Goal: Task Accomplishment & Management: Manage account settings

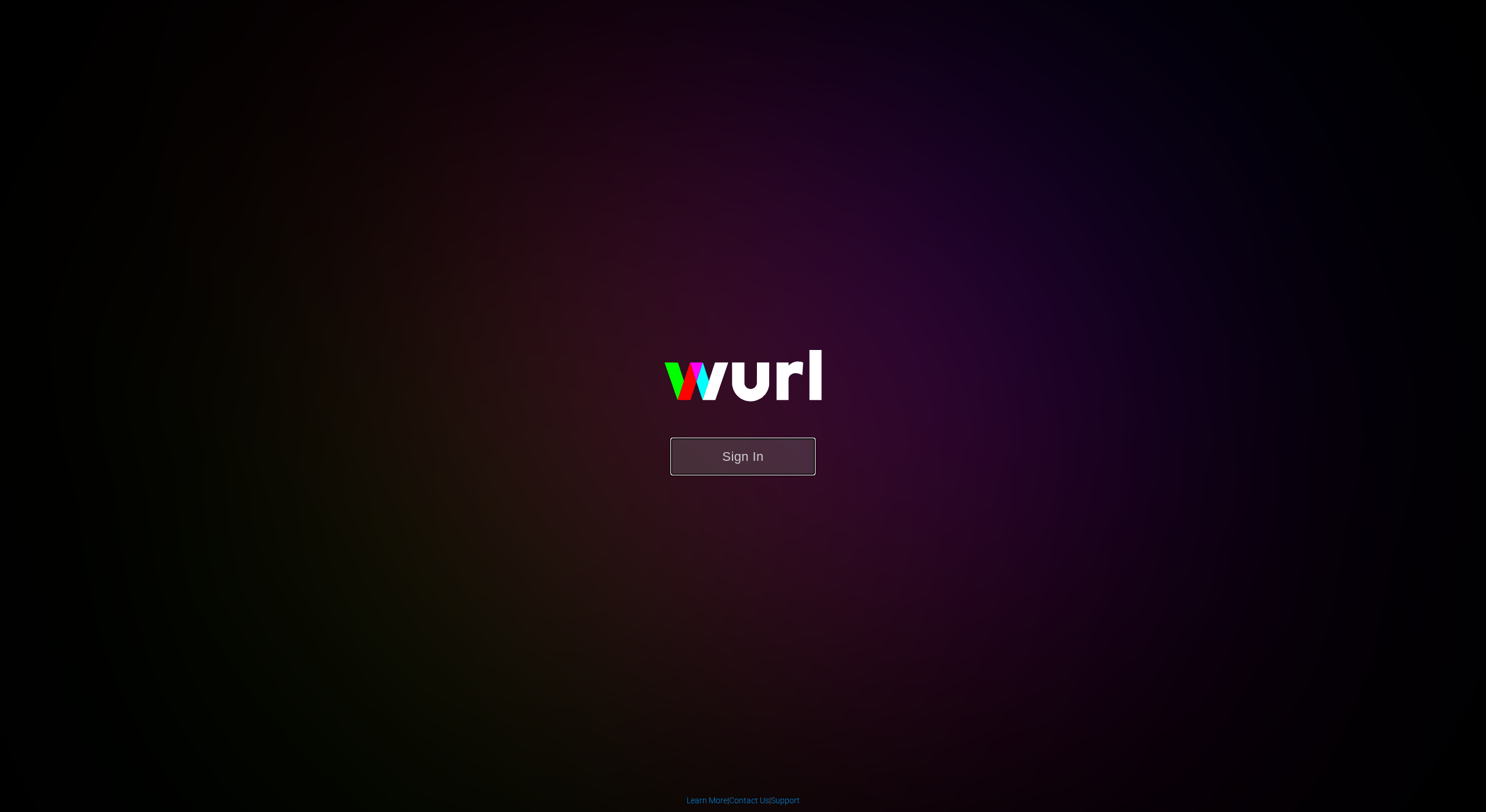
click at [759, 456] on button "Sign In" at bounding box center [742, 456] width 145 height 38
click at [720, 452] on button "Sign In" at bounding box center [742, 456] width 145 height 38
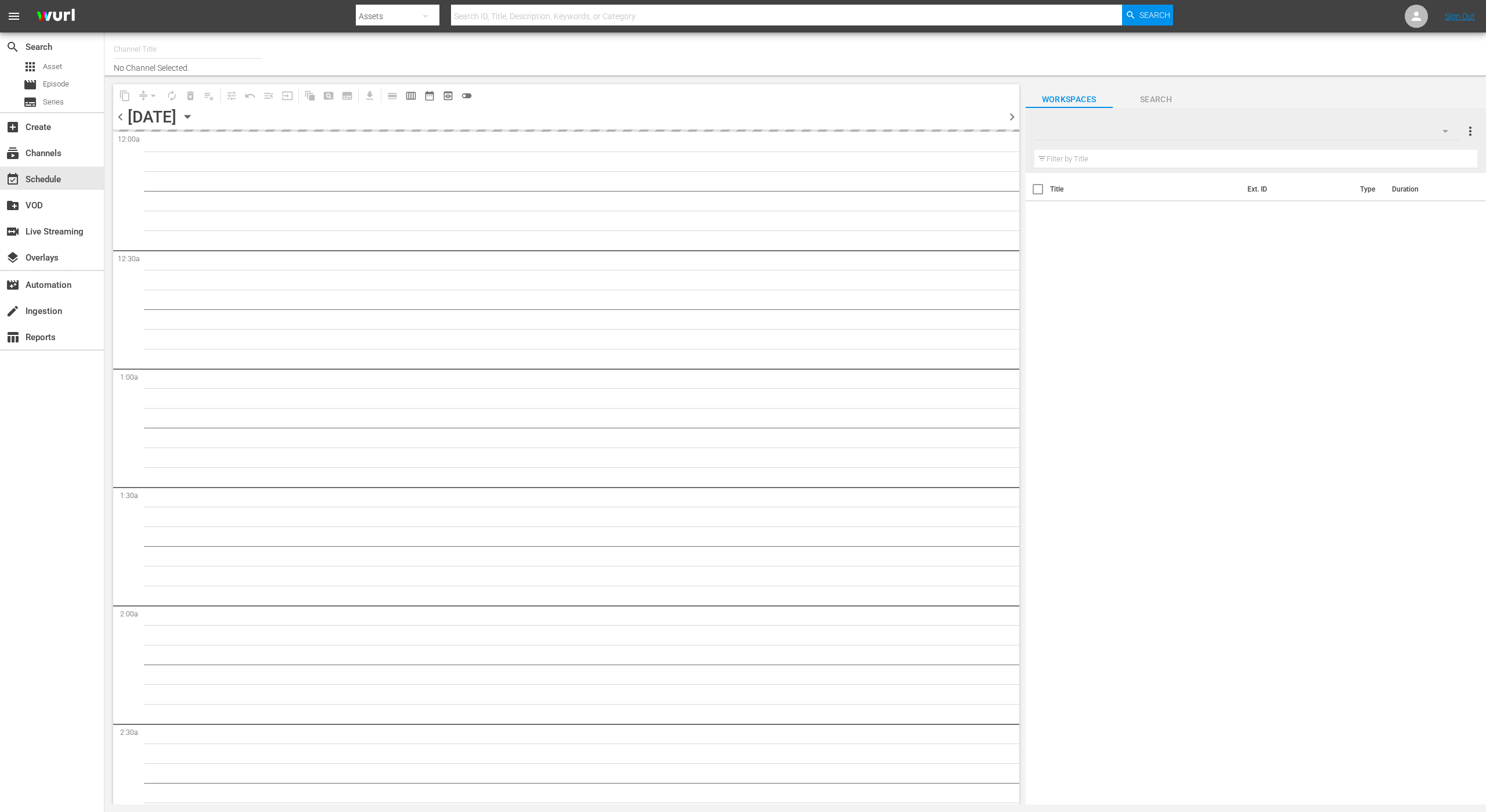
type input "The [PERSON_NAME] Hillbillies (1342)"
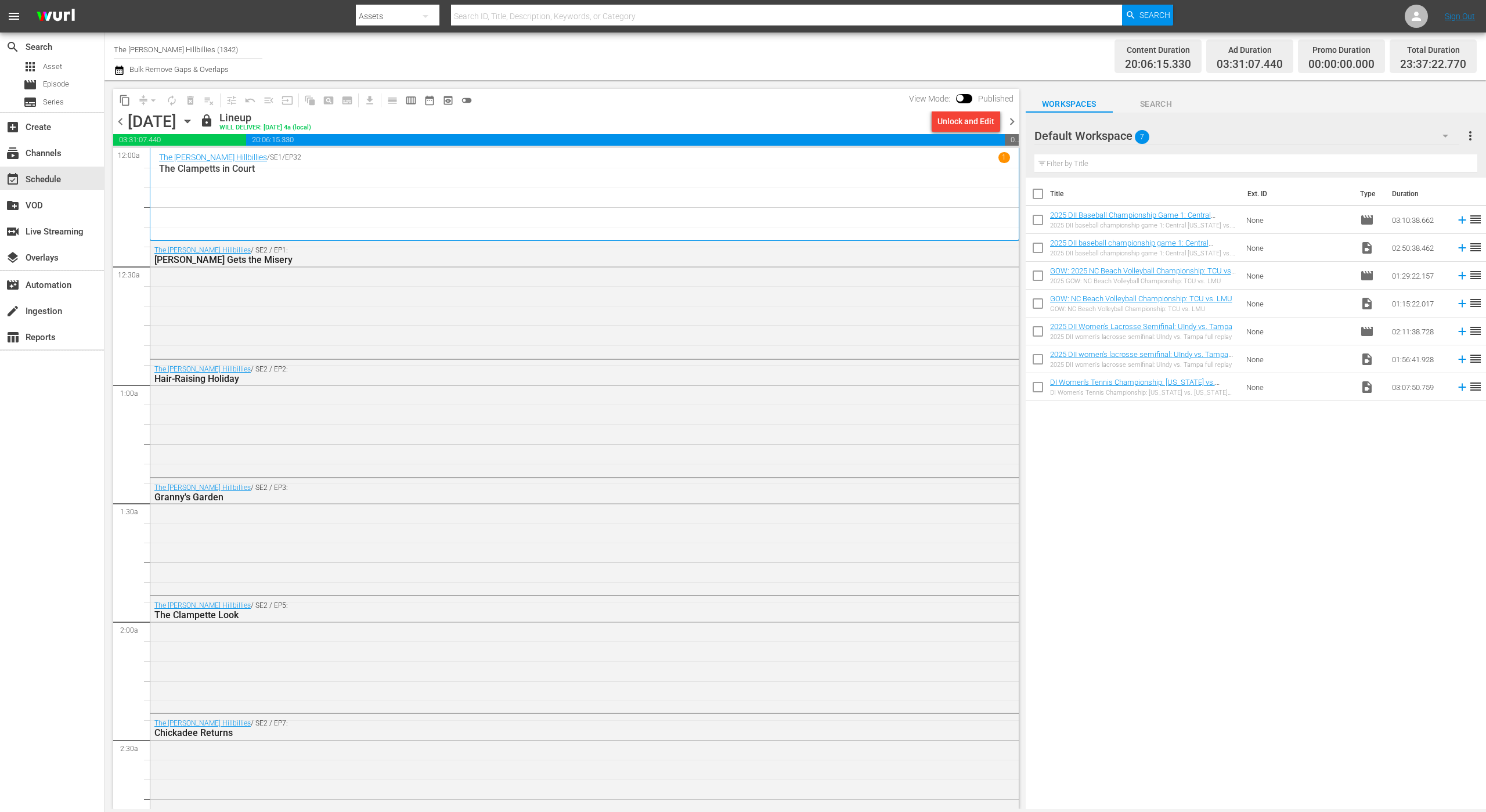
click at [858, 241] on div "The [PERSON_NAME] Hillbillies / SE2 / EP1: [PERSON_NAME] Gets the Misery" at bounding box center [584, 255] width 869 height 29
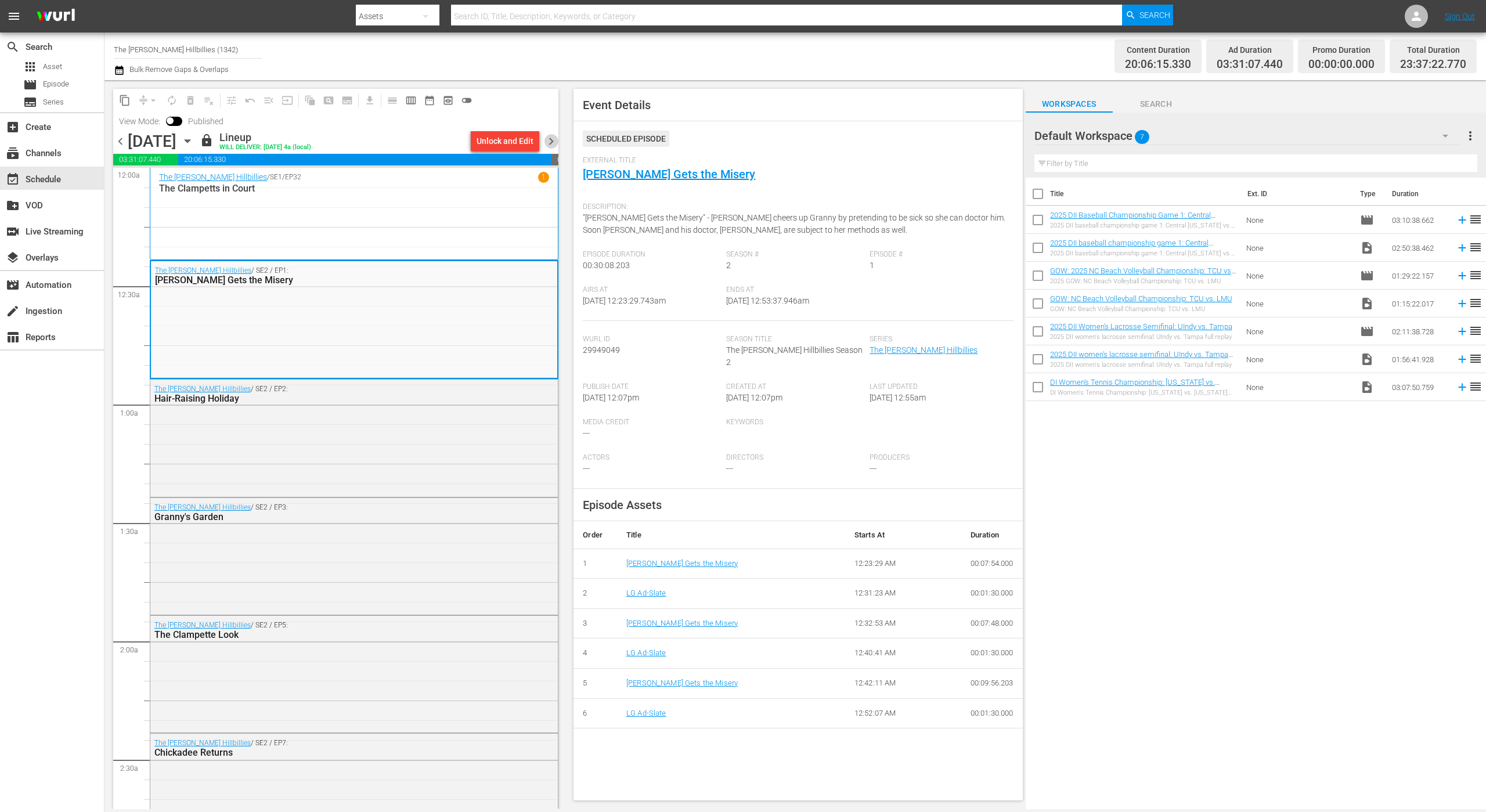
click at [553, 142] on span "chevron_right" at bounding box center [550, 141] width 14 height 14
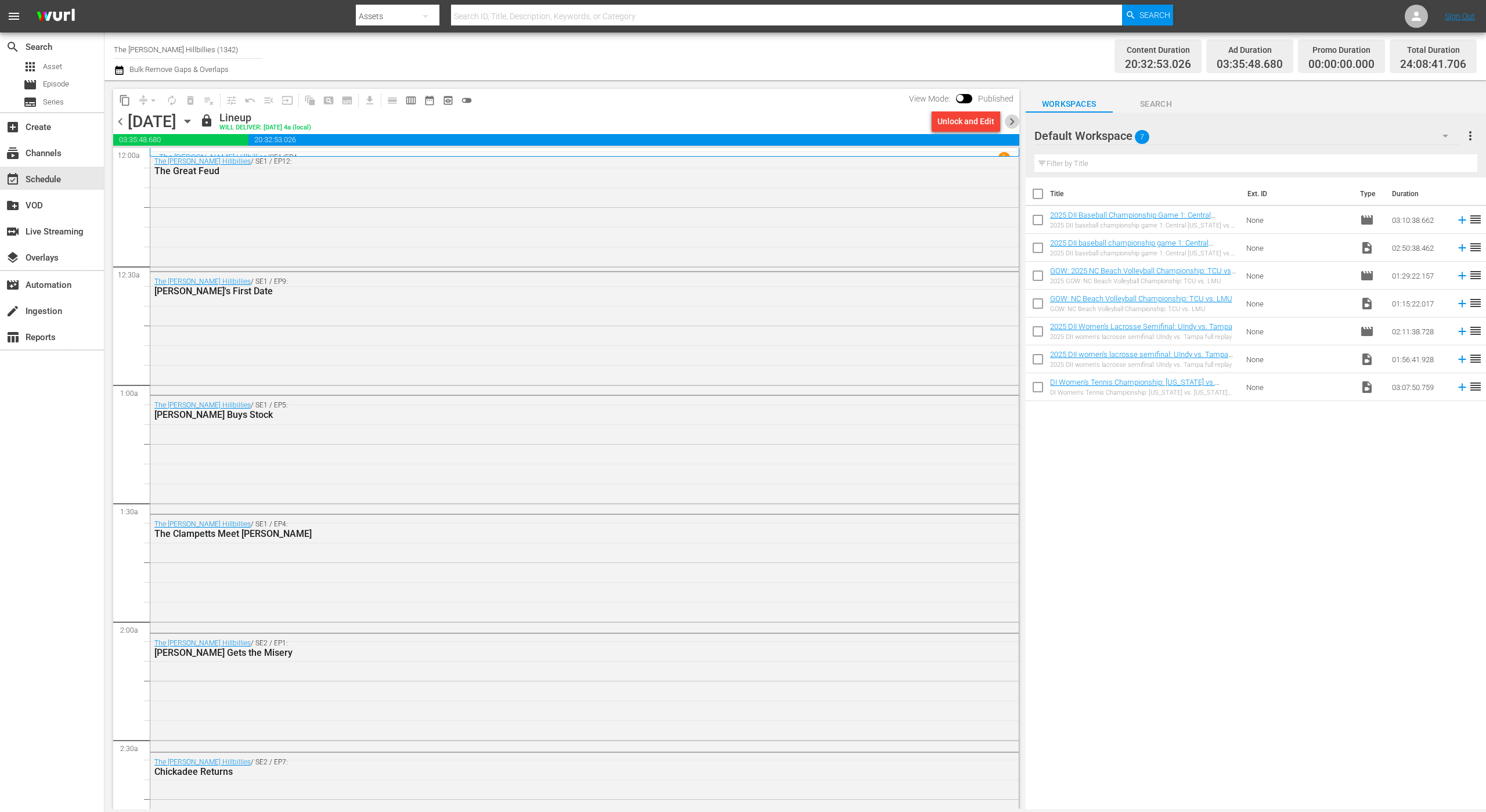
click at [1011, 126] on span "chevron_right" at bounding box center [1011, 121] width 14 height 14
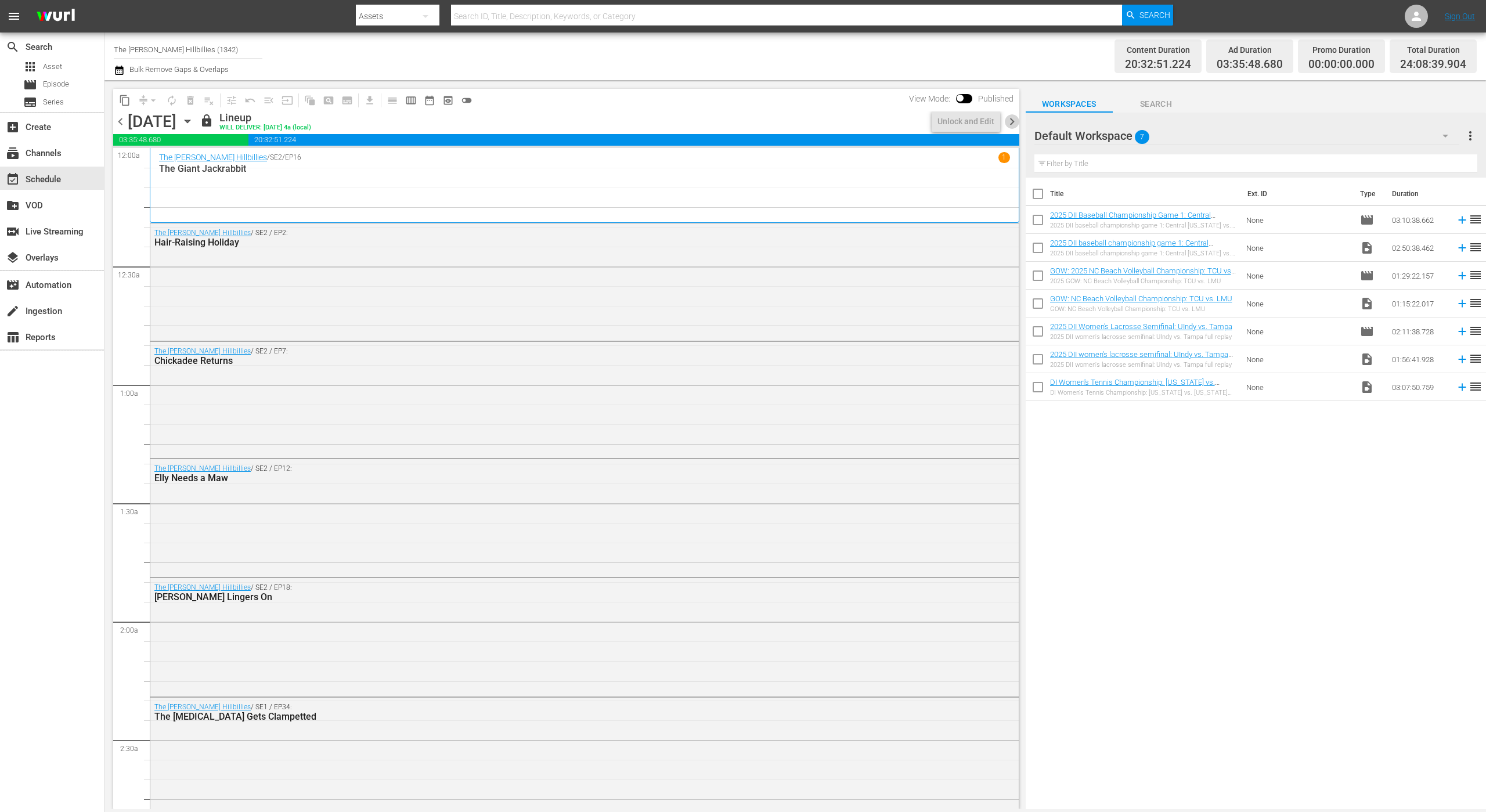
click at [1011, 126] on span "chevron_right" at bounding box center [1011, 121] width 14 height 14
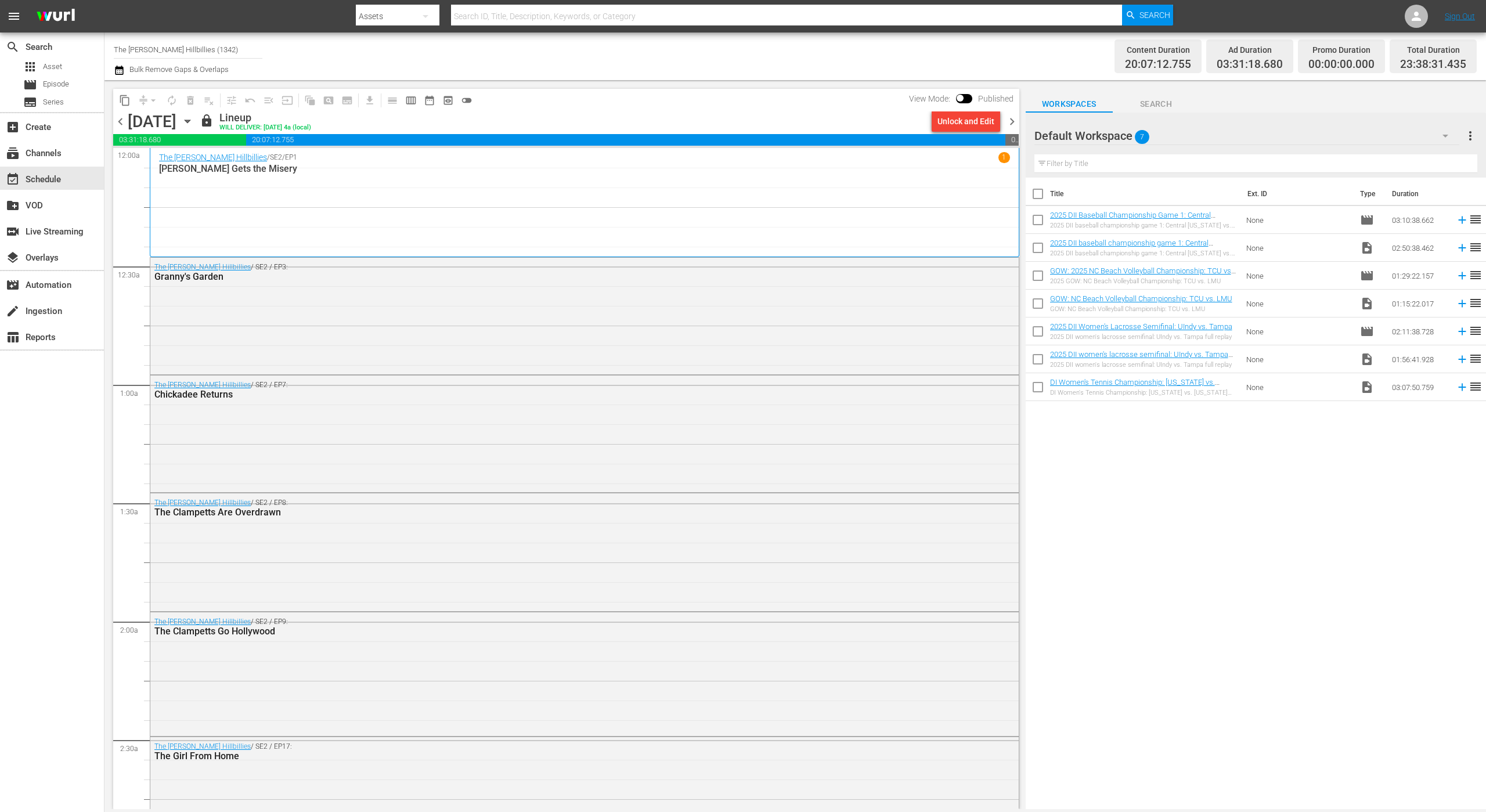
click at [1012, 126] on span "chevron_right" at bounding box center [1011, 121] width 14 height 14
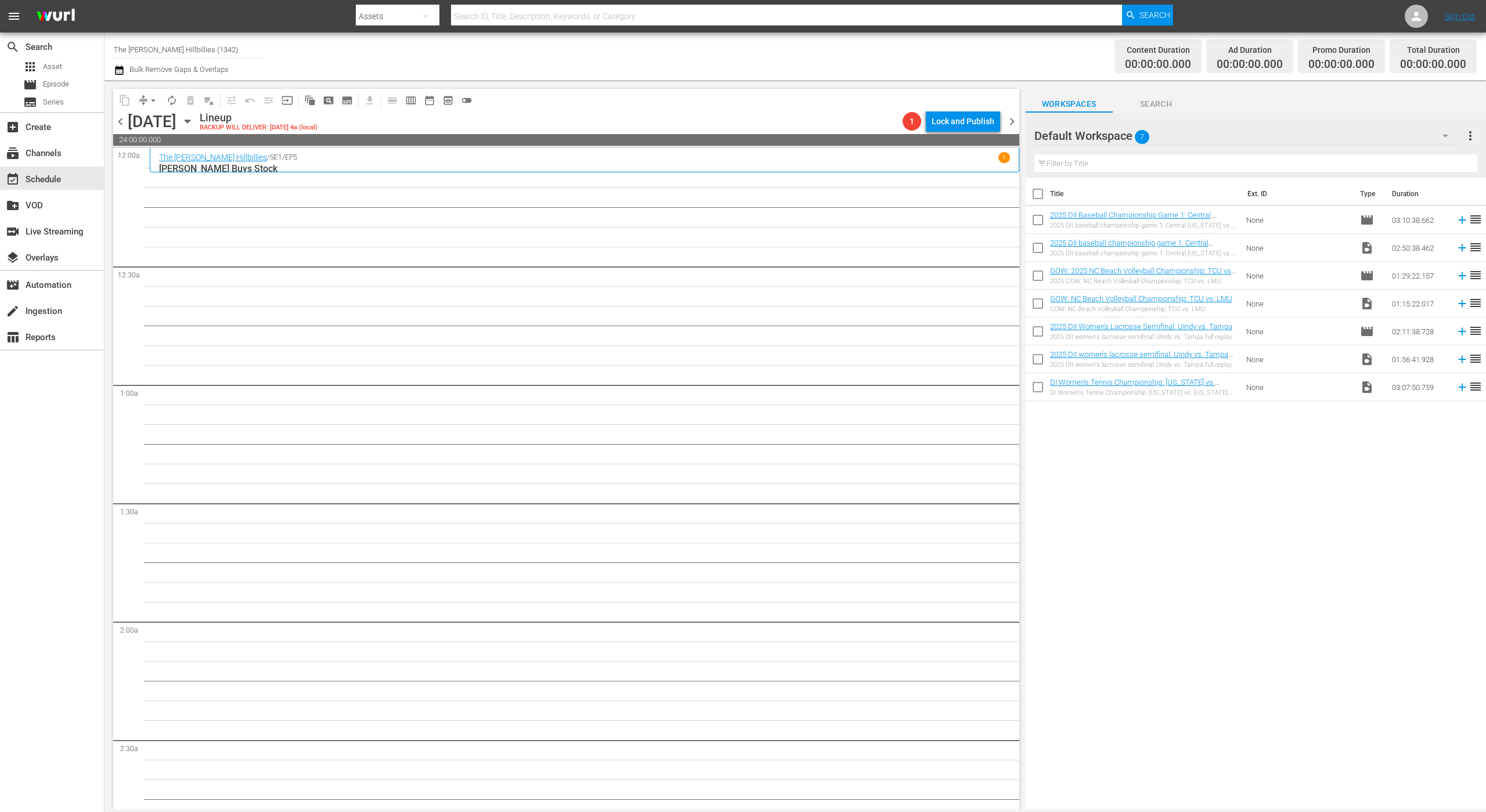
click at [1105, 141] on div at bounding box center [1075, 136] width 83 height 29
click at [1133, 139] on div "Default Workspace 7" at bounding box center [1247, 135] width 426 height 32
click at [1118, 177] on div "BH (53)" at bounding box center [1108, 168] width 121 height 19
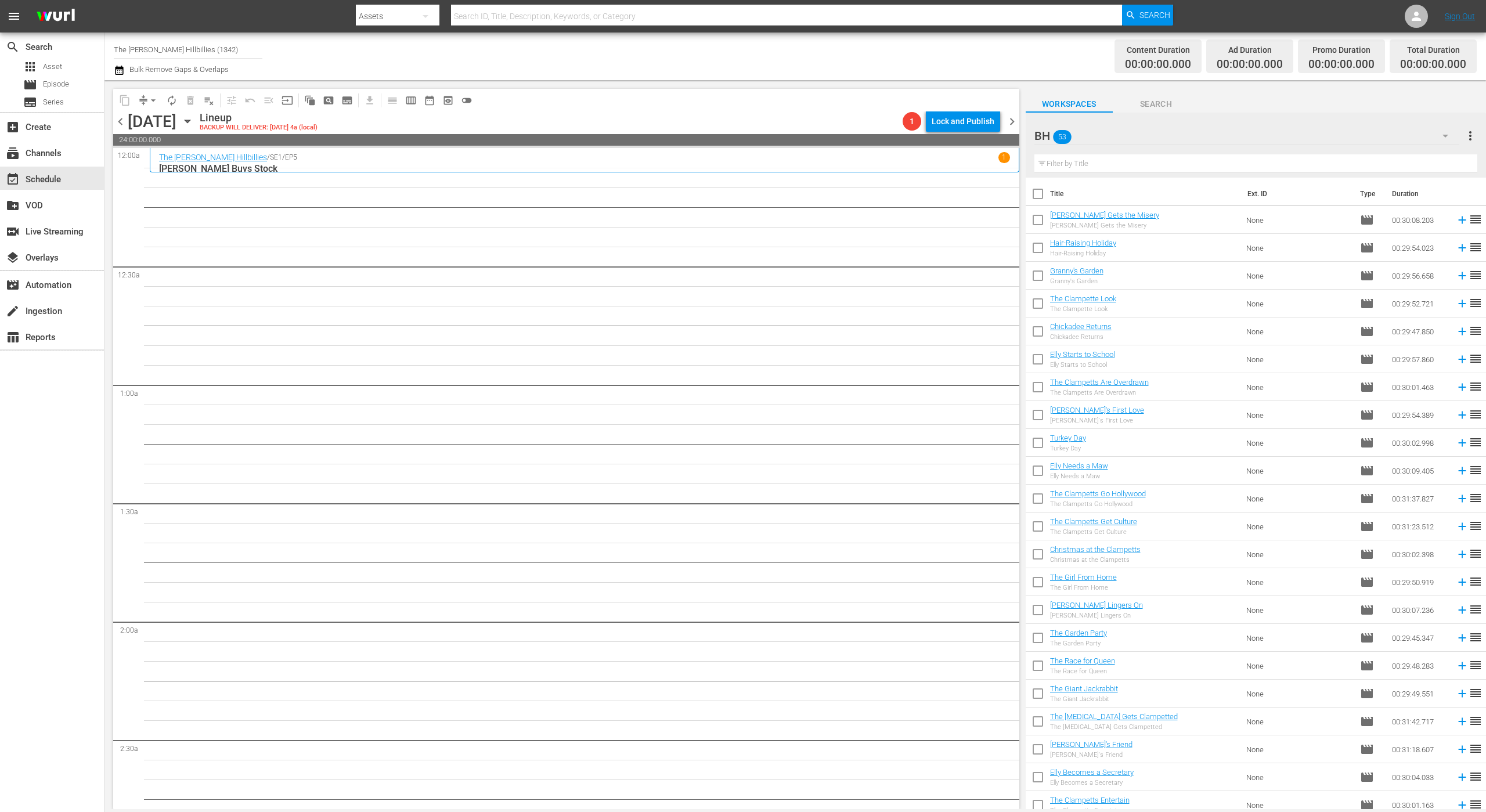
click at [1037, 192] on input "checkbox" at bounding box center [1038, 196] width 24 height 24
checkbox input "true"
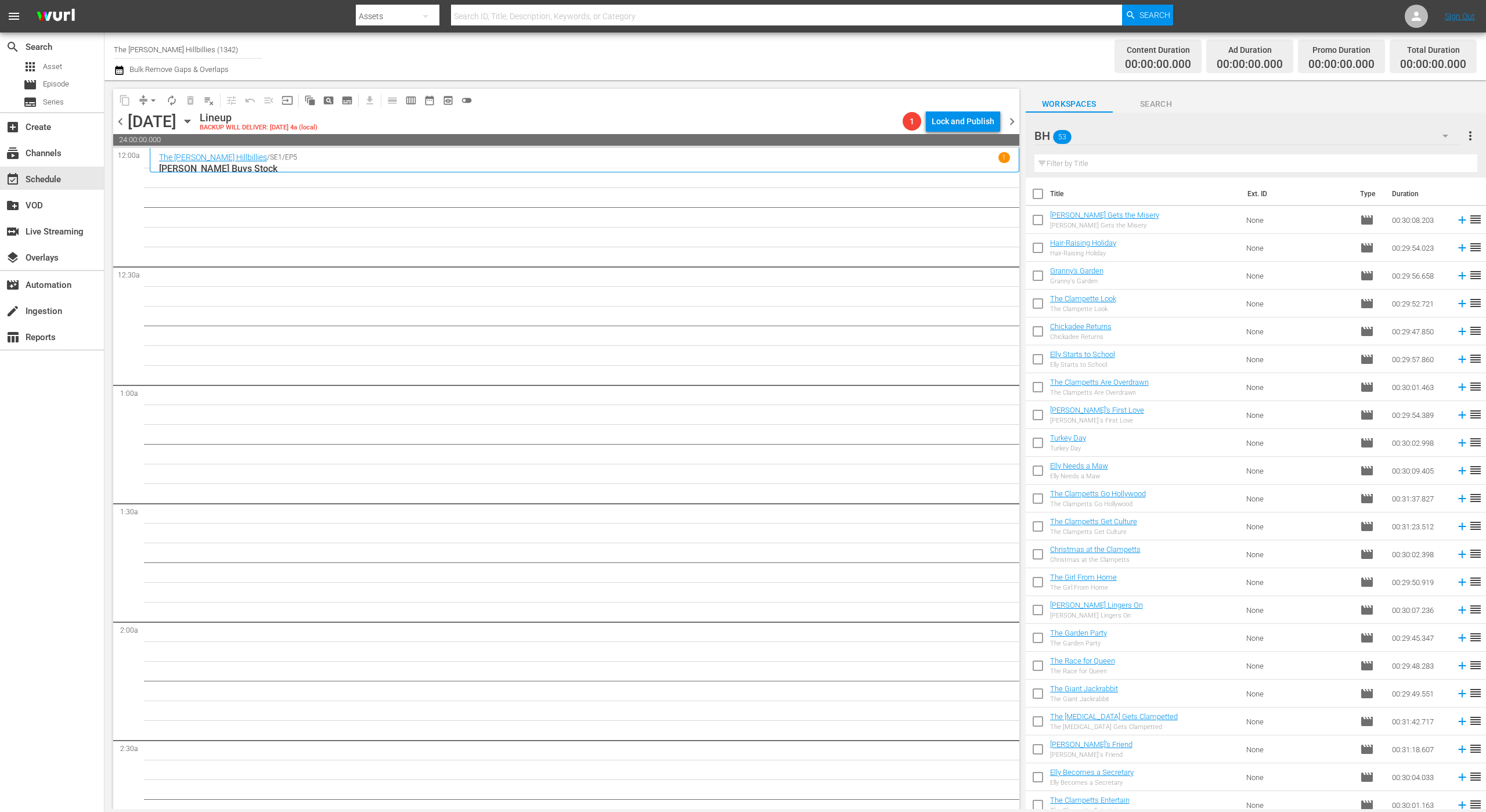
checkbox input "true"
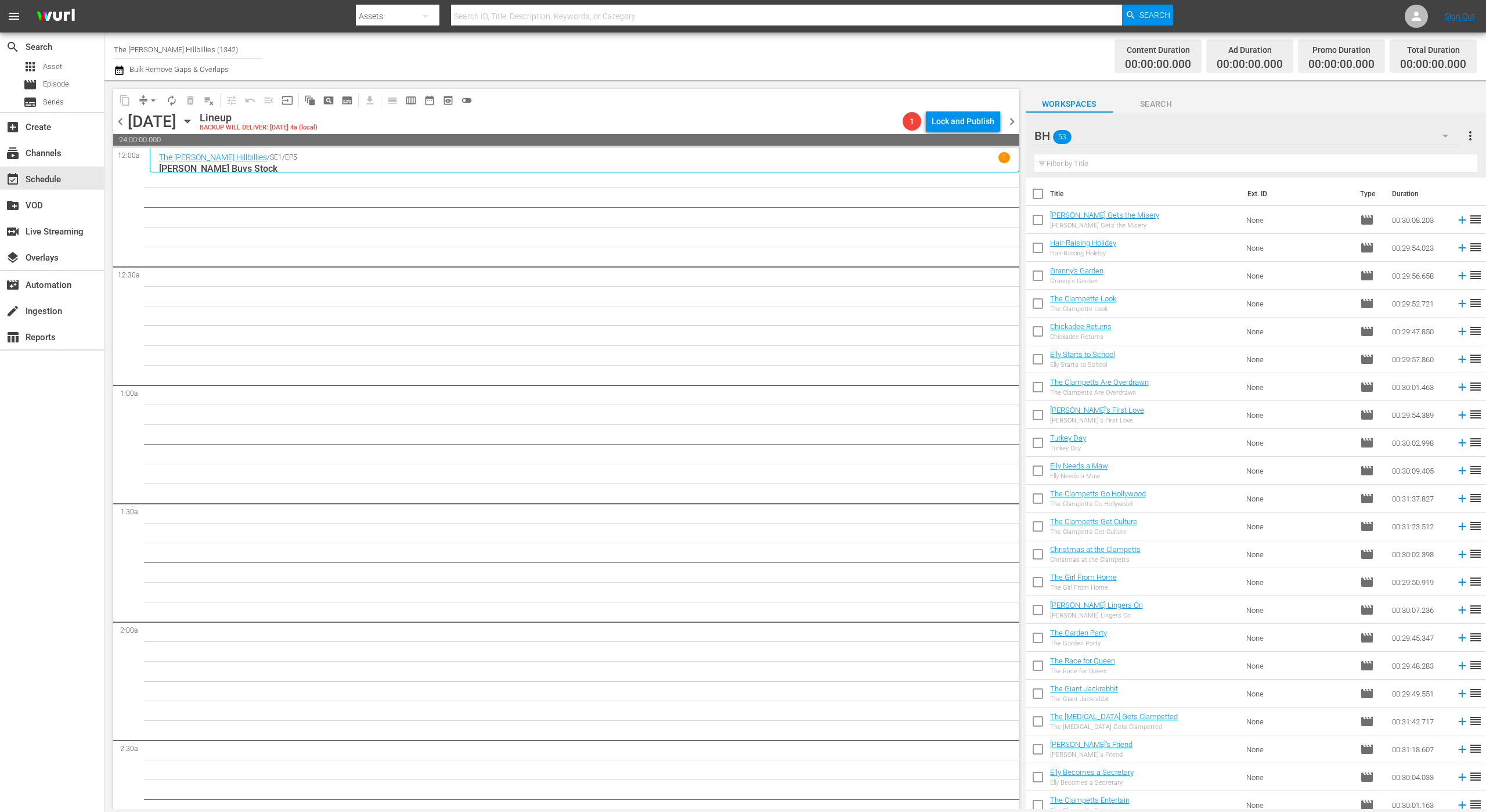
checkbox input "true"
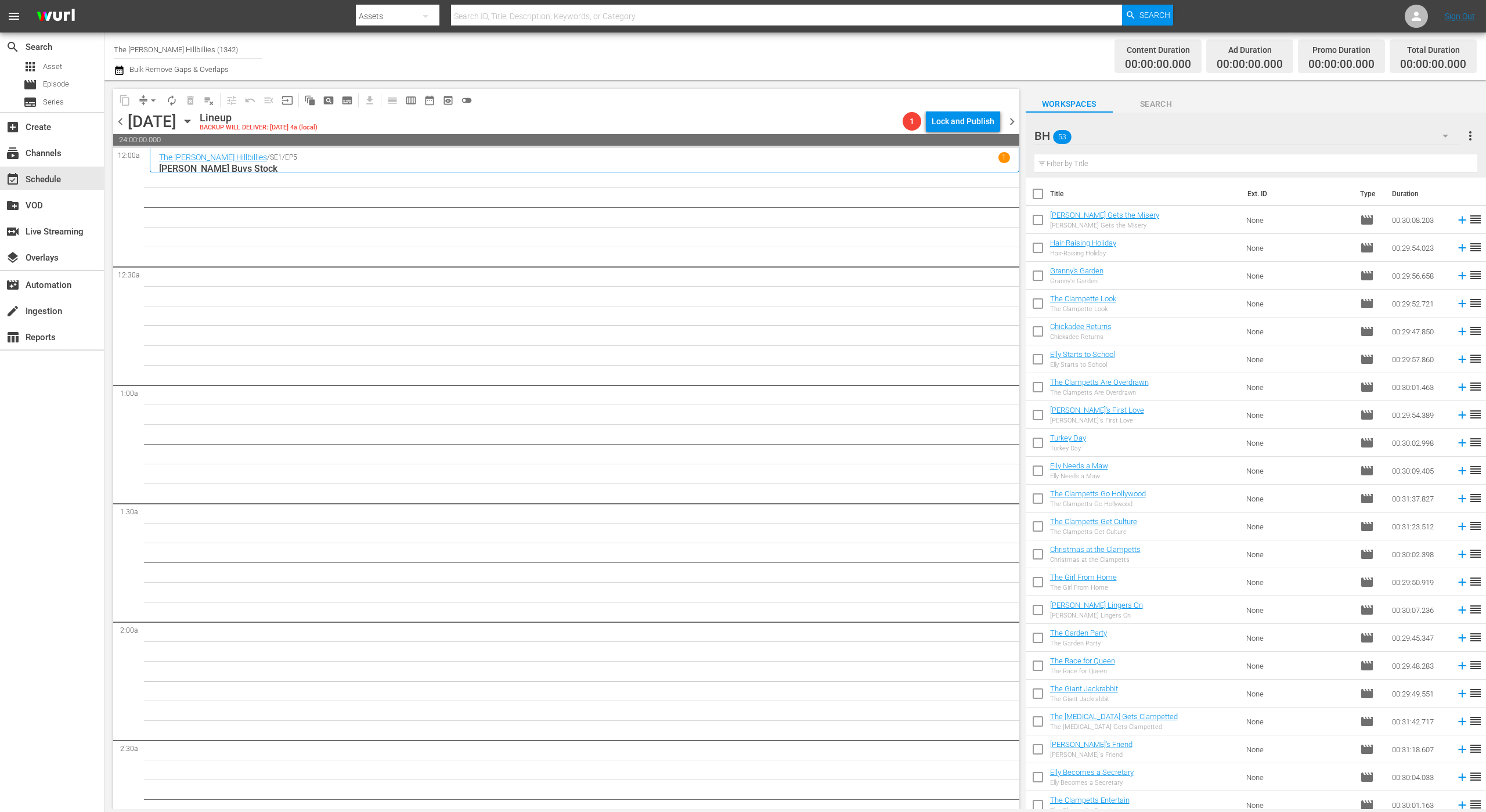
checkbox input "true"
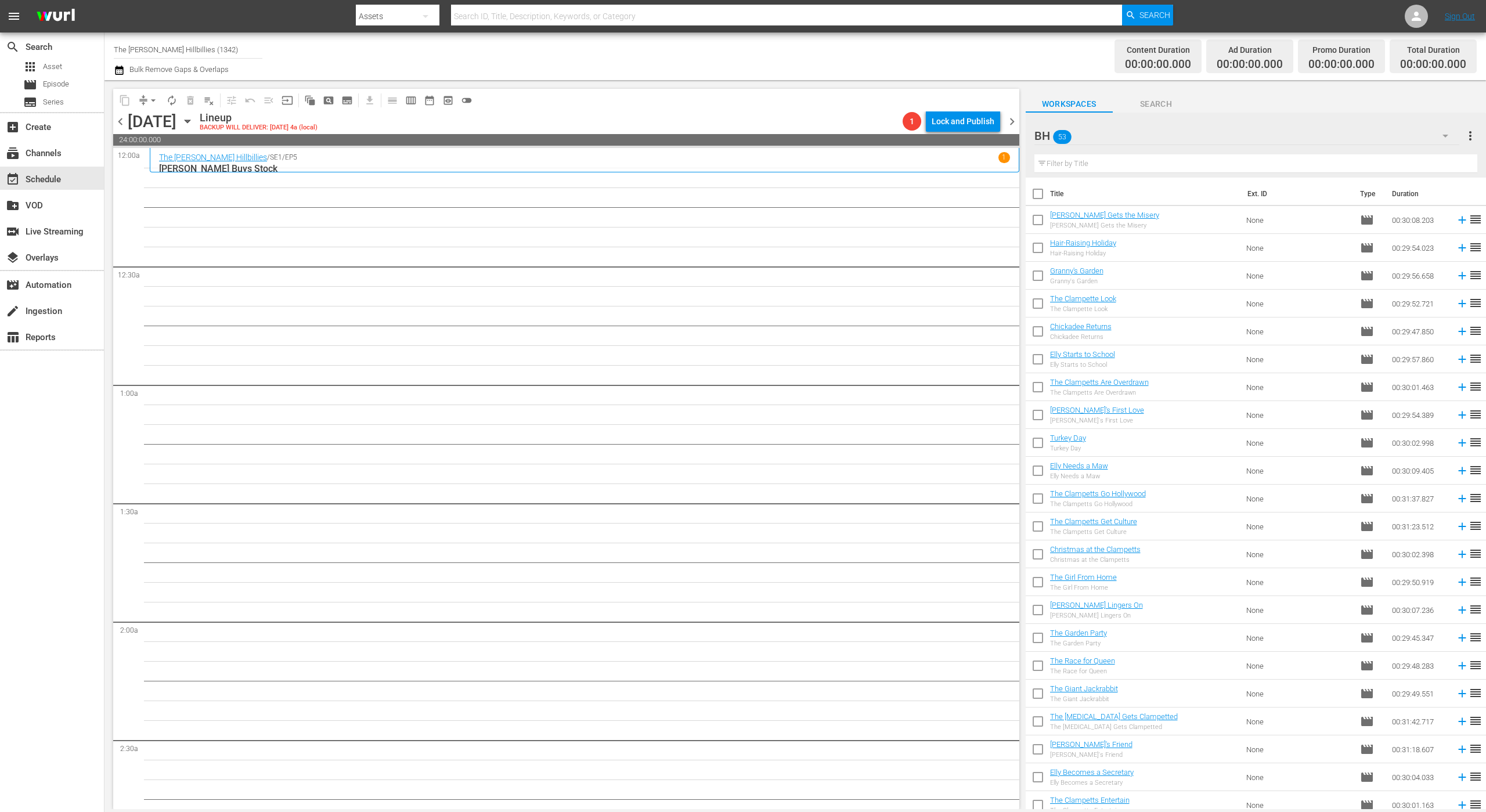
checkbox input "true"
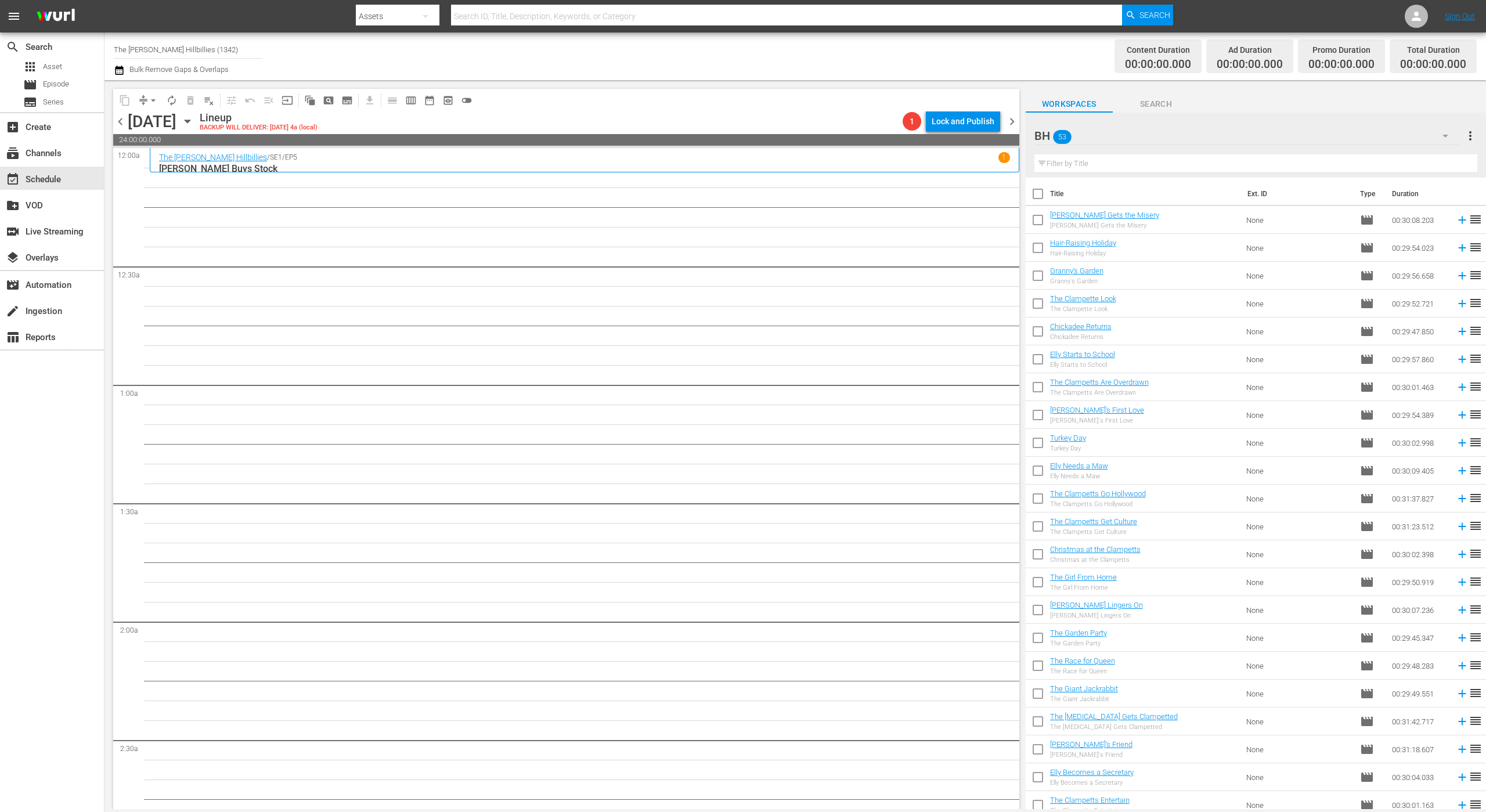
checkbox input "true"
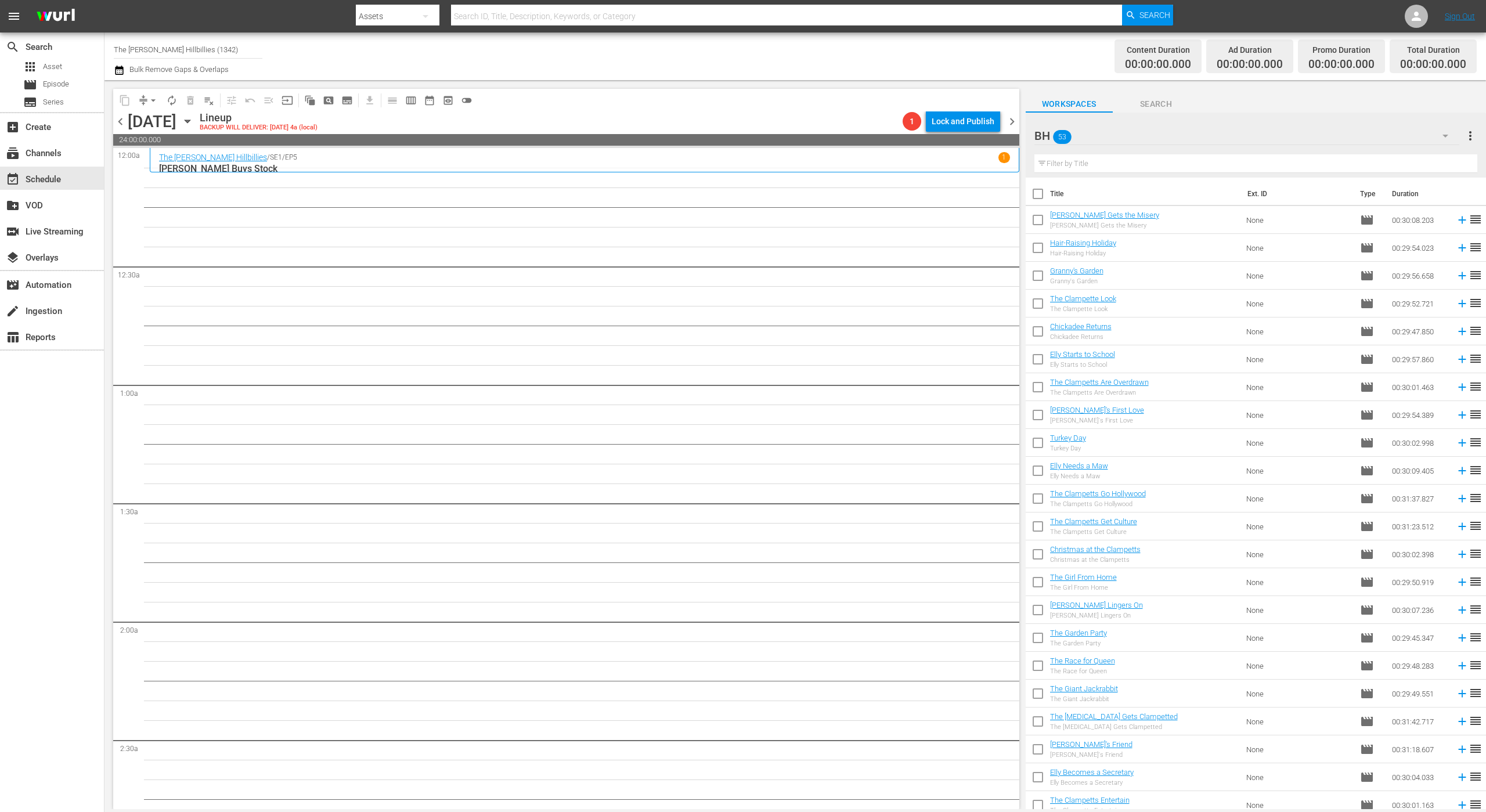
checkbox input "true"
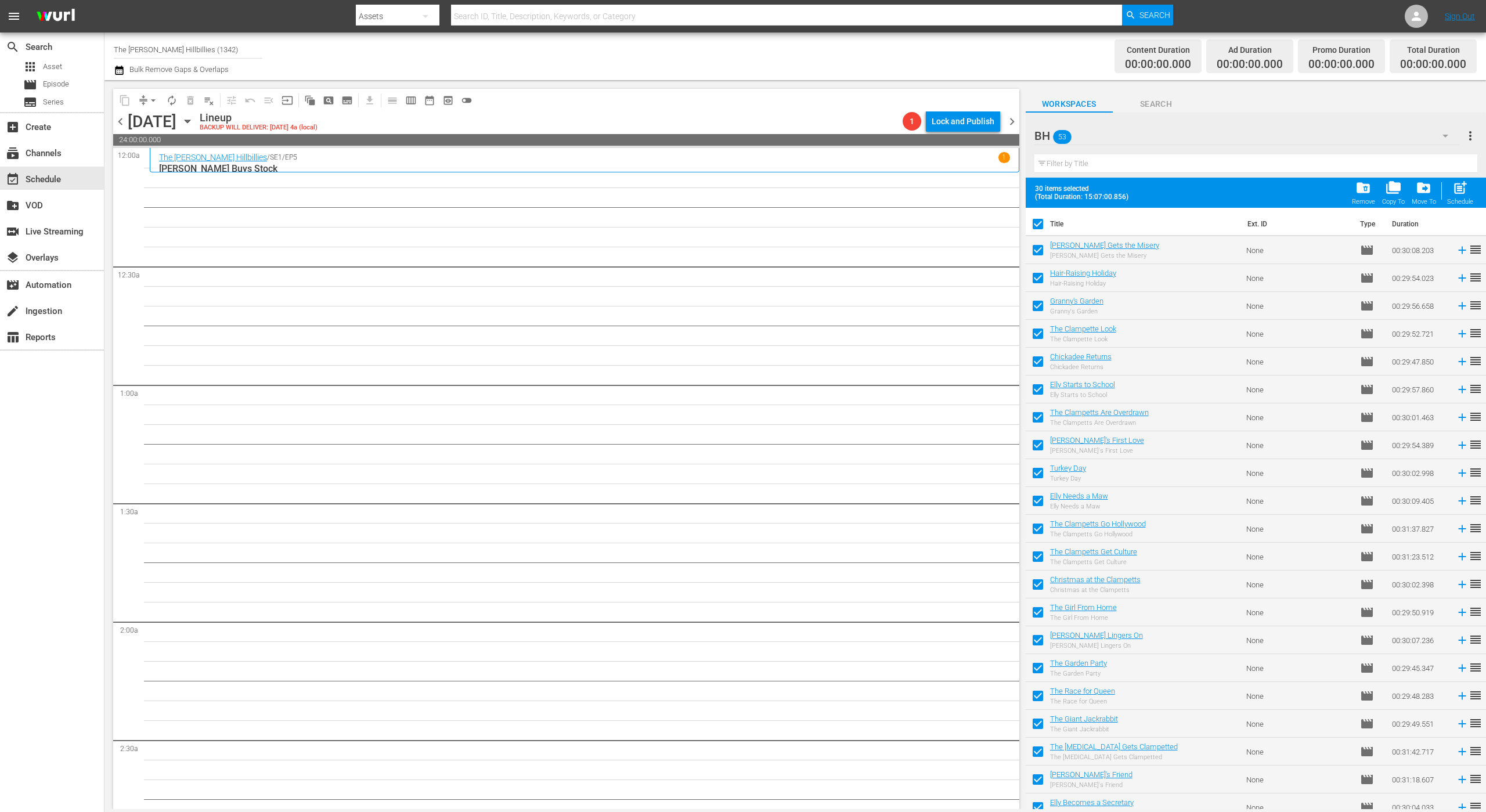
scroll to position [289, 0]
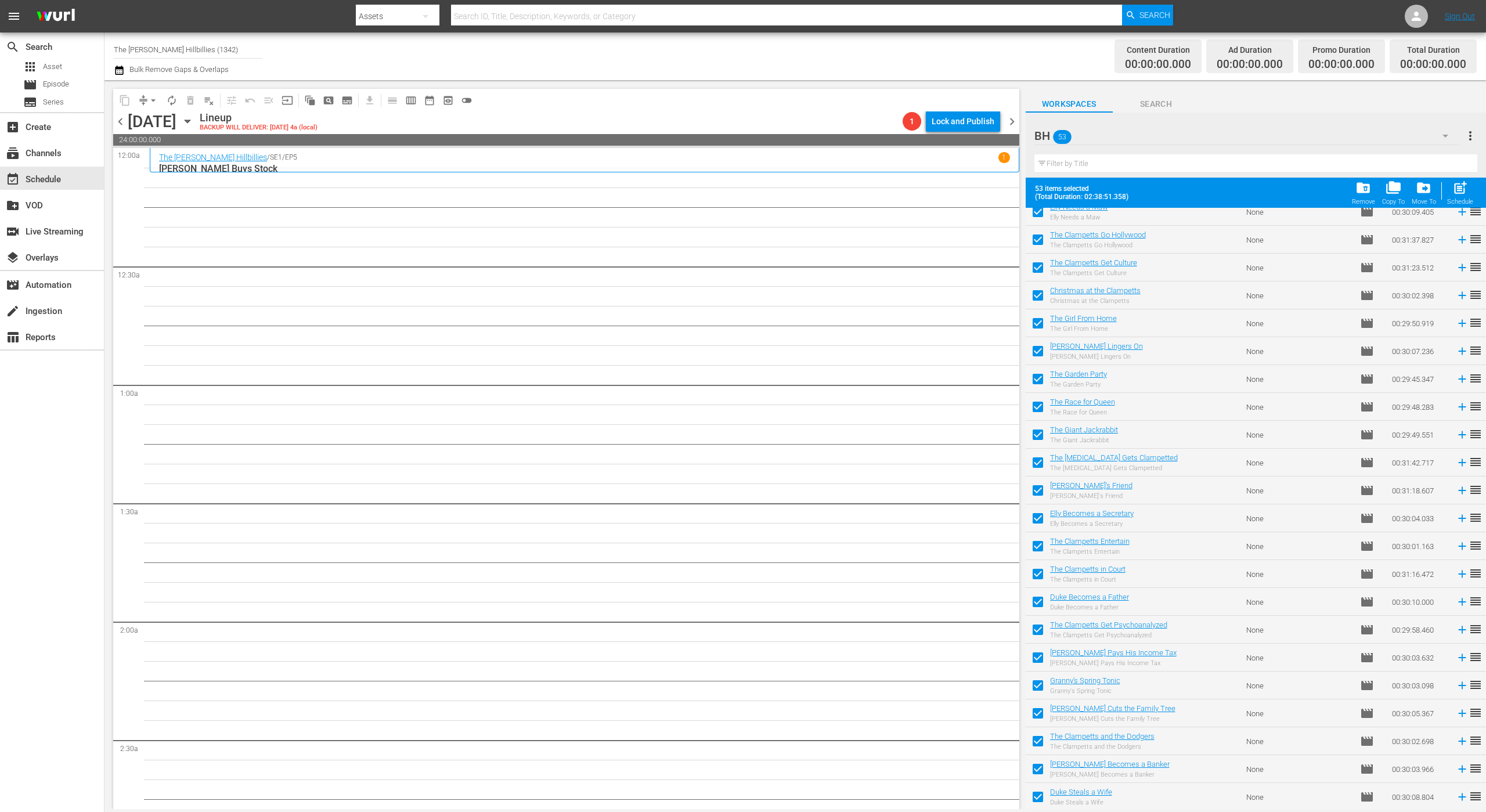
click at [1037, 270] on input "checkbox" at bounding box center [1038, 270] width 24 height 24
checkbox input "false"
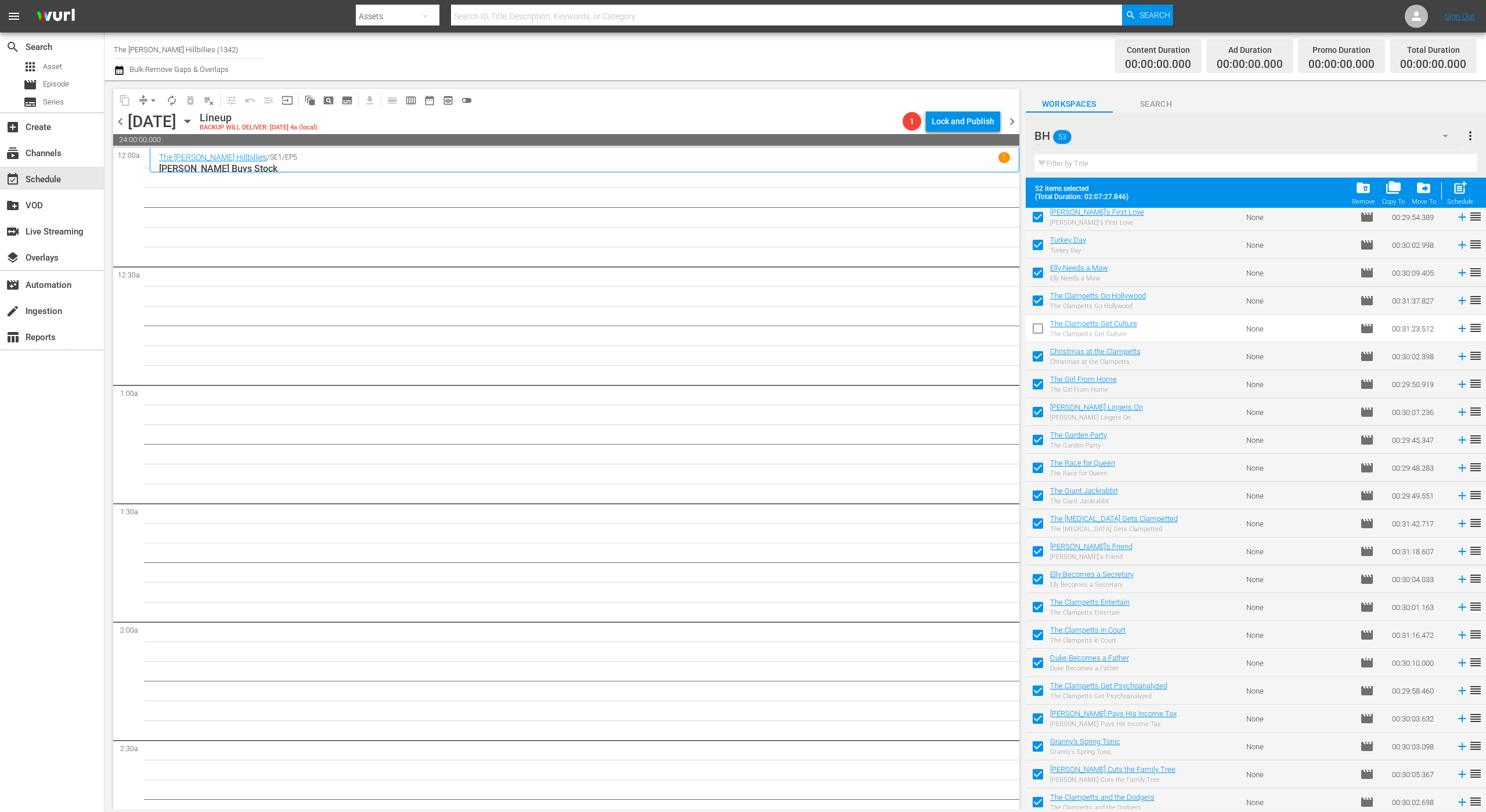
scroll to position [183, 0]
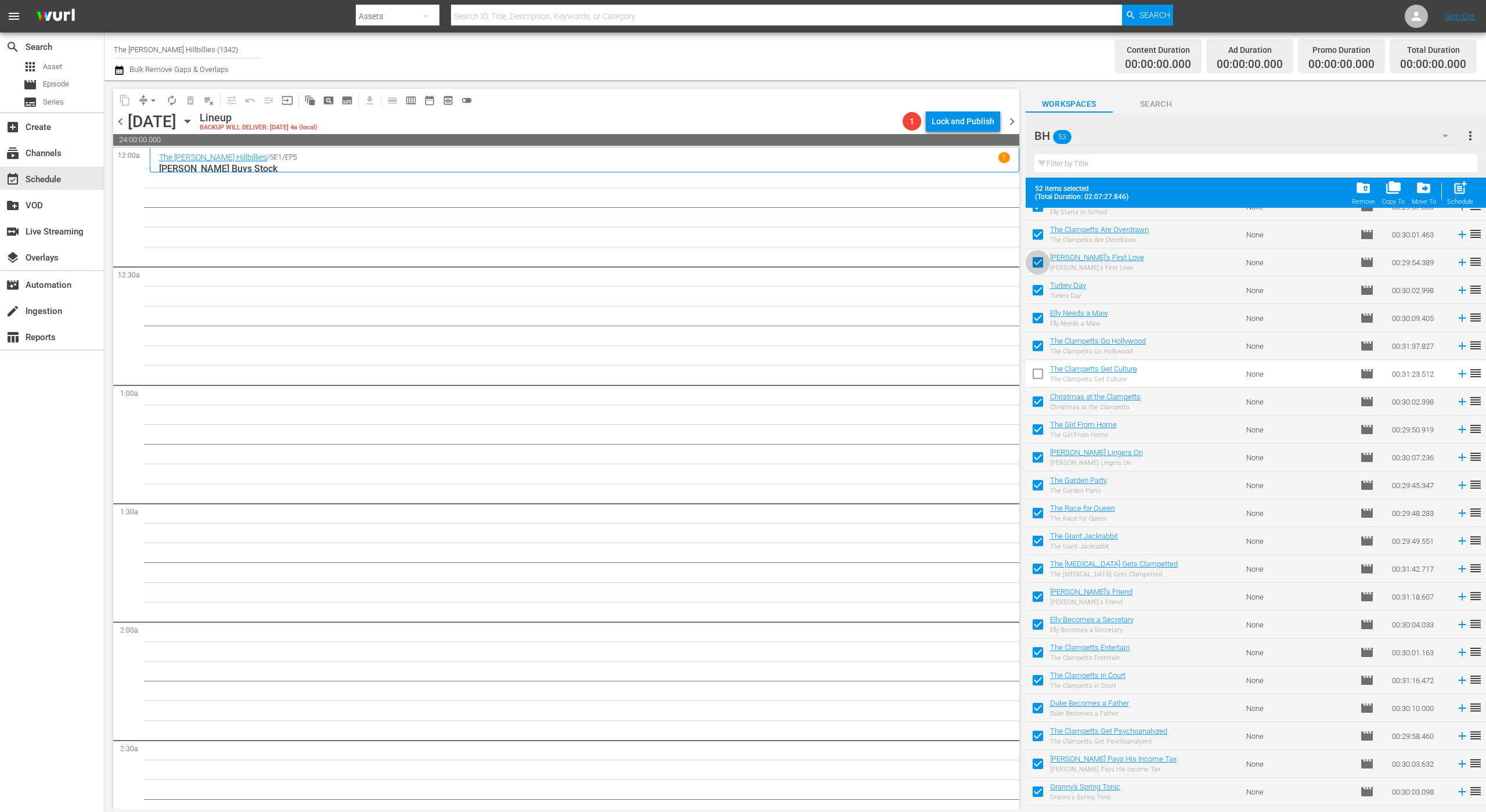
click at [1037, 269] on input "checkbox" at bounding box center [1038, 265] width 24 height 24
checkbox input "false"
click at [1037, 269] on input "checkbox" at bounding box center [1038, 267] width 24 height 24
checkbox input "false"
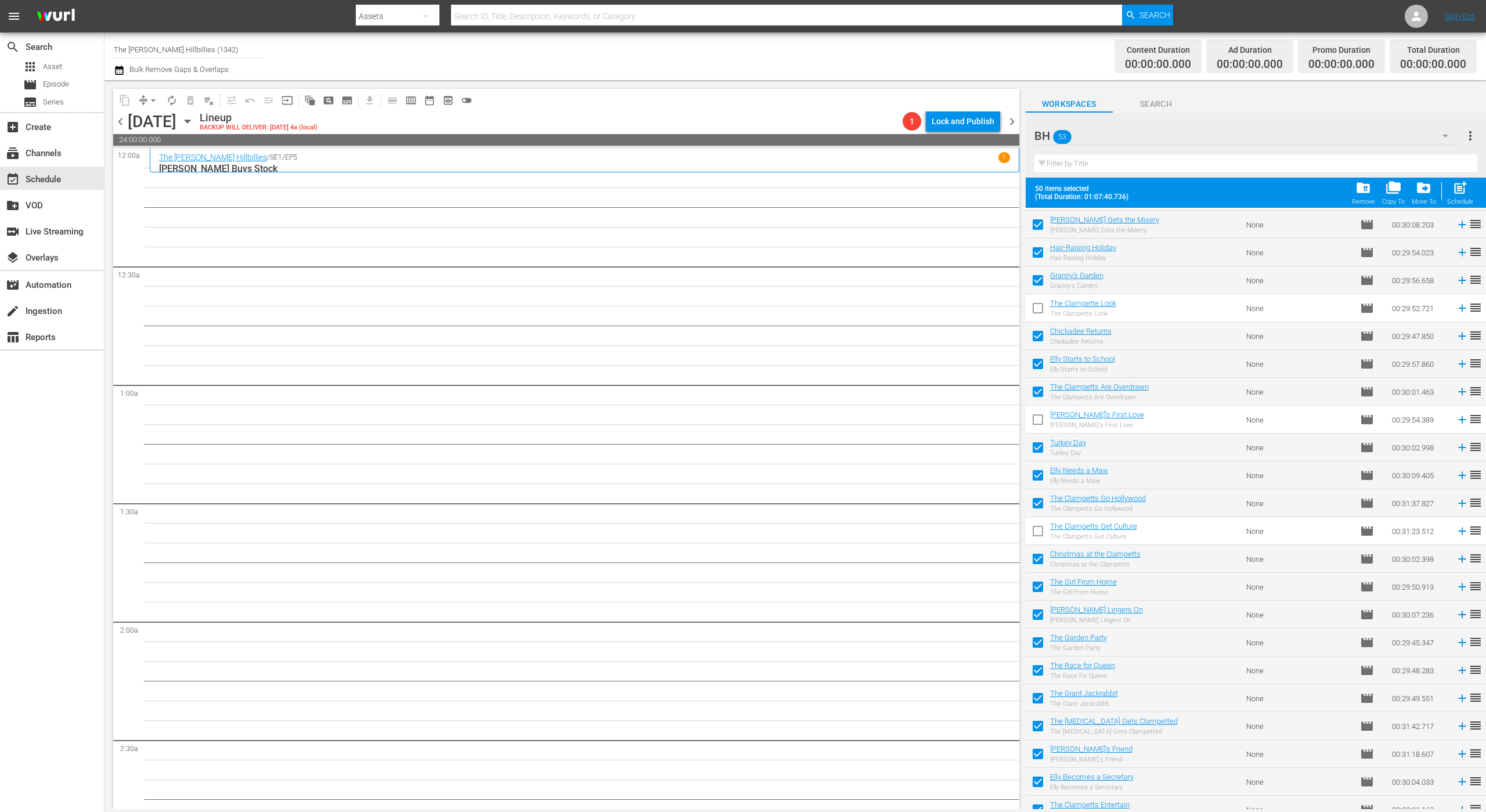
scroll to position [0, 0]
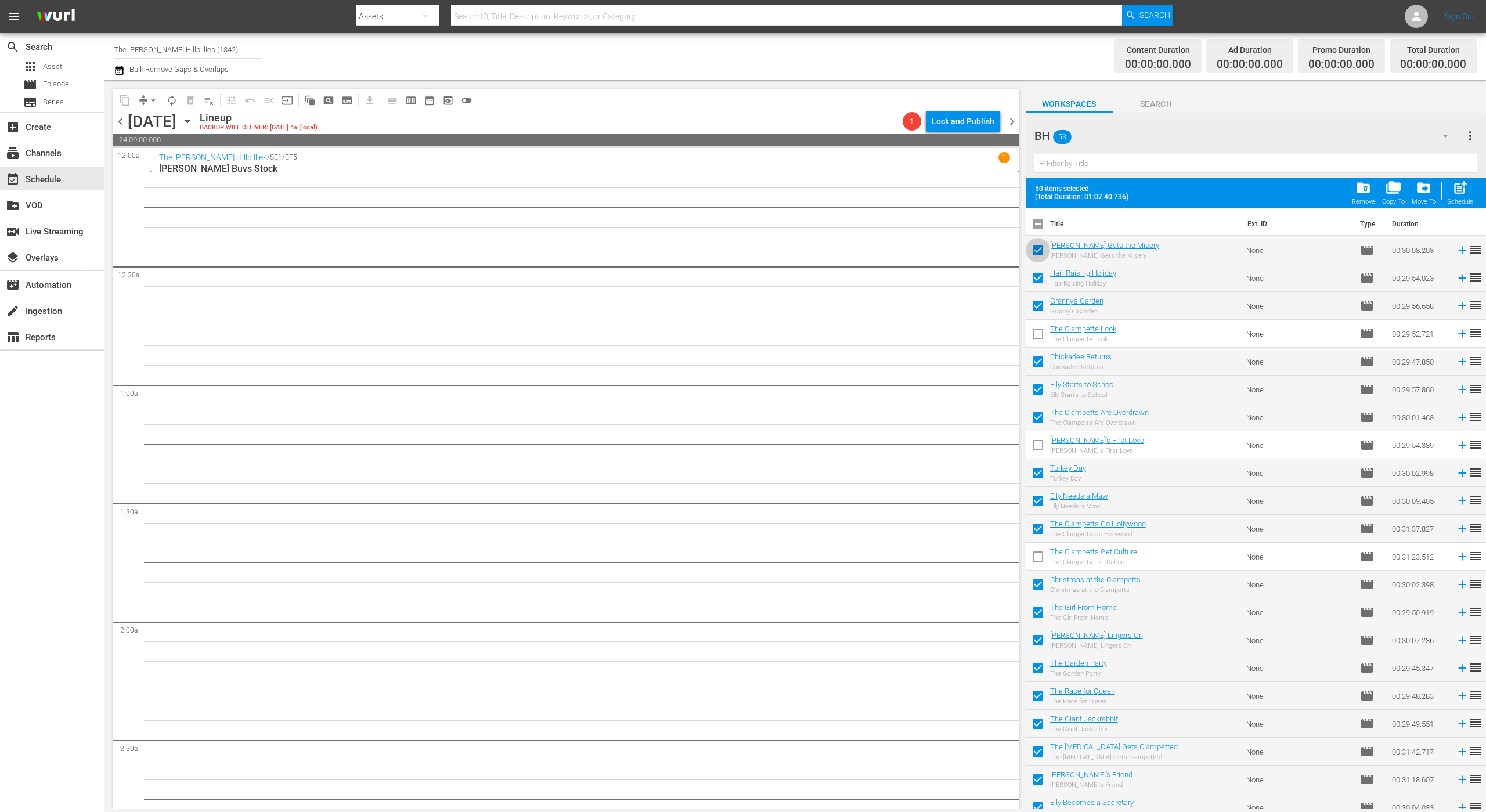
click at [1039, 256] on input "checkbox" at bounding box center [1038, 253] width 24 height 24
checkbox input "false"
click at [1039, 674] on input "checkbox" at bounding box center [1038, 670] width 24 height 24
checkbox input "false"
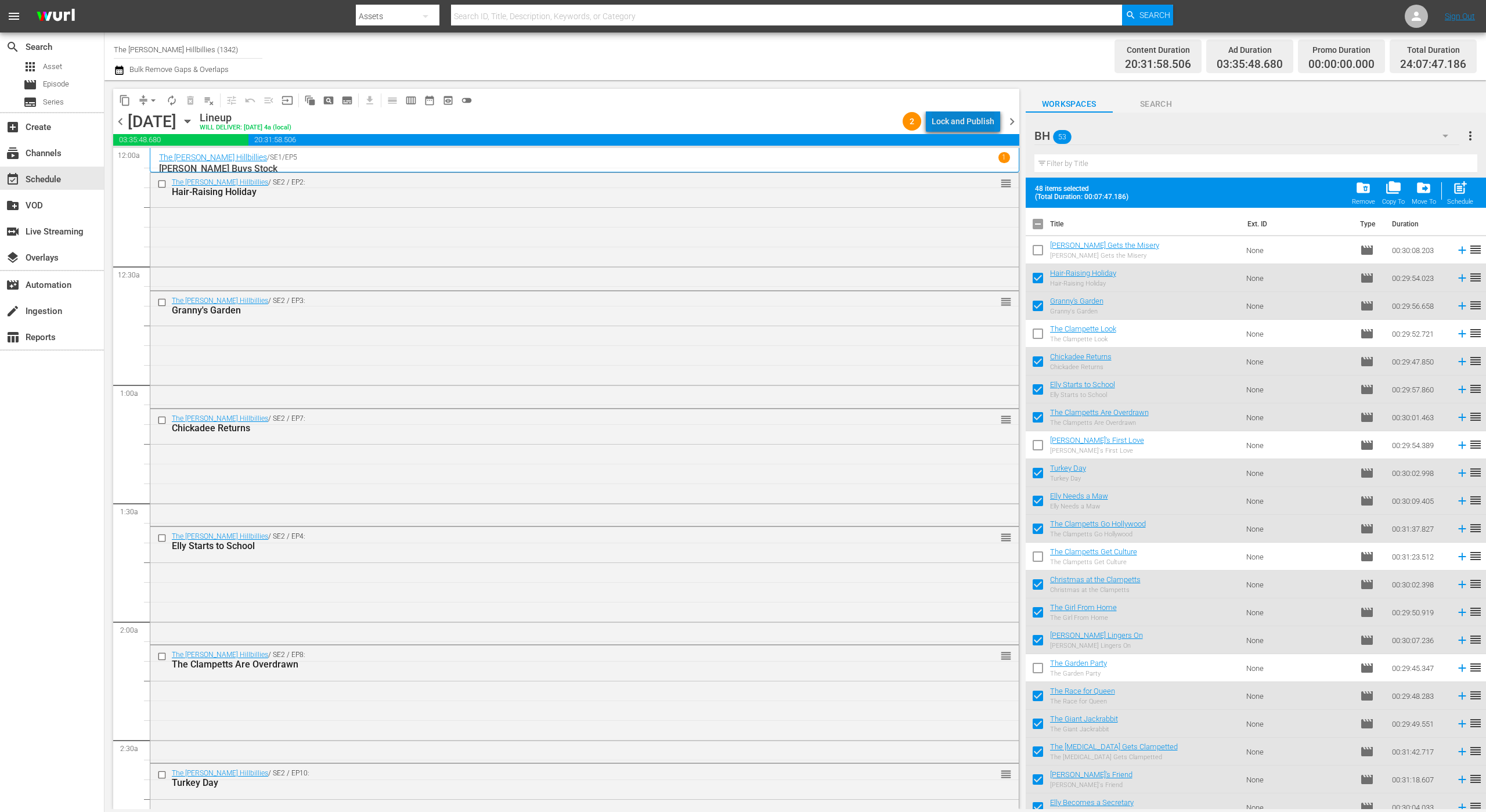
click at [980, 120] on div "Lock and Publish" at bounding box center [963, 121] width 62 height 21
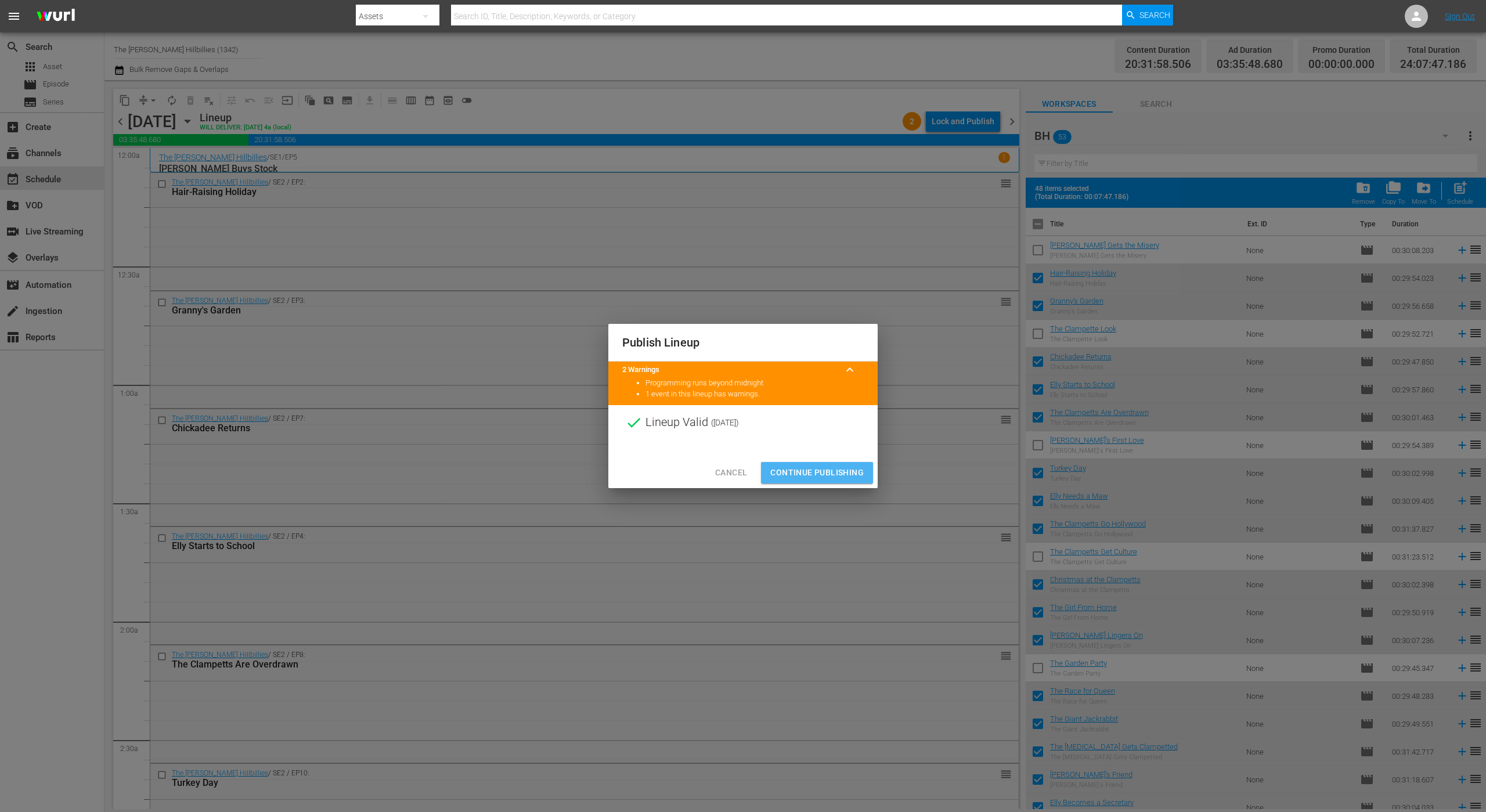
click at [828, 472] on span "Continue Publishing" at bounding box center [817, 472] width 93 height 14
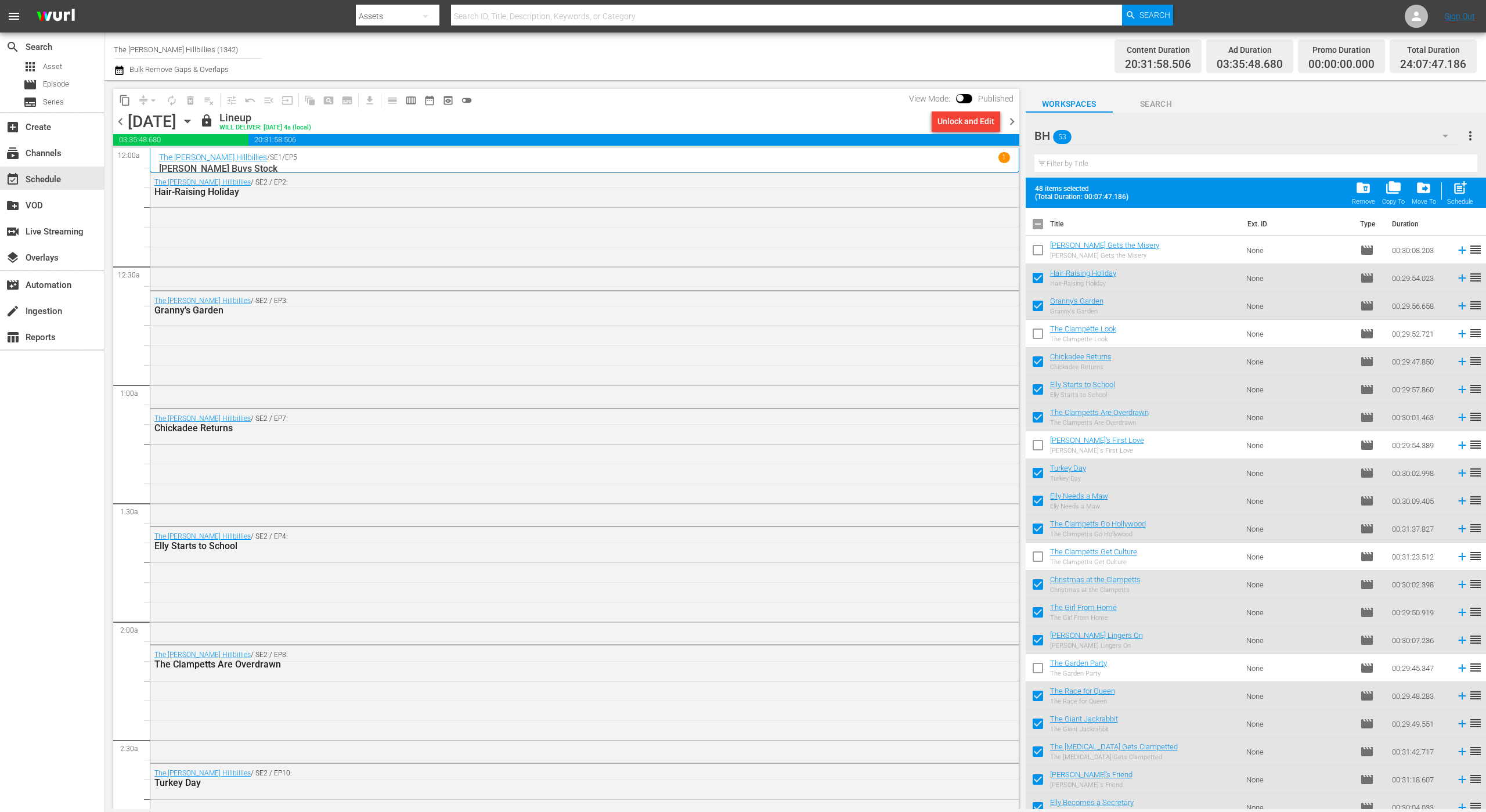
click at [775, 482] on div "The [PERSON_NAME] Hillbillies / SE2 / EP7: Chickadee Returns" at bounding box center [584, 466] width 869 height 114
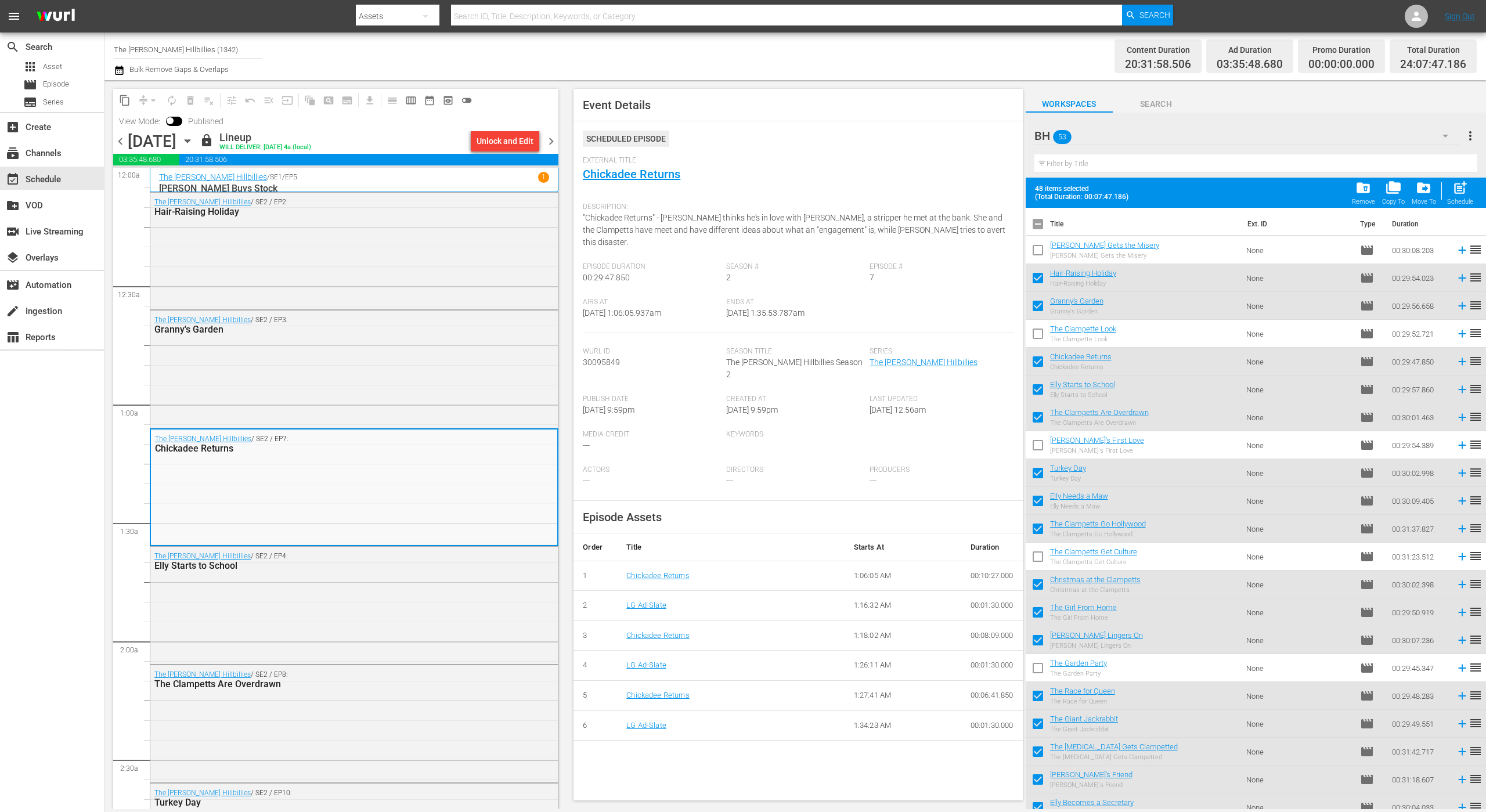
click at [550, 141] on span "chevron_right" at bounding box center [550, 141] width 14 height 14
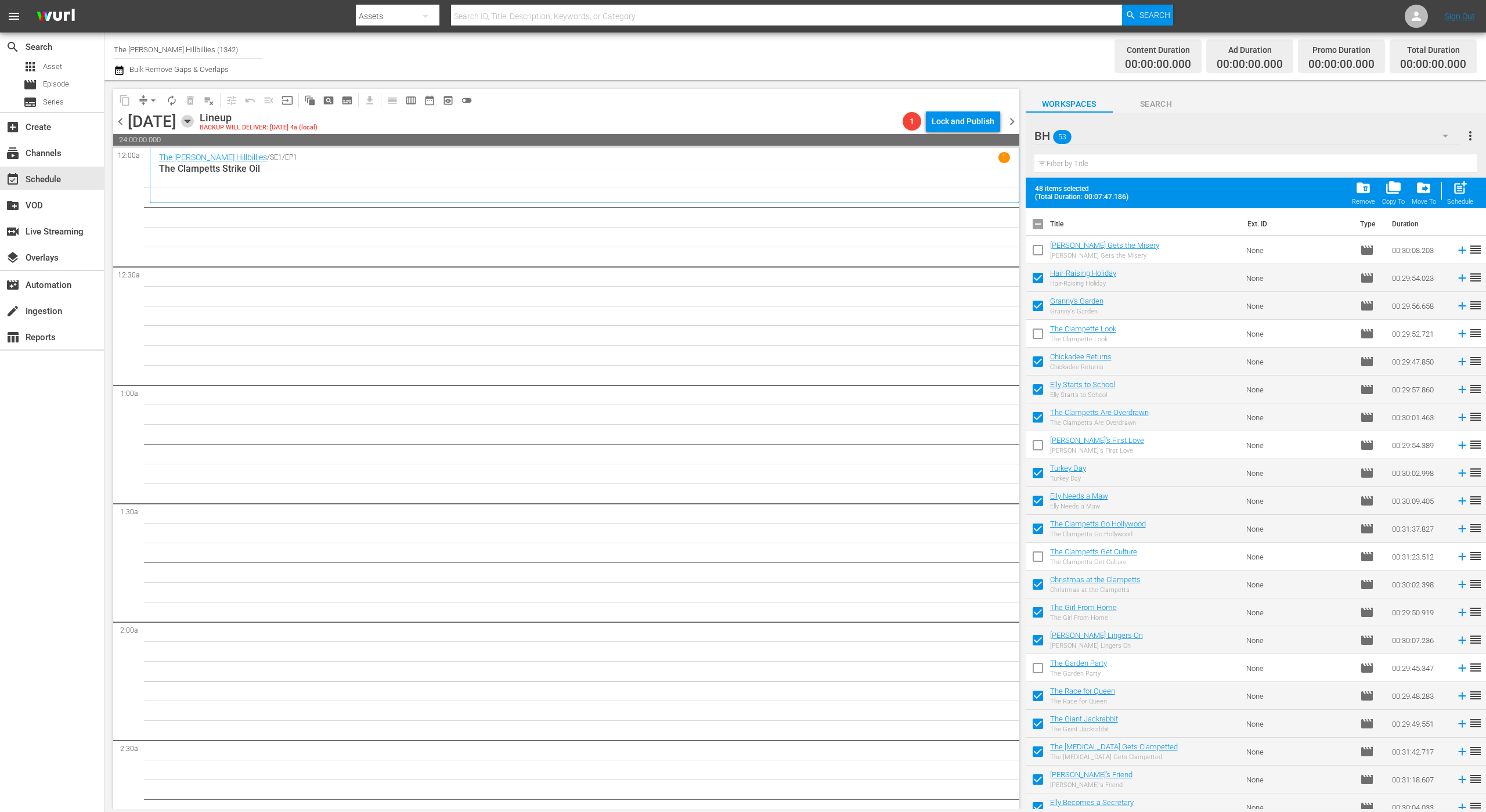
click at [190, 122] on icon "button" at bounding box center [187, 122] width 5 height 3
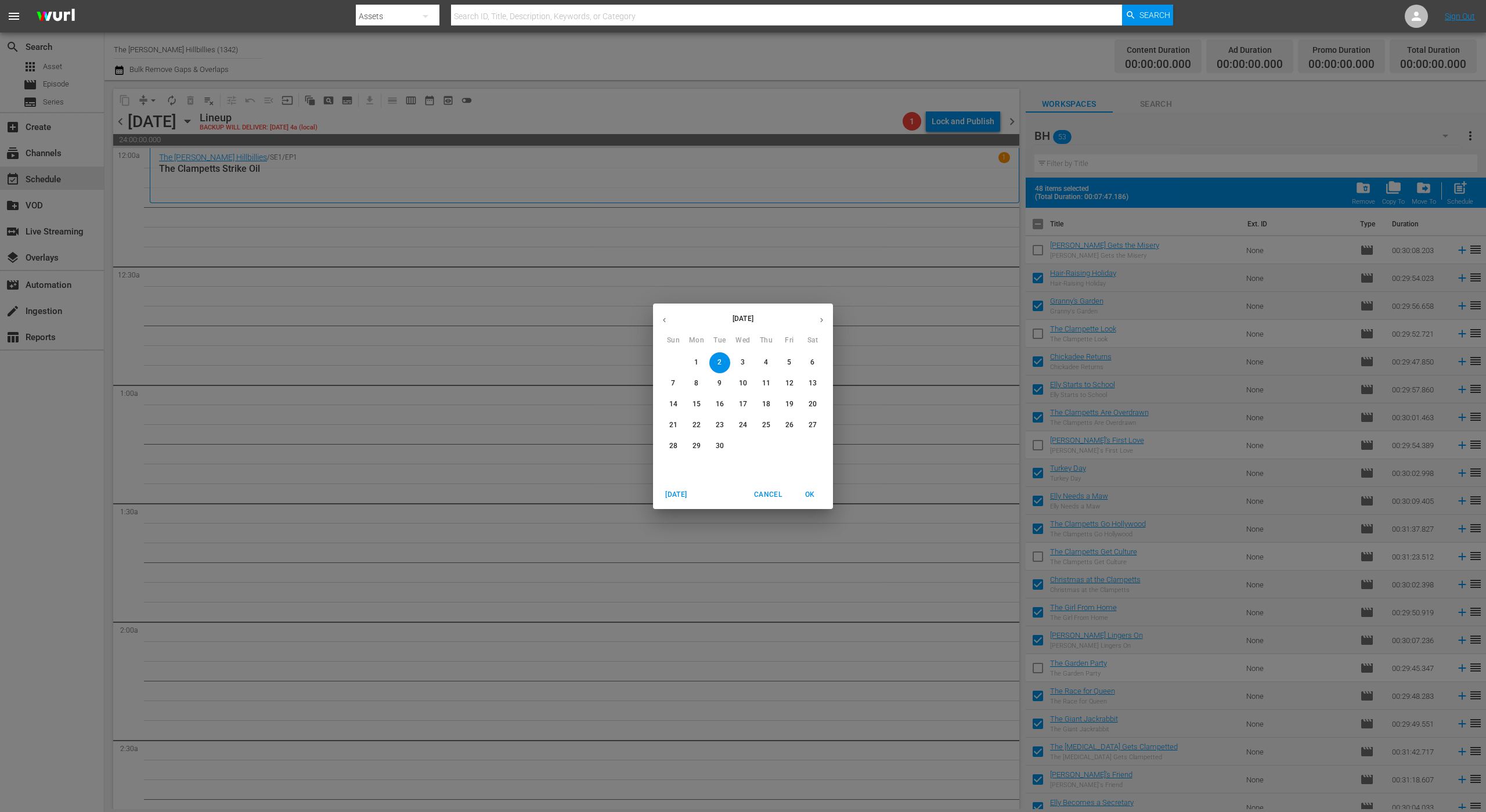
click at [662, 317] on icon "button" at bounding box center [665, 320] width 9 height 9
click at [663, 318] on icon "button" at bounding box center [665, 320] width 9 height 9
click at [720, 361] on p "1" at bounding box center [719, 362] width 4 height 10
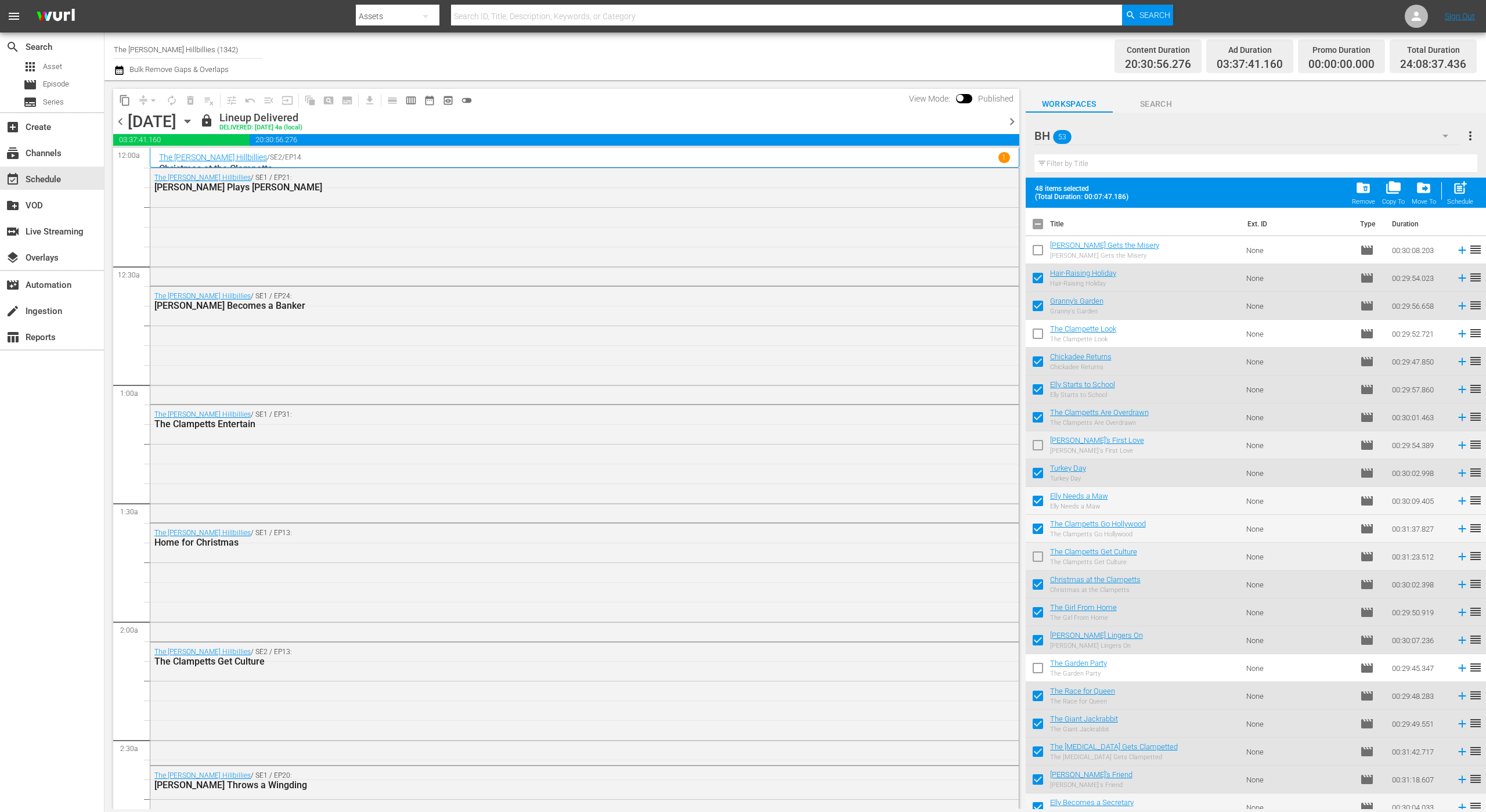
click at [1008, 118] on span "chevron_right" at bounding box center [1011, 121] width 14 height 14
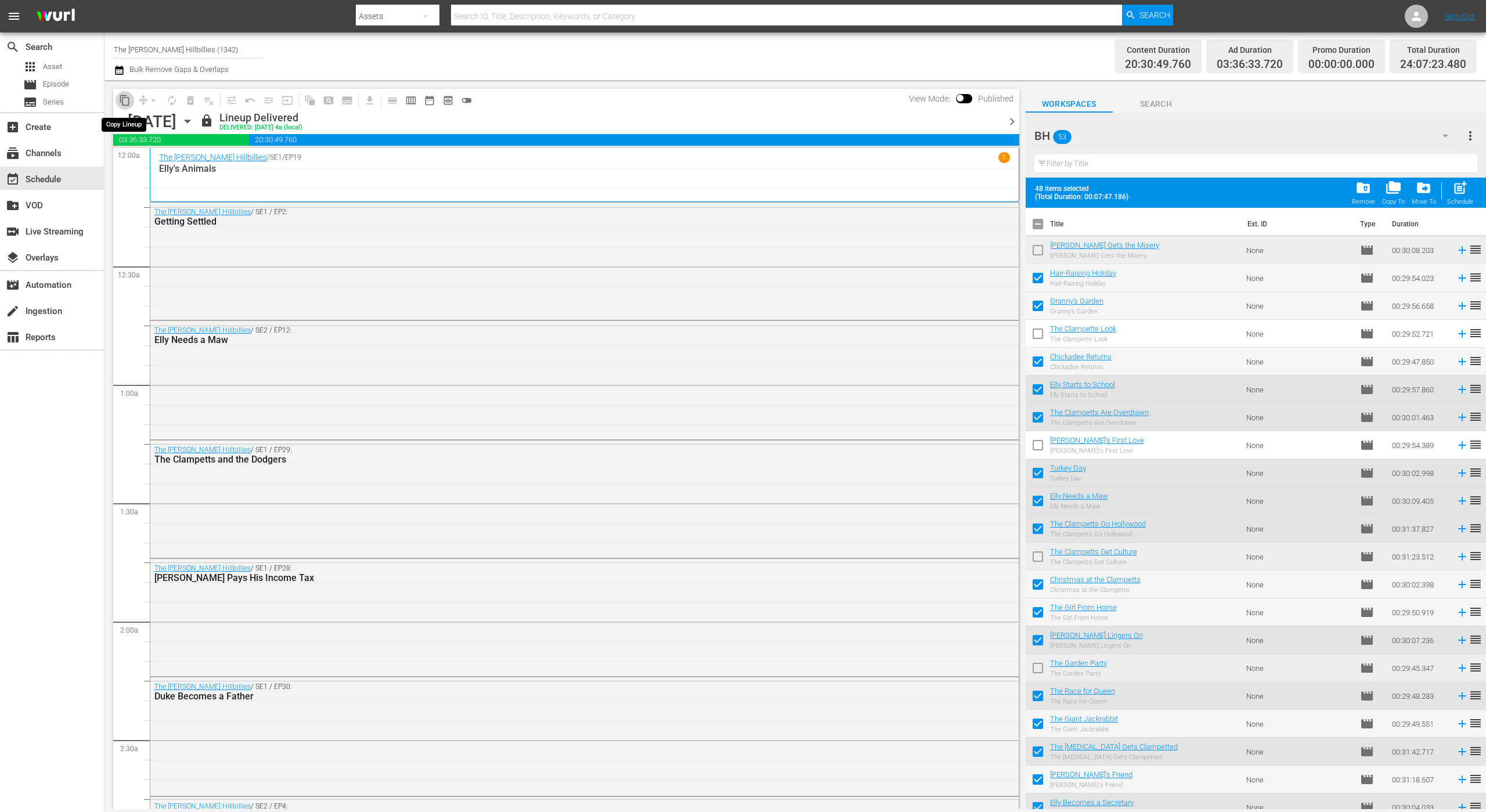
click at [123, 101] on span "content_copy" at bounding box center [124, 100] width 11 height 11
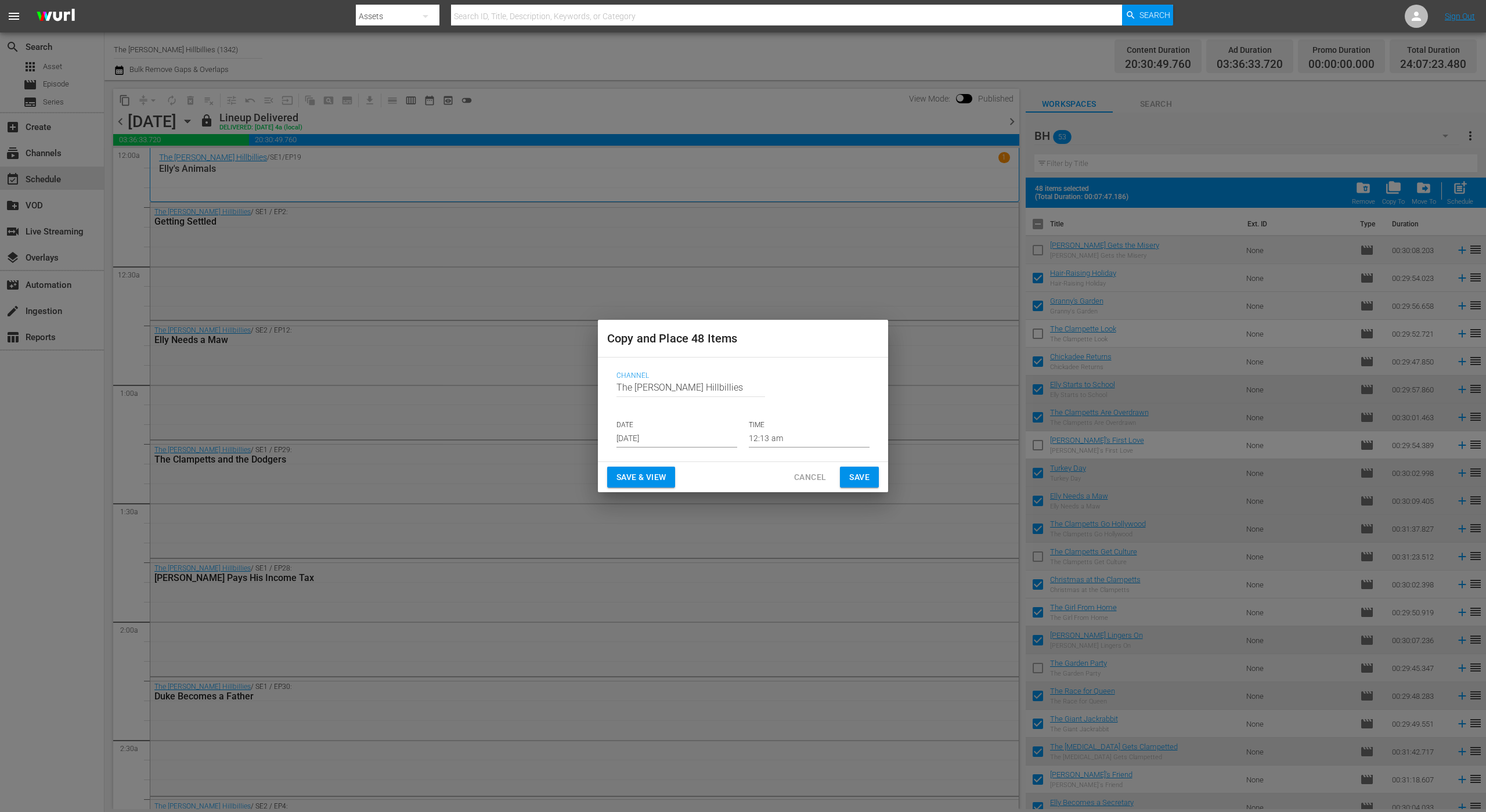
click at [663, 436] on input "[DATE]" at bounding box center [677, 438] width 121 height 17
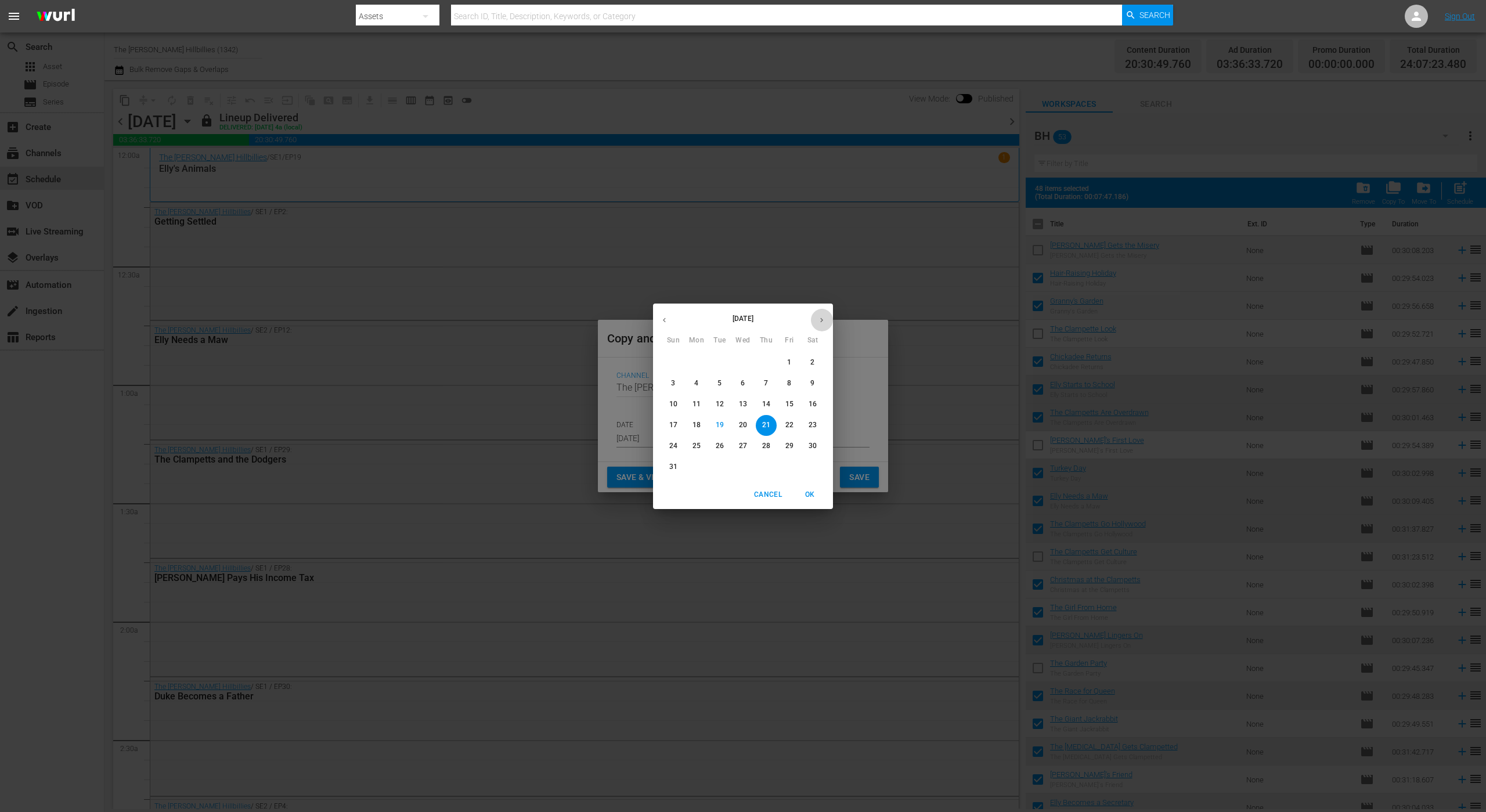
click at [820, 319] on icon "button" at bounding box center [822, 320] width 9 height 9
click at [716, 361] on span "2" at bounding box center [720, 362] width 21 height 10
type input "[DATE]"
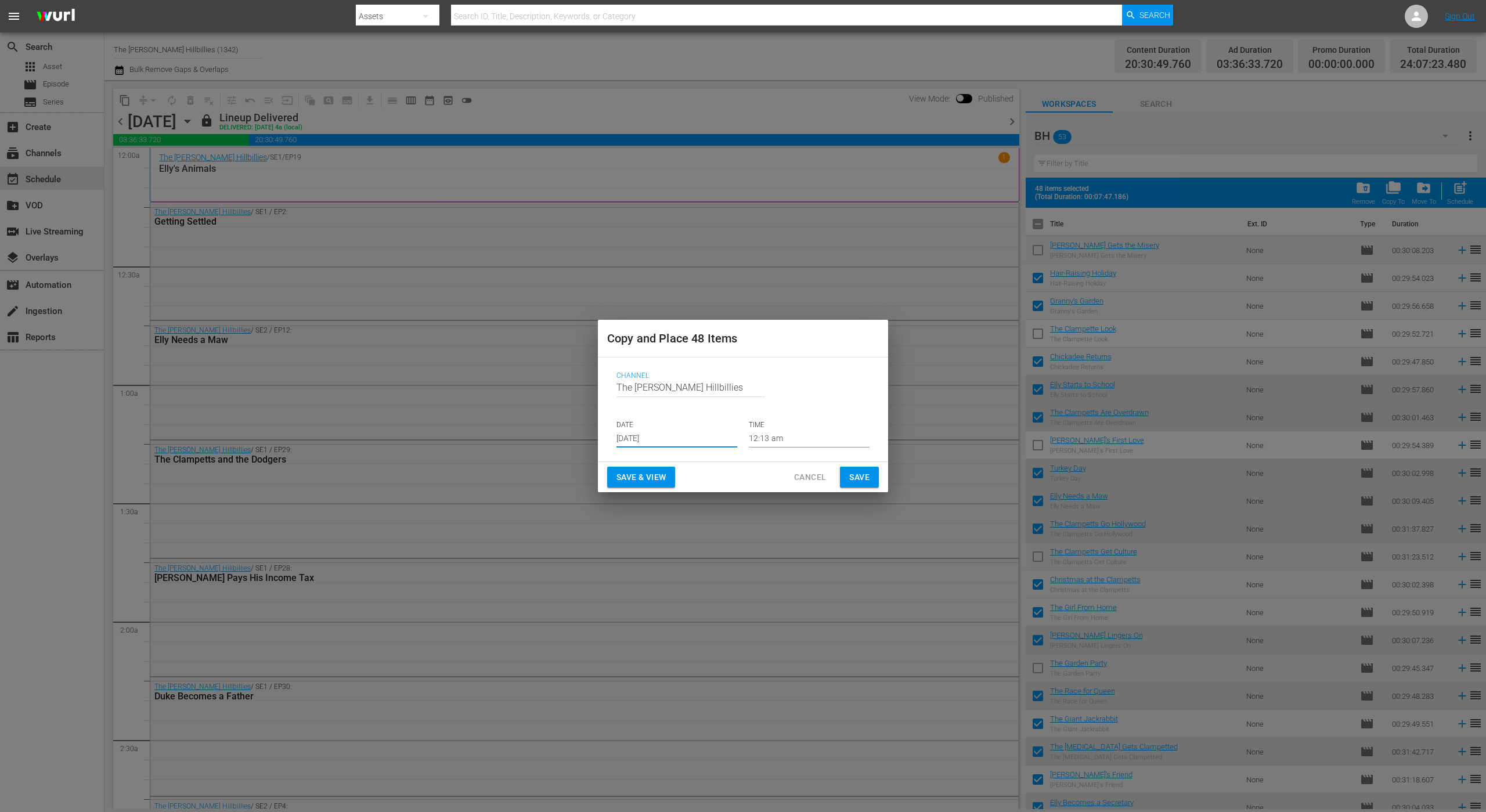
click at [863, 477] on span "Save" at bounding box center [859, 477] width 20 height 14
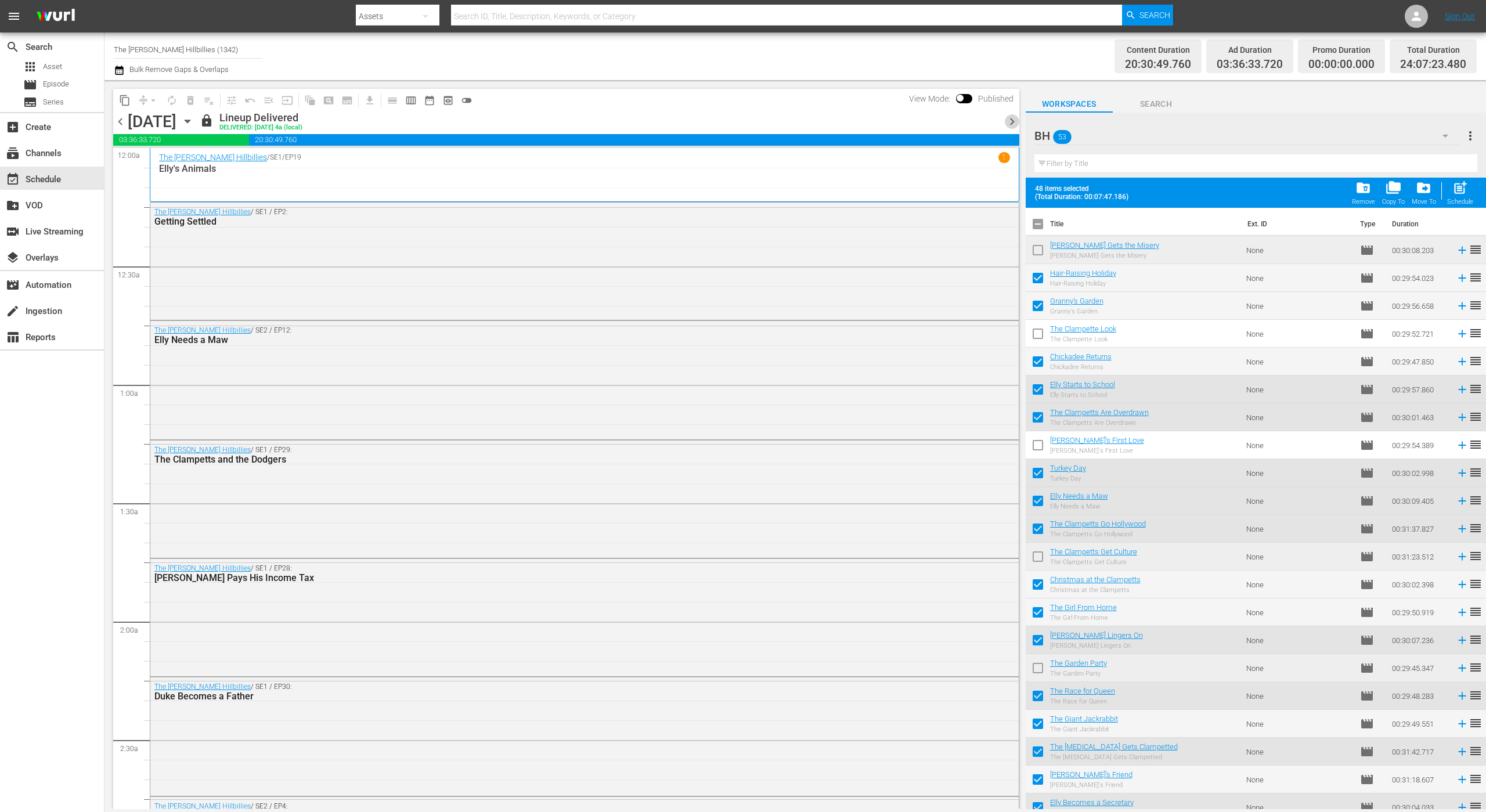
click at [1006, 117] on span "chevron_right" at bounding box center [1011, 121] width 14 height 14
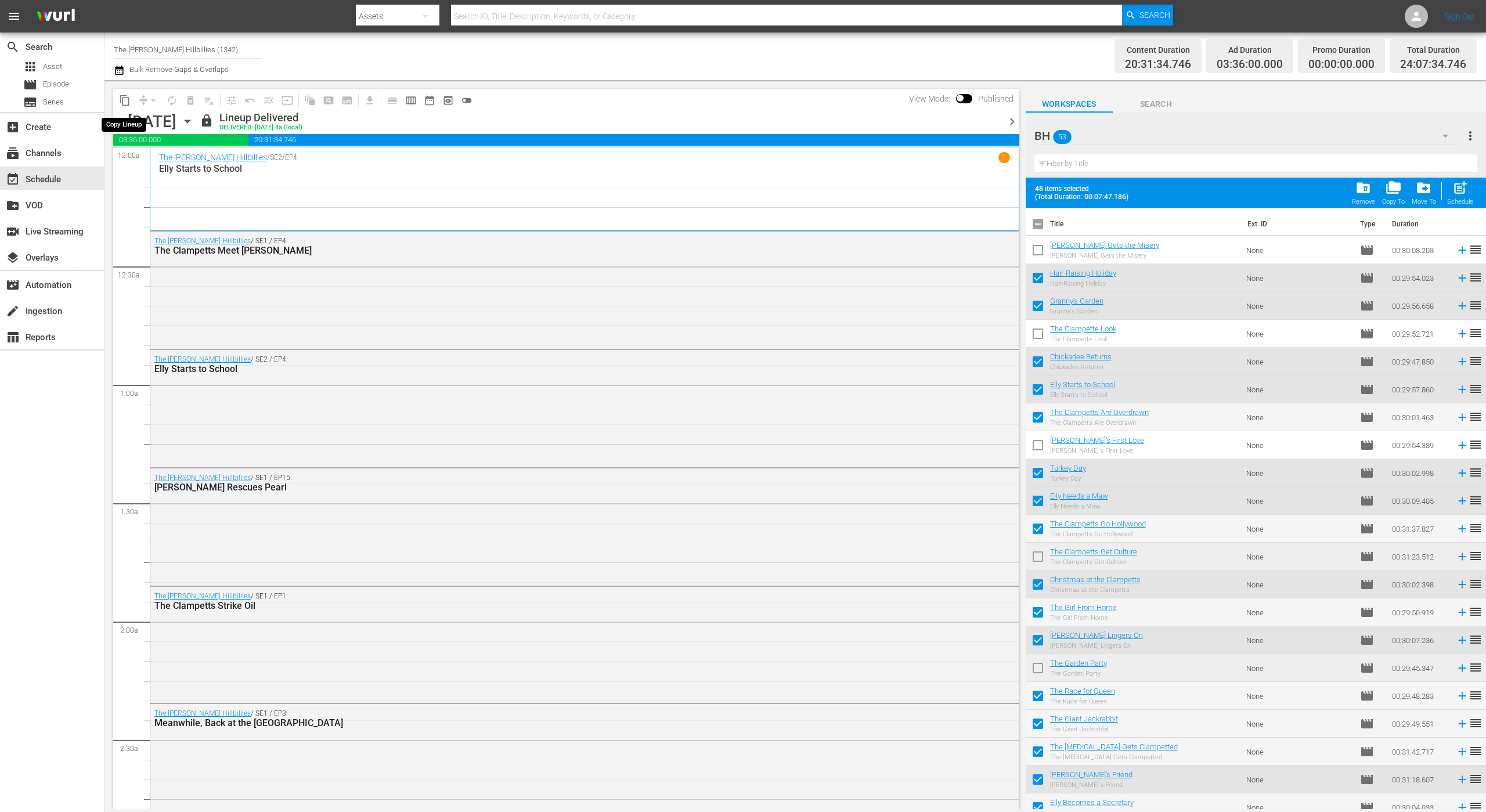
click at [129, 99] on span "content_copy" at bounding box center [124, 100] width 11 height 11
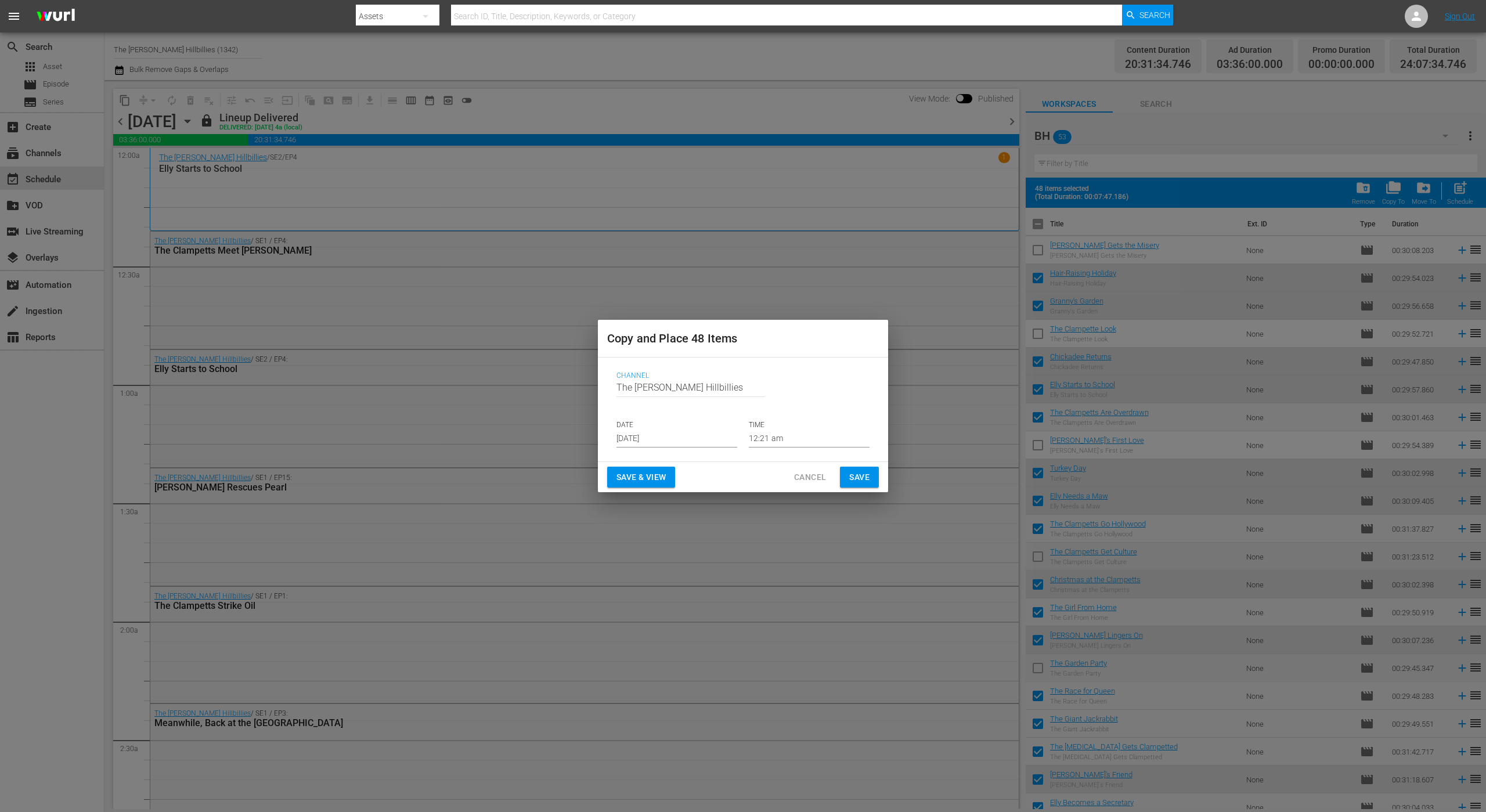
click at [685, 439] on input "[DATE]" at bounding box center [677, 438] width 121 height 17
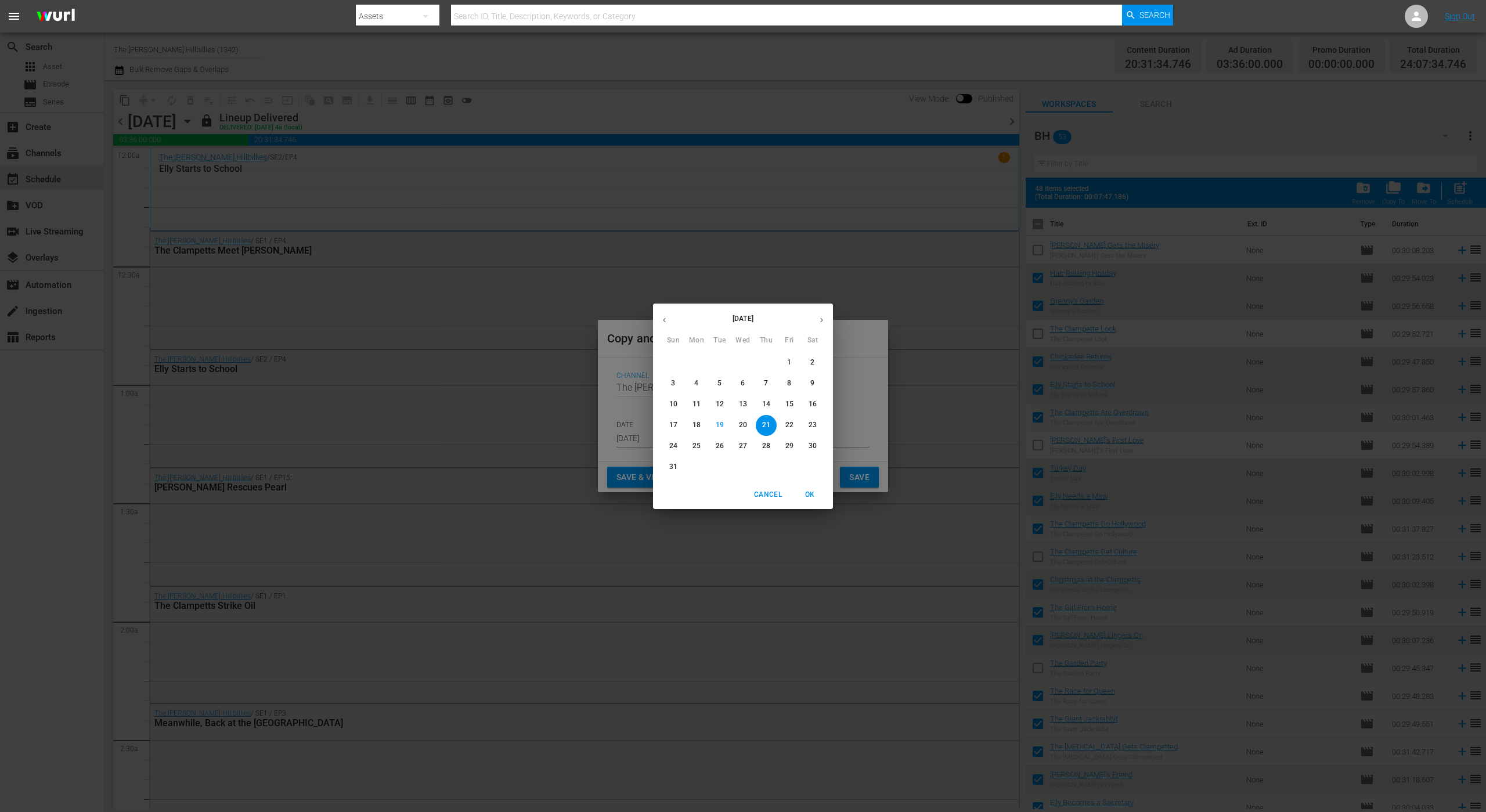
click at [820, 322] on icon "button" at bounding box center [822, 320] width 9 height 9
click at [741, 366] on p "3" at bounding box center [742, 362] width 4 height 10
type input "[DATE]"
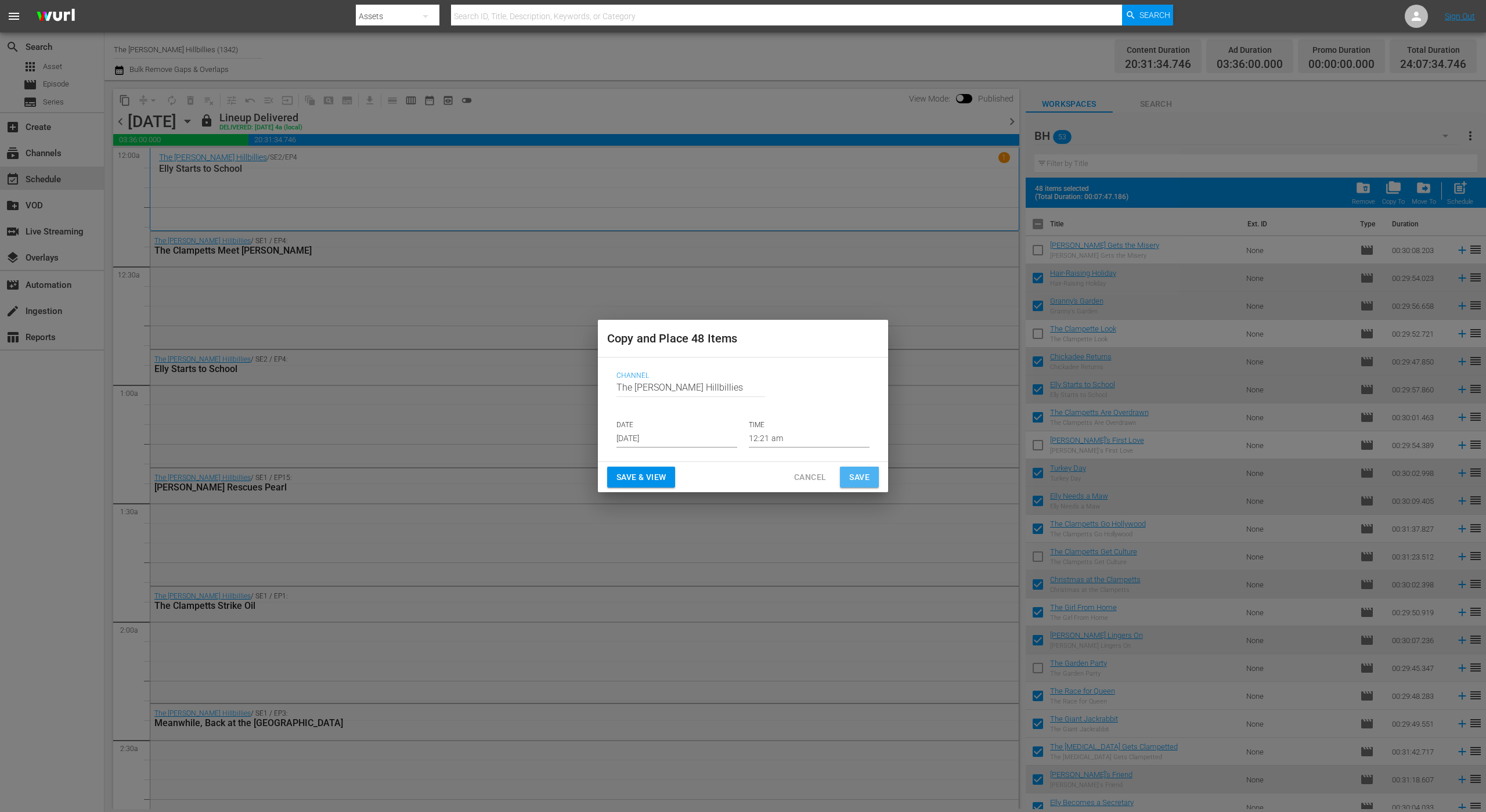
click at [849, 475] on span "Save" at bounding box center [859, 477] width 20 height 14
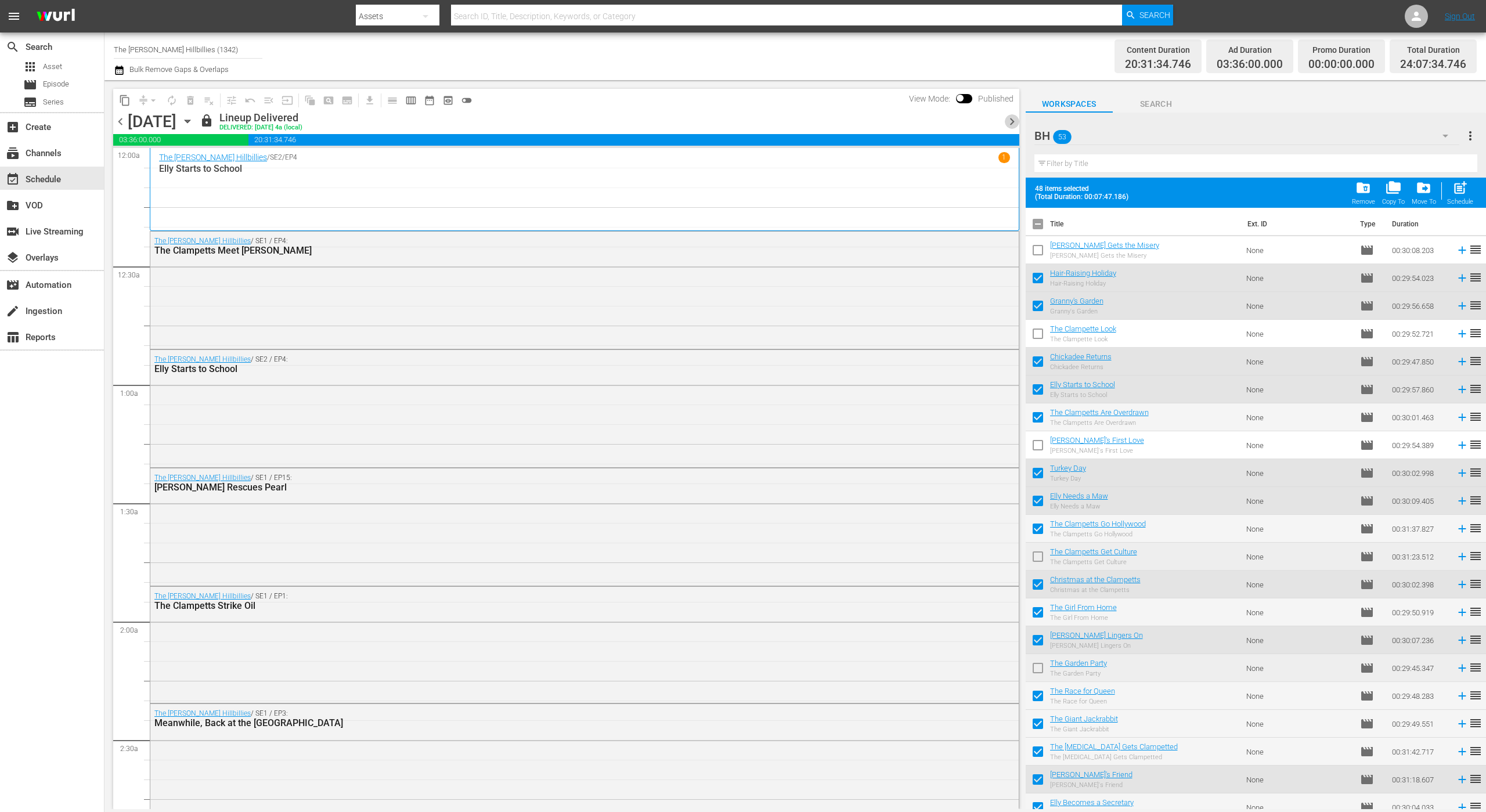
click at [1008, 126] on span "chevron_right" at bounding box center [1011, 121] width 14 height 14
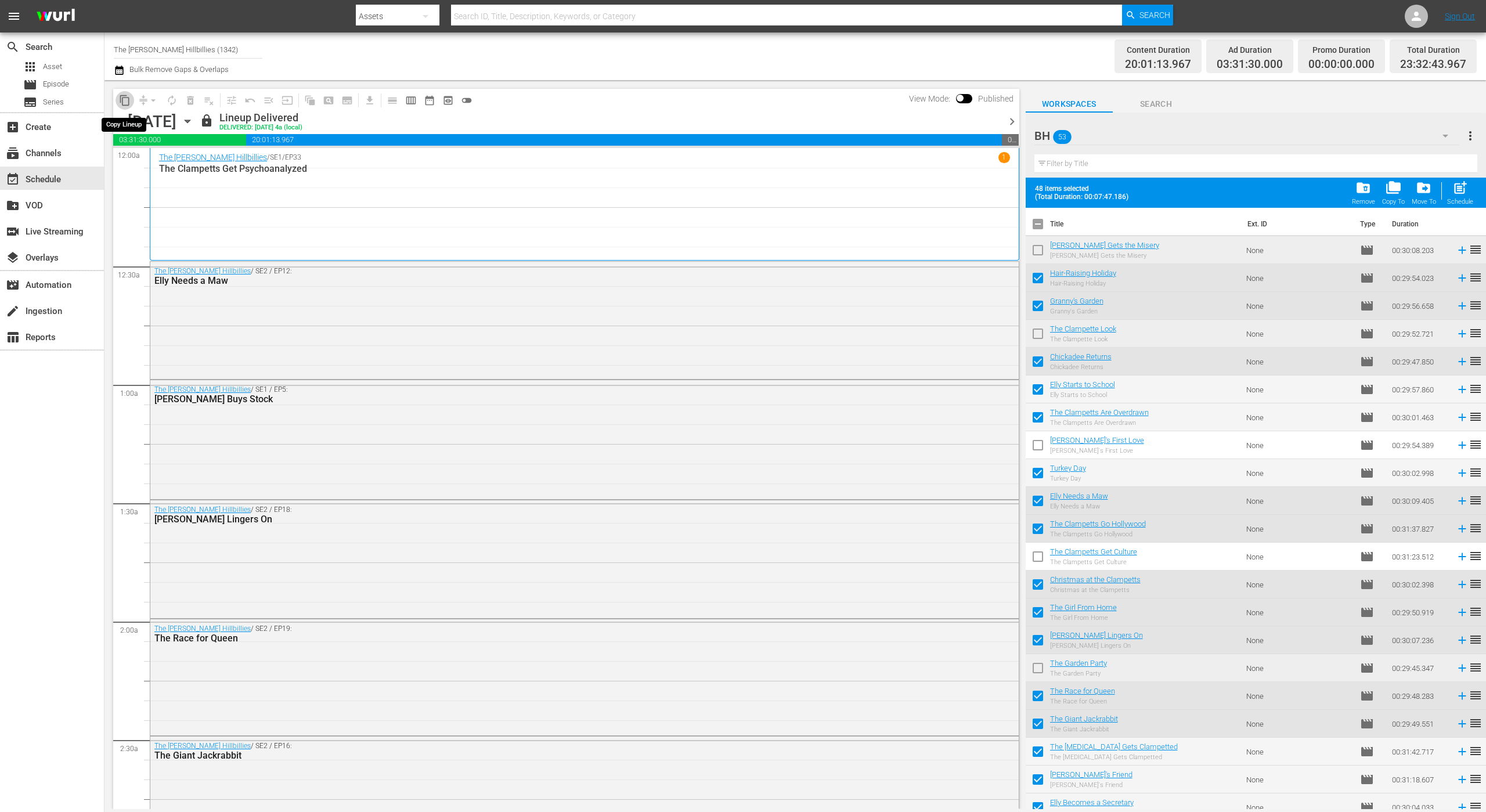
click at [128, 101] on span "content_copy" at bounding box center [124, 100] width 11 height 11
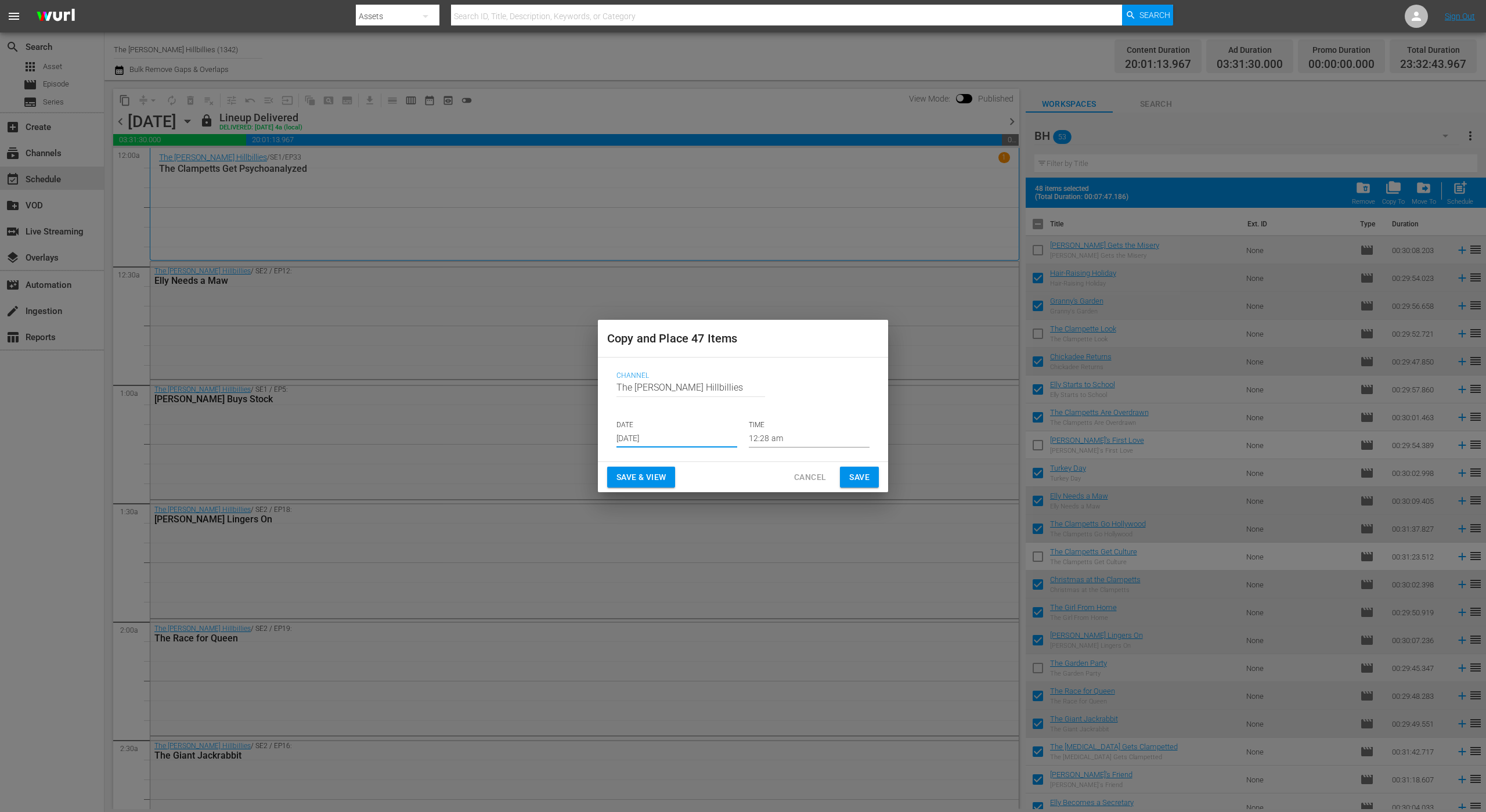
click at [670, 435] on input "[DATE]" at bounding box center [677, 438] width 121 height 17
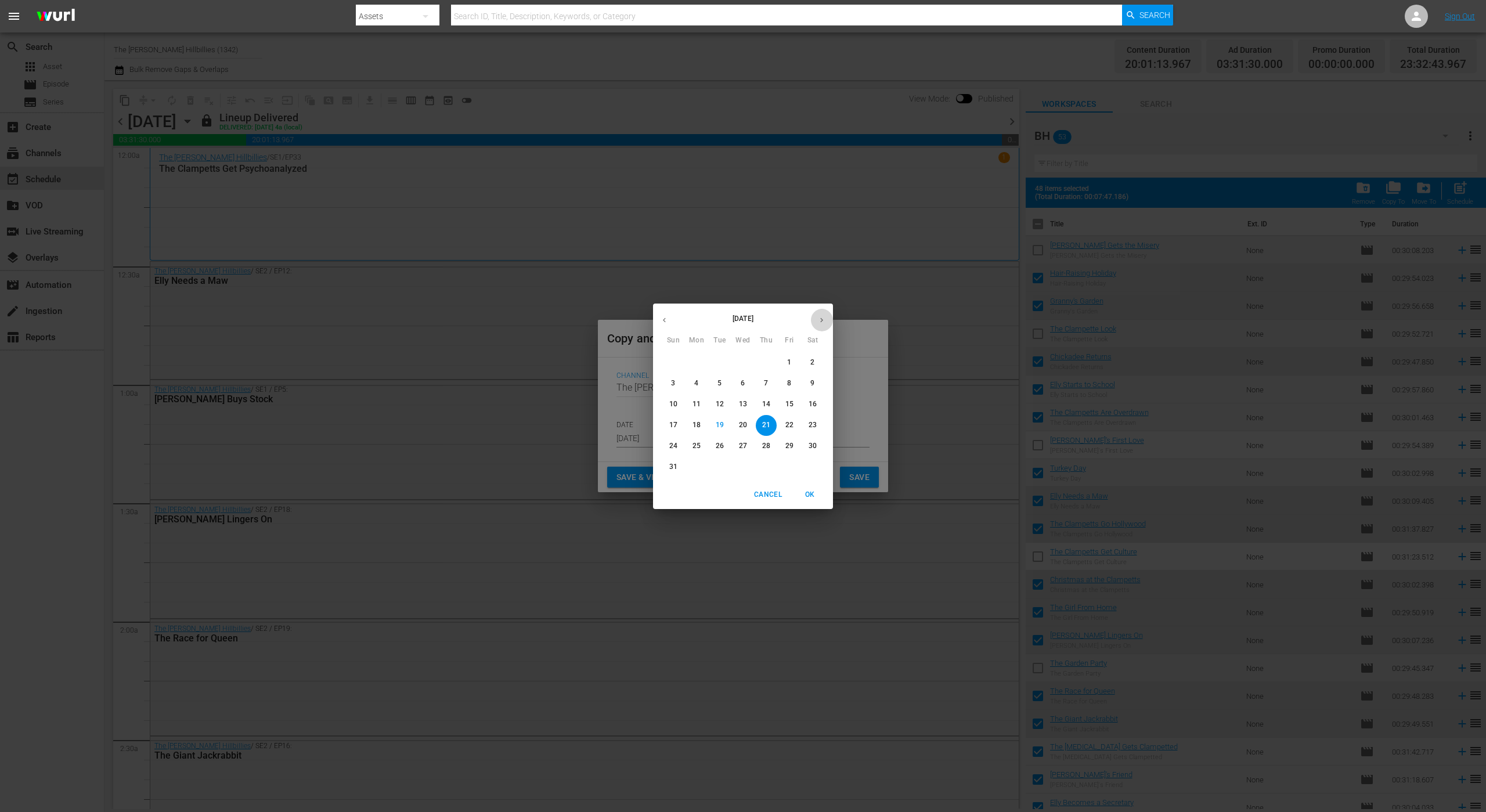
click at [821, 317] on icon "button" at bounding box center [822, 320] width 9 height 9
click at [763, 362] on span "4" at bounding box center [766, 362] width 21 height 10
type input "[DATE]"
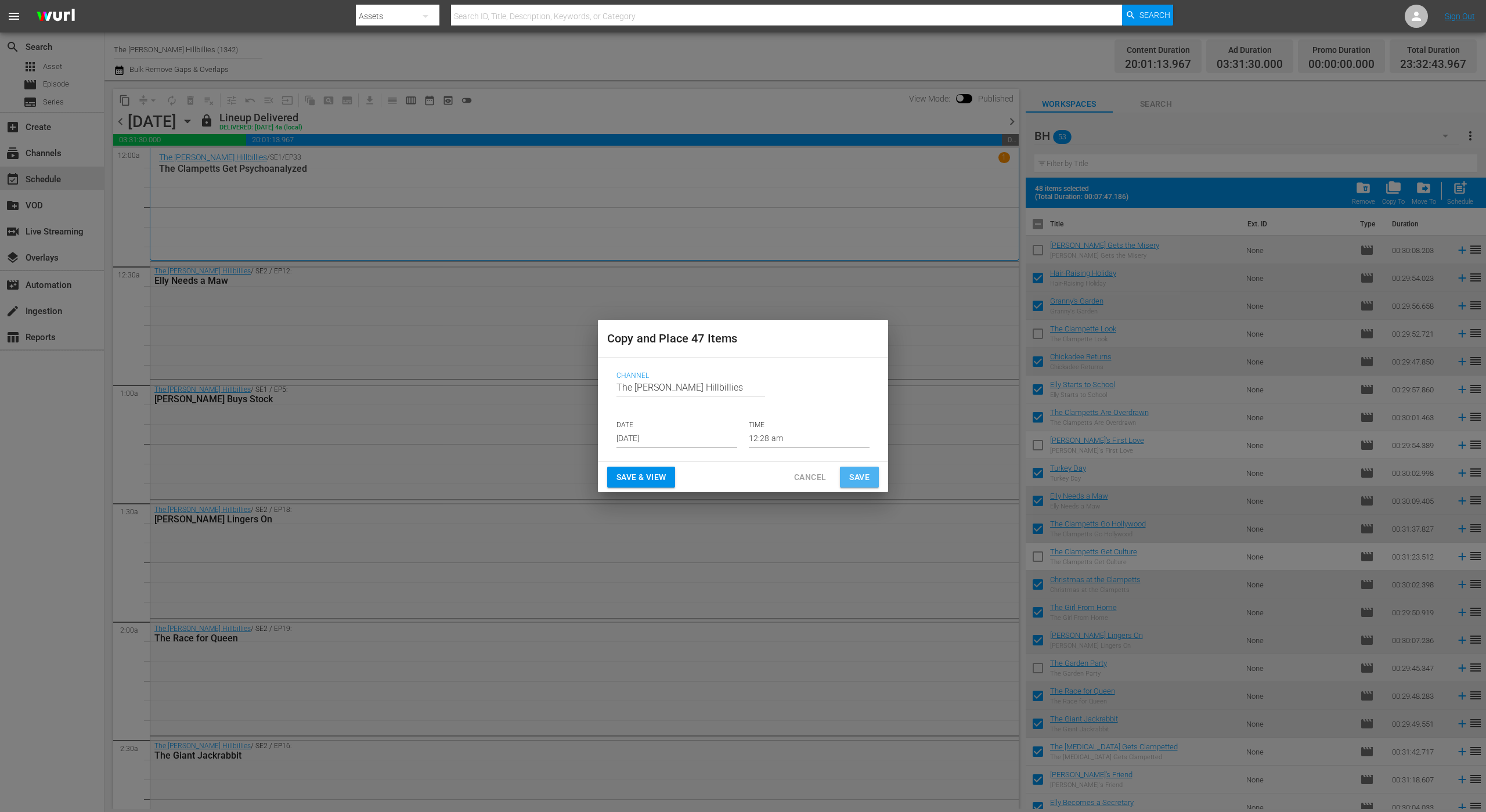
click at [861, 480] on span "Save" at bounding box center [859, 477] width 20 height 14
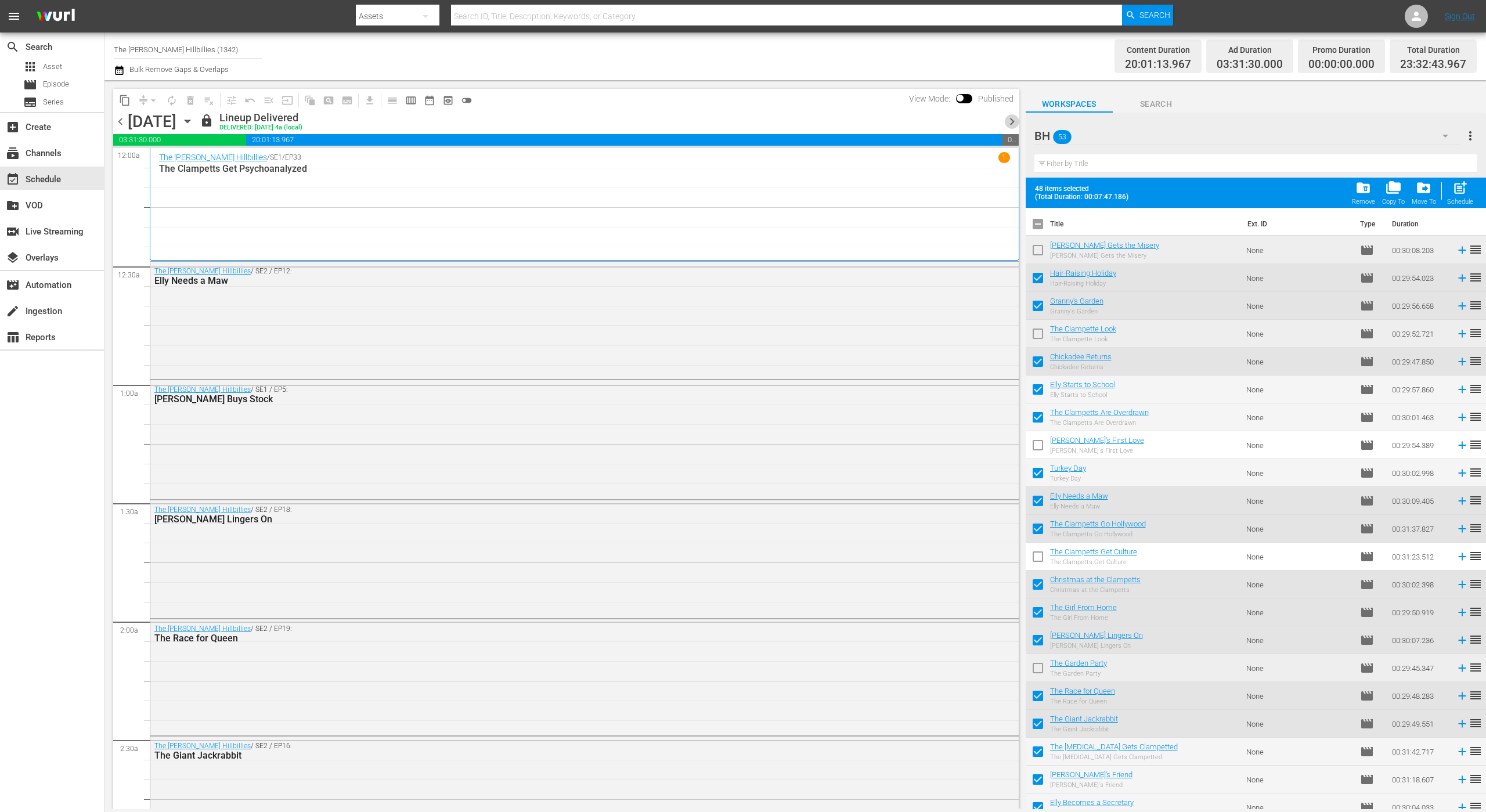
click at [1008, 120] on span "chevron_right" at bounding box center [1011, 121] width 14 height 14
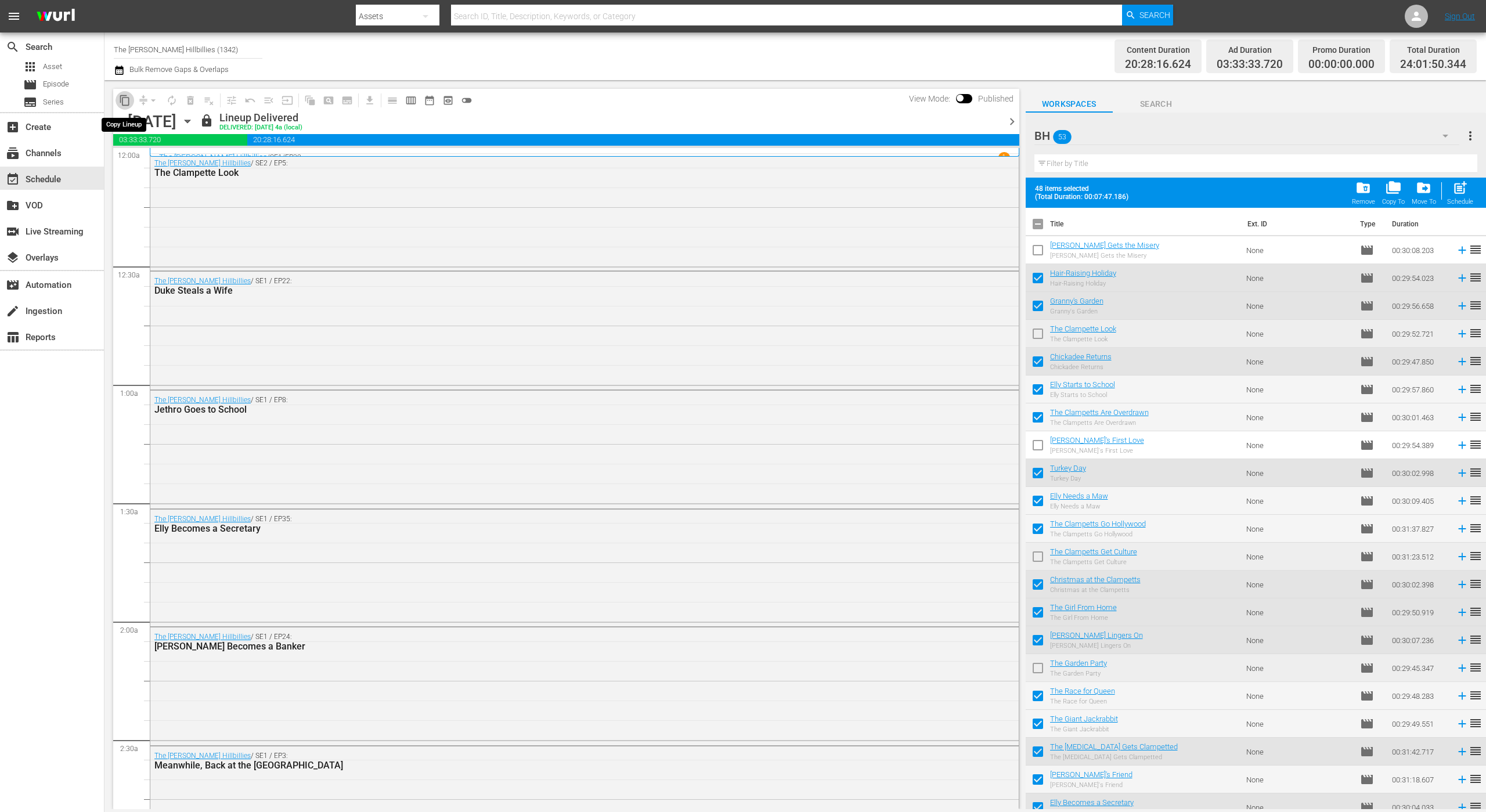
click at [125, 100] on span "content_copy" at bounding box center [124, 100] width 11 height 11
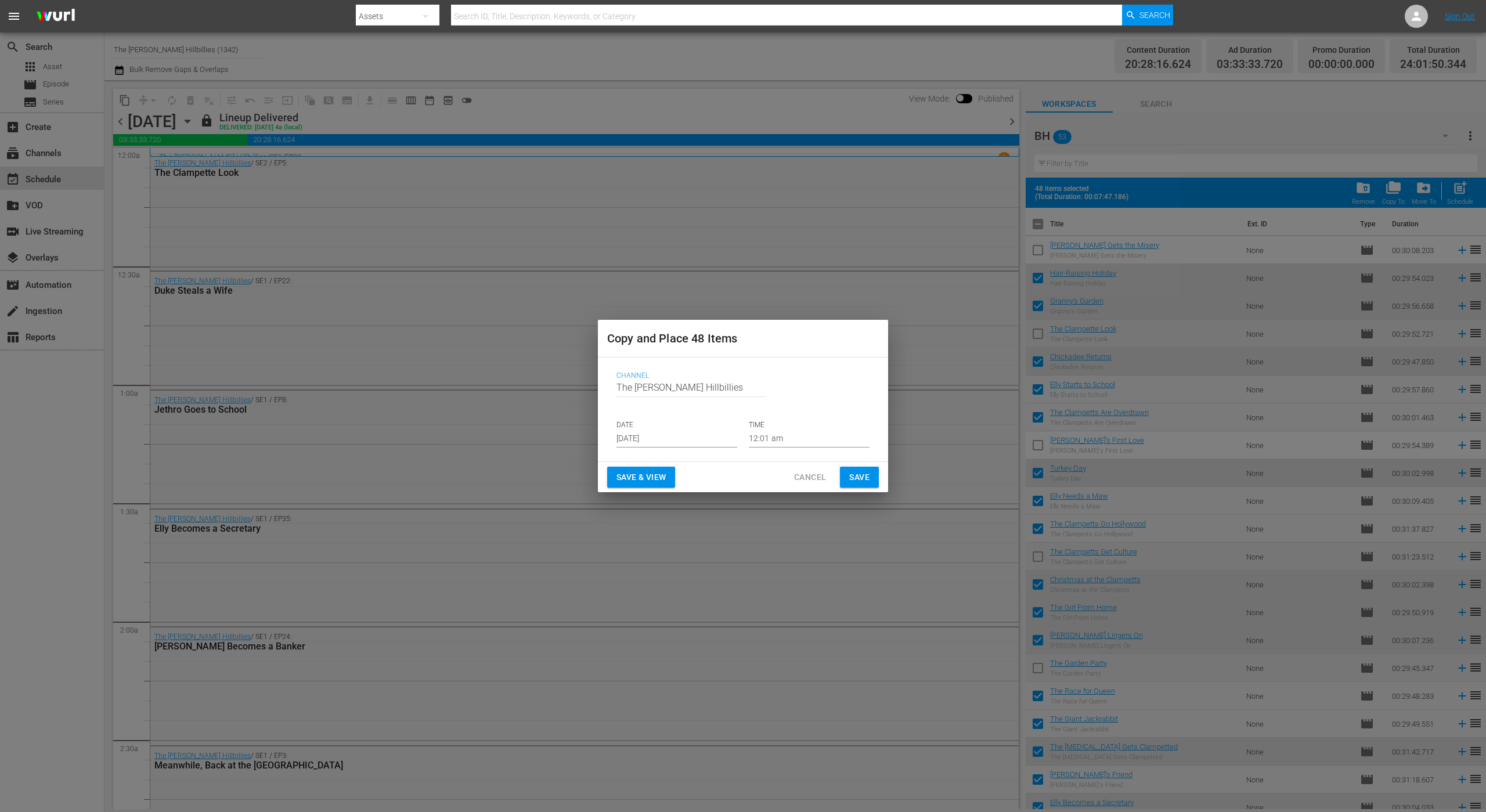
click at [692, 439] on input "[DATE]" at bounding box center [677, 438] width 121 height 17
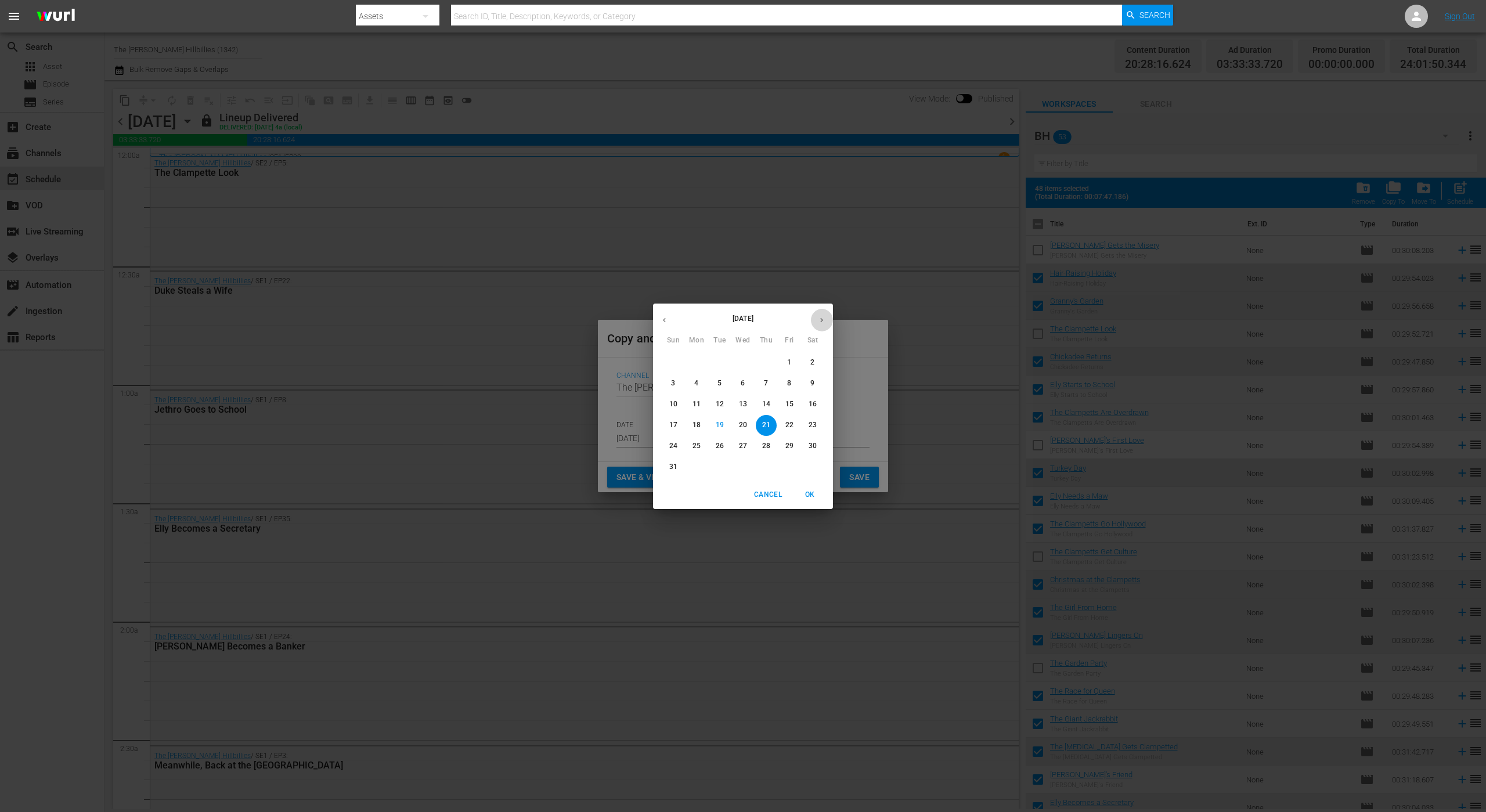
click at [829, 320] on button "button" at bounding box center [821, 320] width 23 height 23
click at [787, 359] on p "5" at bounding box center [789, 362] width 4 height 10
type input "[DATE]"
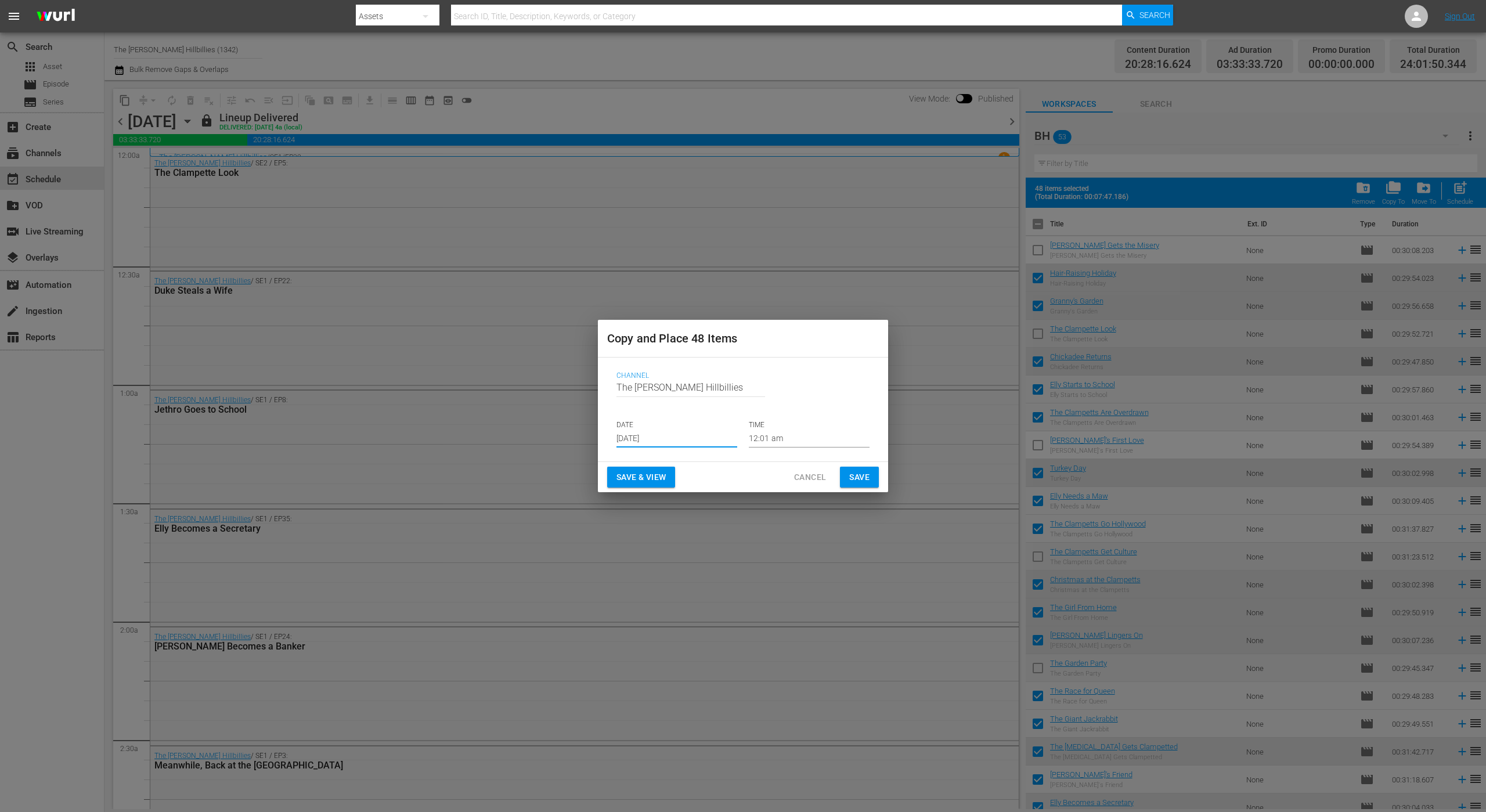
click at [846, 481] on button "Save" at bounding box center [860, 477] width 39 height 22
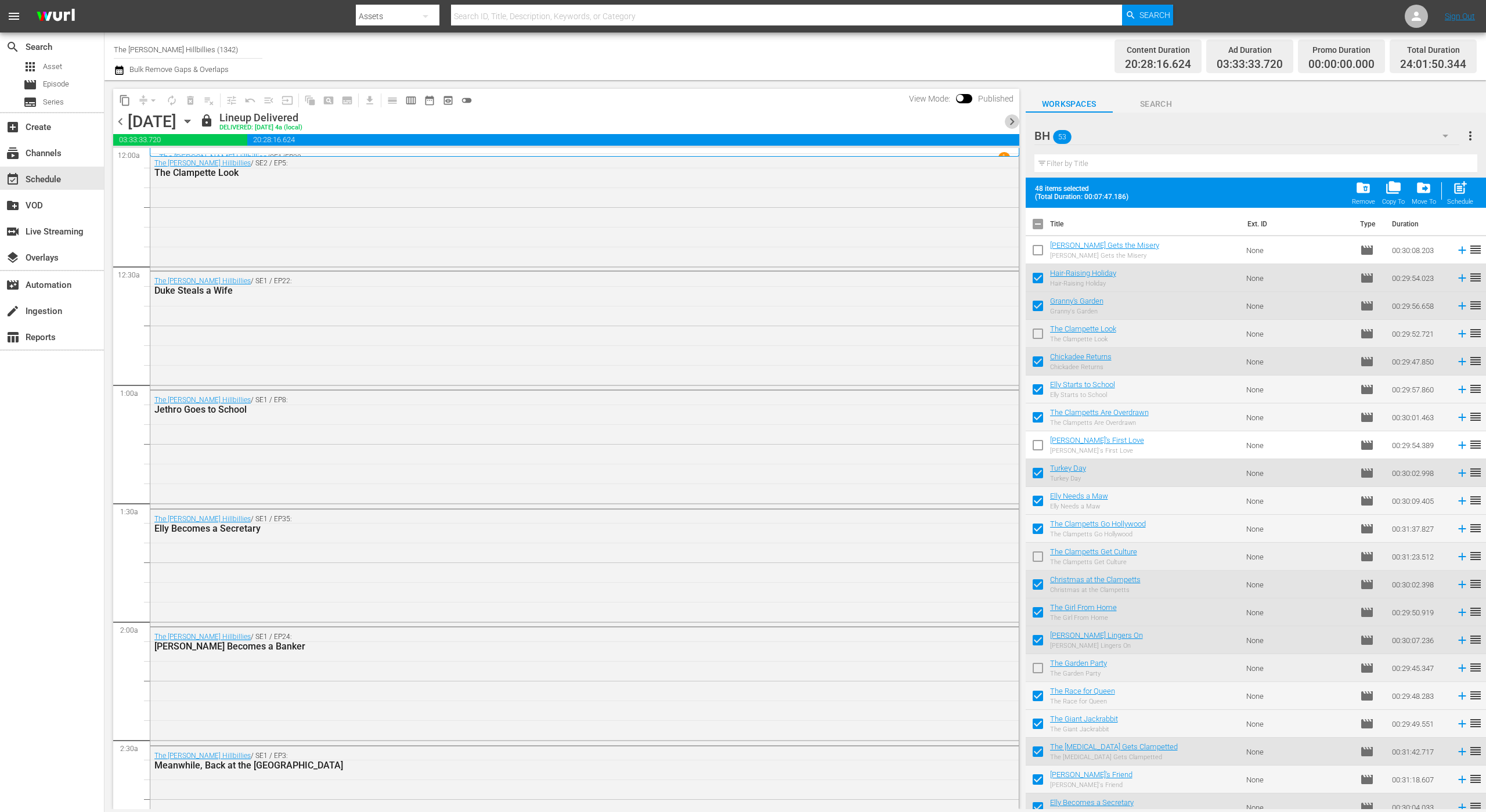
click at [1011, 125] on span "chevron_right" at bounding box center [1011, 121] width 14 height 14
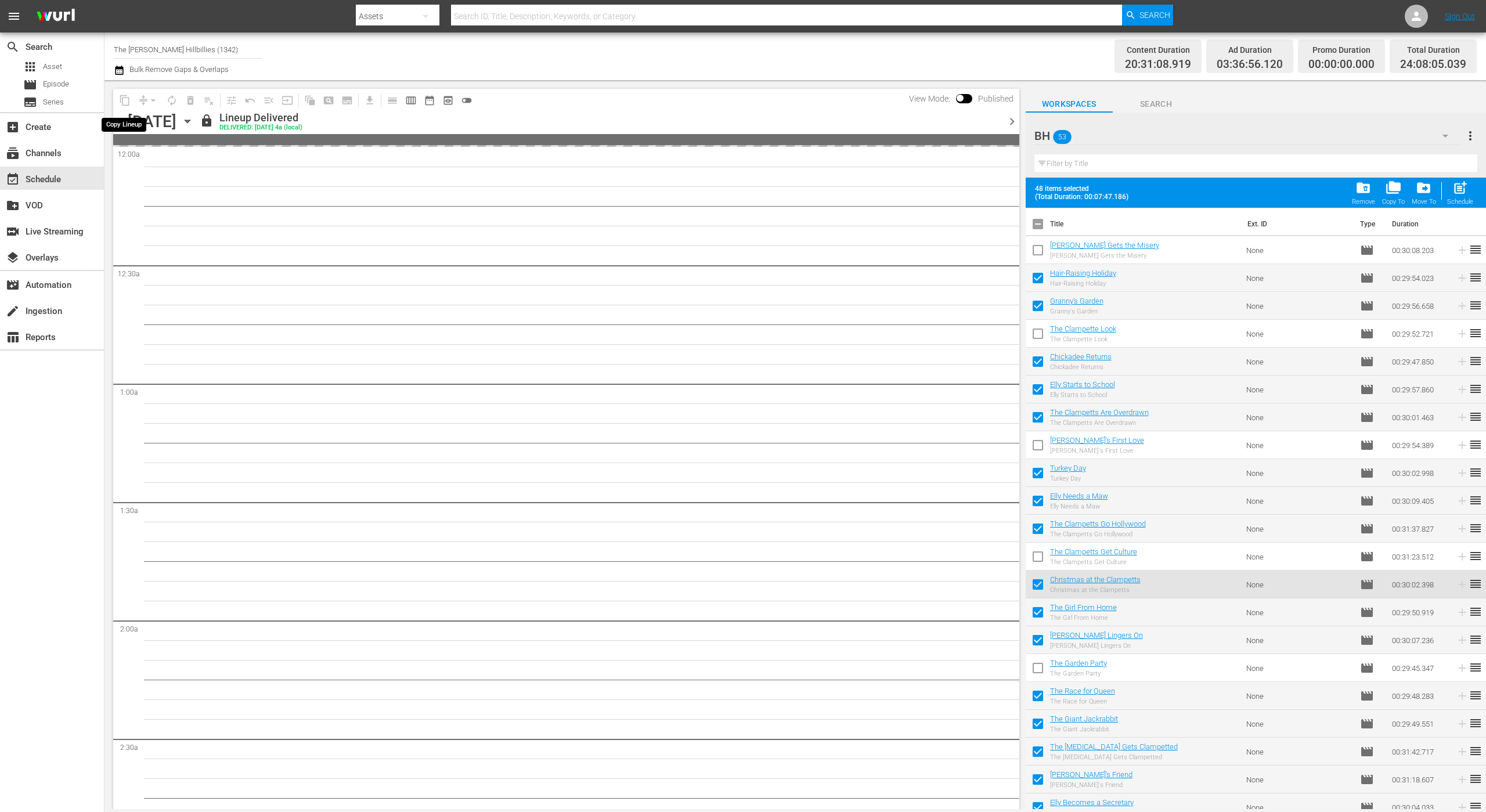
click at [128, 102] on span "content_copy" at bounding box center [125, 100] width 19 height 19
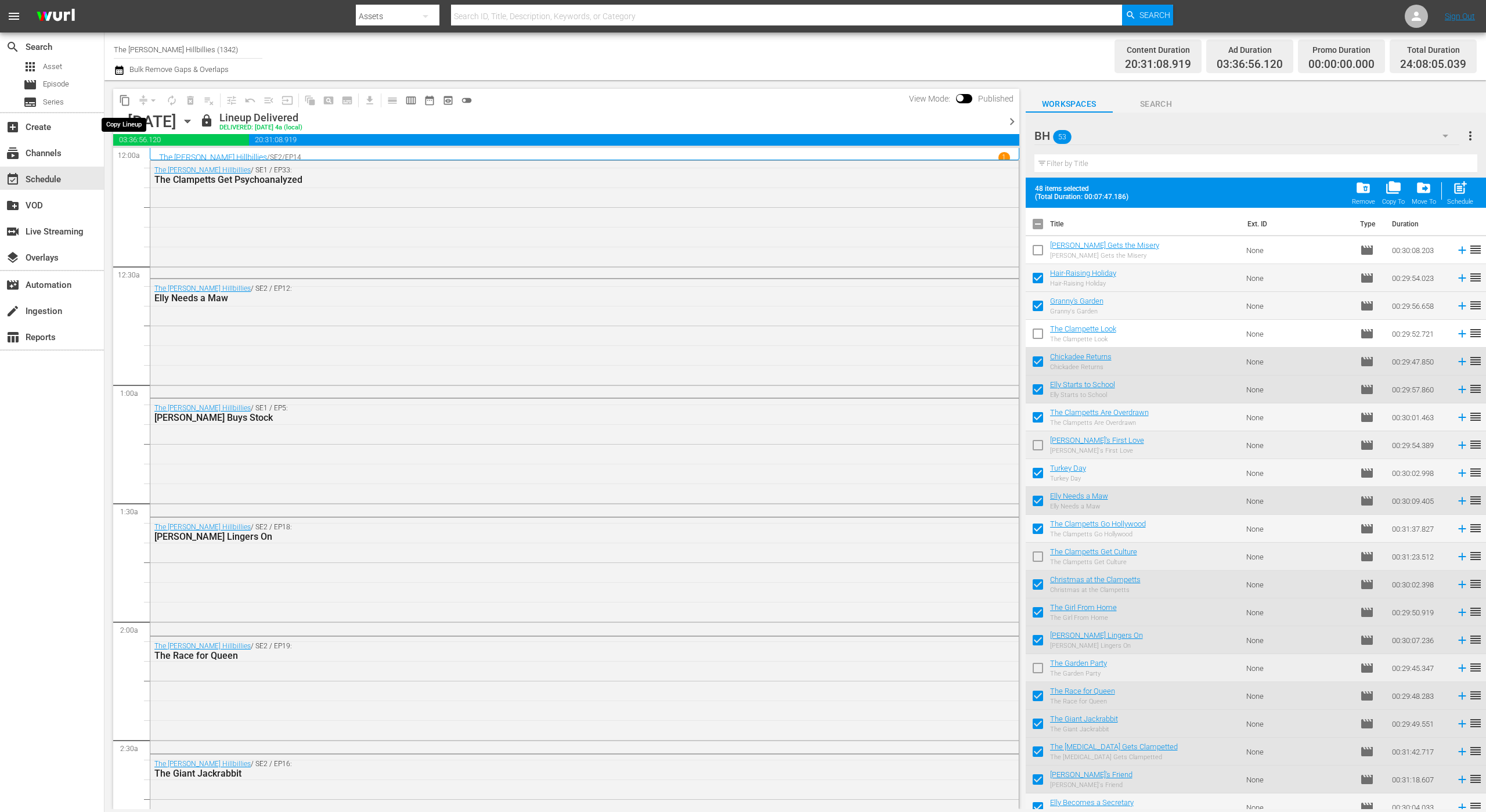
click at [127, 98] on span "content_copy" at bounding box center [124, 100] width 11 height 11
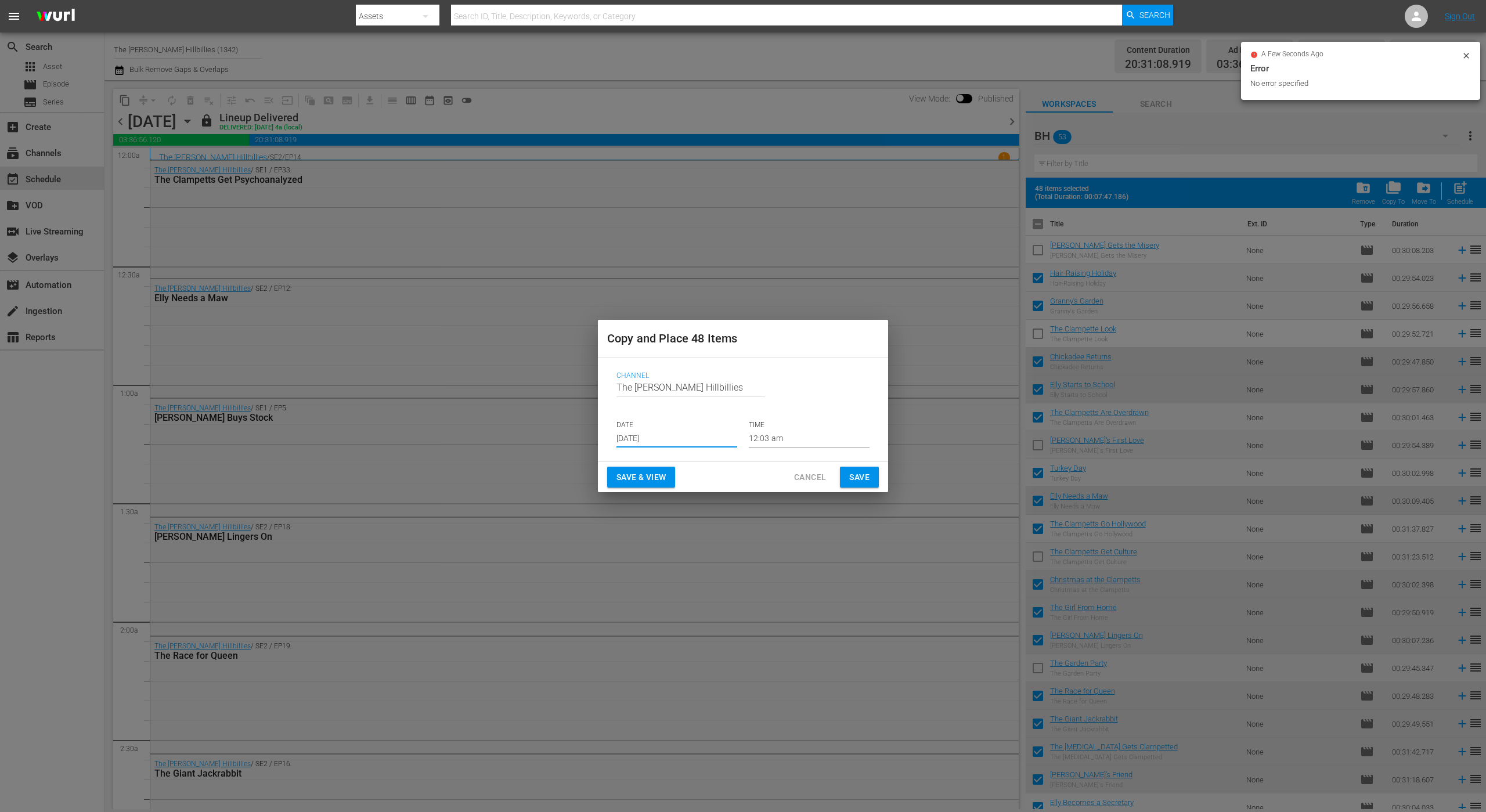
click at [693, 432] on input "[DATE]" at bounding box center [677, 438] width 121 height 17
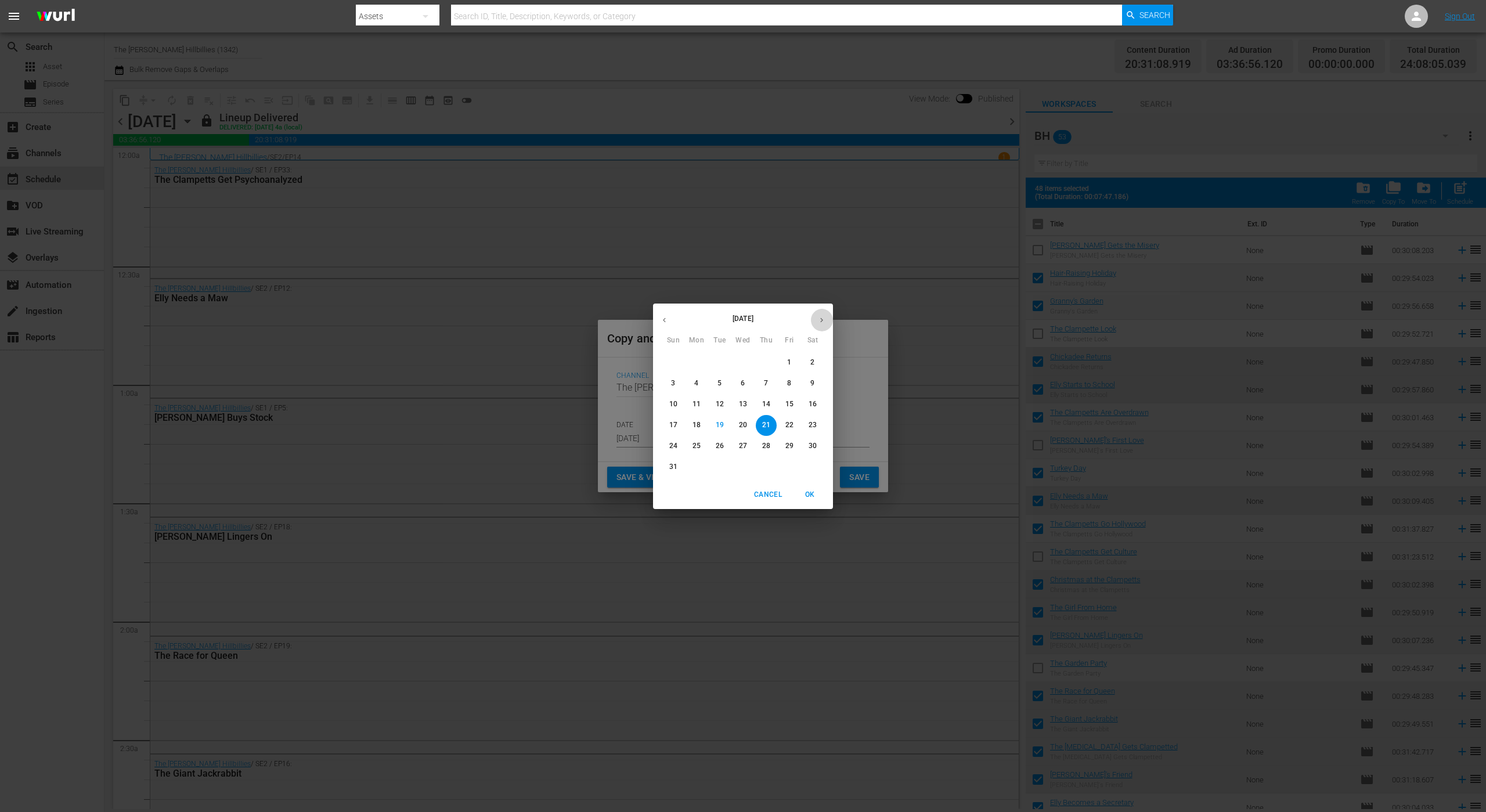
click at [821, 311] on button "button" at bounding box center [821, 320] width 23 height 23
click at [808, 359] on span "6" at bounding box center [813, 362] width 21 height 10
type input "[DATE]"
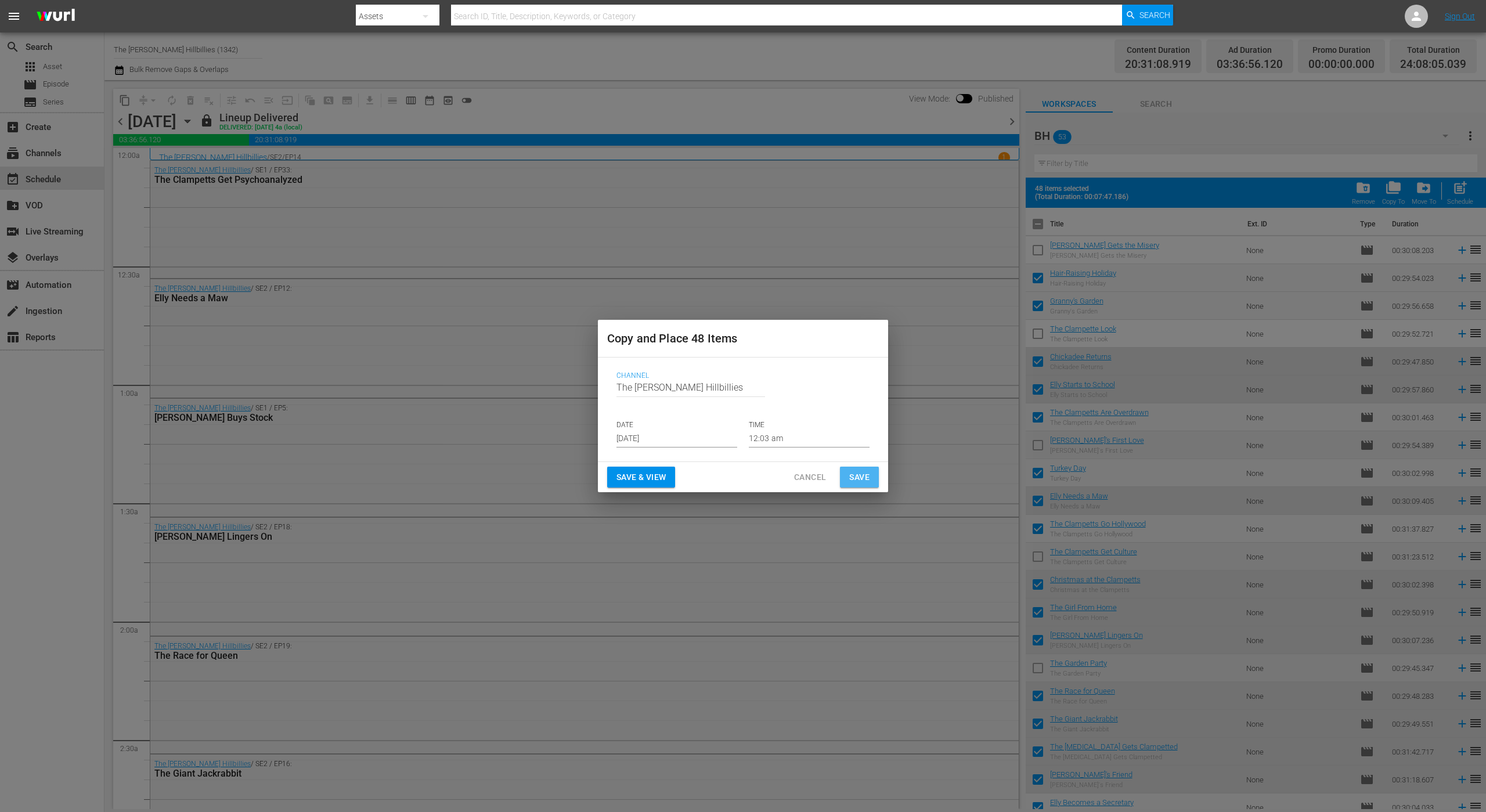
click at [859, 468] on button "Save" at bounding box center [860, 477] width 39 height 22
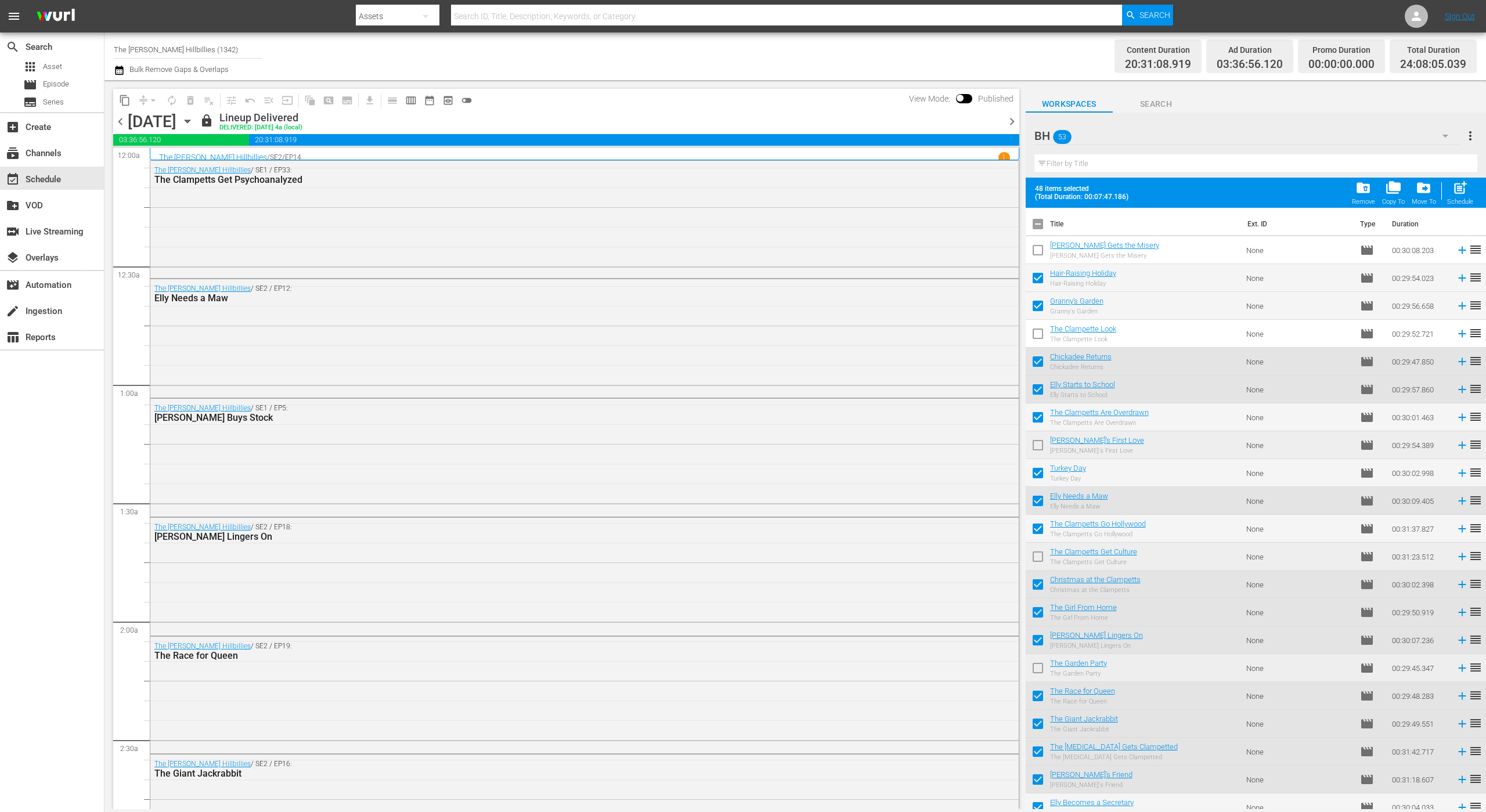
click at [1011, 125] on span "chevron_right" at bounding box center [1011, 121] width 14 height 14
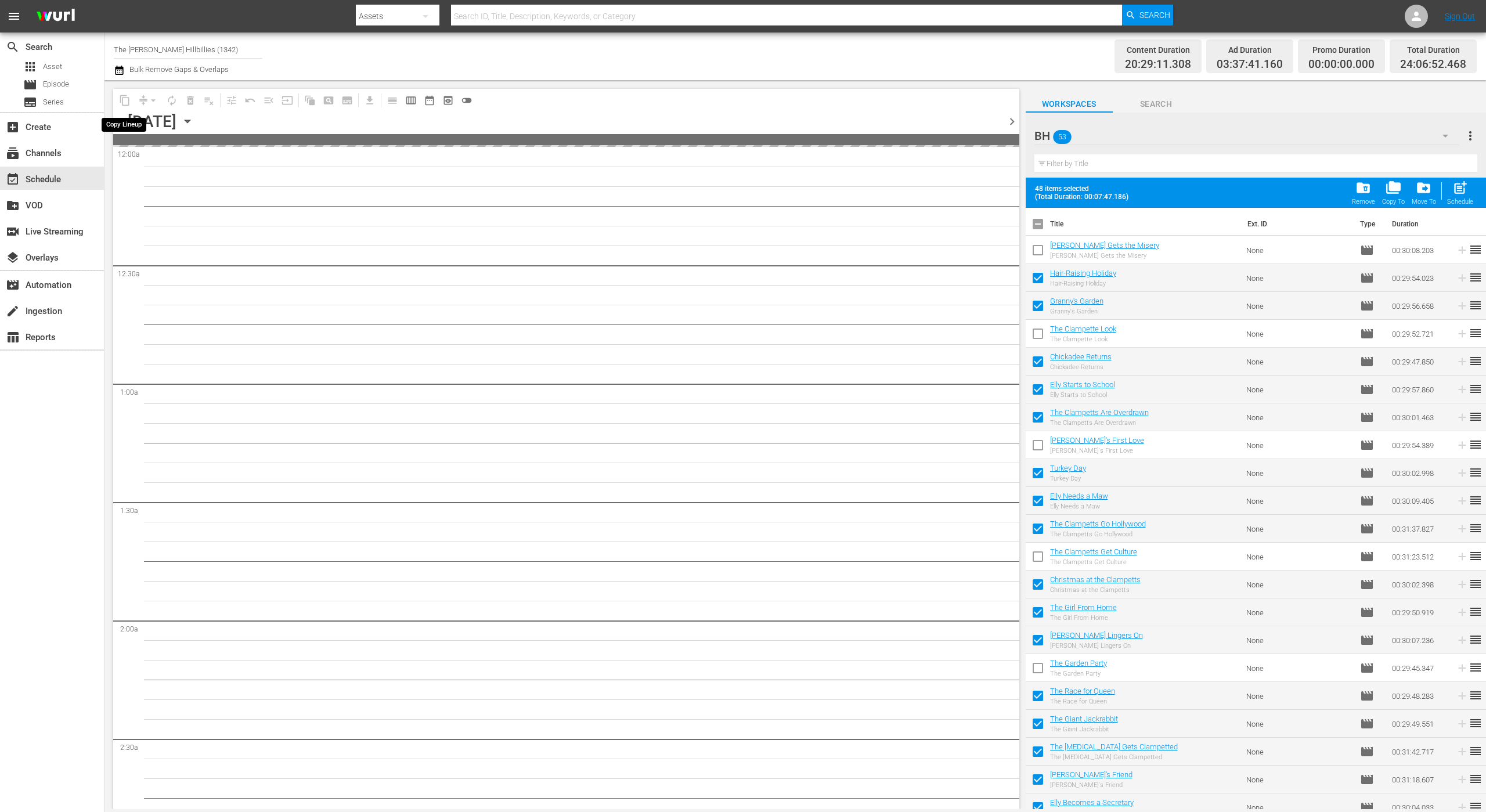
click at [123, 101] on span "content_copy" at bounding box center [124, 100] width 11 height 11
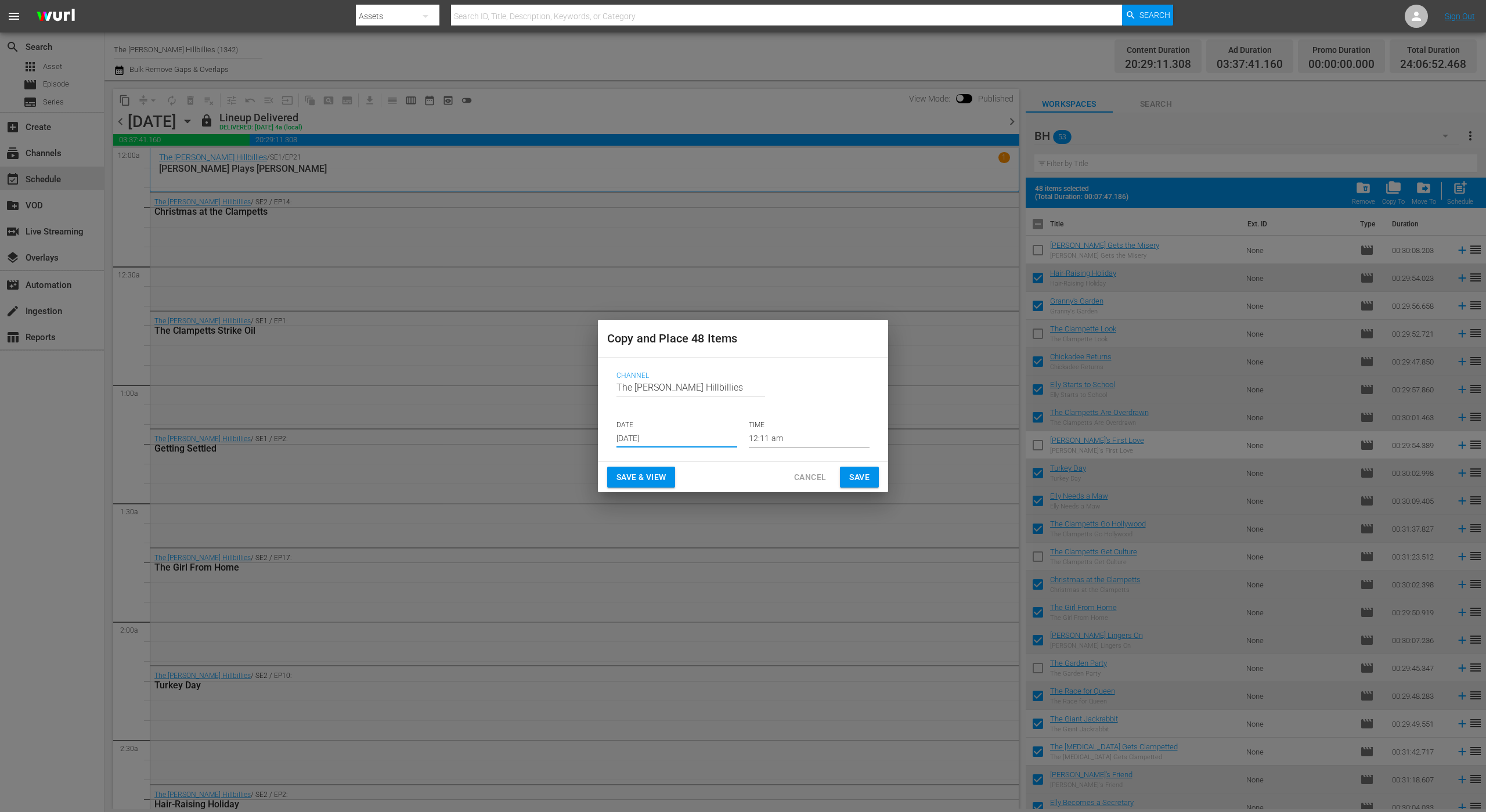
click at [715, 438] on input "[DATE]" at bounding box center [677, 438] width 121 height 17
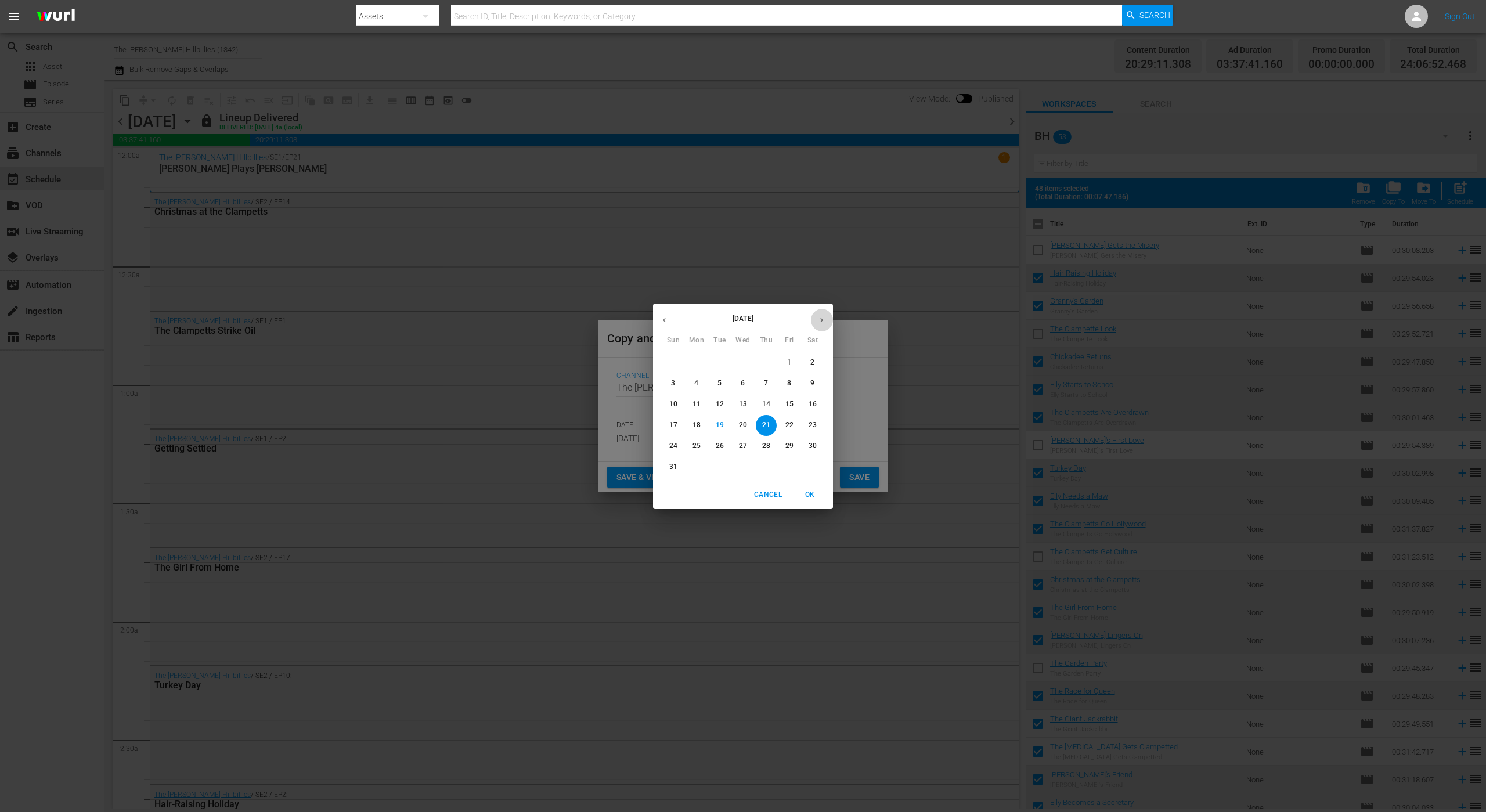
click at [824, 314] on button "button" at bounding box center [821, 320] width 23 height 23
click at [675, 380] on span "7" at bounding box center [673, 383] width 21 height 10
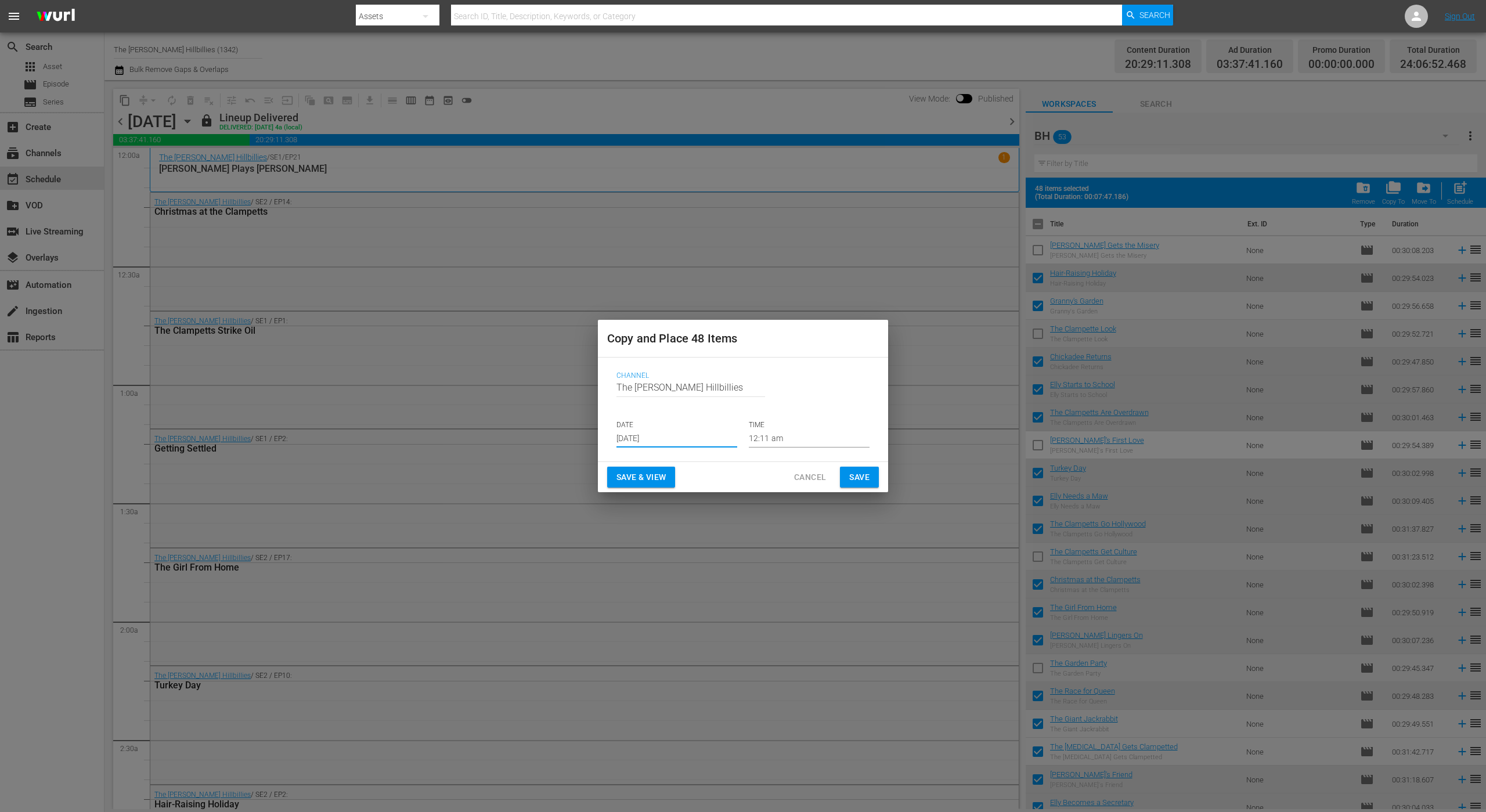
type input "[DATE]"
click at [860, 477] on span "Save" at bounding box center [859, 477] width 20 height 14
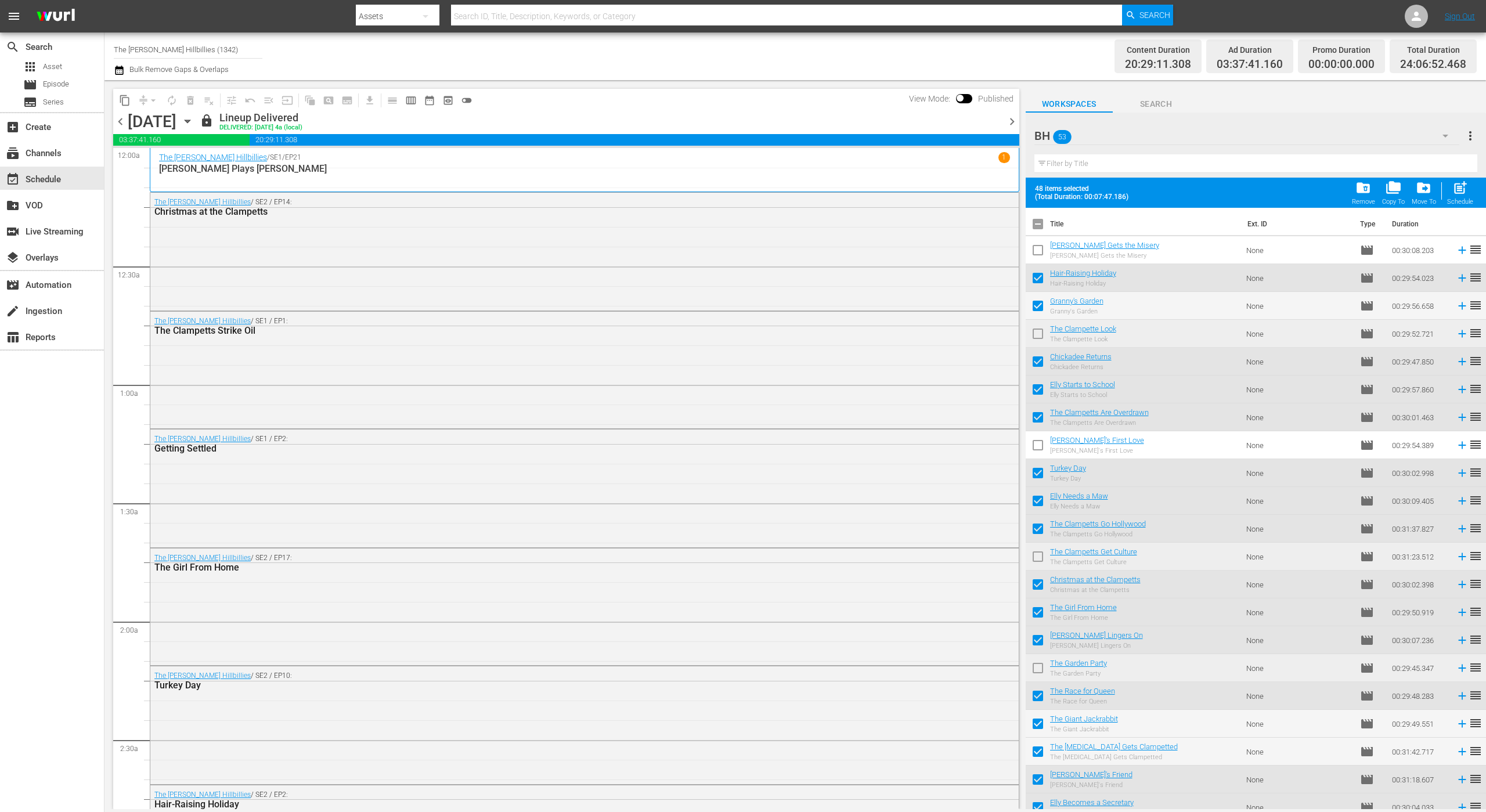
click at [1014, 116] on span "chevron_right" at bounding box center [1011, 121] width 14 height 14
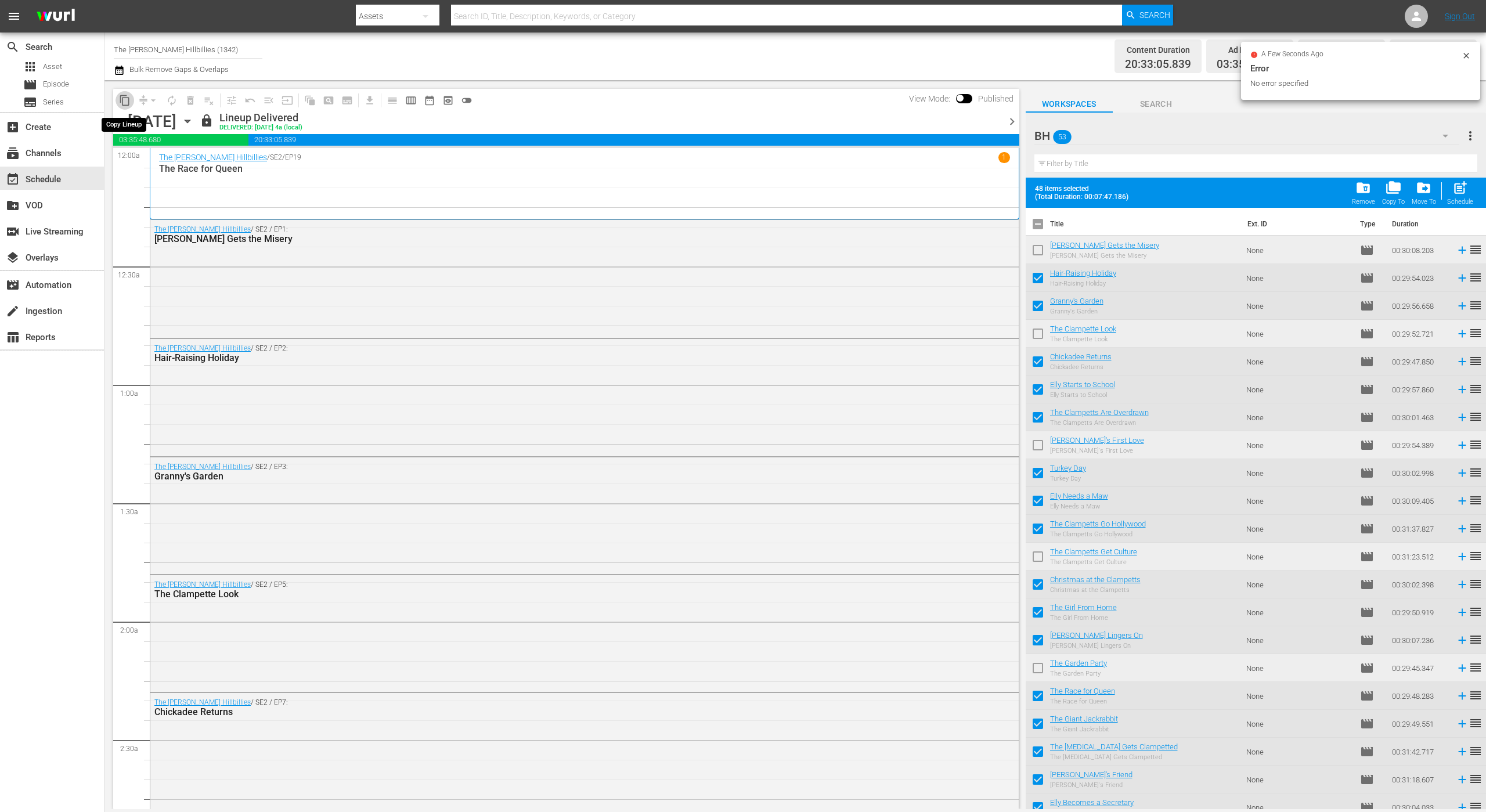
click at [124, 99] on span "content_copy" at bounding box center [124, 100] width 11 height 11
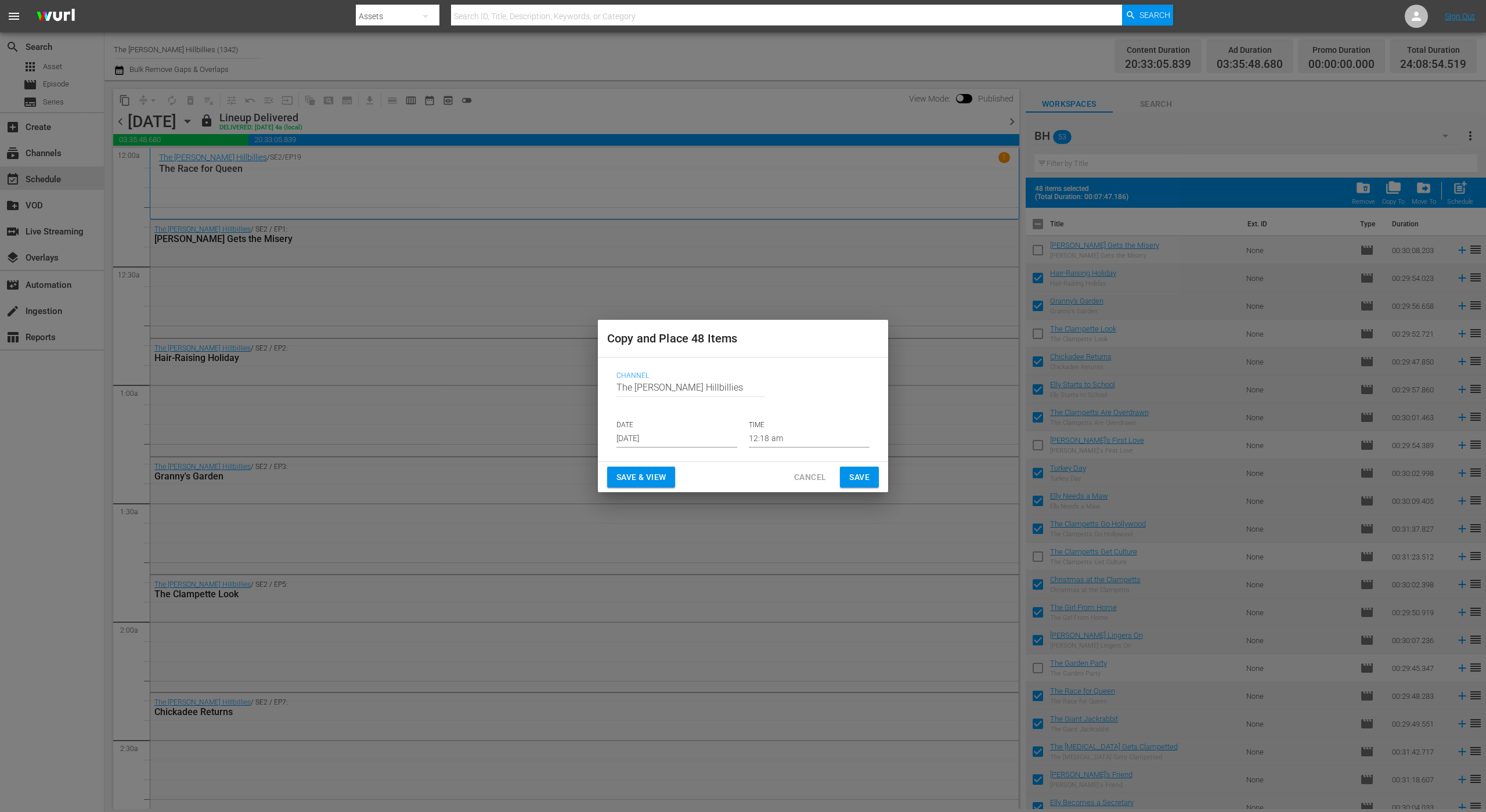
click at [651, 430] on input "[DATE]" at bounding box center [677, 438] width 121 height 17
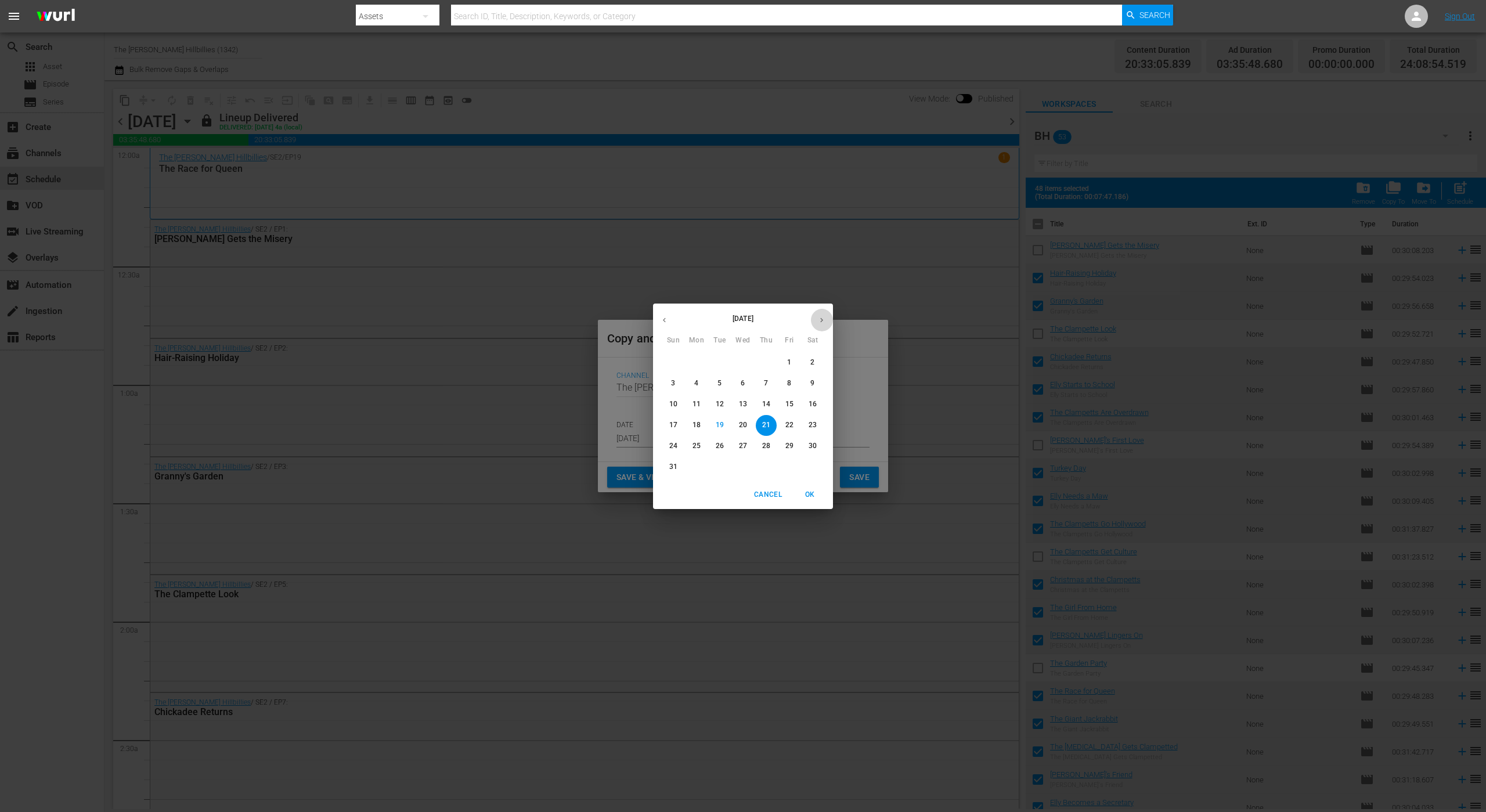
click at [818, 321] on icon "button" at bounding box center [822, 320] width 9 height 9
click at [694, 385] on p "8" at bounding box center [696, 383] width 4 height 10
type input "[DATE]"
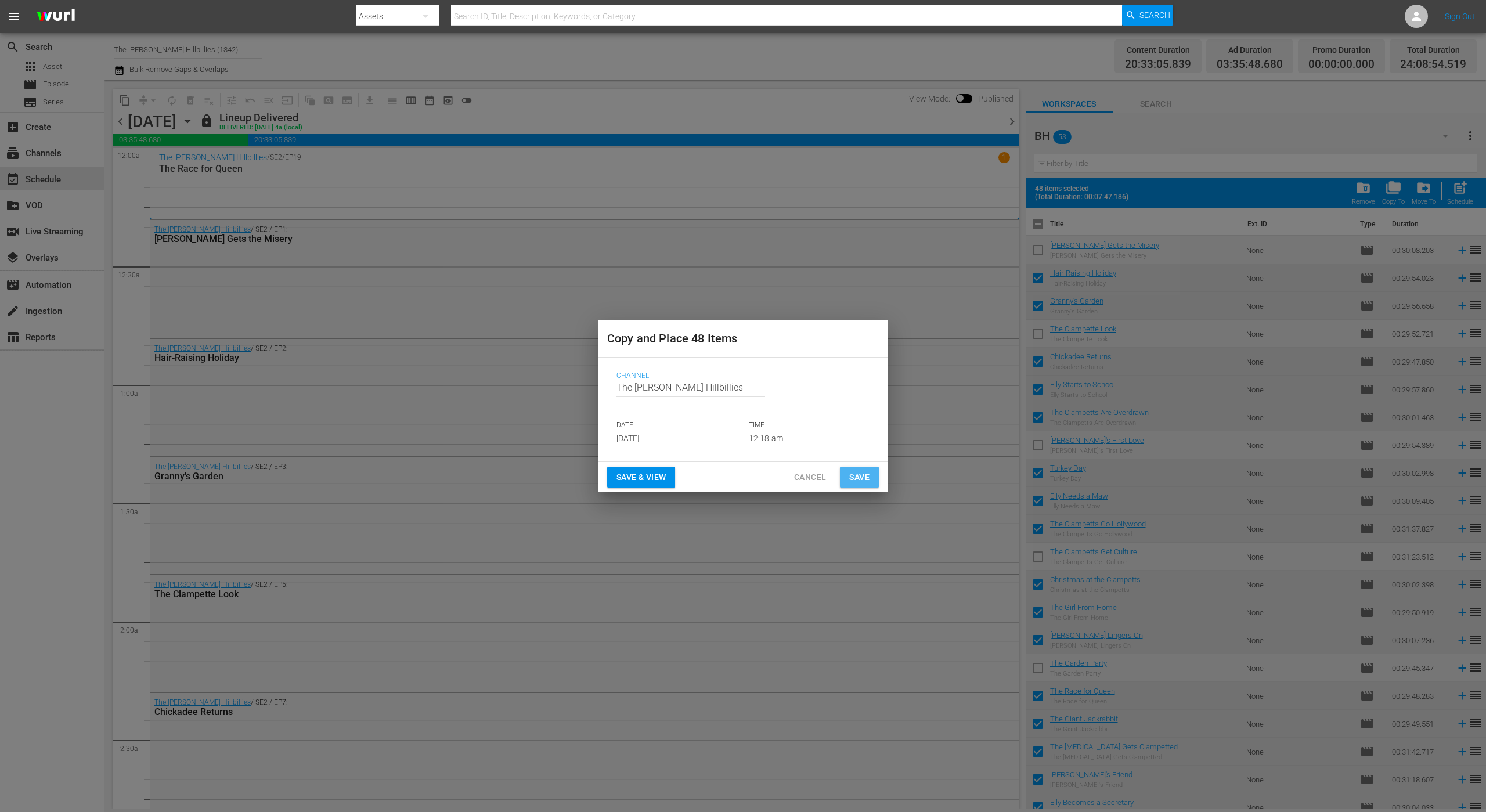
click at [853, 477] on span "Save" at bounding box center [859, 477] width 20 height 14
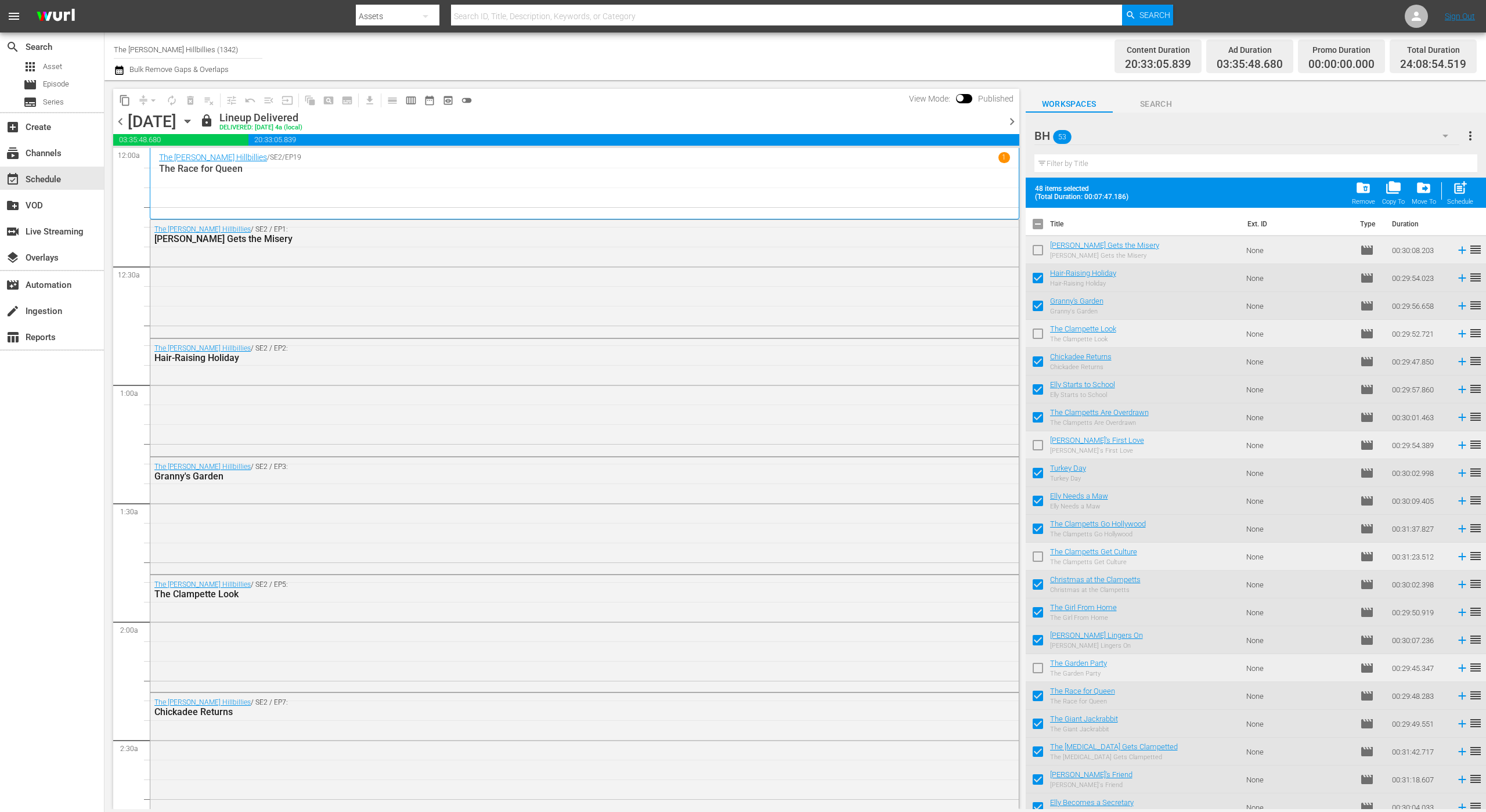
click at [1011, 122] on span "chevron_right" at bounding box center [1011, 121] width 14 height 14
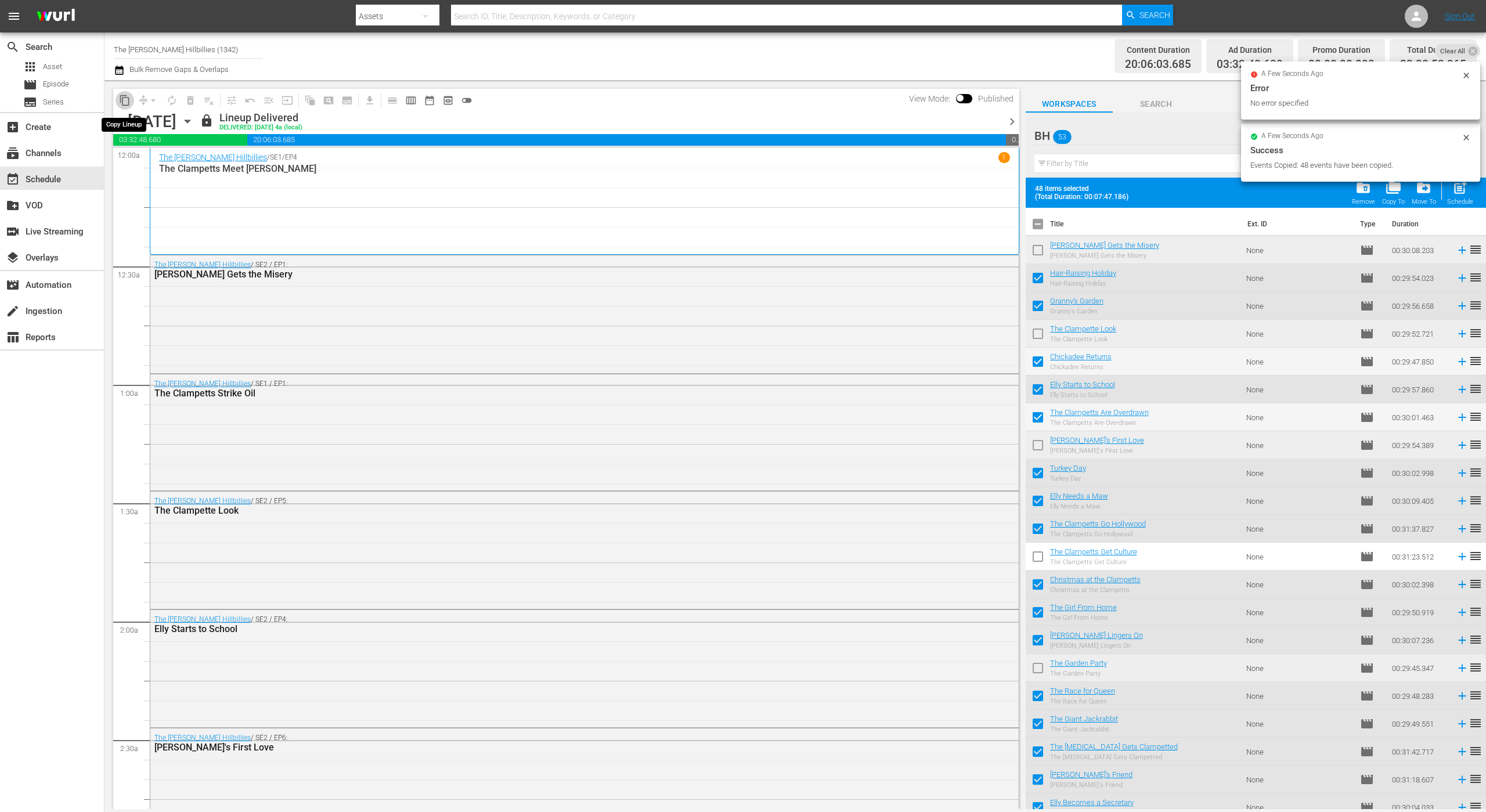
click at [129, 102] on span "content_copy" at bounding box center [124, 100] width 11 height 11
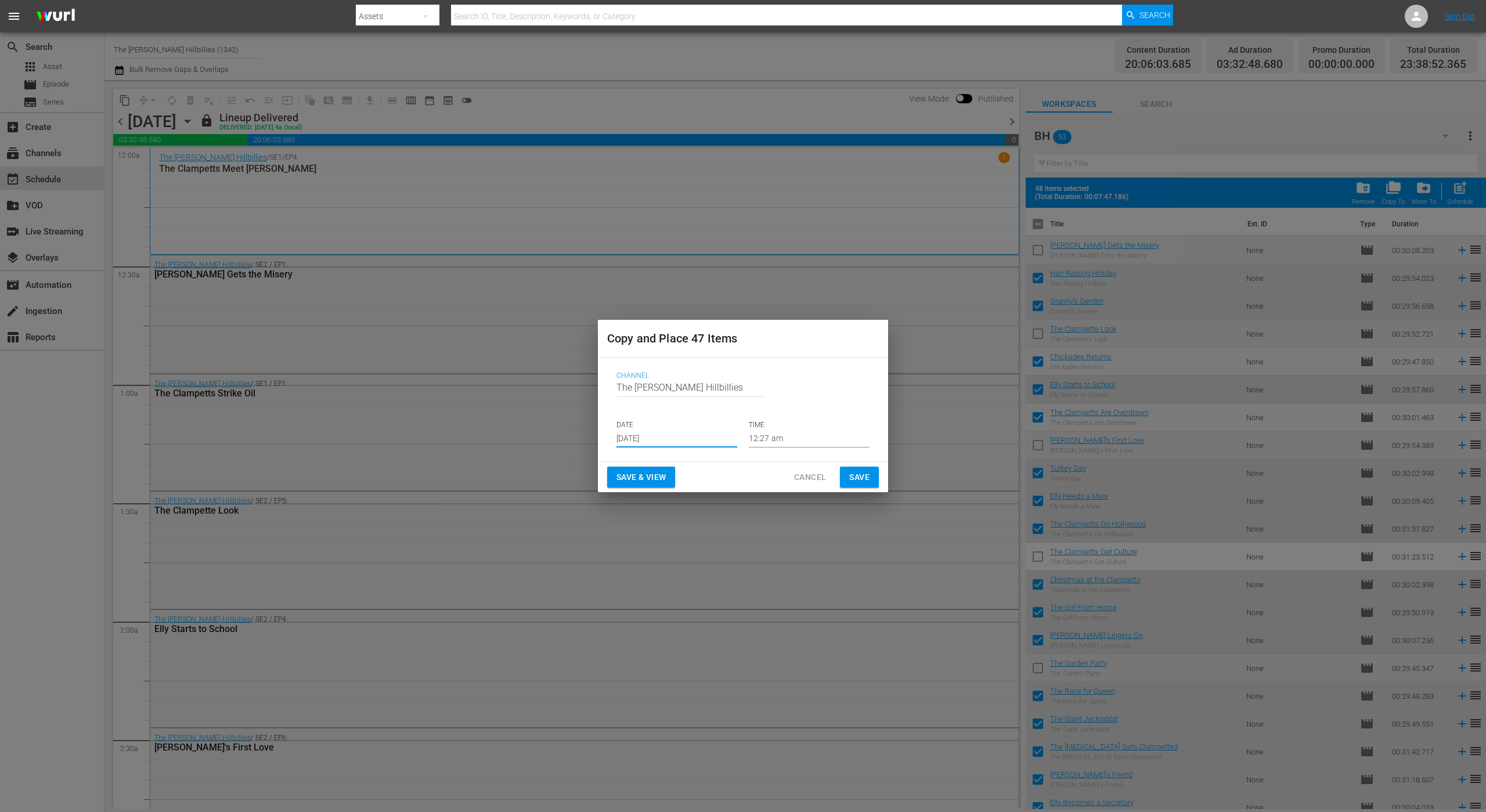
click at [647, 435] on input "[DATE]" at bounding box center [677, 438] width 121 height 17
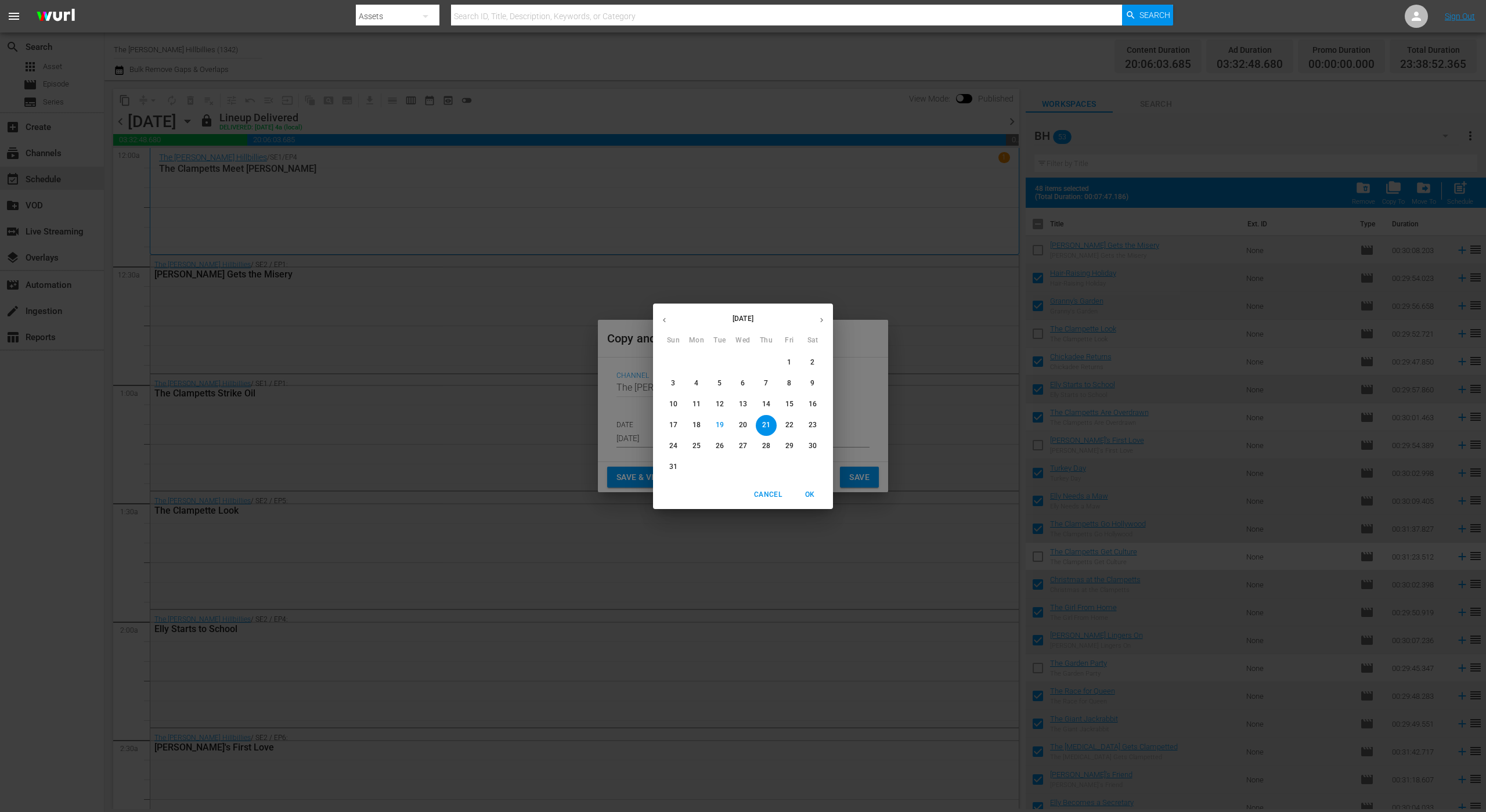
click at [819, 312] on button "button" at bounding box center [821, 320] width 23 height 23
click at [722, 386] on span "9" at bounding box center [720, 383] width 21 height 10
type input "[DATE]"
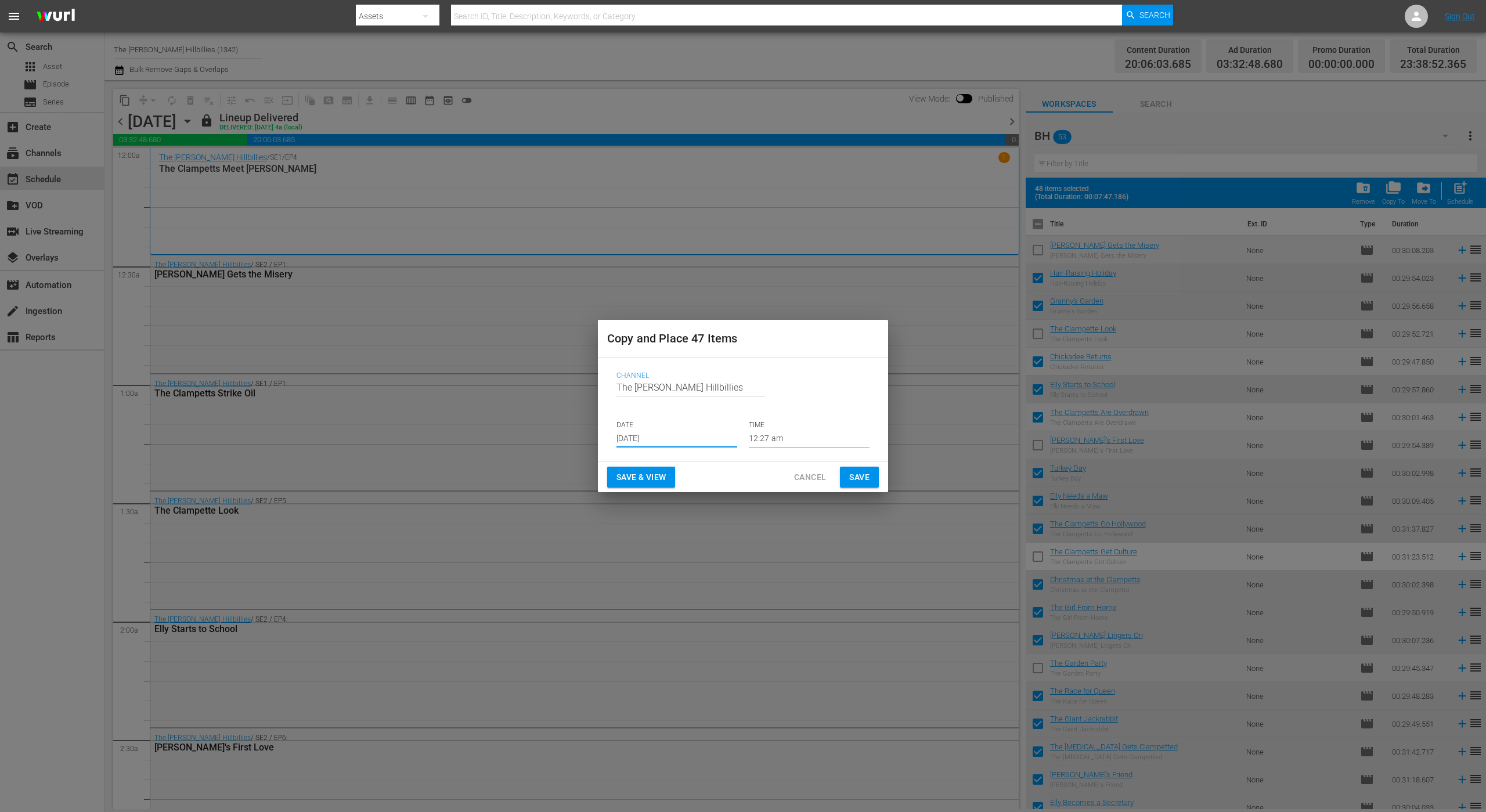
click at [860, 472] on span "Save" at bounding box center [859, 477] width 20 height 14
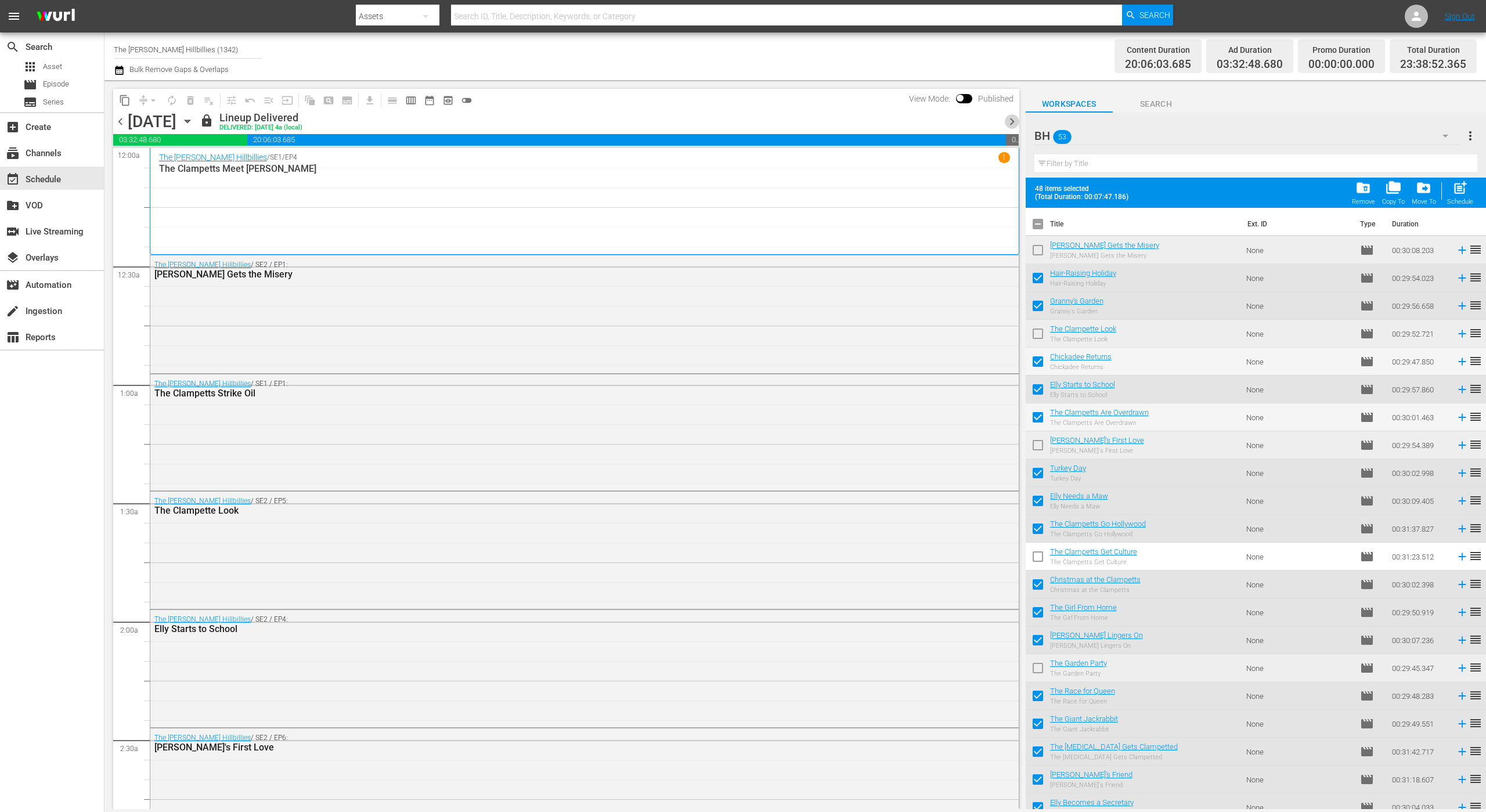
click at [1009, 116] on span "chevron_right" at bounding box center [1011, 121] width 14 height 14
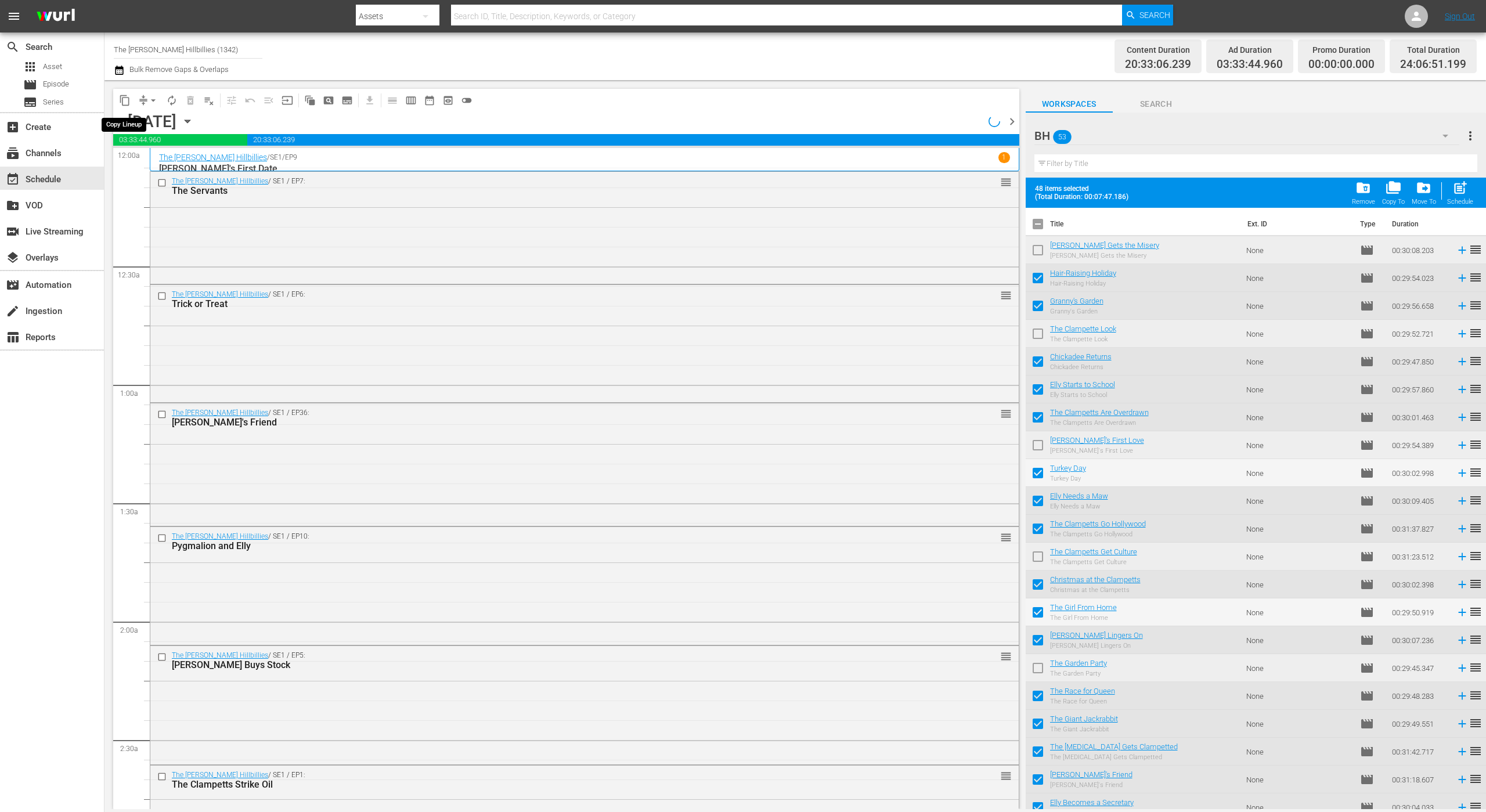
click at [129, 95] on span "content_copy" at bounding box center [124, 100] width 11 height 11
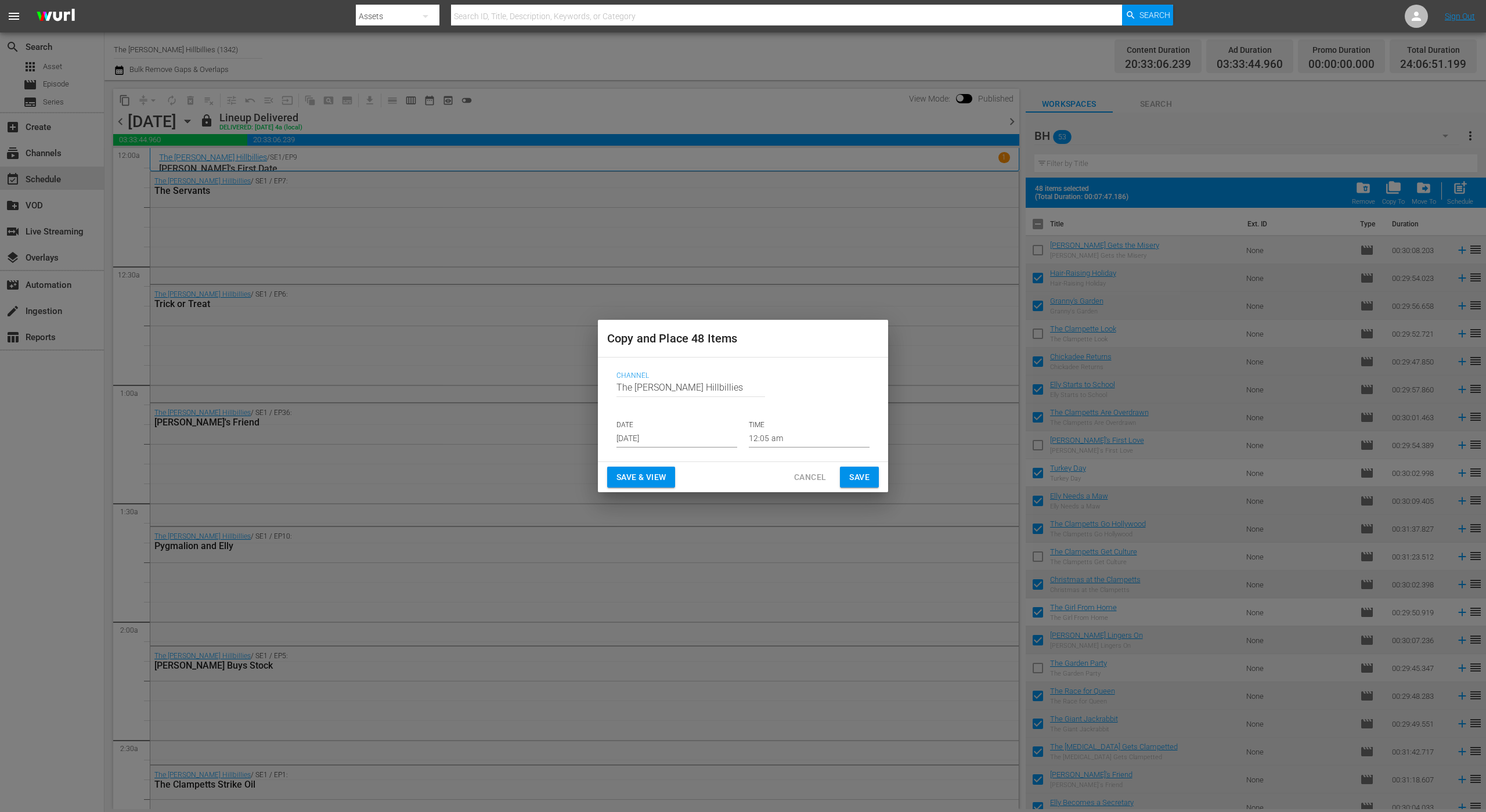
click at [692, 449] on div "Channel Channel Title The [PERSON_NAME] Hillbillies DATE [DATE] TIME 12:05 am" at bounding box center [742, 410] width 271 height 95
click at [696, 435] on input "[DATE]" at bounding box center [677, 438] width 121 height 17
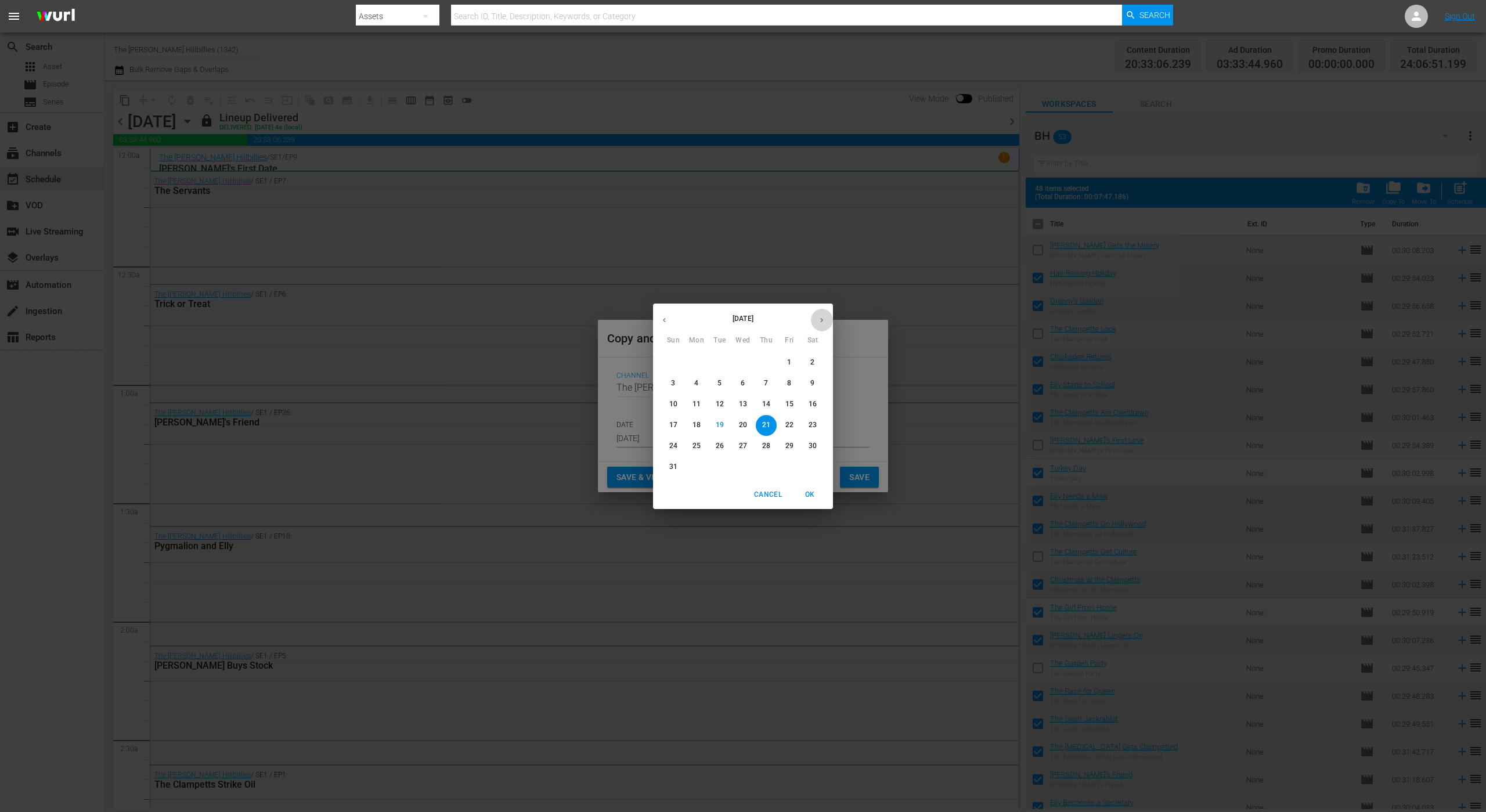
click at [821, 322] on icon "button" at bounding box center [822, 320] width 9 height 9
click at [746, 383] on p "10" at bounding box center [743, 383] width 8 height 10
type input "[DATE]"
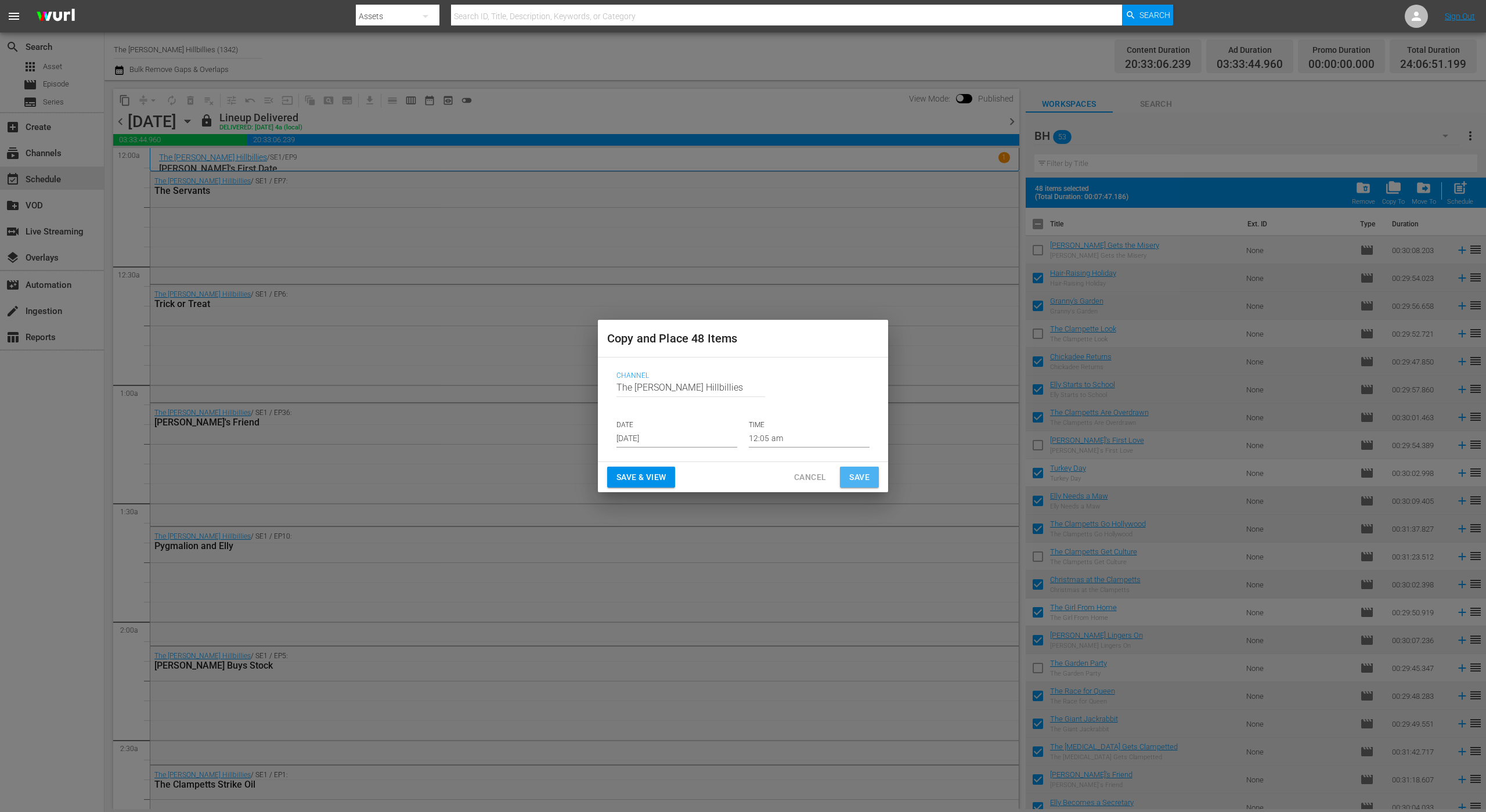
click at [855, 481] on span "Save" at bounding box center [859, 477] width 20 height 14
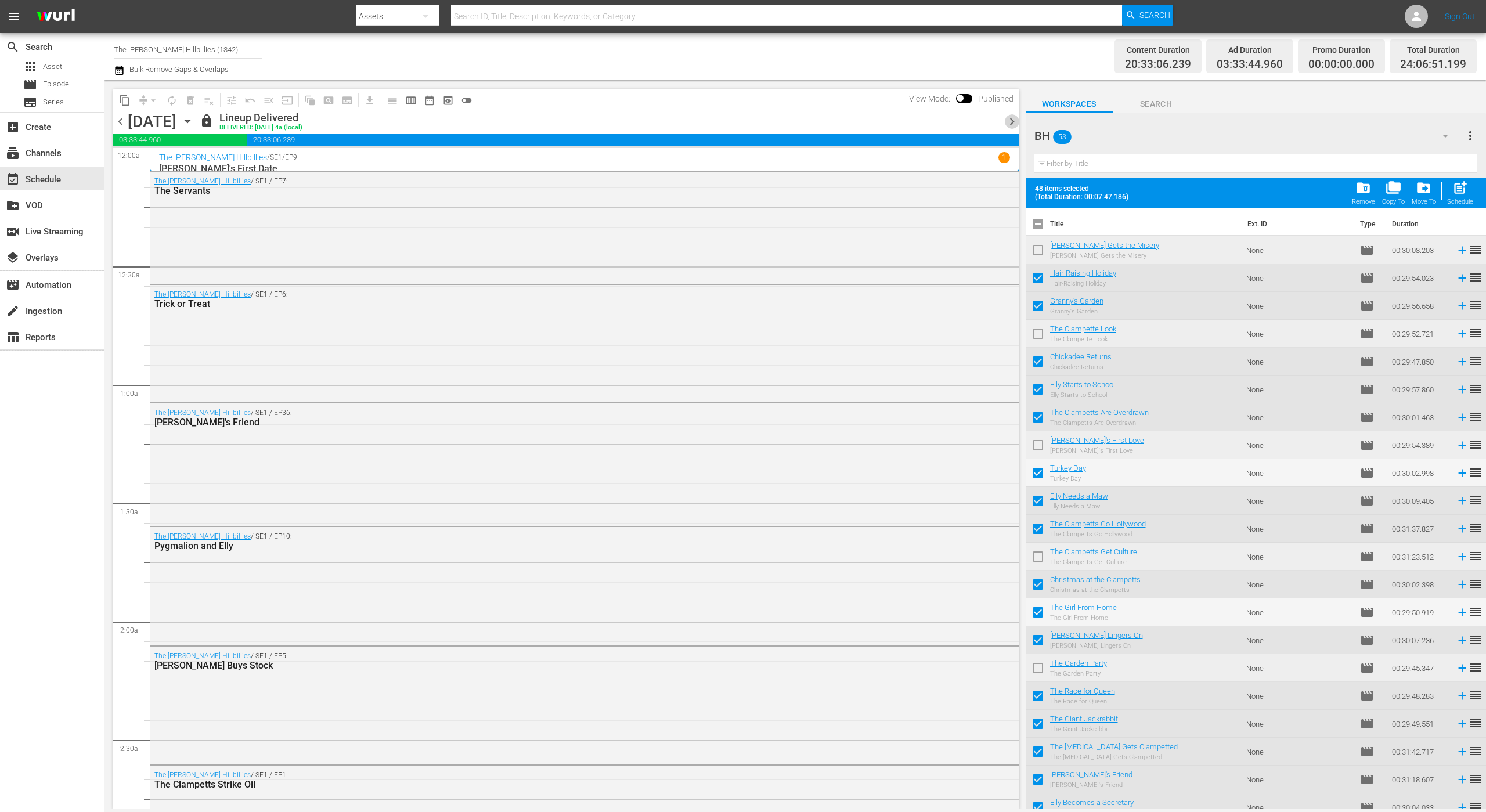
click at [1011, 119] on span "chevron_right" at bounding box center [1011, 121] width 14 height 14
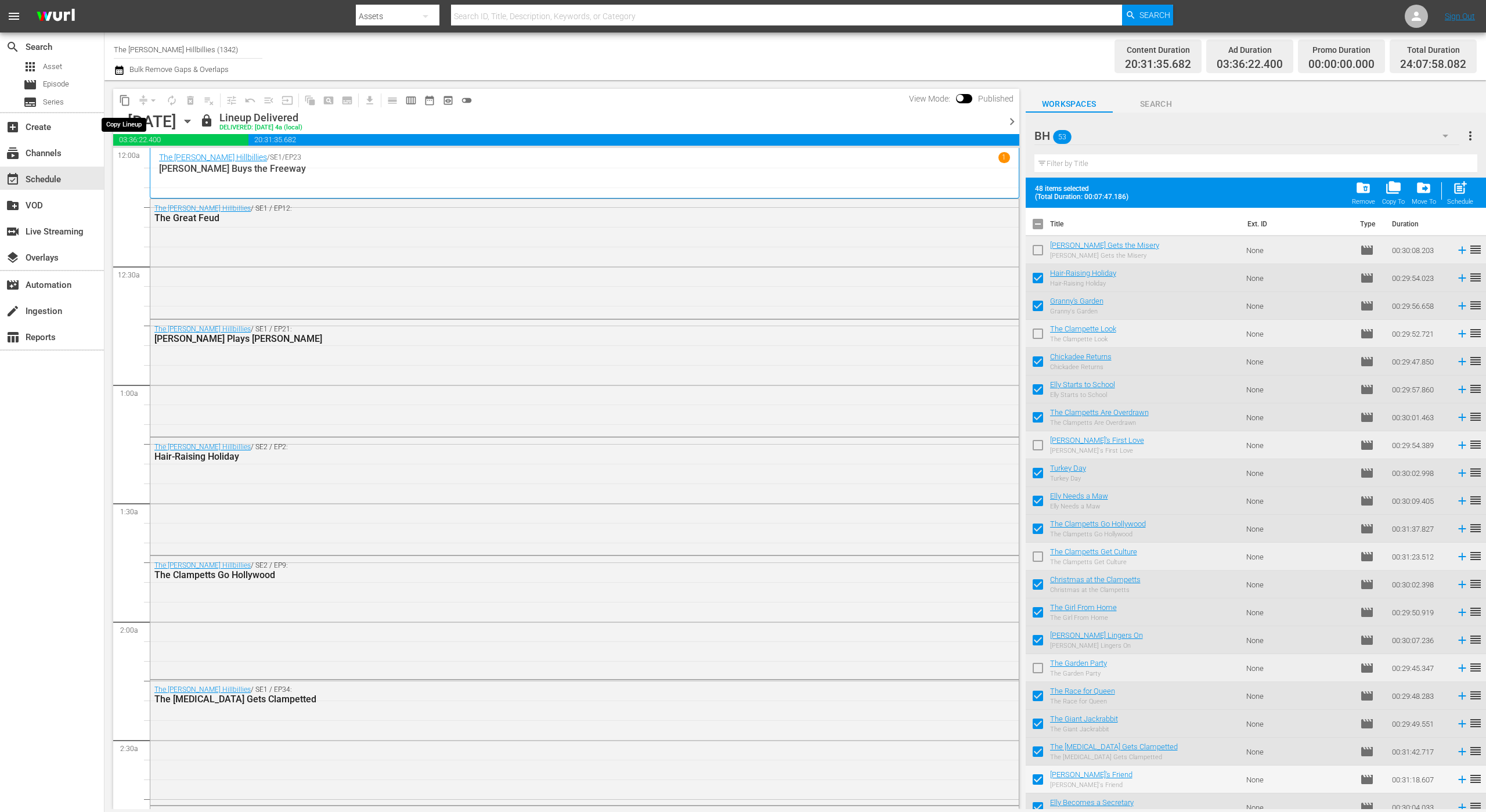
click at [123, 98] on span "content_copy" at bounding box center [124, 100] width 11 height 11
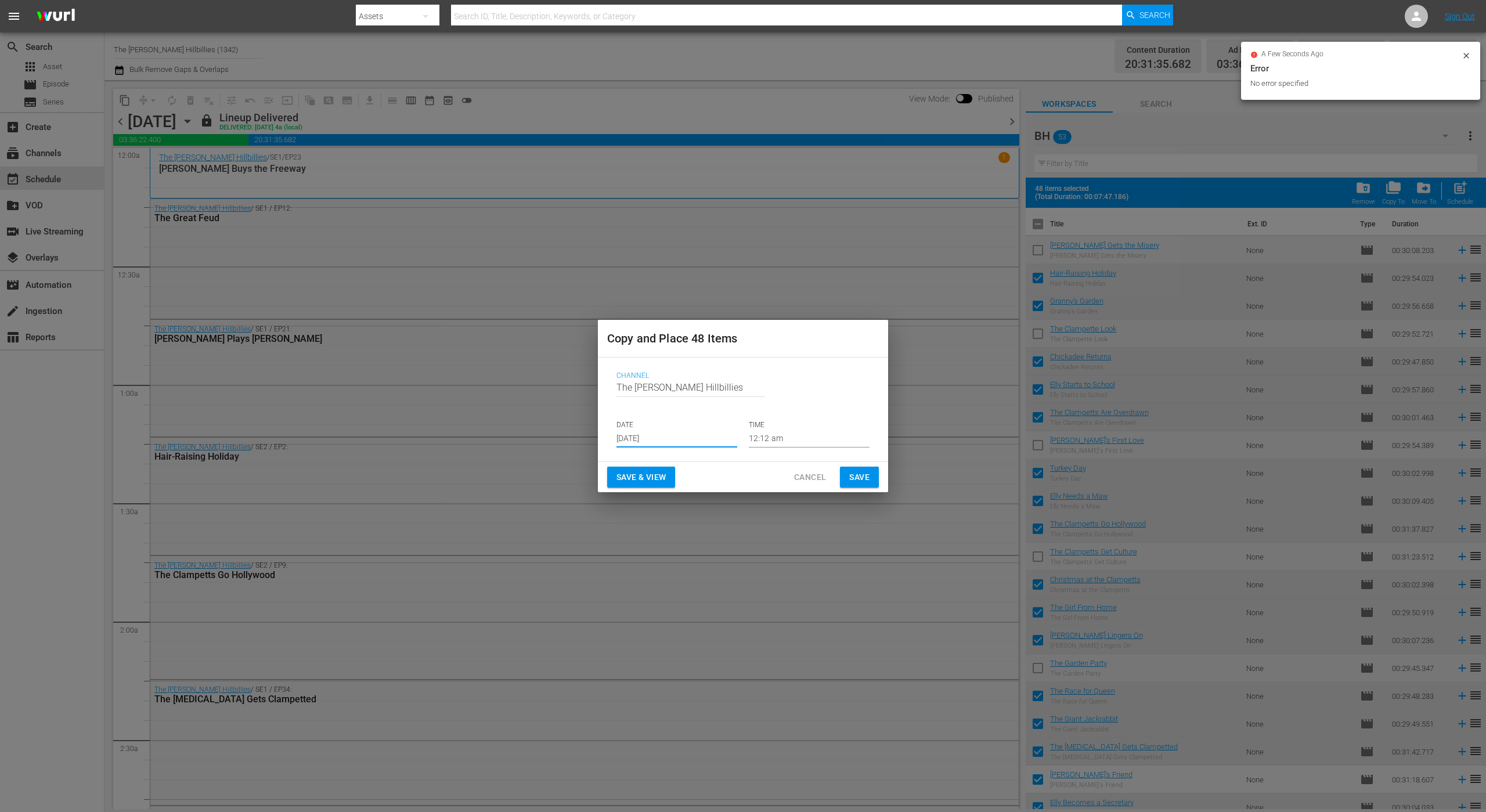
click at [678, 436] on input "[DATE]" at bounding box center [677, 438] width 121 height 17
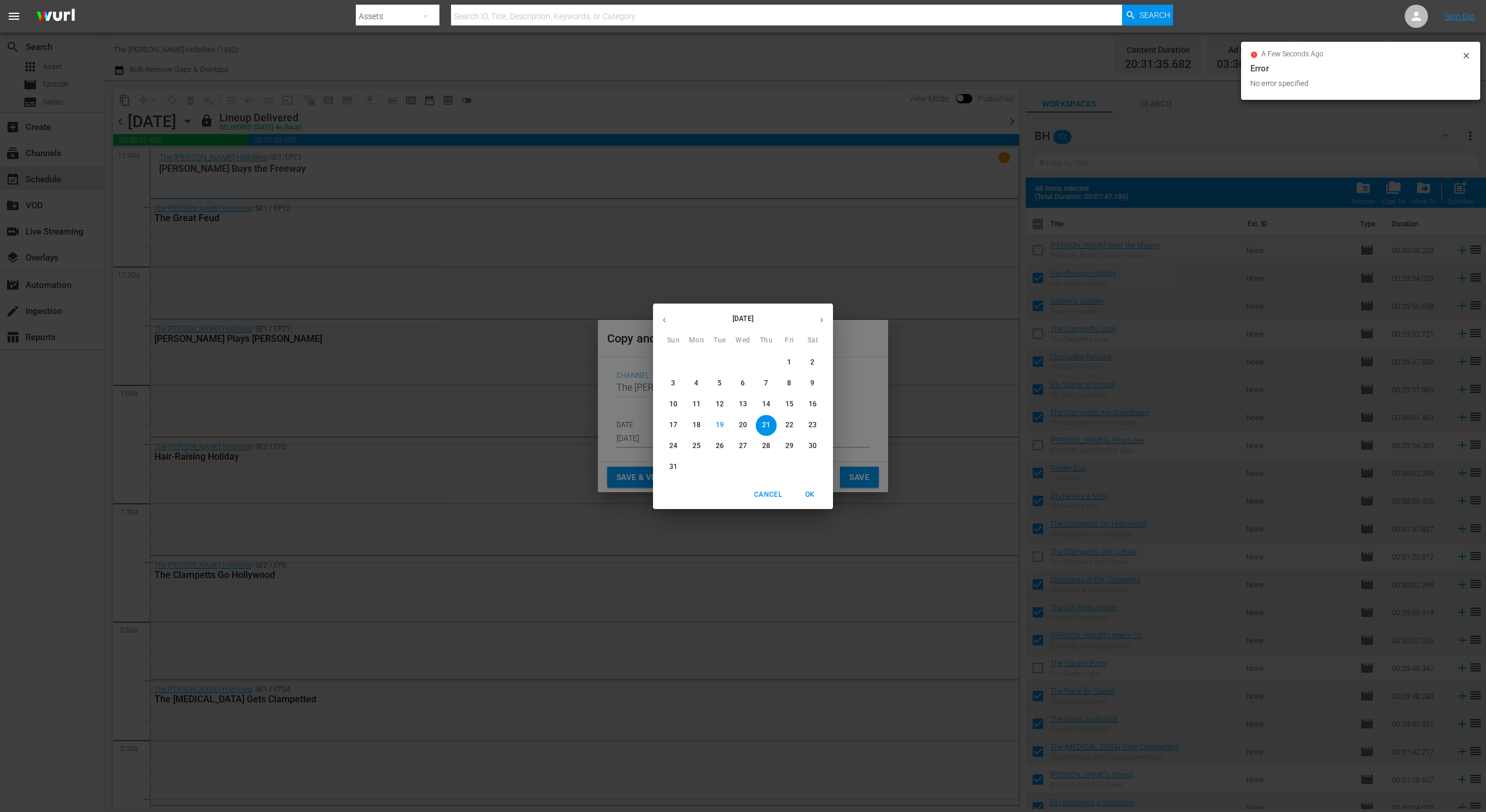
click at [820, 323] on icon "button" at bounding box center [822, 320] width 9 height 9
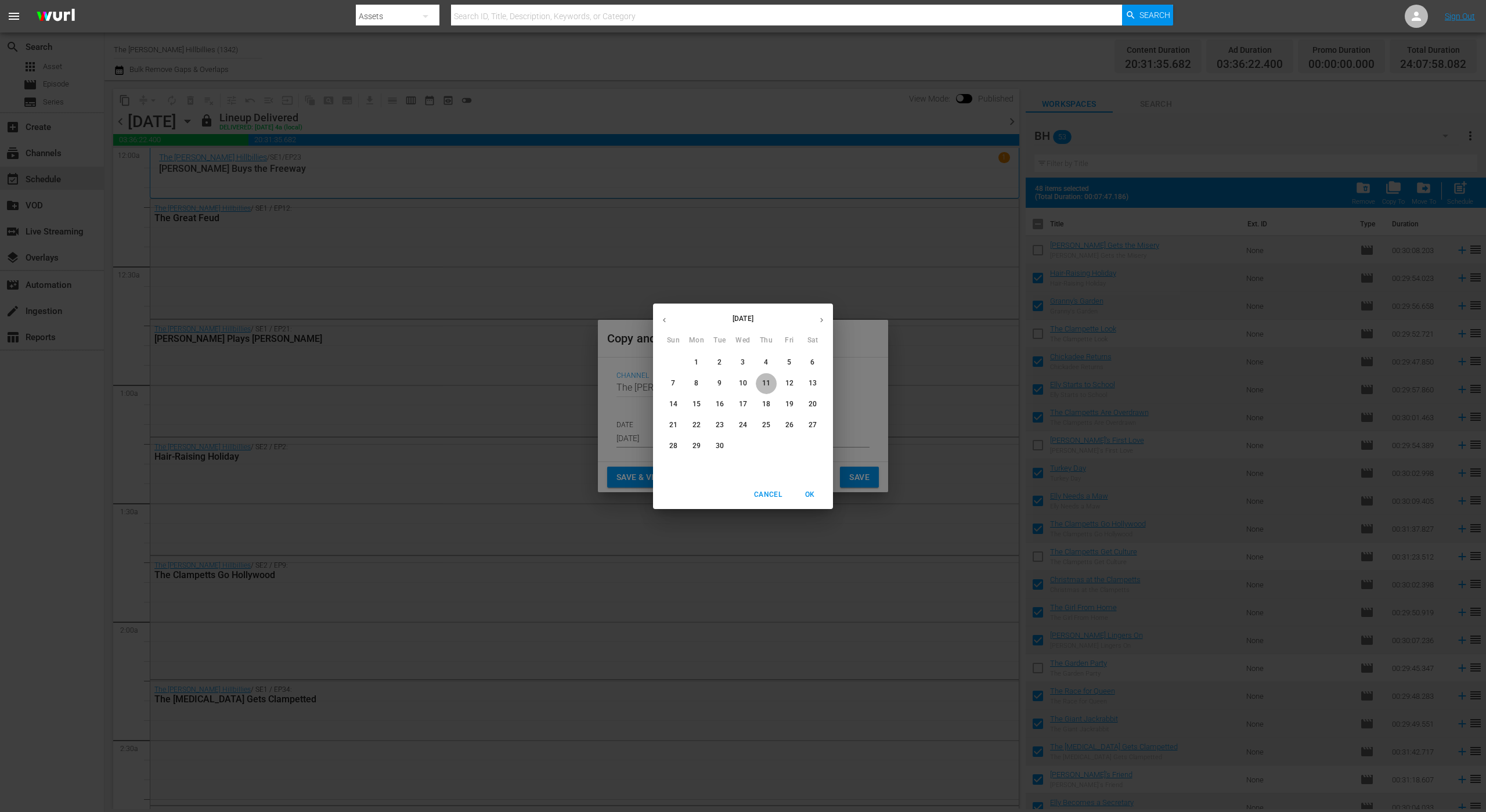
click at [769, 380] on p "11" at bounding box center [766, 383] width 8 height 10
type input "[DATE]"
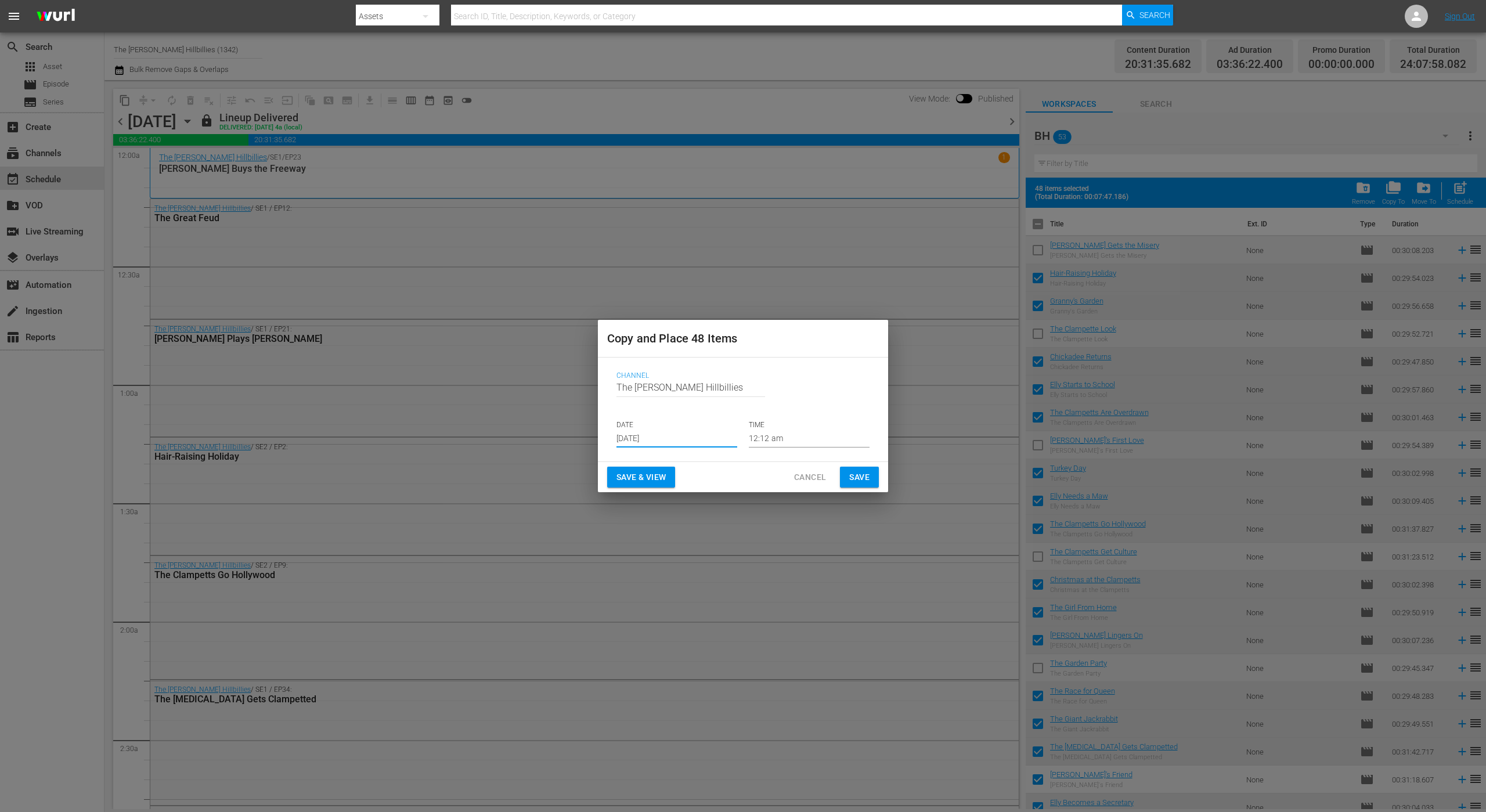
click at [869, 479] on span "Save" at bounding box center [859, 477] width 20 height 14
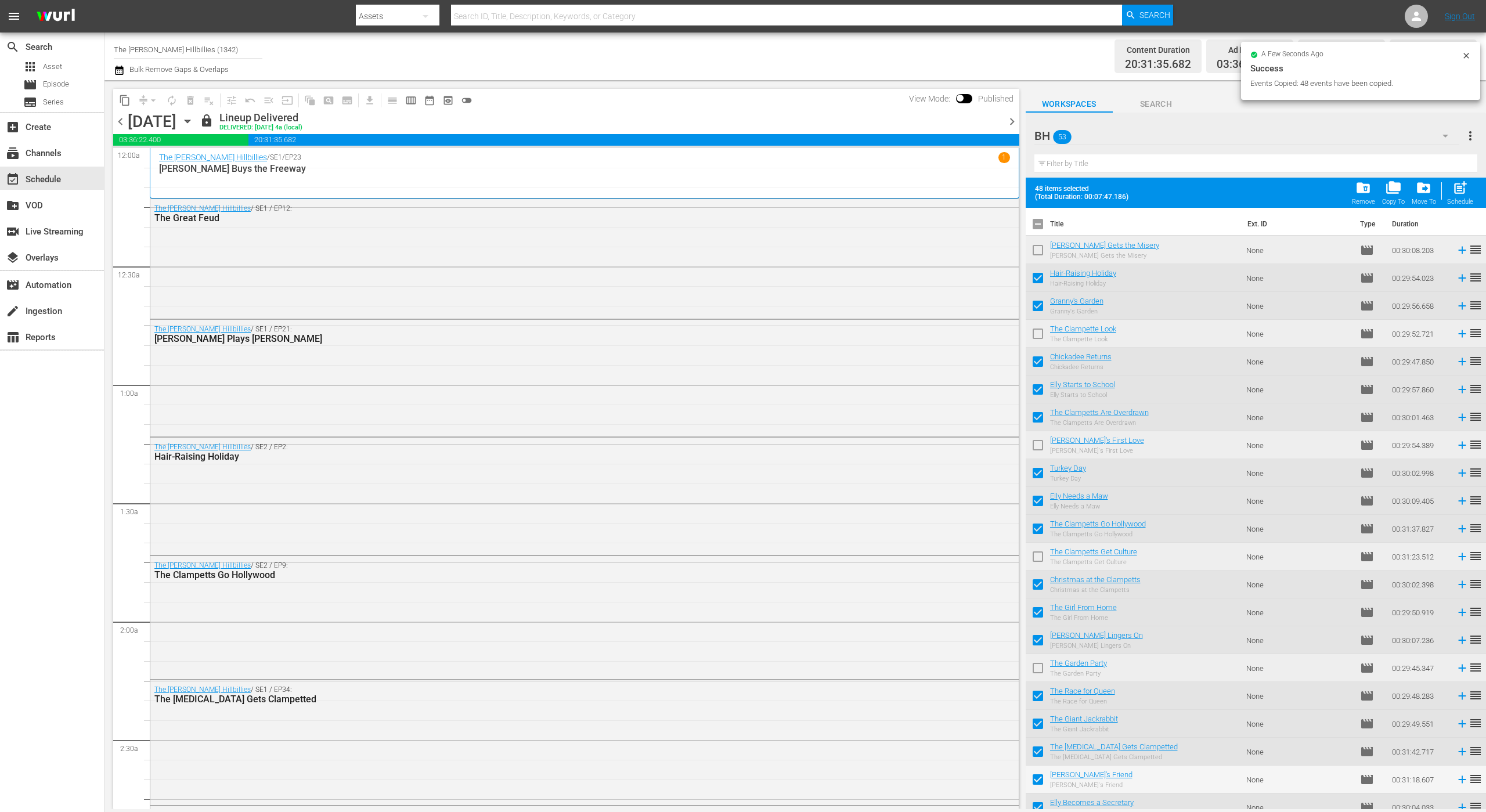
click at [1011, 120] on span "chevron_right" at bounding box center [1011, 121] width 14 height 14
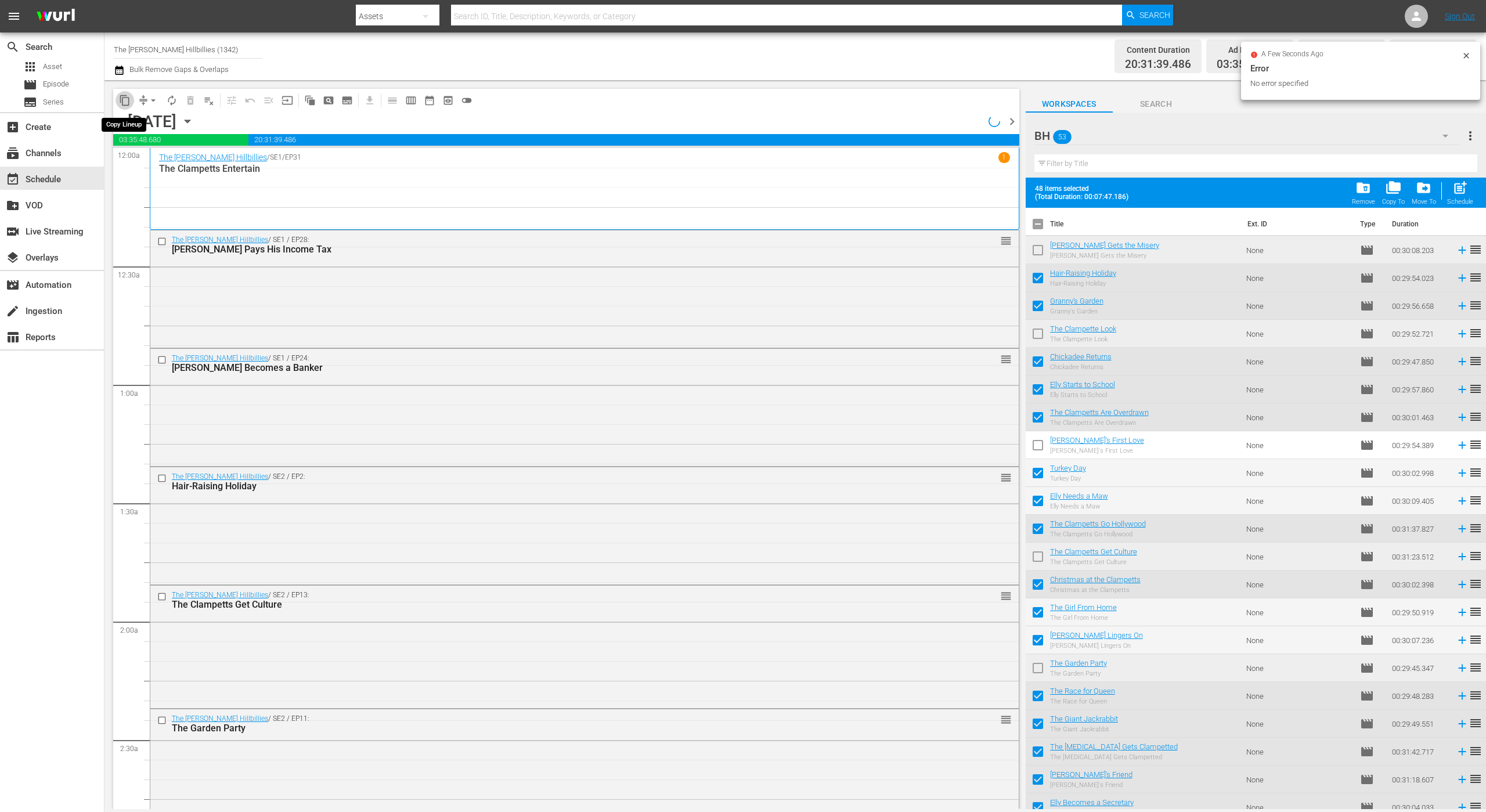
click at [127, 103] on span "content_copy" at bounding box center [124, 100] width 11 height 11
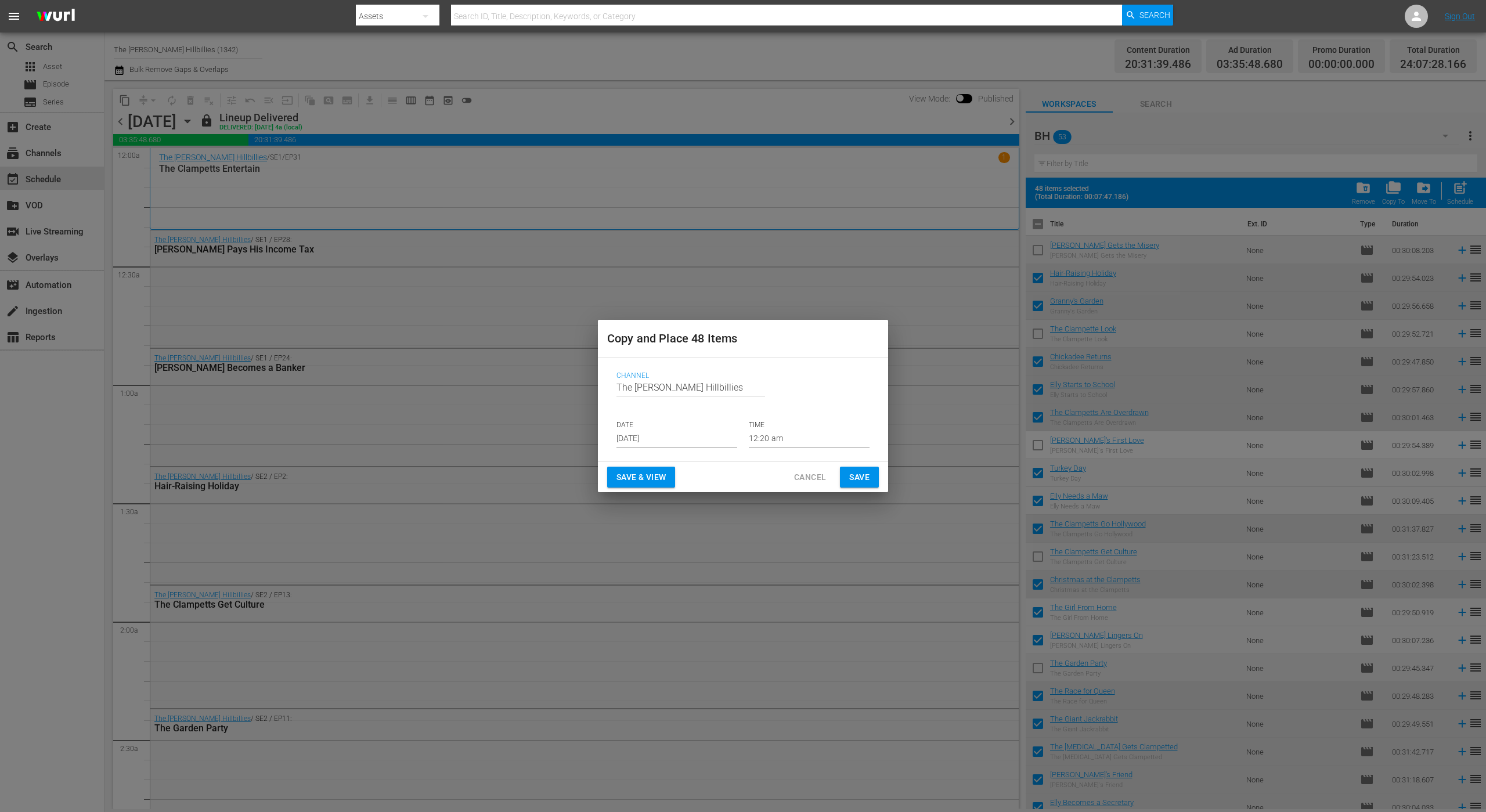
click at [675, 439] on input "[DATE]" at bounding box center [677, 438] width 121 height 17
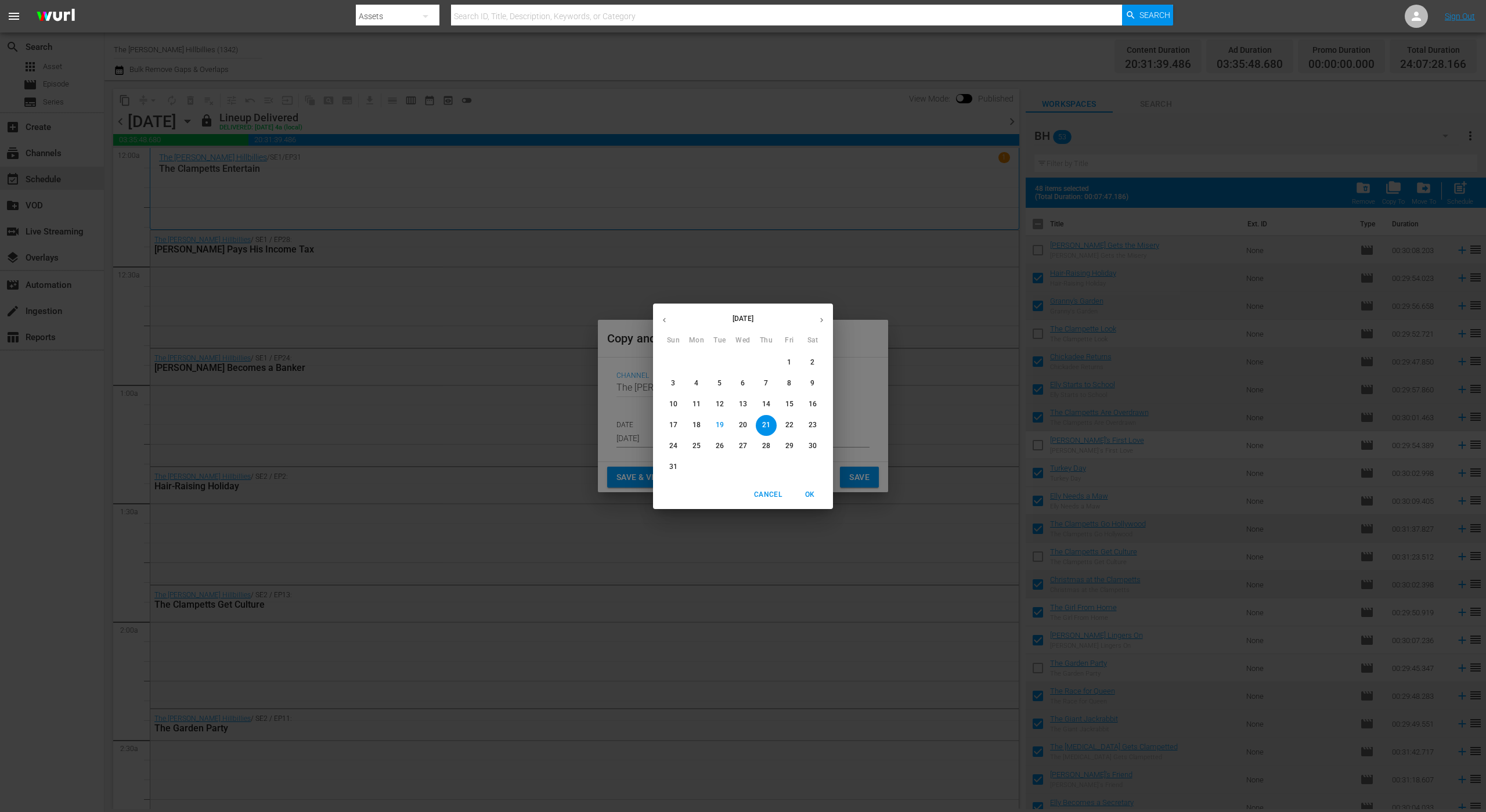
click at [815, 320] on button "button" at bounding box center [821, 320] width 23 height 23
click at [797, 386] on span "12" at bounding box center [790, 383] width 21 height 10
type input "[DATE]"
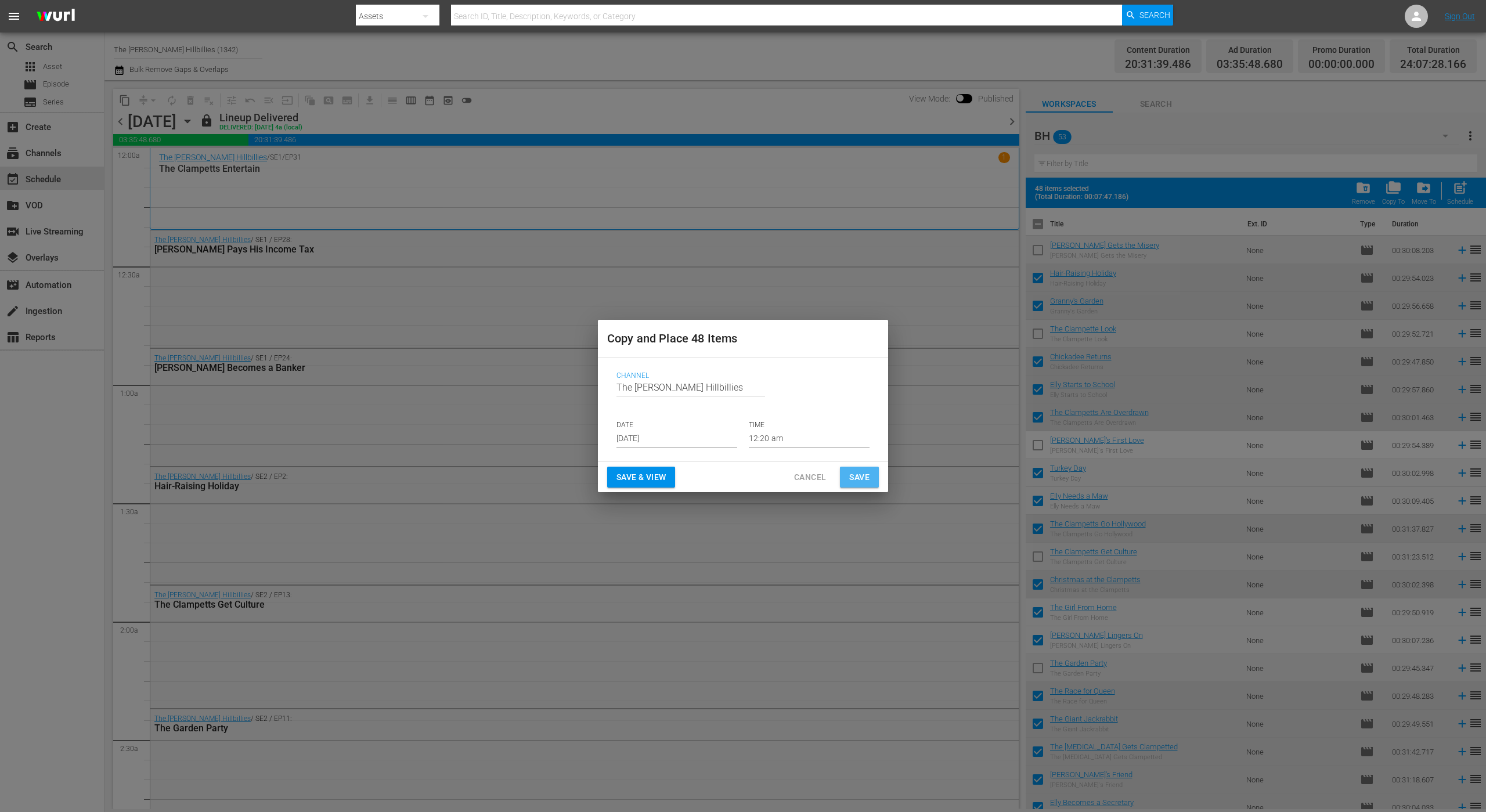
click at [866, 477] on span "Save" at bounding box center [859, 477] width 20 height 14
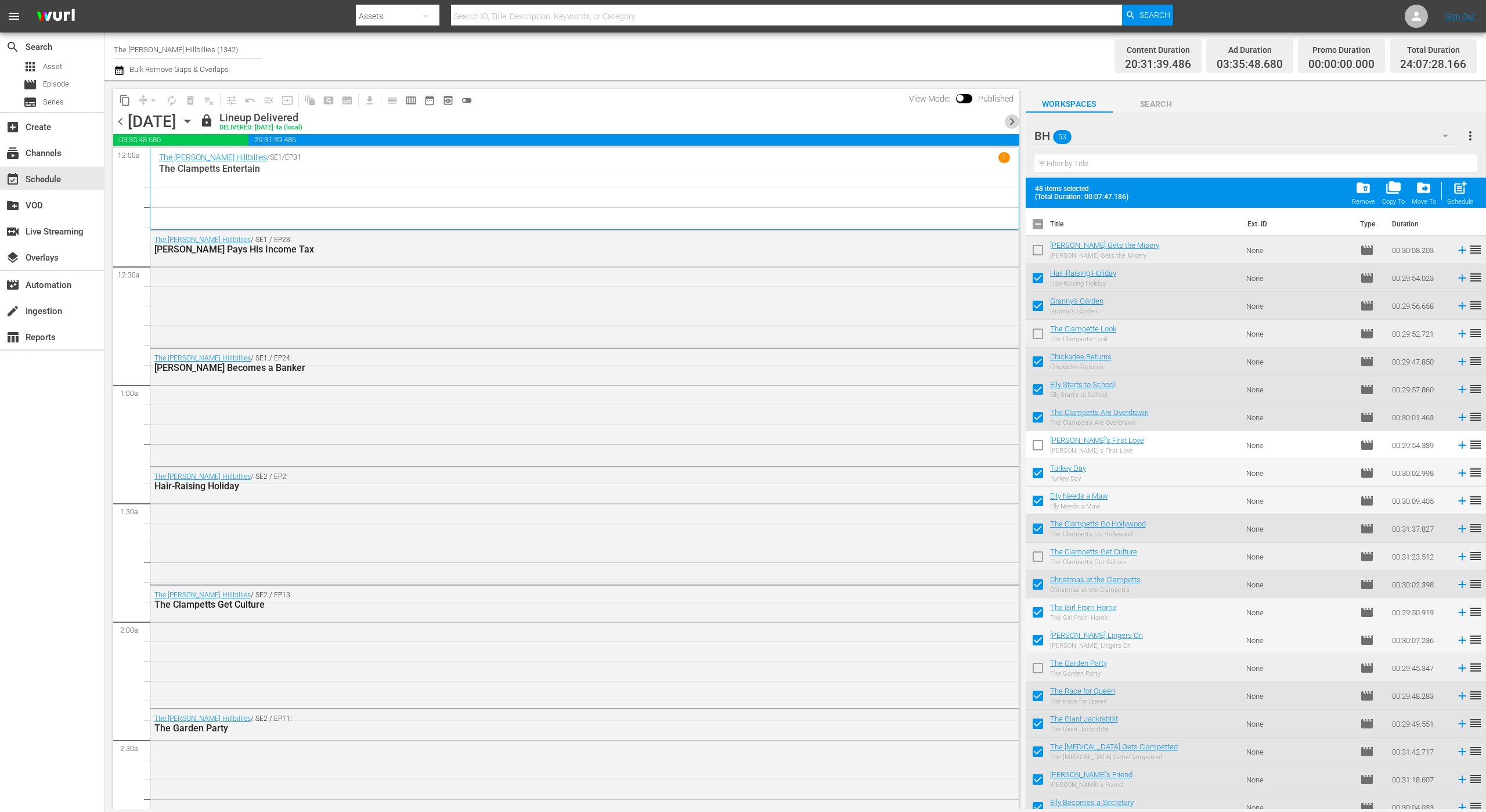
click at [1010, 124] on span "chevron_right" at bounding box center [1011, 121] width 14 height 14
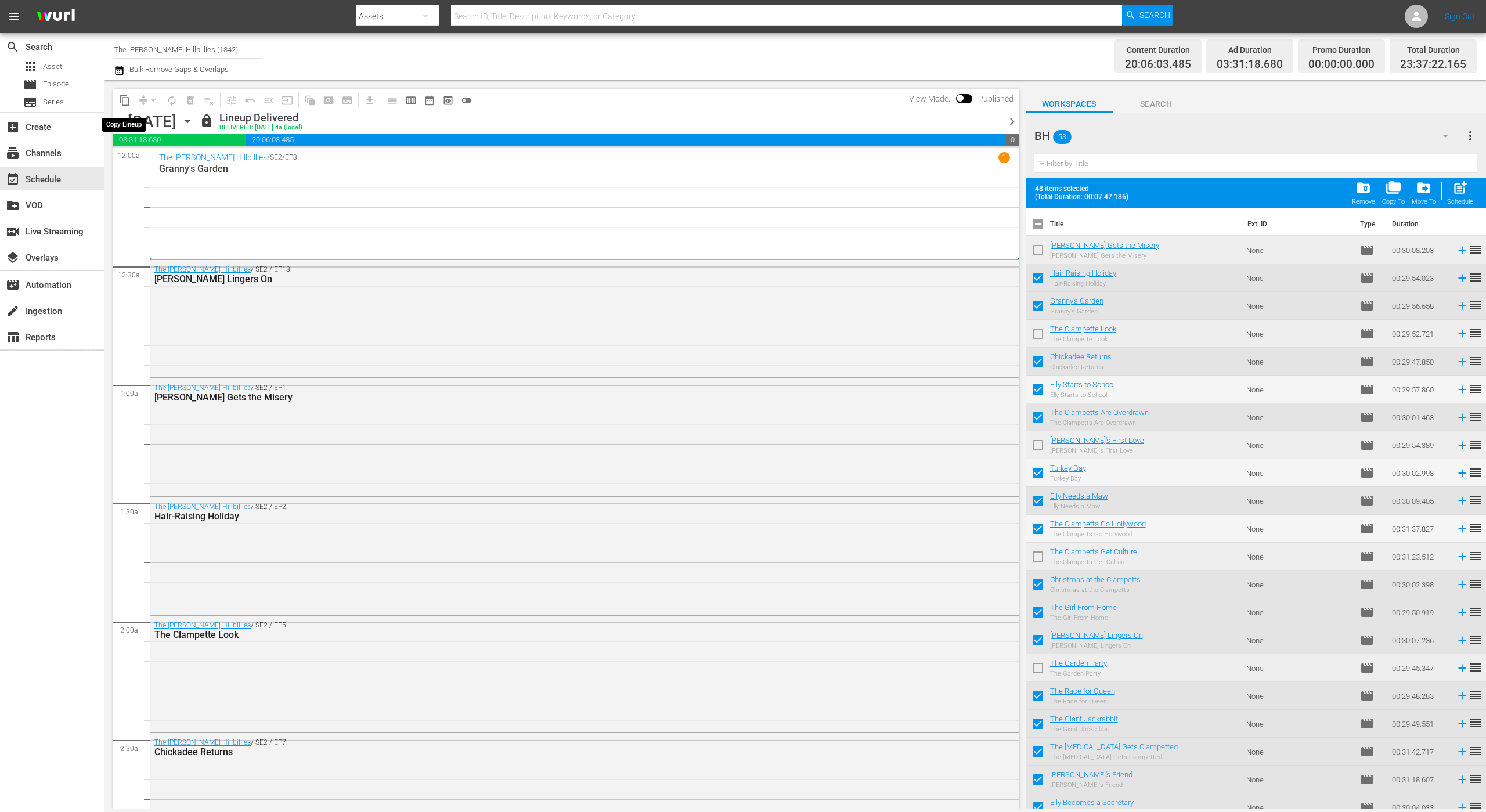
click at [123, 98] on span "content_copy" at bounding box center [124, 100] width 11 height 11
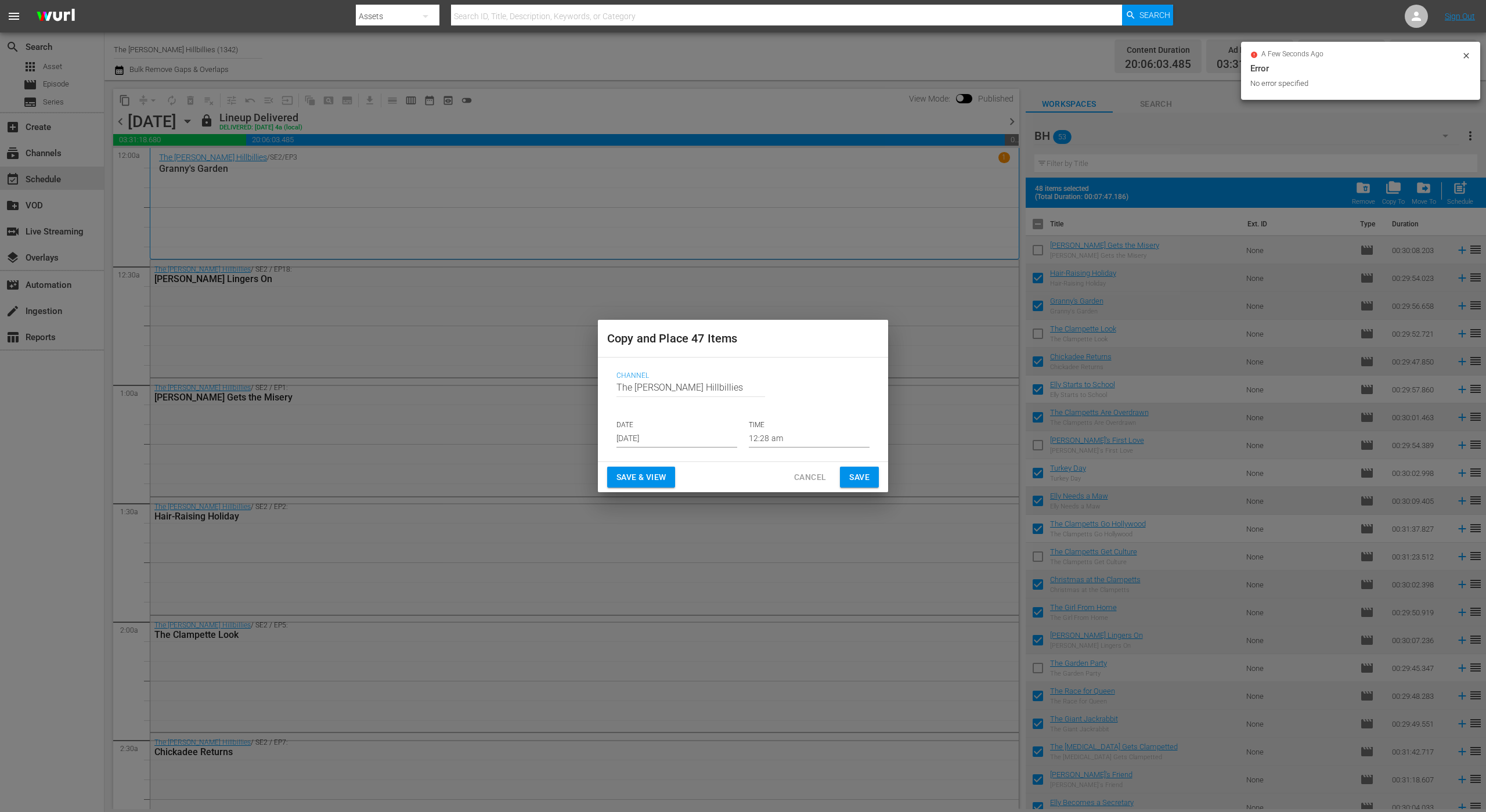
click at [675, 430] on input "[DATE]" at bounding box center [677, 438] width 121 height 17
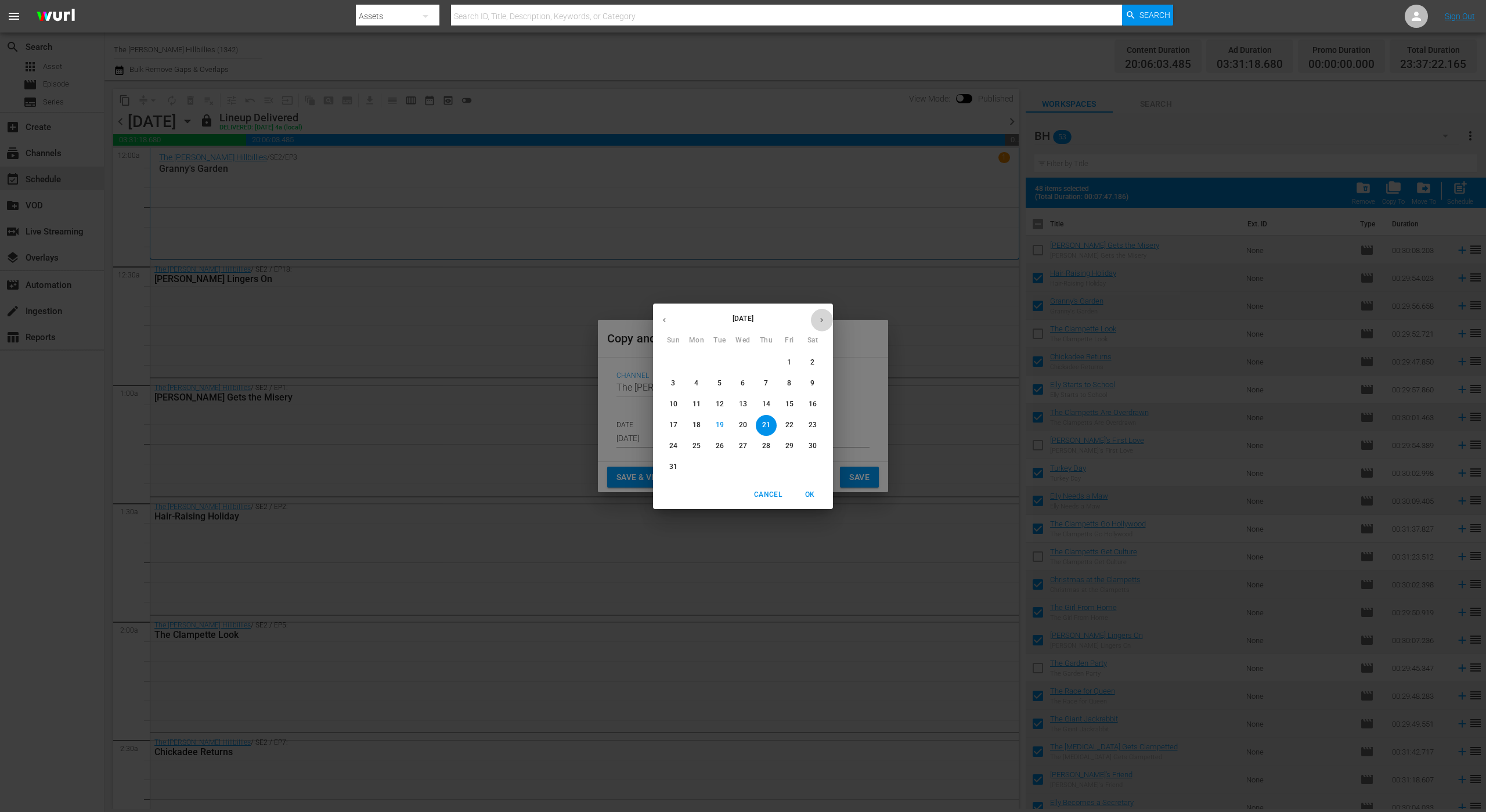
click at [820, 314] on button "button" at bounding box center [821, 320] width 23 height 23
click at [814, 378] on p "13" at bounding box center [812, 383] width 8 height 10
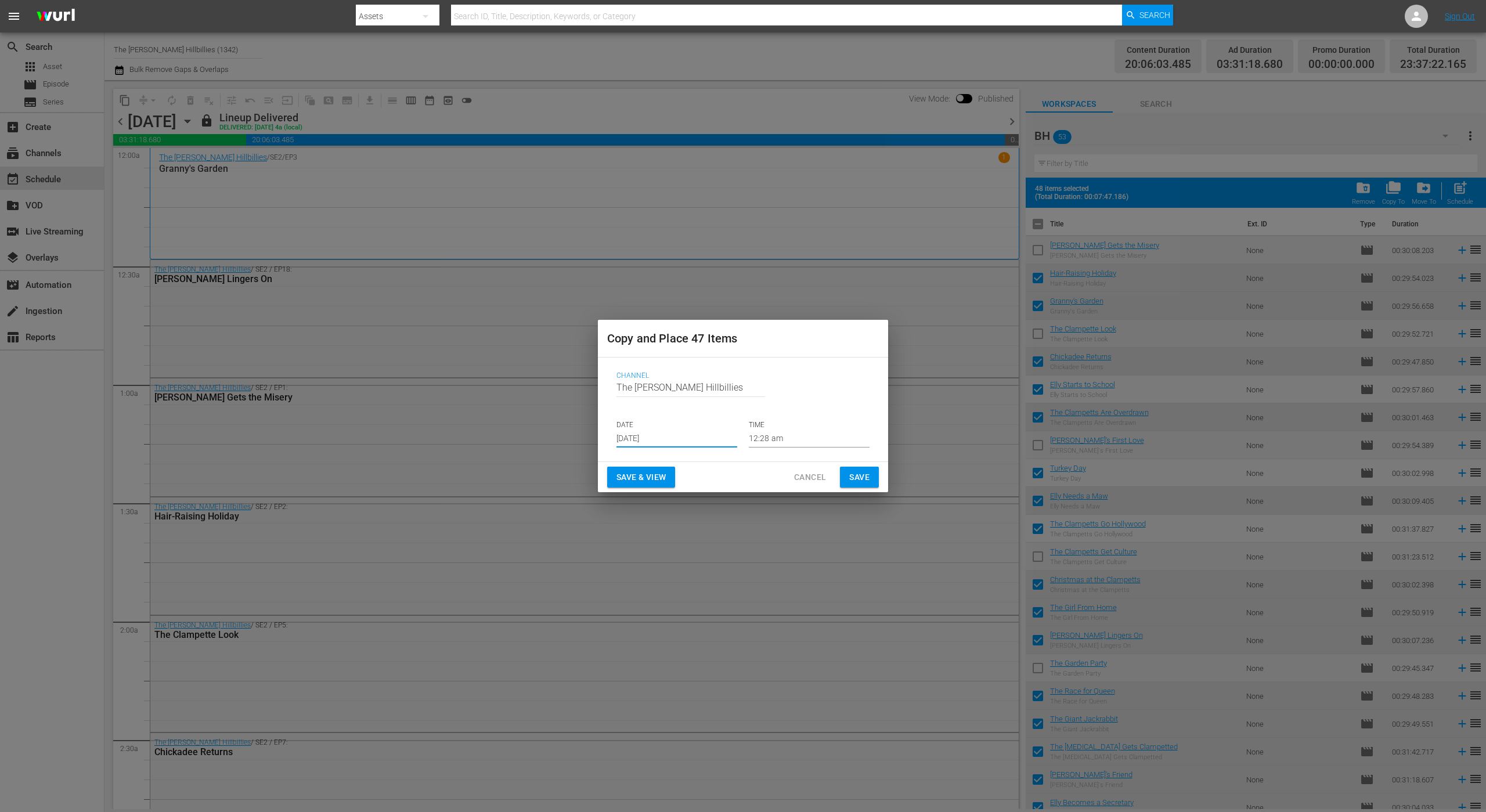
type input "[DATE]"
click at [864, 472] on span "Save" at bounding box center [859, 477] width 20 height 14
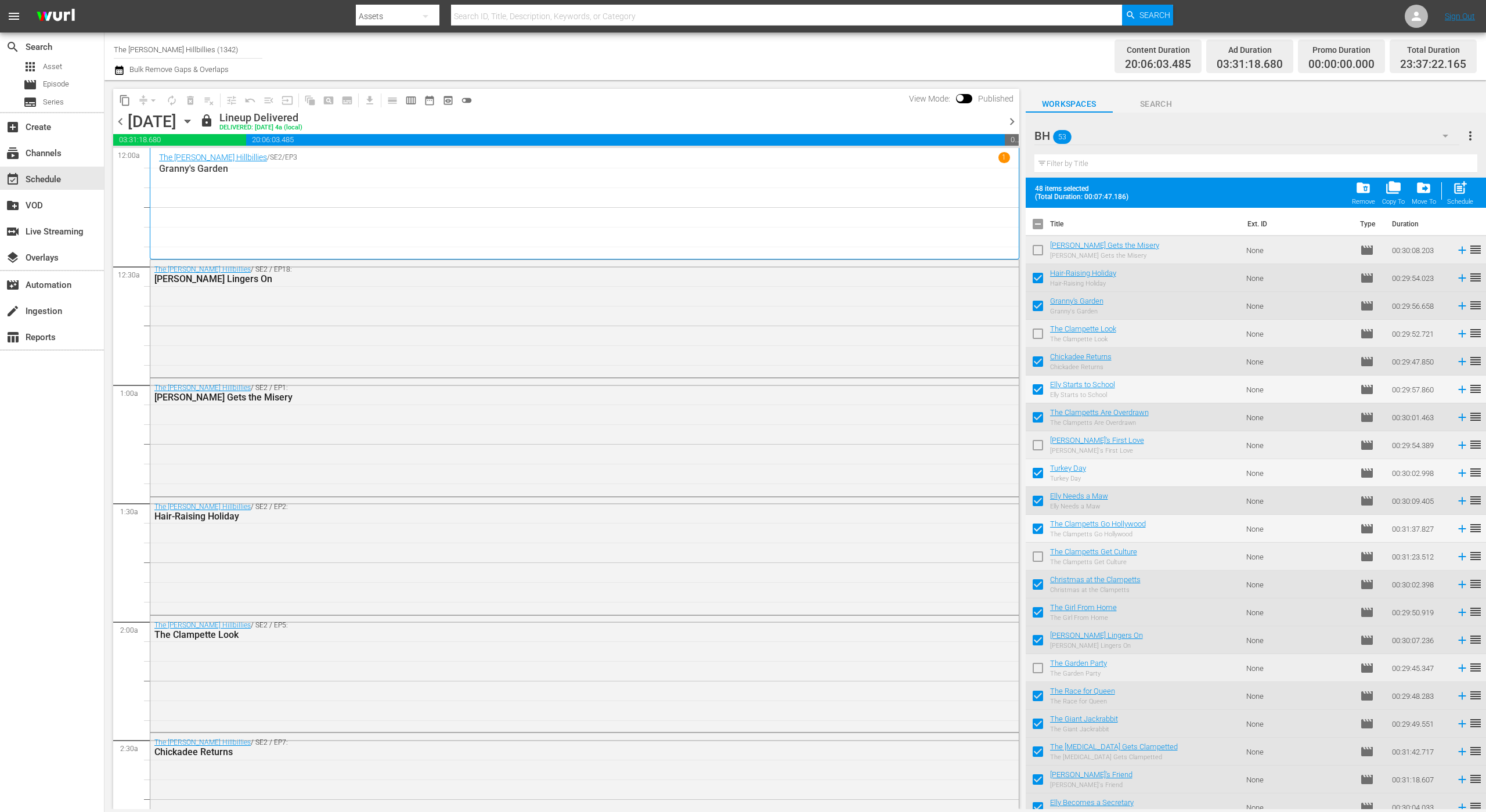
click at [1008, 123] on span "chevron_right" at bounding box center [1011, 121] width 14 height 14
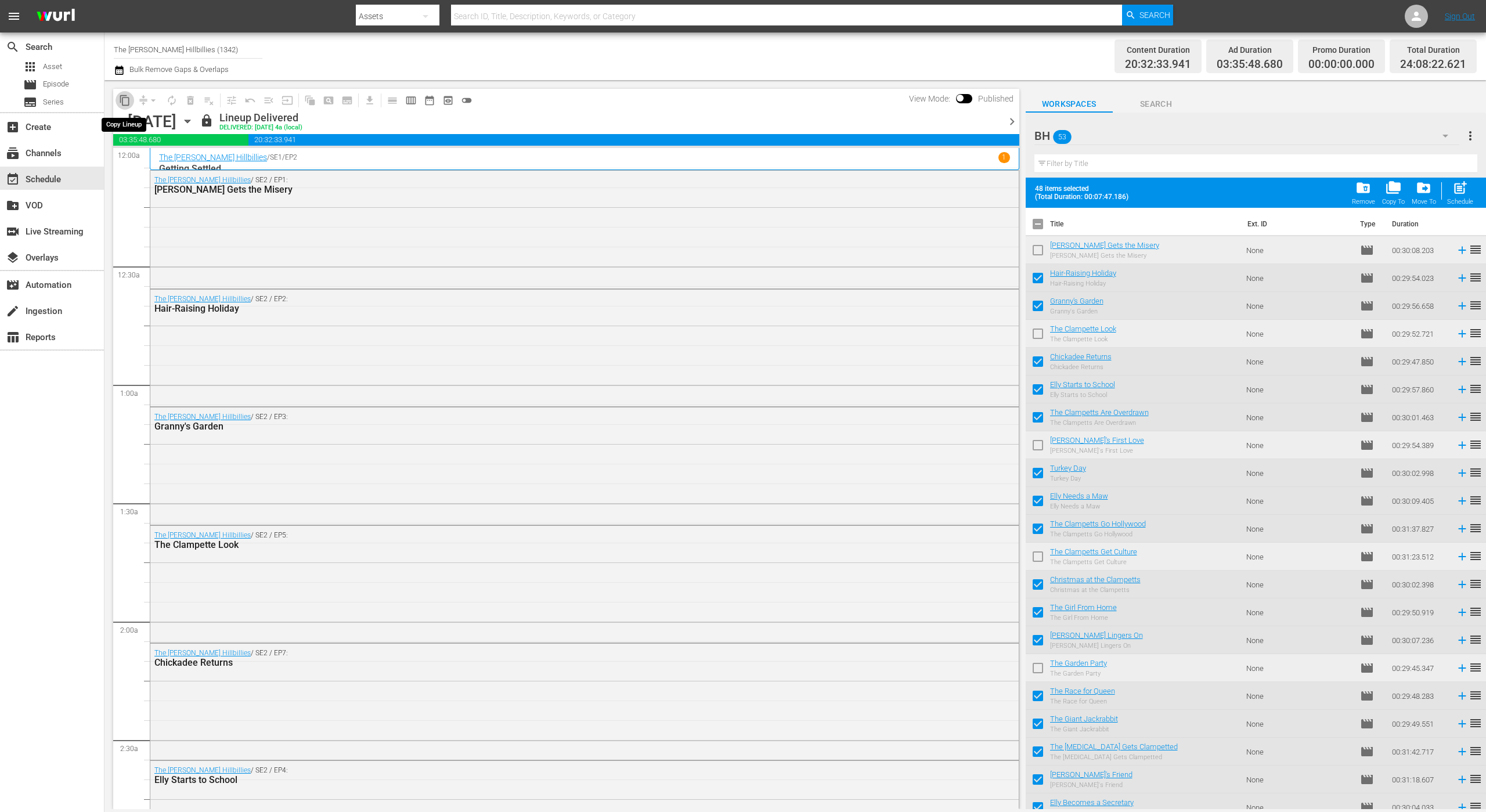
click at [126, 98] on span "content_copy" at bounding box center [124, 100] width 11 height 11
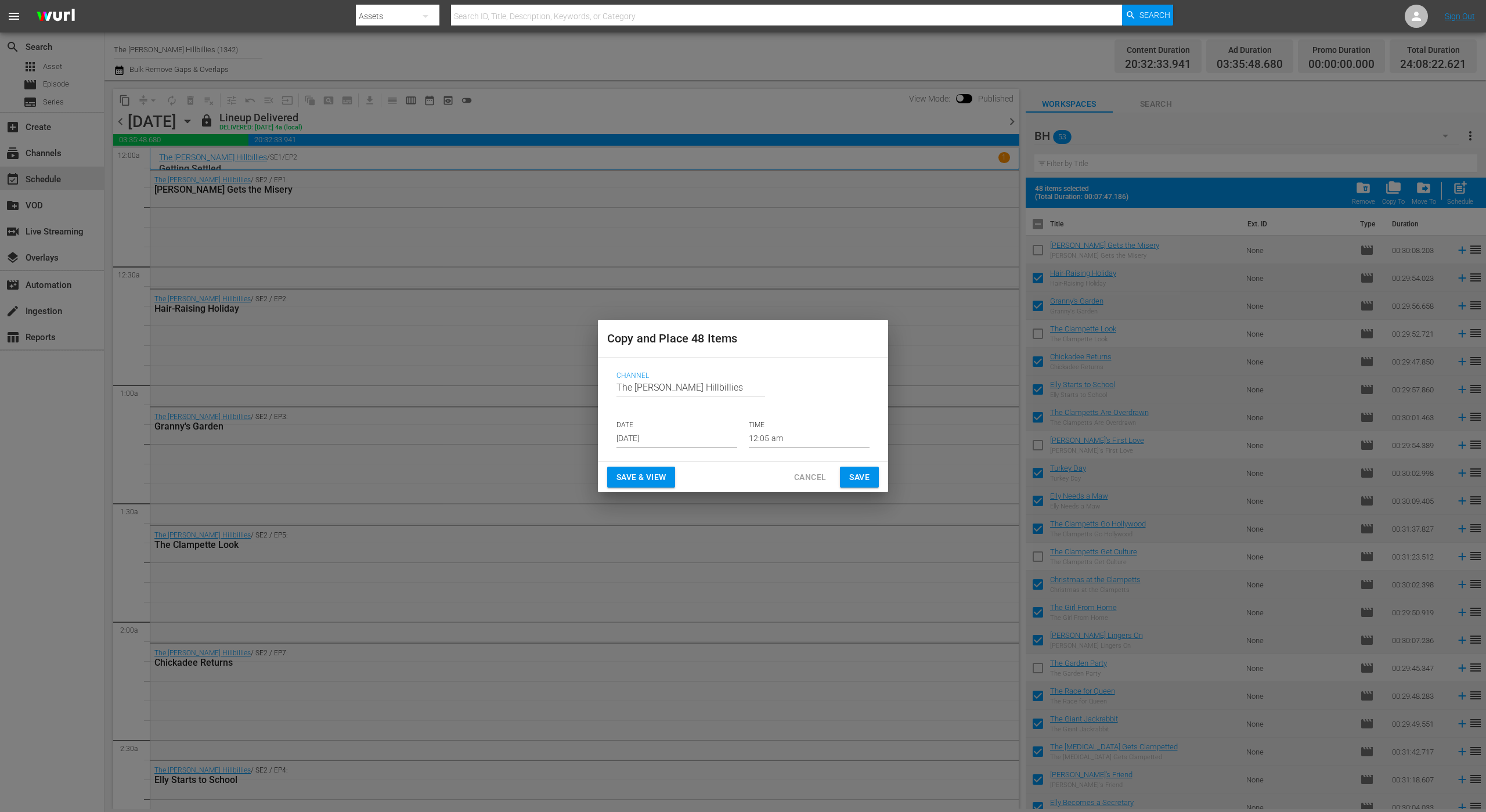
click at [663, 434] on input "[DATE]" at bounding box center [677, 438] width 121 height 17
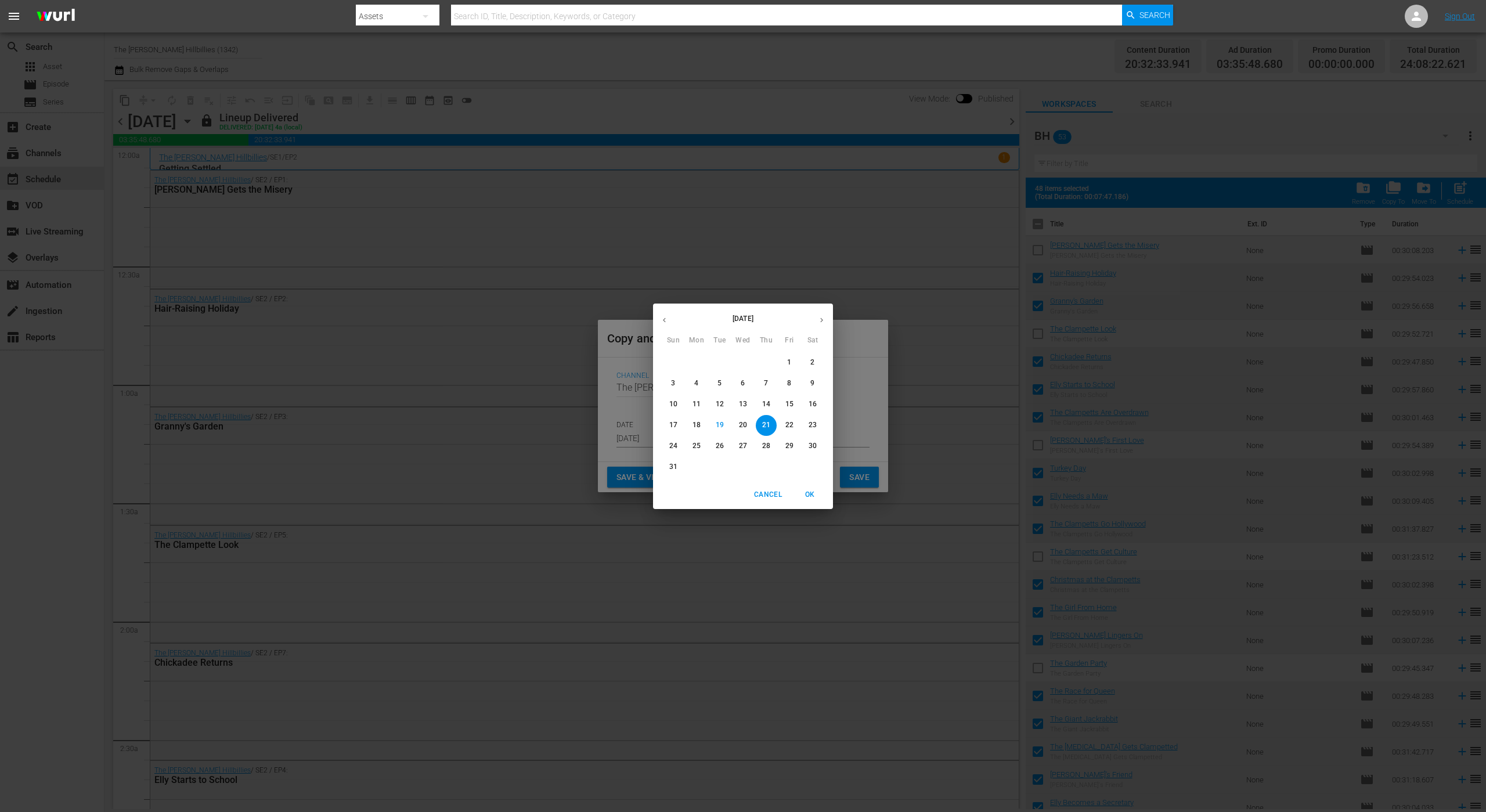
click at [820, 320] on icon "button" at bounding box center [822, 320] width 9 height 9
click at [675, 401] on p "14" at bounding box center [673, 404] width 8 height 10
type input "[DATE]"
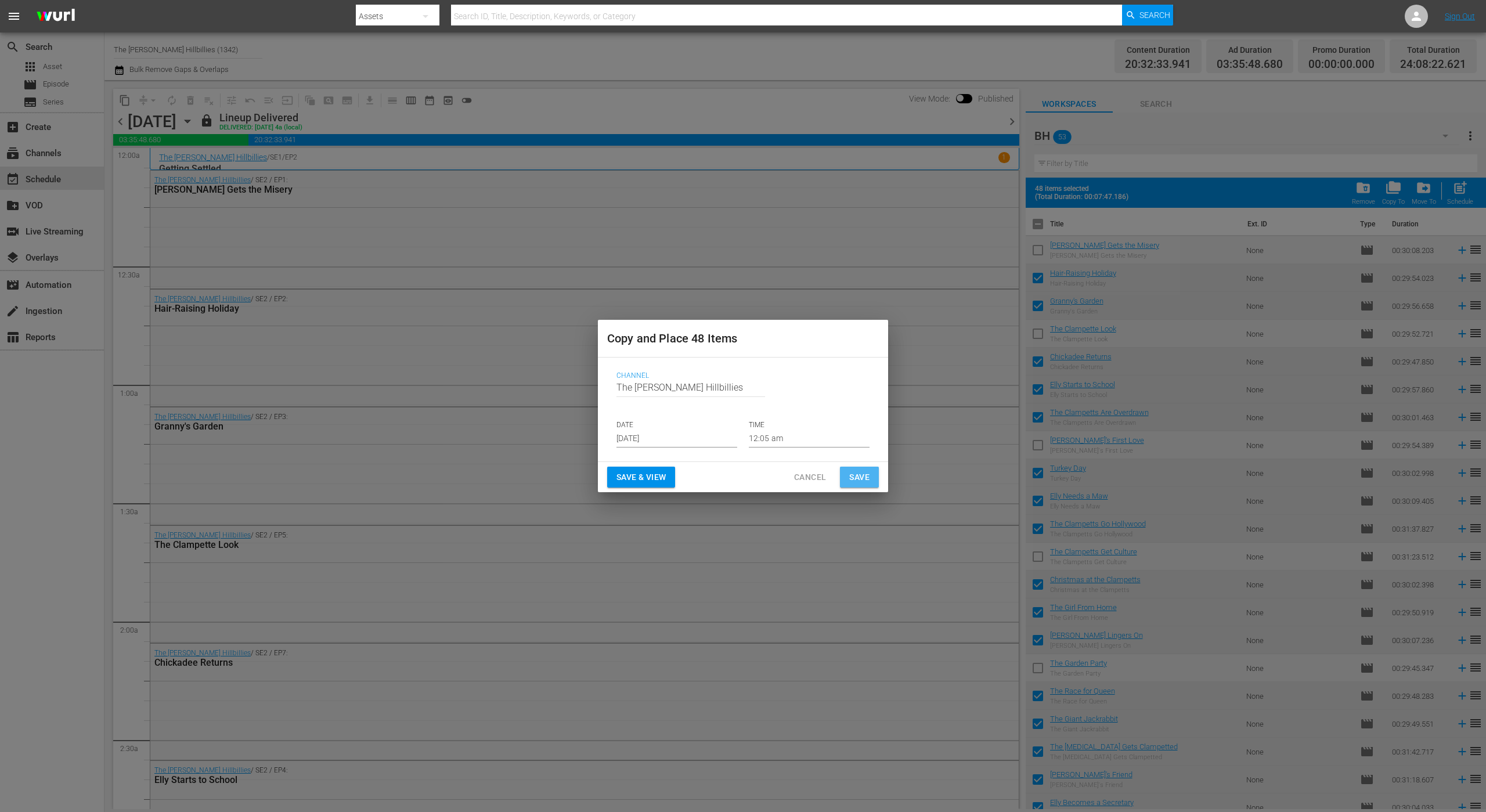
click at [865, 483] on span "Save" at bounding box center [859, 477] width 20 height 14
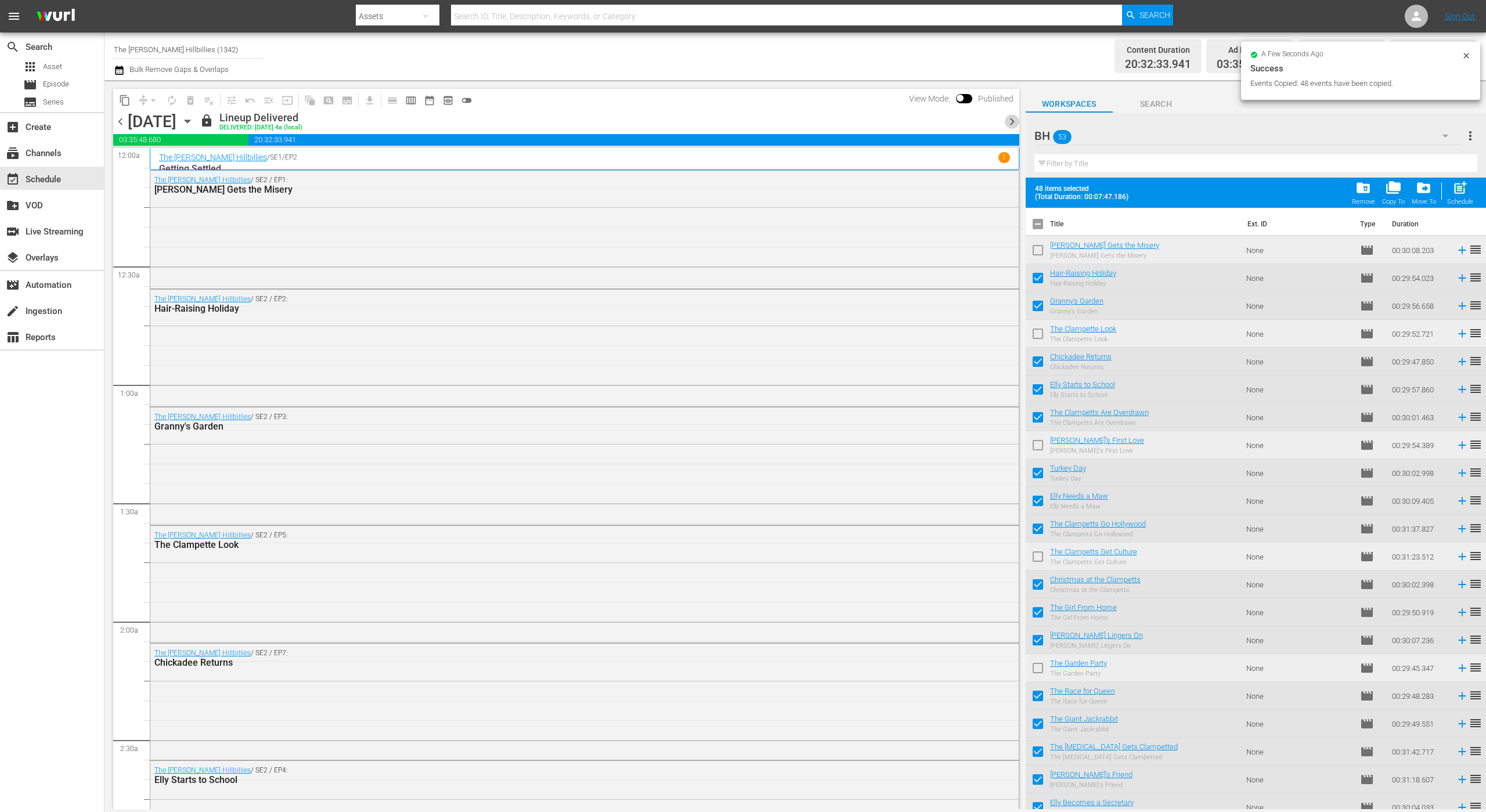
click at [1007, 123] on span "chevron_right" at bounding box center [1011, 121] width 14 height 14
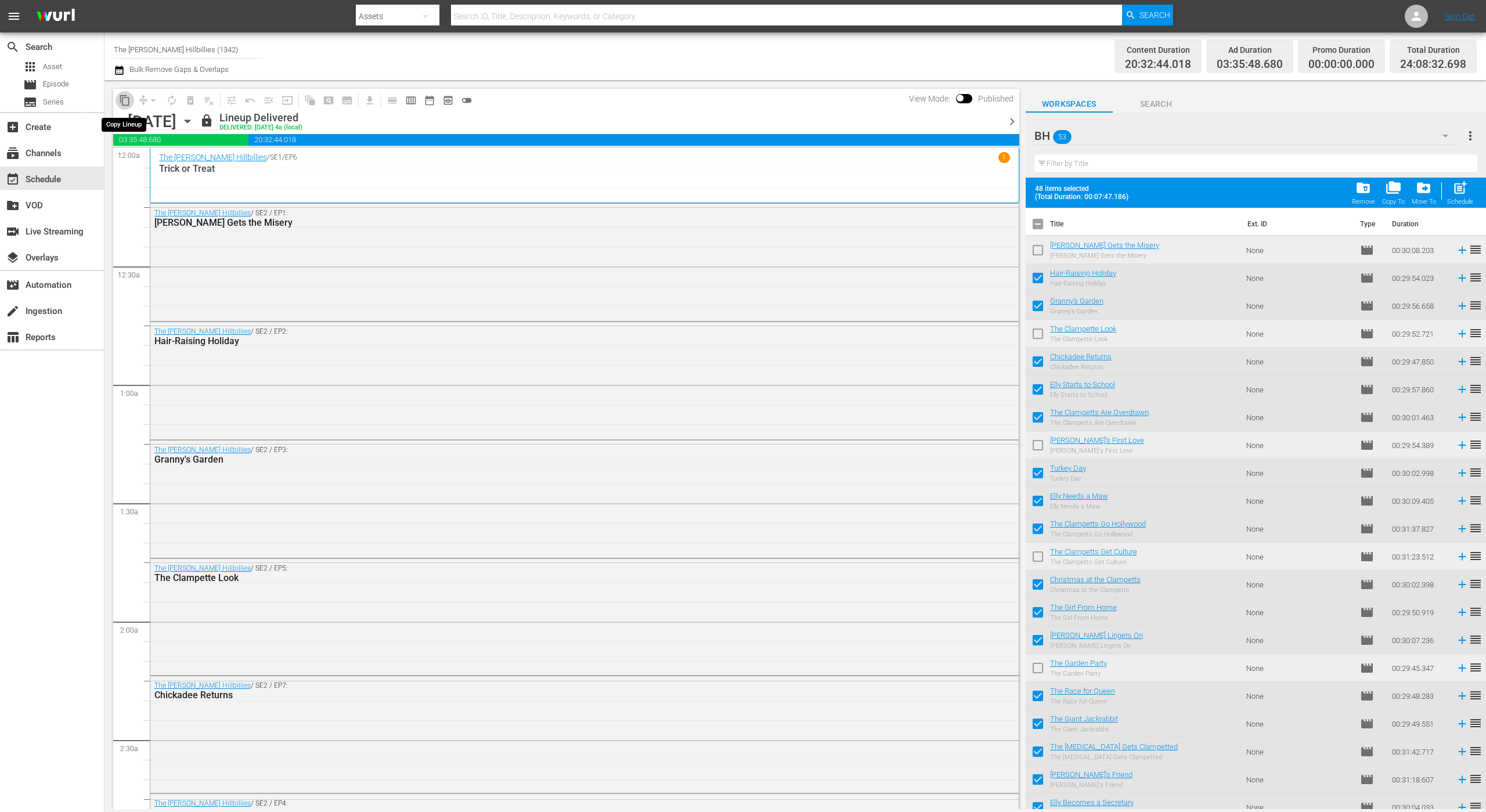
click at [126, 101] on span "content_copy" at bounding box center [124, 100] width 11 height 11
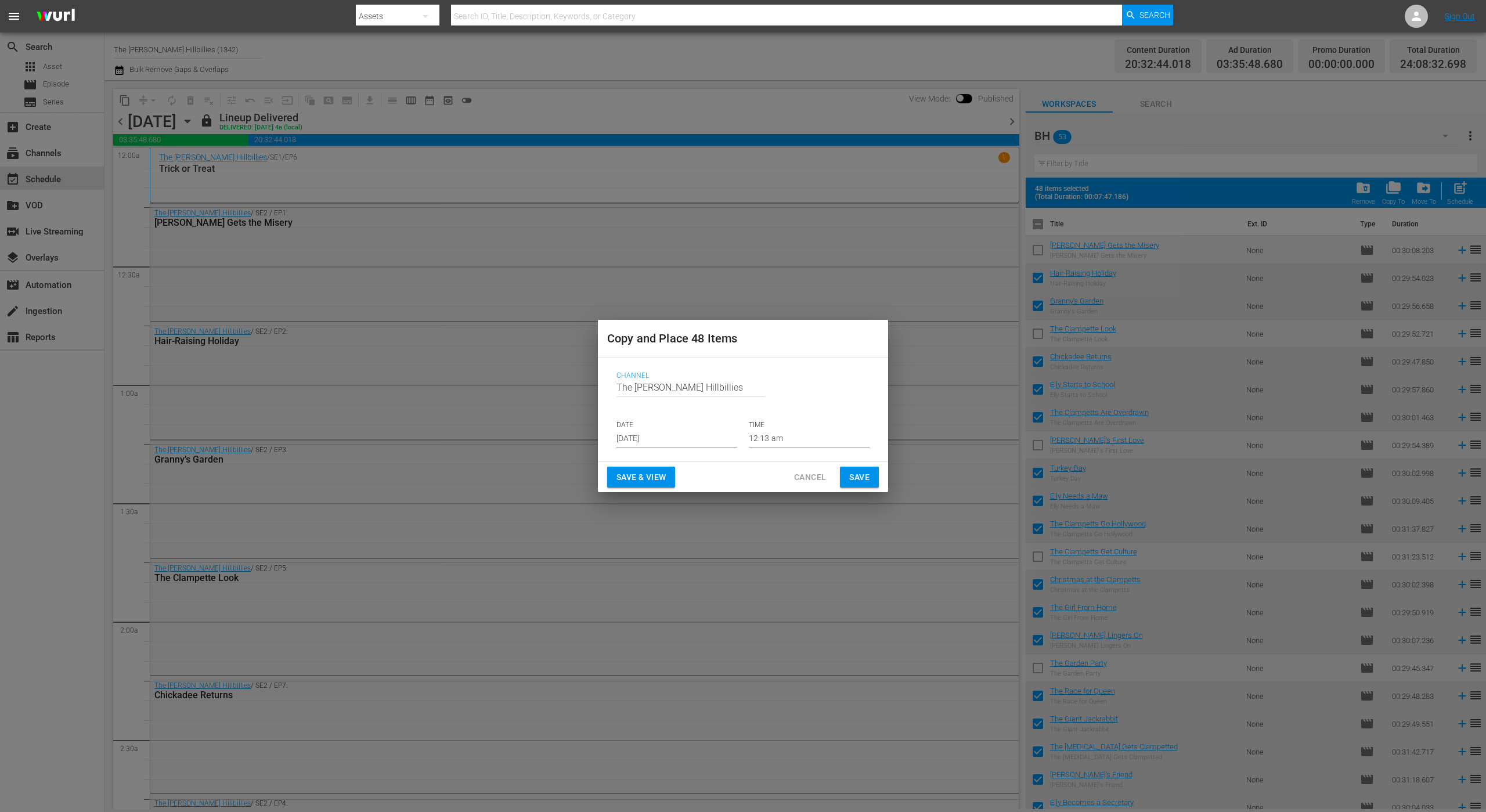
click at [686, 434] on input "[DATE]" at bounding box center [677, 438] width 121 height 17
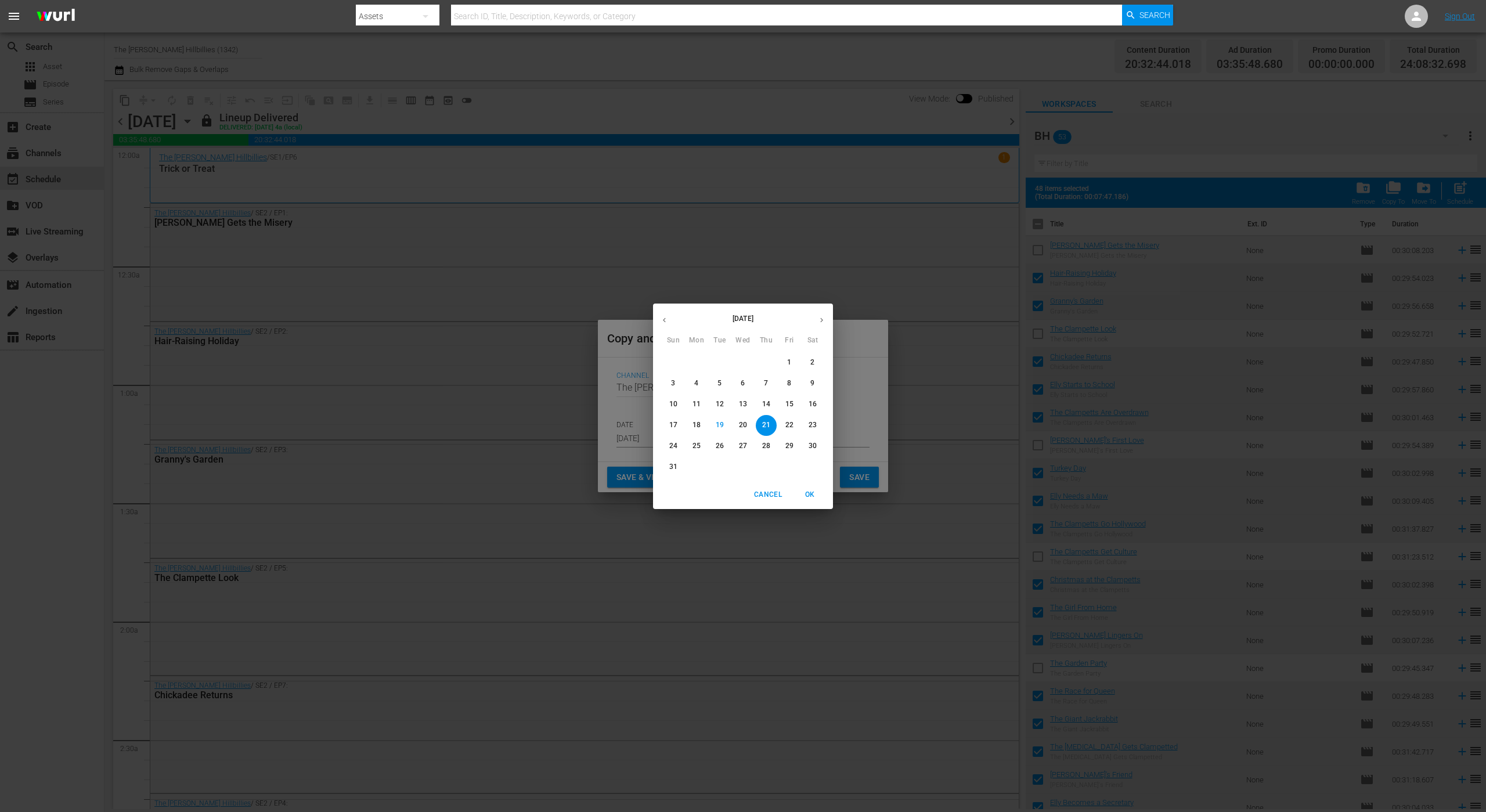
click at [820, 320] on icon "button" at bounding box center [822, 320] width 9 height 9
click at [700, 399] on p "15" at bounding box center [696, 404] width 8 height 10
type input "[DATE]"
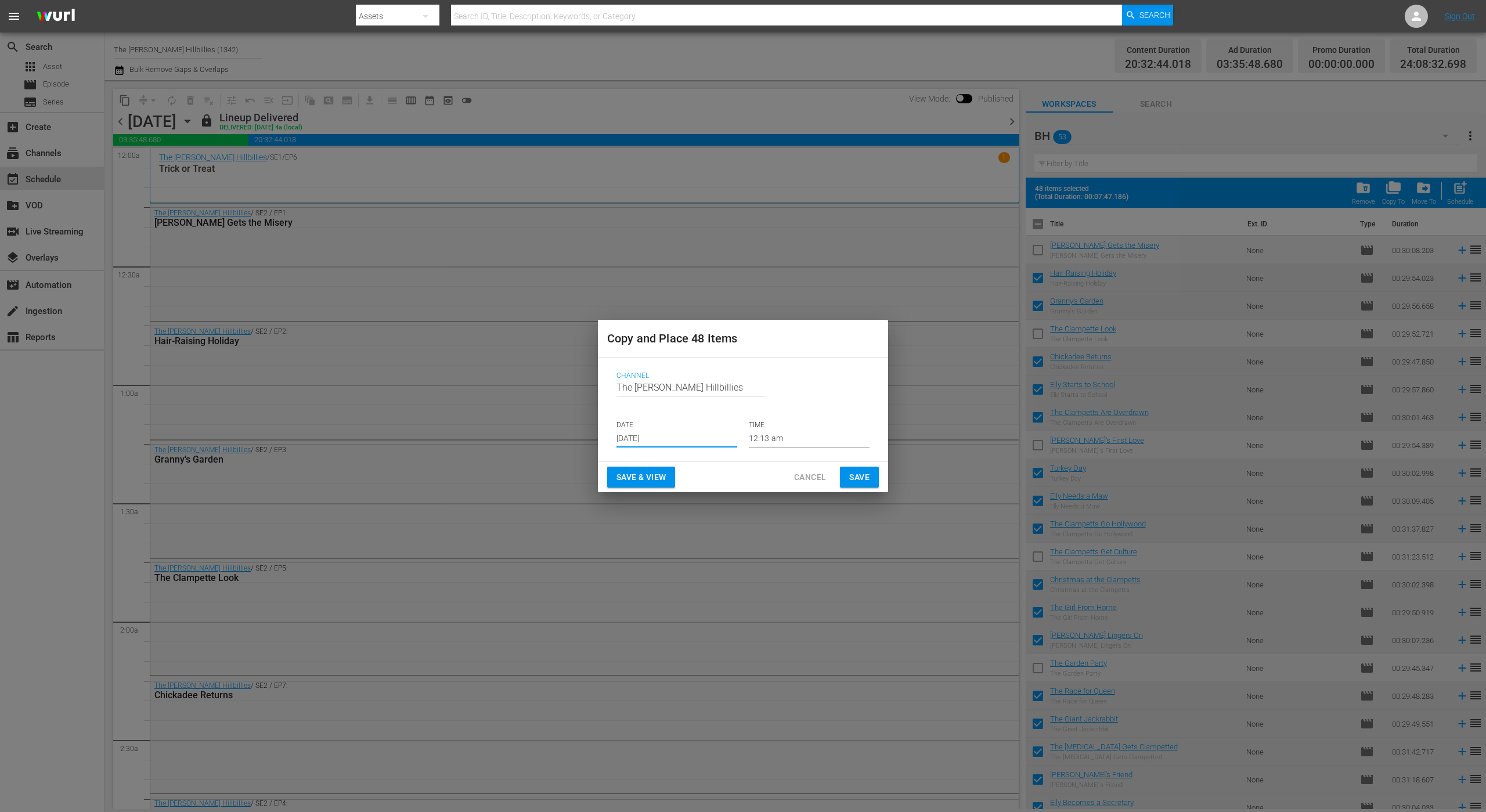
click at [869, 482] on button "Save" at bounding box center [860, 477] width 39 height 22
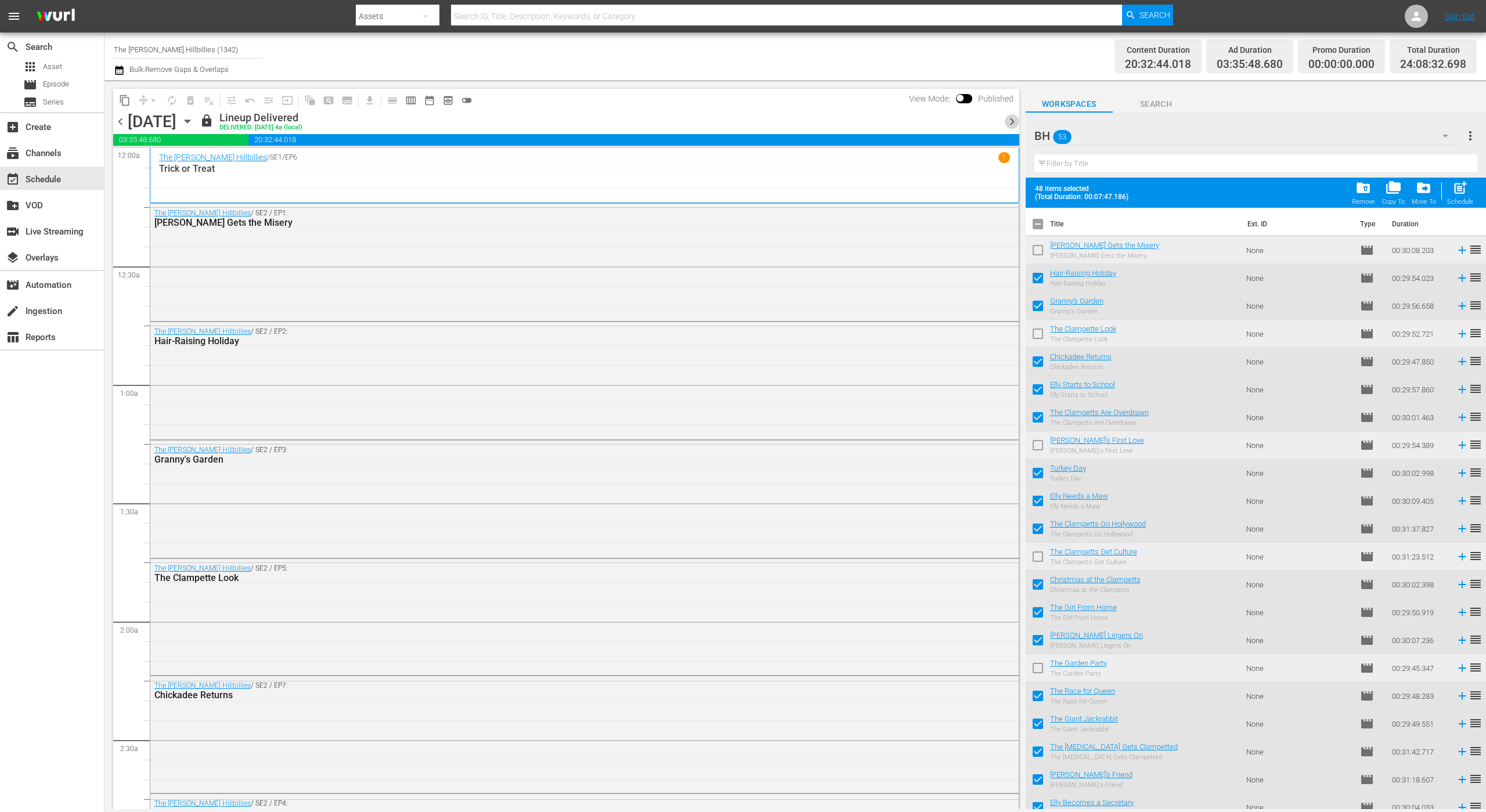
click at [1008, 118] on span "chevron_right" at bounding box center [1011, 121] width 14 height 14
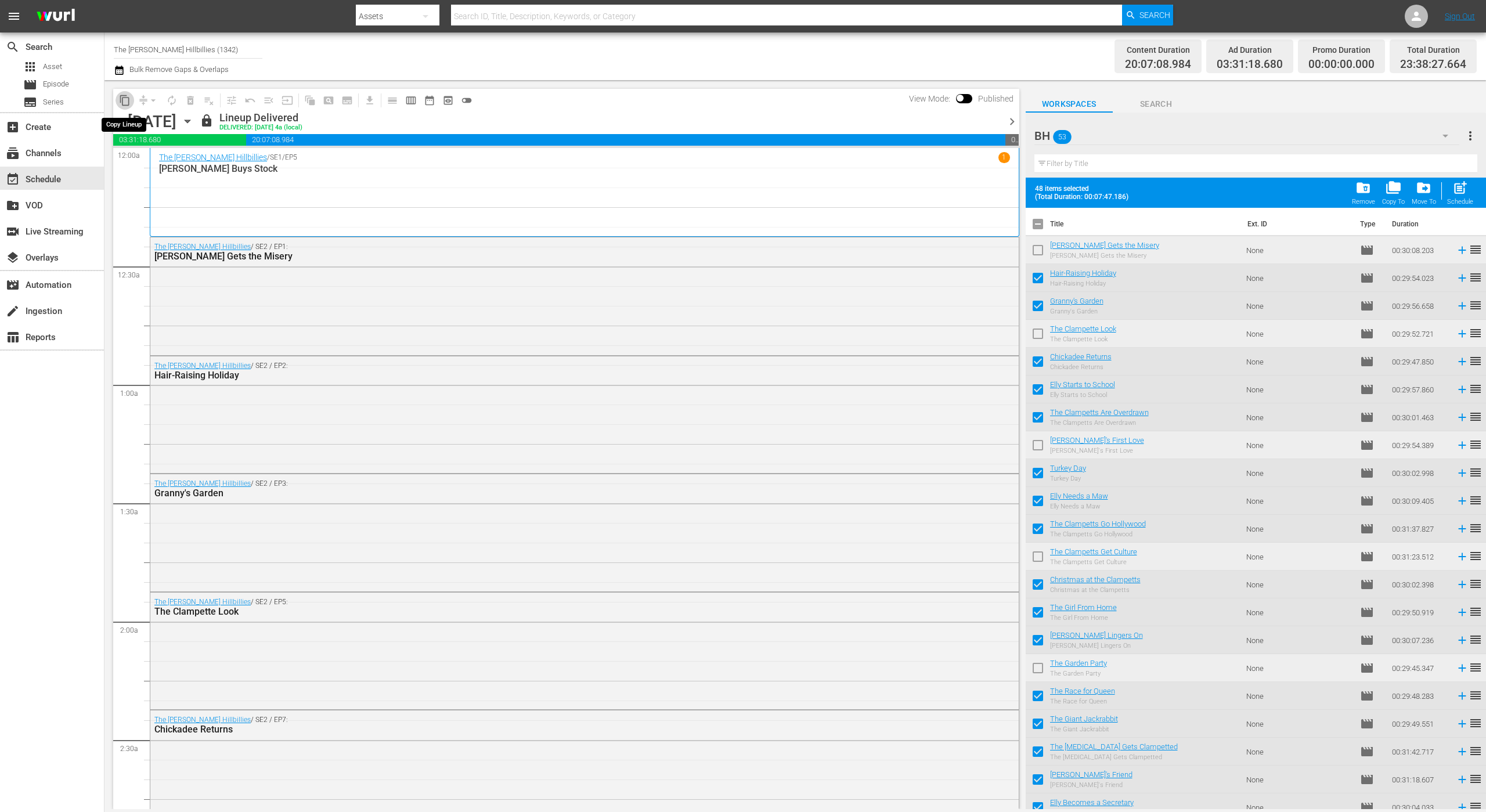
click at [129, 99] on span "content_copy" at bounding box center [124, 100] width 11 height 11
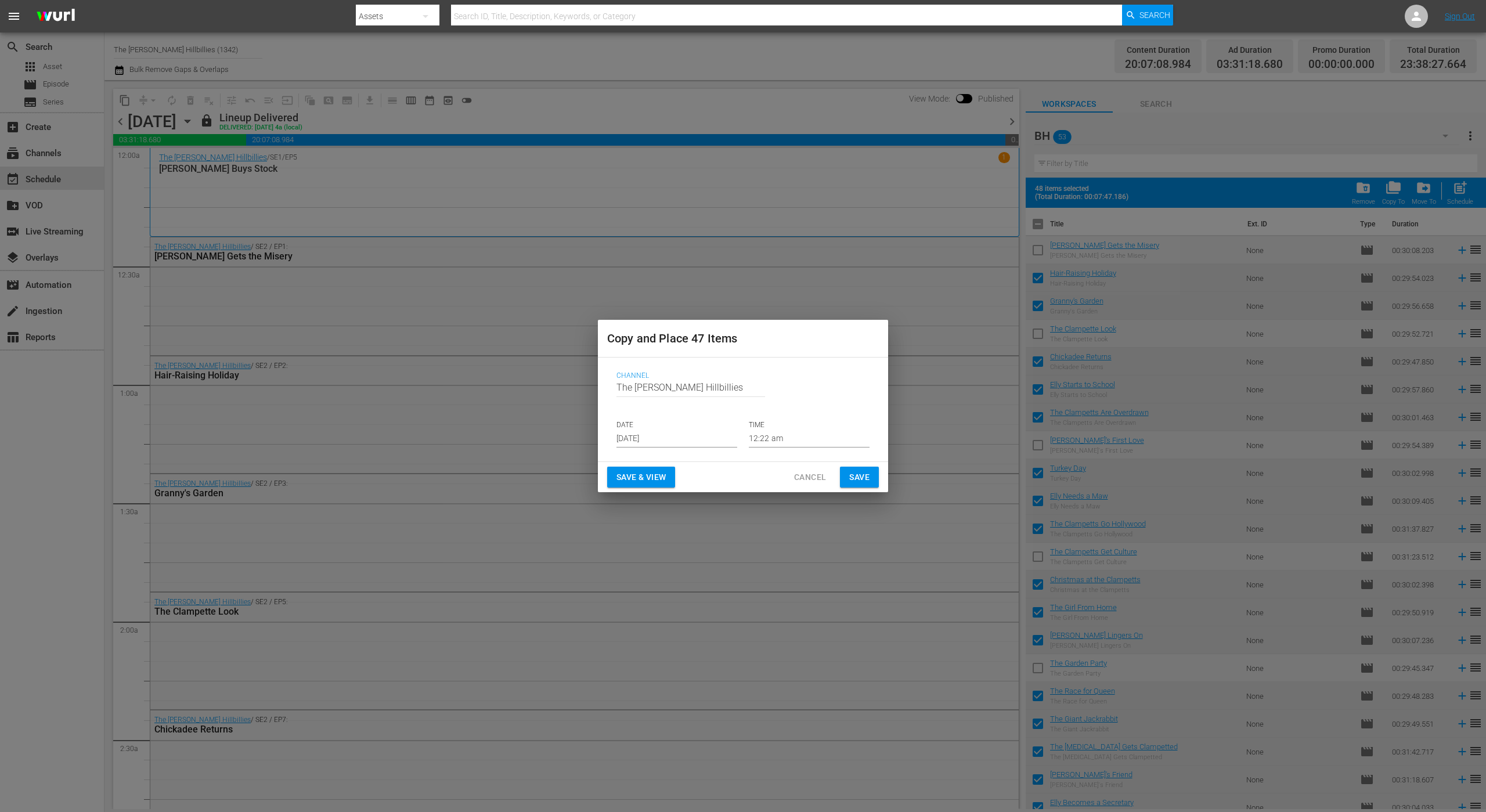
click at [687, 444] on input "[DATE]" at bounding box center [677, 438] width 121 height 17
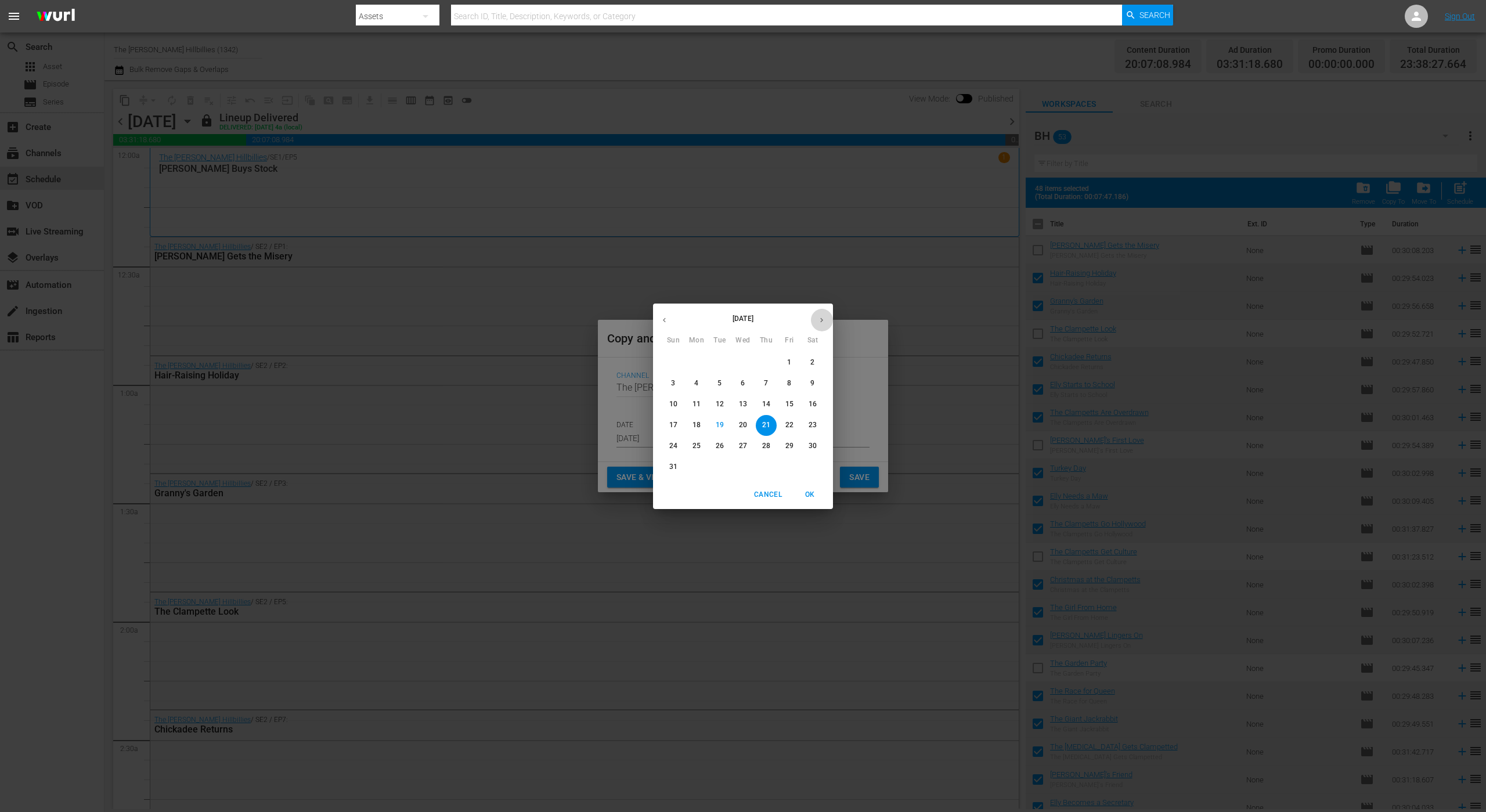
click at [819, 322] on icon "button" at bounding box center [822, 320] width 9 height 9
click at [721, 401] on p "16" at bounding box center [720, 404] width 8 height 10
type input "[DATE]"
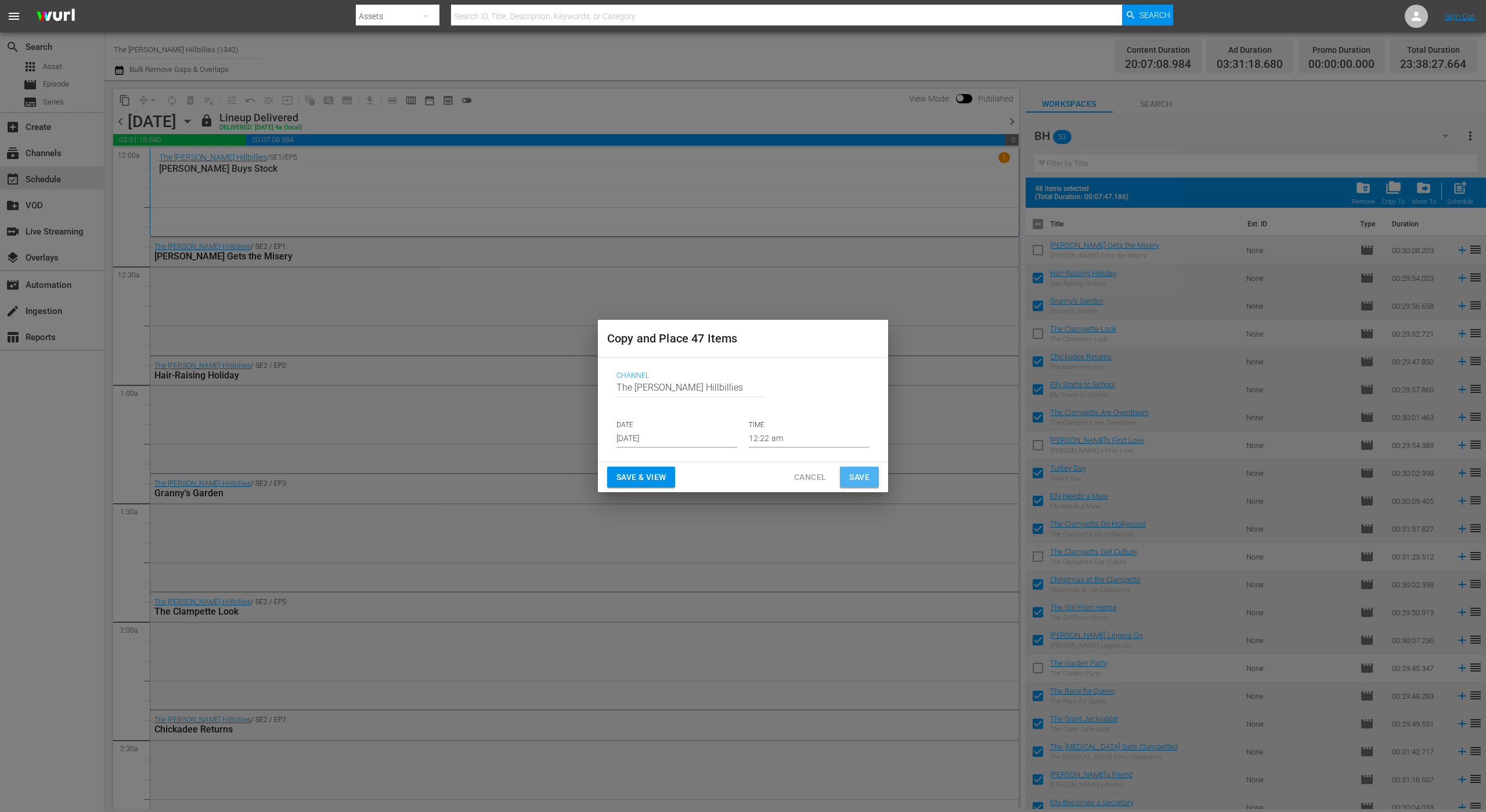
click at [864, 486] on button "Save" at bounding box center [860, 477] width 39 height 22
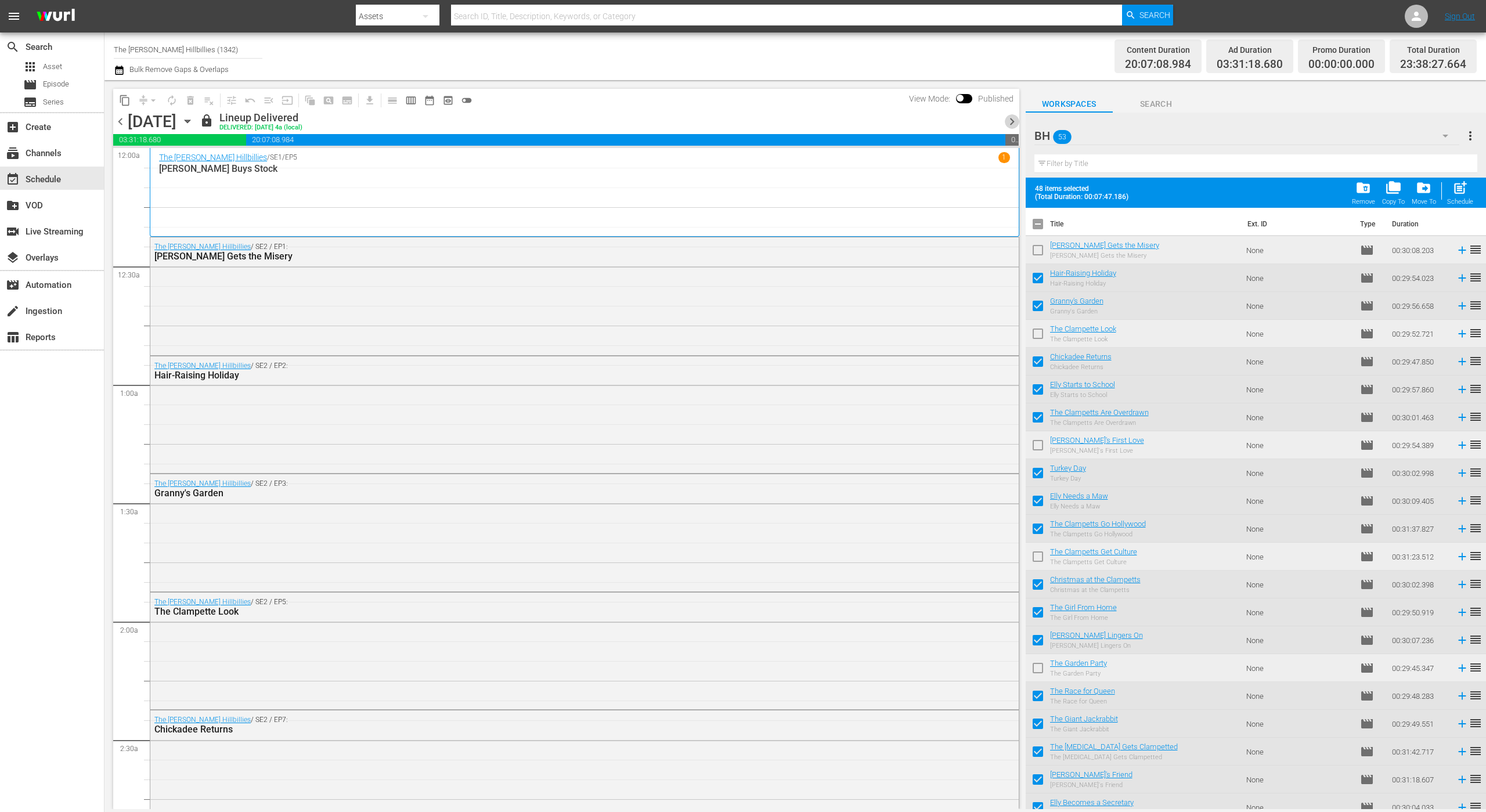
click at [1009, 126] on span "chevron_right" at bounding box center [1011, 121] width 14 height 14
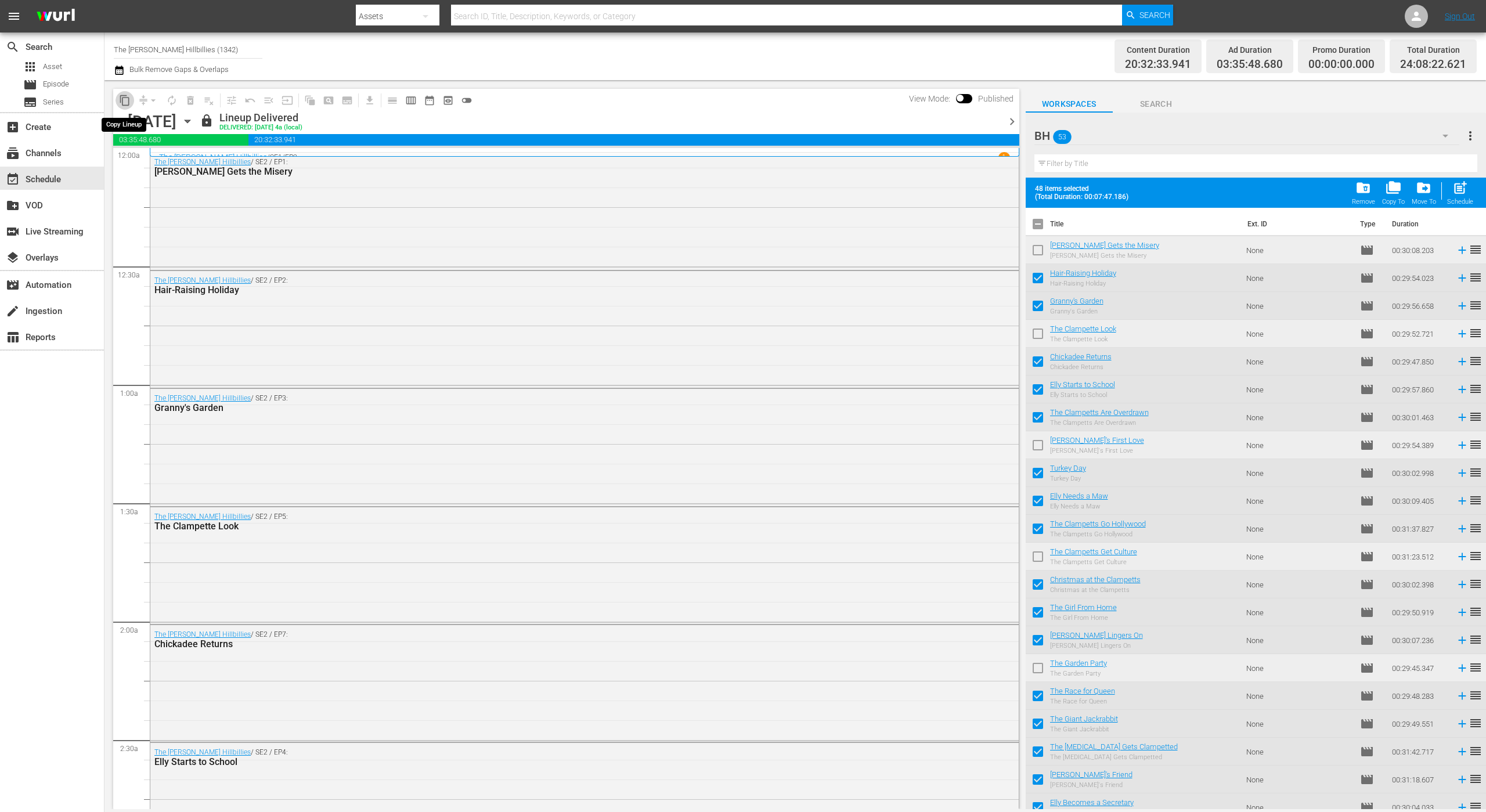
click at [128, 100] on span "content_copy" at bounding box center [124, 100] width 11 height 11
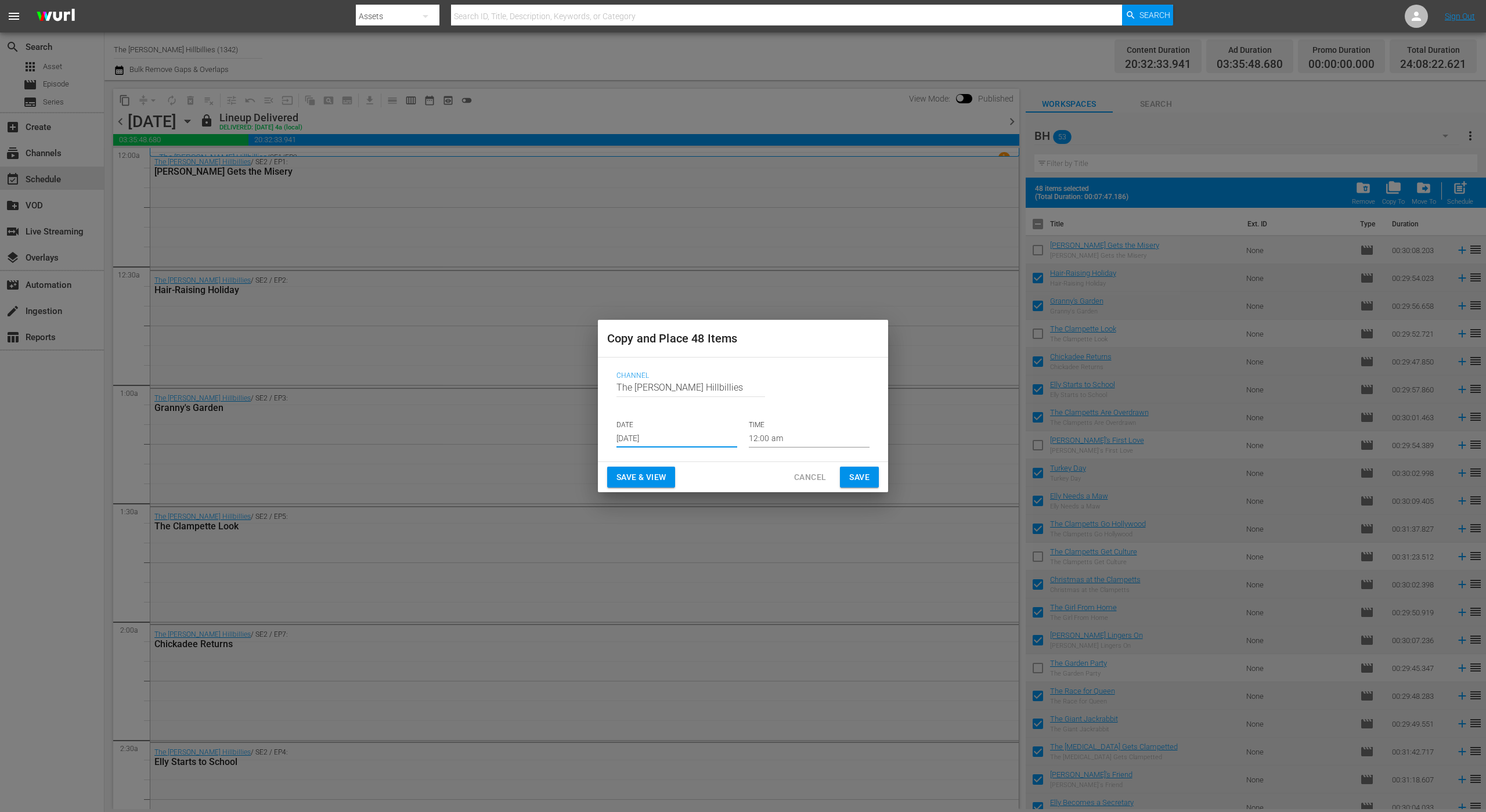
click at [667, 441] on input "[DATE]" at bounding box center [677, 438] width 121 height 17
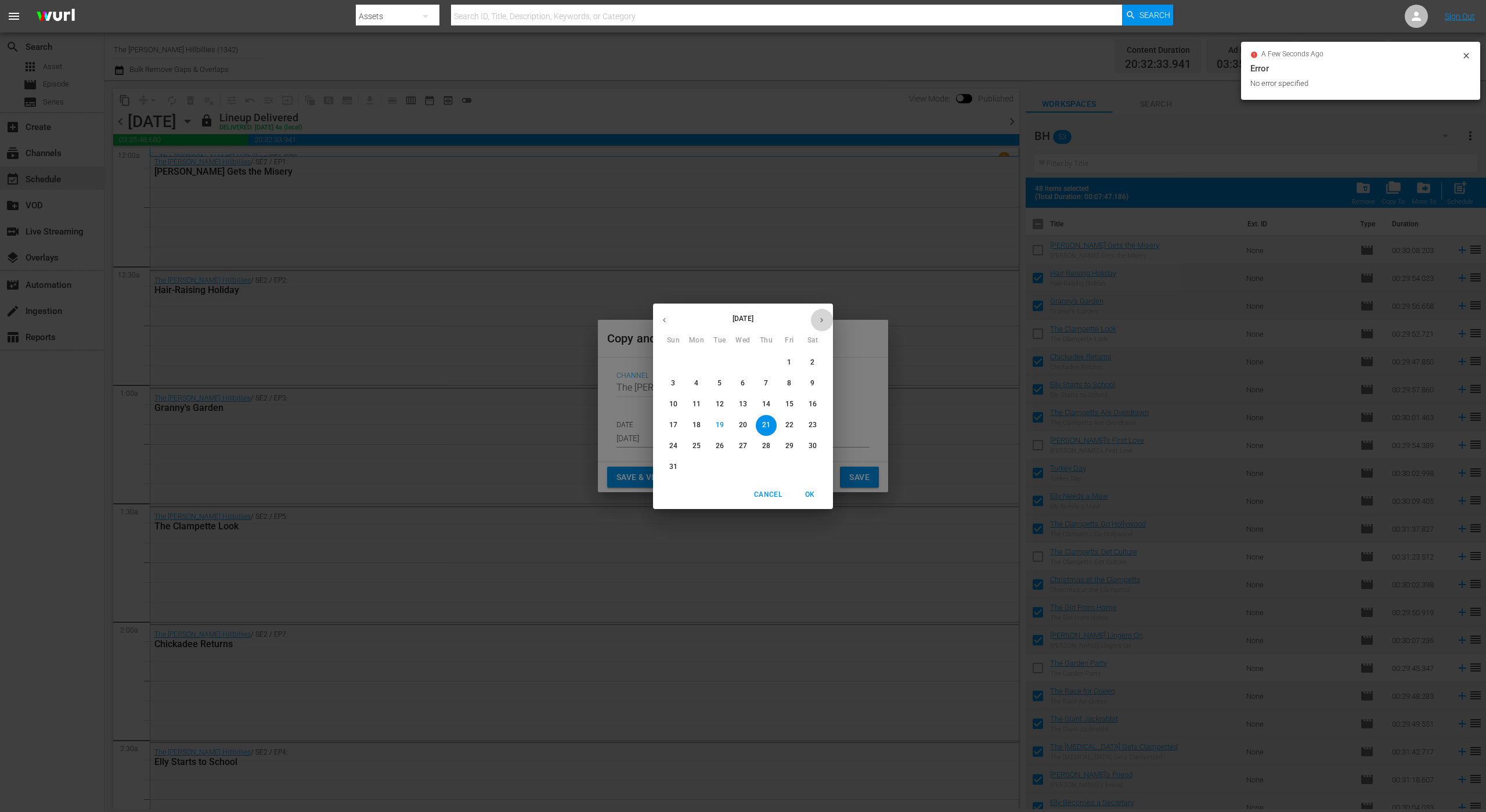
click at [824, 322] on icon "button" at bounding box center [822, 320] width 9 height 9
click at [746, 406] on p "17" at bounding box center [743, 404] width 8 height 10
type input "[DATE]"
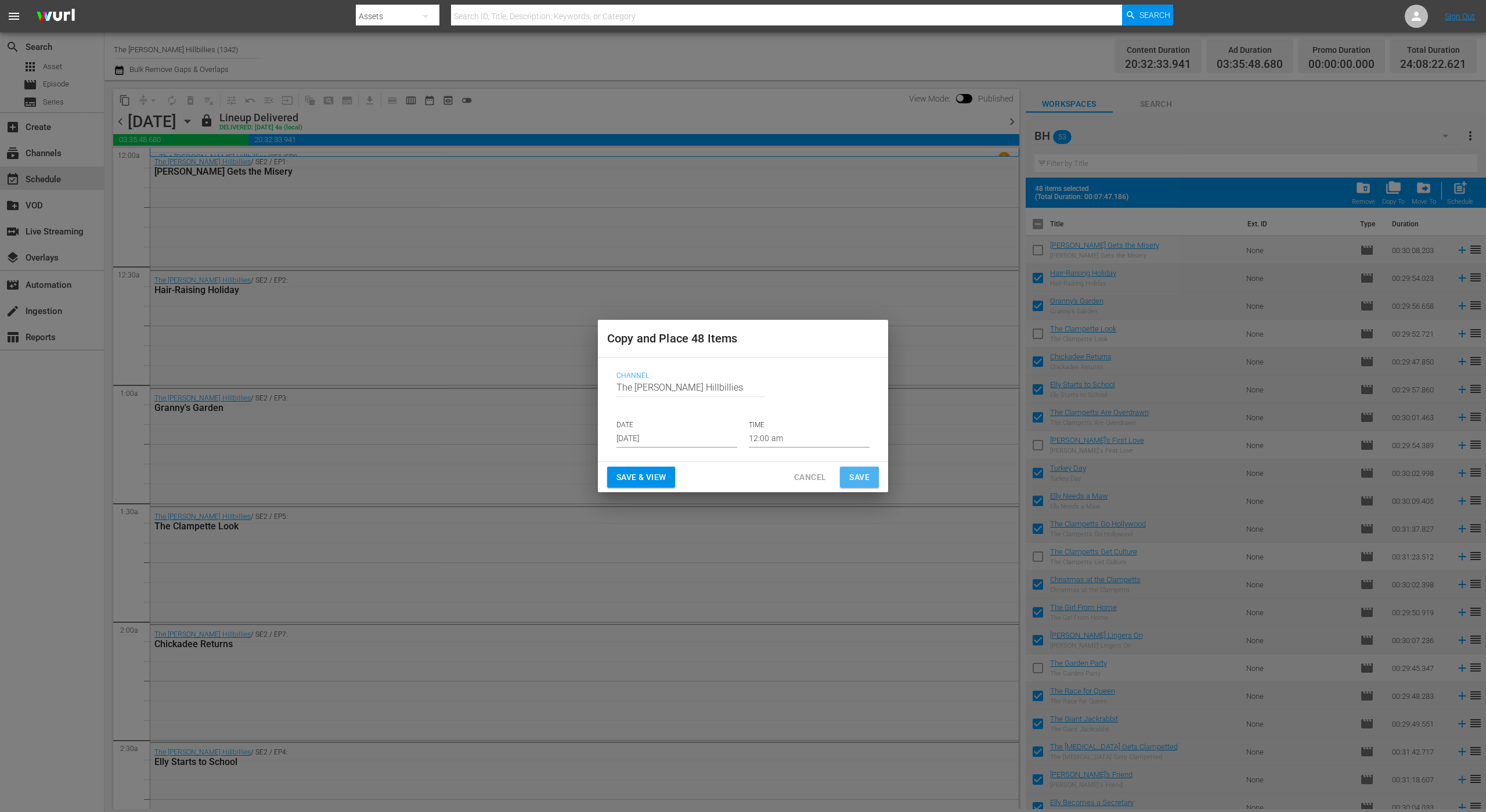
click at [861, 477] on span "Save" at bounding box center [859, 477] width 20 height 14
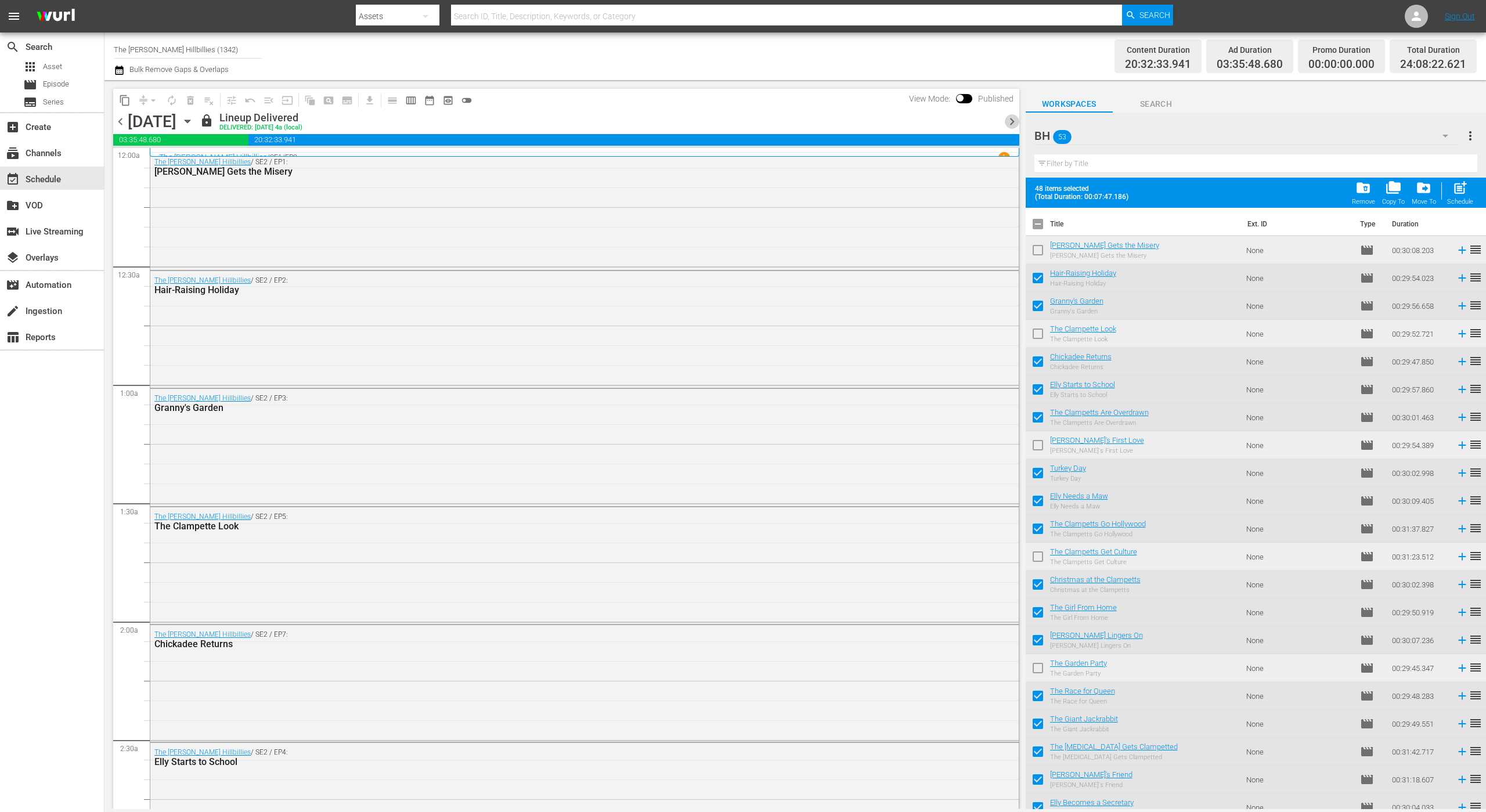
click at [1010, 123] on span "chevron_right" at bounding box center [1011, 121] width 14 height 14
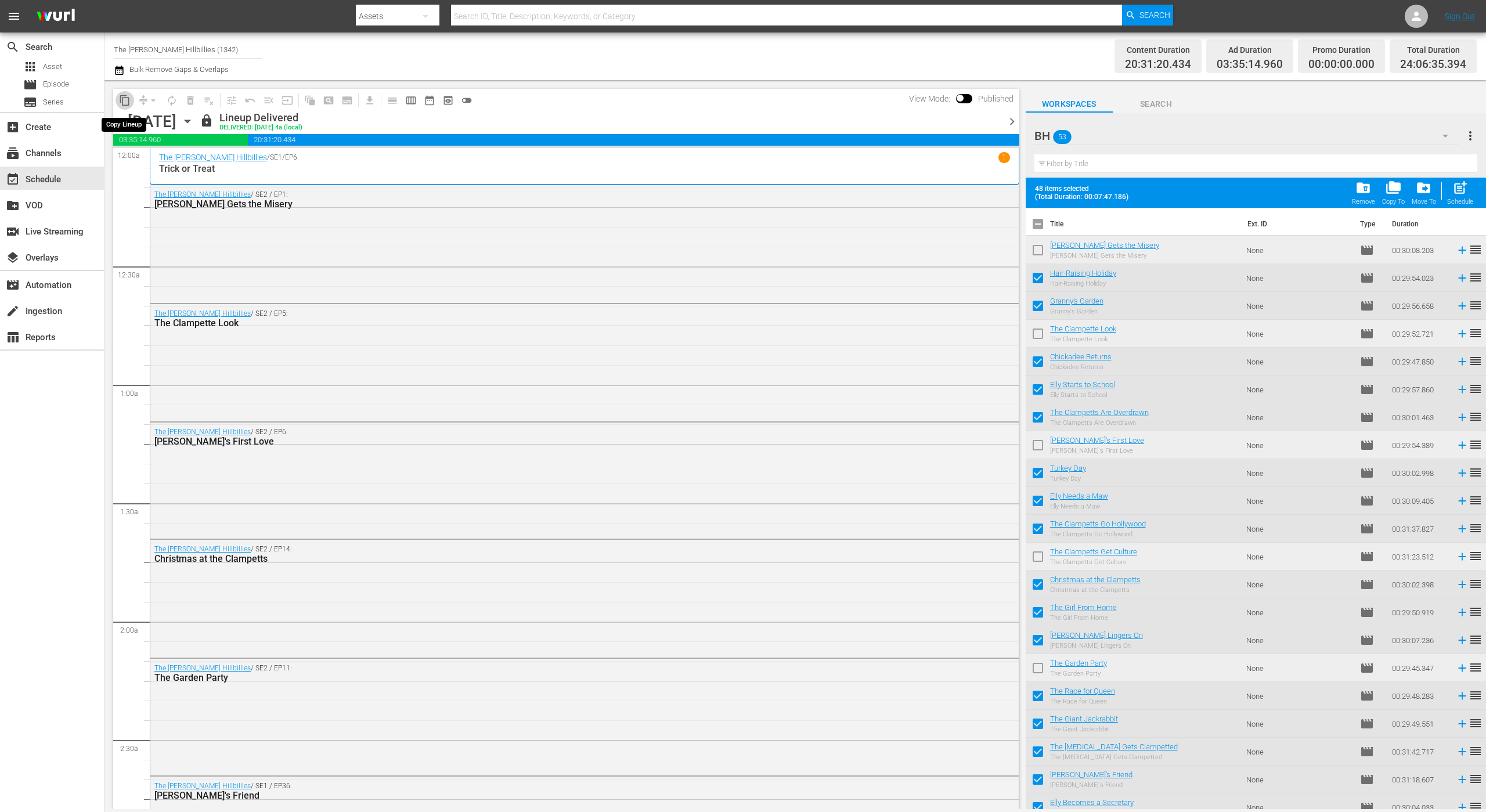
click at [123, 100] on span "content_copy" at bounding box center [124, 100] width 11 height 11
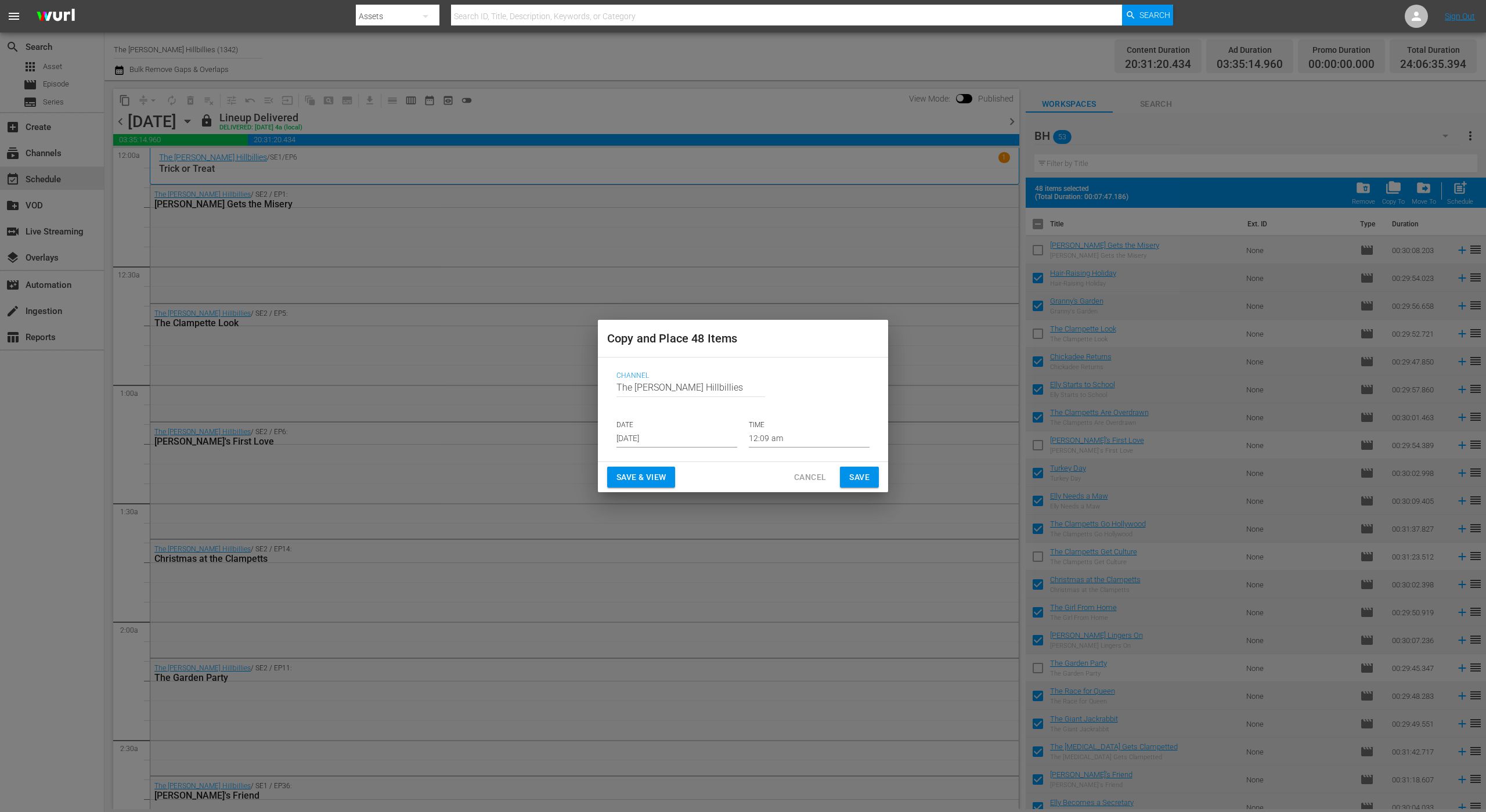
click at [688, 439] on input "[DATE]" at bounding box center [677, 438] width 121 height 17
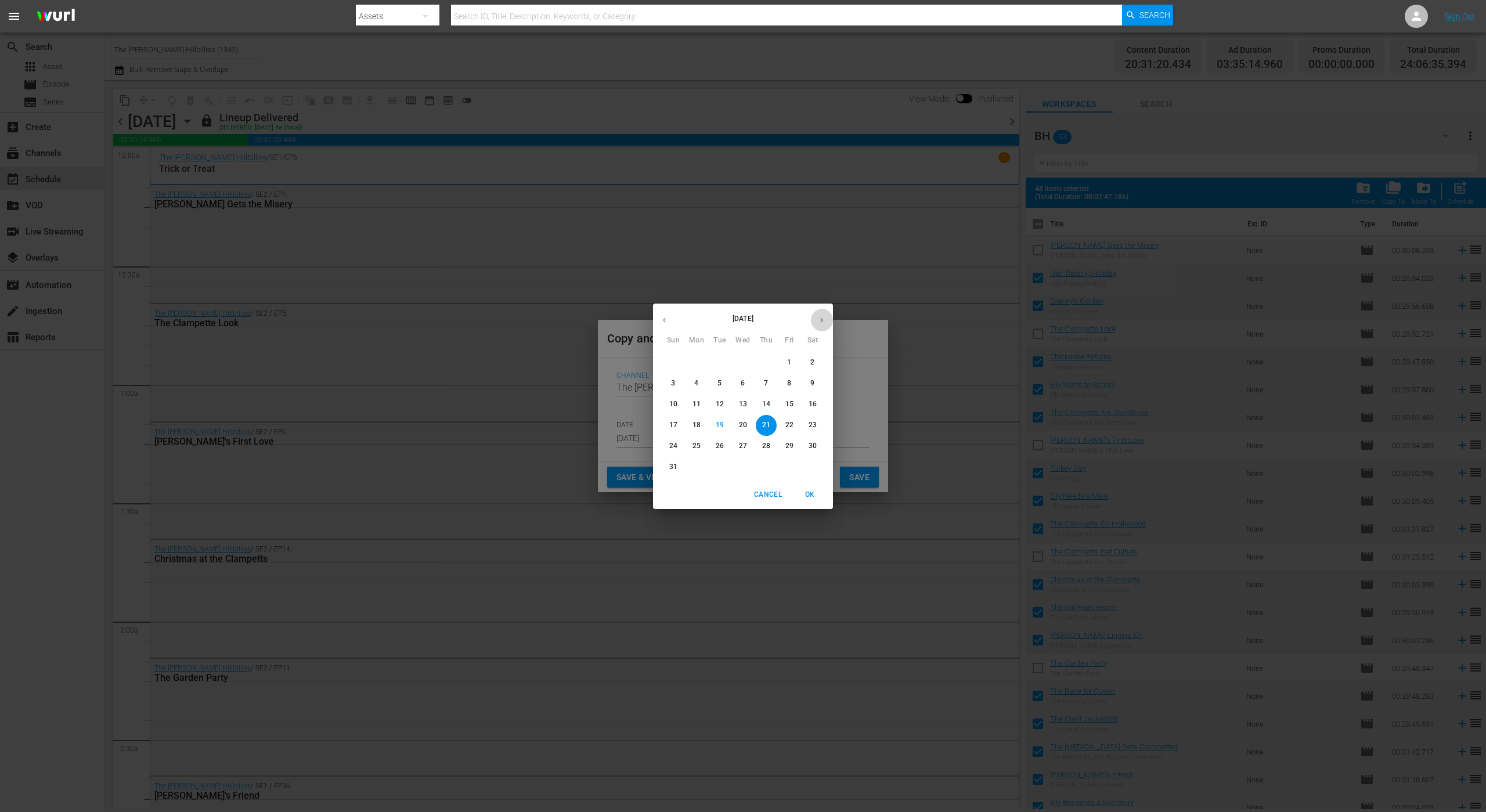
click at [814, 322] on button "button" at bounding box center [821, 320] width 23 height 23
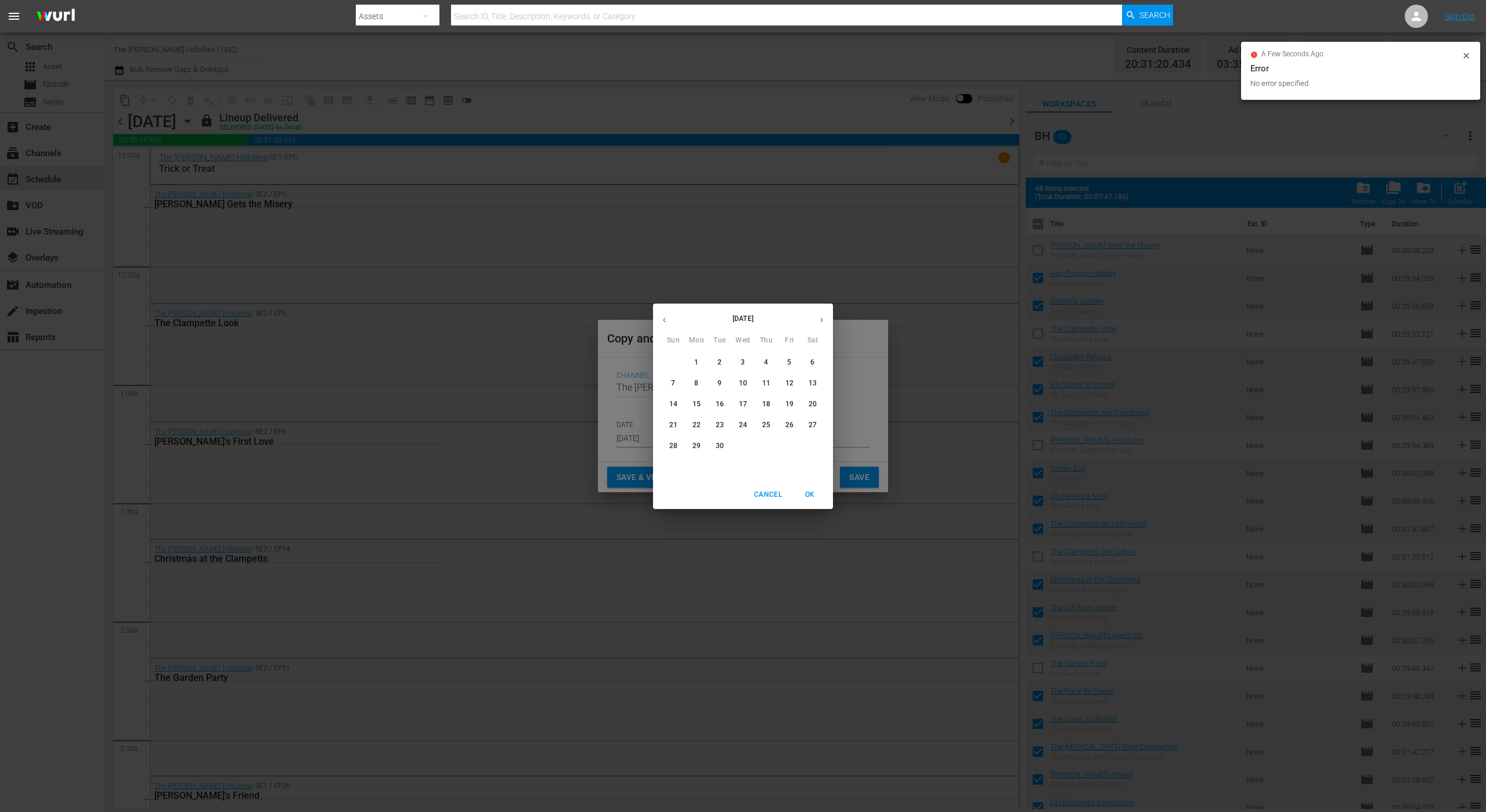
click at [773, 403] on span "18" at bounding box center [766, 404] width 21 height 10
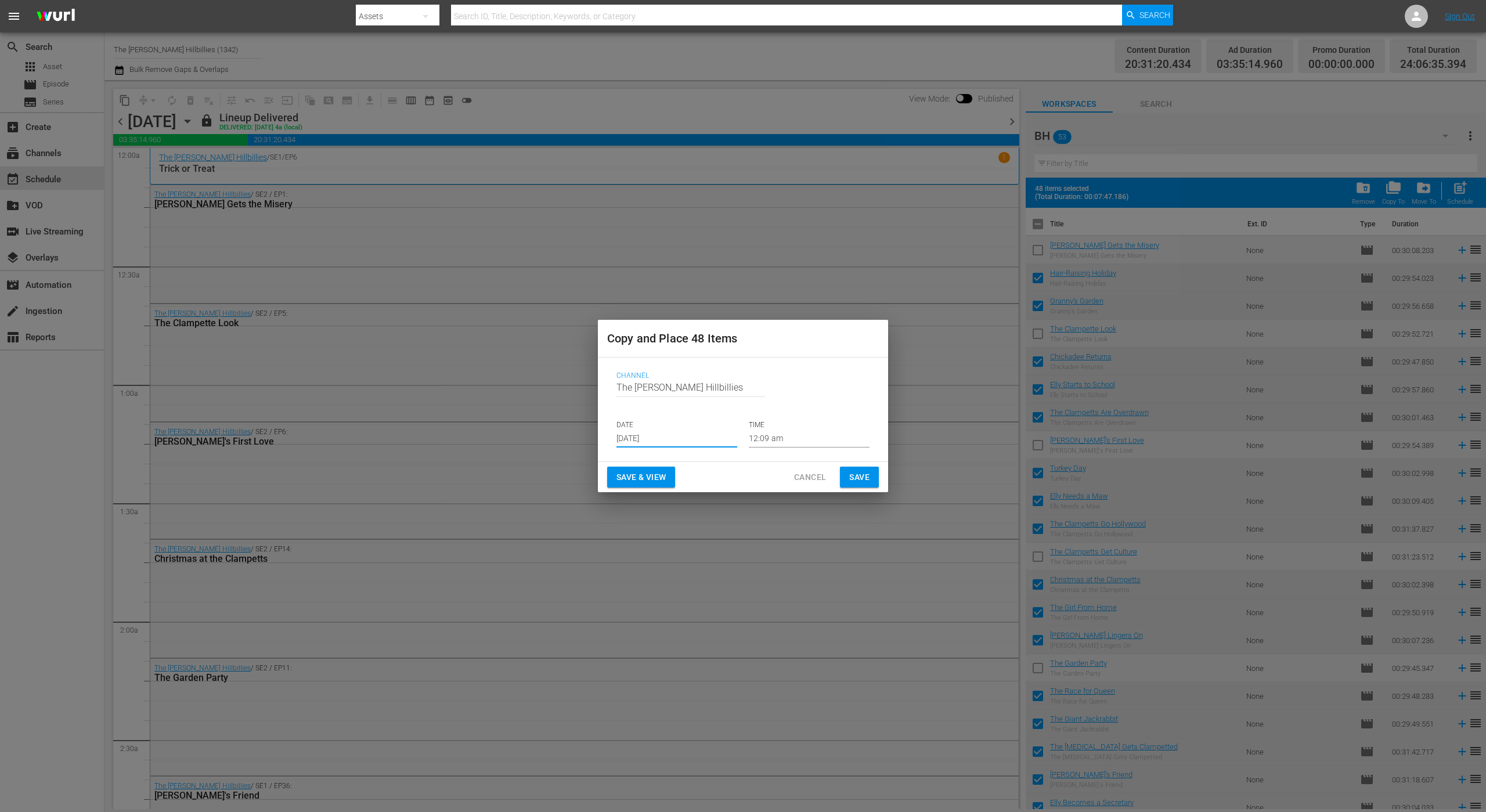
type input "[DATE]"
click at [863, 471] on span "Save" at bounding box center [859, 477] width 20 height 14
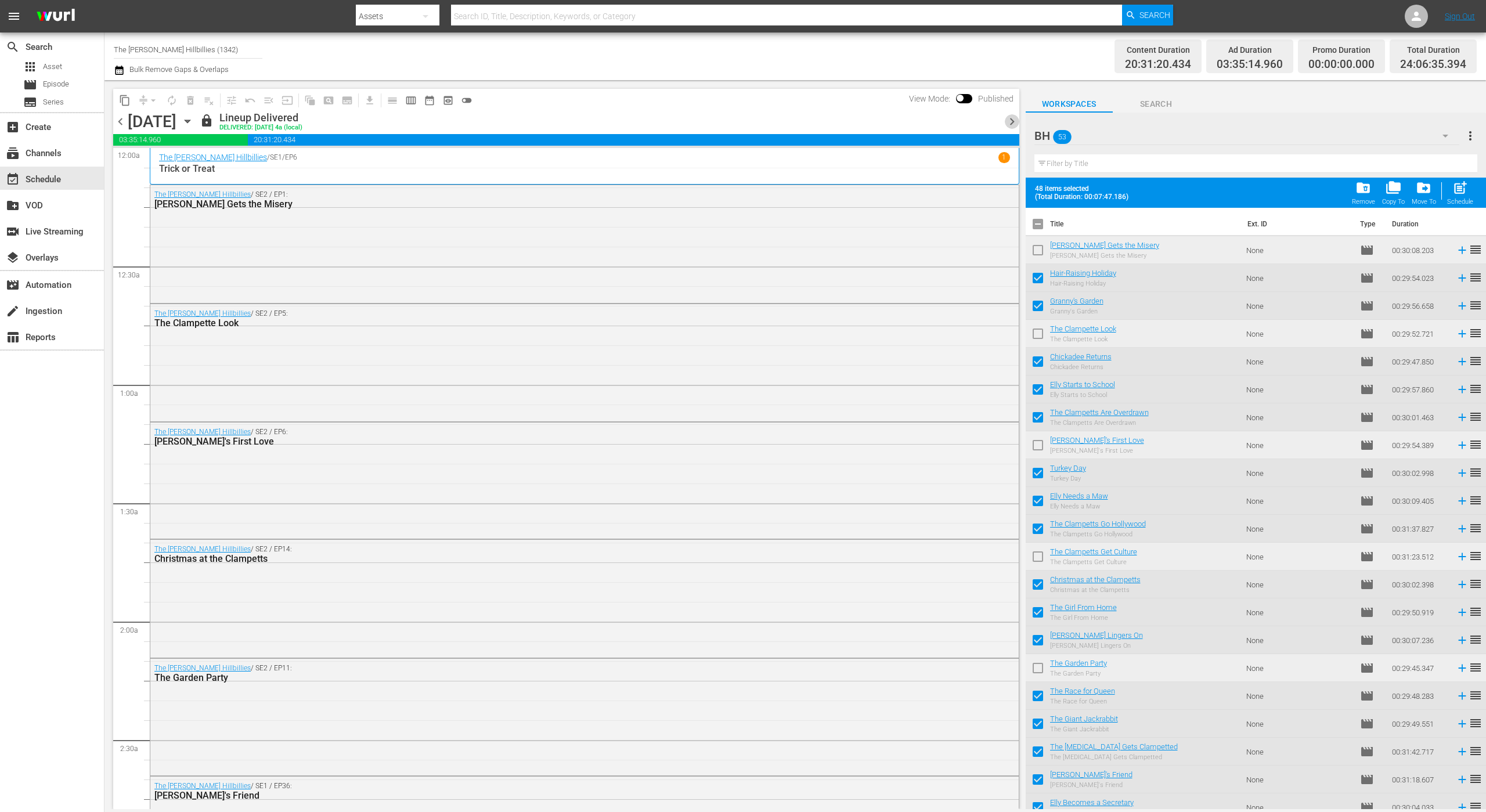
click at [1011, 117] on span "chevron_right" at bounding box center [1011, 121] width 14 height 14
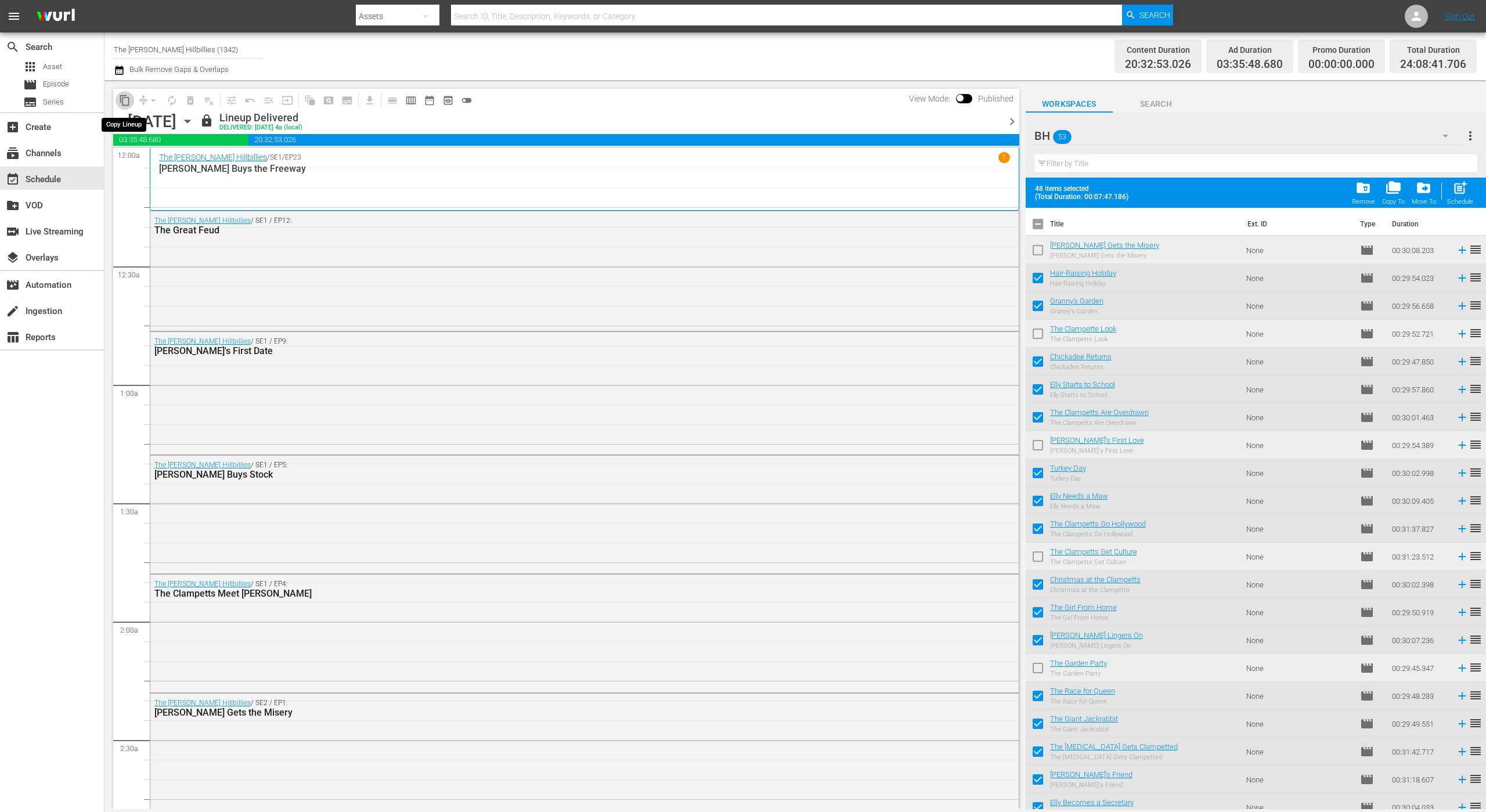
click at [121, 108] on button "content_copy" at bounding box center [125, 100] width 19 height 19
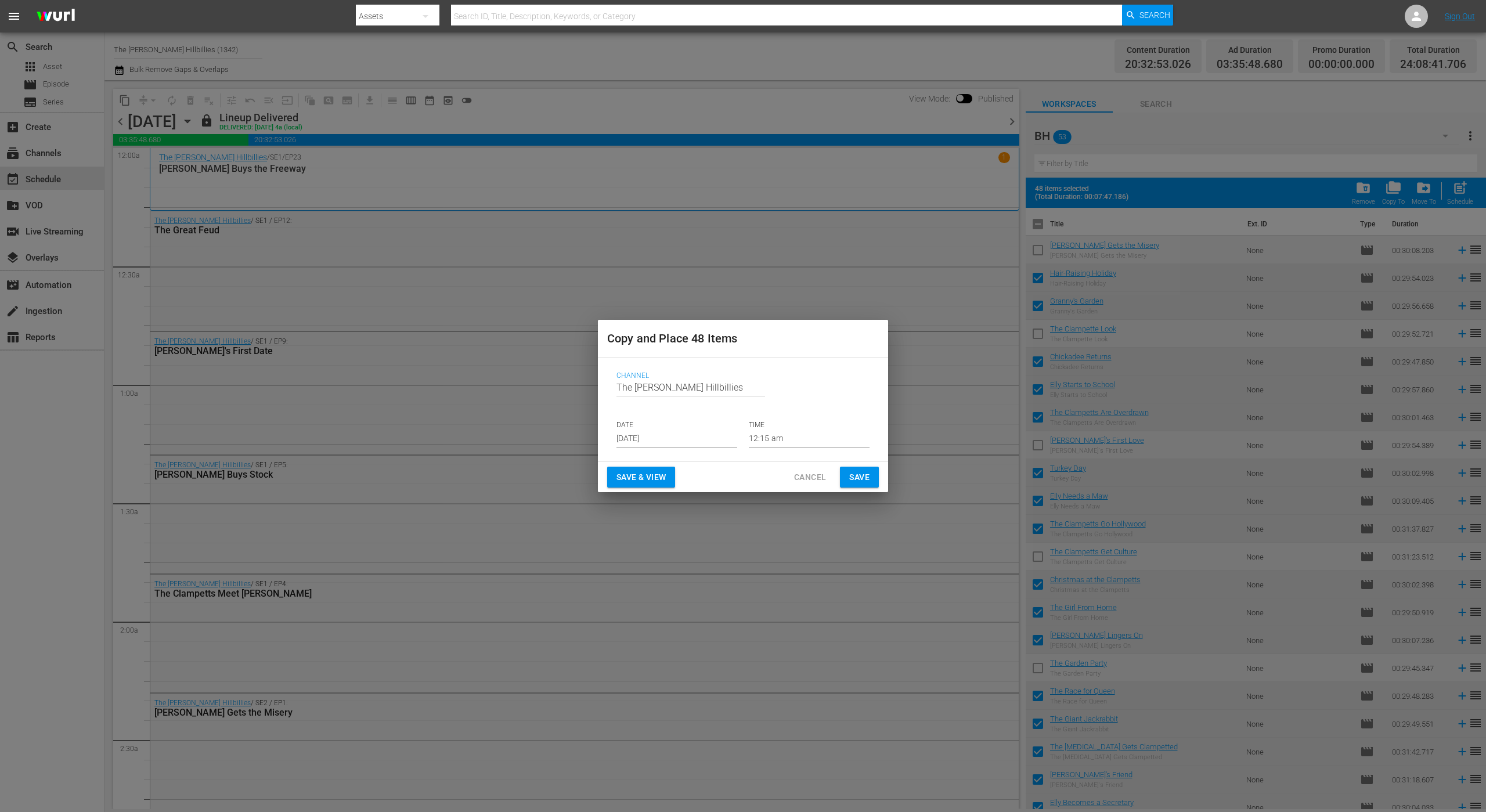
click at [681, 440] on input "[DATE]" at bounding box center [677, 438] width 121 height 17
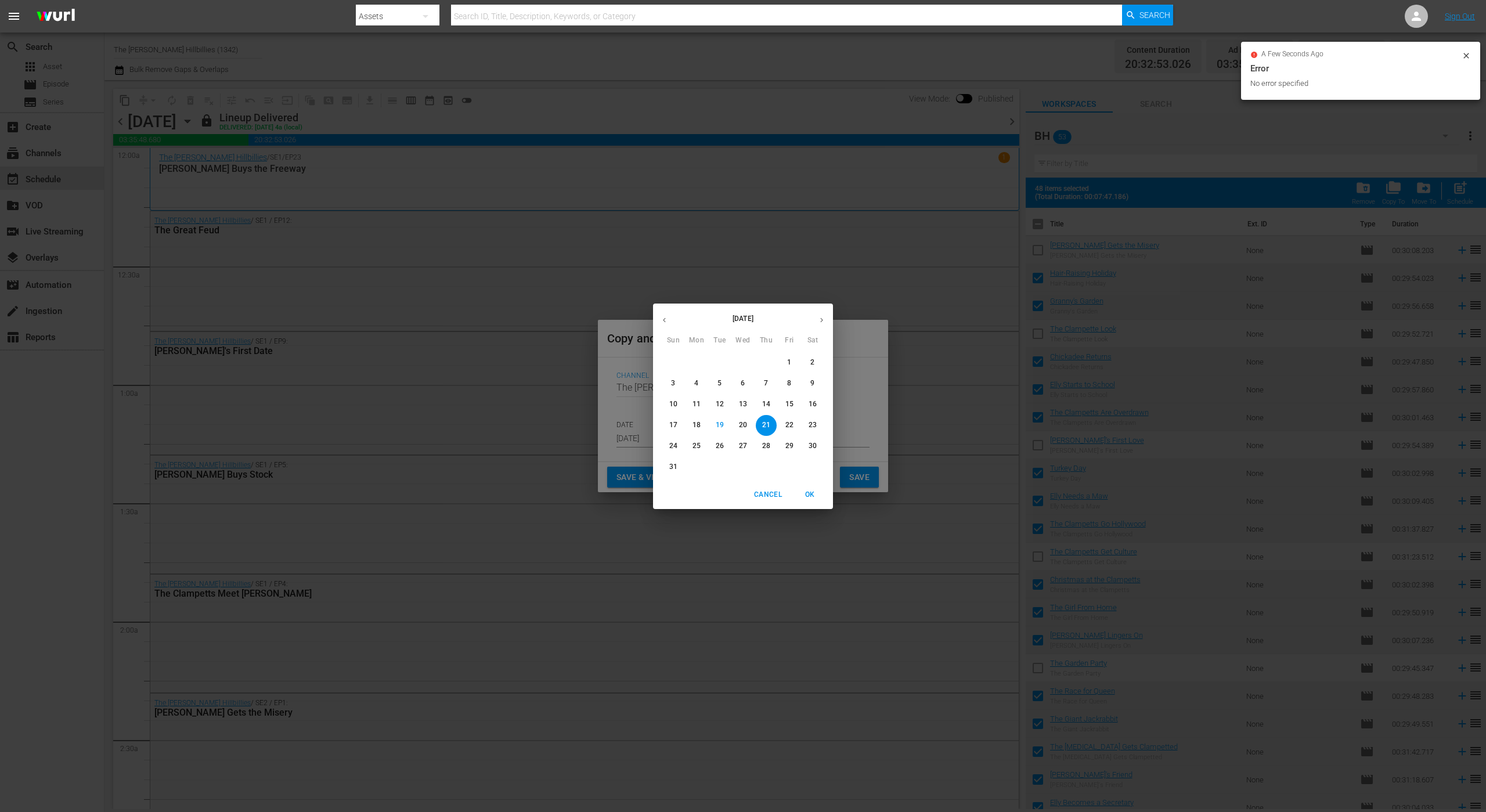
click at [820, 314] on button "button" at bounding box center [821, 320] width 23 height 23
click at [792, 405] on p "19" at bounding box center [789, 404] width 8 height 10
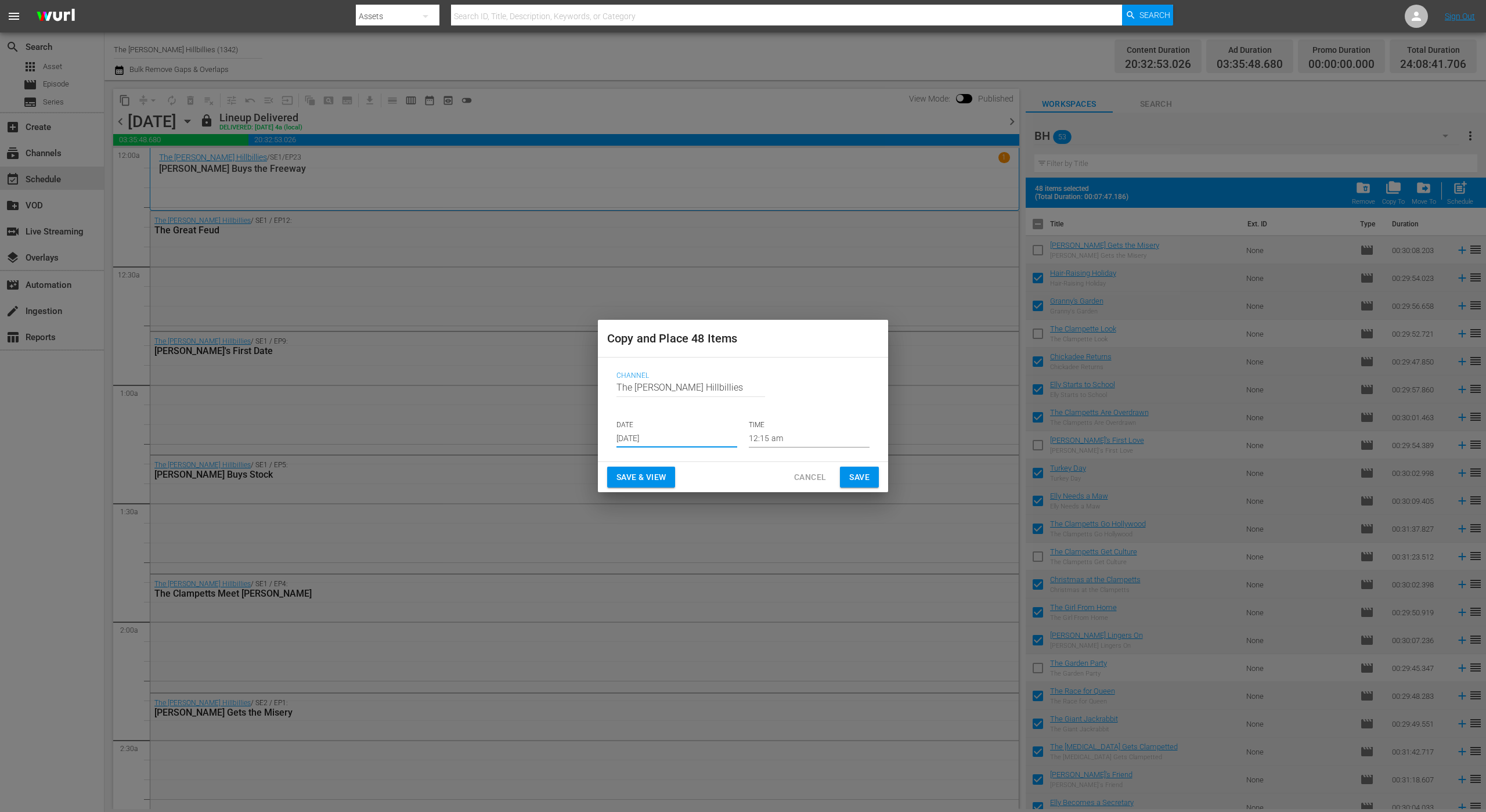
type input "[DATE]"
click at [853, 477] on span "Save" at bounding box center [859, 477] width 20 height 14
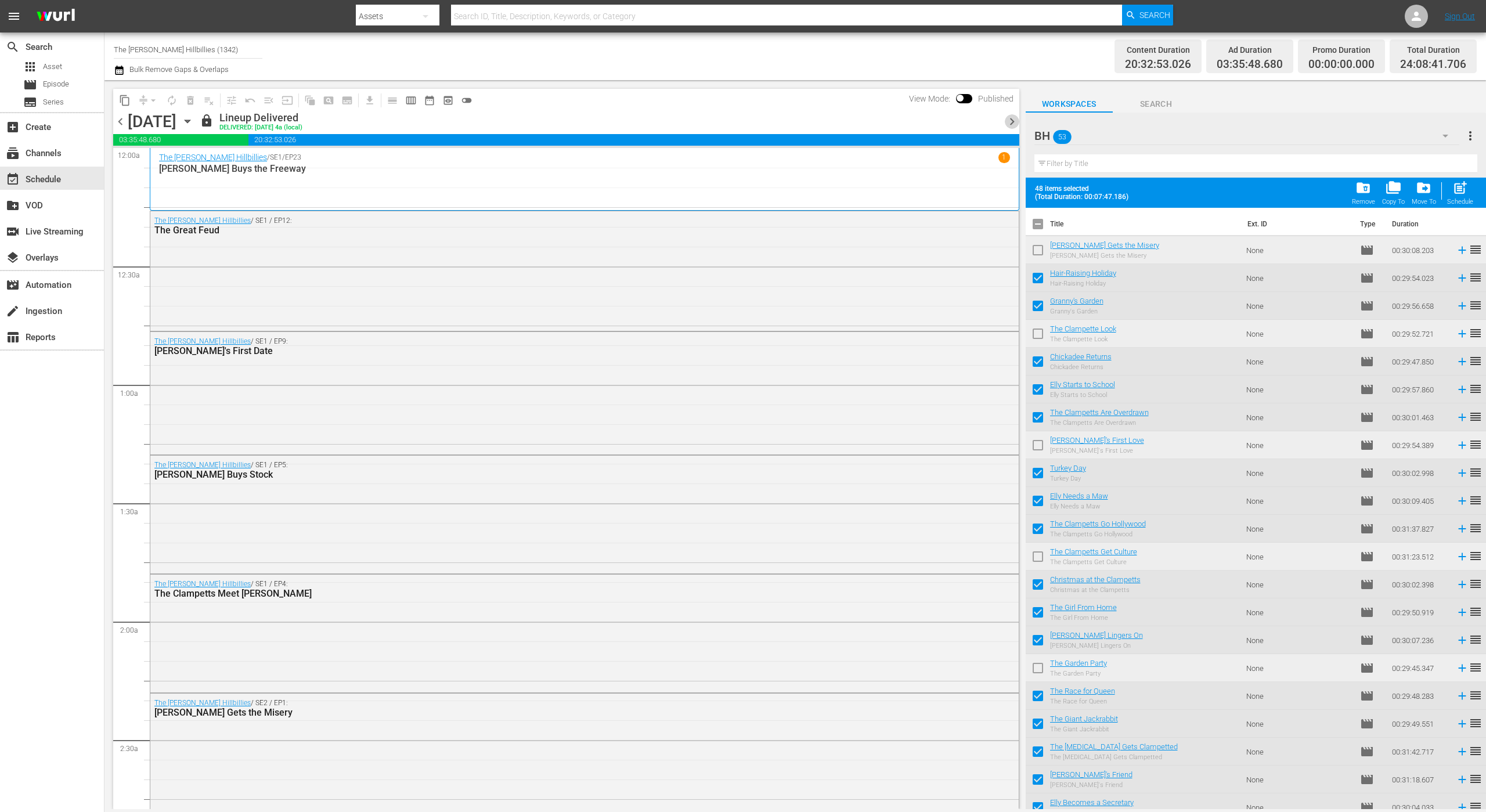
click at [1005, 123] on span "chevron_right" at bounding box center [1011, 121] width 14 height 14
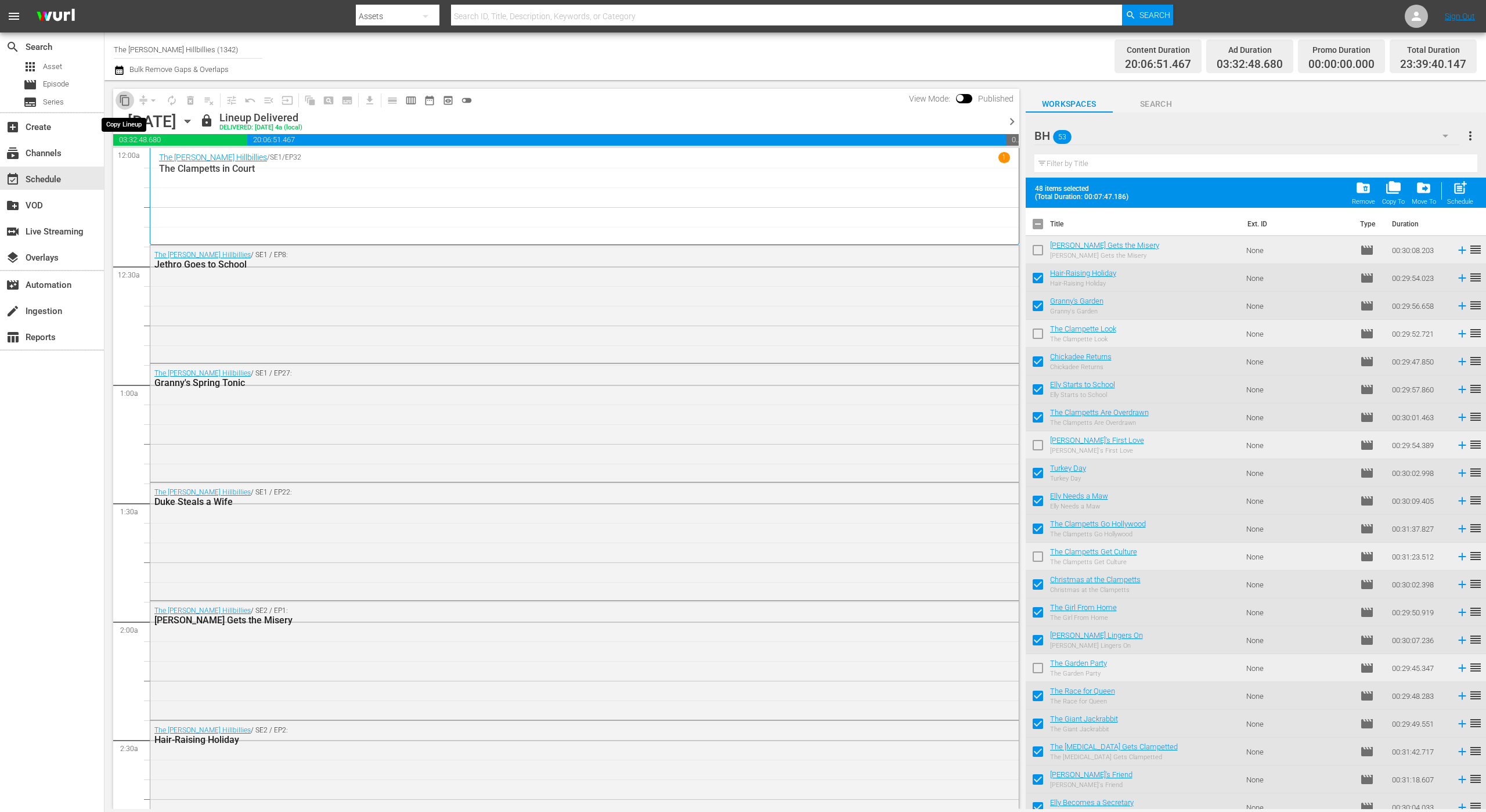
click at [125, 101] on span "content_copy" at bounding box center [124, 100] width 11 height 11
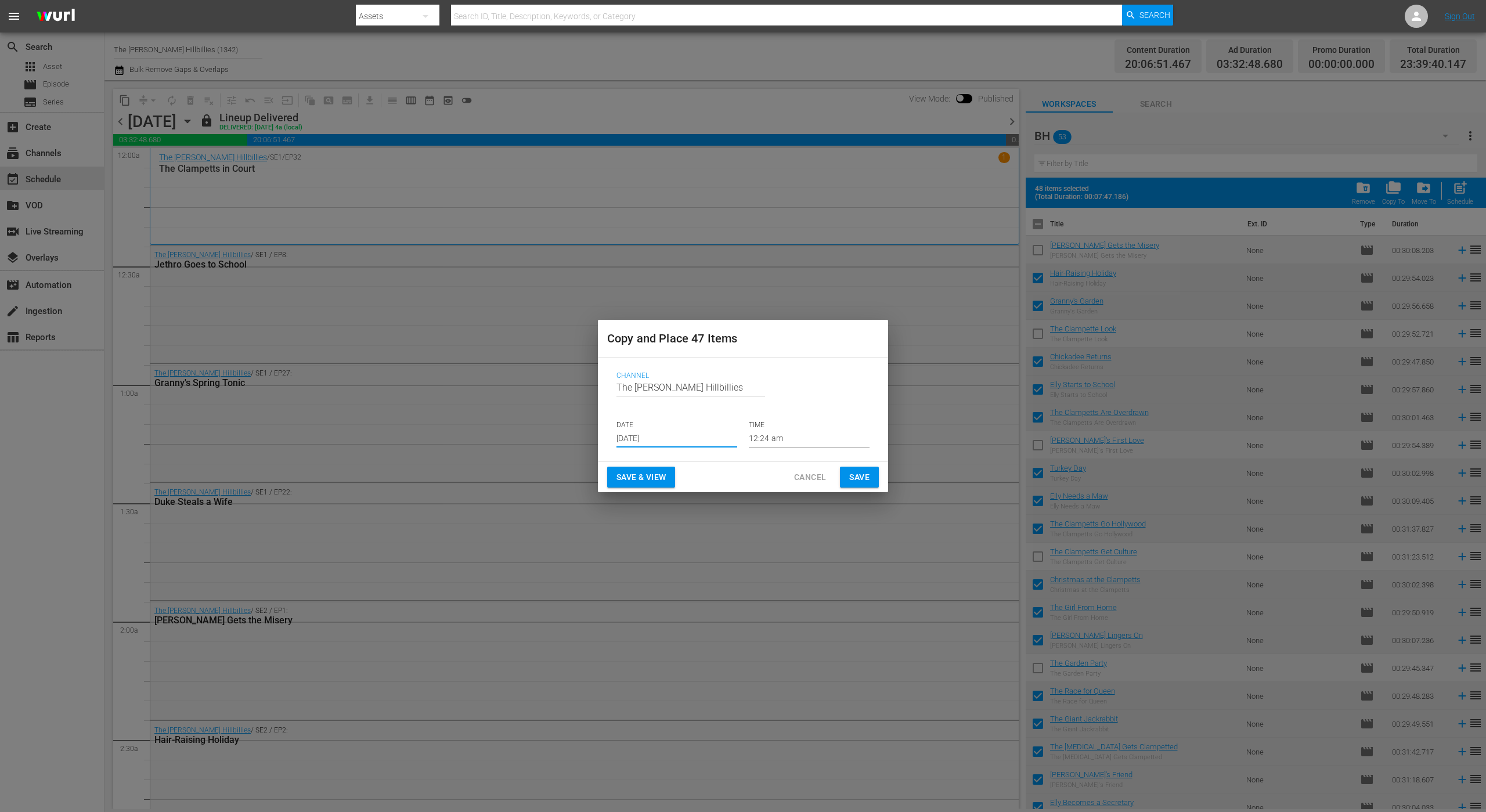
click at [683, 437] on input "[DATE]" at bounding box center [677, 438] width 121 height 17
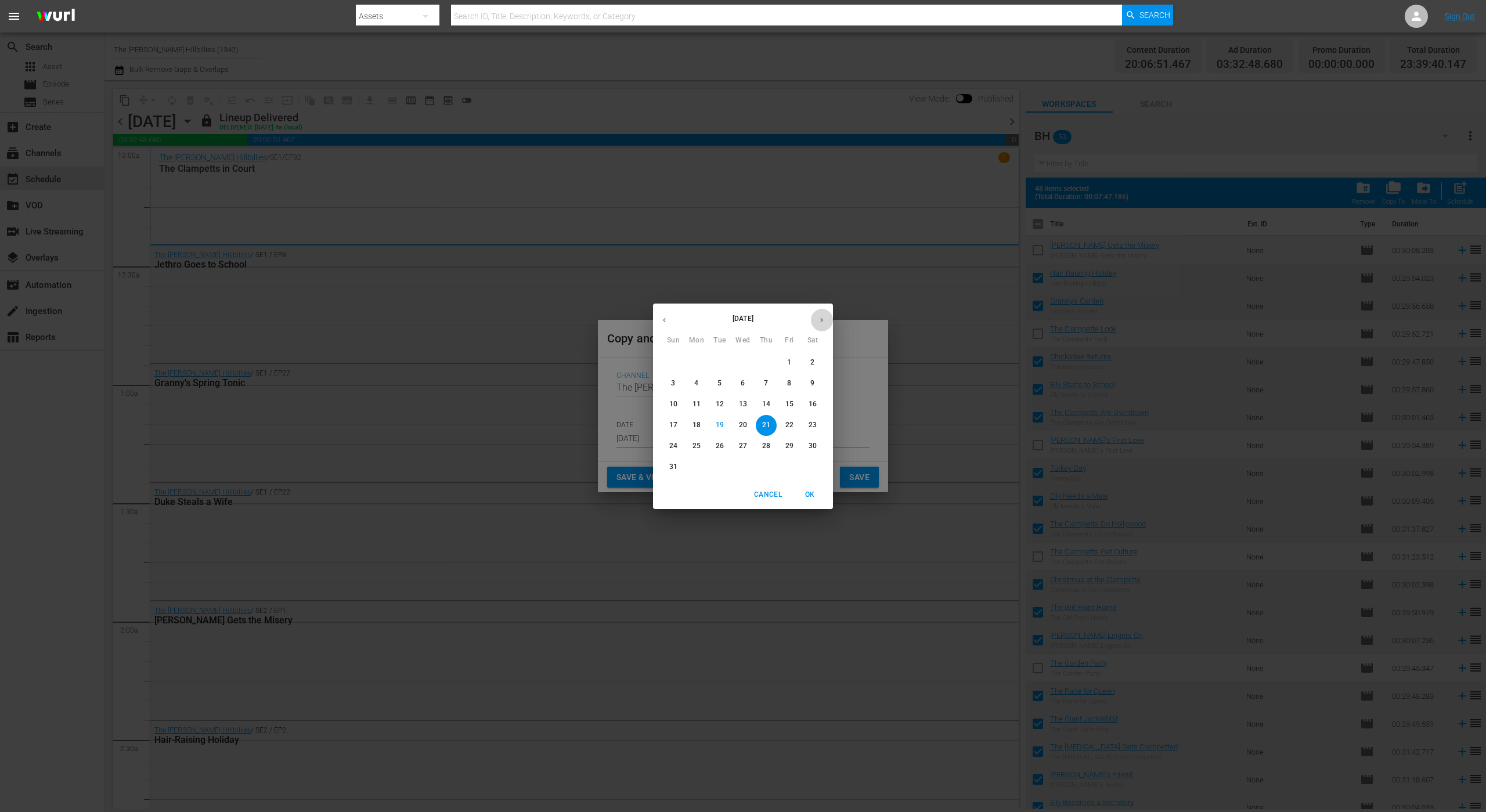
click at [820, 321] on icon "button" at bounding box center [822, 320] width 9 height 9
click at [817, 406] on span "20" at bounding box center [813, 404] width 21 height 10
type input "[DATE]"
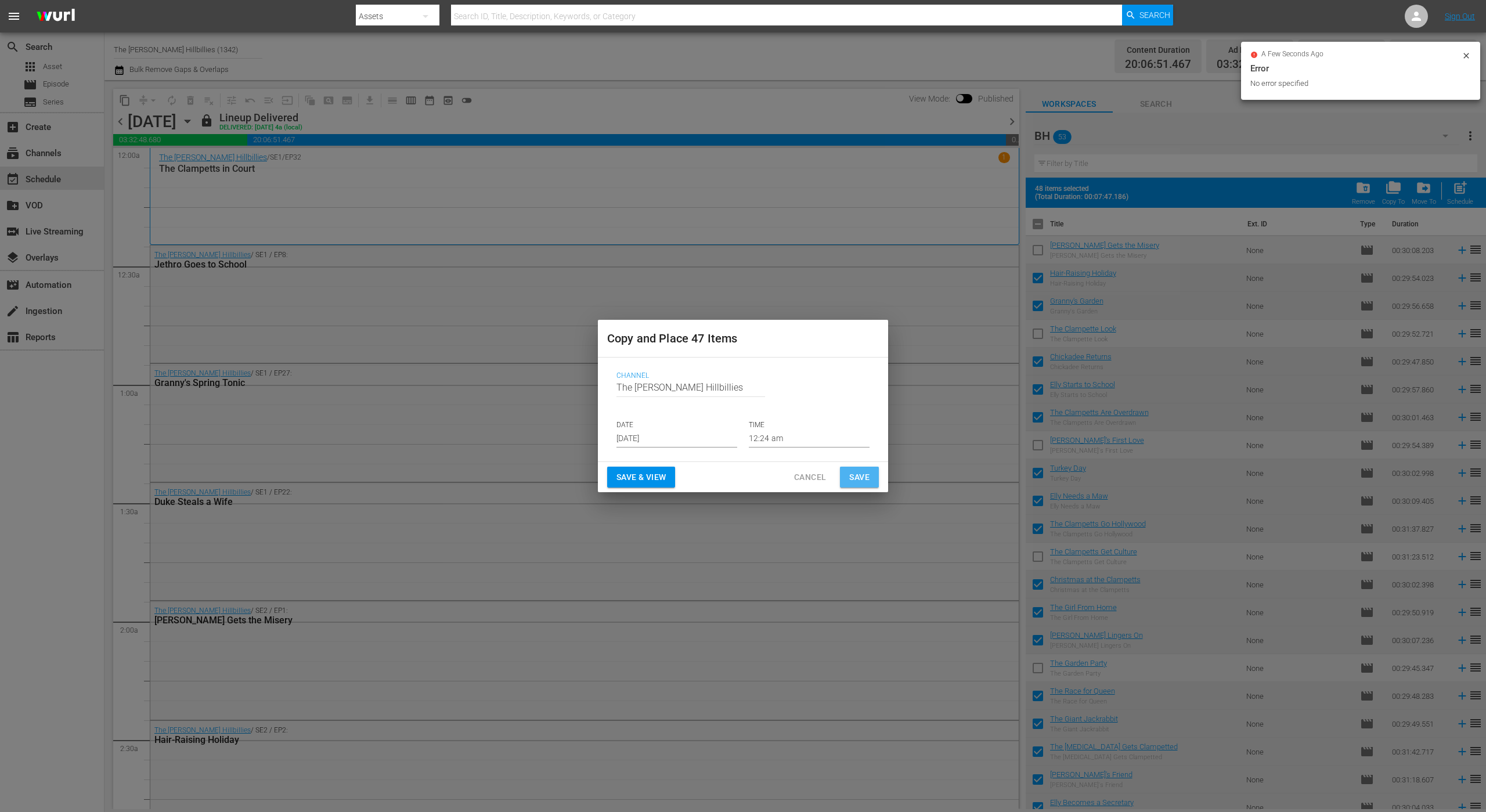
click at [851, 471] on span "Save" at bounding box center [859, 477] width 20 height 14
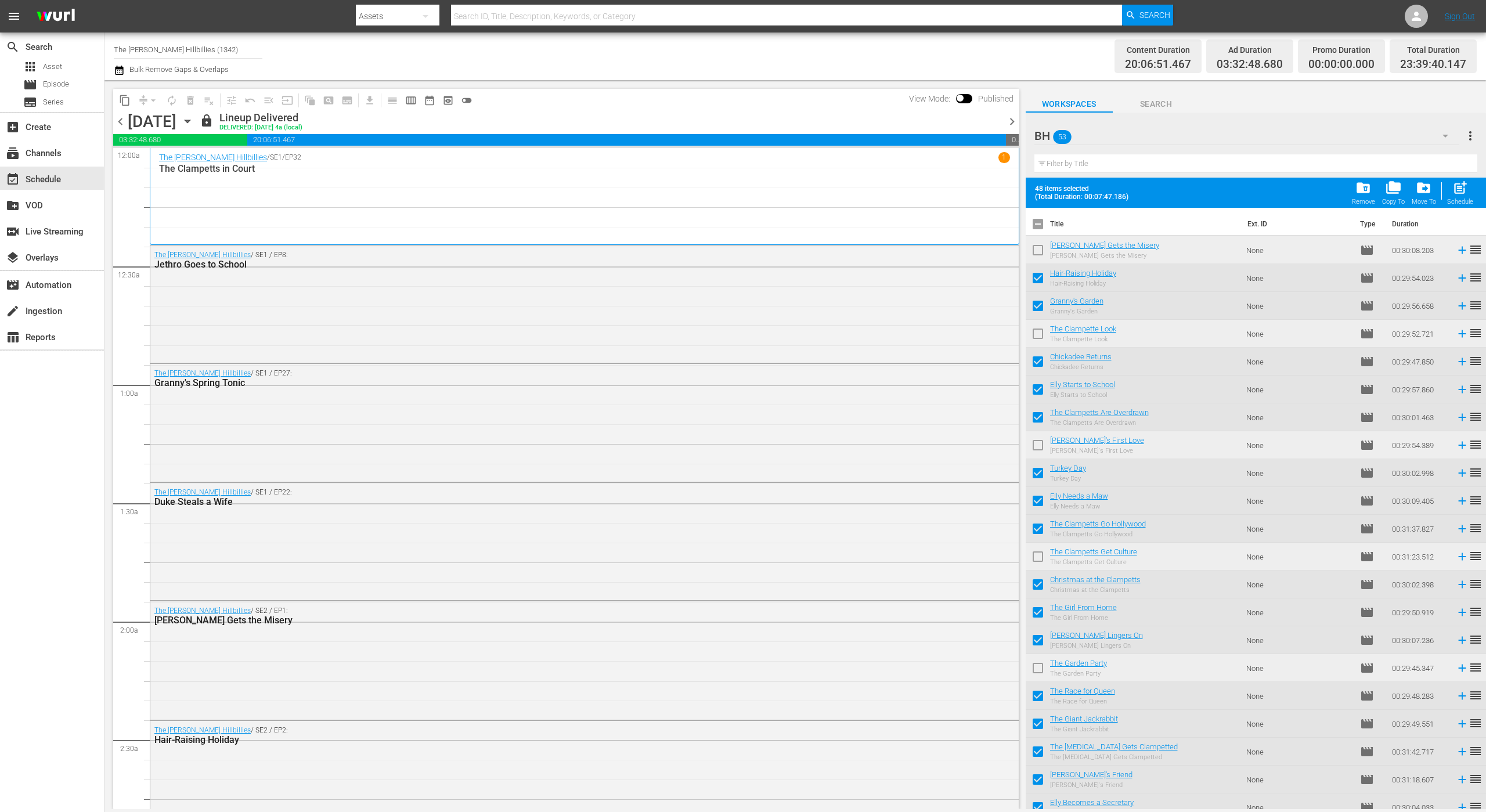
click at [1014, 123] on span "chevron_right" at bounding box center [1011, 121] width 14 height 14
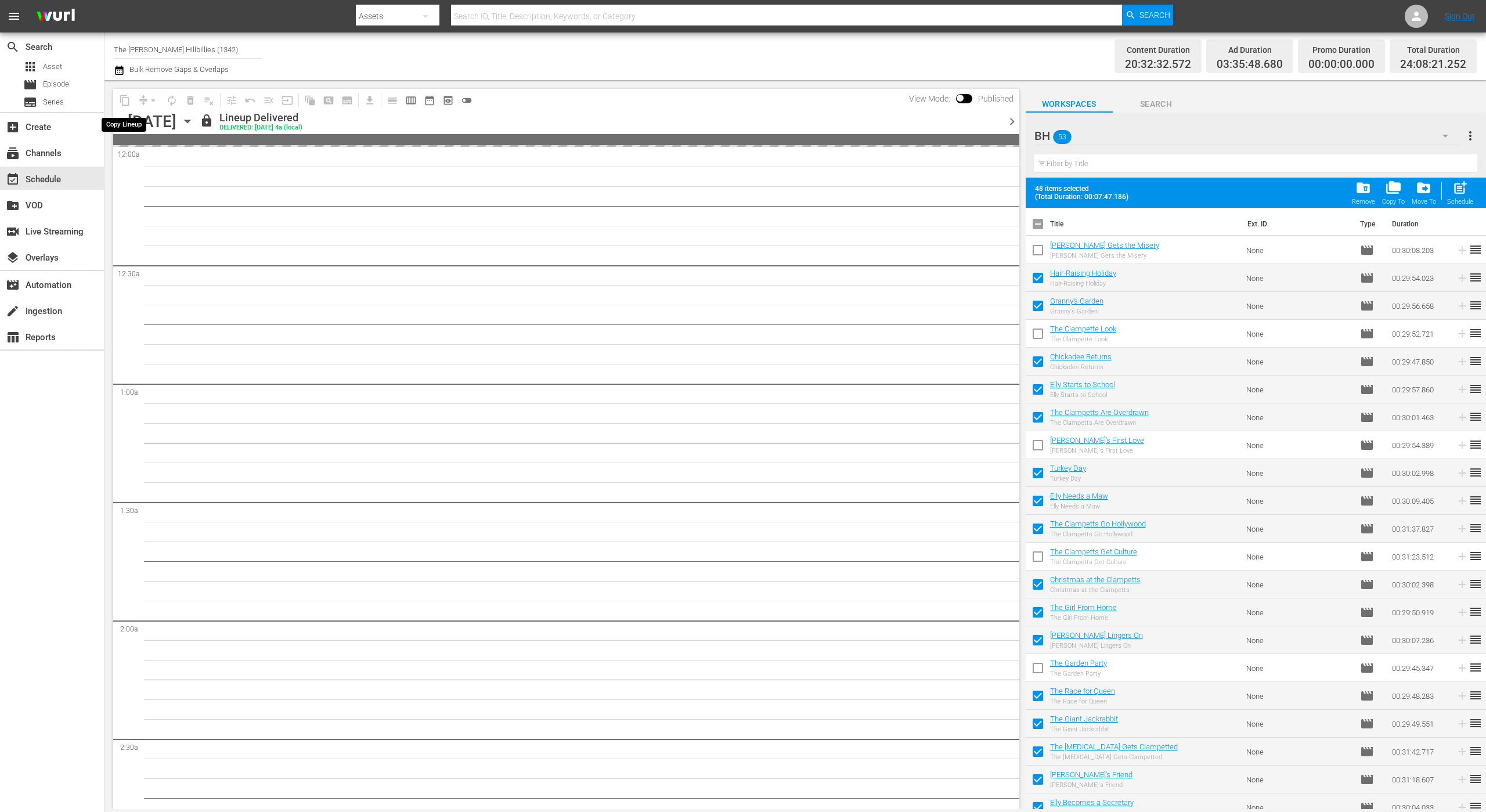
click at [126, 101] on span "content_copy" at bounding box center [125, 100] width 19 height 19
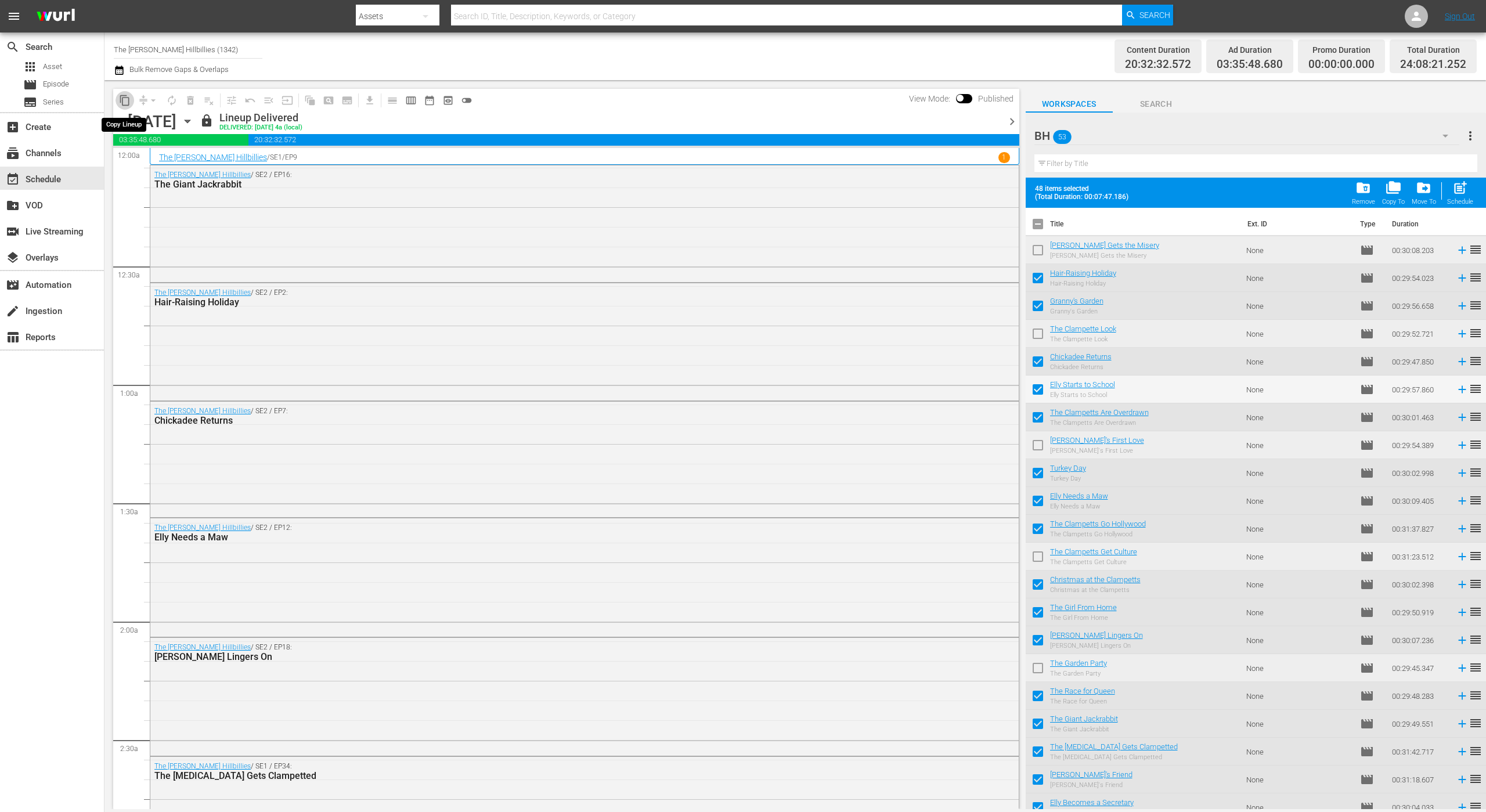
click at [131, 99] on button "content_copy" at bounding box center [125, 100] width 19 height 19
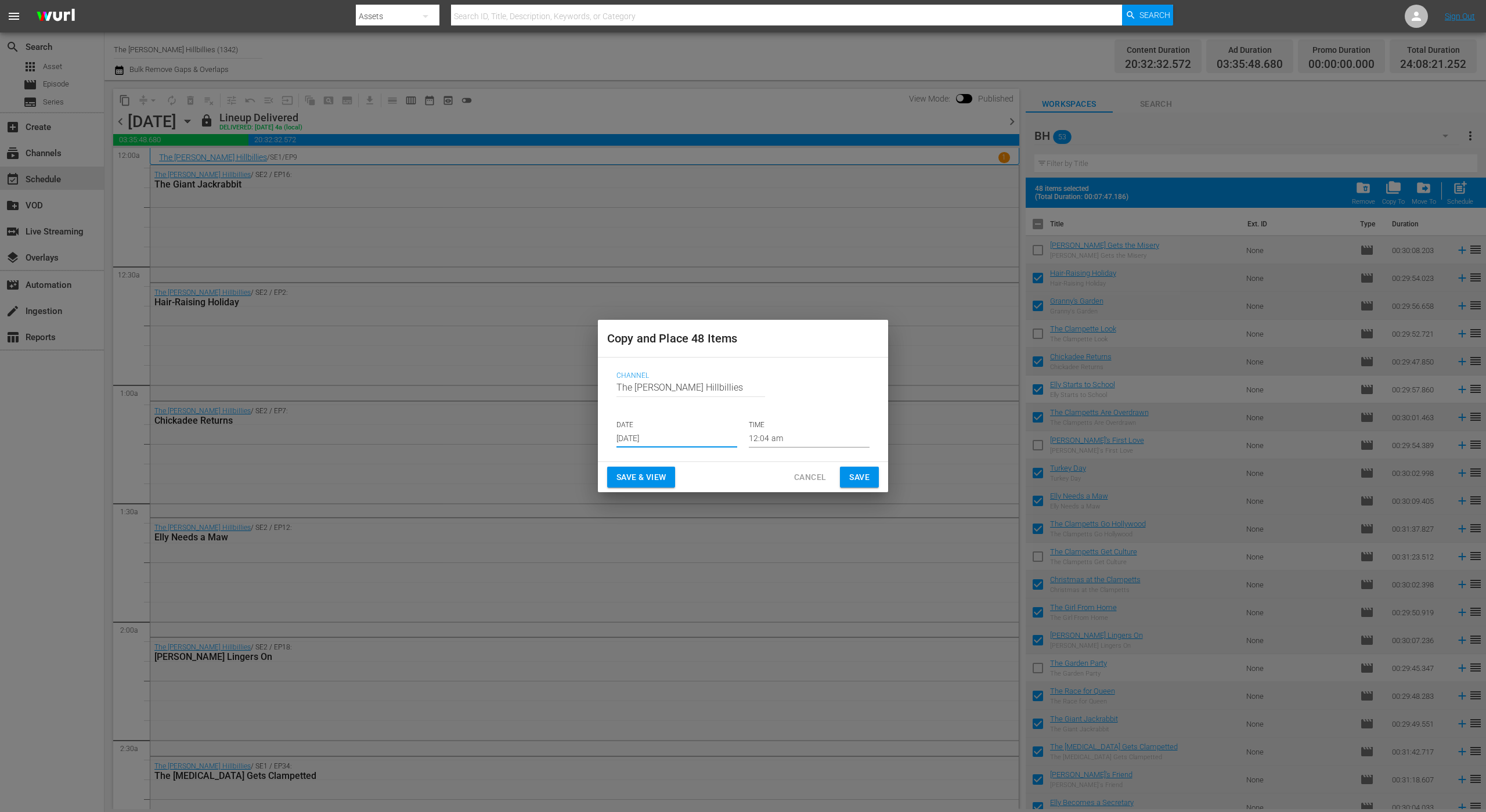
click at [711, 433] on input "[DATE]" at bounding box center [677, 438] width 121 height 17
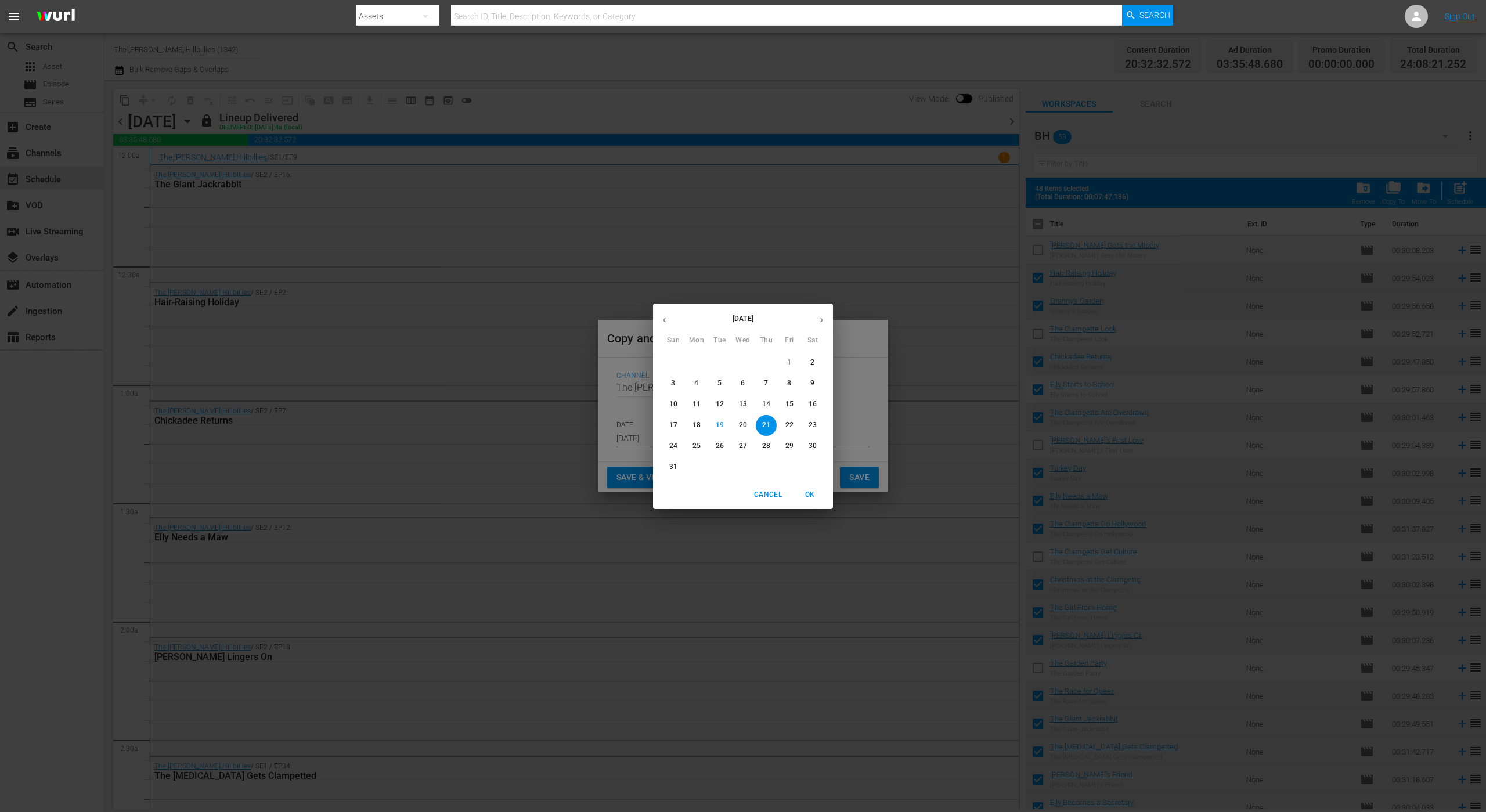
click at [820, 323] on icon "button" at bounding box center [822, 320] width 9 height 9
click at [673, 419] on button "21" at bounding box center [673, 426] width 21 height 21
type input "[DATE]"
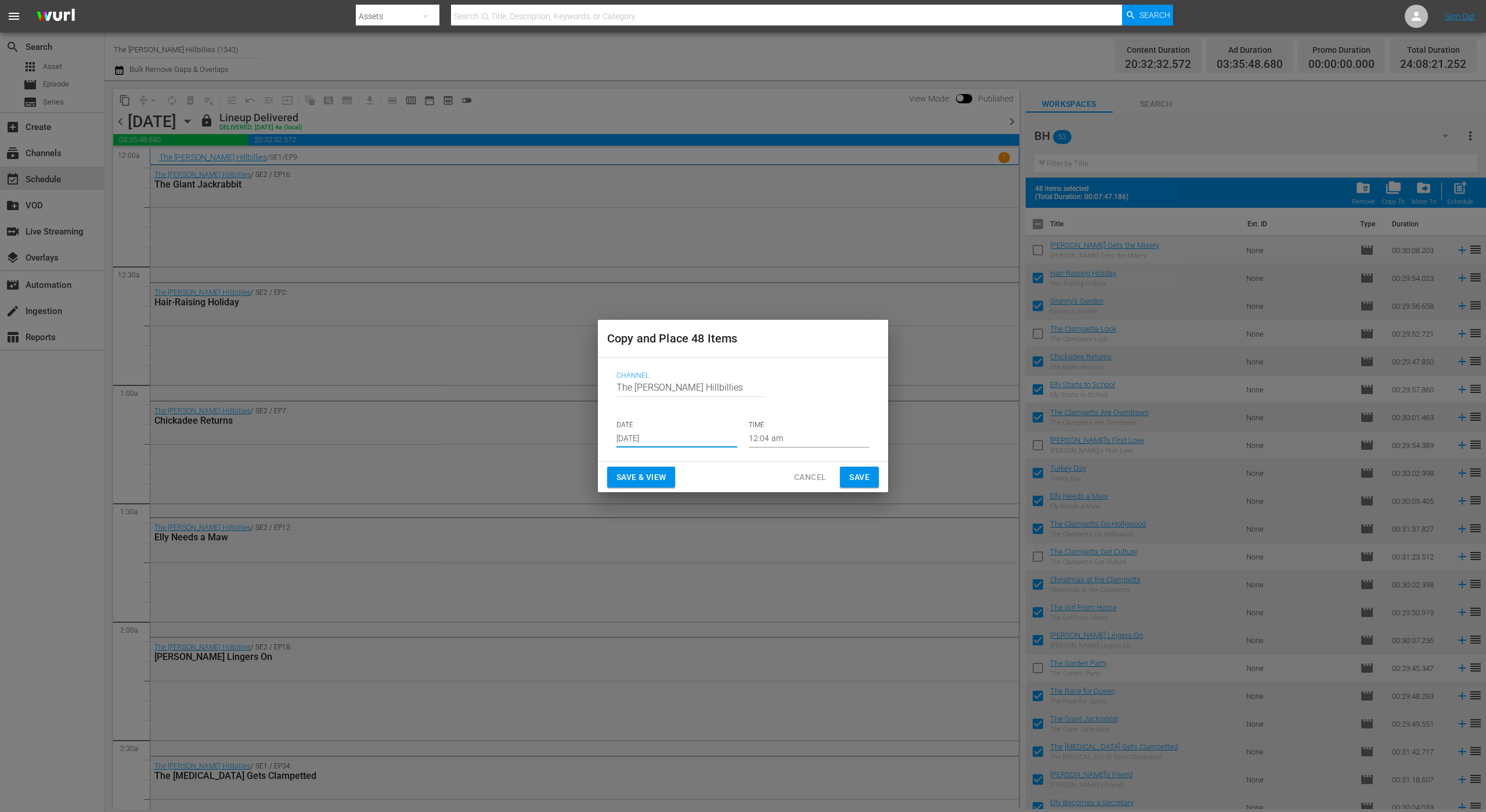
click at [852, 472] on span "Save" at bounding box center [859, 477] width 20 height 14
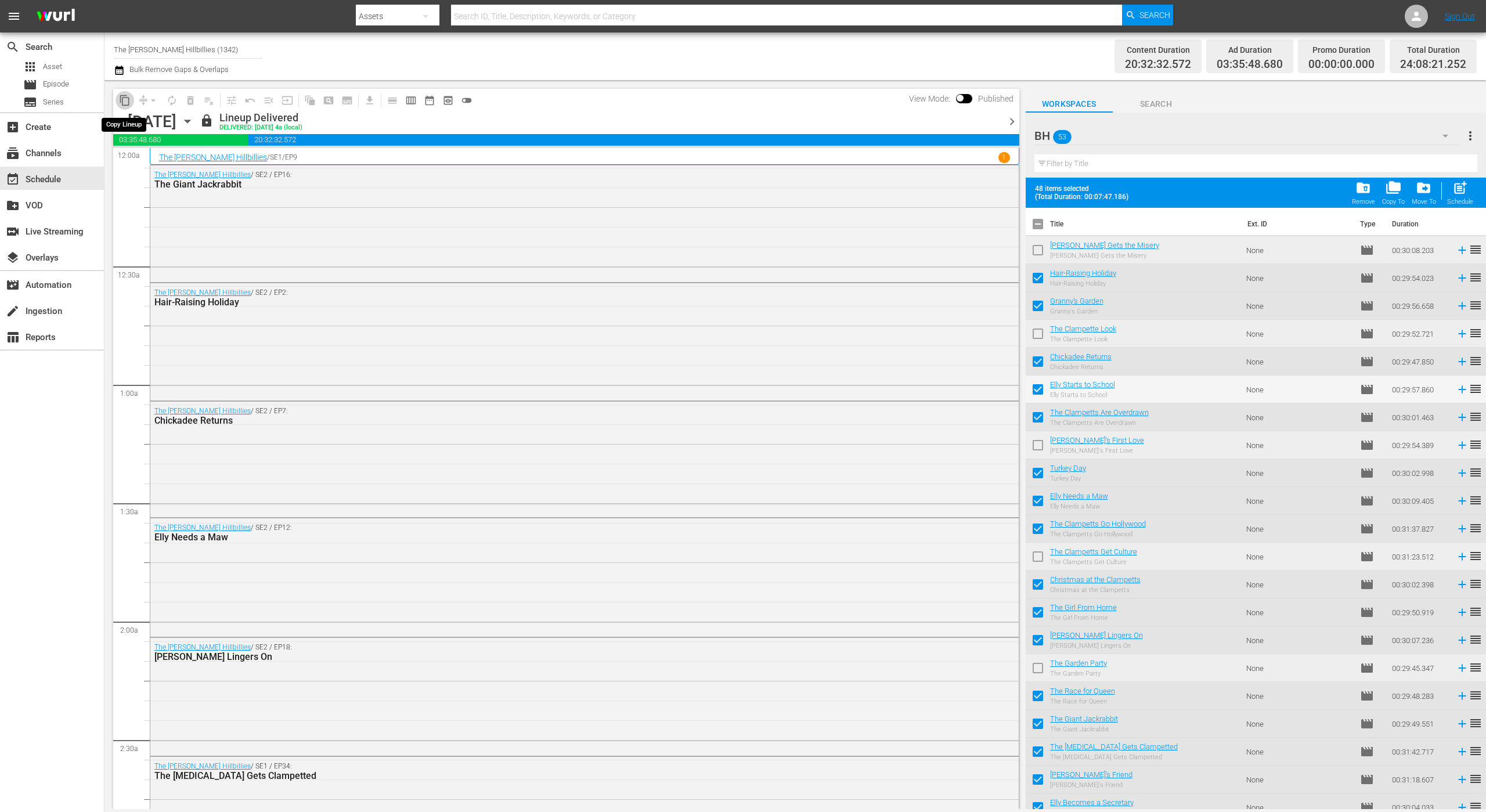
click at [121, 98] on span "content_copy" at bounding box center [124, 100] width 11 height 11
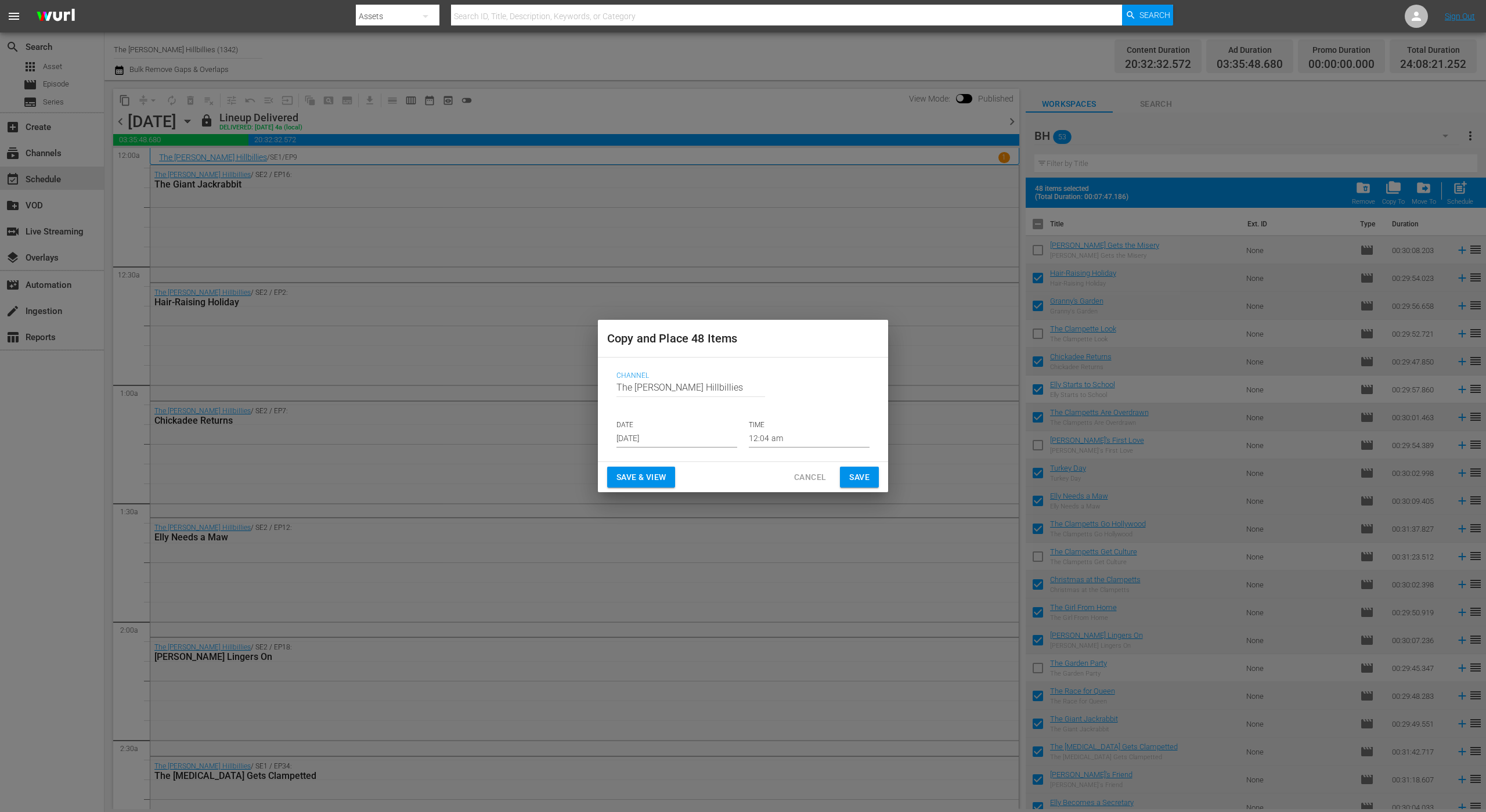
click at [667, 441] on input "[DATE]" at bounding box center [677, 438] width 121 height 17
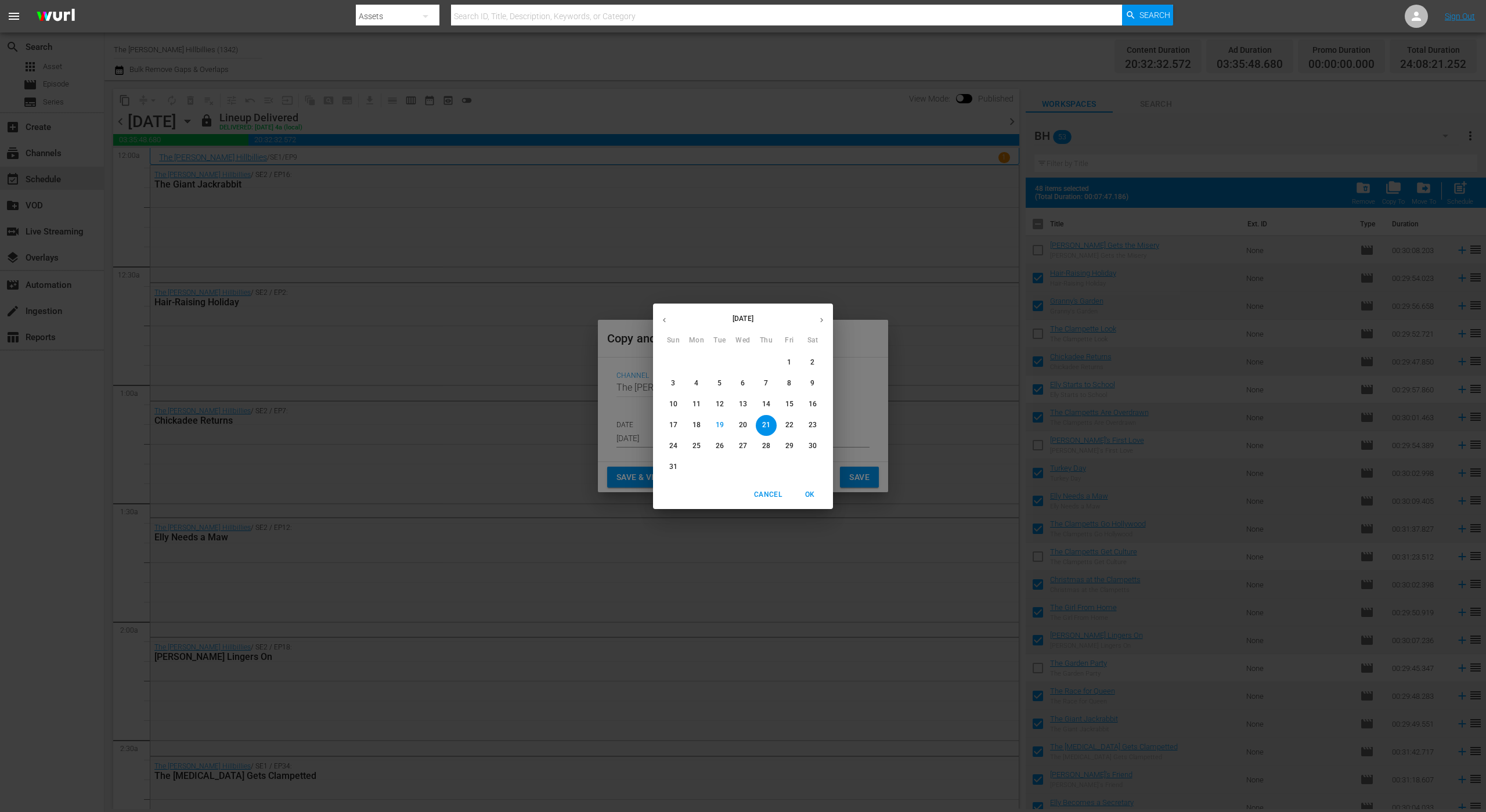
click at [820, 317] on icon "button" at bounding box center [822, 320] width 3 height 5
click at [670, 426] on p "21" at bounding box center [673, 425] width 8 height 10
type input "[DATE]"
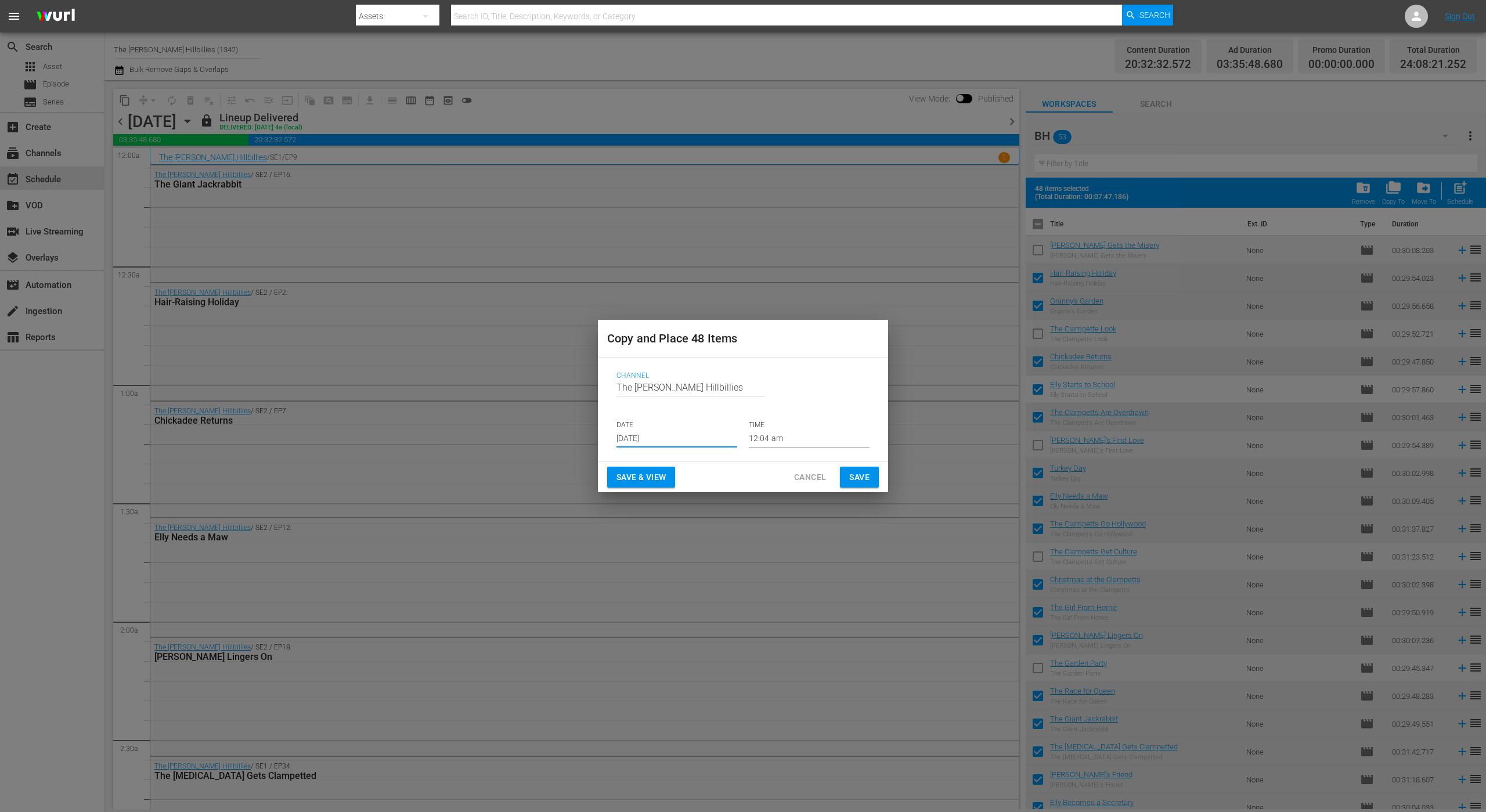
click at [798, 474] on span "Cancel" at bounding box center [810, 477] width 32 height 14
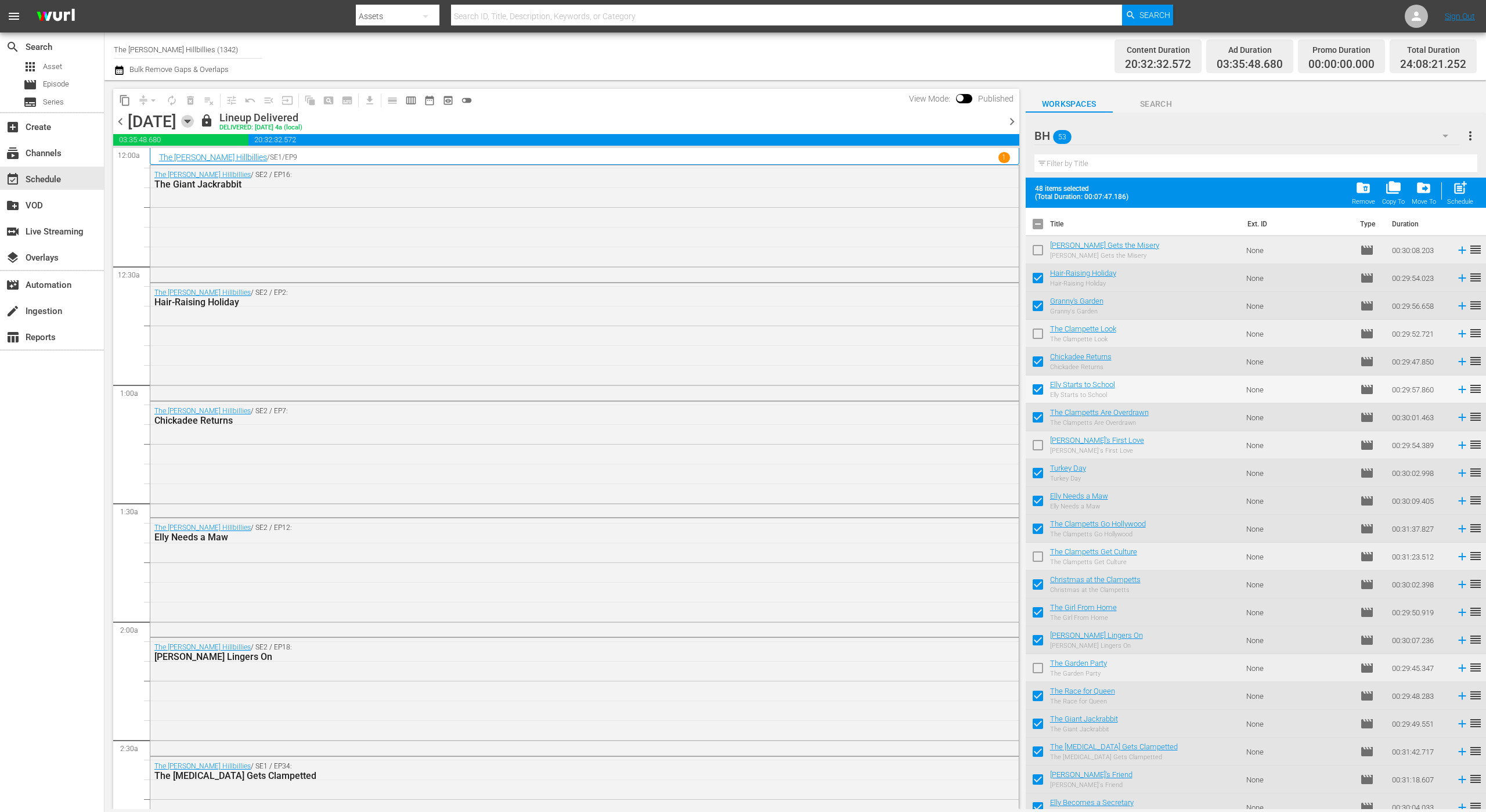
click at [194, 120] on icon "button" at bounding box center [187, 121] width 13 height 13
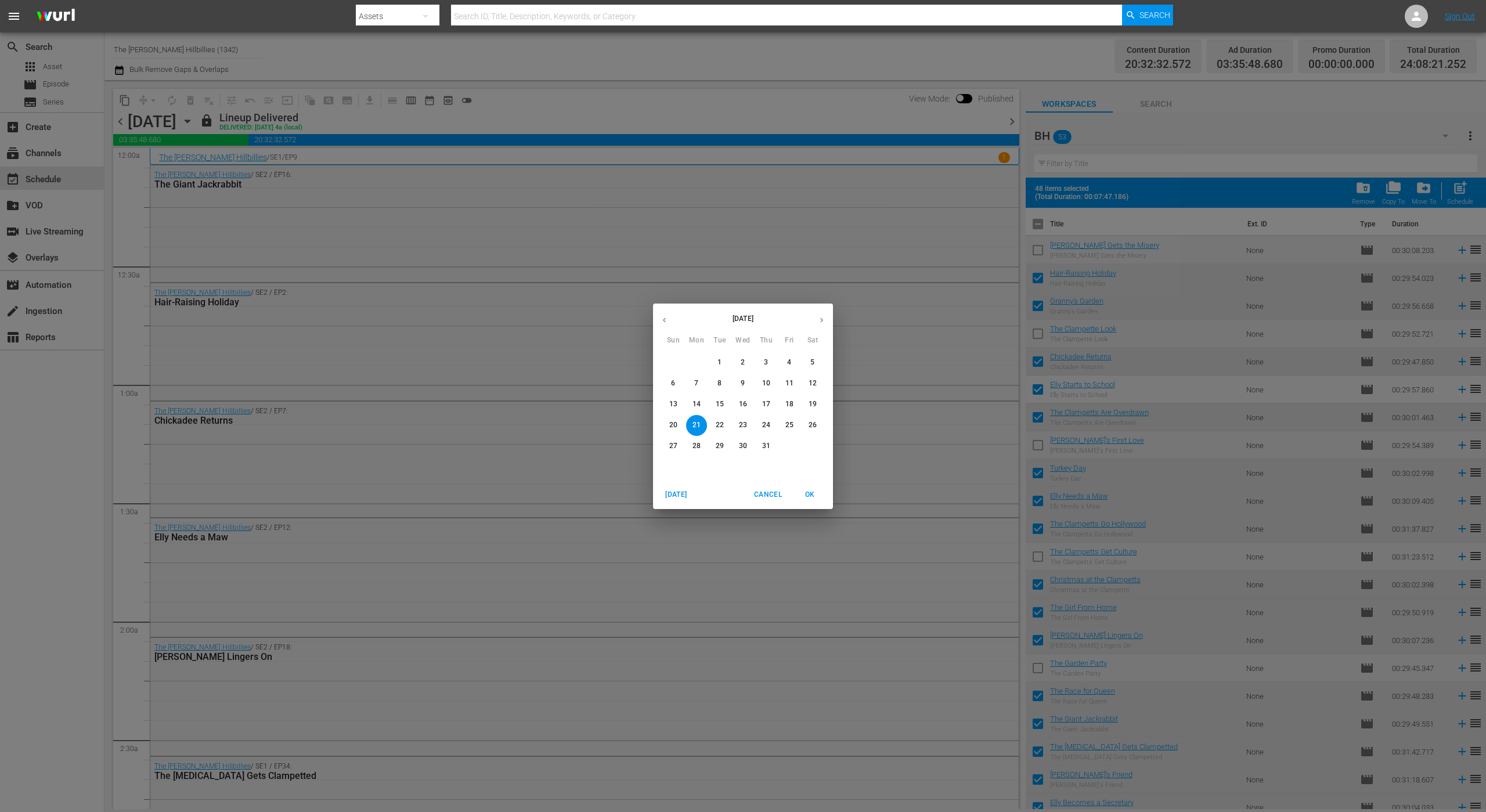
click at [130, 80] on div "[DATE] Sun Mon Tue Wed Thu Fri Sat 29 30 1 2 3 4 5 6 7 8 9 10 11 12 13 14 15 16…" at bounding box center [743, 406] width 1486 height 812
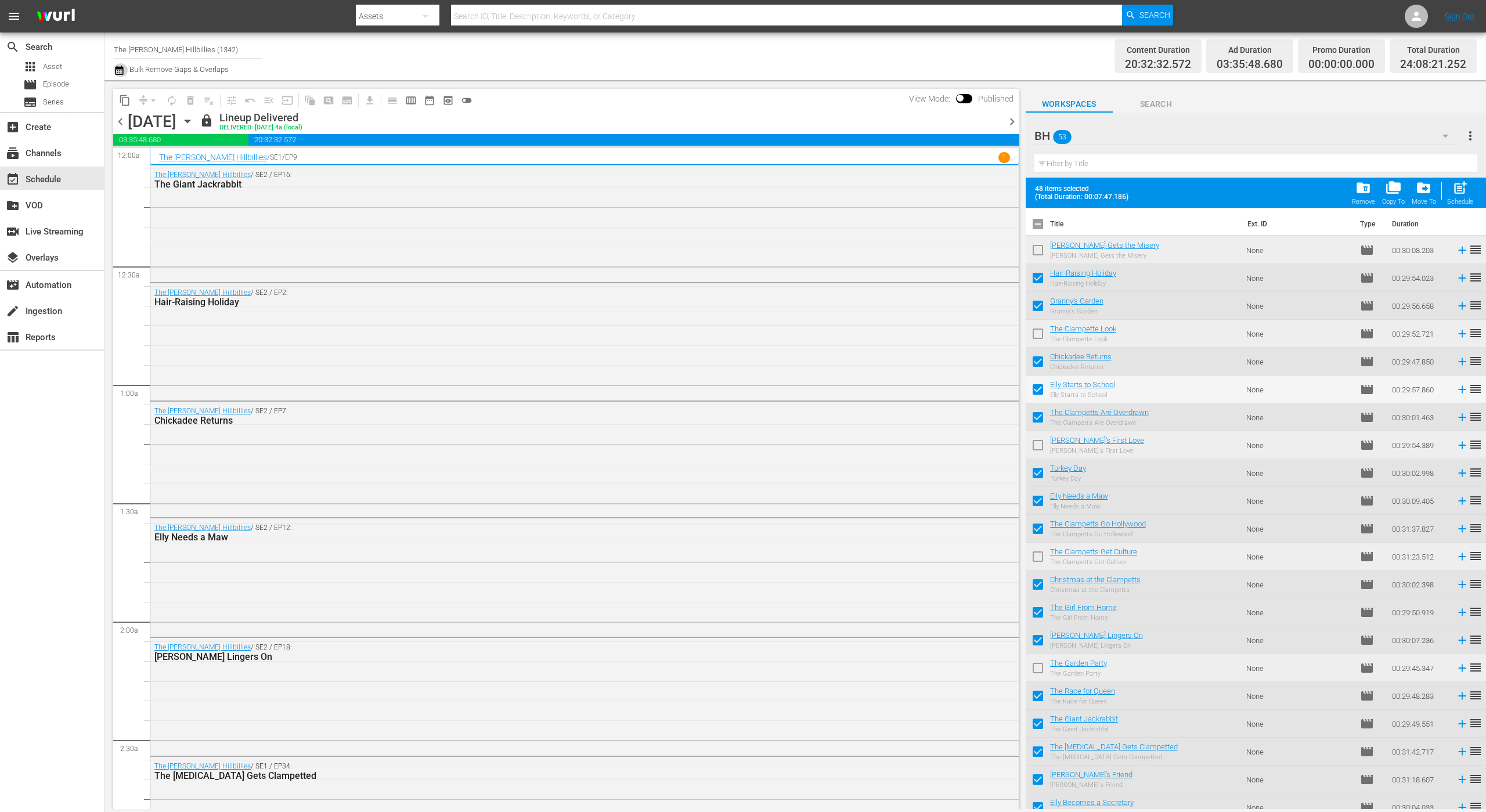
click at [117, 71] on icon "button" at bounding box center [119, 70] width 11 height 14
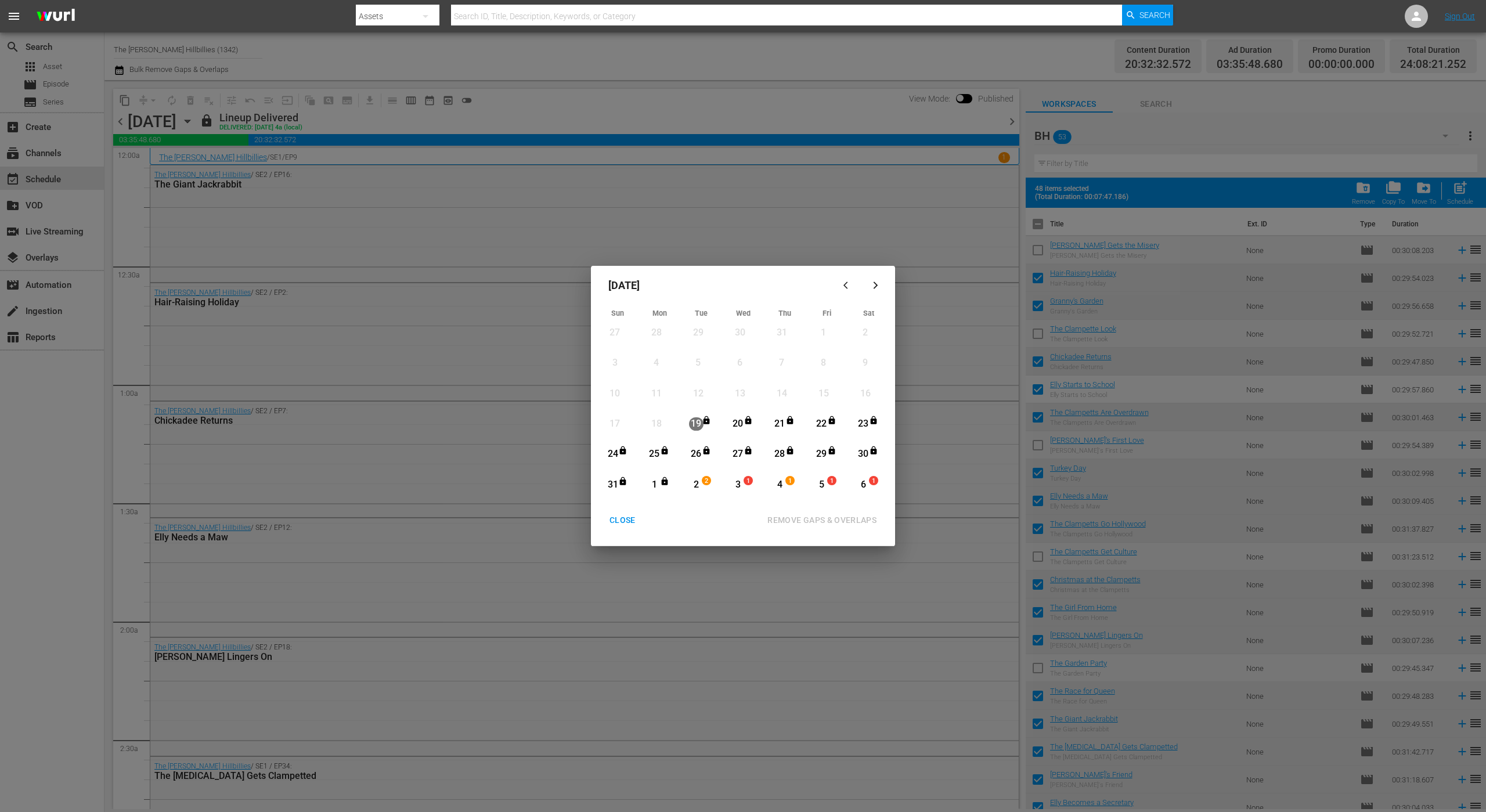
drag, startPoint x: 881, startPoint y: 275, endPoint x: 743, endPoint y: 359, distance: 161.6
click at [743, 359] on div "6" at bounding box center [739, 363] width 14 height 14
click at [870, 286] on div "button" at bounding box center [875, 286] width 14 height 9
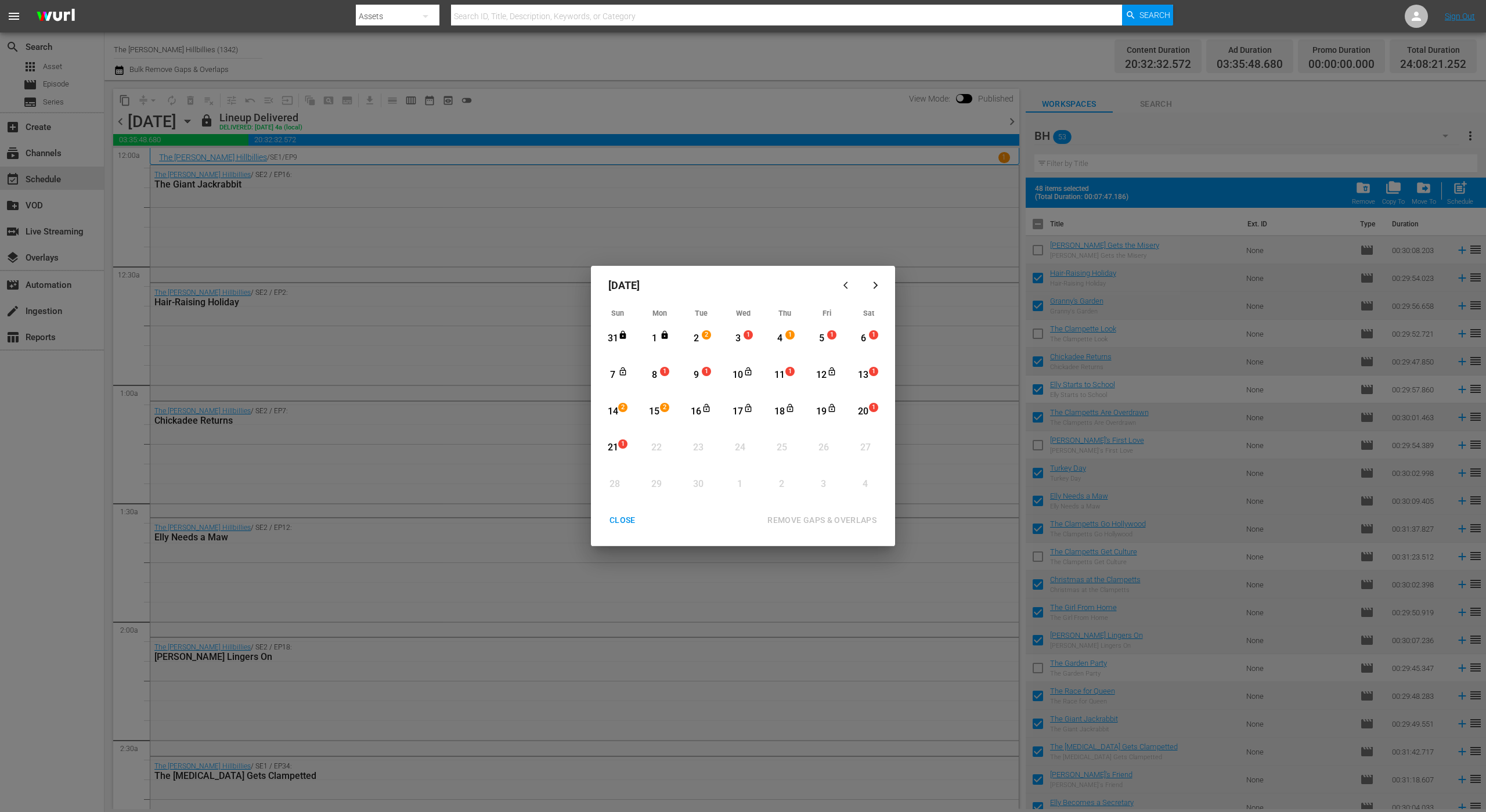
click at [694, 347] on div "2" at bounding box center [696, 338] width 14 height 32
click at [617, 449] on div "21" at bounding box center [612, 448] width 14 height 14
click at [836, 520] on div "REMOVE GAPS & OVERLAPS" at bounding box center [822, 520] width 128 height 14
click at [899, 255] on div "[DATE] Sun Mon Tue Wed Thu Fri Sat 31 View Lineup 1 View Lineup 2 2 View Lineup…" at bounding box center [743, 406] width 1486 height 812
click at [622, 513] on div "CLOSE" at bounding box center [622, 520] width 44 height 14
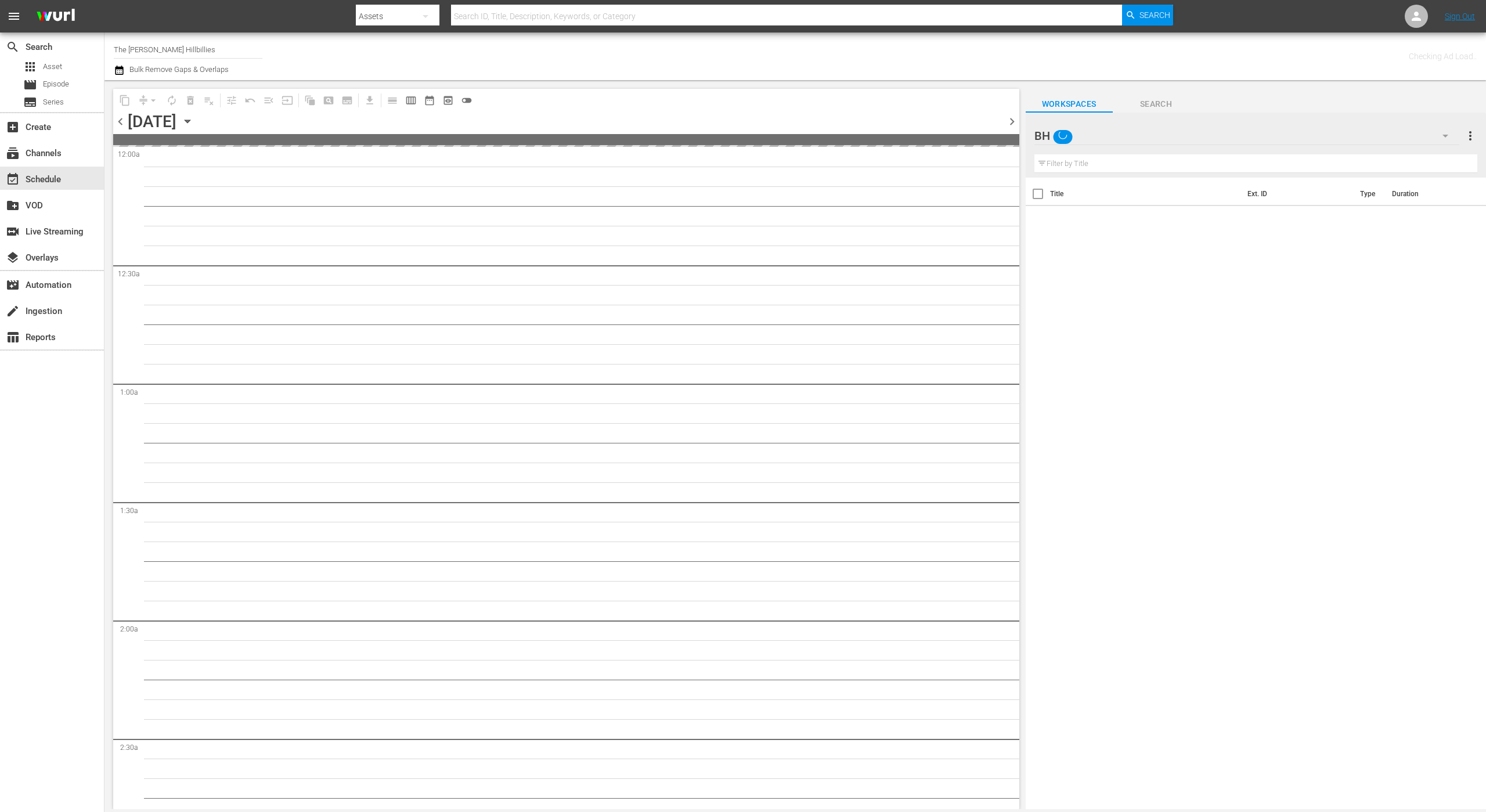
click at [177, 118] on div "[DATE]" at bounding box center [152, 121] width 49 height 19
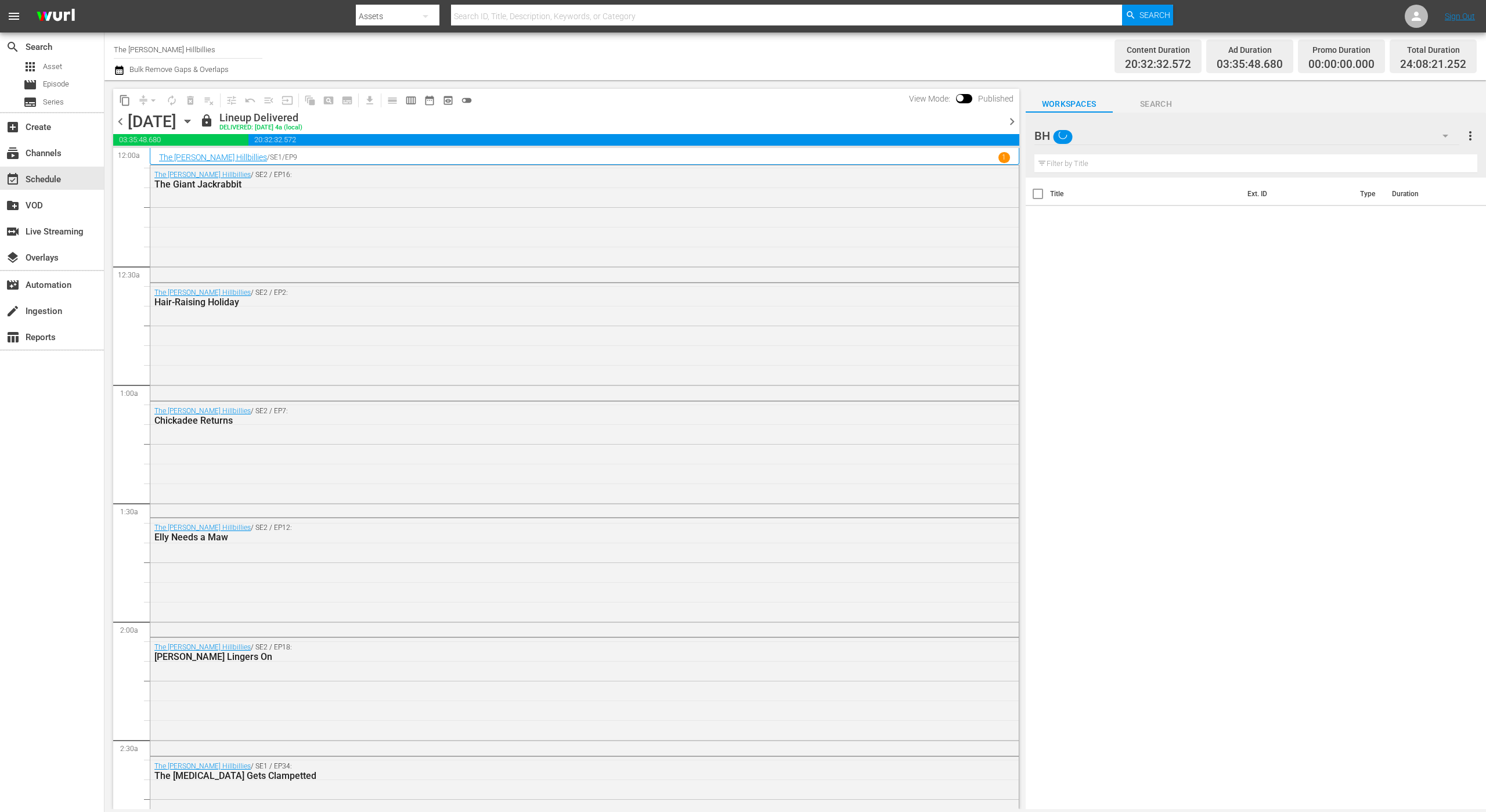
click at [194, 116] on icon "button" at bounding box center [187, 121] width 13 height 13
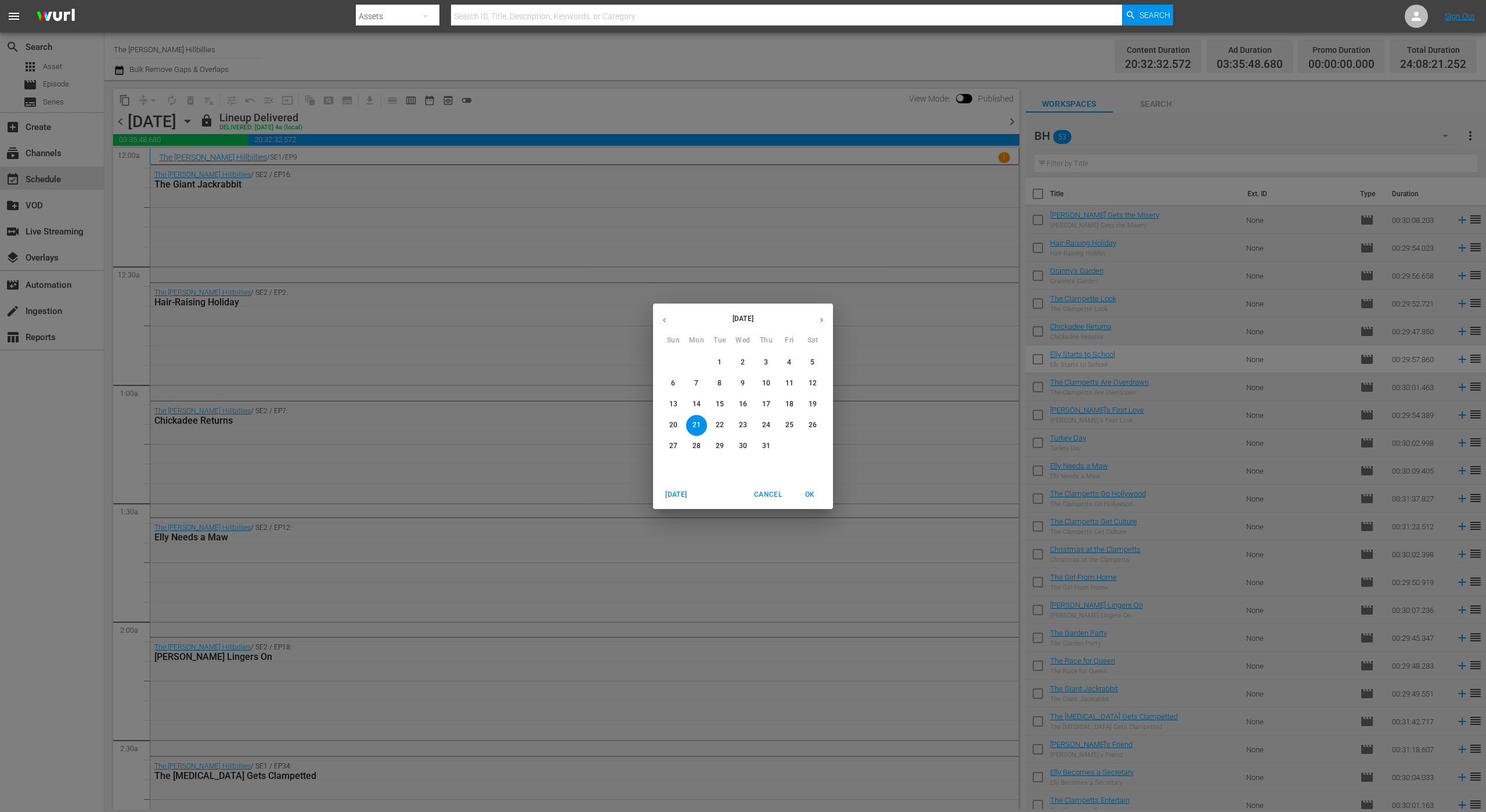
click at [823, 319] on icon "button" at bounding box center [822, 320] width 9 height 9
click at [675, 423] on p "21" at bounding box center [673, 425] width 8 height 10
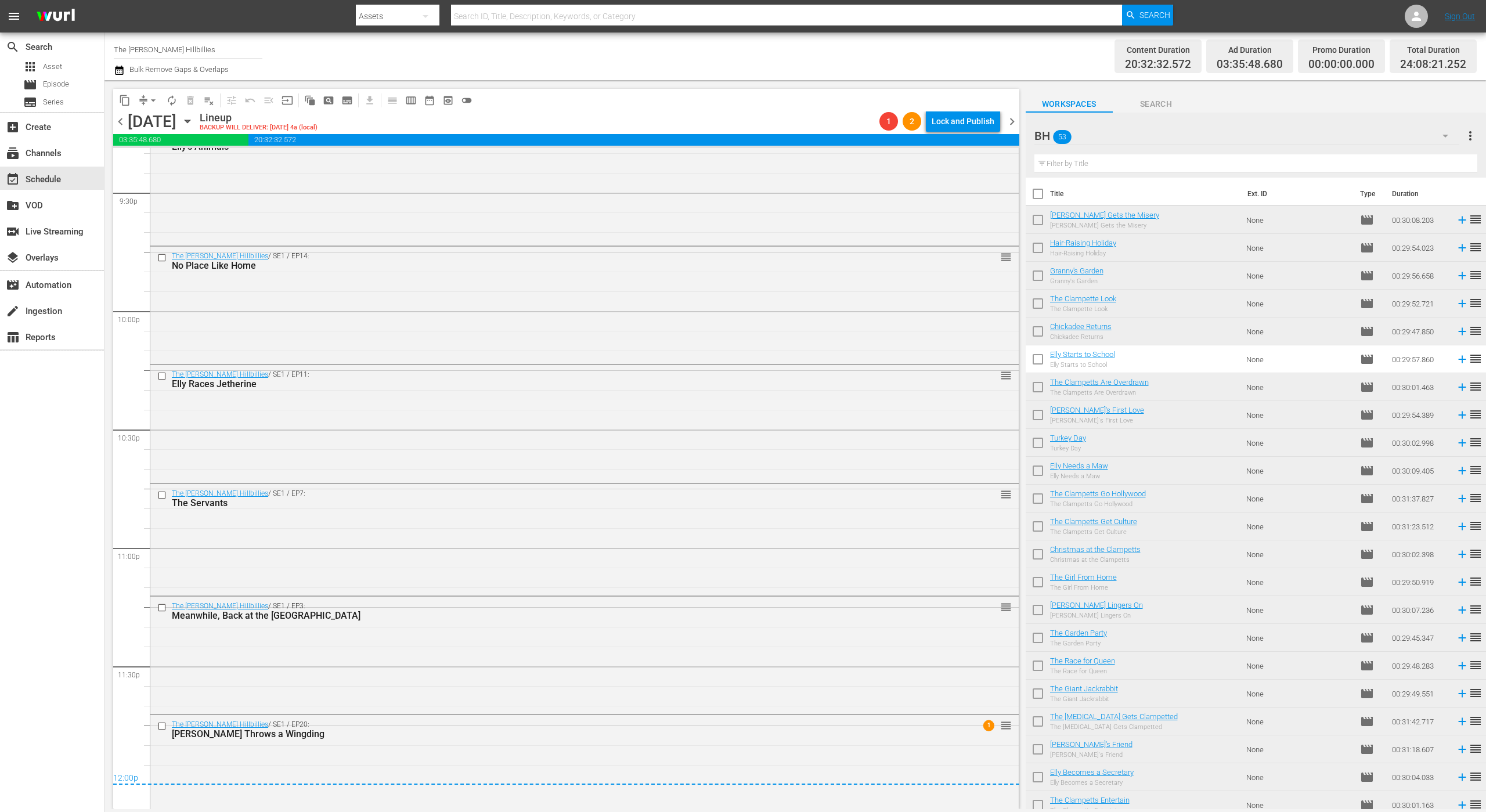
scroll to position [5070, 0]
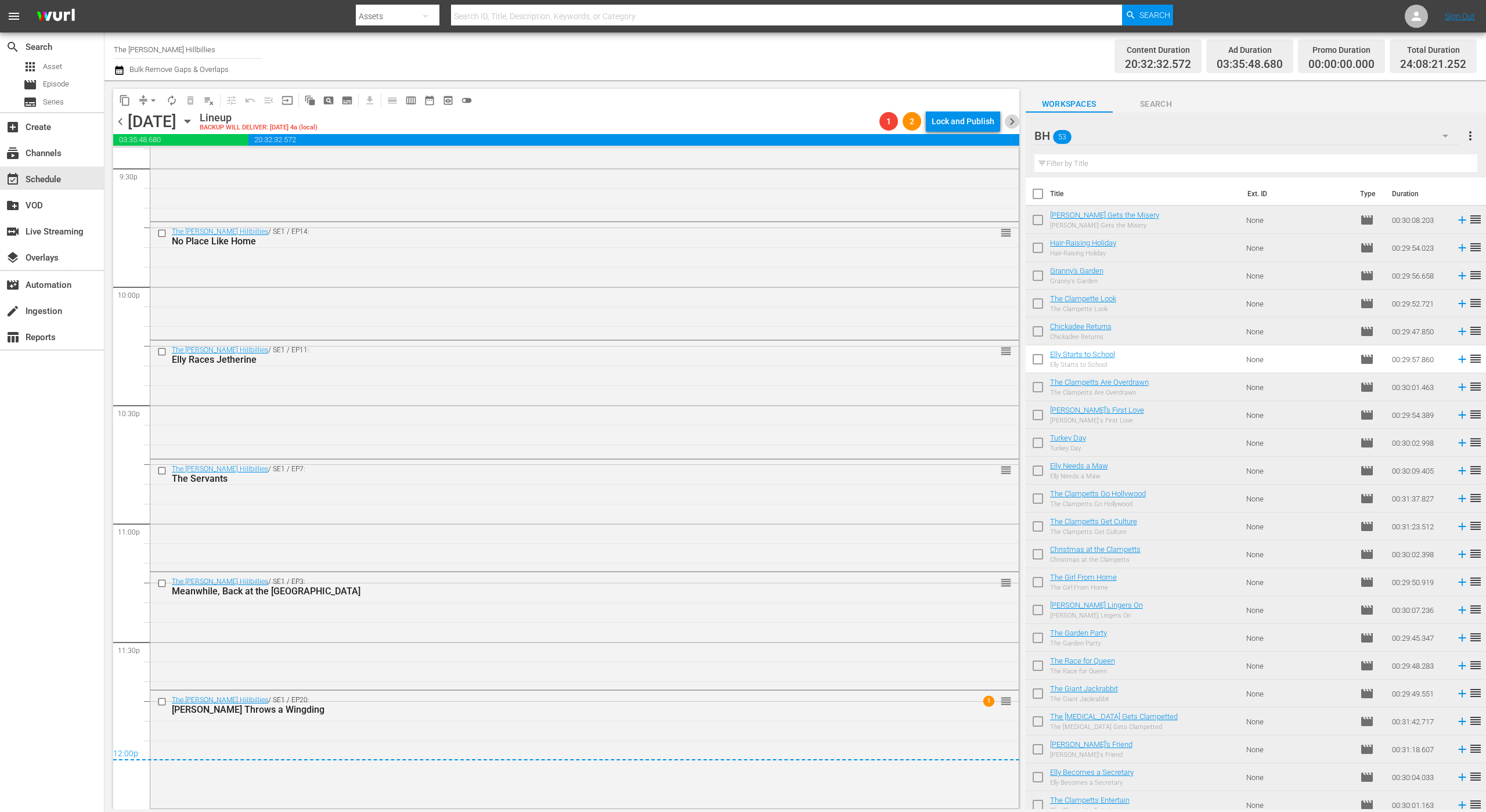
click at [1013, 123] on span "chevron_right" at bounding box center [1011, 121] width 14 height 14
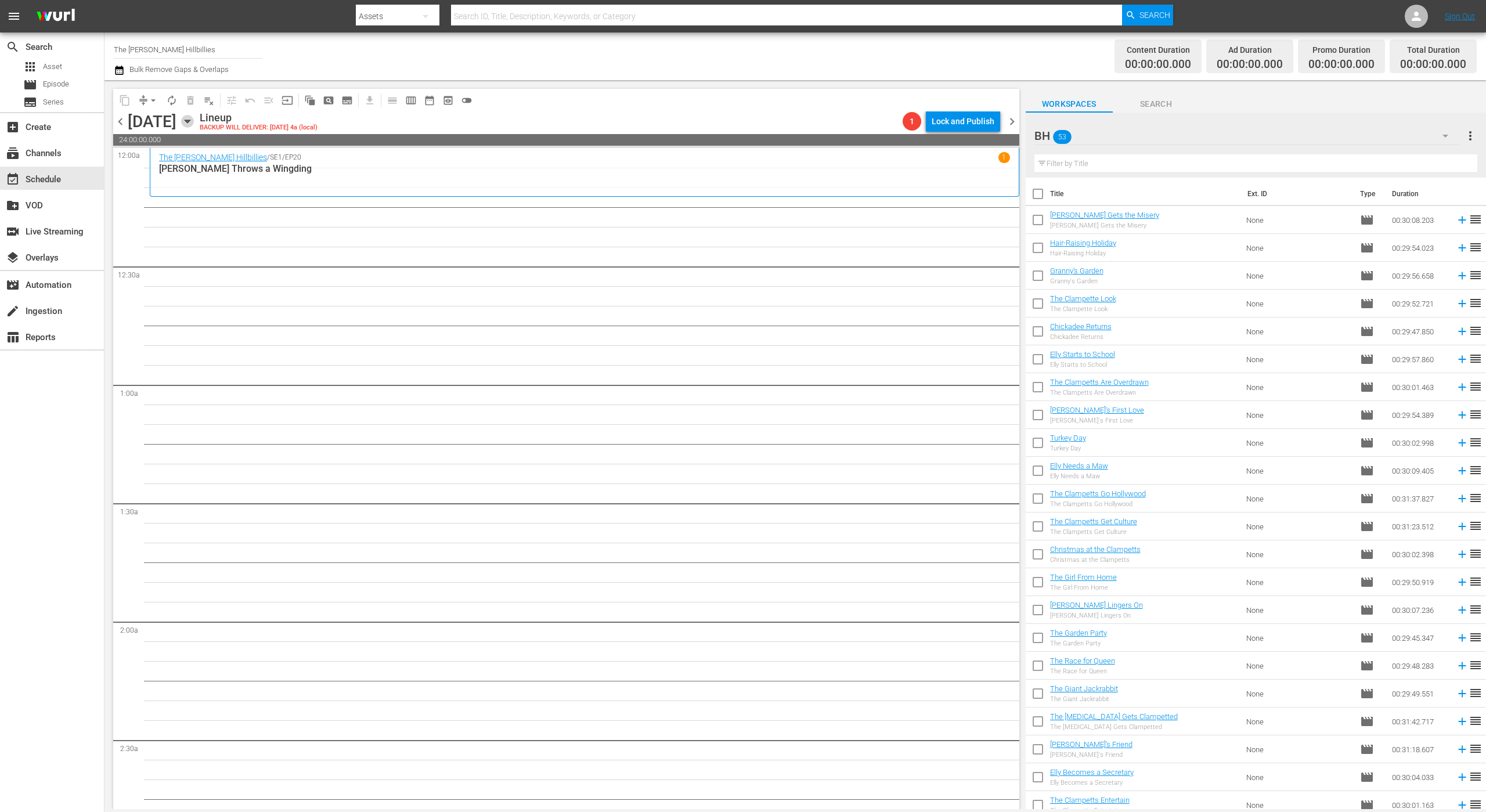
click at [194, 122] on icon "button" at bounding box center [187, 121] width 13 height 13
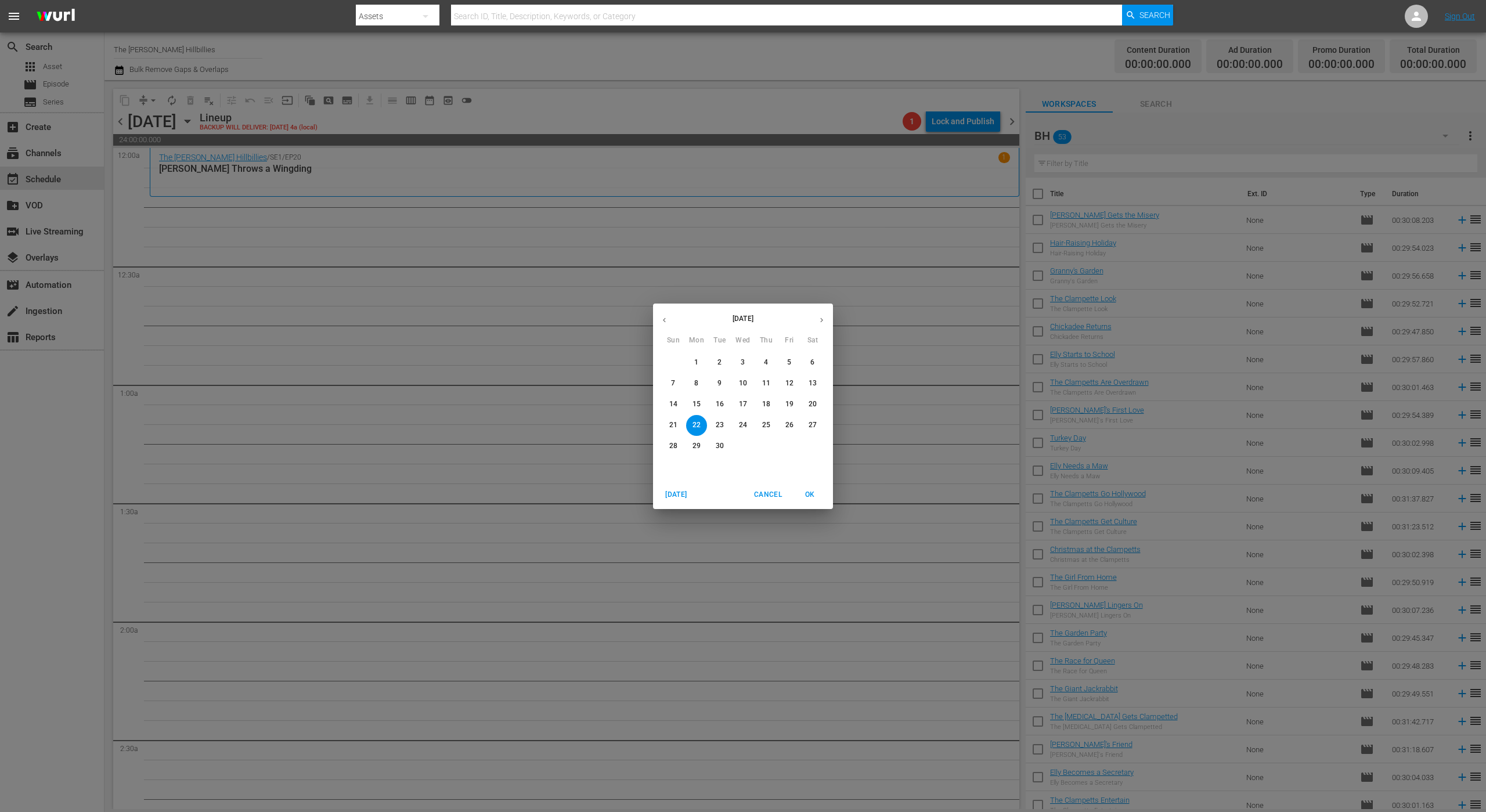
click at [666, 320] on icon "button" at bounding box center [665, 320] width 9 height 9
click at [721, 426] on p "22" at bounding box center [720, 425] width 8 height 10
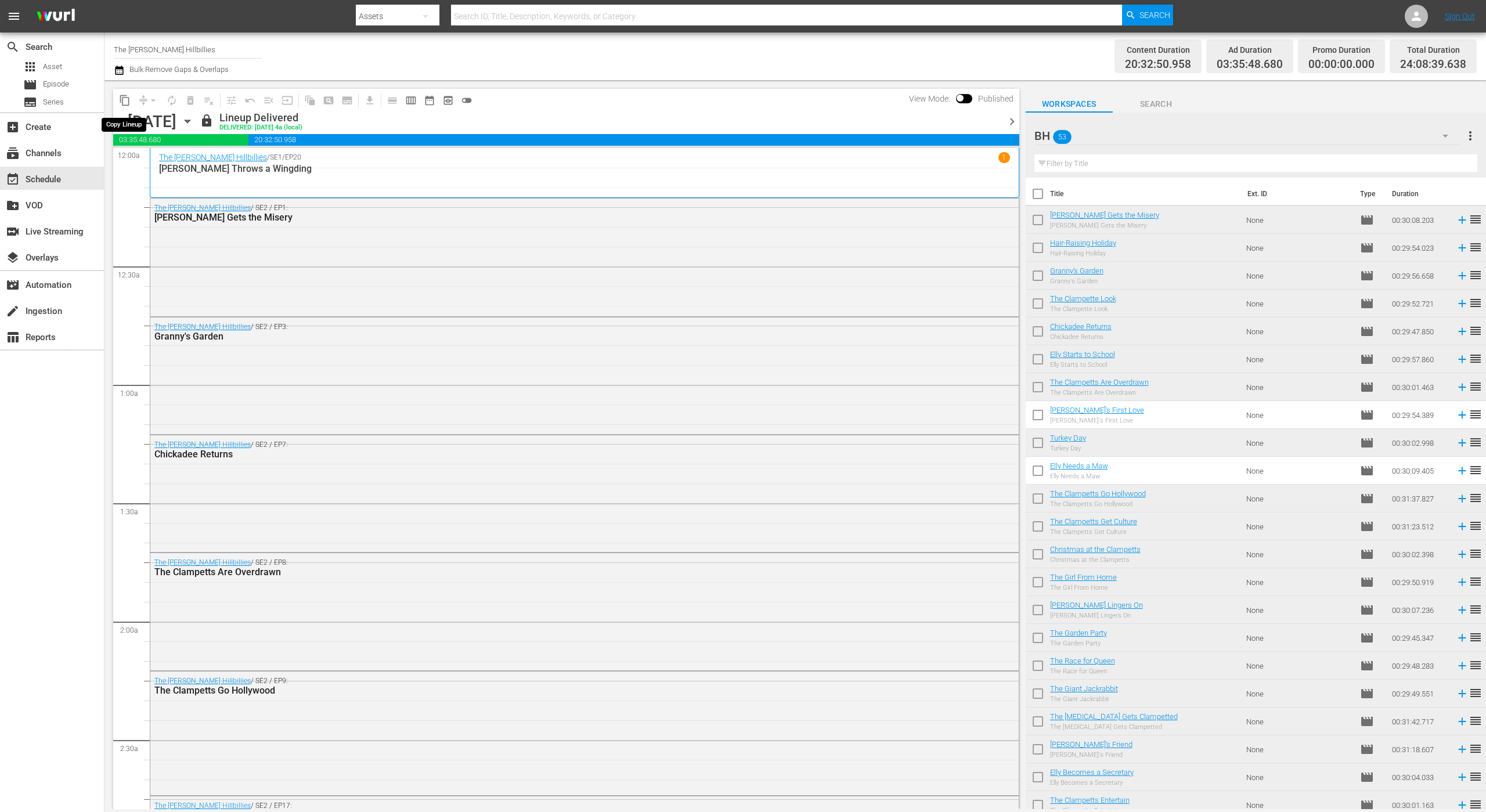
click at [122, 98] on span "content_copy" at bounding box center [124, 100] width 11 height 11
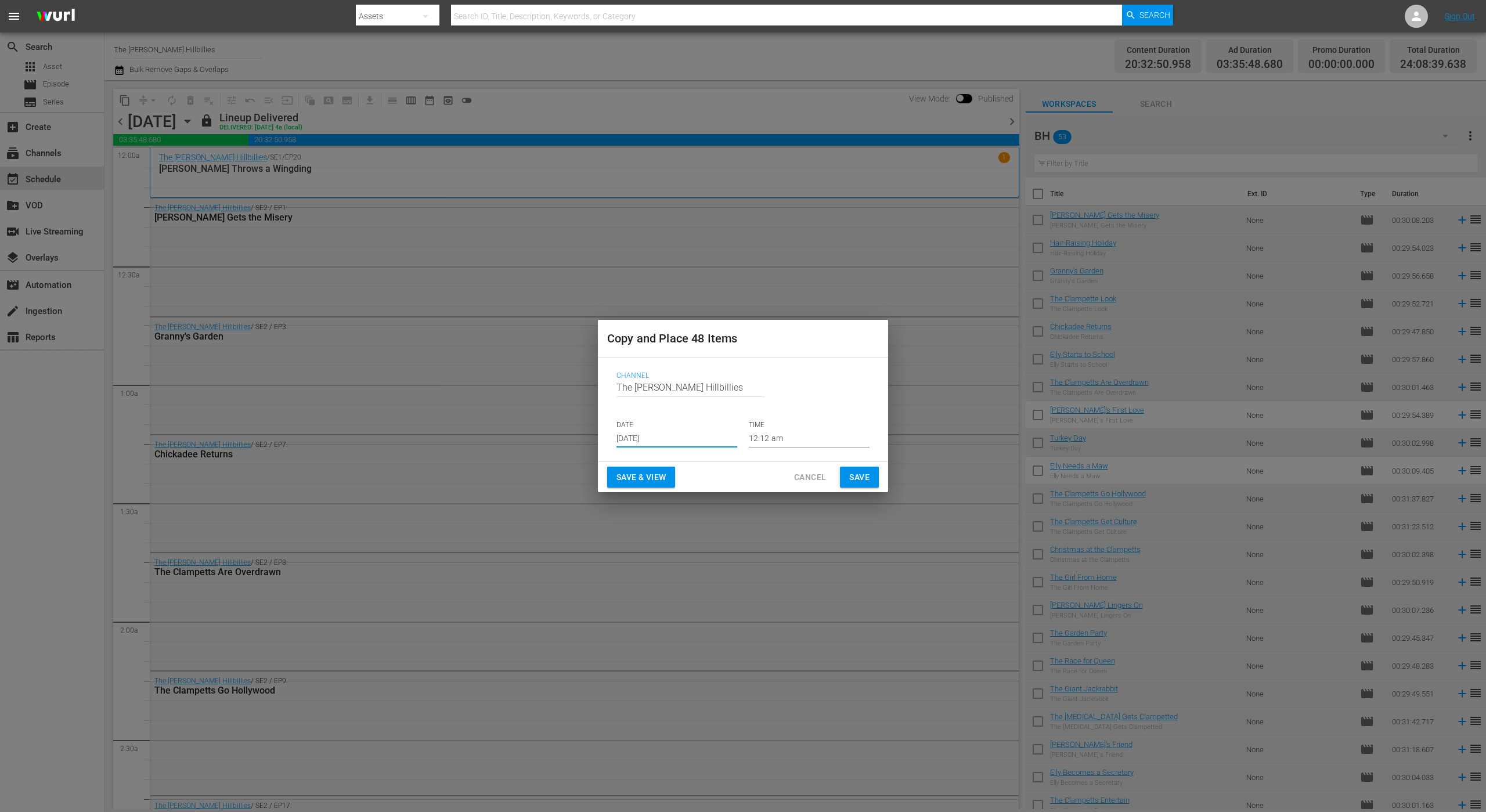
click at [683, 441] on input "[DATE]" at bounding box center [677, 438] width 121 height 17
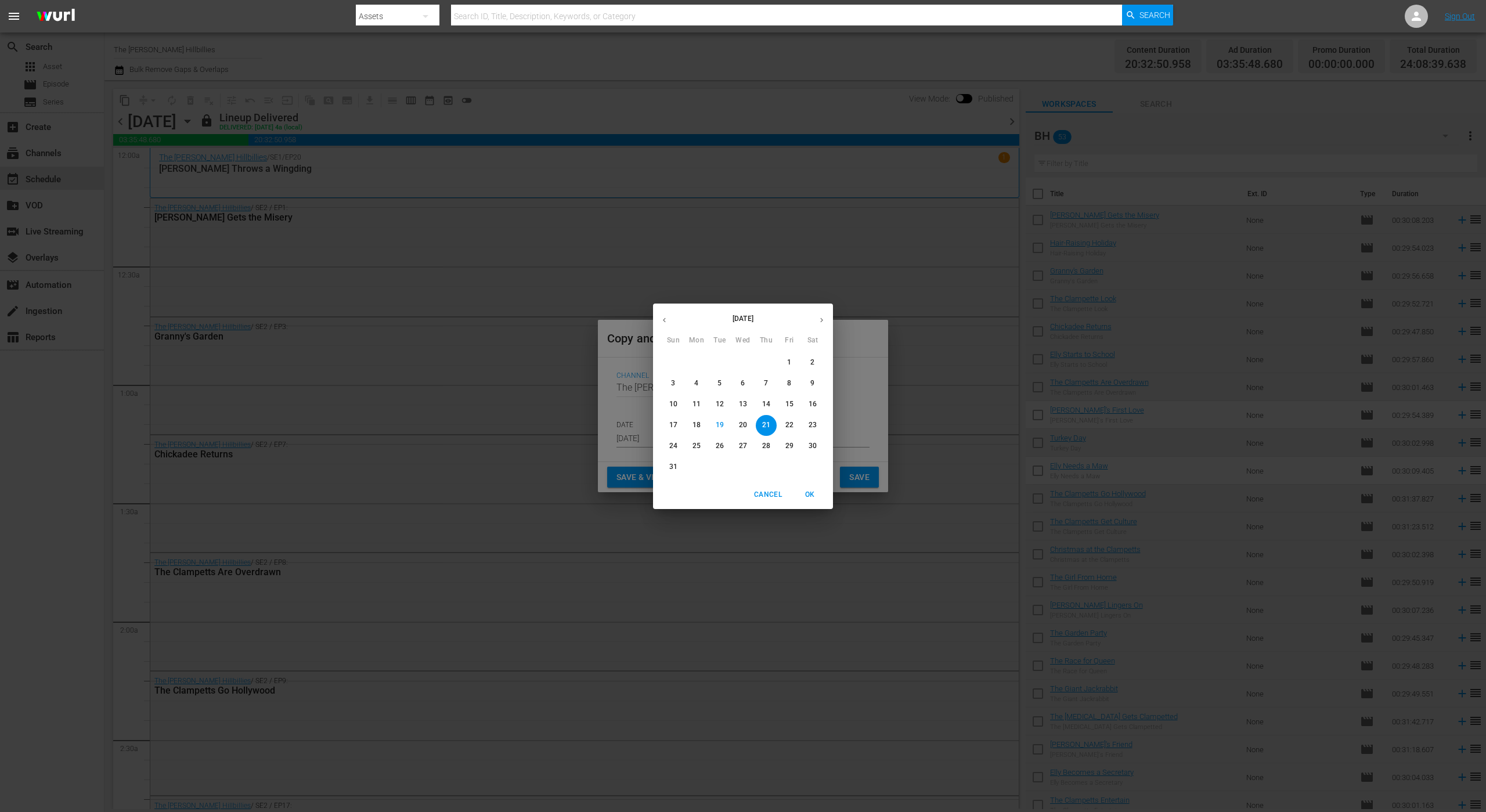
click at [823, 322] on icon "button" at bounding box center [822, 320] width 9 height 9
click at [699, 421] on p "22" at bounding box center [696, 425] width 8 height 10
type input "[DATE]"
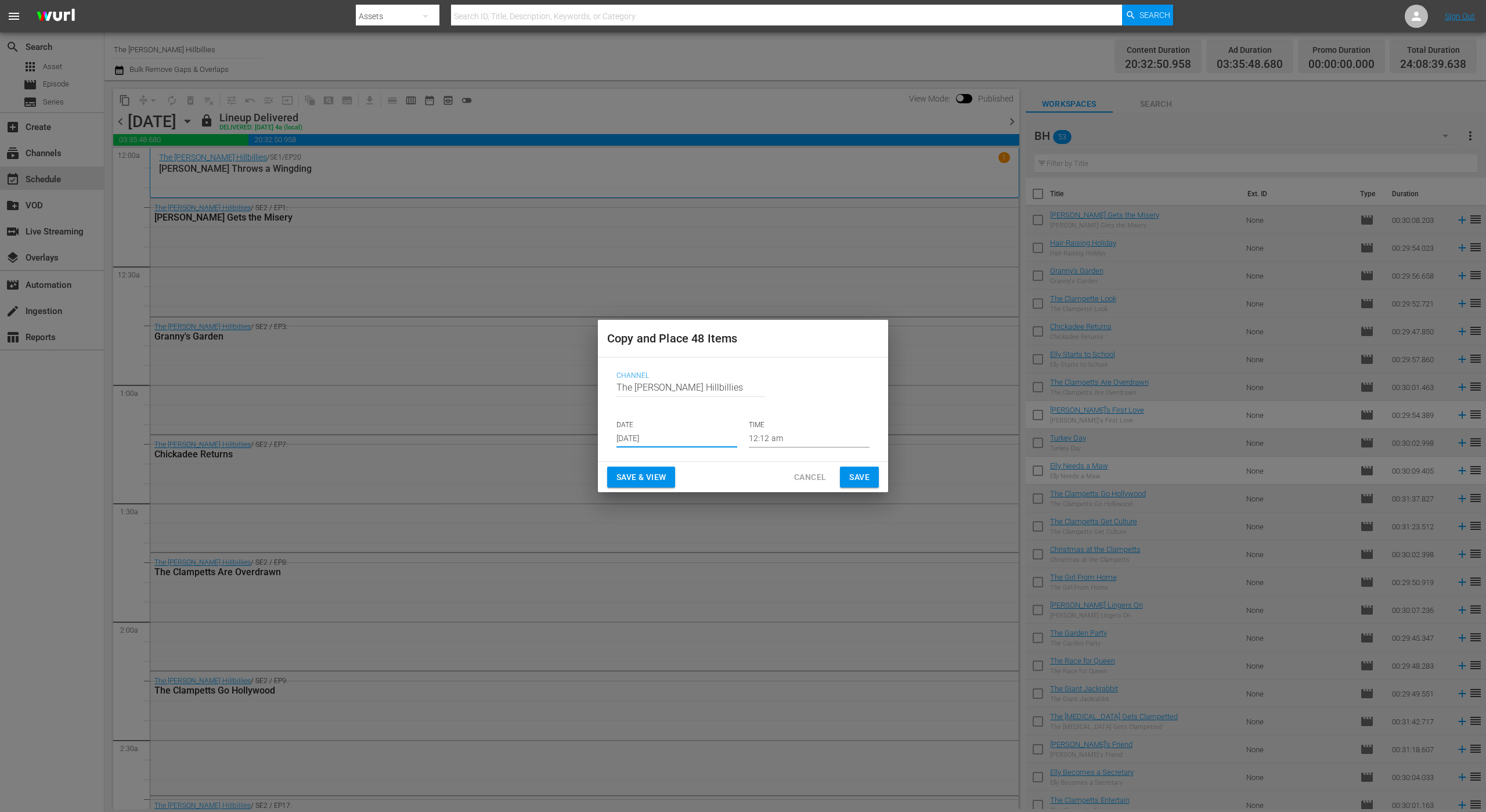
click at [851, 480] on span "Save" at bounding box center [859, 477] width 20 height 14
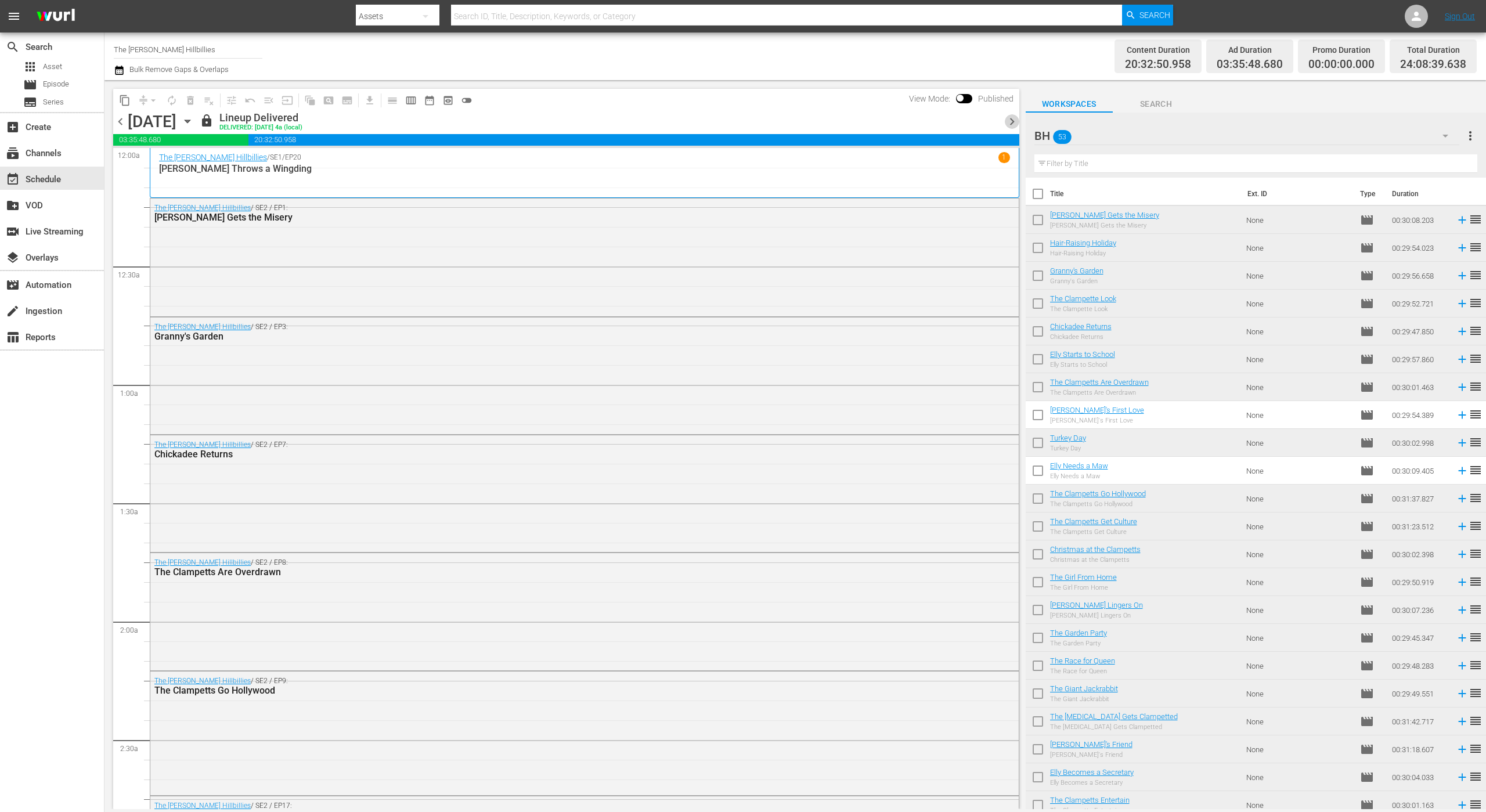
click at [1016, 123] on span "chevron_right" at bounding box center [1011, 121] width 14 height 14
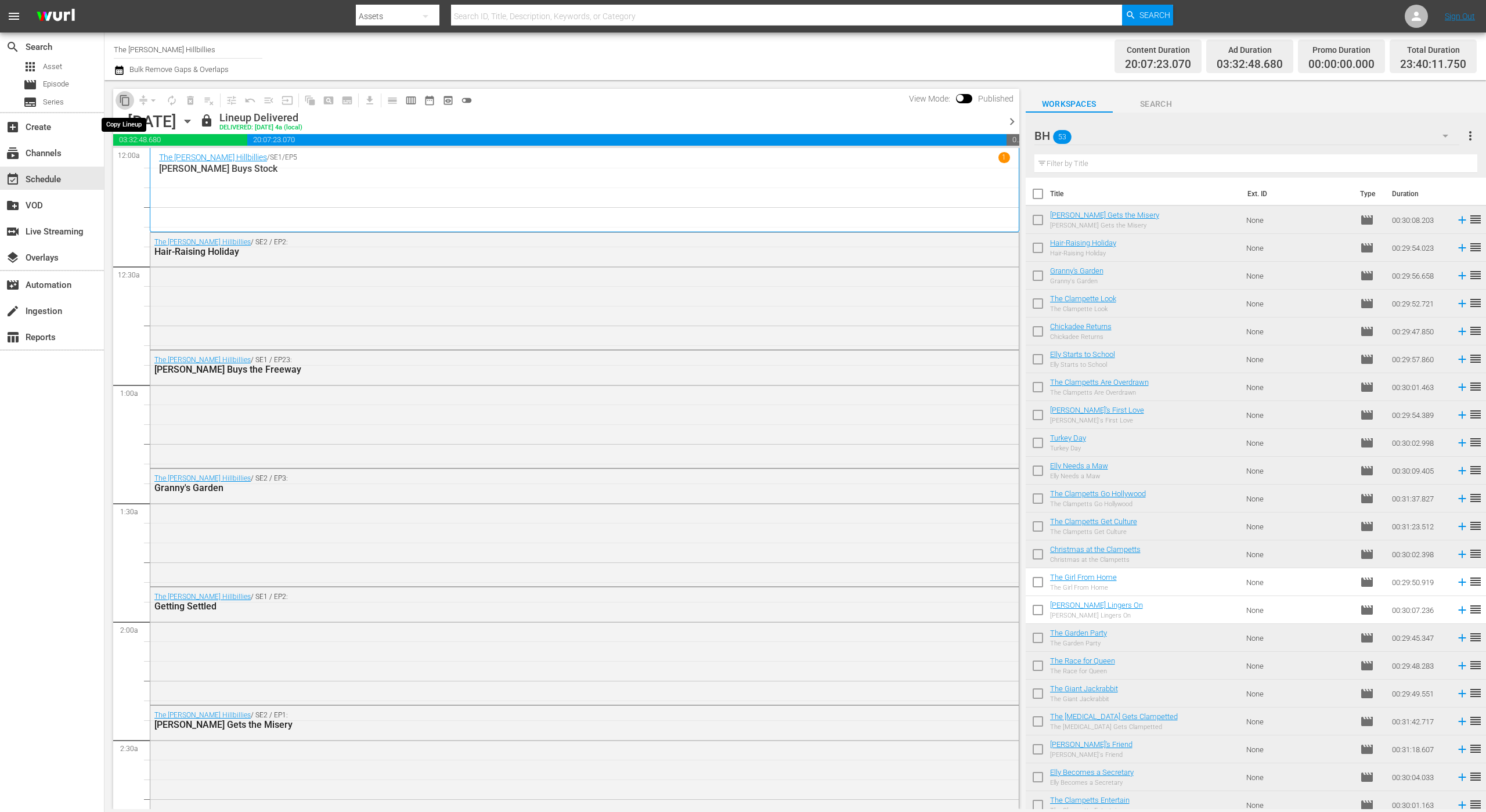
click at [123, 100] on span "content_copy" at bounding box center [124, 100] width 11 height 11
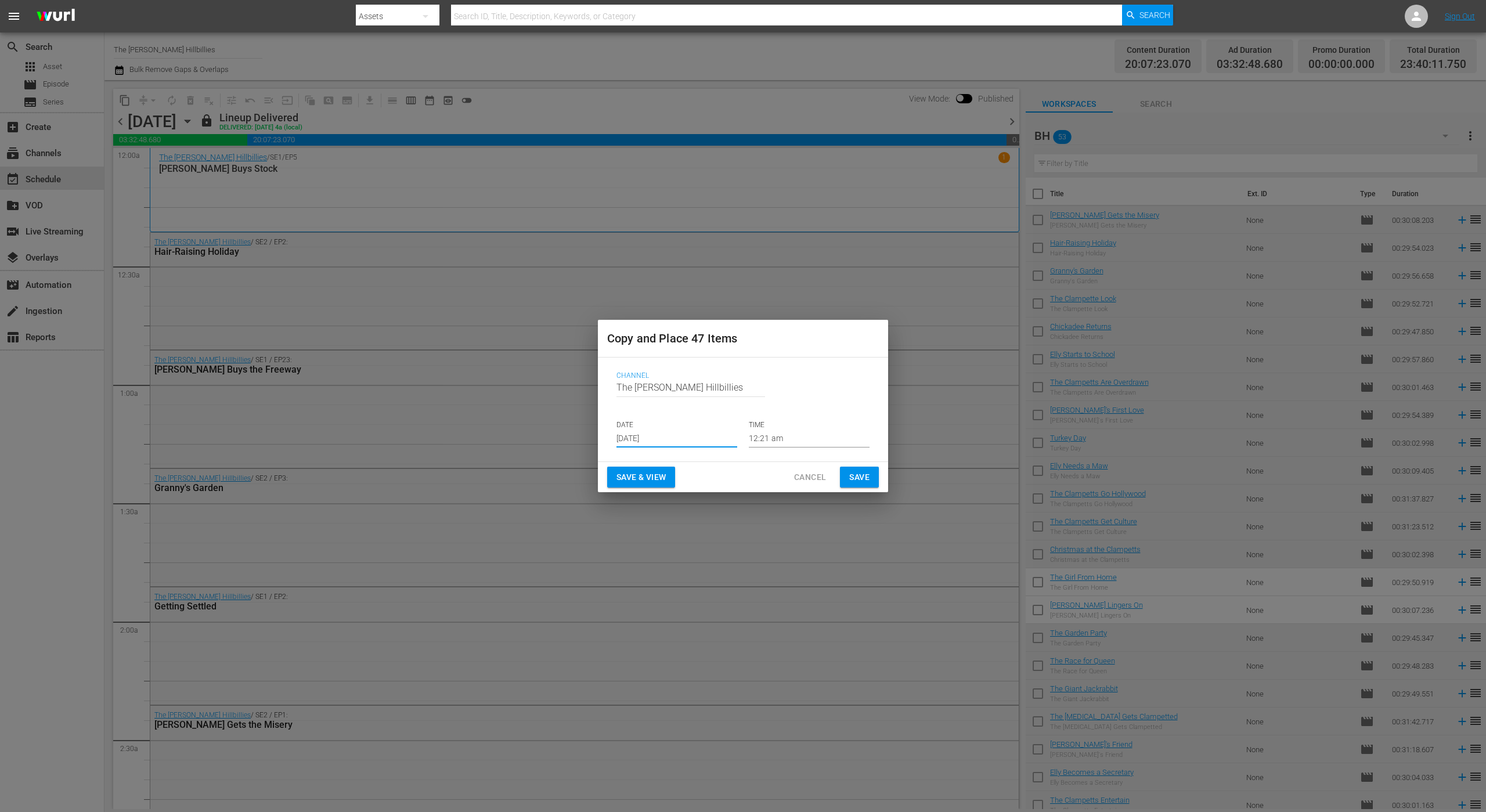
click at [683, 432] on input "[DATE]" at bounding box center [677, 438] width 121 height 17
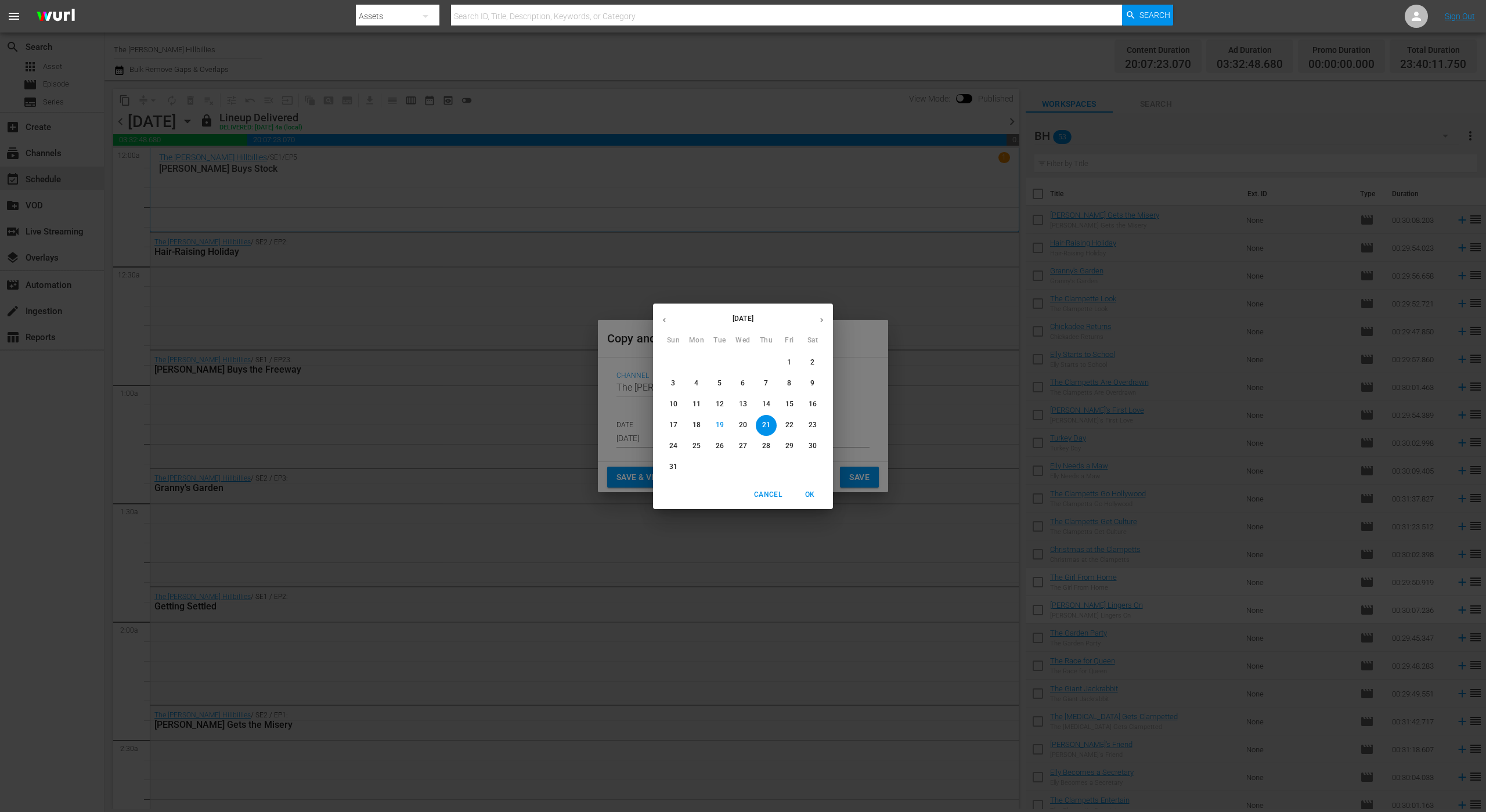
click at [821, 320] on icon "button" at bounding box center [822, 320] width 9 height 9
click at [722, 423] on p "23" at bounding box center [720, 425] width 8 height 10
type input "[DATE]"
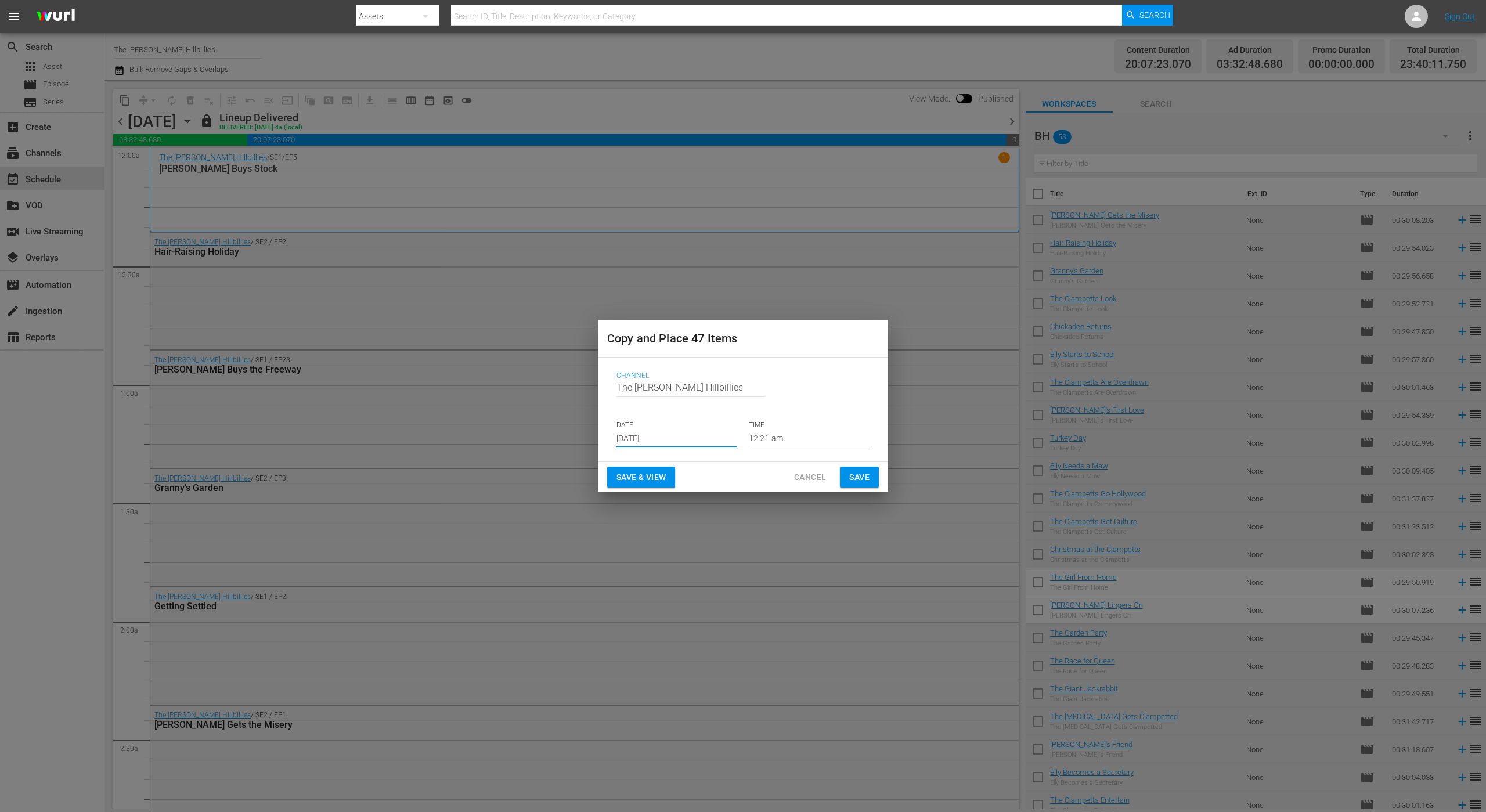
click at [852, 477] on span "Save" at bounding box center [859, 477] width 20 height 14
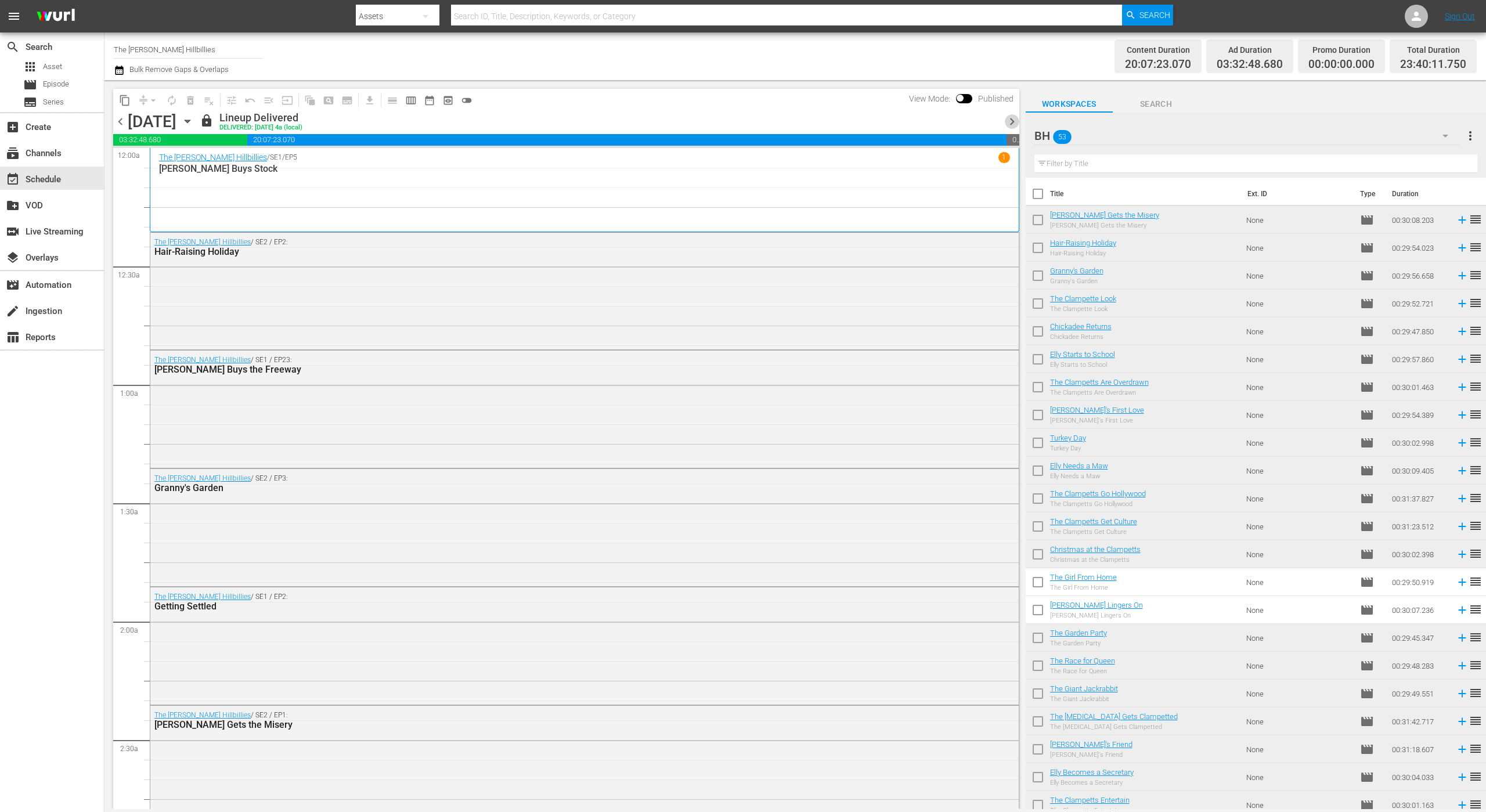
click at [1014, 120] on span "chevron_right" at bounding box center [1011, 121] width 14 height 14
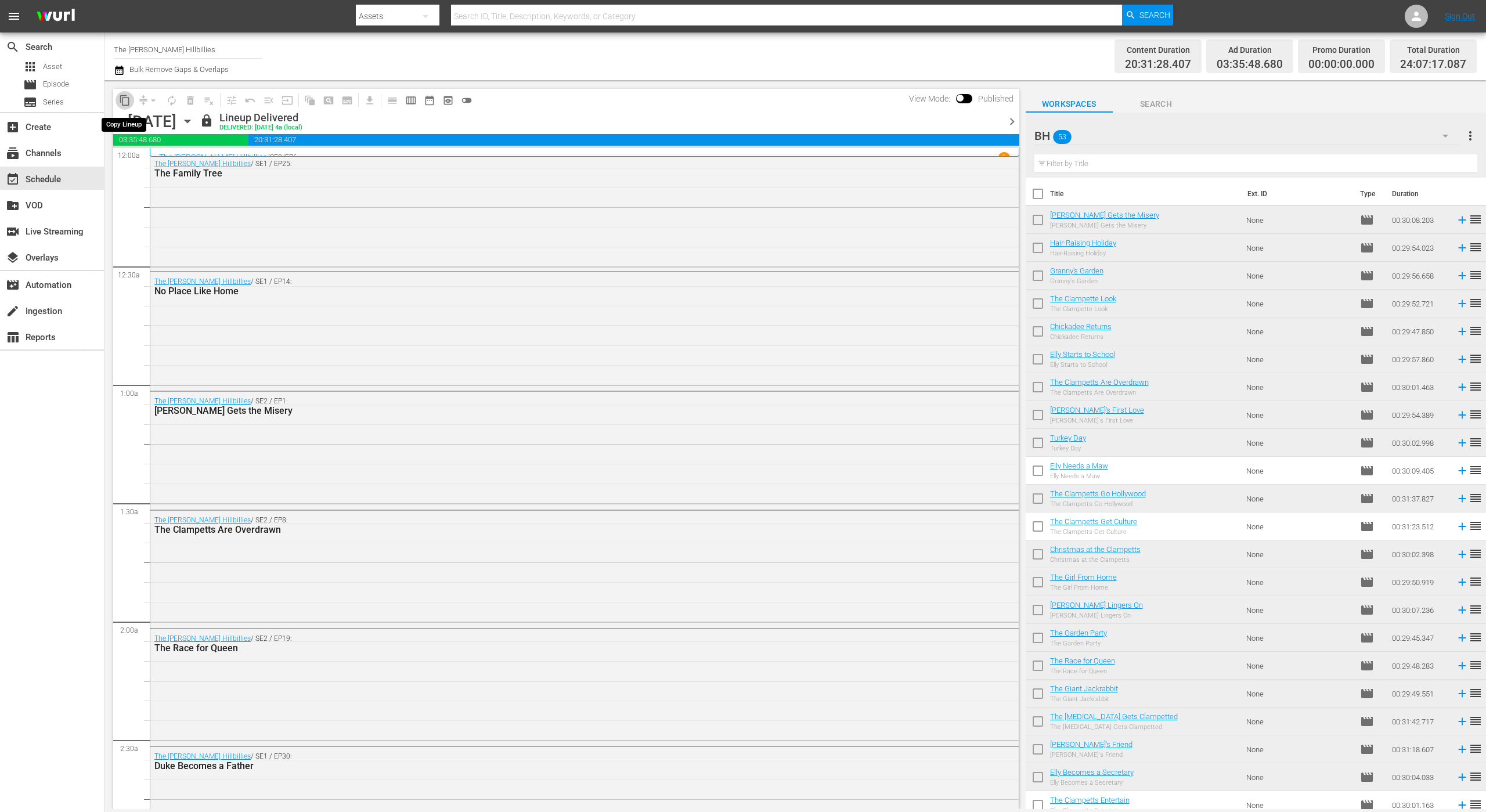
click at [123, 102] on span "content_copy" at bounding box center [124, 100] width 11 height 11
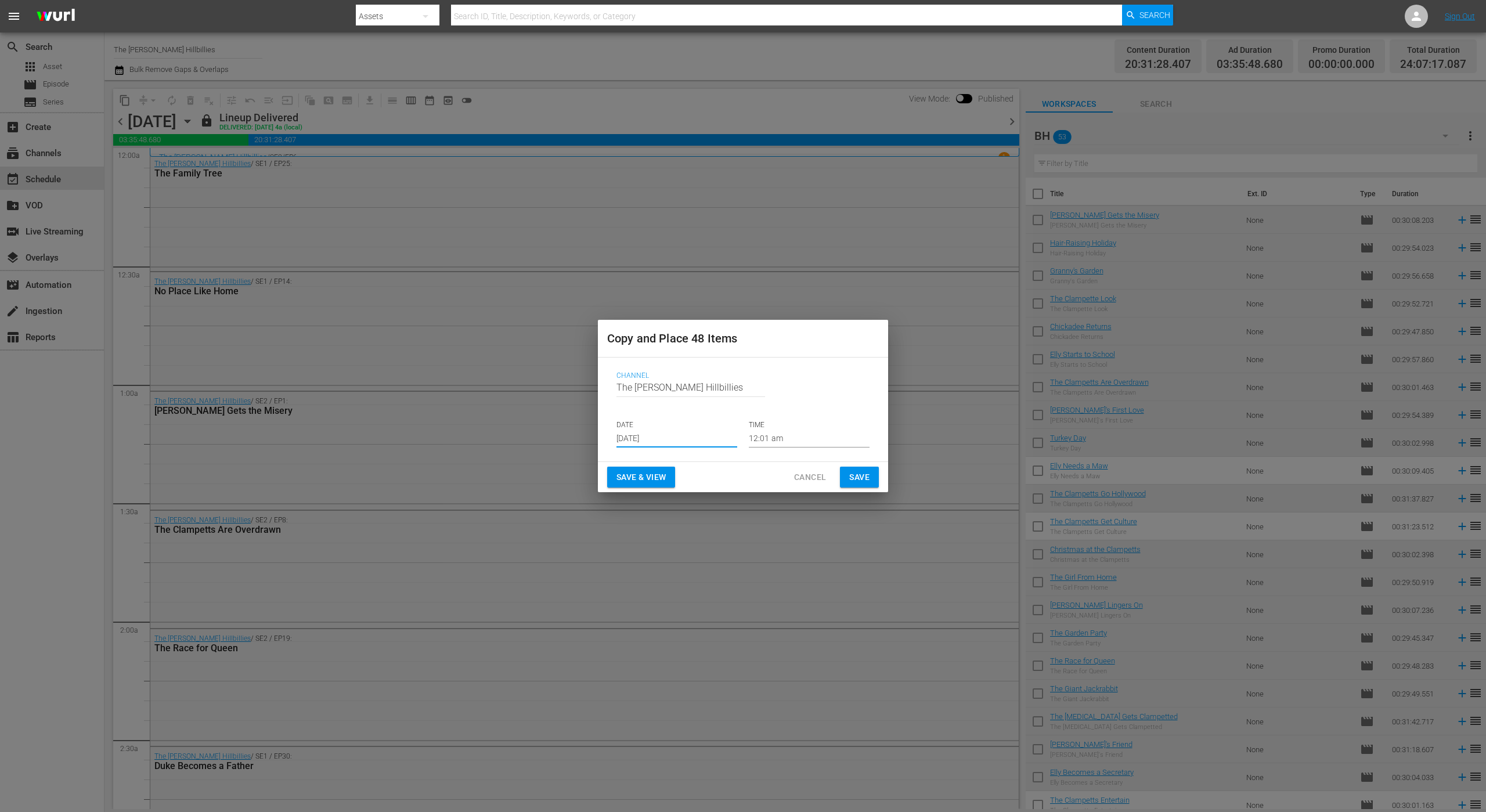
click at [660, 447] on input "[DATE]" at bounding box center [677, 438] width 121 height 17
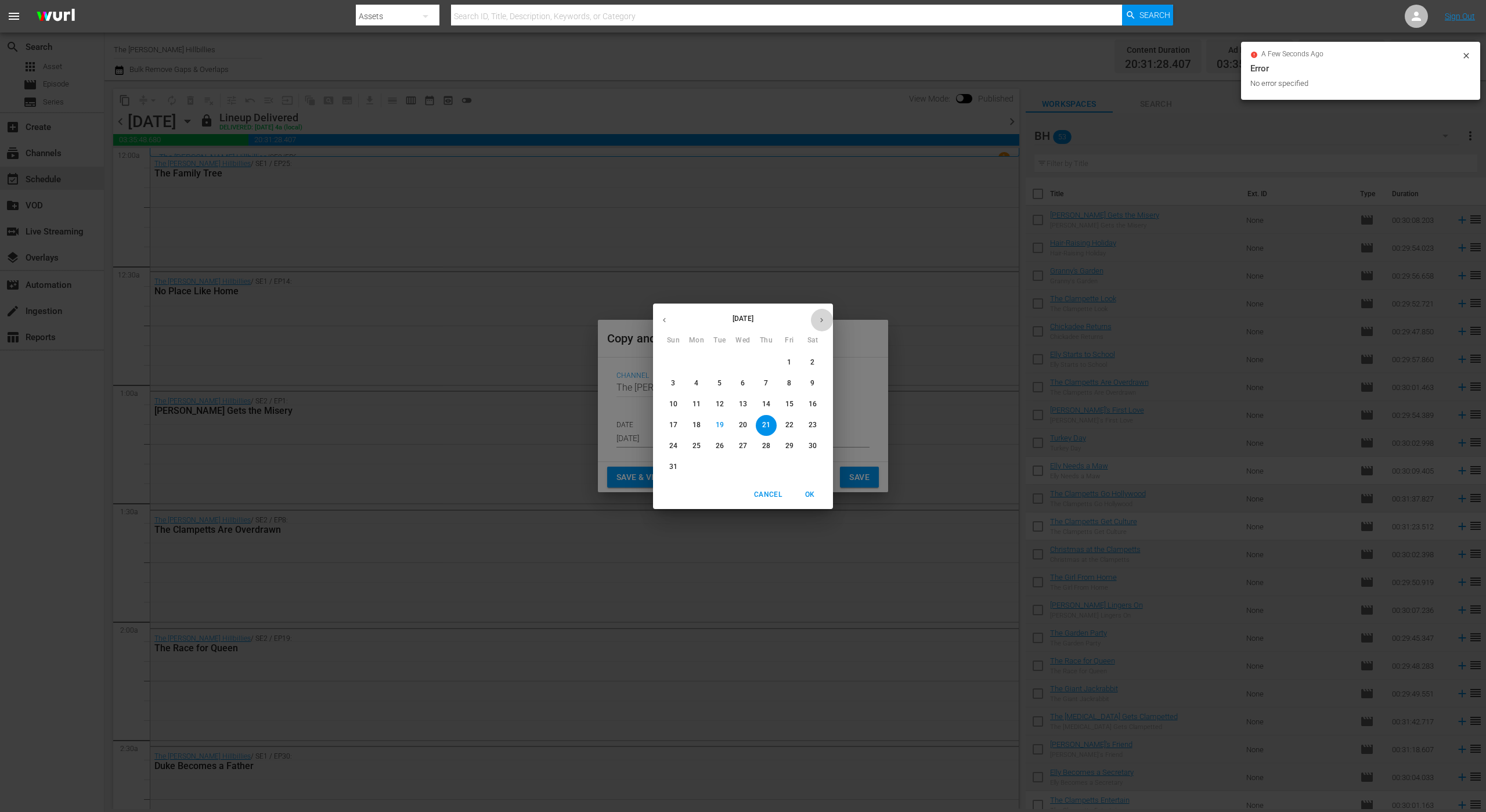
click at [815, 320] on button "button" at bounding box center [821, 320] width 23 height 23
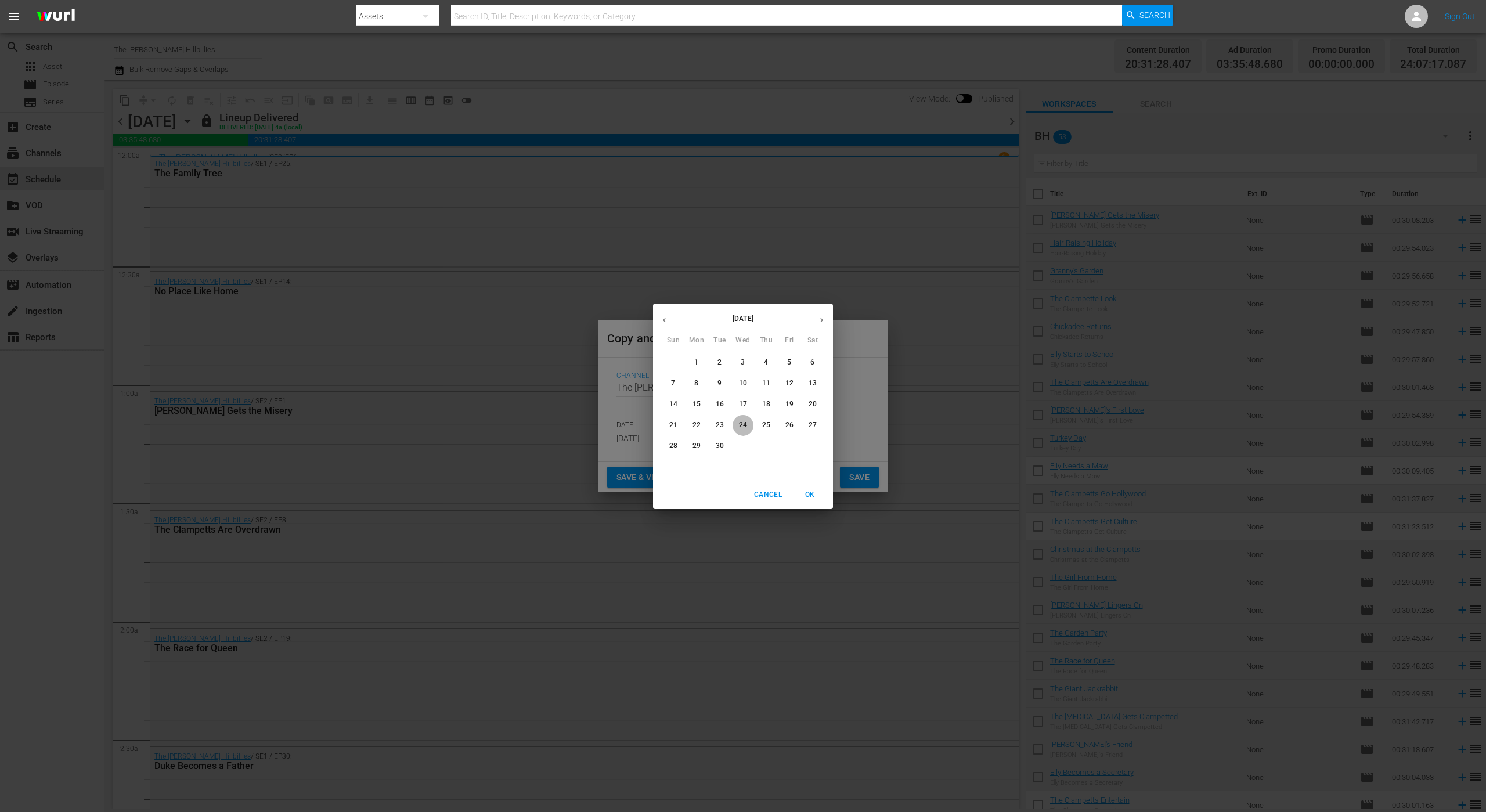
click at [747, 421] on span "24" at bounding box center [743, 425] width 21 height 10
type input "[DATE]"
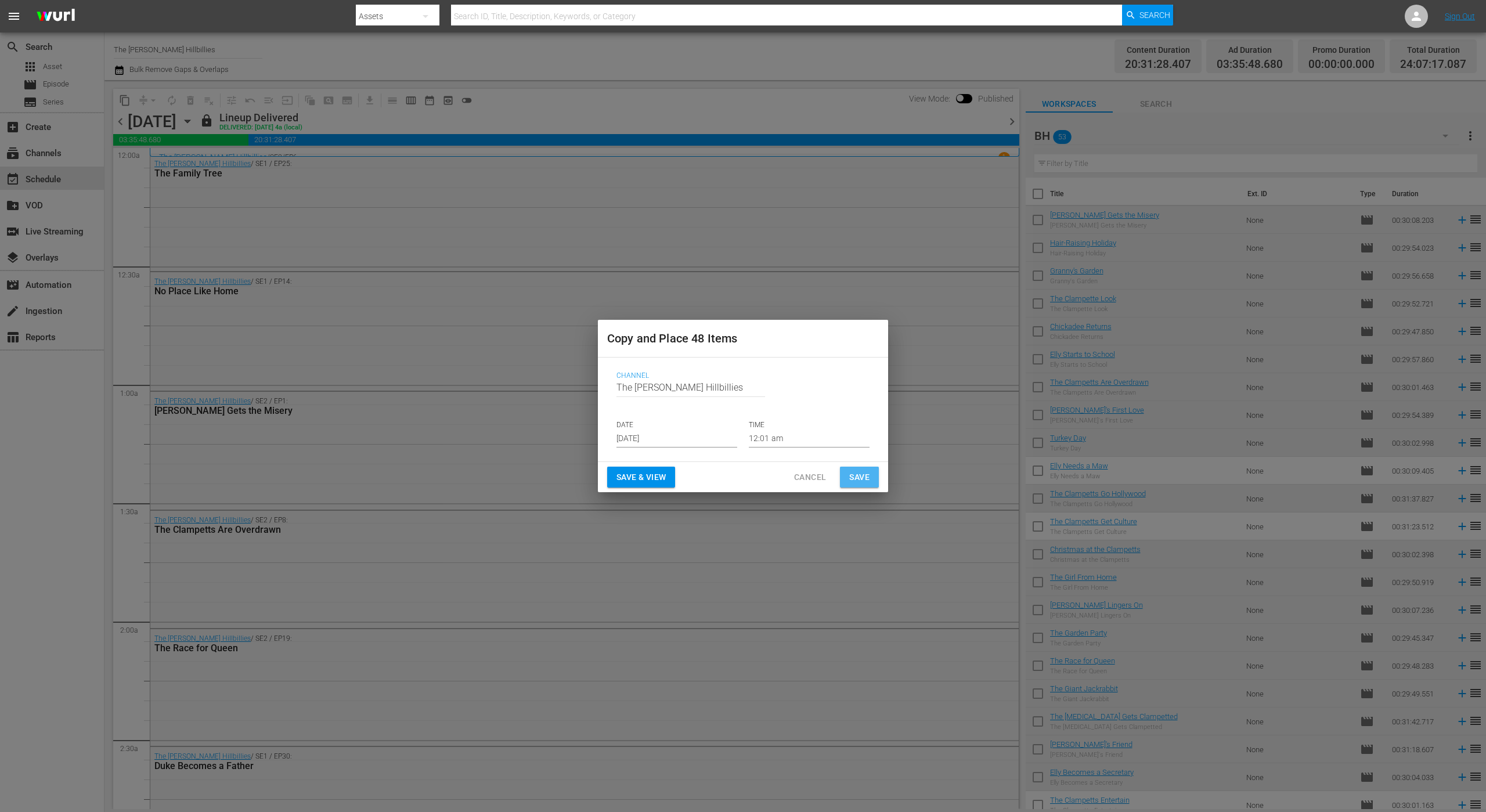
click at [862, 474] on span "Save" at bounding box center [859, 477] width 20 height 14
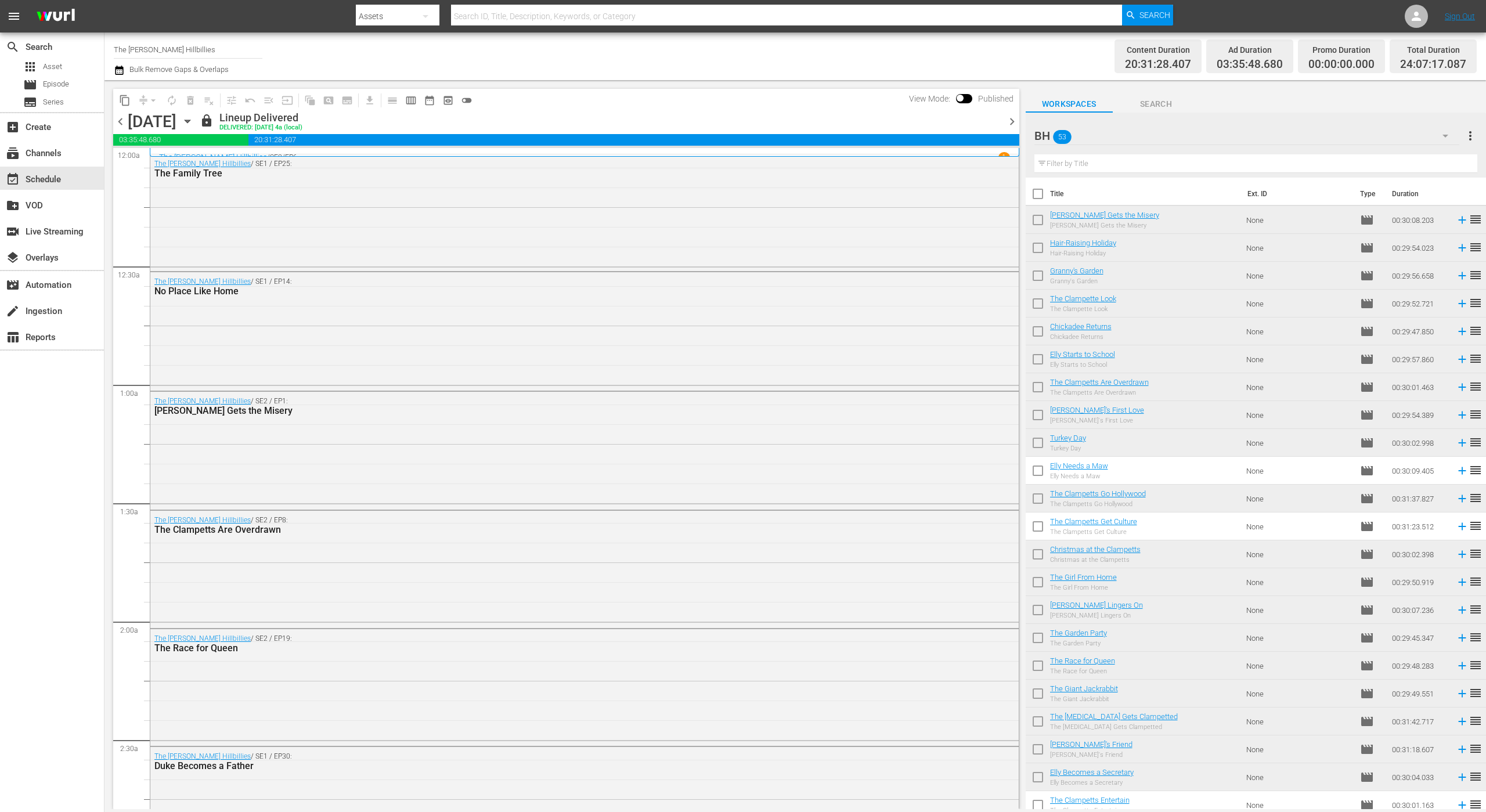
click at [1011, 121] on span "chevron_right" at bounding box center [1011, 121] width 14 height 14
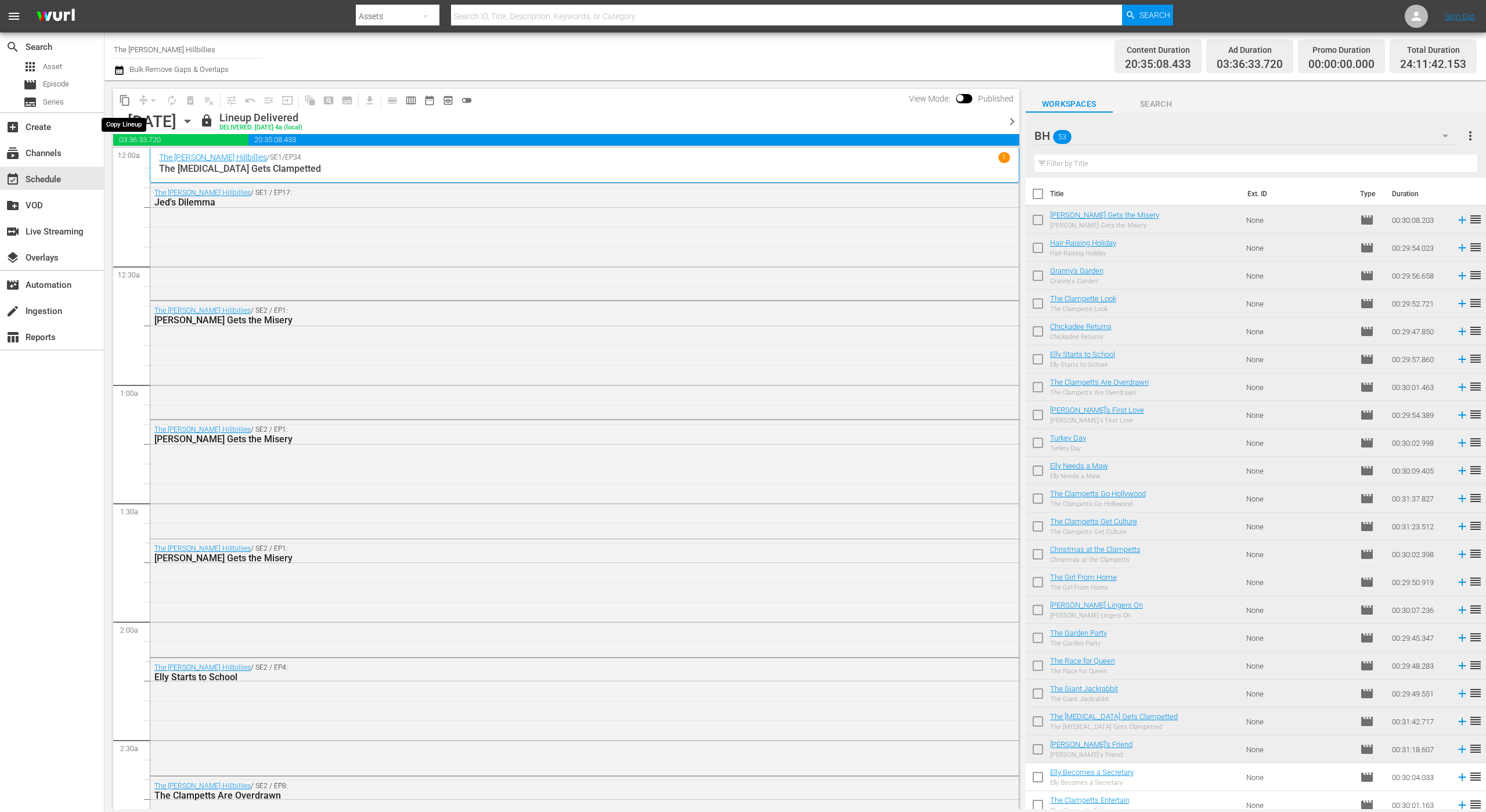
click at [123, 99] on span "content_copy" at bounding box center [124, 100] width 11 height 11
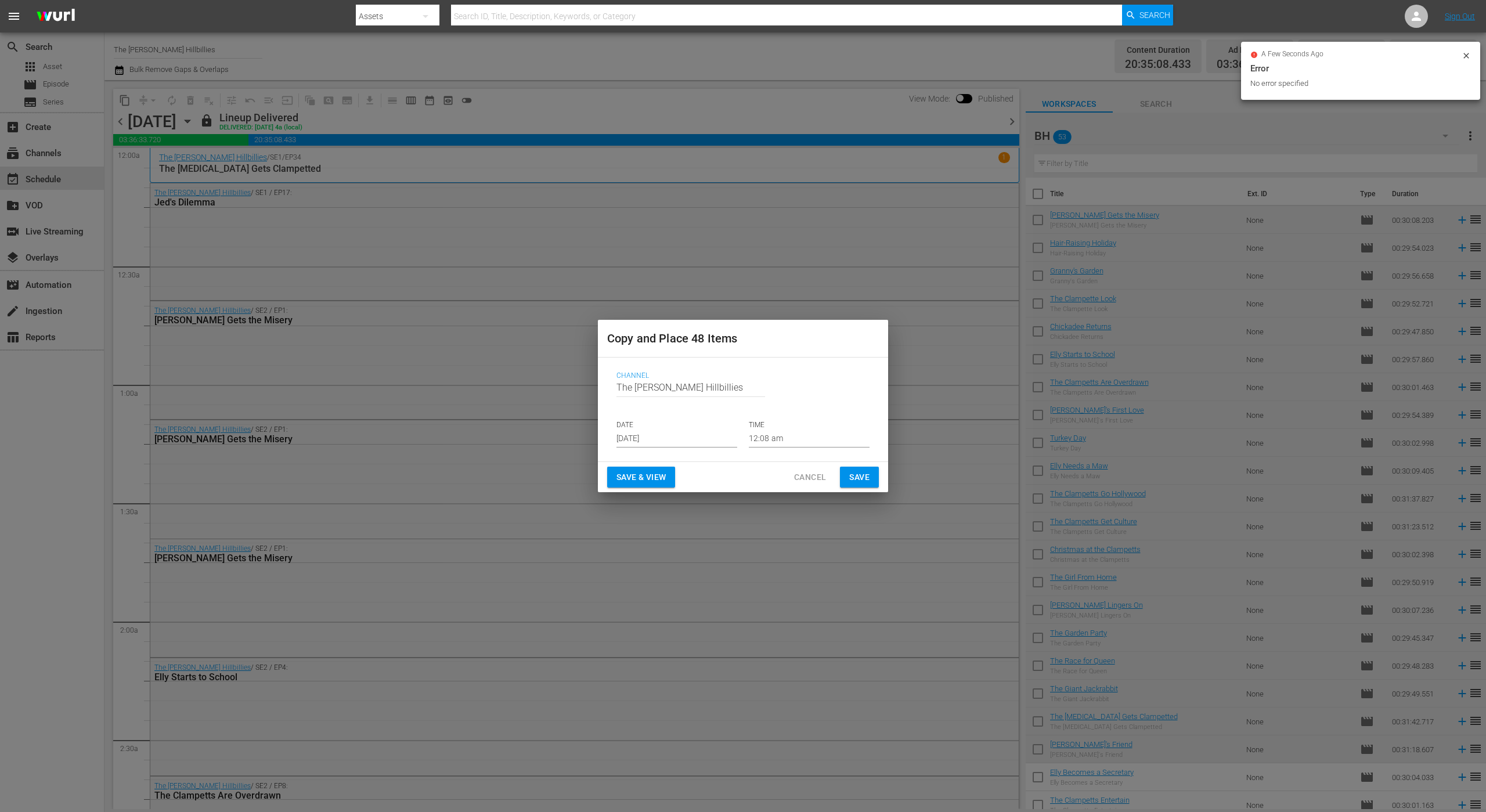
click at [683, 432] on input "[DATE]" at bounding box center [677, 438] width 121 height 17
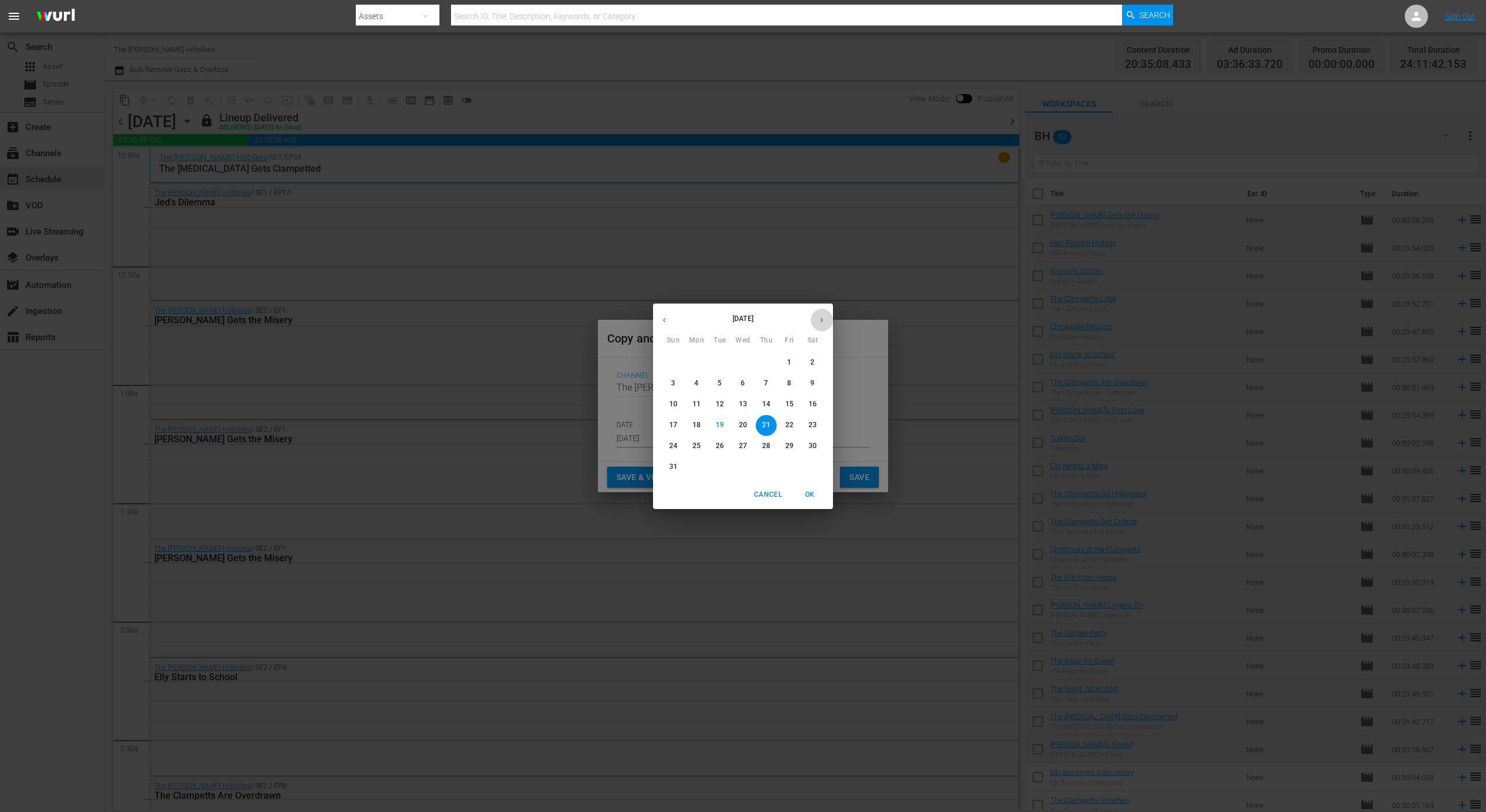
click at [813, 318] on button "button" at bounding box center [821, 320] width 23 height 23
click at [767, 423] on p "25" at bounding box center [766, 425] width 8 height 10
type input "[DATE]"
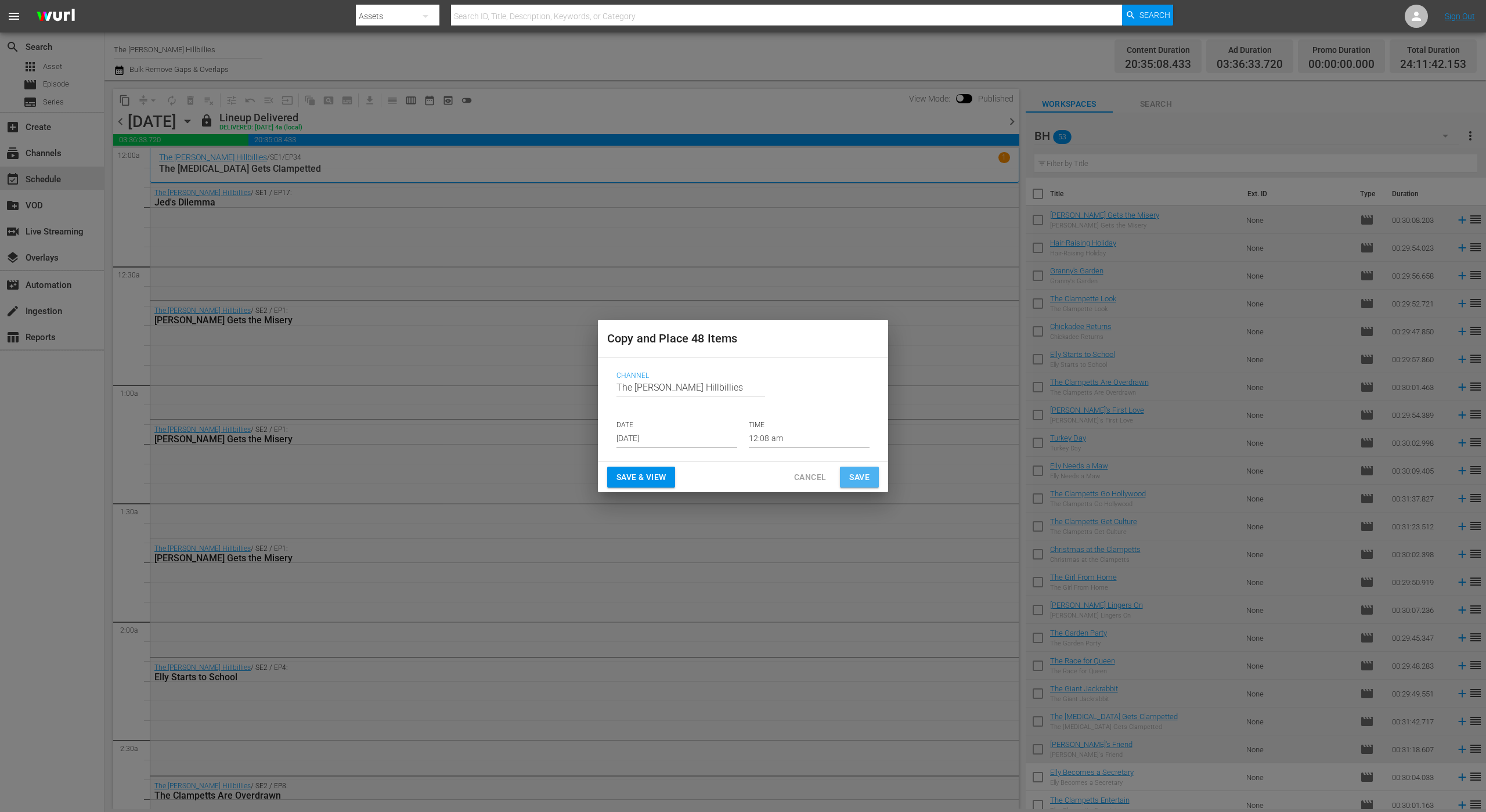
click at [872, 481] on button "Save" at bounding box center [860, 477] width 39 height 22
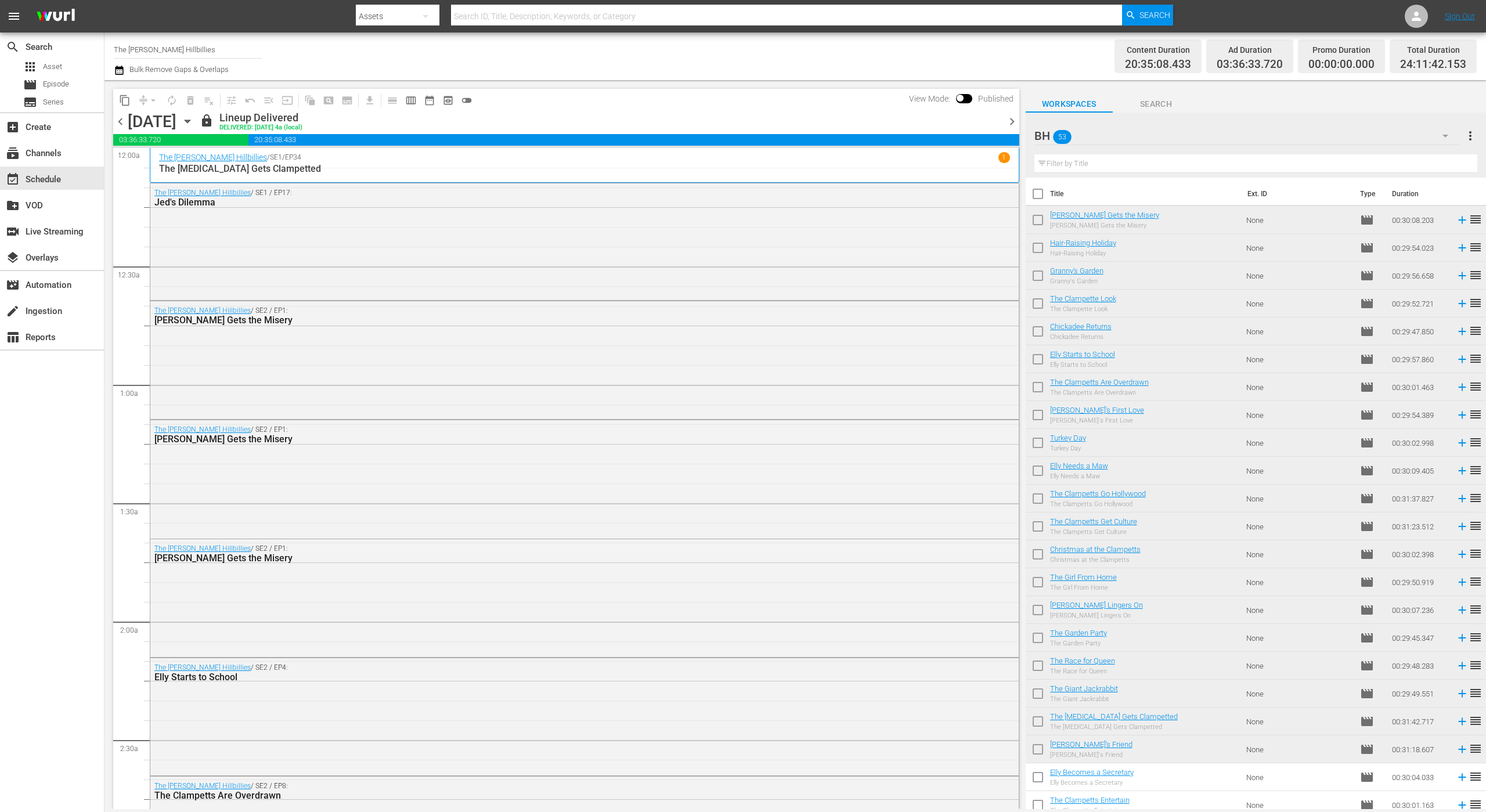
drag, startPoint x: 863, startPoint y: 483, endPoint x: 879, endPoint y: 423, distance: 62.1
click at [879, 423] on div "The [PERSON_NAME] Hillbillies / SE2 / EP1: [PERSON_NAME] Gets the Misery" at bounding box center [584, 478] width 869 height 116
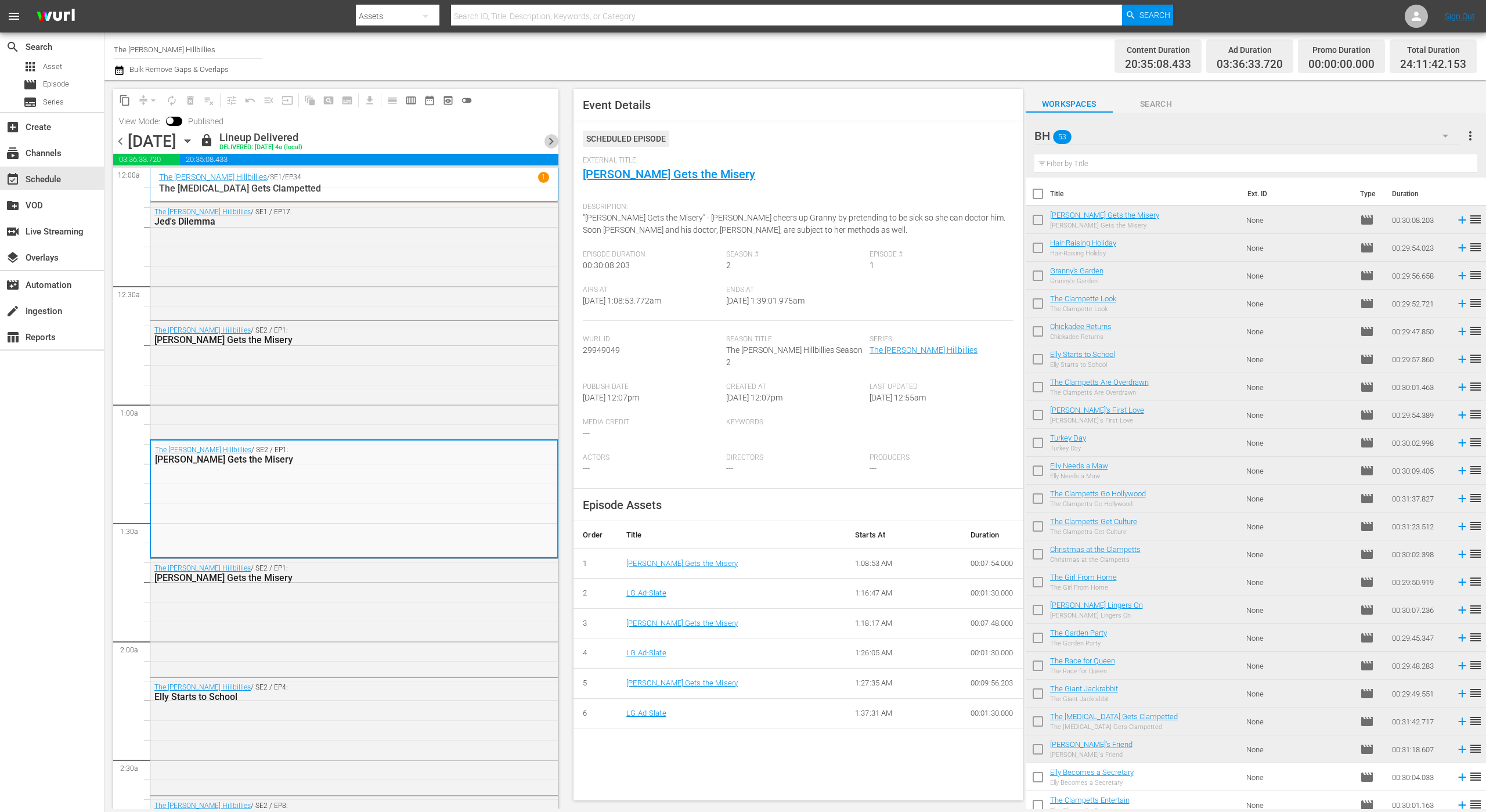
click at [554, 134] on span "chevron_right" at bounding box center [550, 141] width 14 height 14
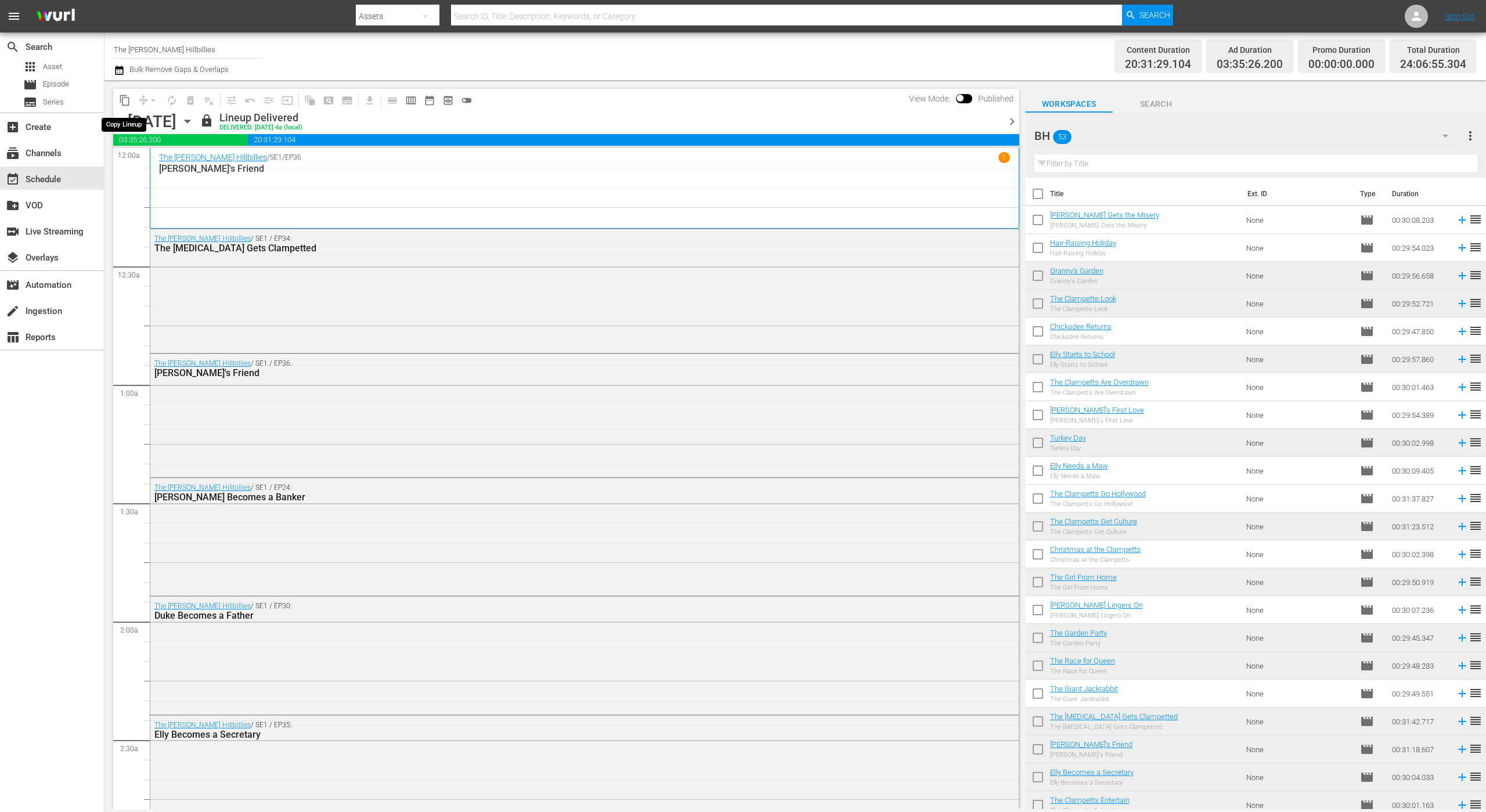
click at [126, 99] on span "content_copy" at bounding box center [124, 100] width 11 height 11
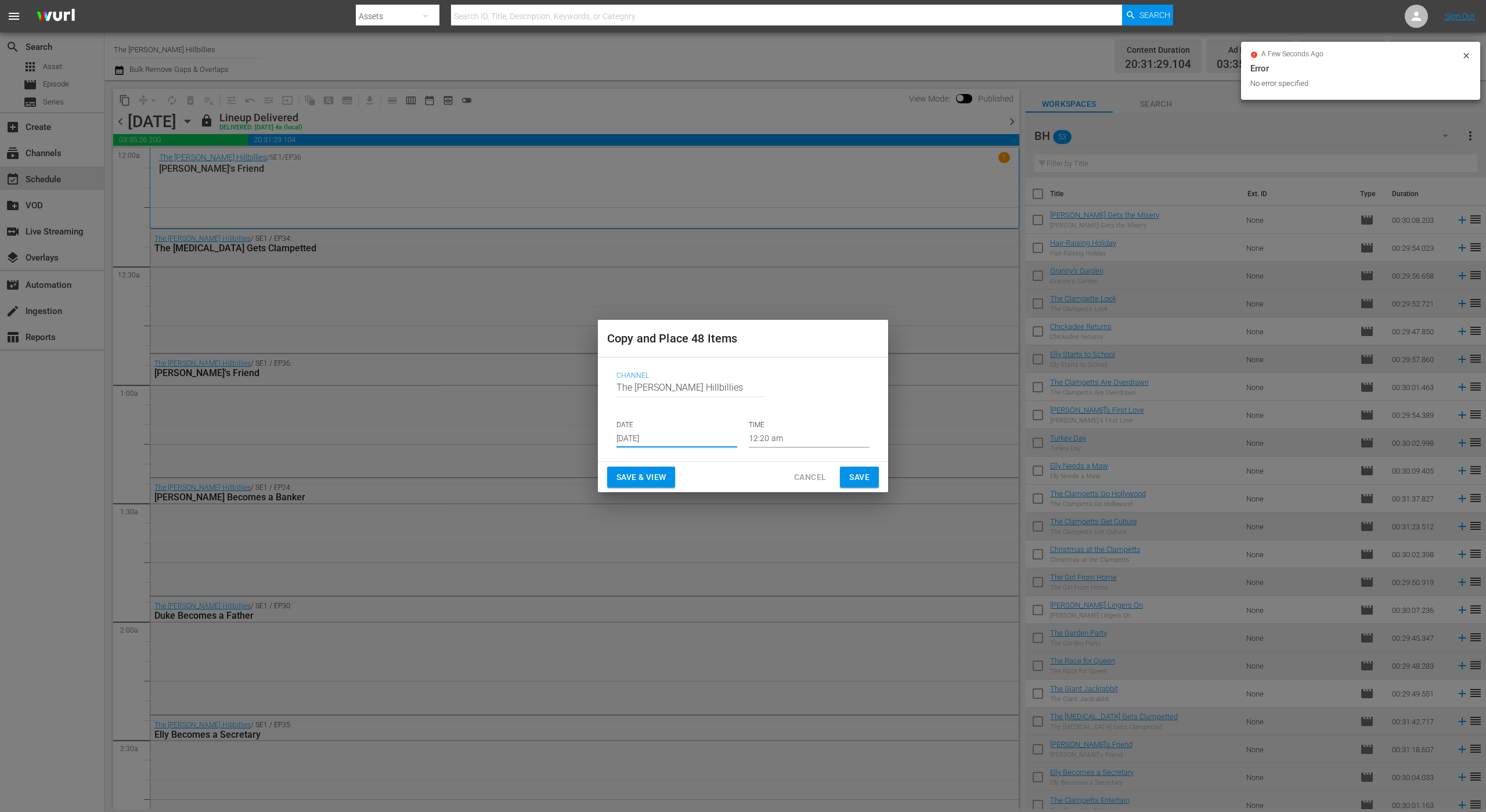
click at [678, 441] on input "[DATE]" at bounding box center [677, 438] width 121 height 17
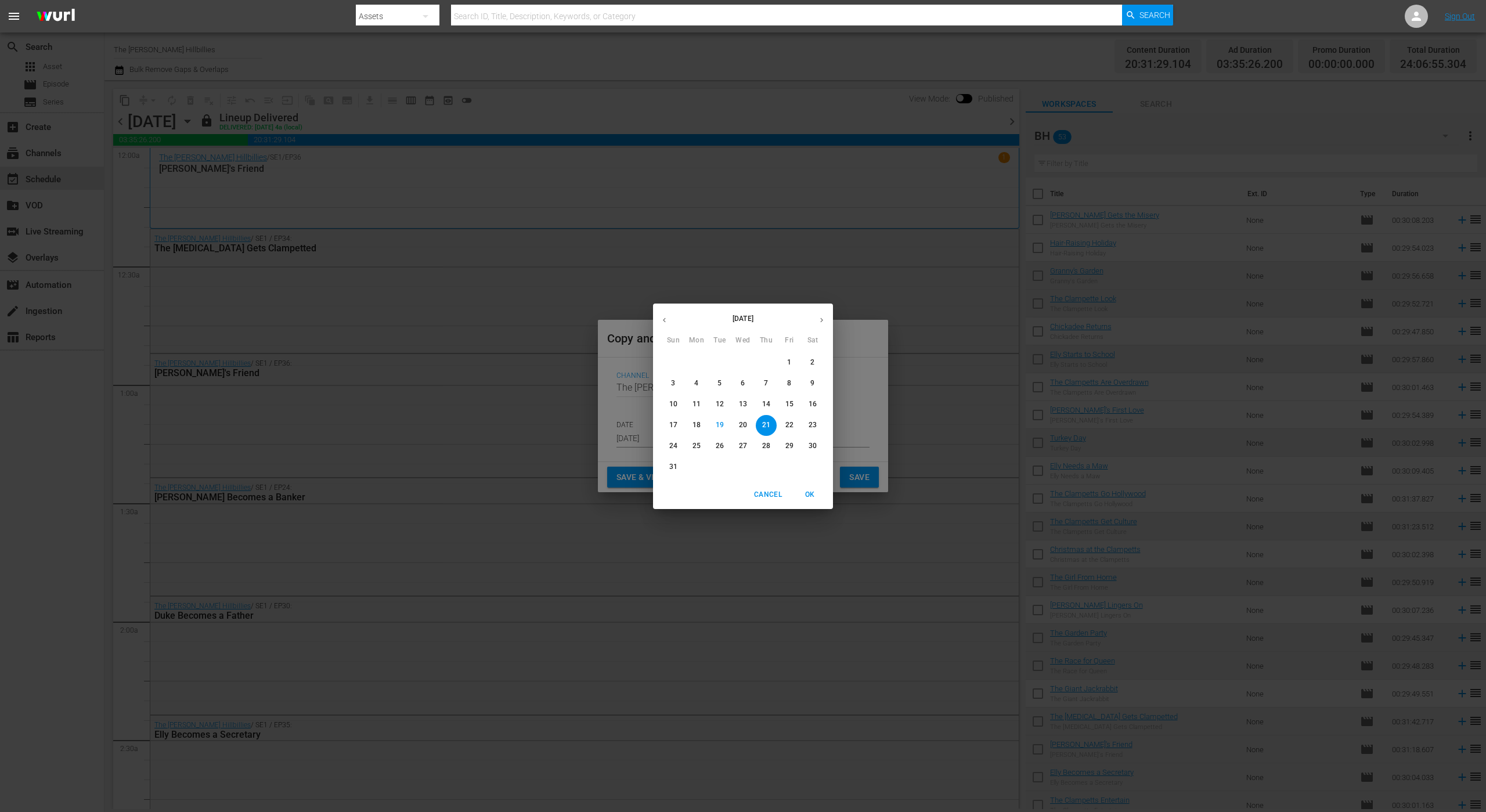
click at [819, 320] on icon "button" at bounding box center [822, 320] width 9 height 9
click at [790, 426] on p "26" at bounding box center [789, 425] width 8 height 10
type input "Sep 26th 2025"
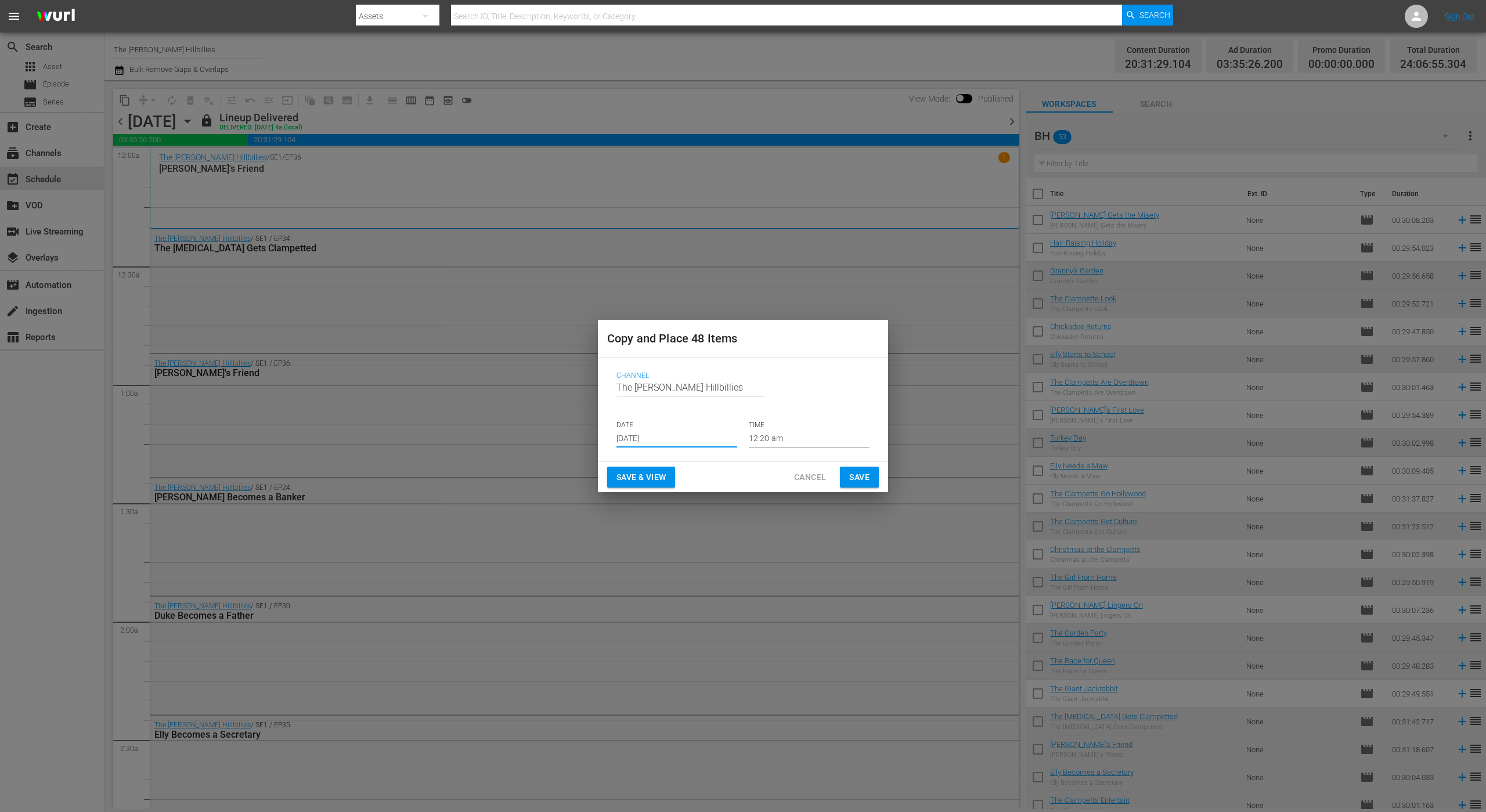
click at [854, 474] on span "Save" at bounding box center [859, 477] width 20 height 14
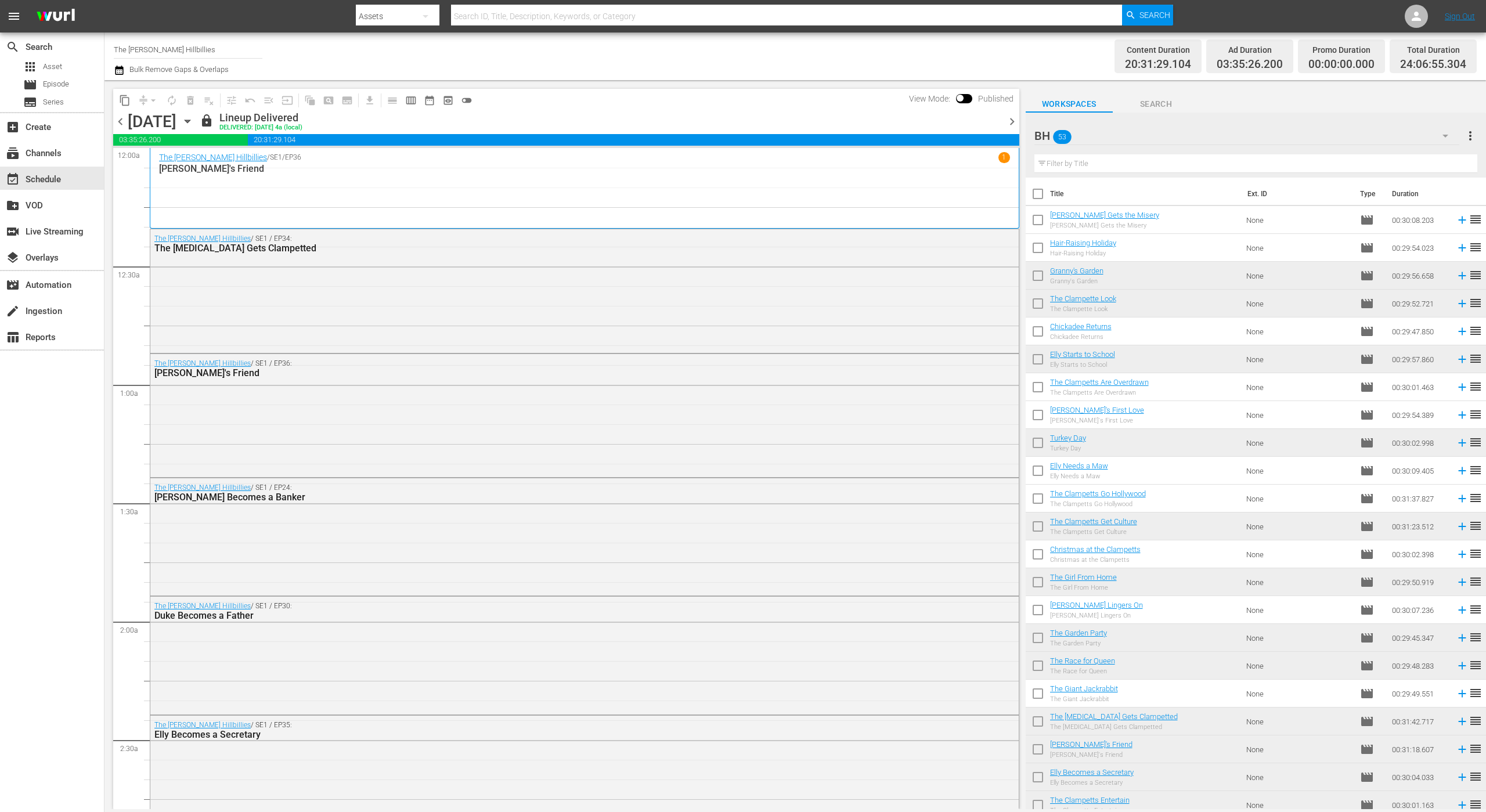
click at [1008, 121] on span "chevron_right" at bounding box center [1011, 121] width 14 height 14
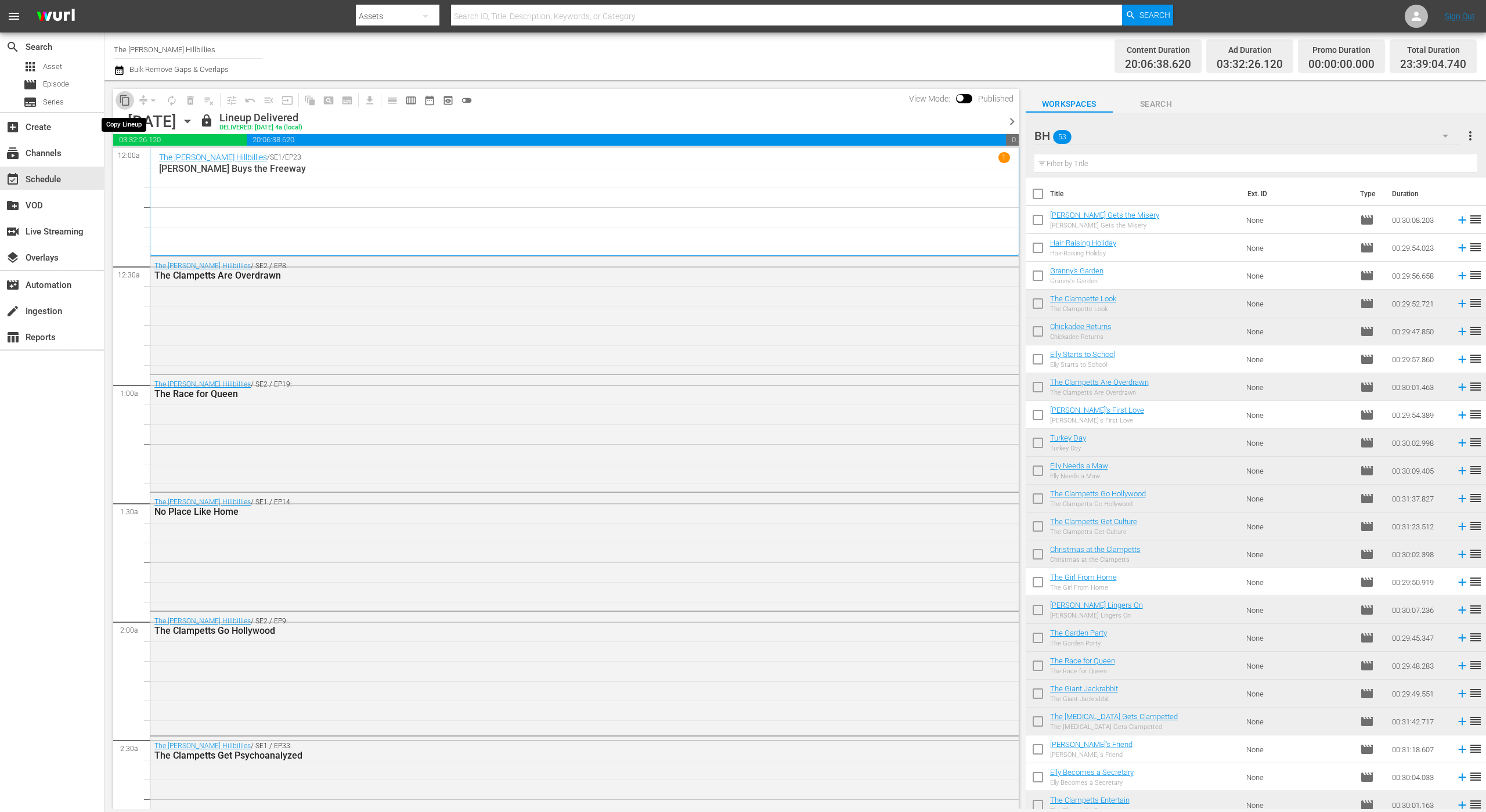
click at [124, 98] on span "content_copy" at bounding box center [124, 100] width 11 height 11
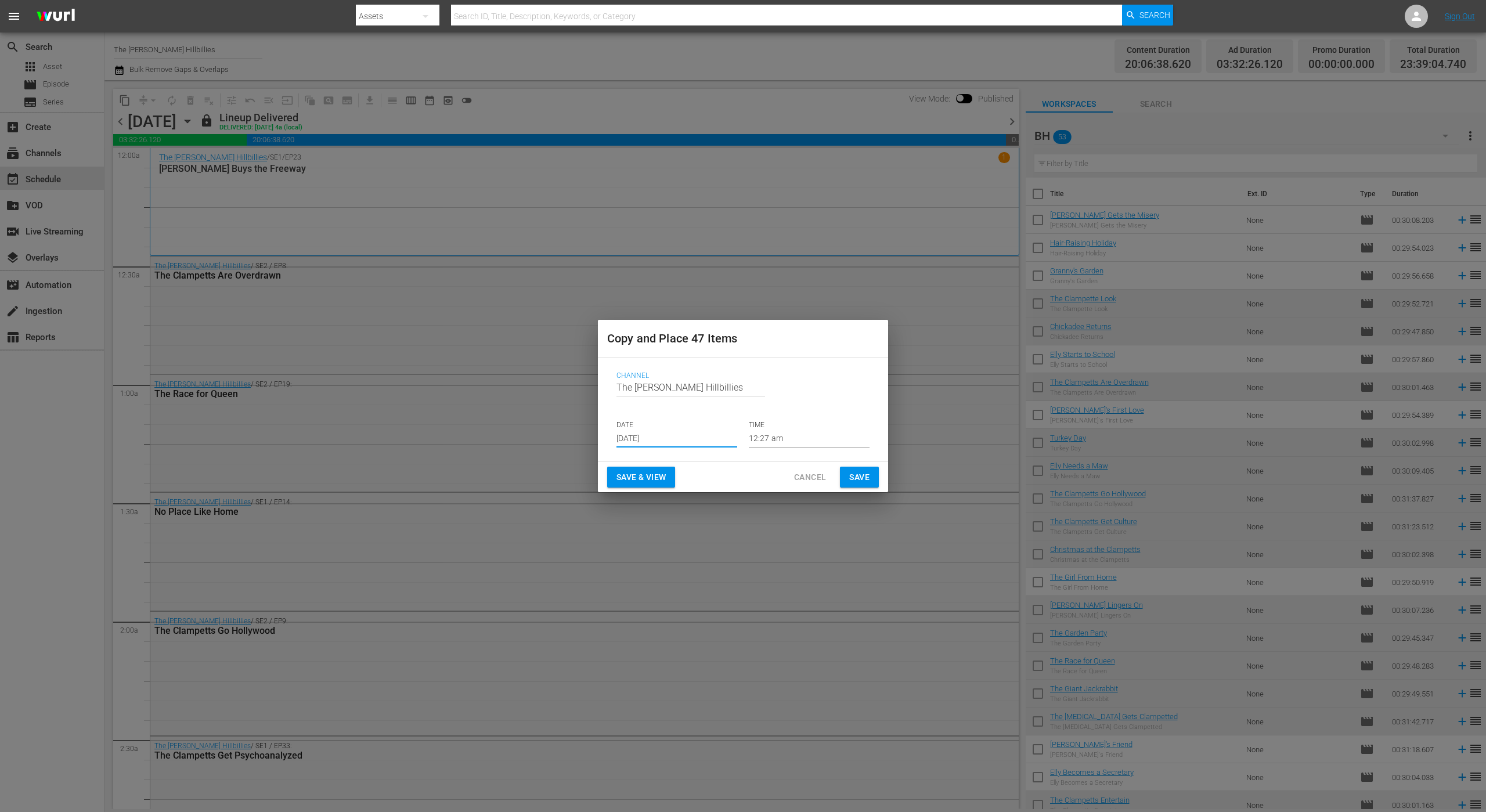
click at [688, 441] on input "[DATE]" at bounding box center [677, 438] width 121 height 17
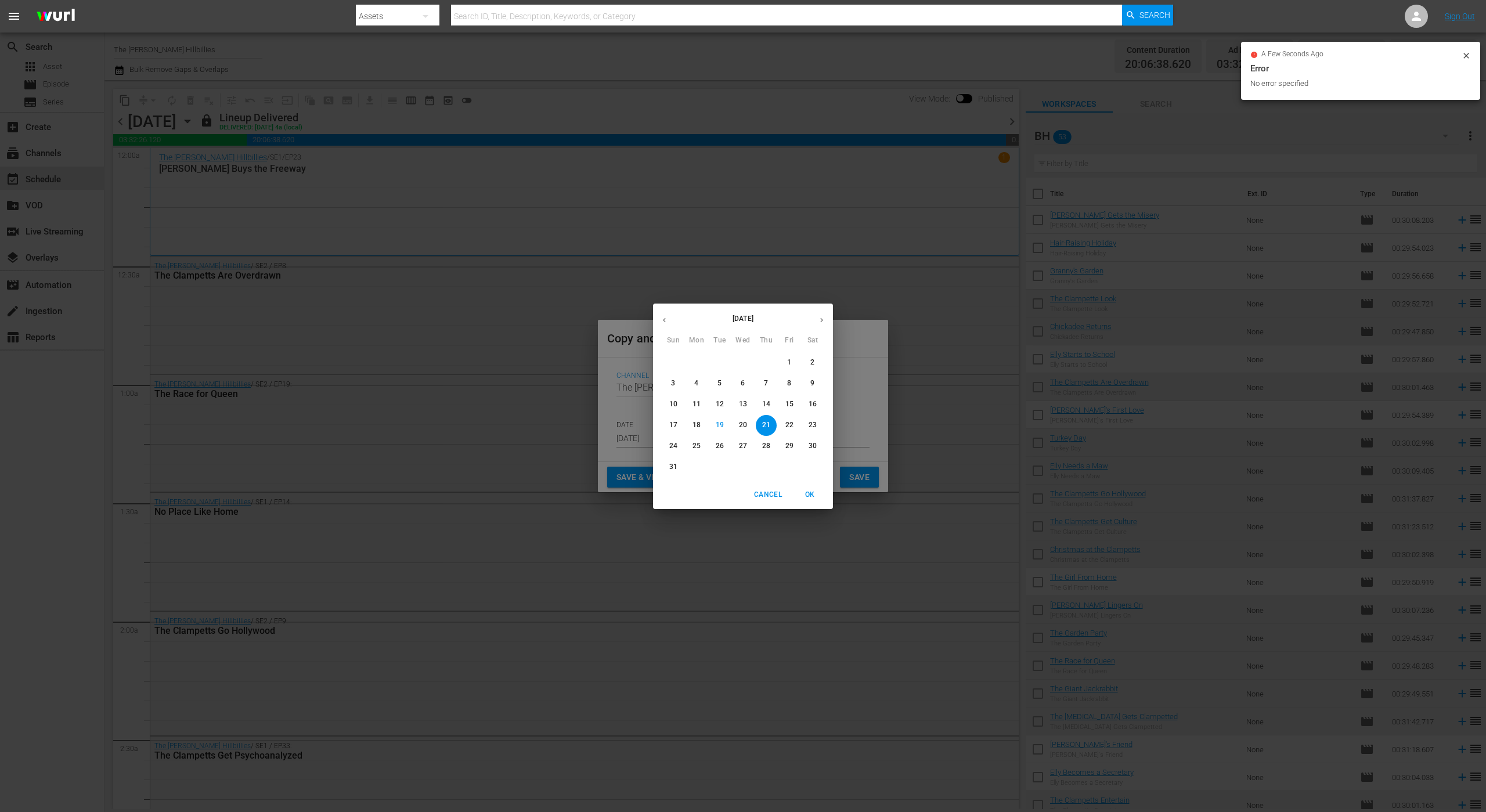
click at [815, 320] on button "button" at bounding box center [821, 320] width 23 height 23
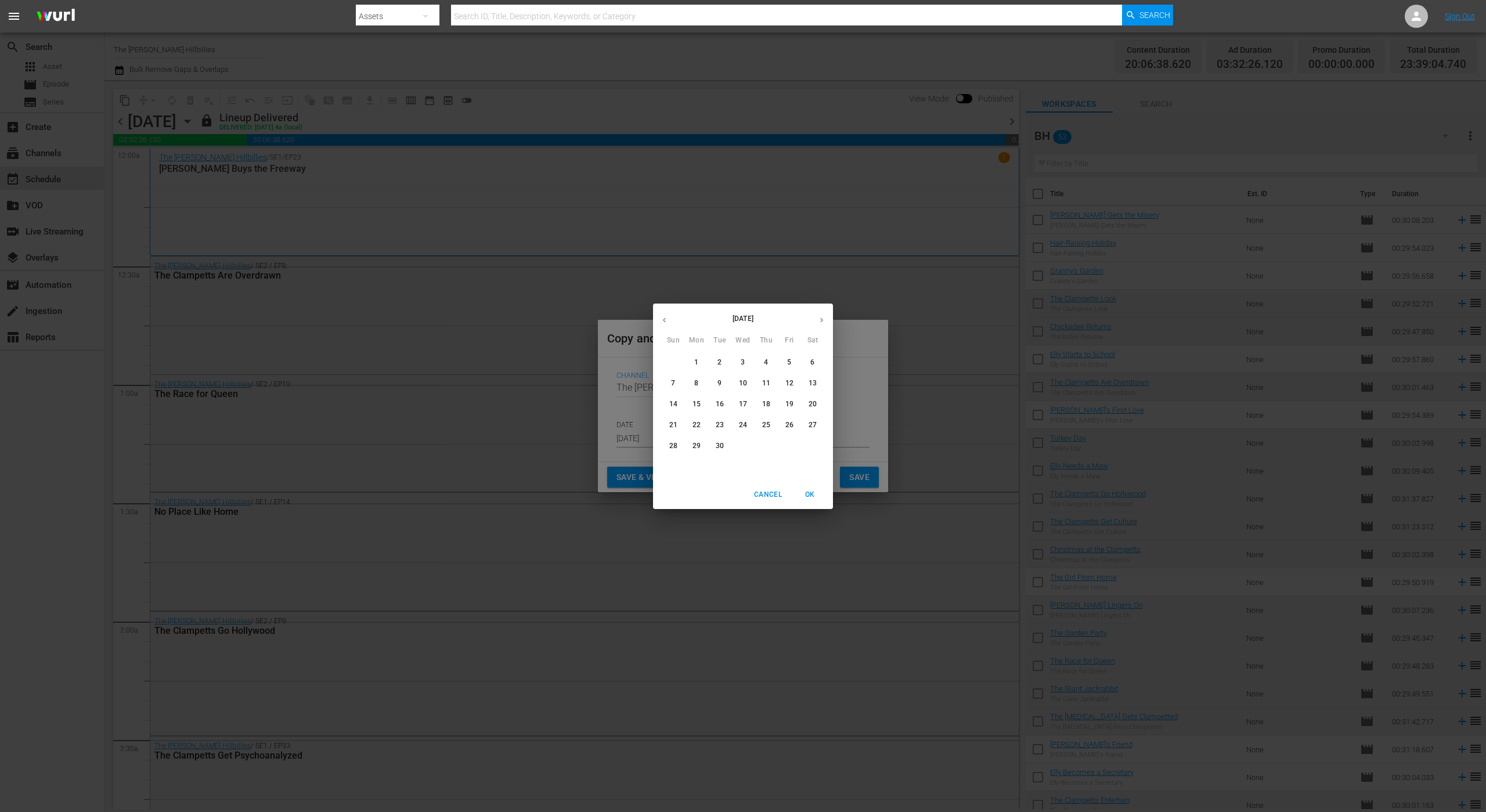
click at [814, 423] on p "27" at bounding box center [812, 425] width 8 height 10
type input "Sep 27th 2025"
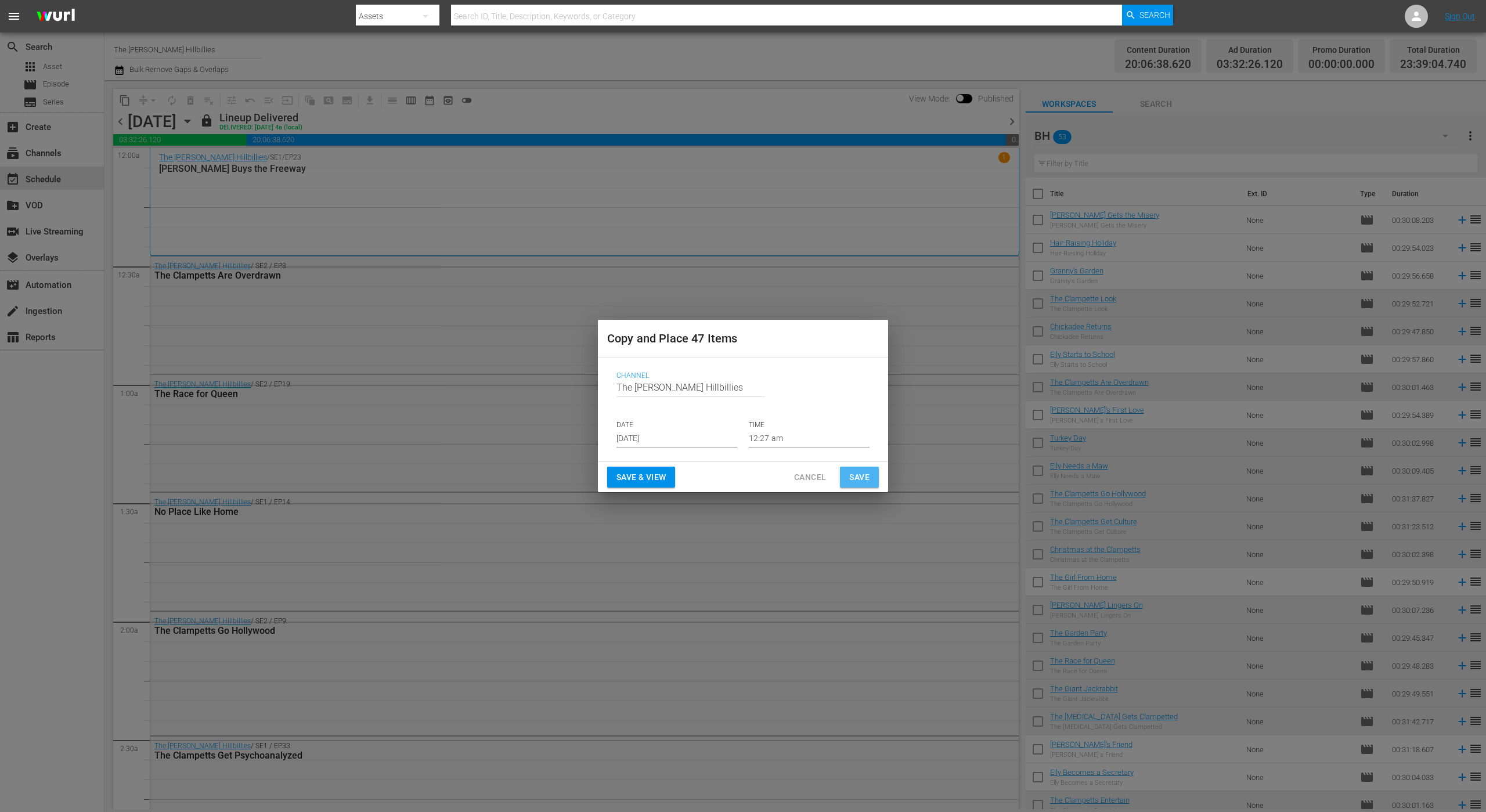
click at [862, 477] on span "Save" at bounding box center [859, 477] width 20 height 14
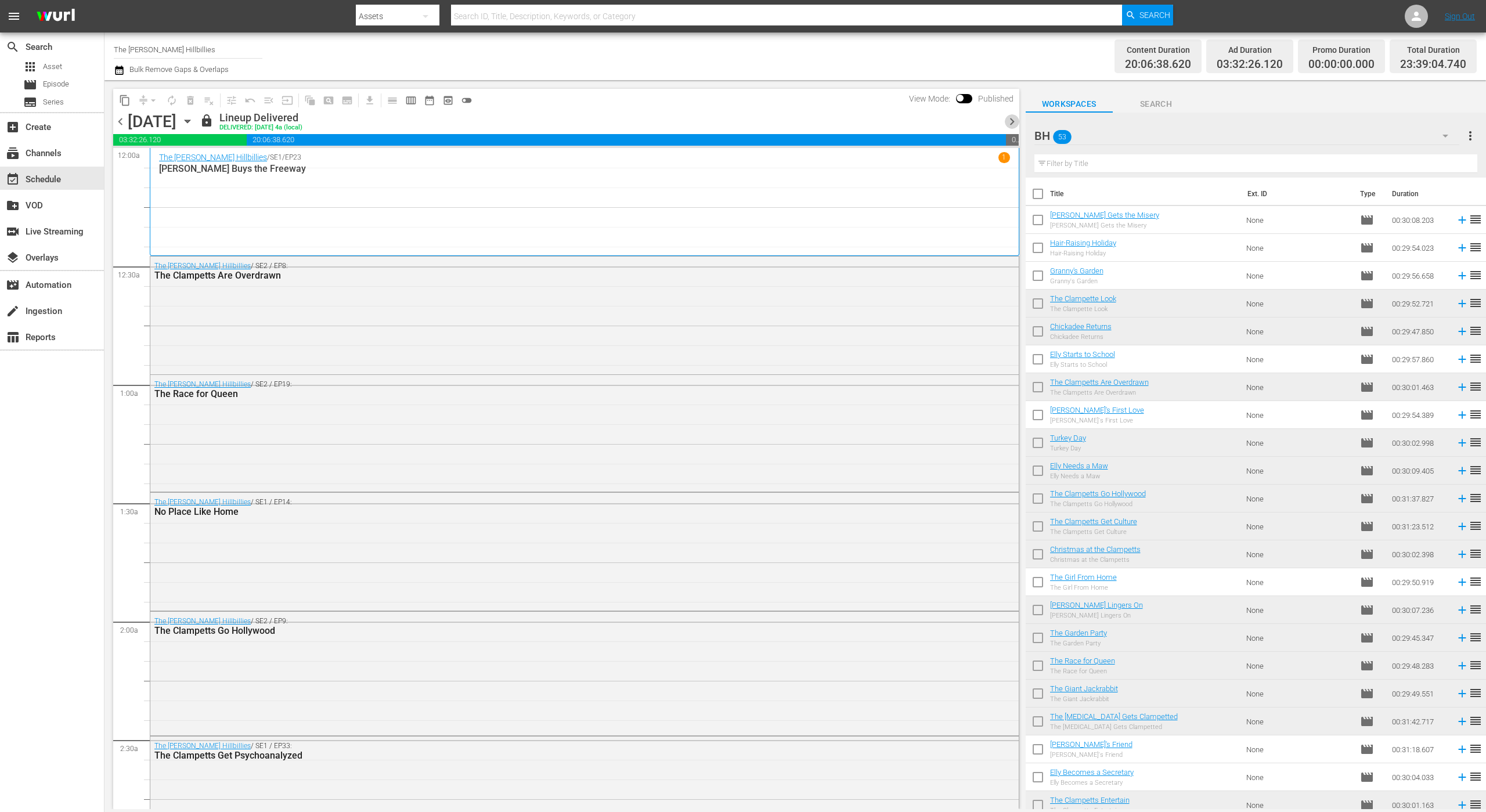
click at [1008, 125] on span "chevron_right" at bounding box center [1011, 121] width 14 height 14
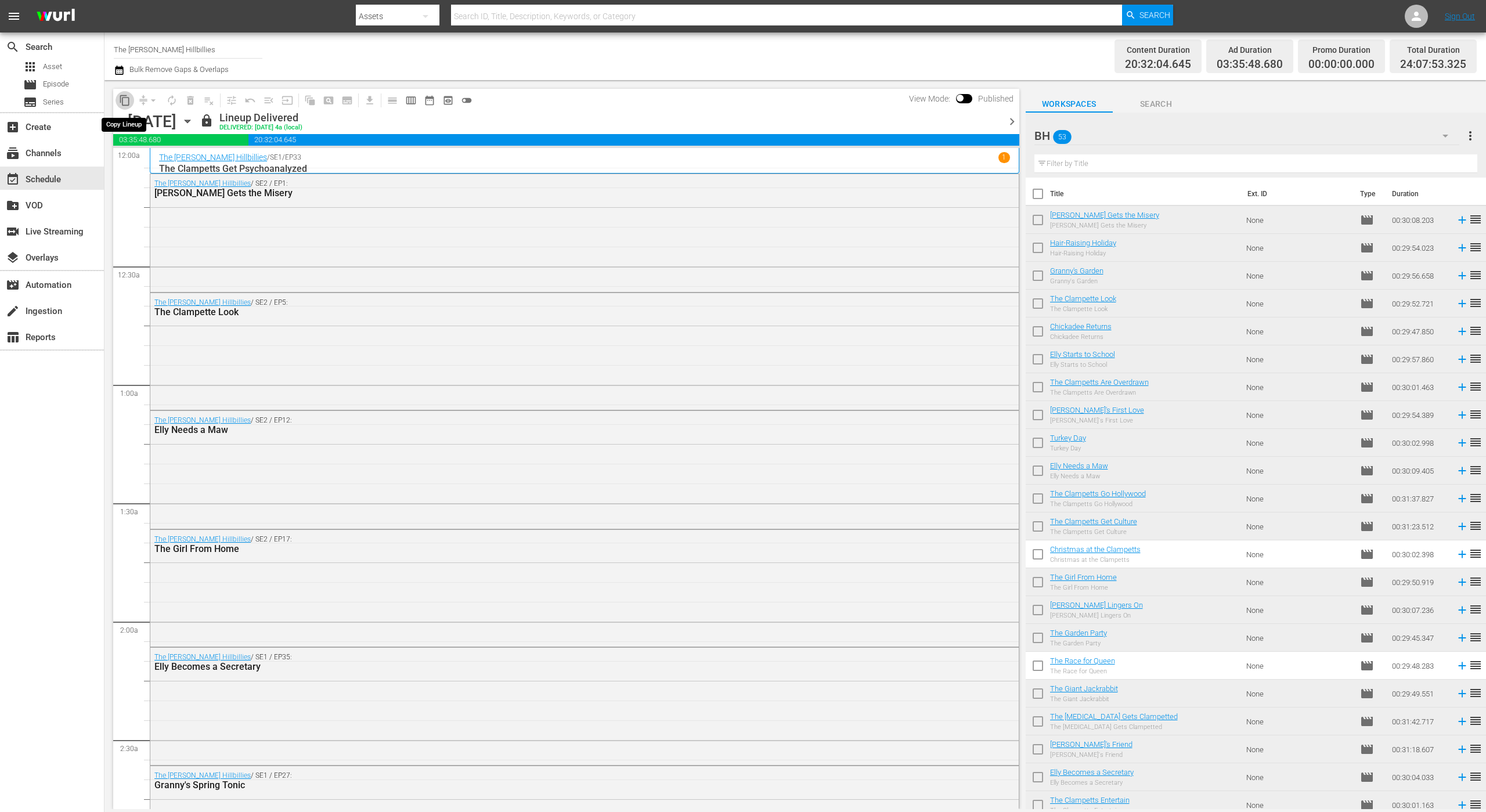
click at [129, 102] on span "content_copy" at bounding box center [124, 100] width 11 height 11
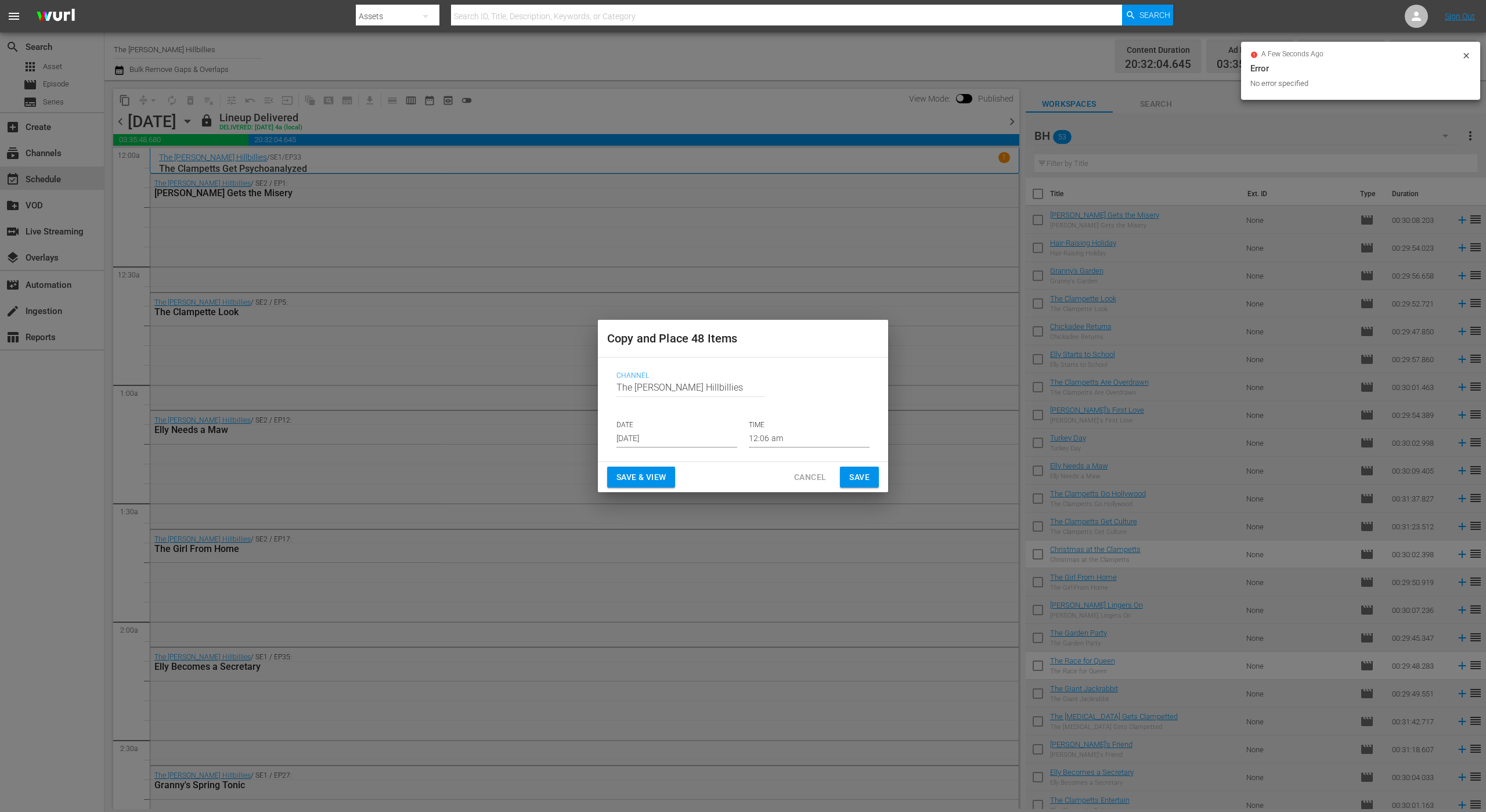
click at [675, 434] on input "[DATE]" at bounding box center [677, 438] width 121 height 17
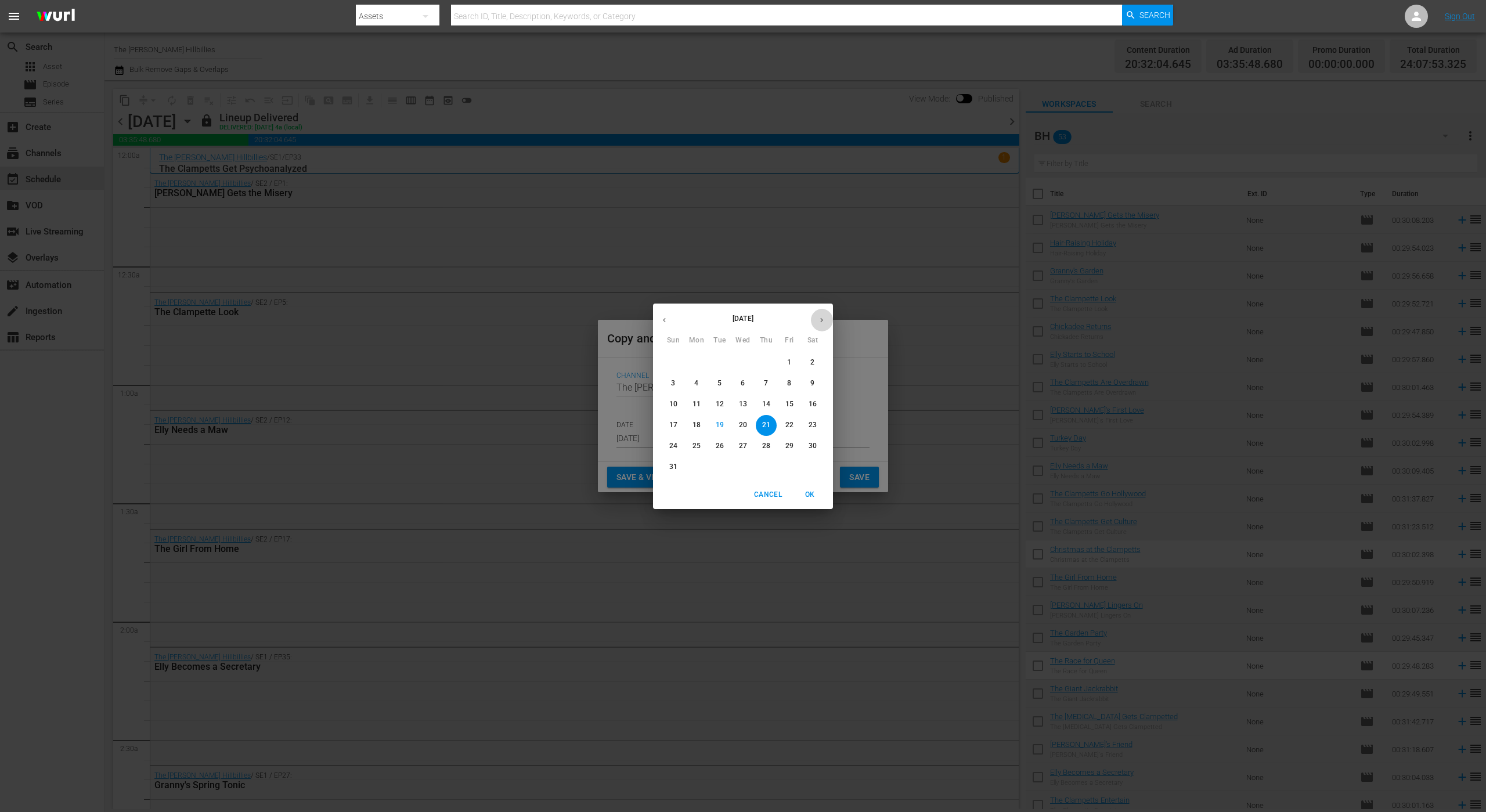
click at [820, 317] on icon "button" at bounding box center [822, 320] width 9 height 9
click at [668, 451] on button "28" at bounding box center [673, 447] width 21 height 21
type input "Sep 28th 2025"
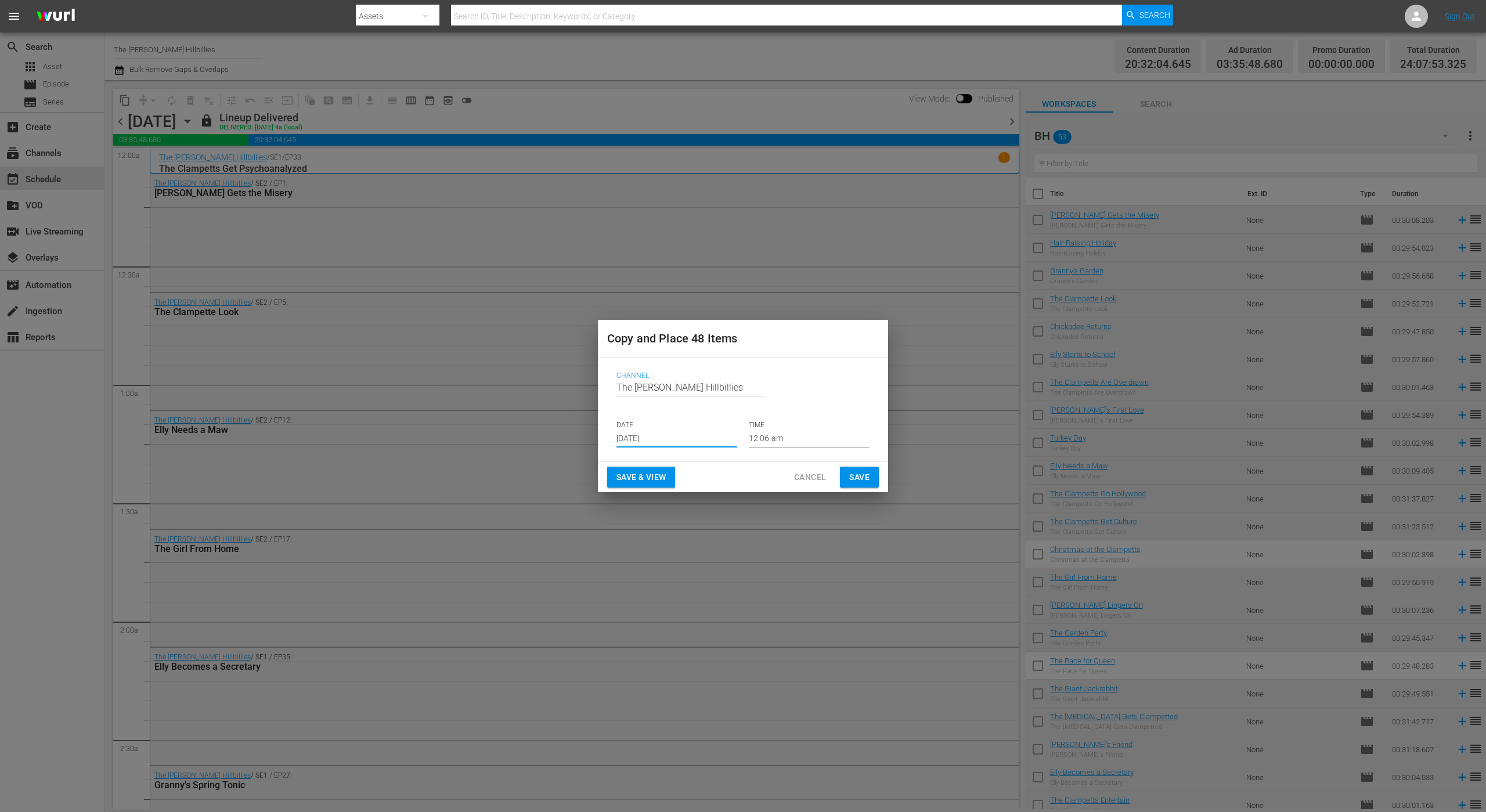
click at [854, 473] on span "Save" at bounding box center [859, 477] width 20 height 14
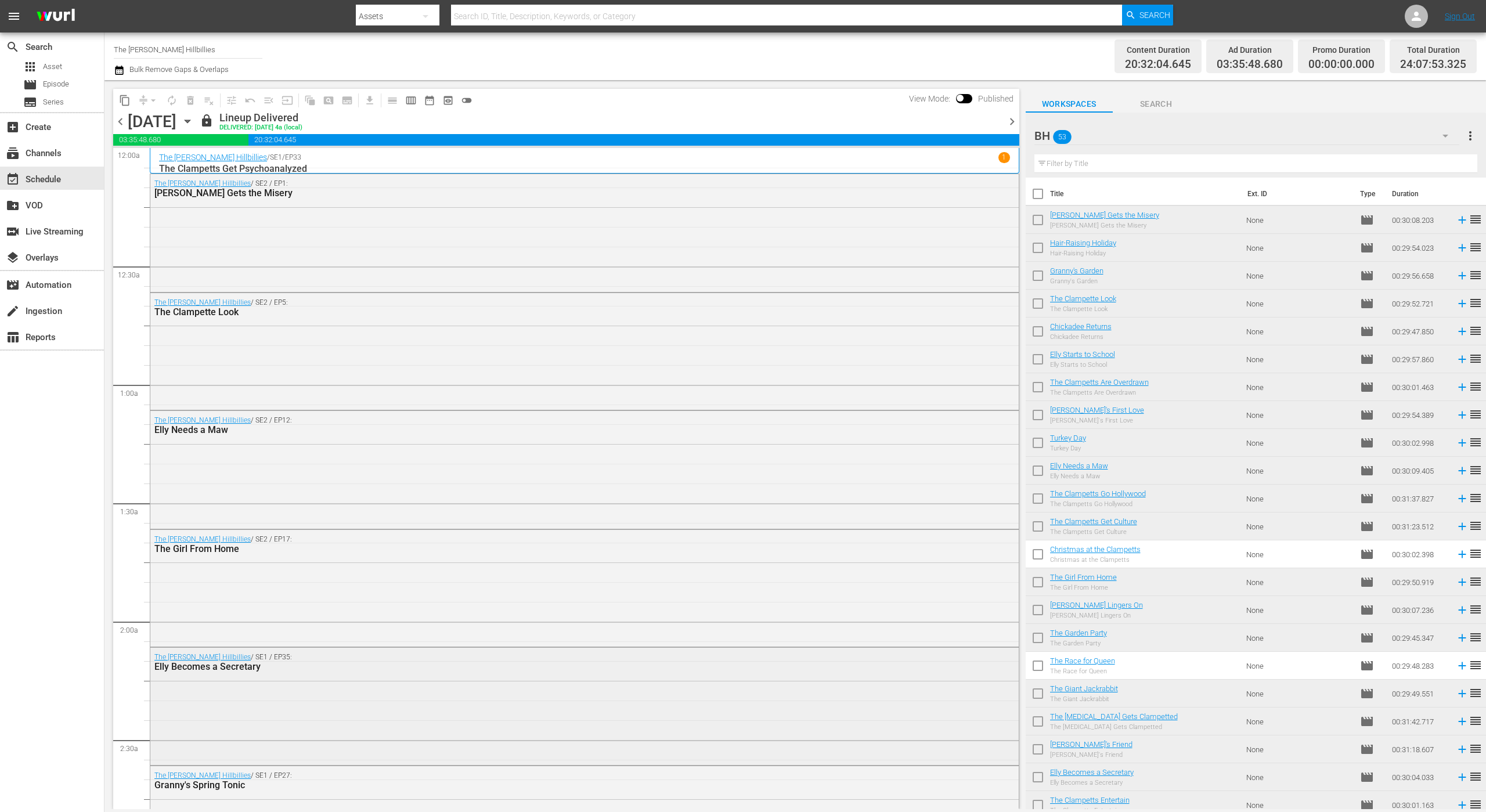
click at [866, 725] on div "The Beverly Hillbillies / SE1 / EP35: Elly Becomes a Secretary" at bounding box center [584, 704] width 869 height 115
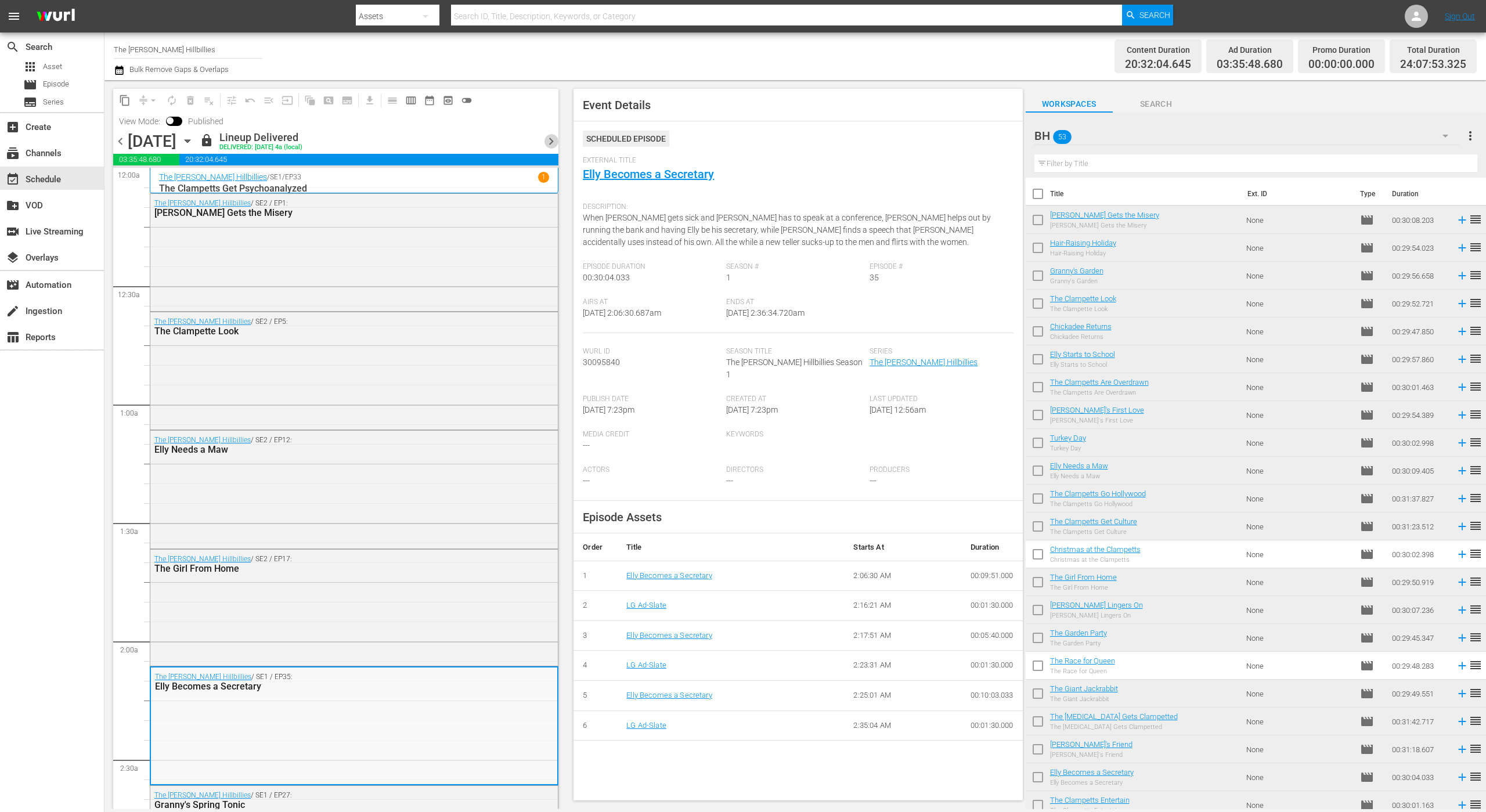
click at [547, 141] on span "chevron_right" at bounding box center [550, 141] width 14 height 14
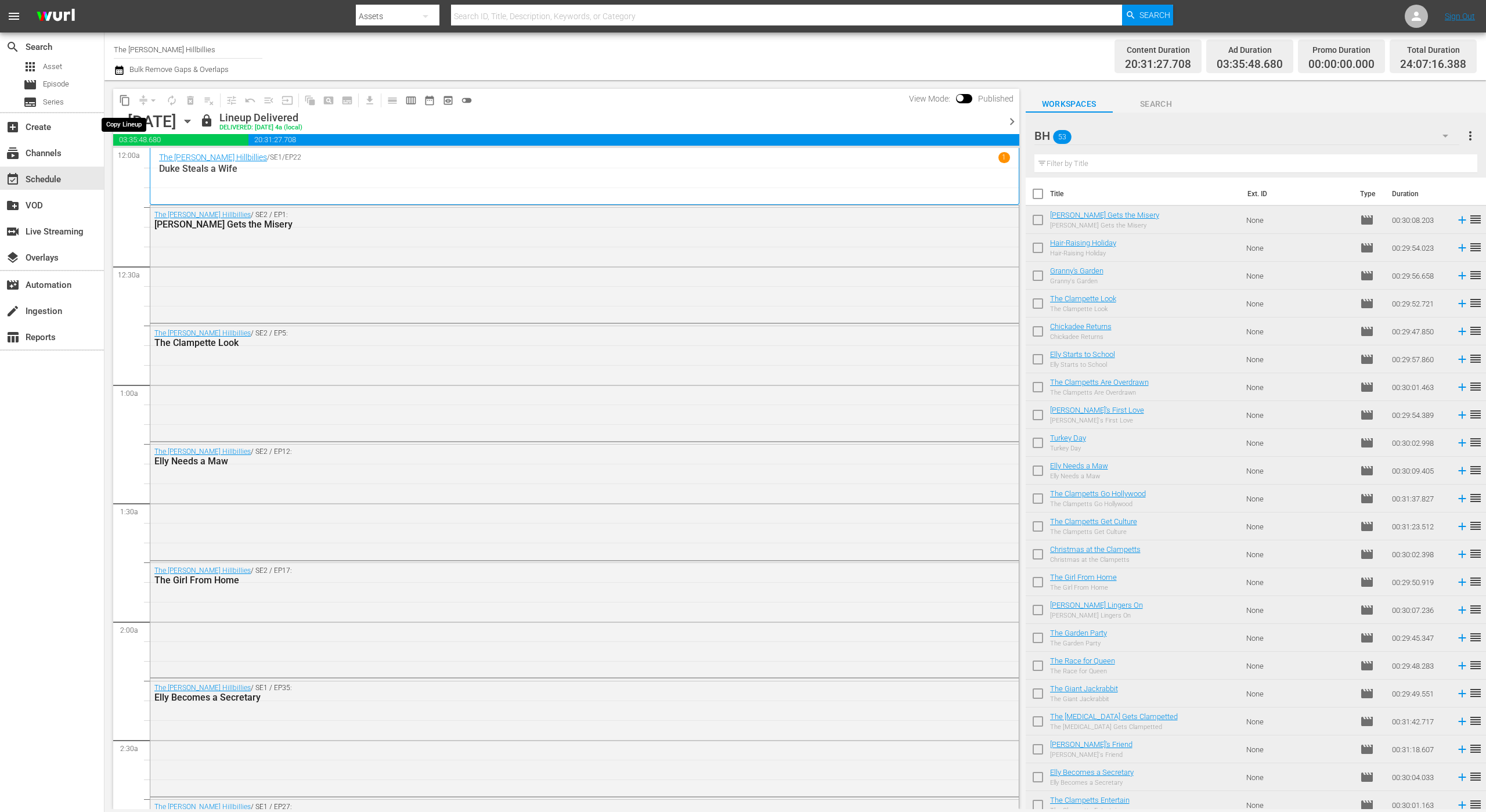
click at [126, 103] on span "content_copy" at bounding box center [124, 100] width 11 height 11
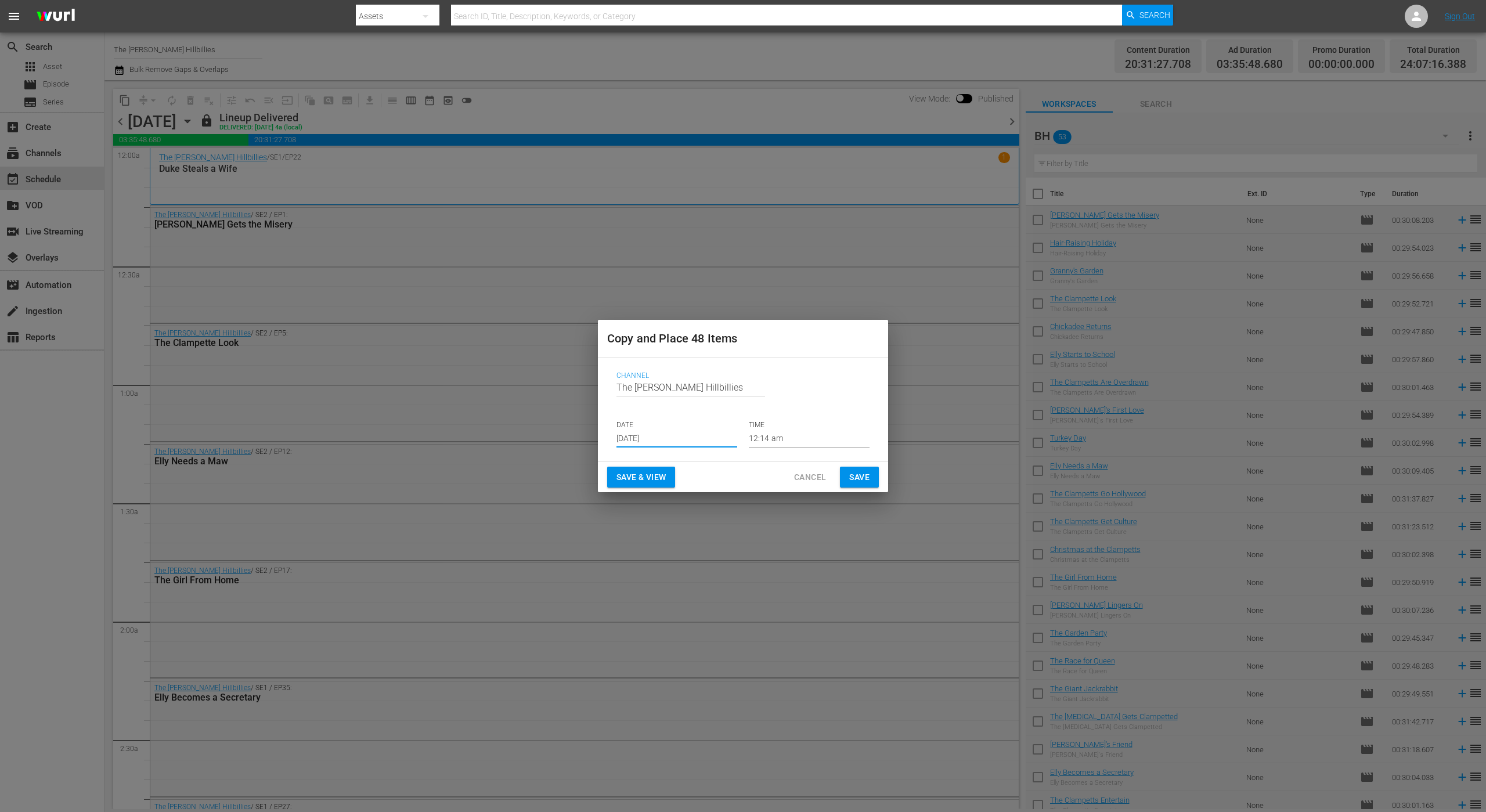
click at [681, 444] on input "[DATE]" at bounding box center [677, 438] width 121 height 17
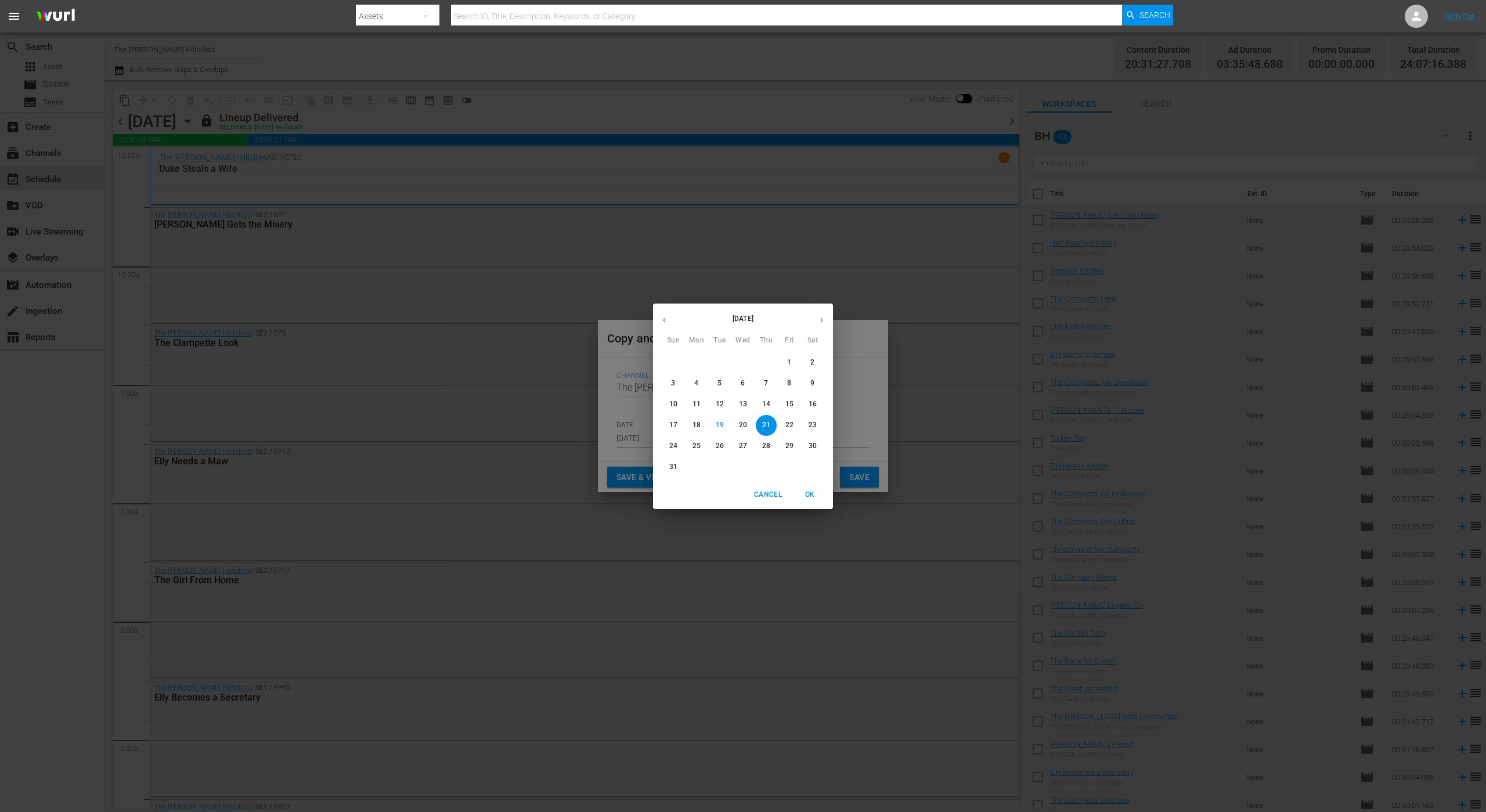
click at [820, 317] on icon "button" at bounding box center [822, 320] width 9 height 9
click at [699, 449] on p "29" at bounding box center [696, 446] width 8 height 10
type input "Sep 29th 2025"
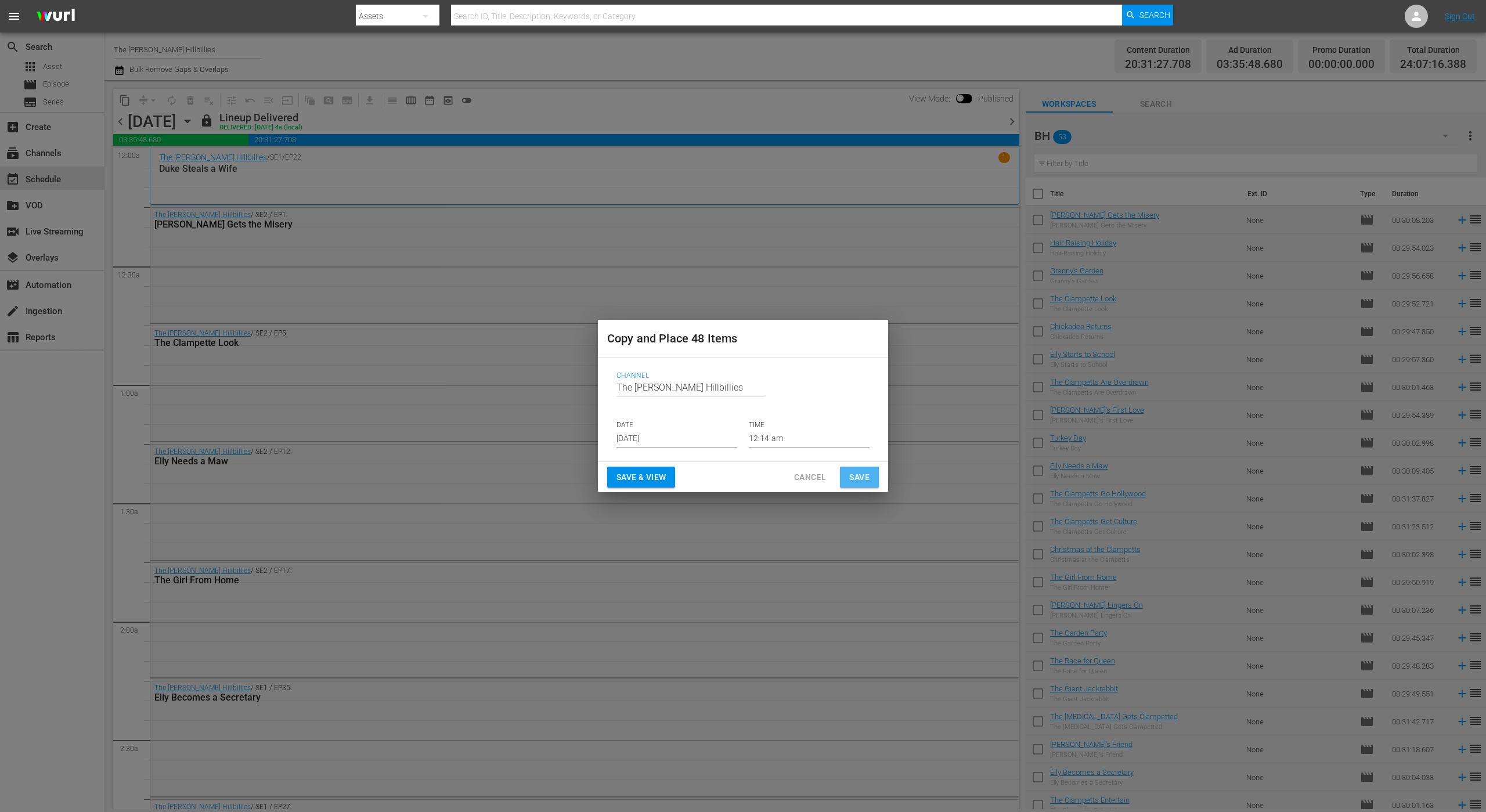
click at [856, 478] on span "Save" at bounding box center [859, 477] width 20 height 14
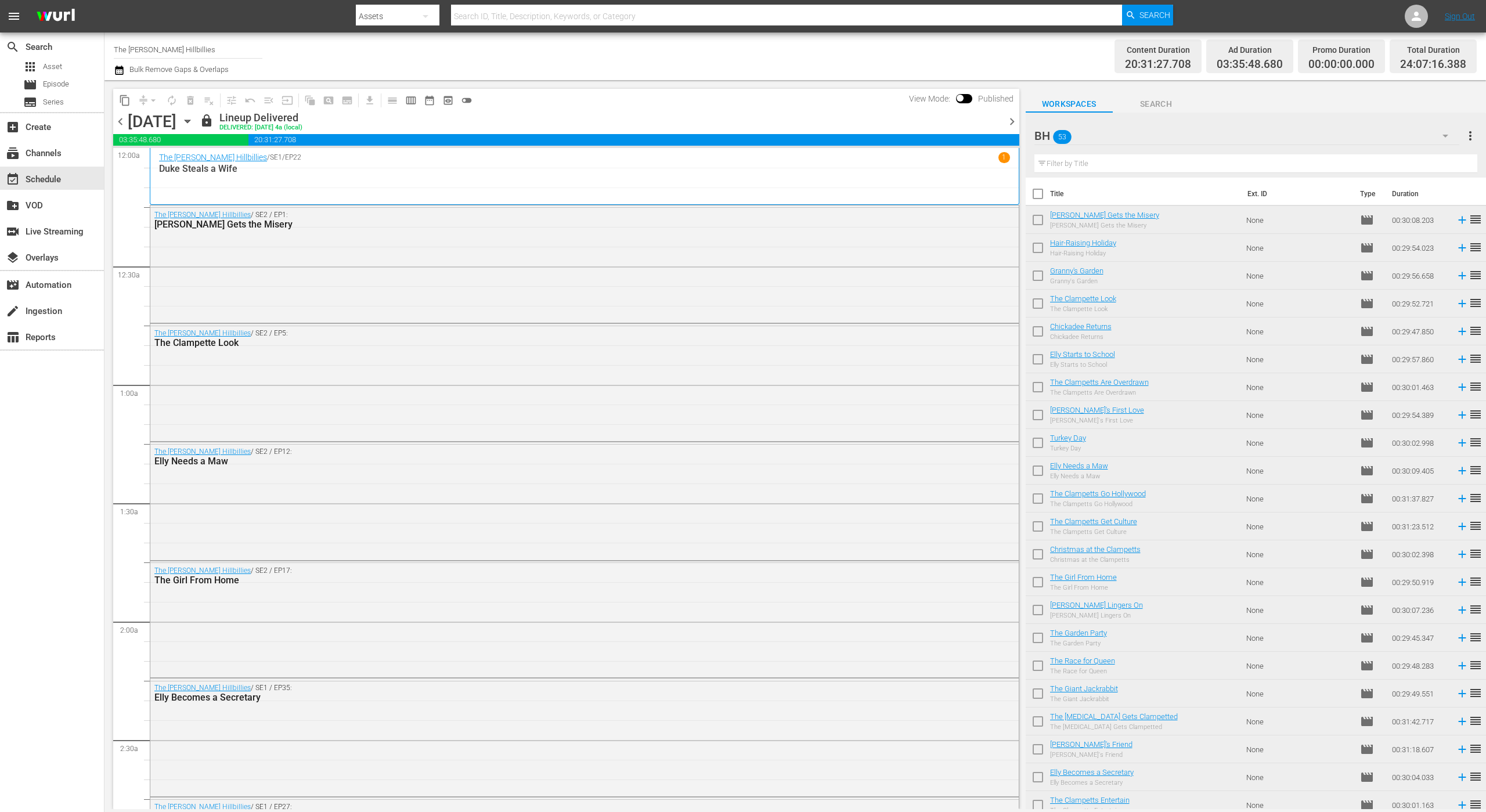
click at [194, 125] on icon "button" at bounding box center [187, 121] width 13 height 13
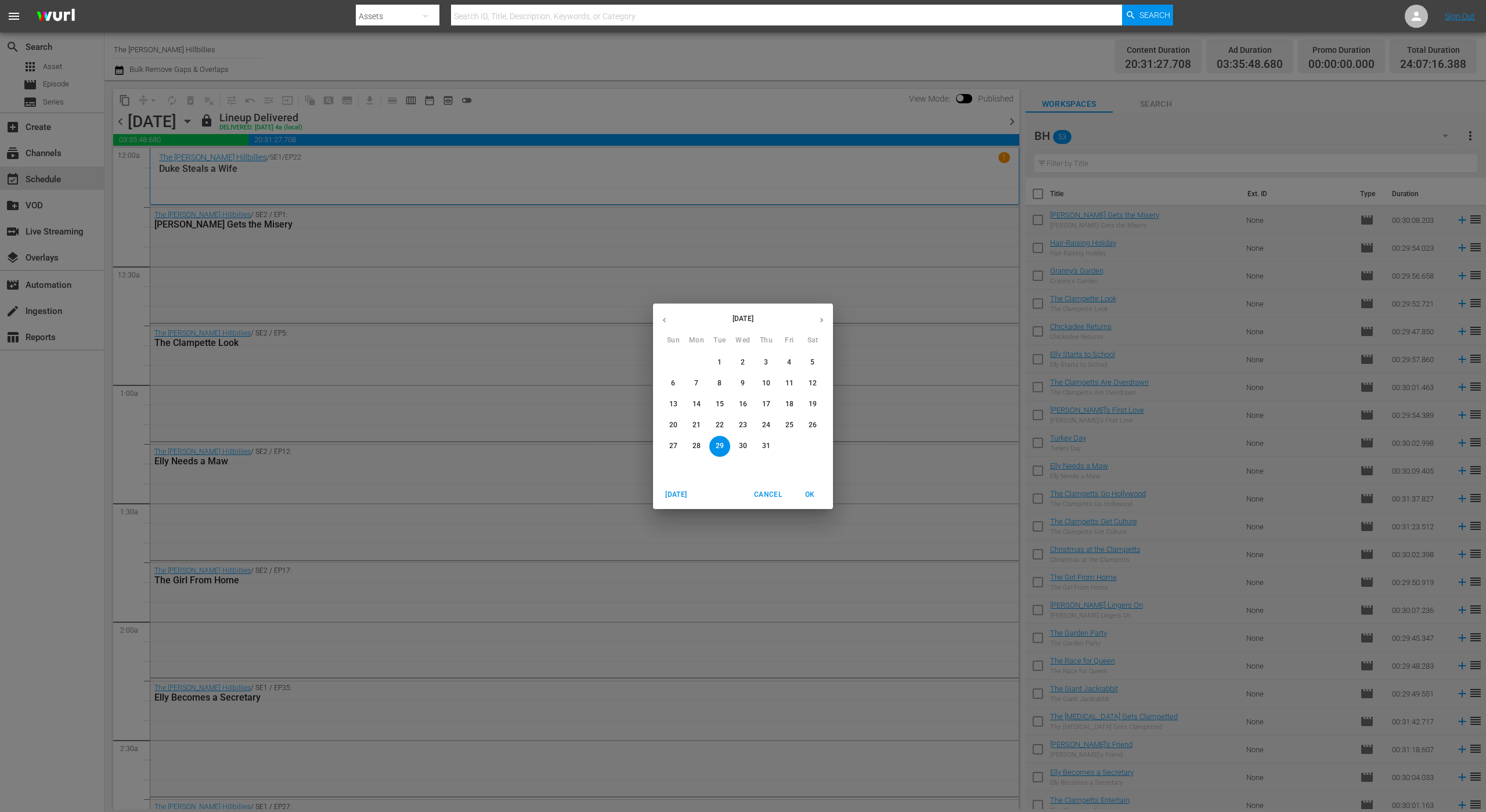
click at [821, 317] on icon "button" at bounding box center [822, 320] width 9 height 9
click at [818, 320] on icon "button" at bounding box center [822, 320] width 9 height 9
click at [696, 443] on p "29" at bounding box center [696, 446] width 8 height 10
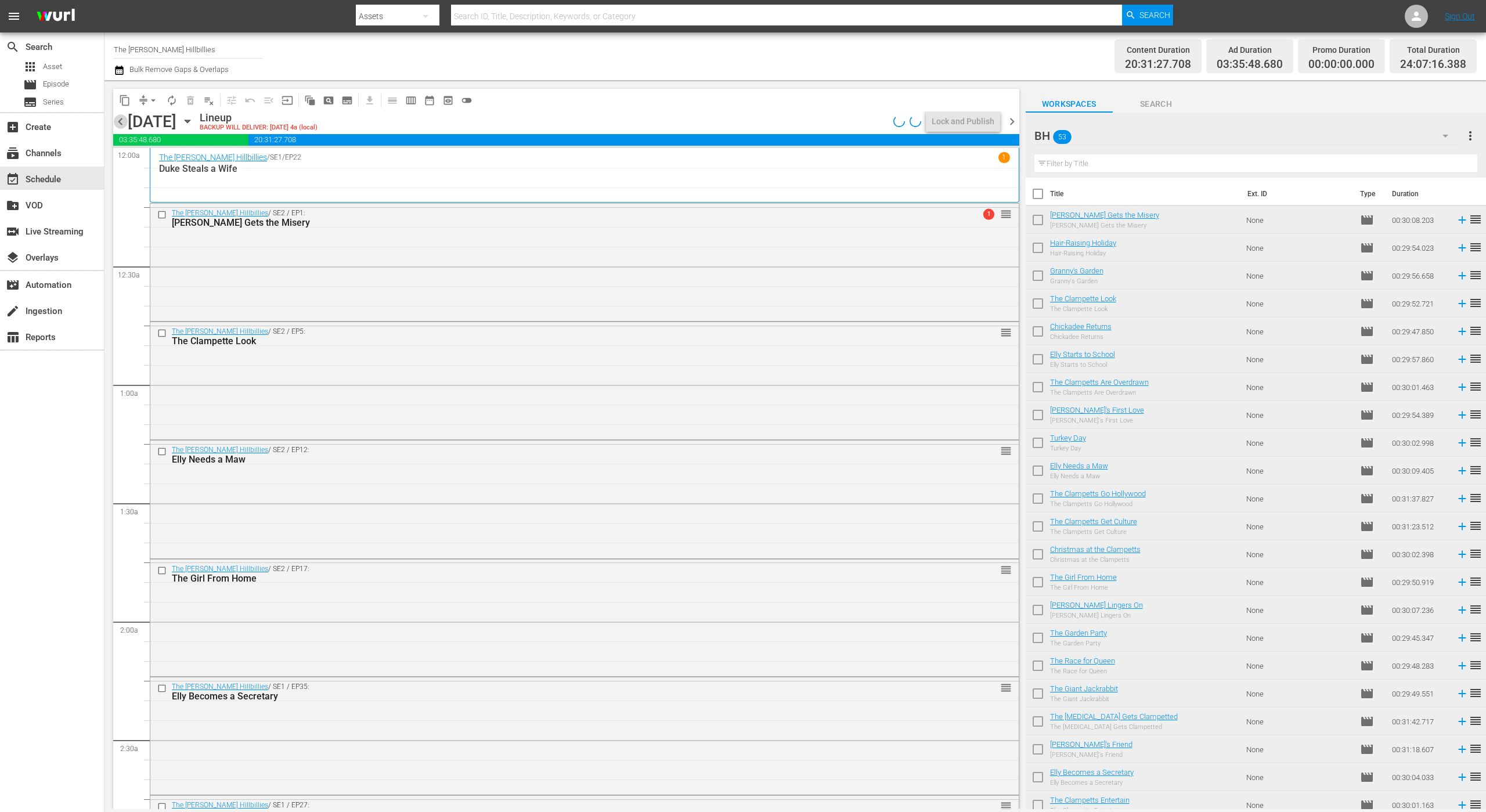
click at [118, 123] on span "chevron_left" at bounding box center [120, 121] width 14 height 14
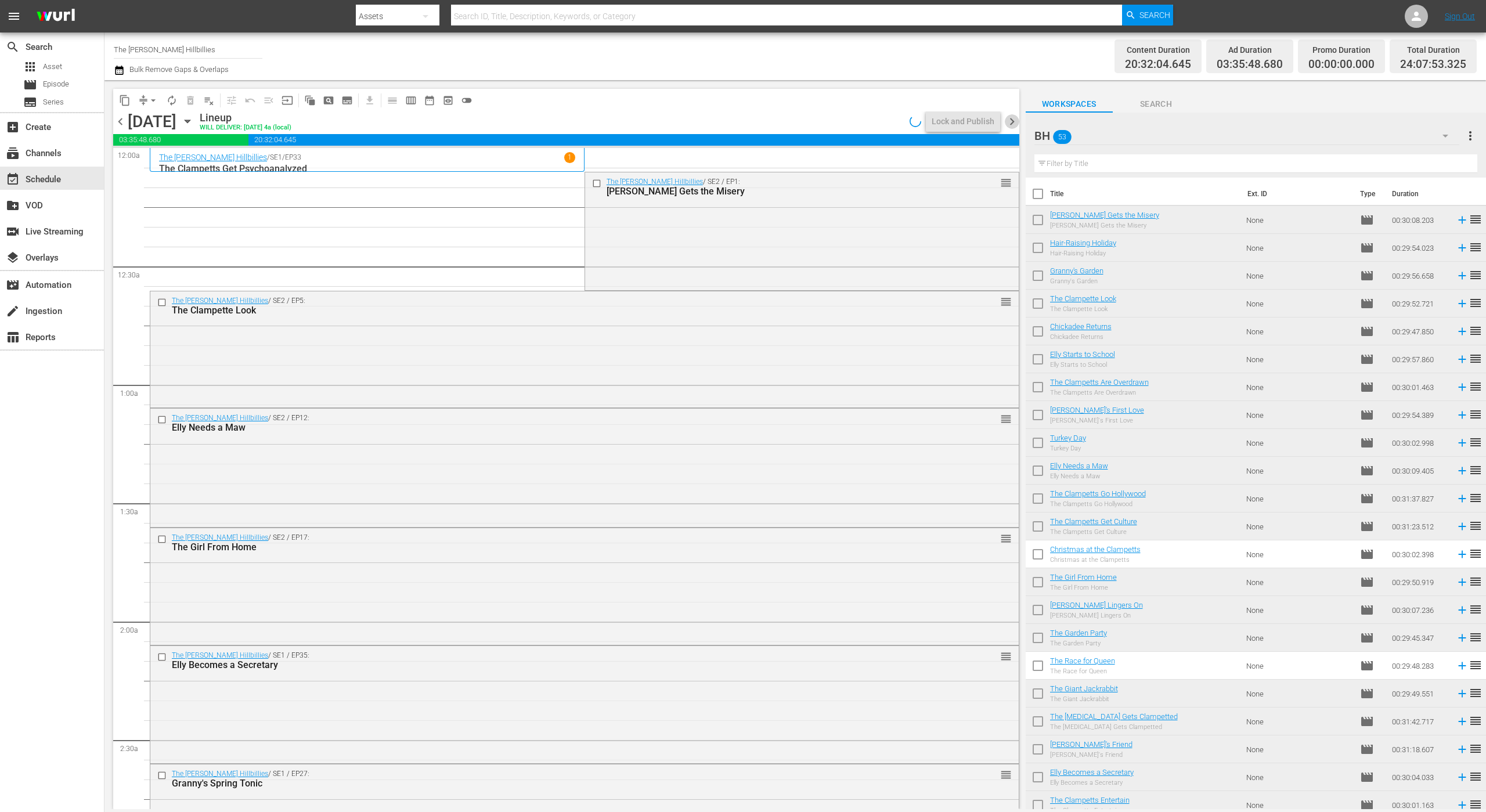
click at [1016, 122] on span "chevron_right" at bounding box center [1011, 121] width 14 height 14
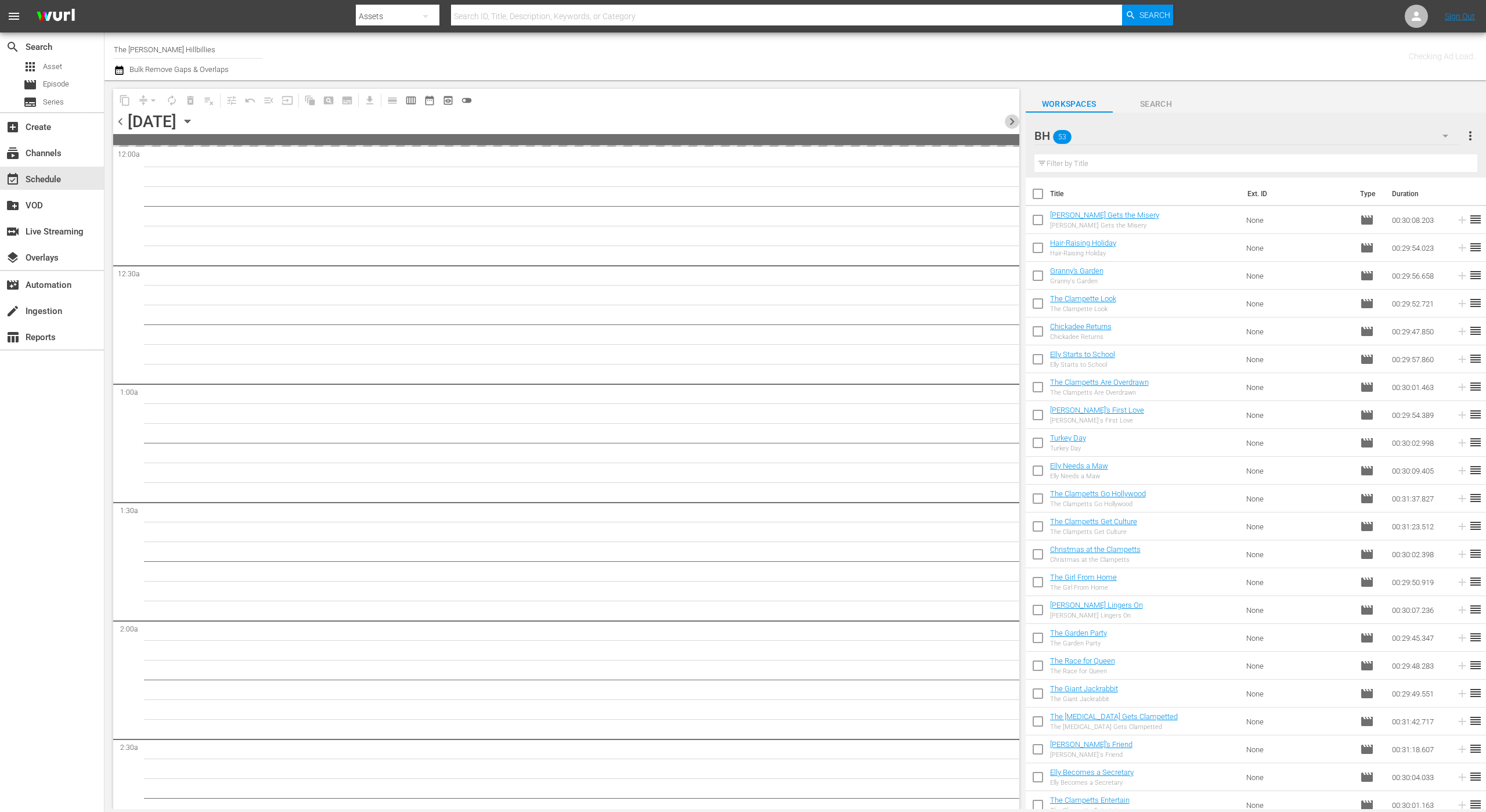
click at [1016, 122] on span "chevron_right" at bounding box center [1011, 121] width 14 height 14
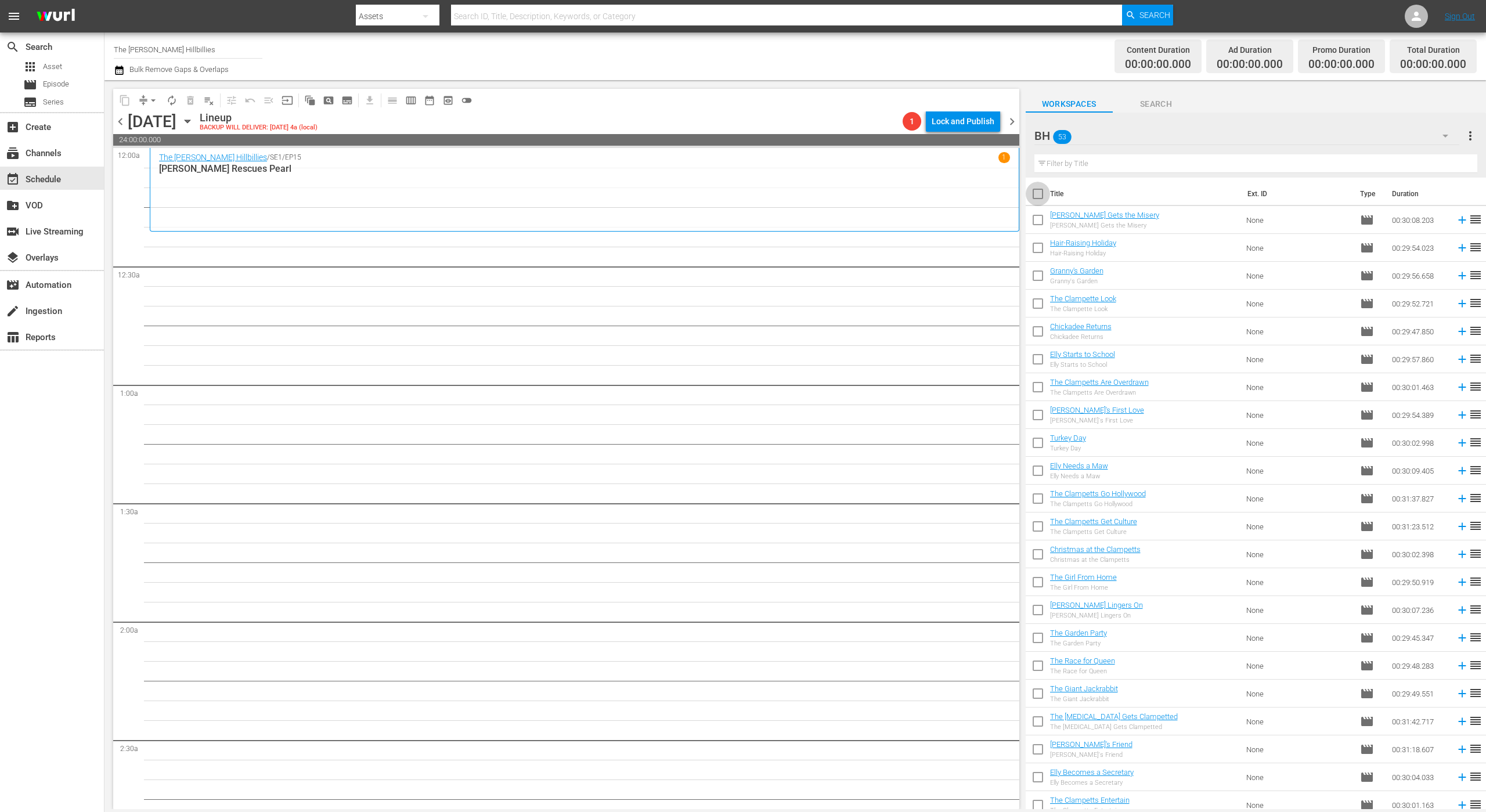
click at [1039, 194] on input "checkbox" at bounding box center [1038, 196] width 24 height 24
checkbox input "true"
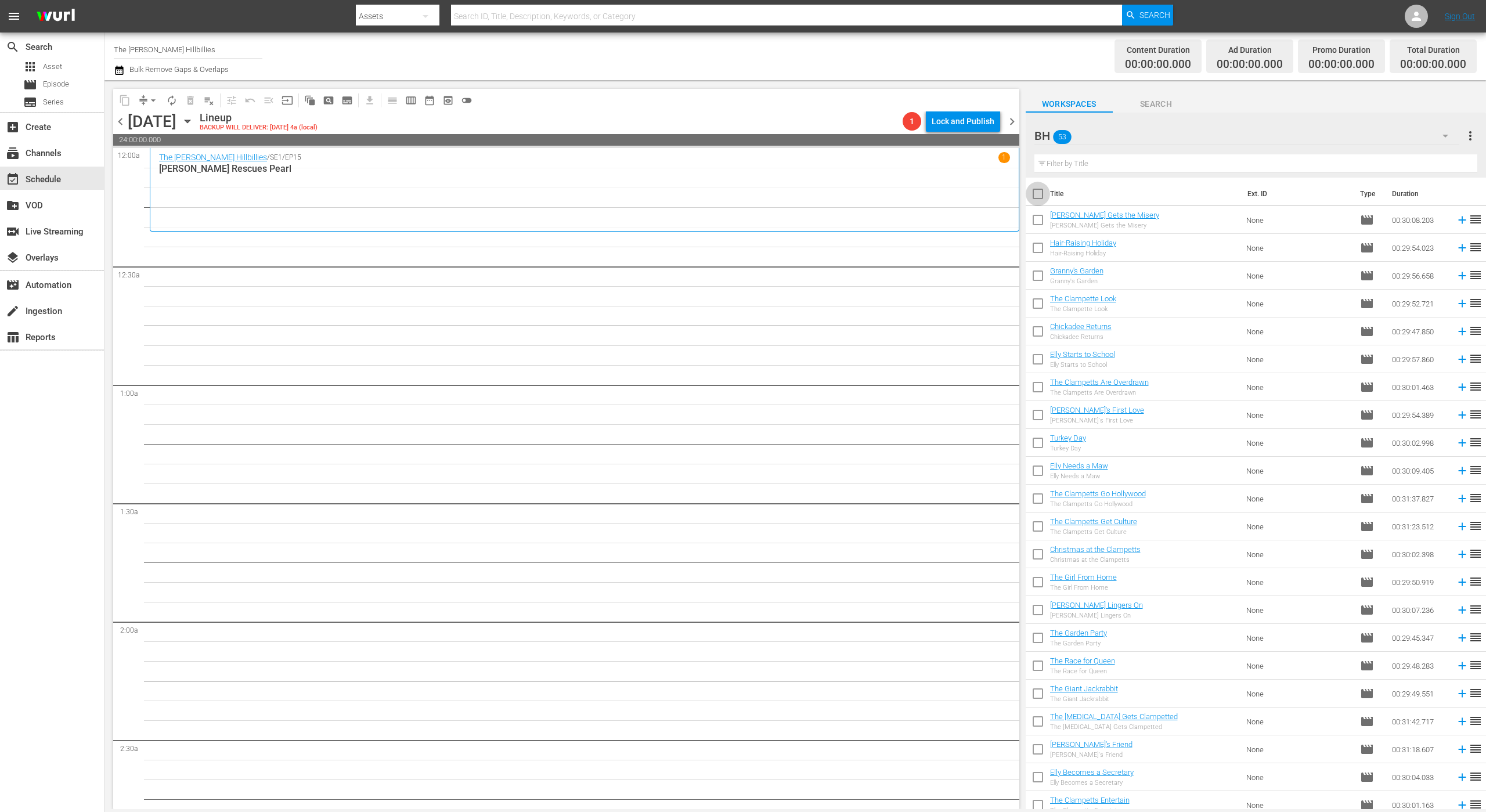
checkbox input "true"
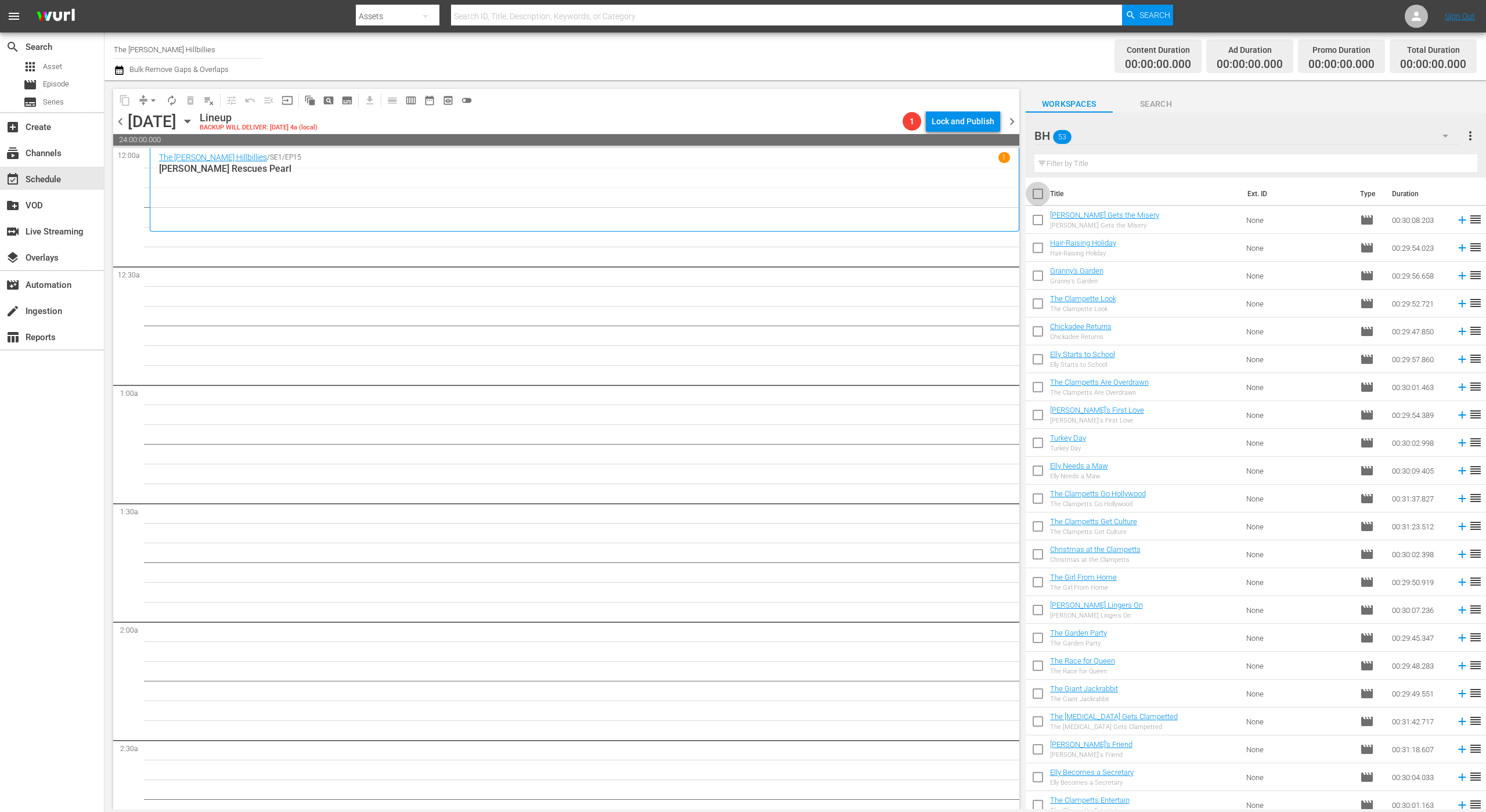
checkbox input "true"
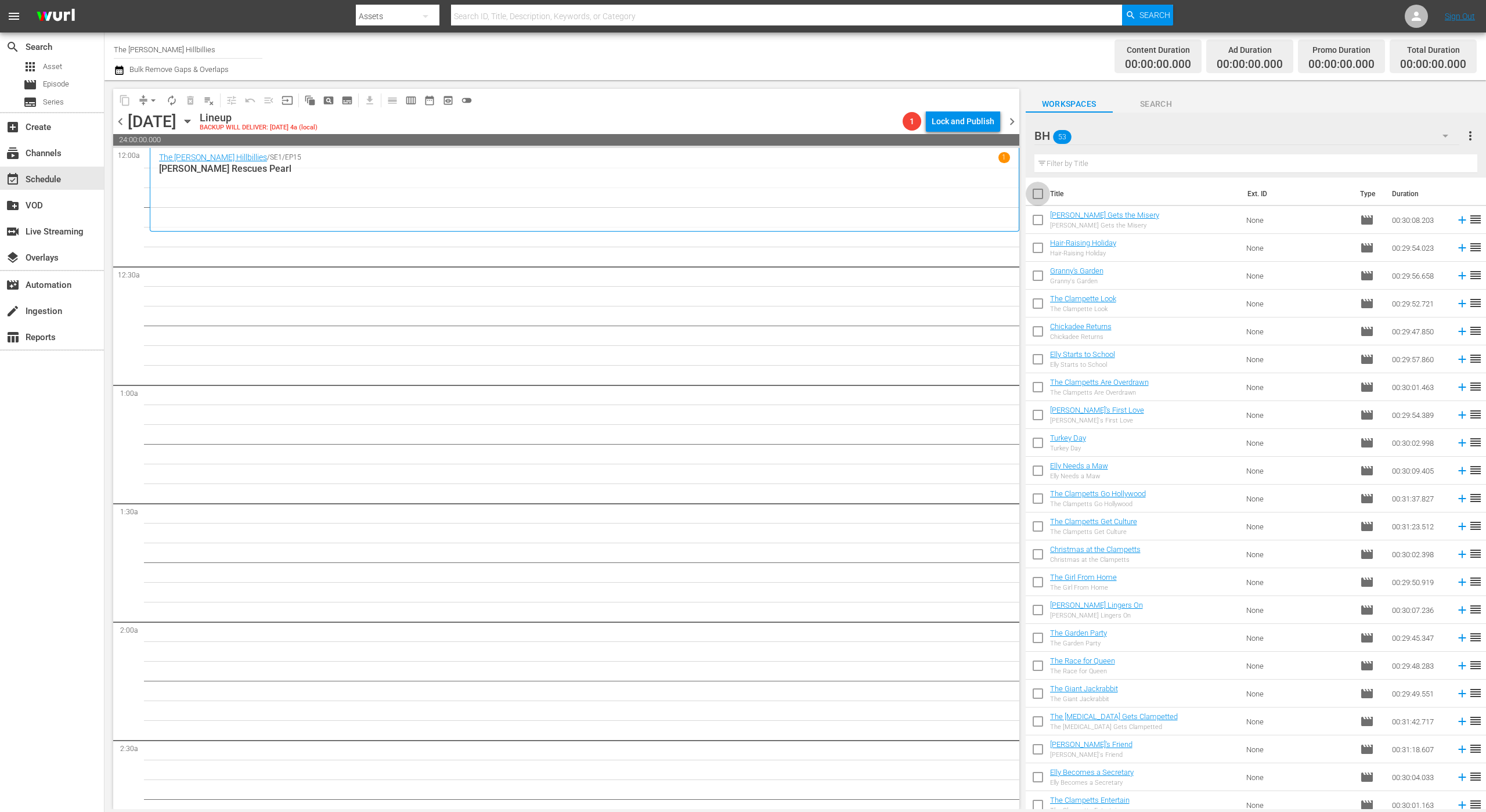
checkbox input "true"
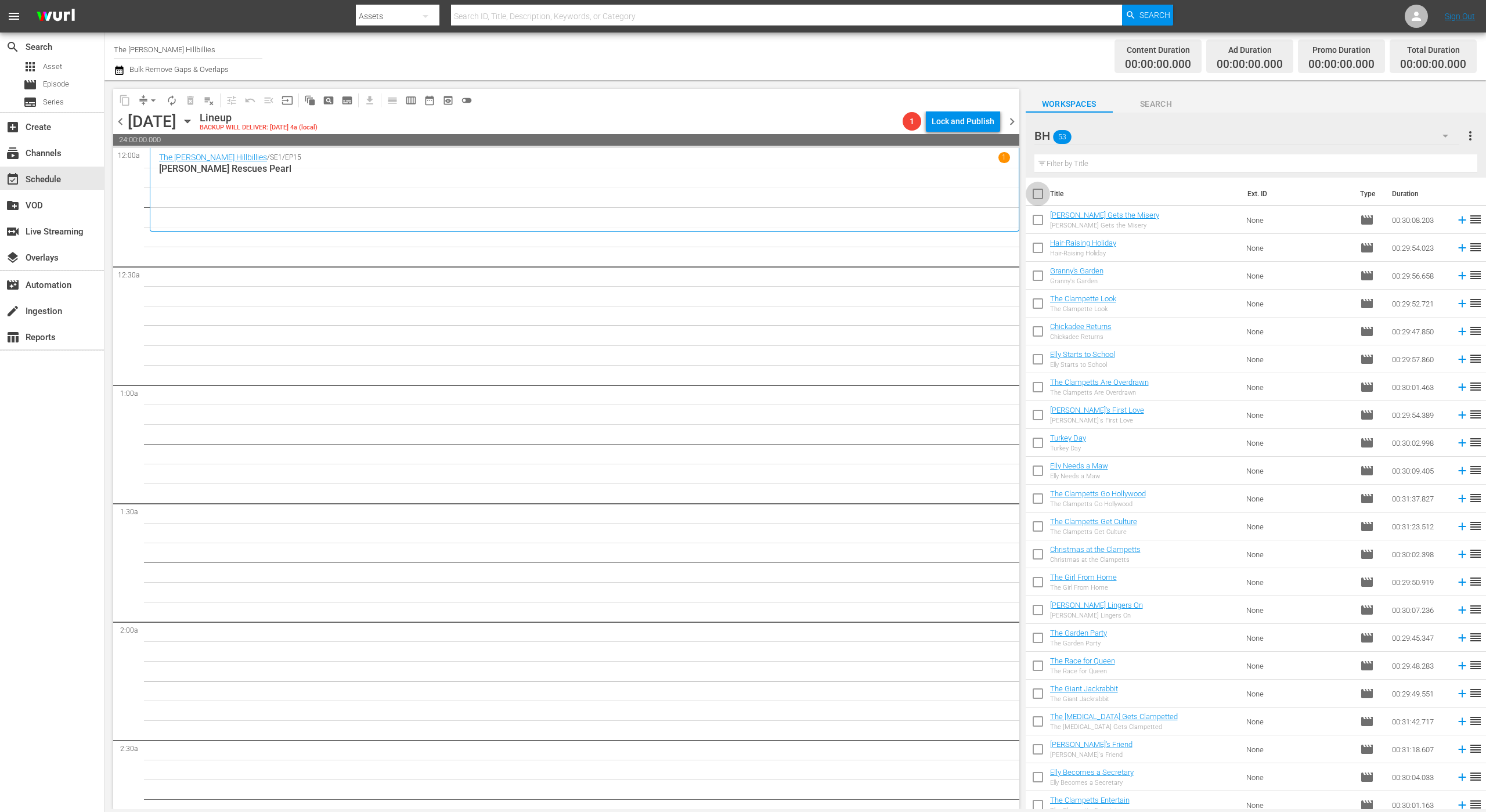
checkbox input "true"
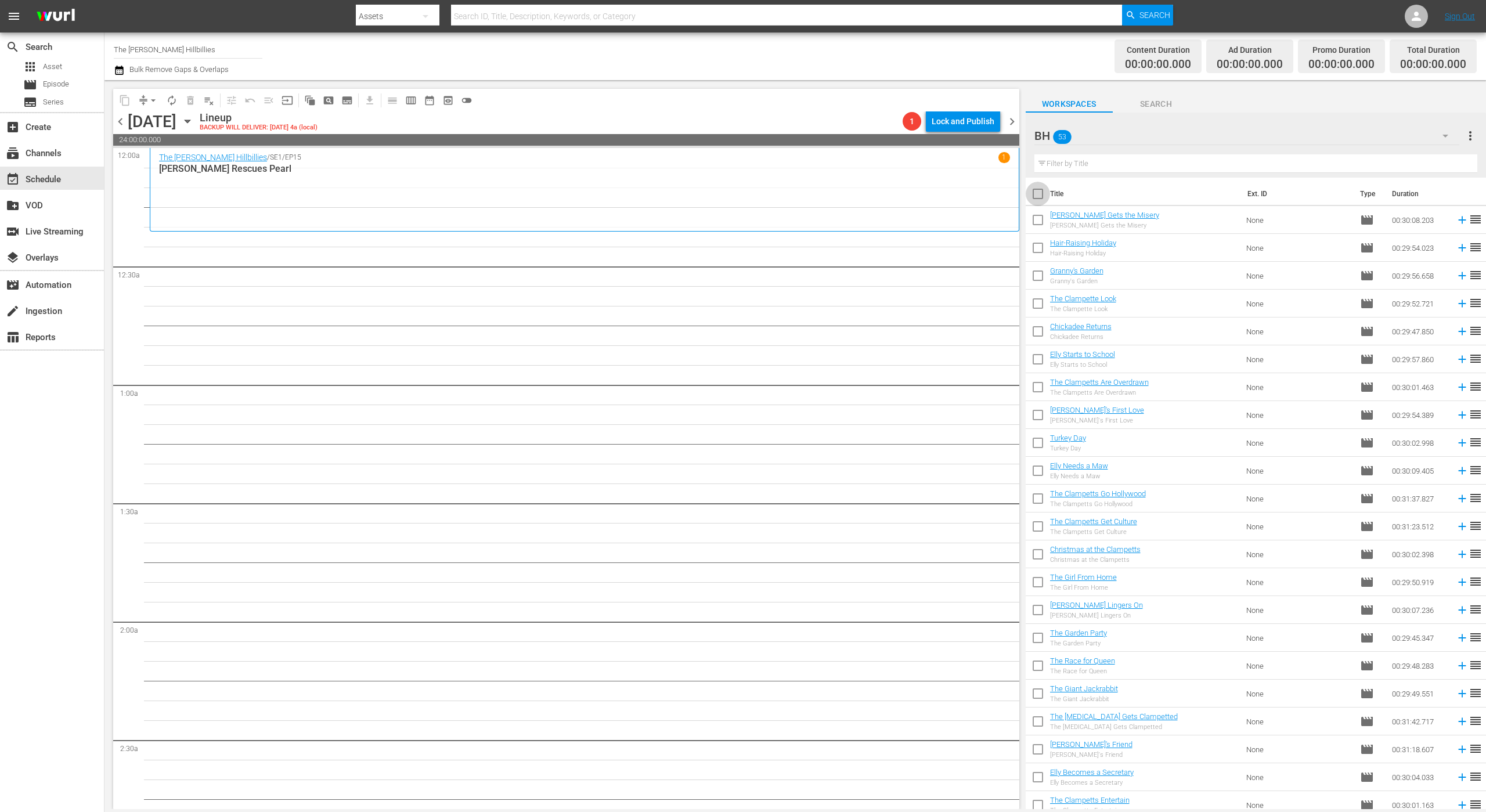
checkbox input "true"
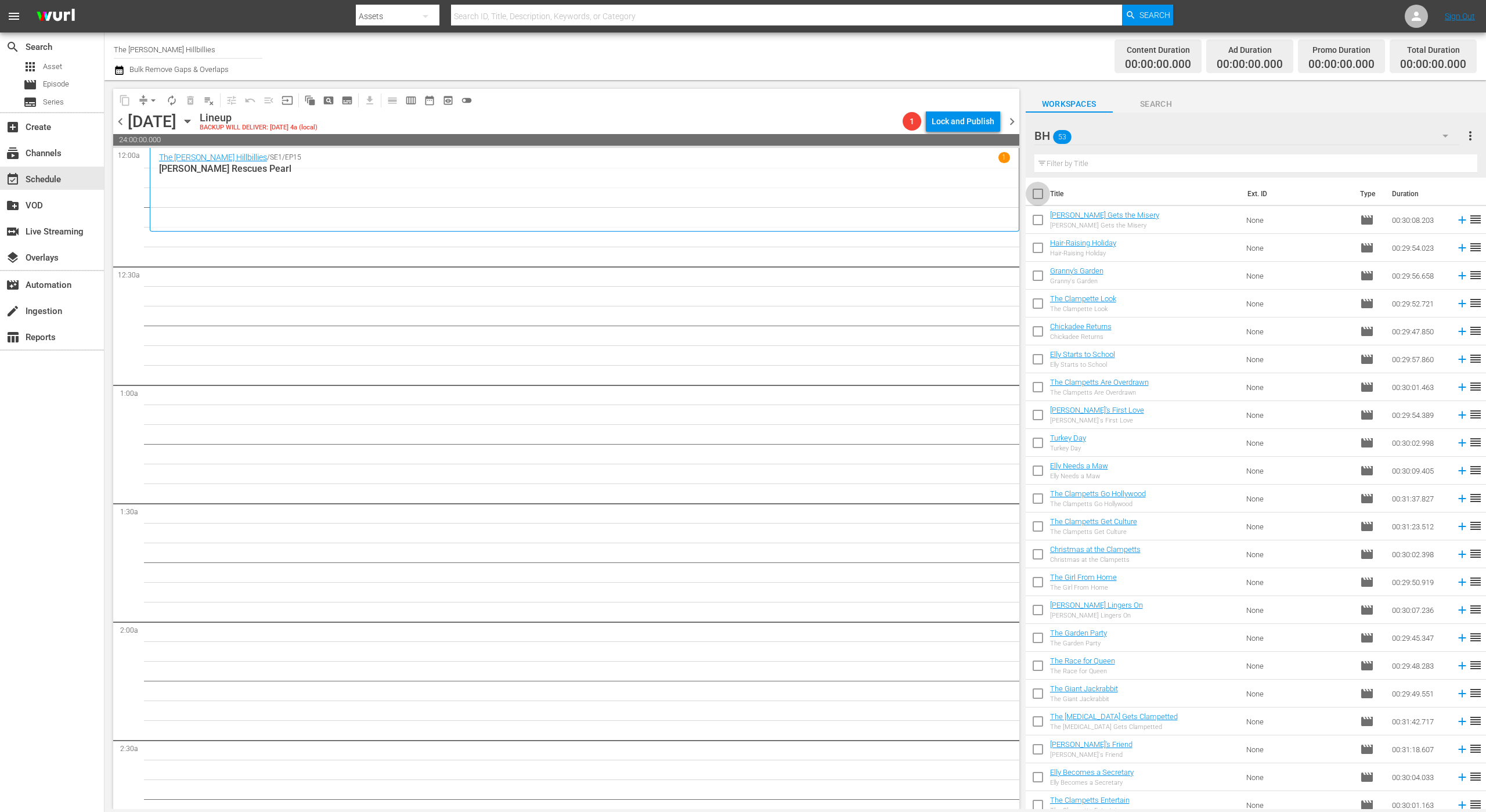
checkbox input "true"
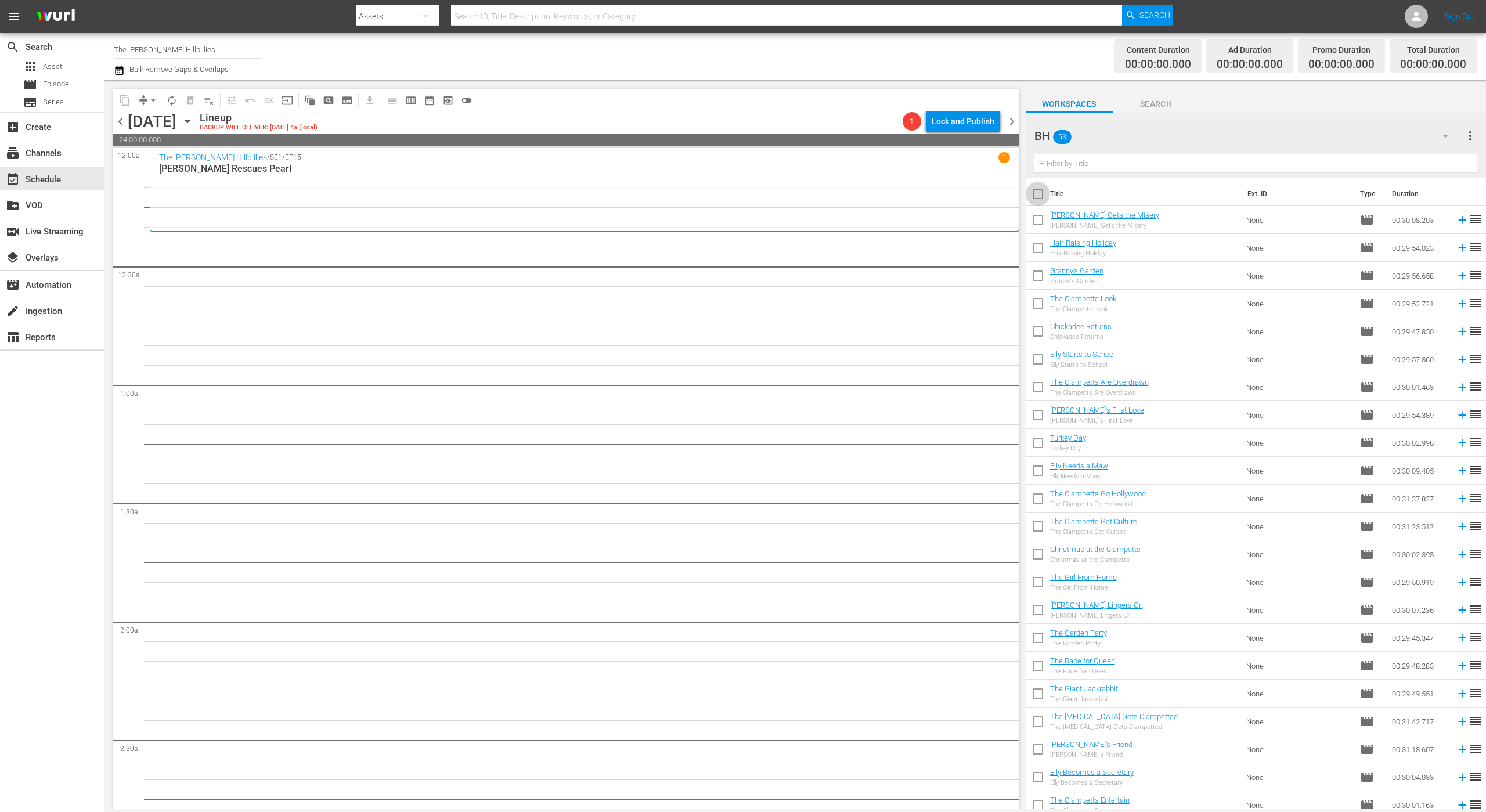
checkbox input "true"
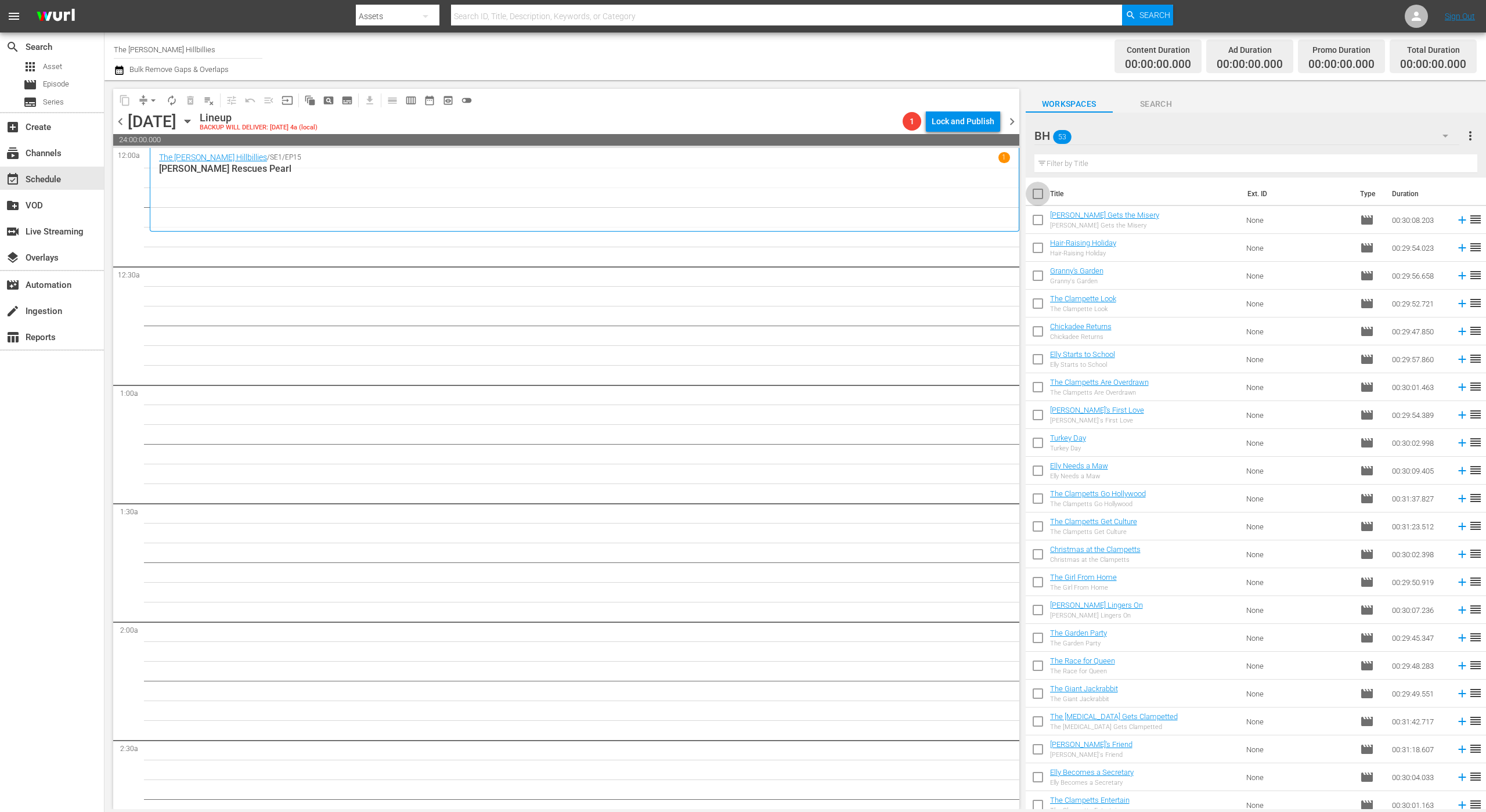
checkbox input "true"
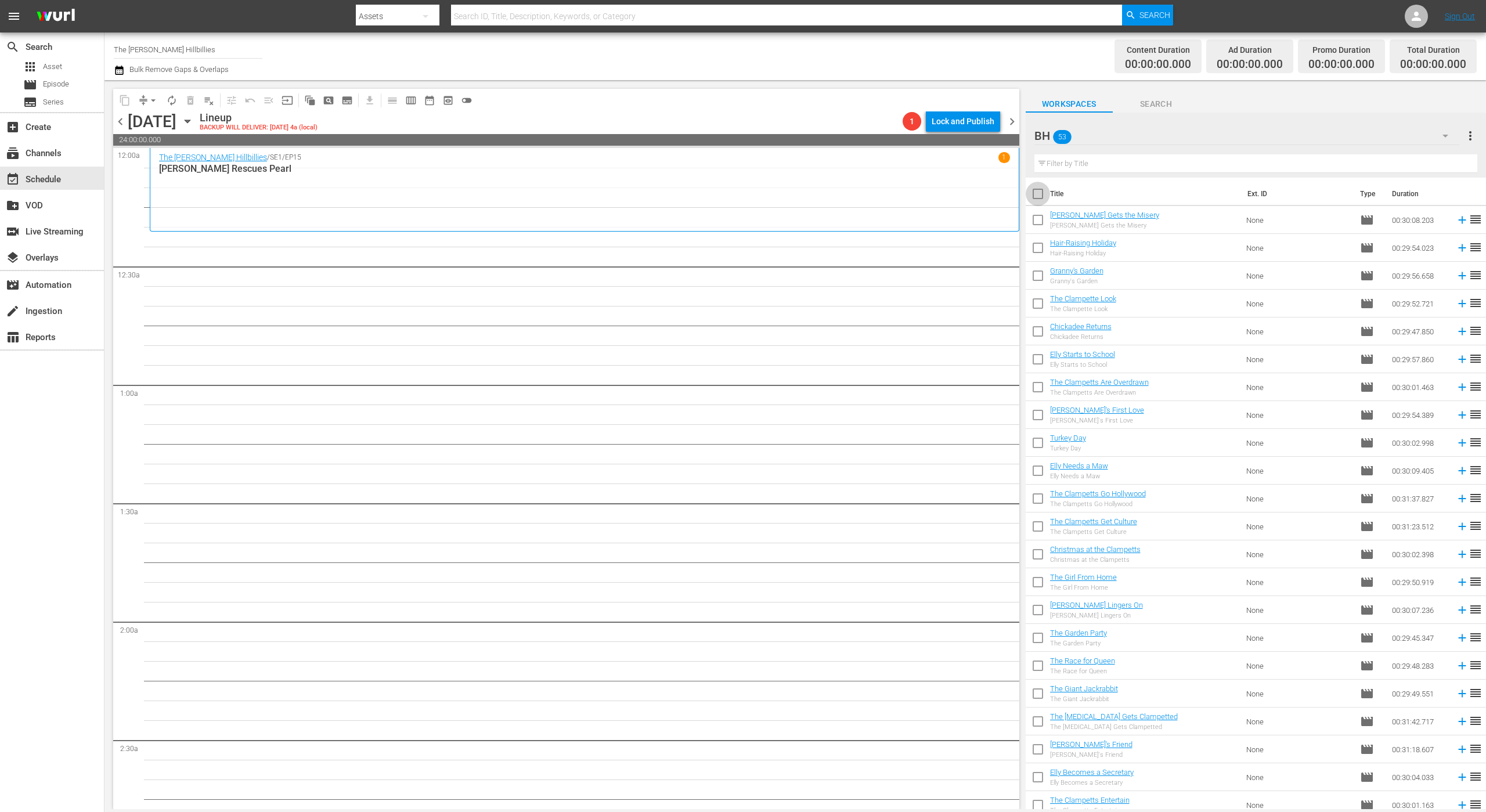
checkbox input "true"
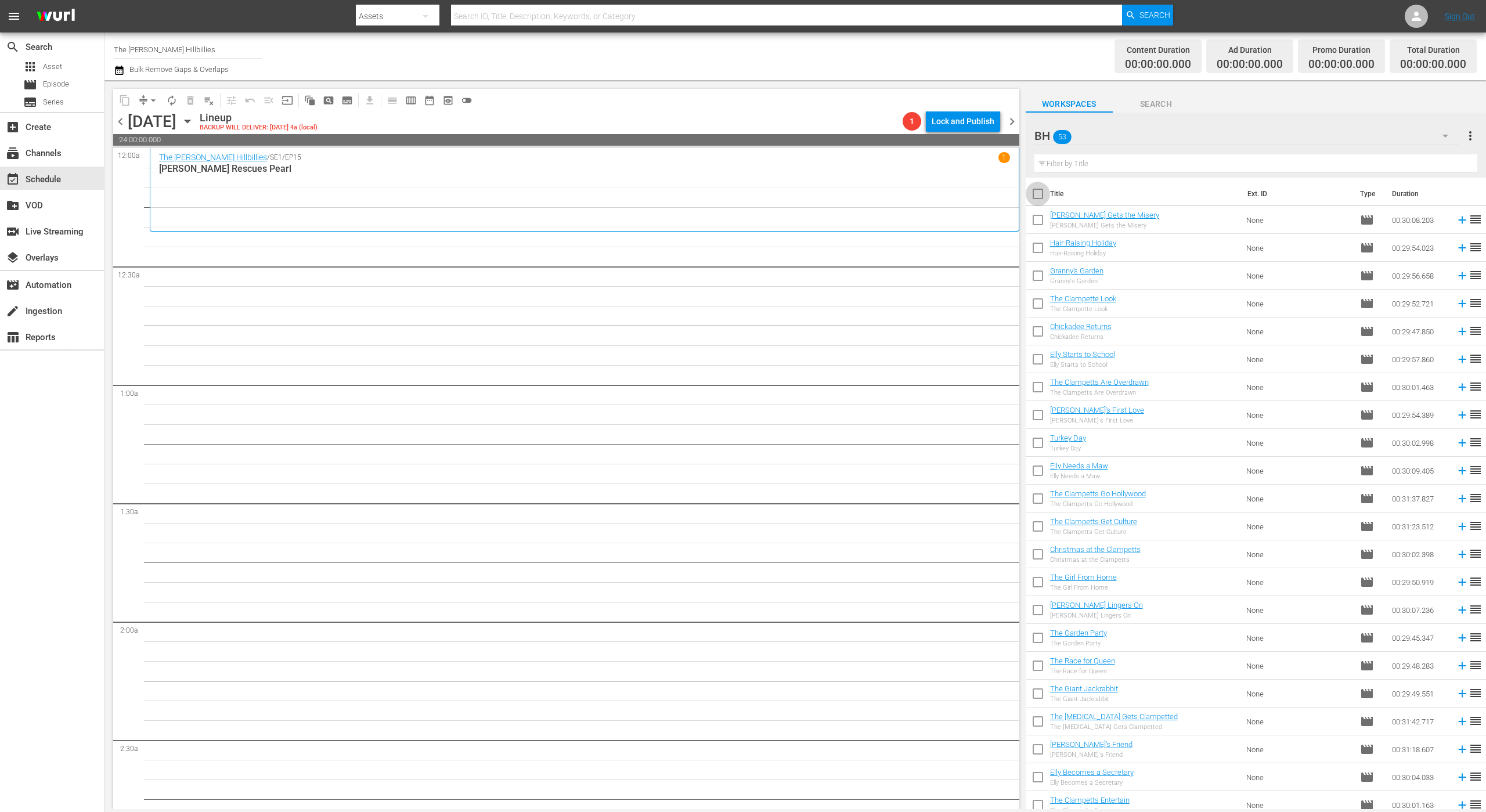
checkbox input "true"
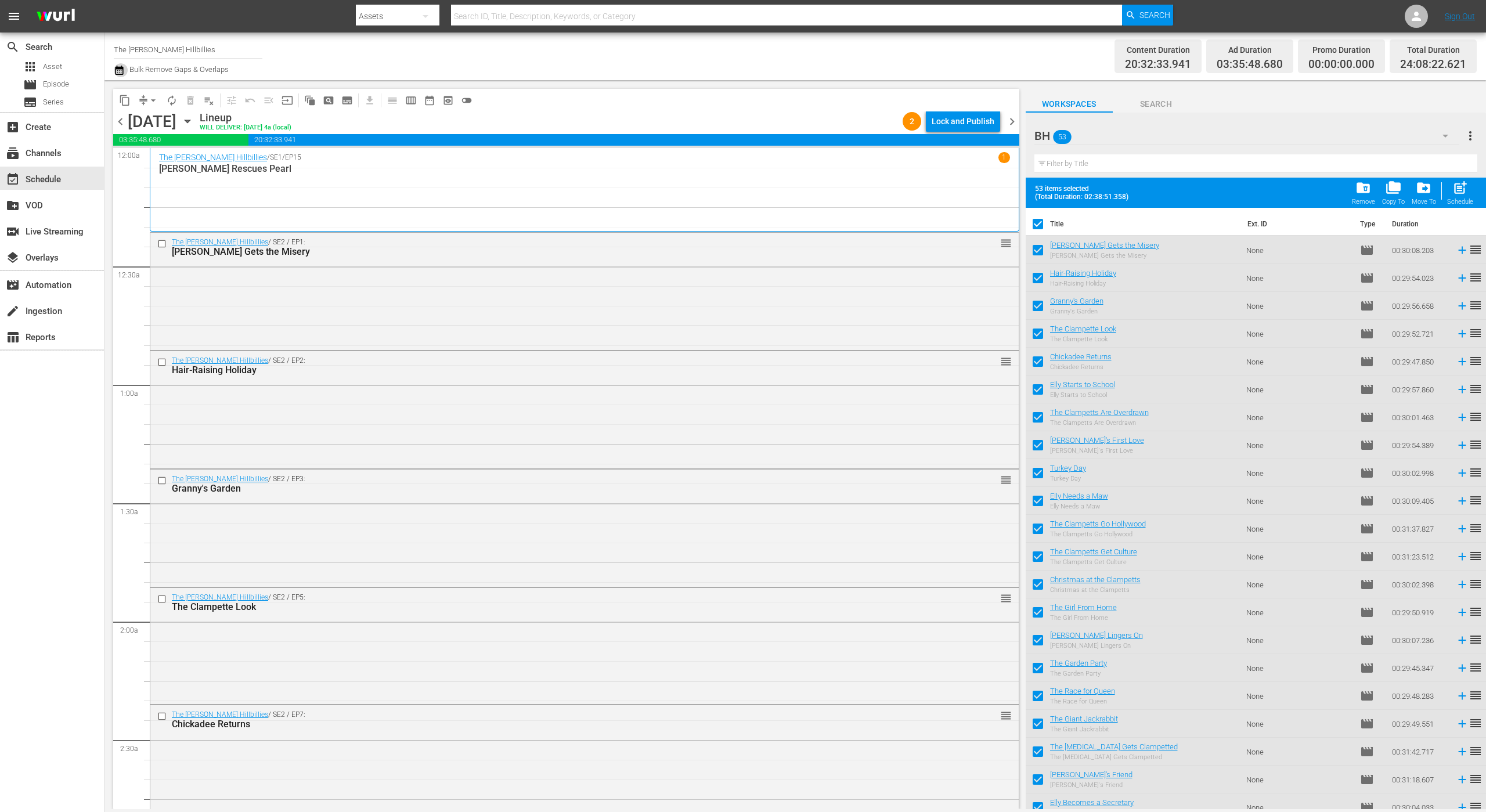
click at [118, 75] on icon "button" at bounding box center [119, 70] width 11 height 14
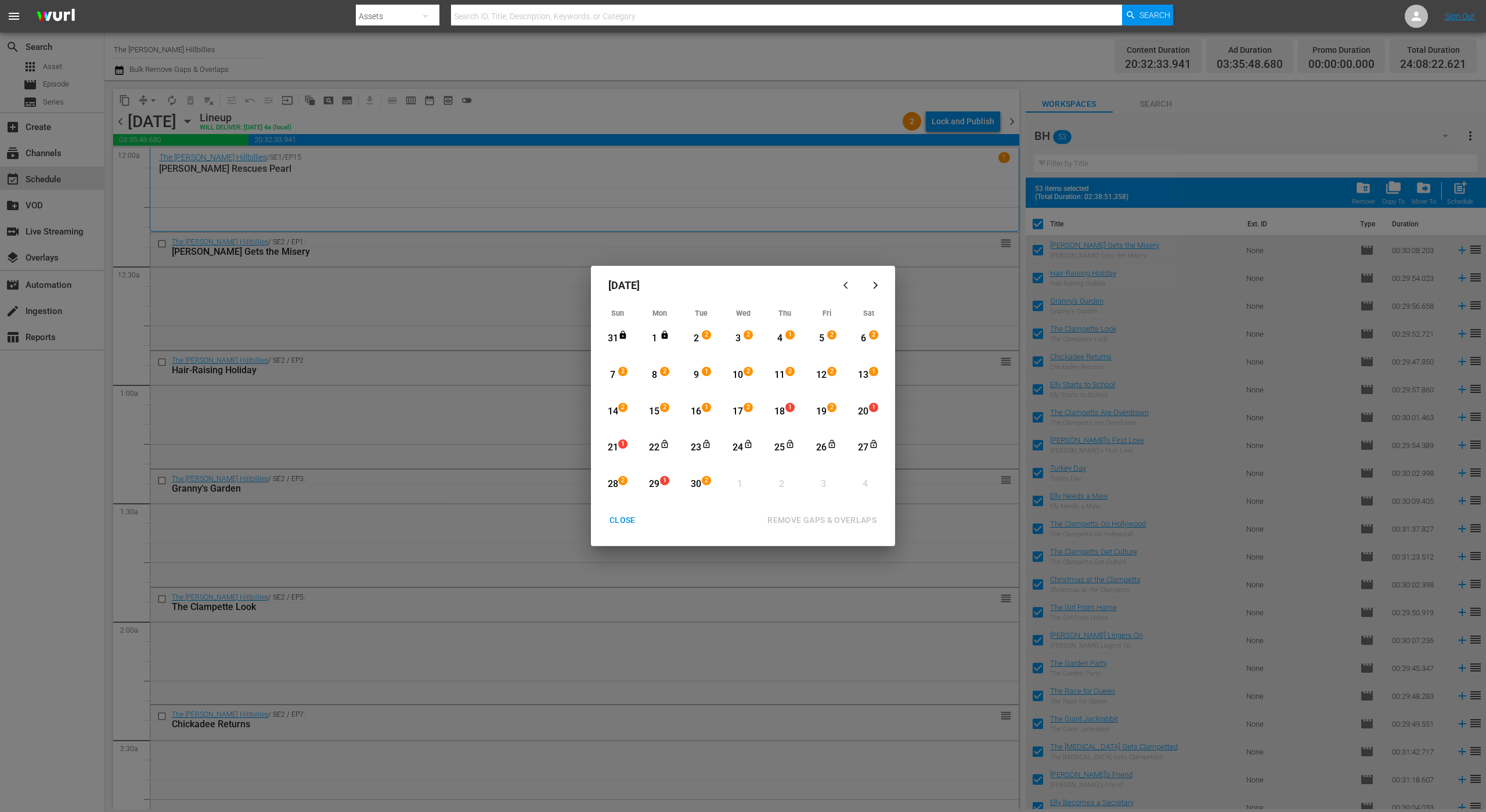
click at [739, 442] on div "24" at bounding box center [738, 448] width 14 height 14
click at [655, 451] on div "22" at bounding box center [654, 448] width 14 height 14
click at [698, 332] on div "2" at bounding box center [696, 338] width 14 height 14
click at [692, 480] on div "30" at bounding box center [696, 484] width 14 height 14
click at [791, 514] on div "REMOVE GAPS & OVERLAPS" at bounding box center [822, 520] width 128 height 14
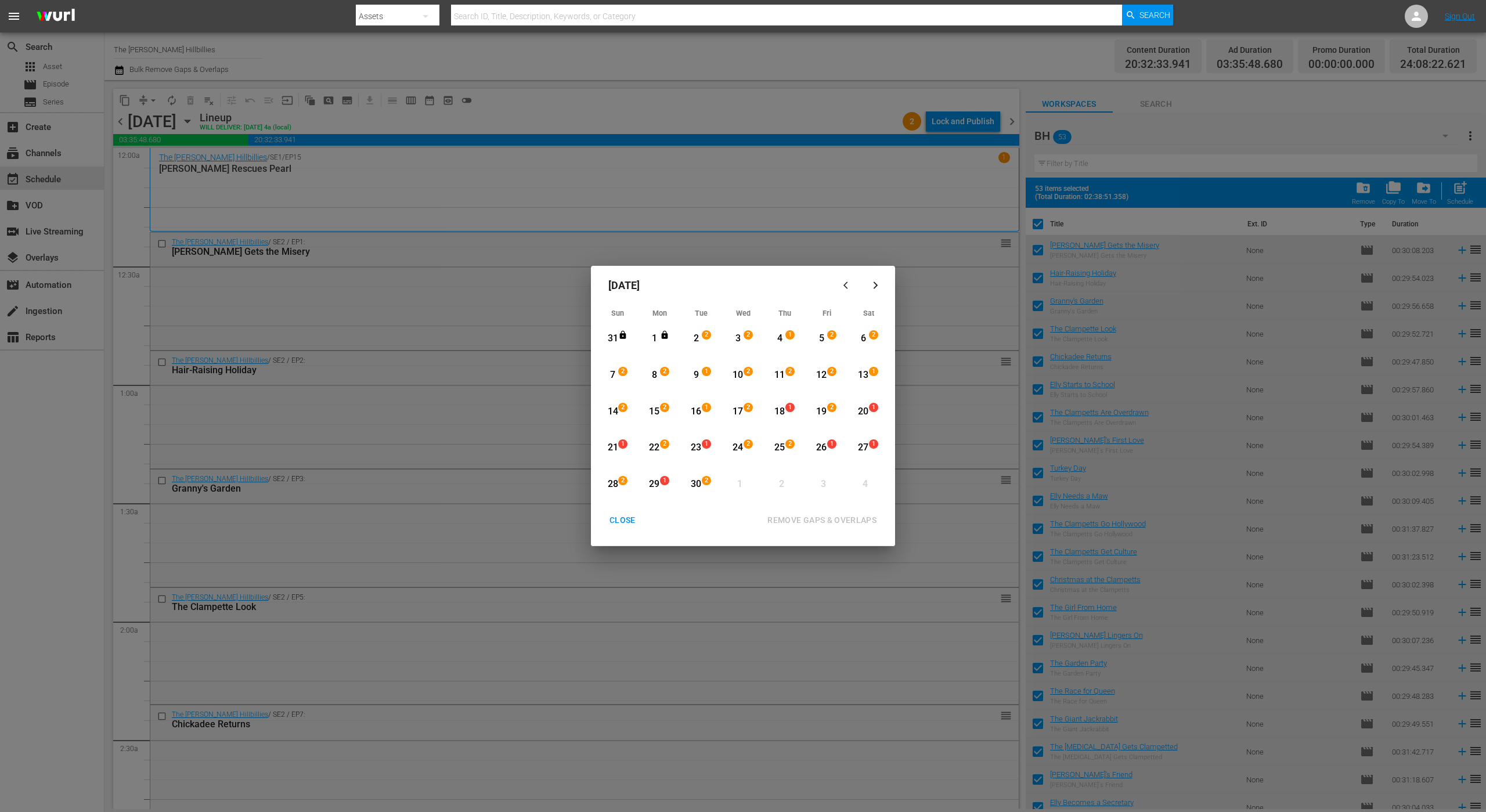
click at [699, 347] on div "2" at bounding box center [696, 338] width 14 height 32
click at [620, 528] on button "CLOSE" at bounding box center [623, 520] width 54 height 22
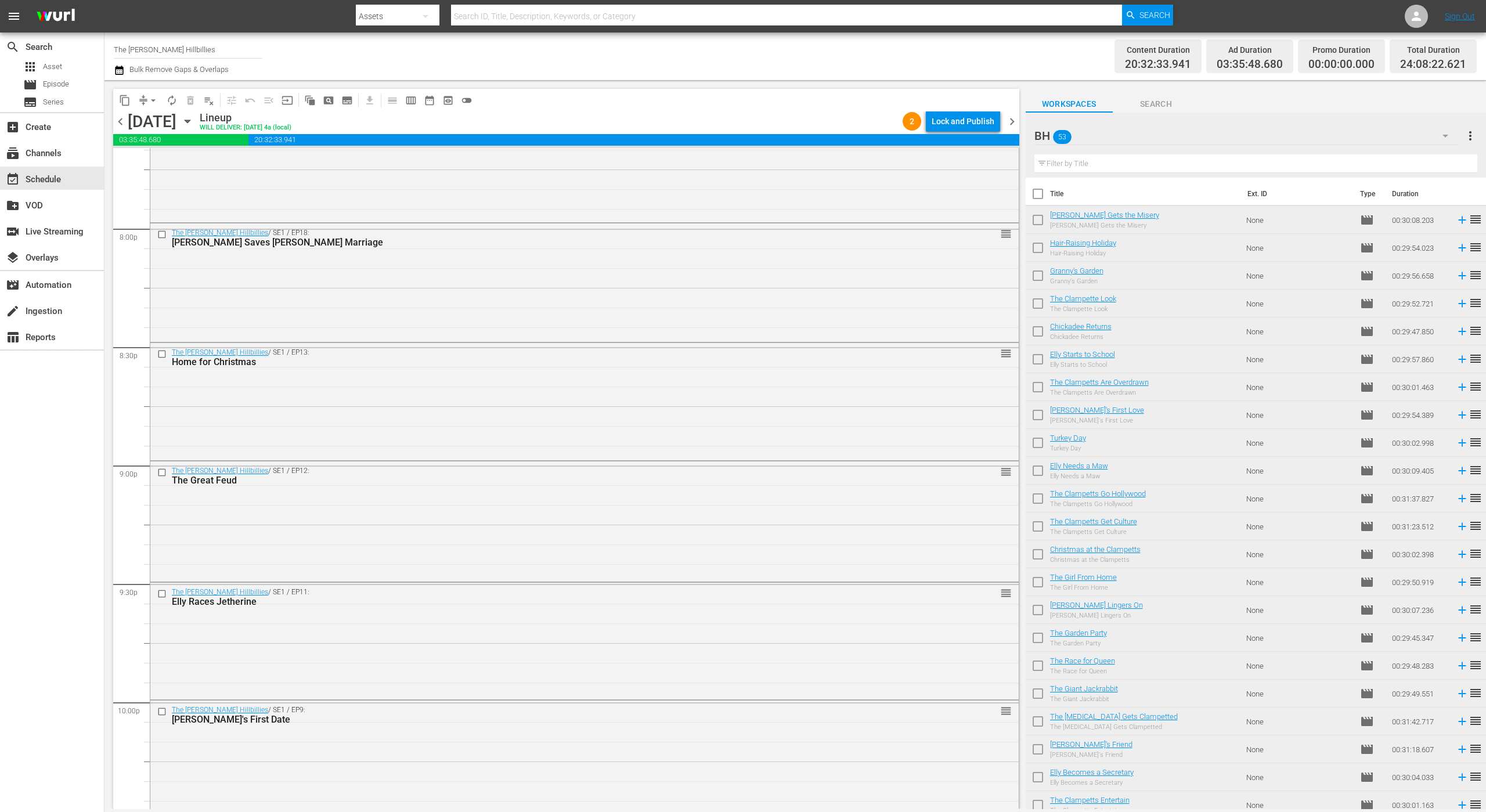
scroll to position [5139, 0]
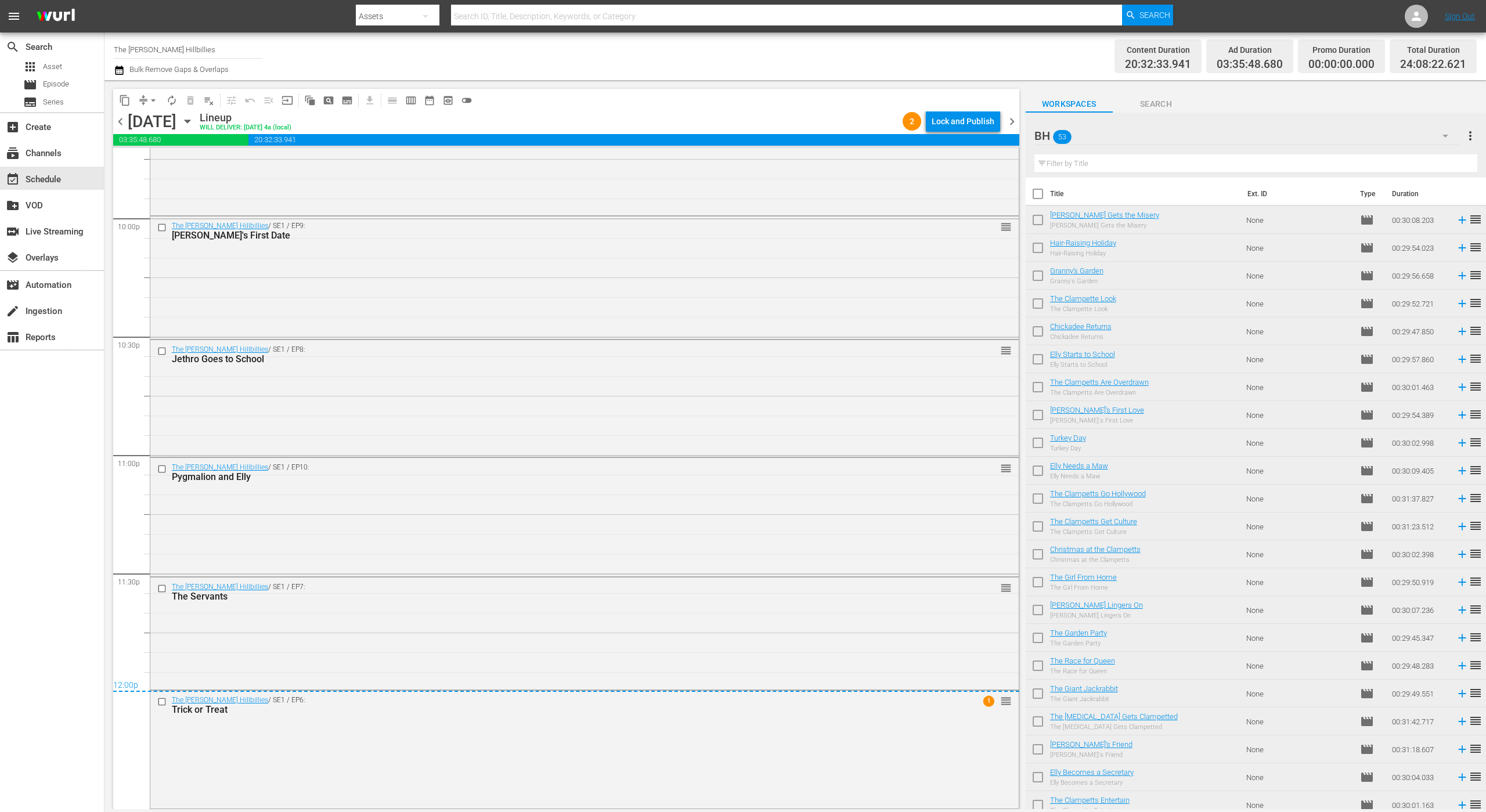
click at [1013, 123] on span "chevron_right" at bounding box center [1011, 121] width 14 height 14
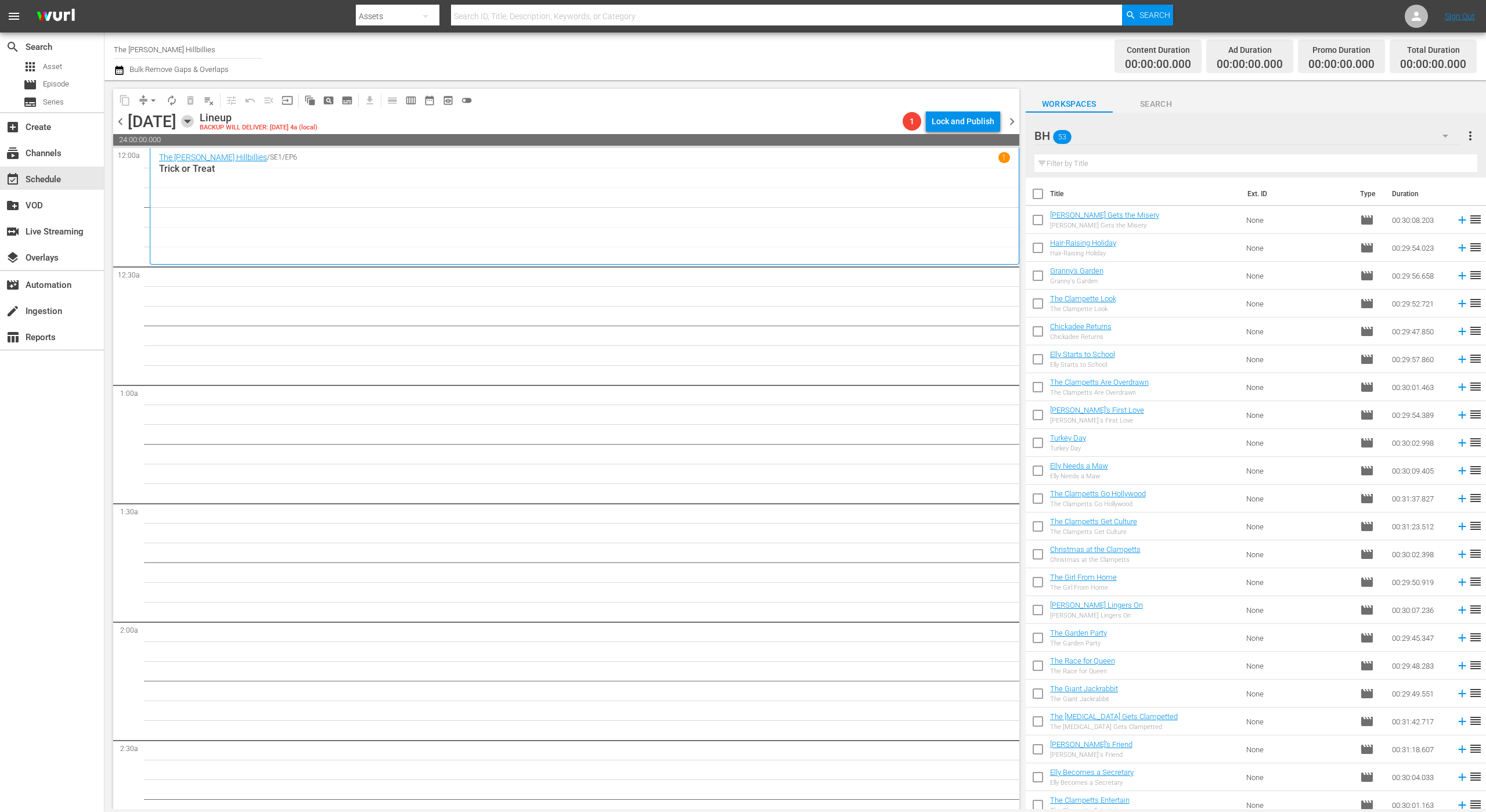
click at [190, 120] on icon "button" at bounding box center [187, 122] width 5 height 3
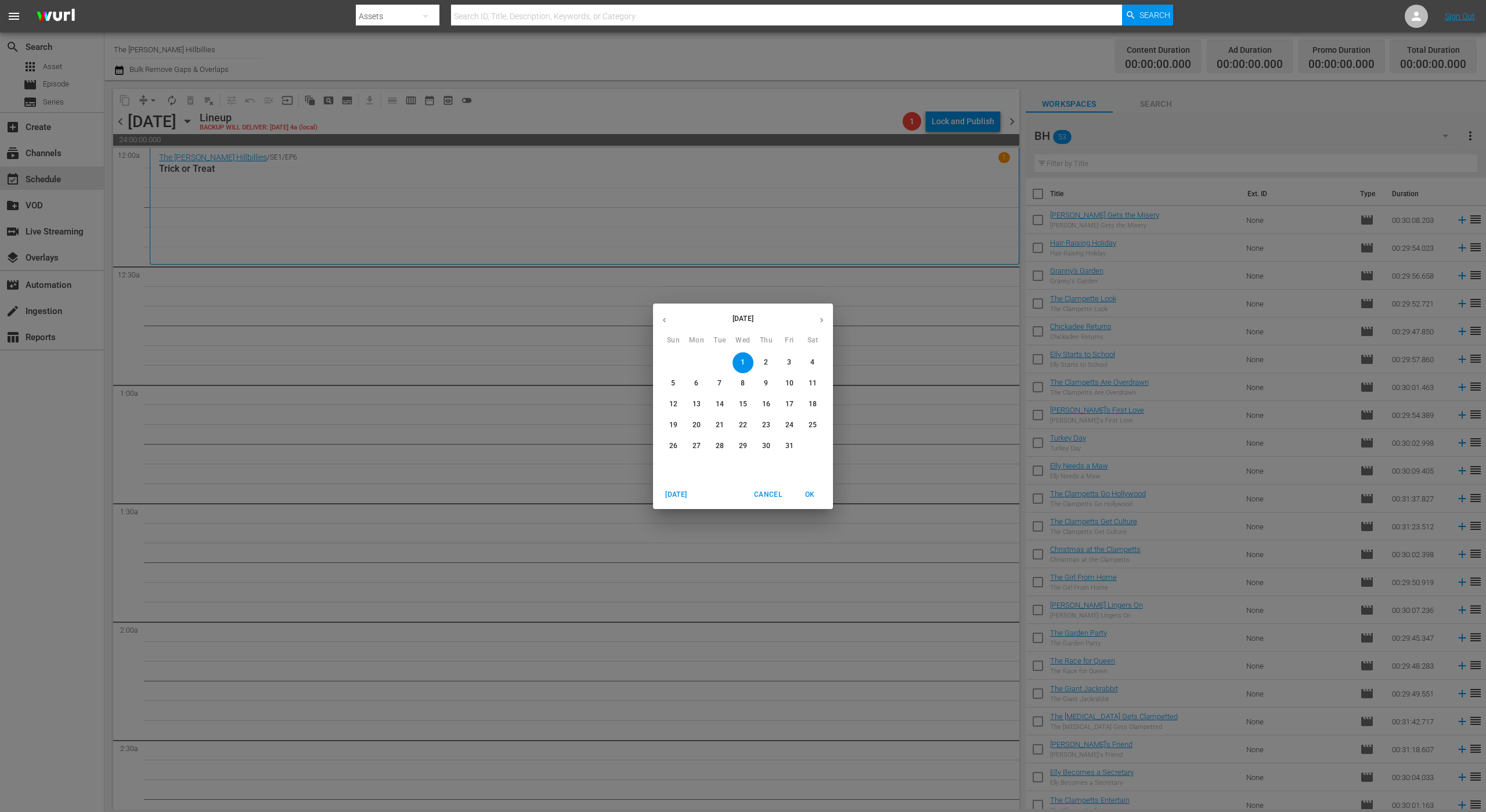
click at [665, 327] on button "button" at bounding box center [664, 320] width 23 height 23
click at [718, 360] on p "2" at bounding box center [719, 362] width 4 height 10
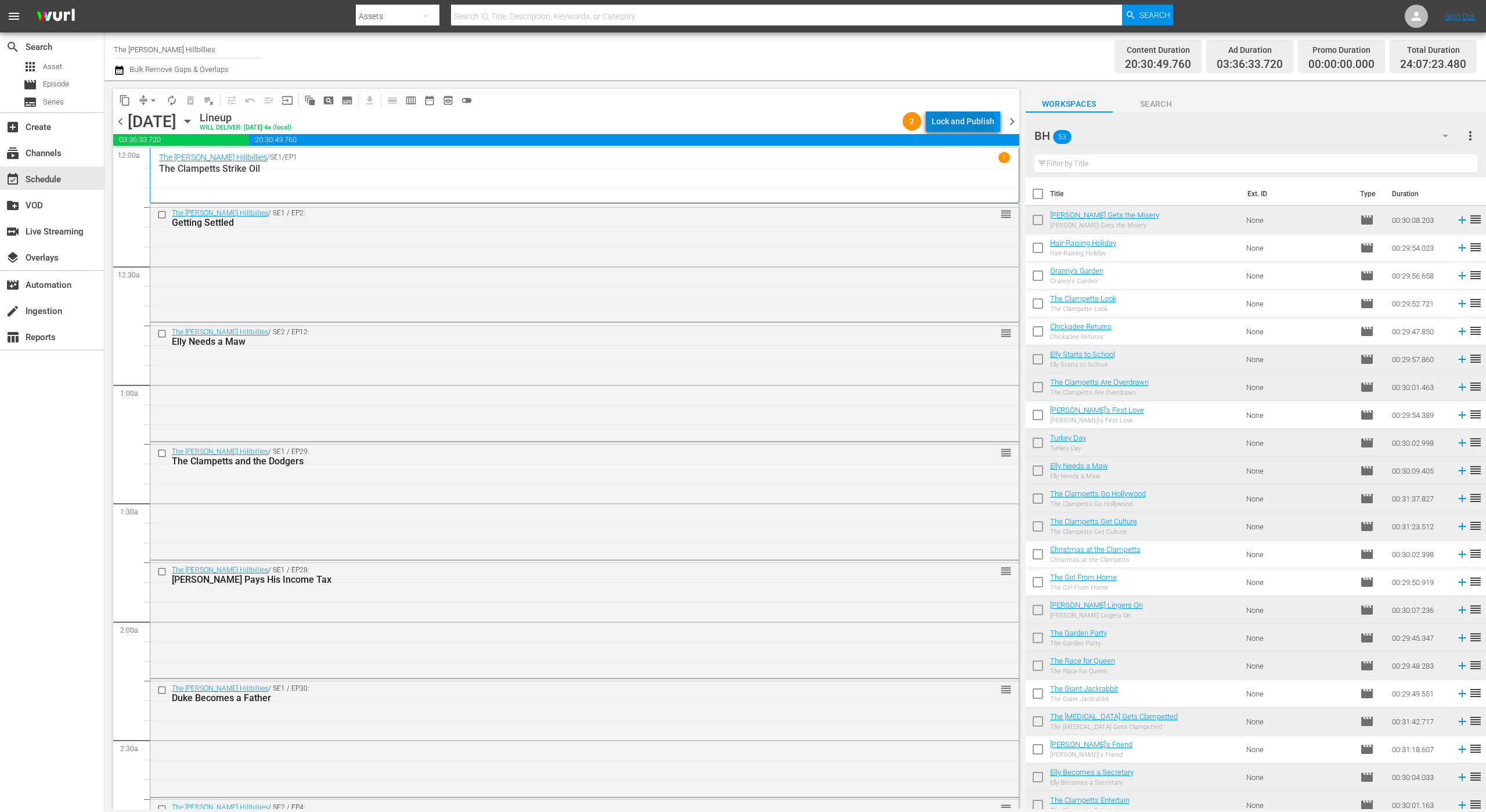
click at [966, 121] on div "Lock and Publish" at bounding box center [963, 121] width 62 height 21
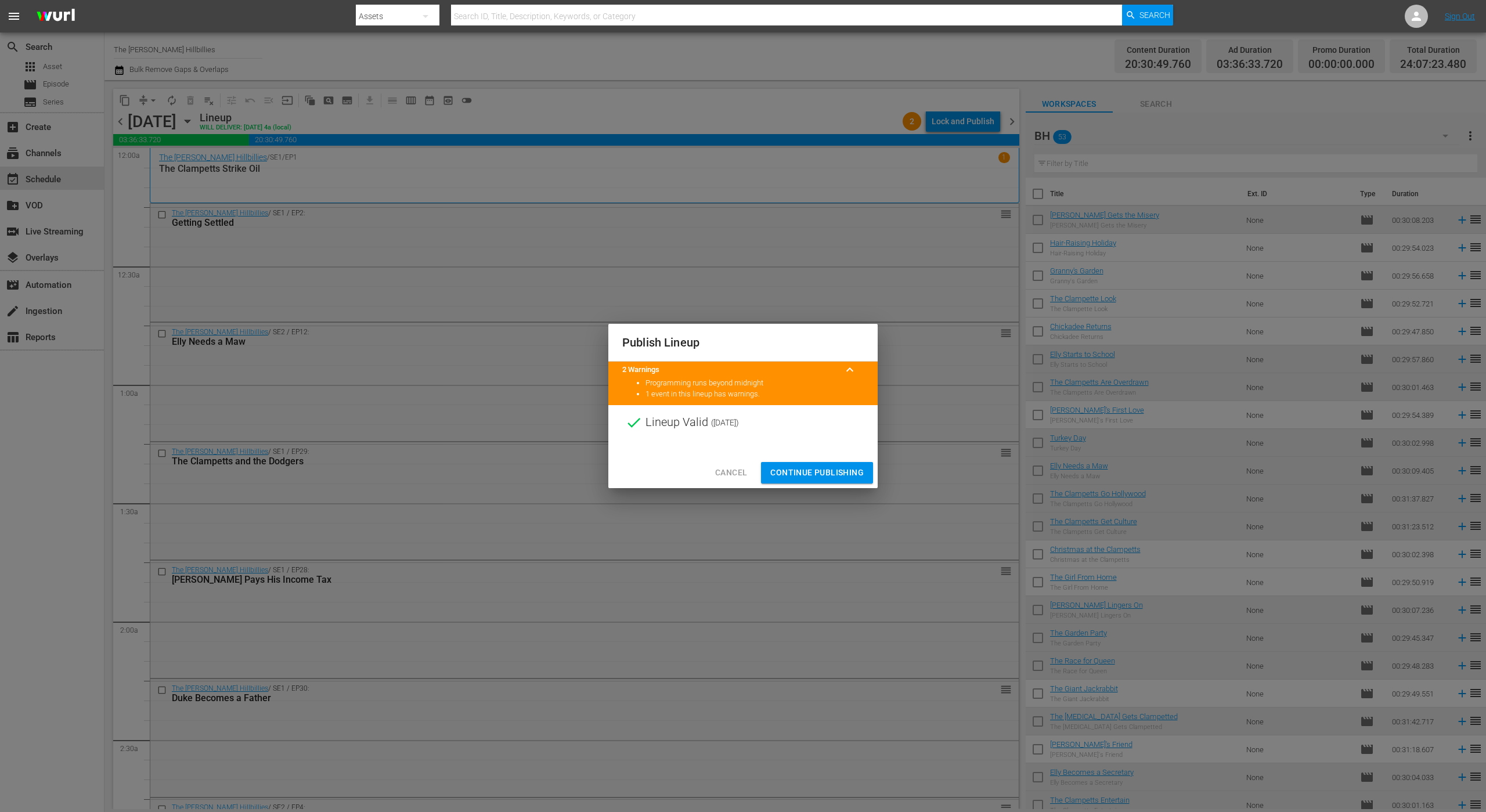
click at [787, 463] on button "Continue Publishing" at bounding box center [817, 472] width 112 height 22
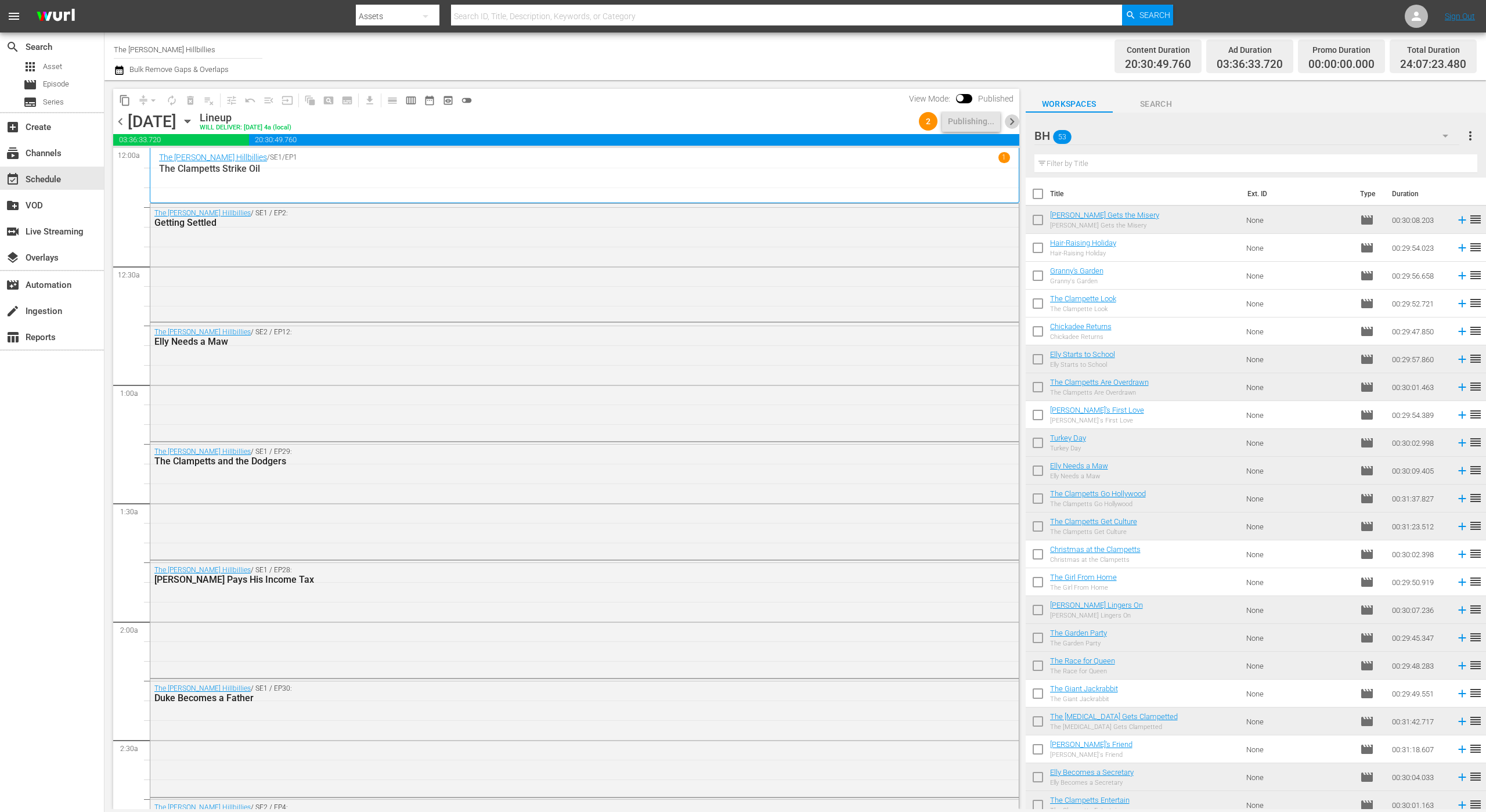
click at [1013, 126] on span "chevron_right" at bounding box center [1011, 121] width 14 height 14
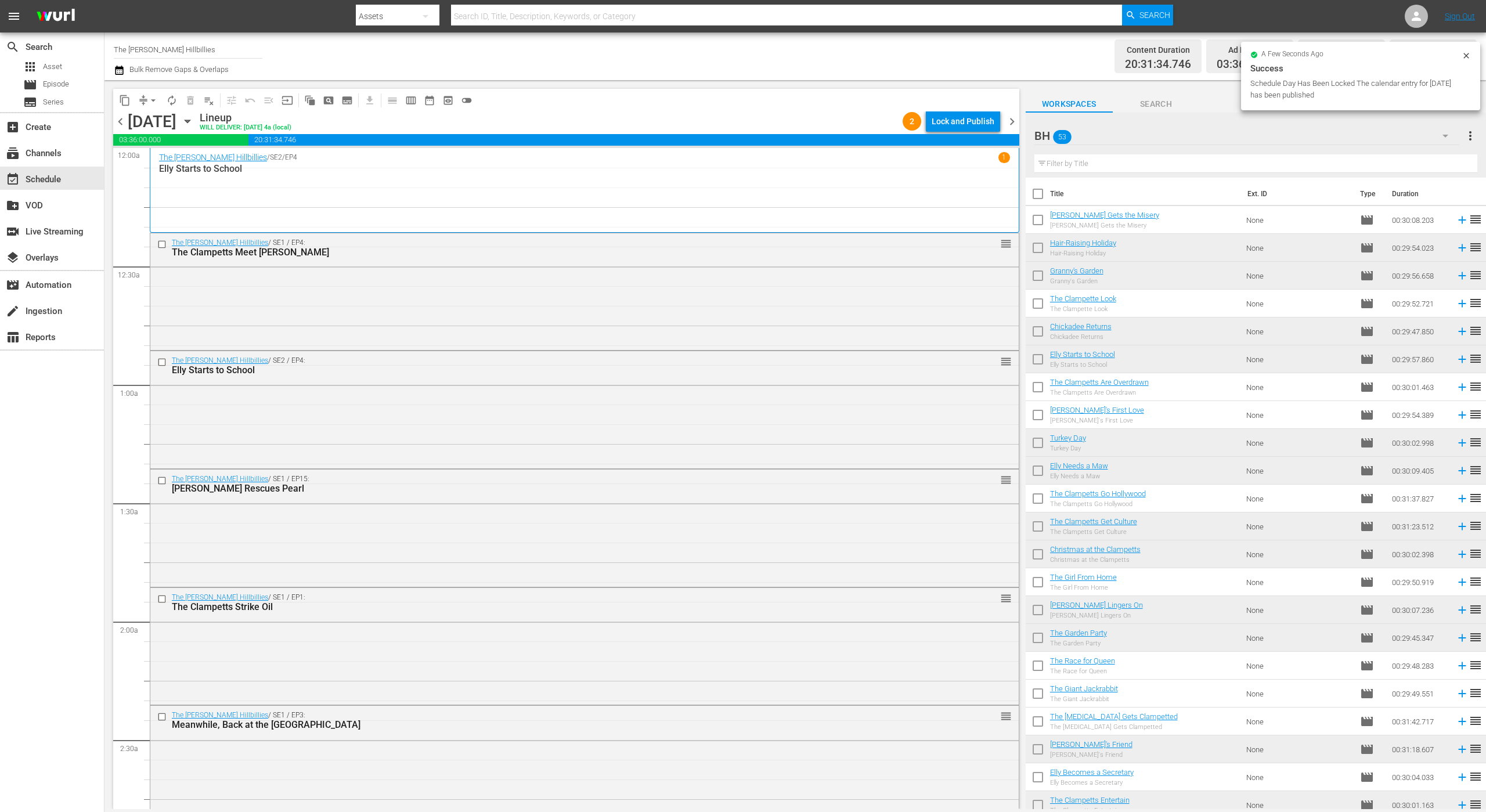
click at [955, 123] on div "Lock and Publish" at bounding box center [963, 121] width 62 height 21
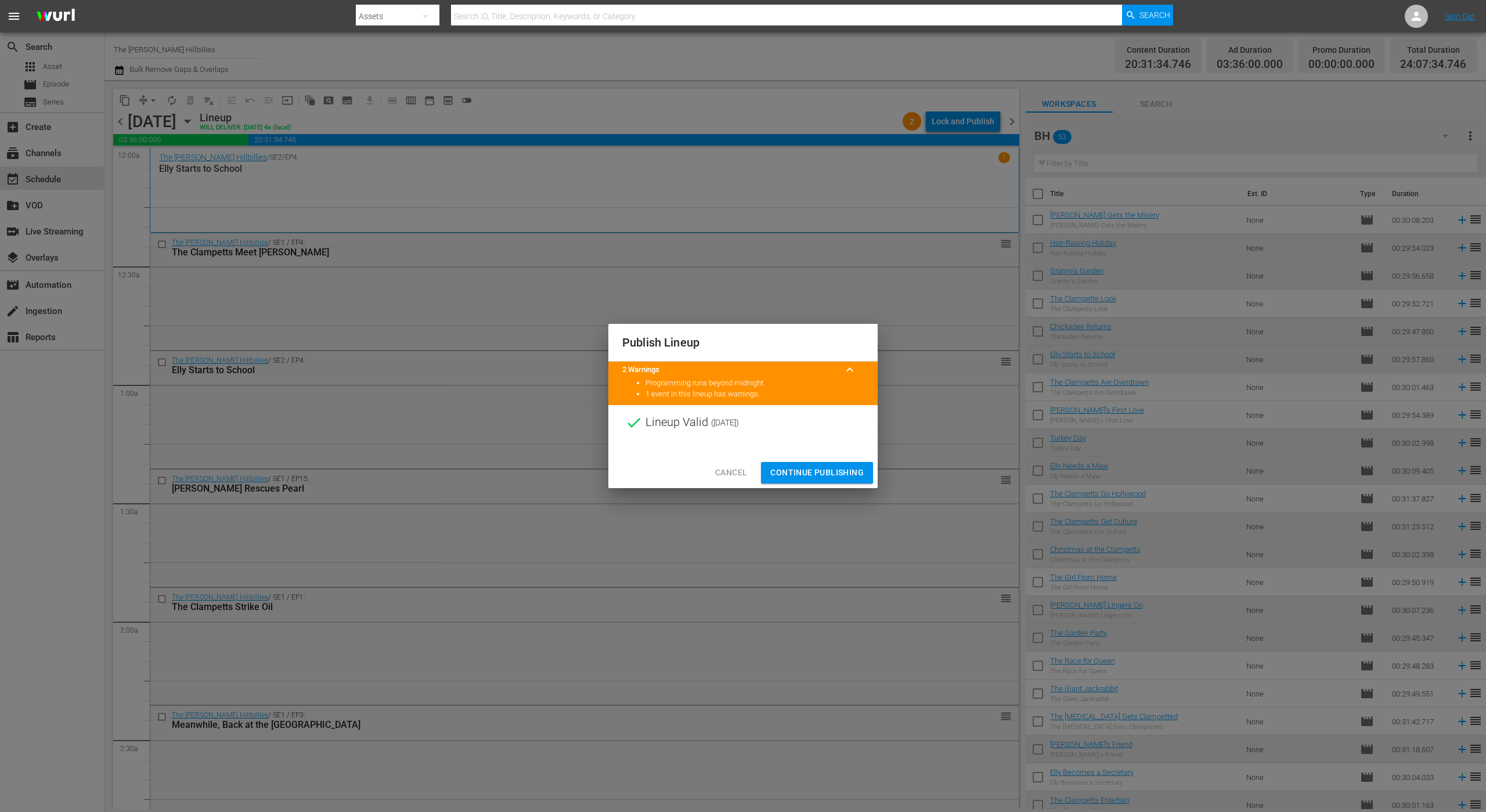
click at [811, 469] on span "Continue Publishing" at bounding box center [817, 472] width 93 height 14
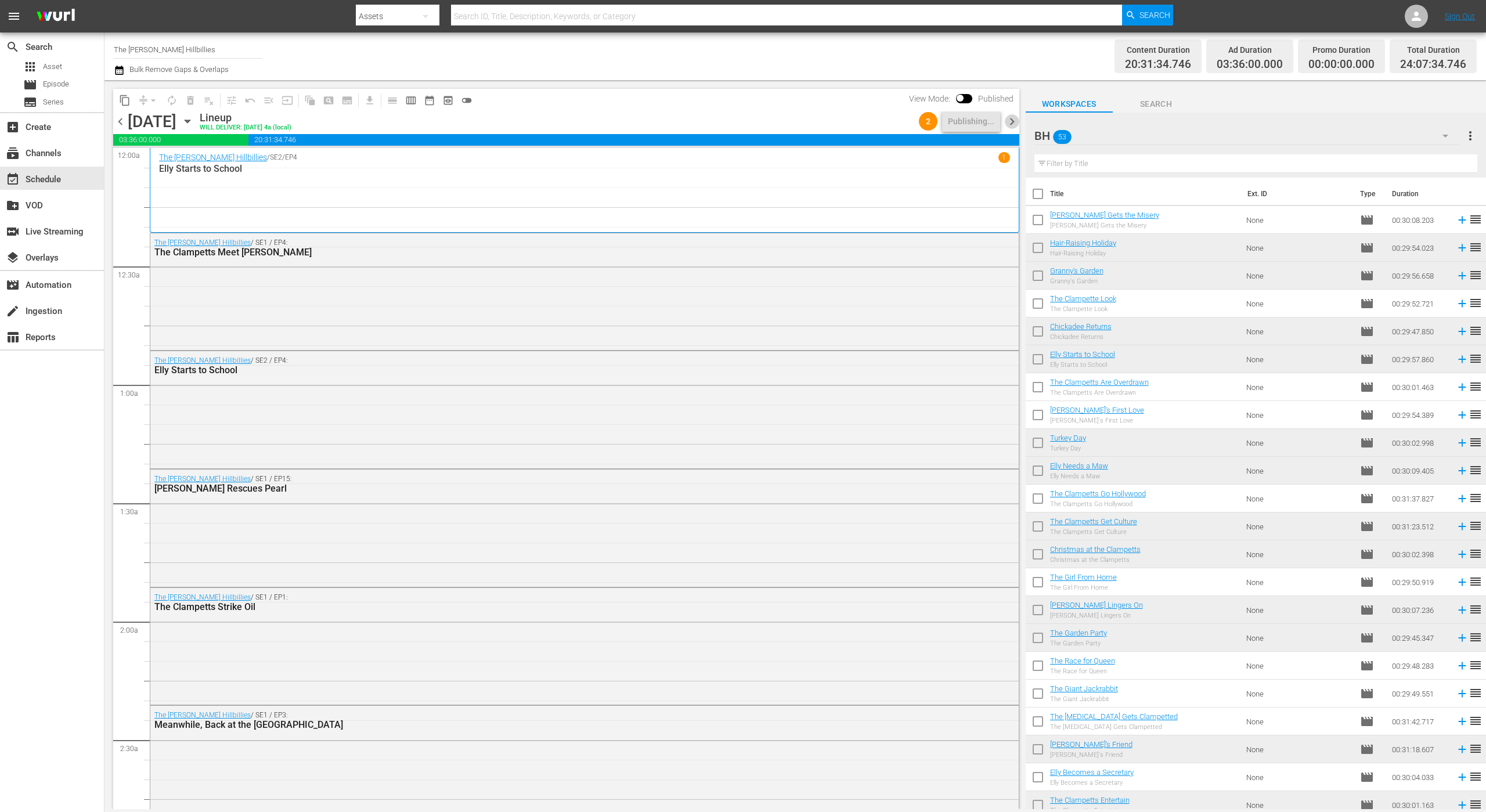
click at [1015, 126] on span "chevron_right" at bounding box center [1011, 121] width 14 height 14
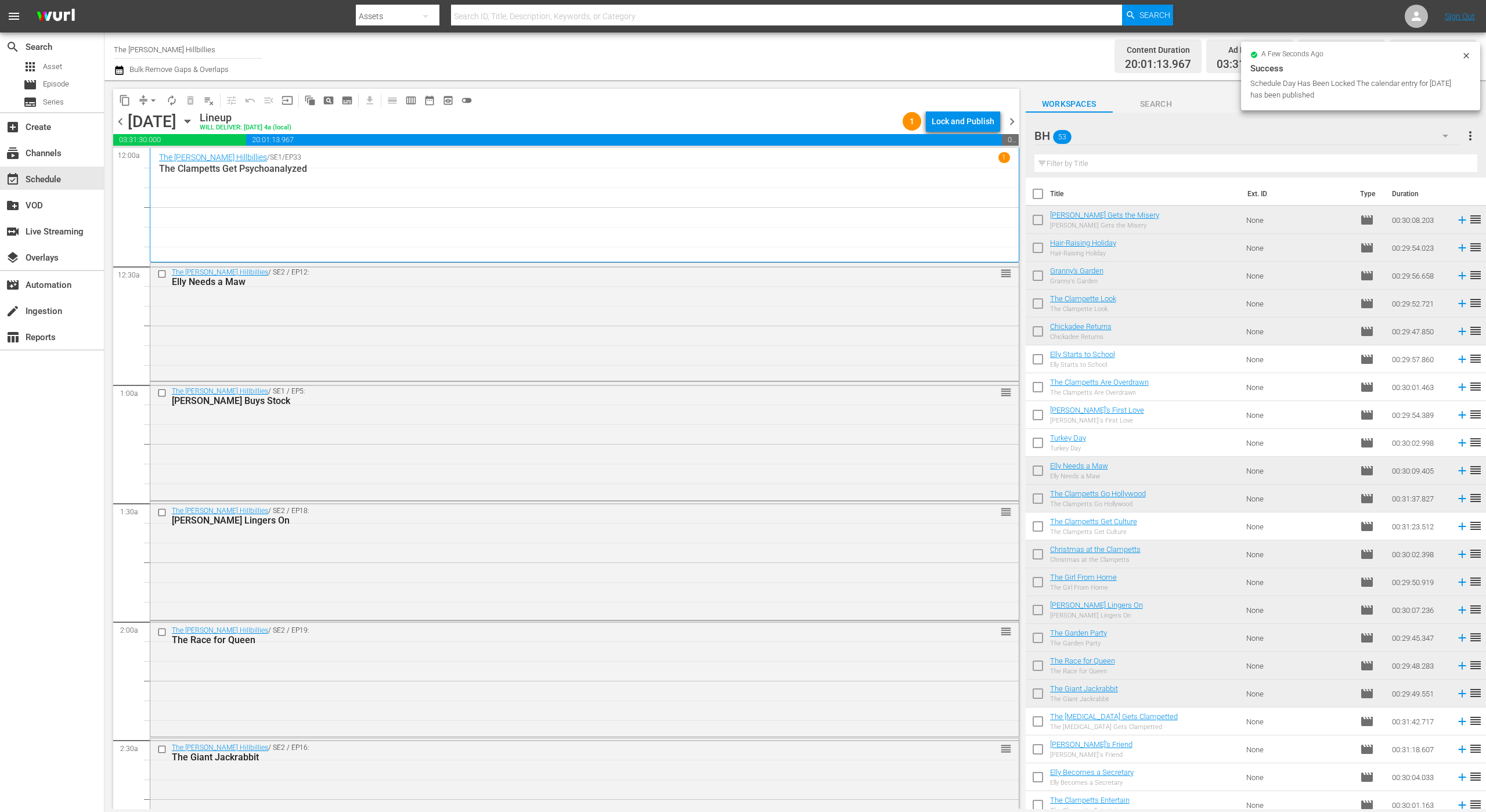
click at [971, 125] on div "Lock and Publish" at bounding box center [963, 121] width 62 height 21
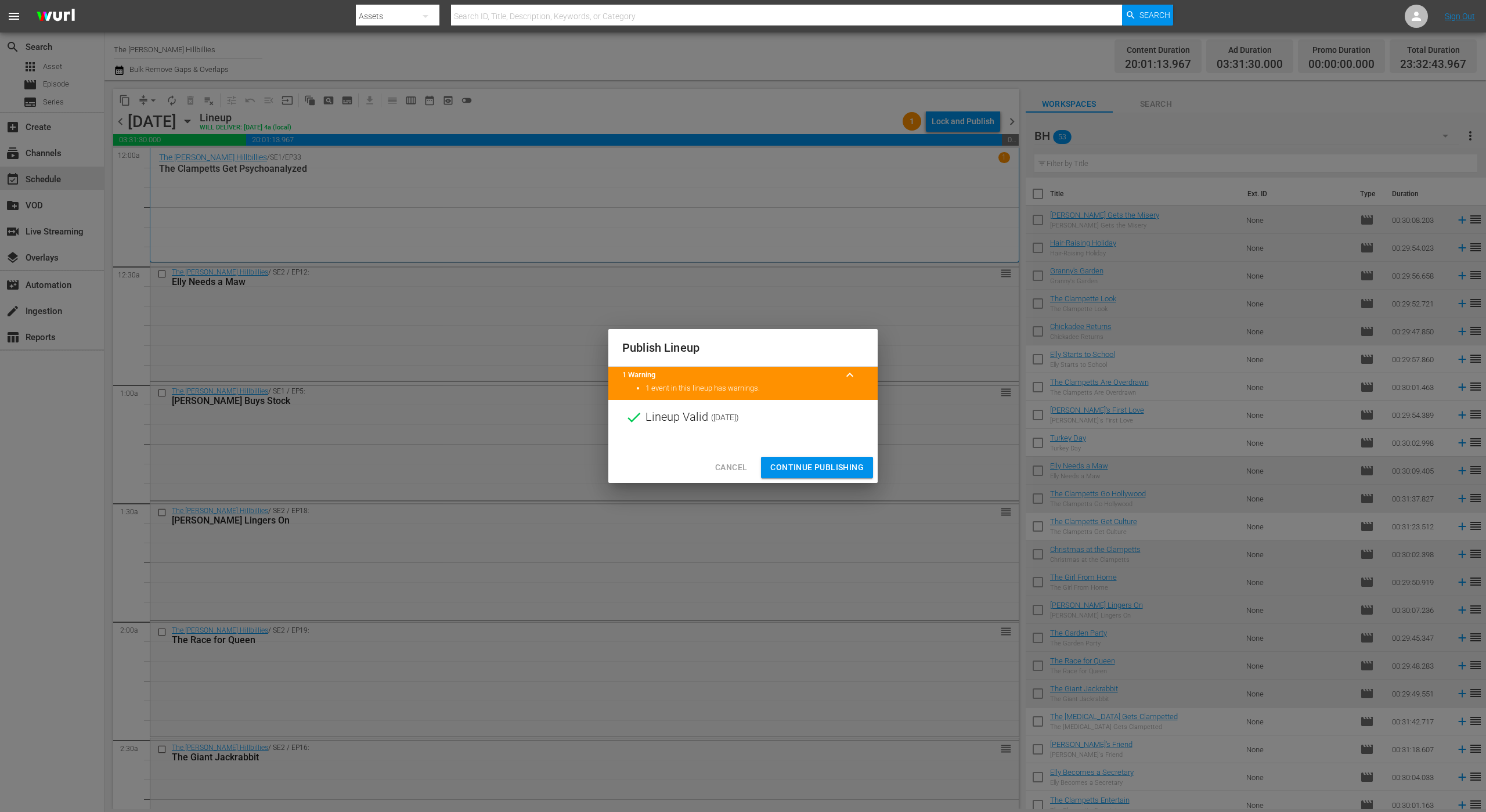
click at [796, 449] on div at bounding box center [743, 443] width 269 height 17
click at [798, 460] on span "Continue Publishing" at bounding box center [817, 467] width 93 height 14
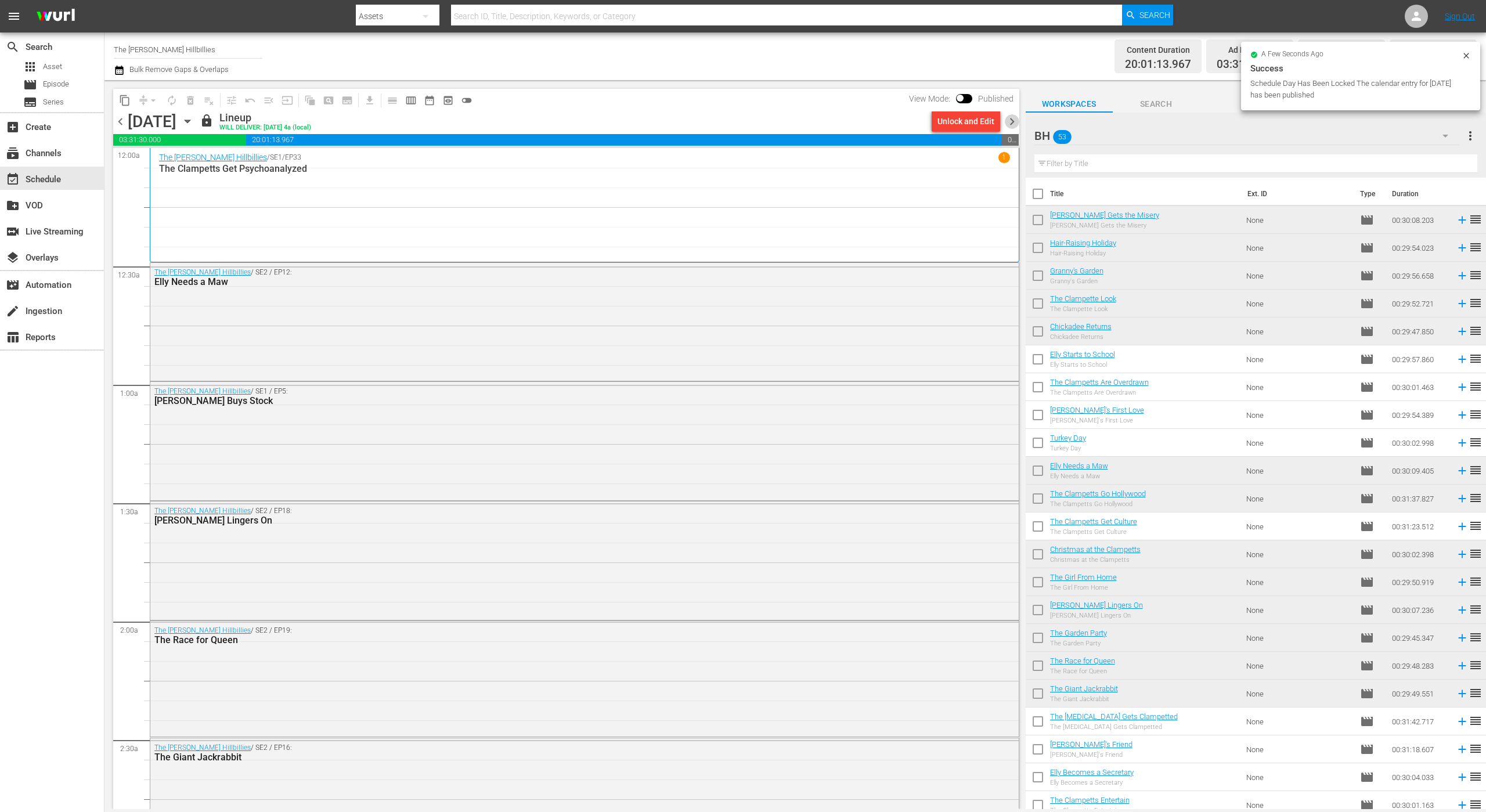
click at [1008, 120] on span "chevron_right" at bounding box center [1011, 121] width 14 height 14
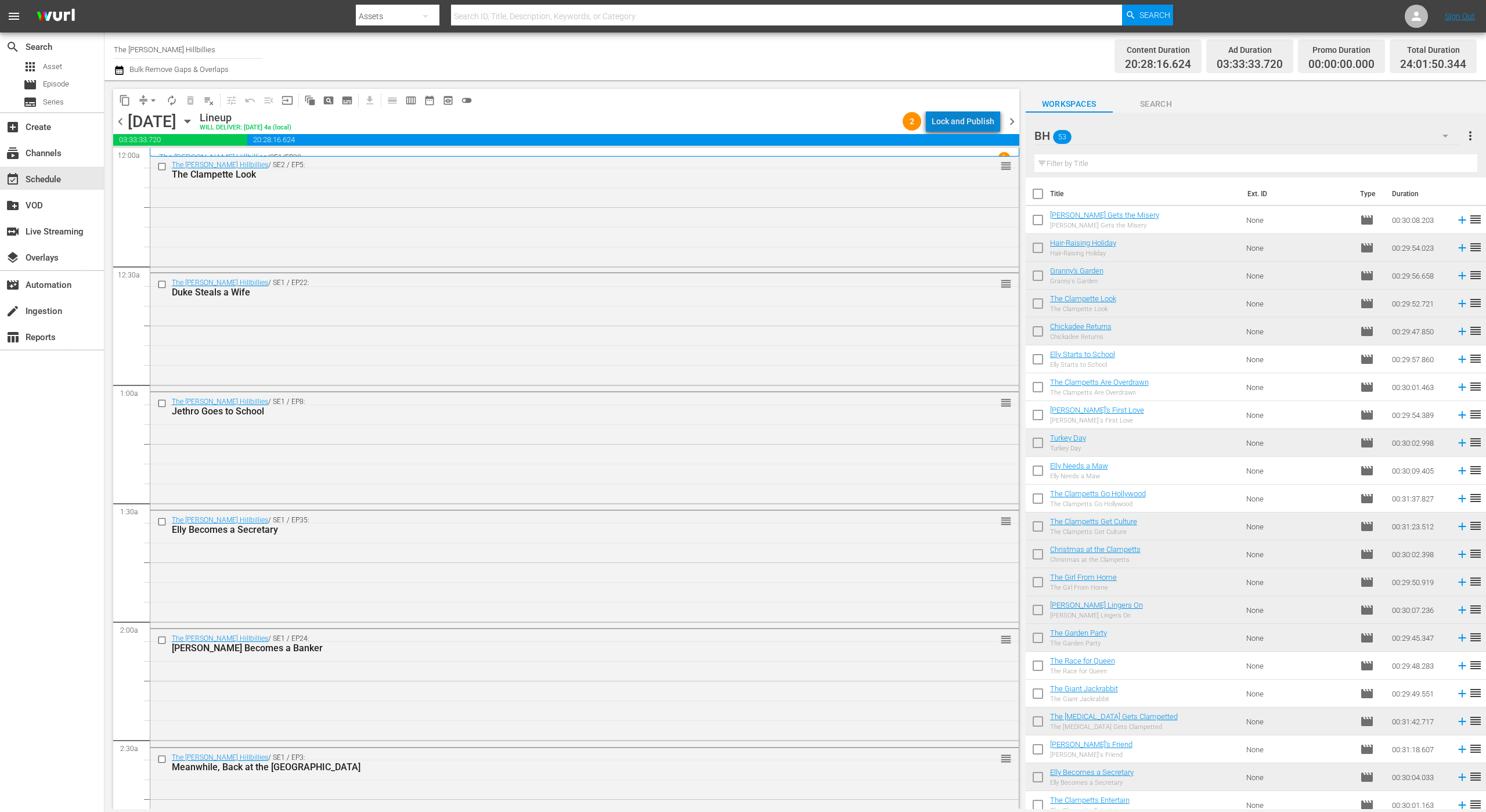
click at [974, 121] on div "Lock and Publish" at bounding box center [963, 121] width 62 height 21
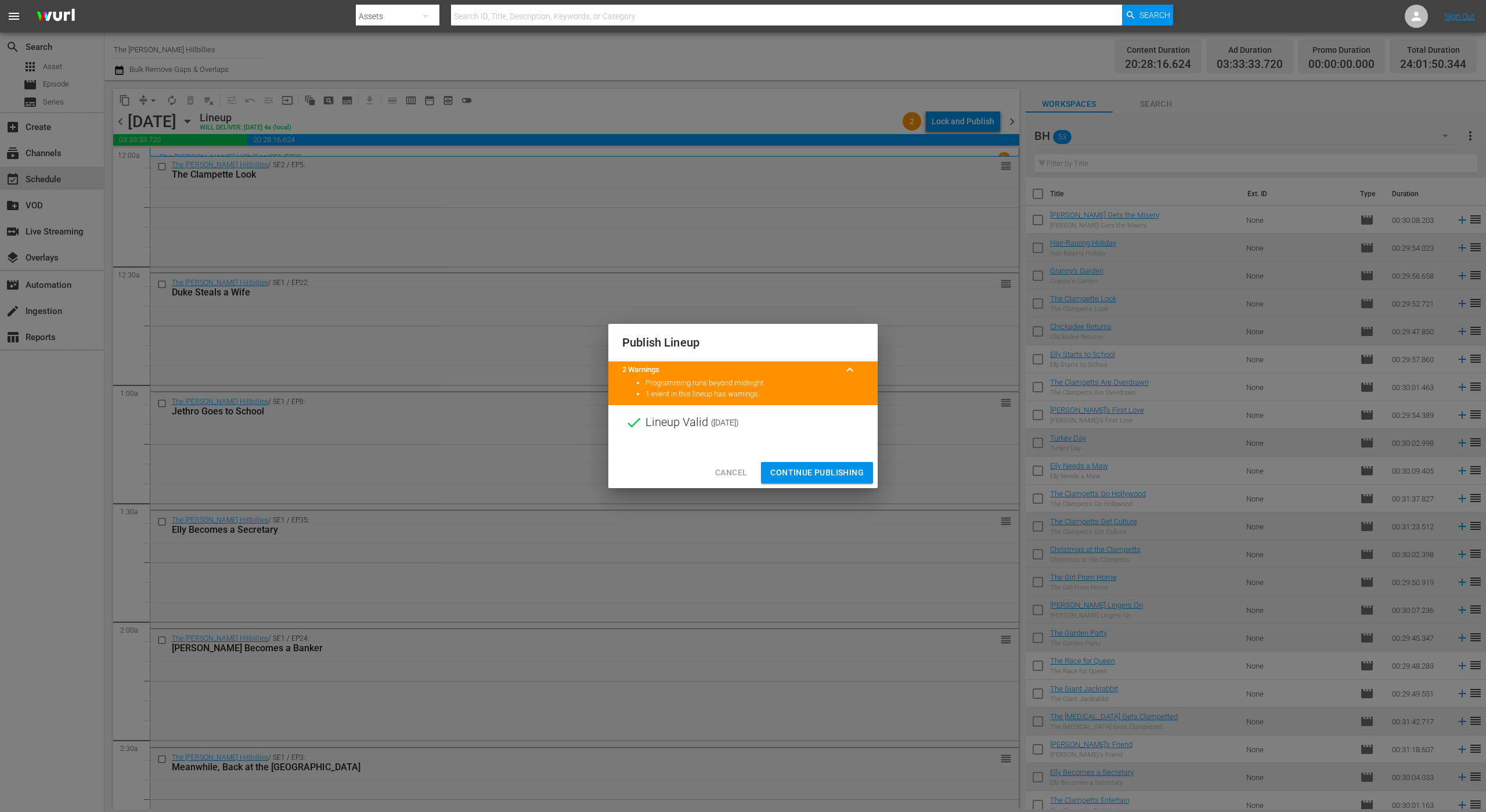
click at [833, 473] on span "Continue Publishing" at bounding box center [817, 472] width 93 height 14
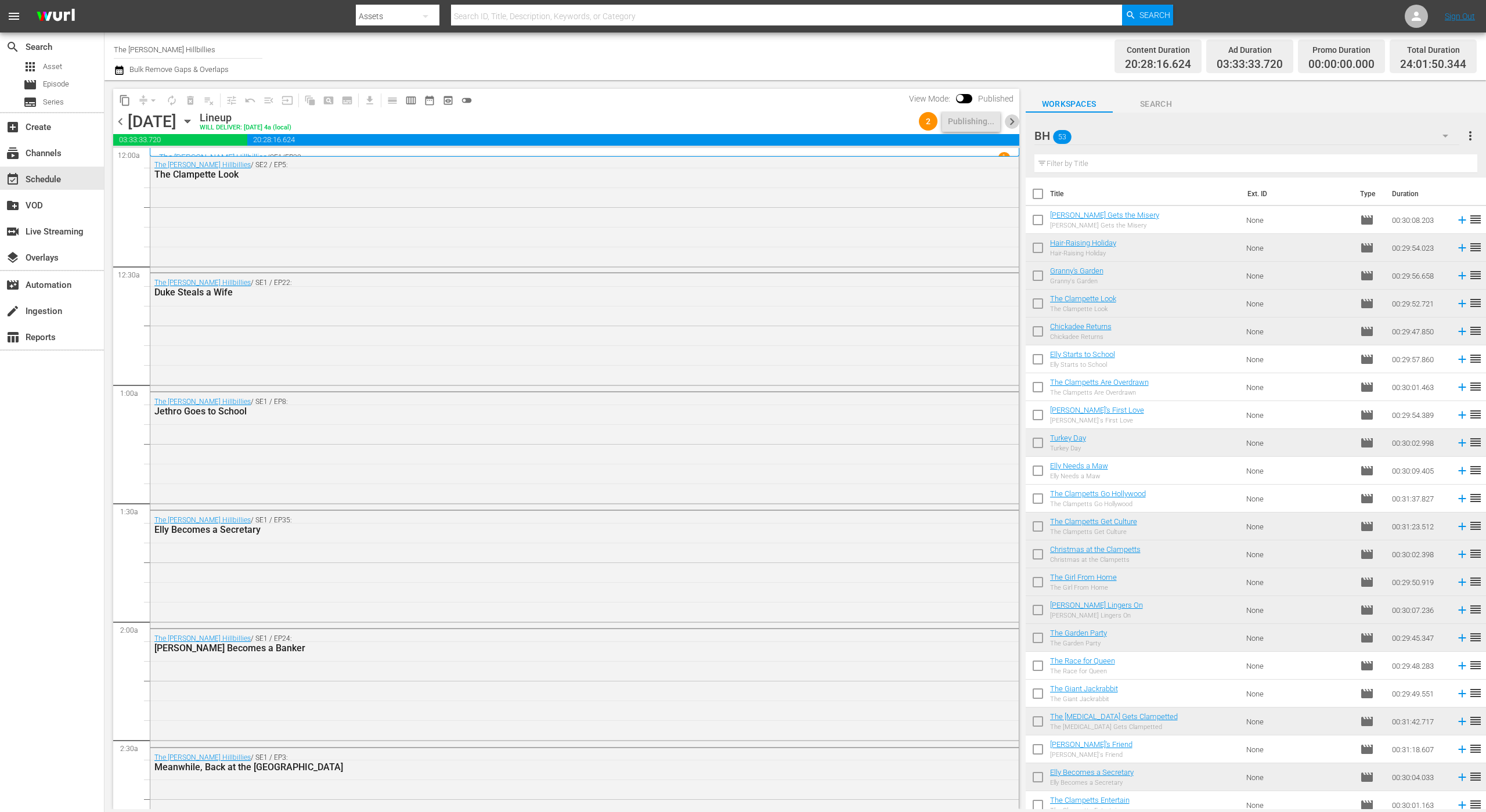
click at [1012, 117] on span "chevron_right" at bounding box center [1011, 121] width 14 height 14
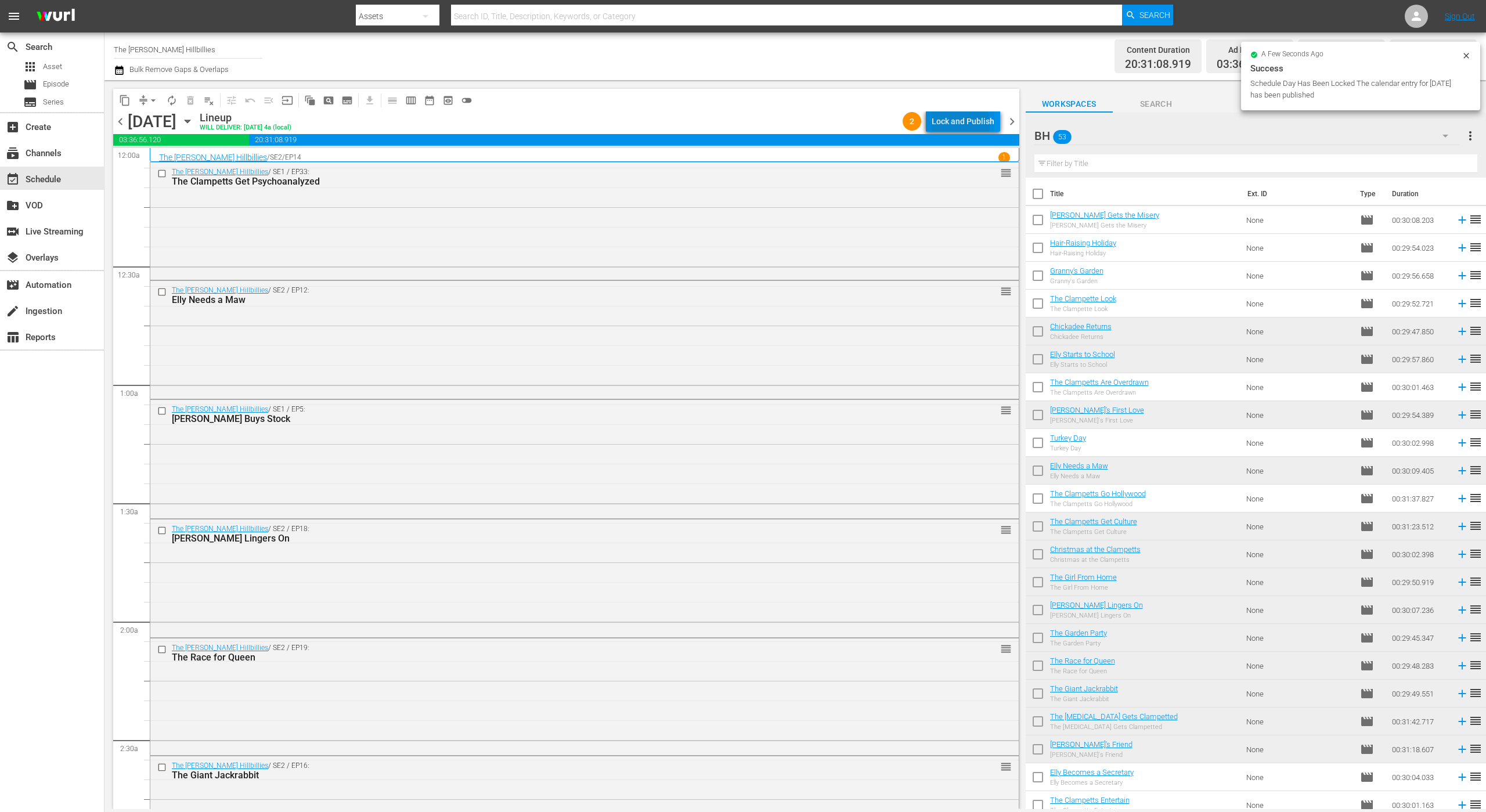
click at [954, 124] on div "Lock and Publish" at bounding box center [963, 121] width 62 height 21
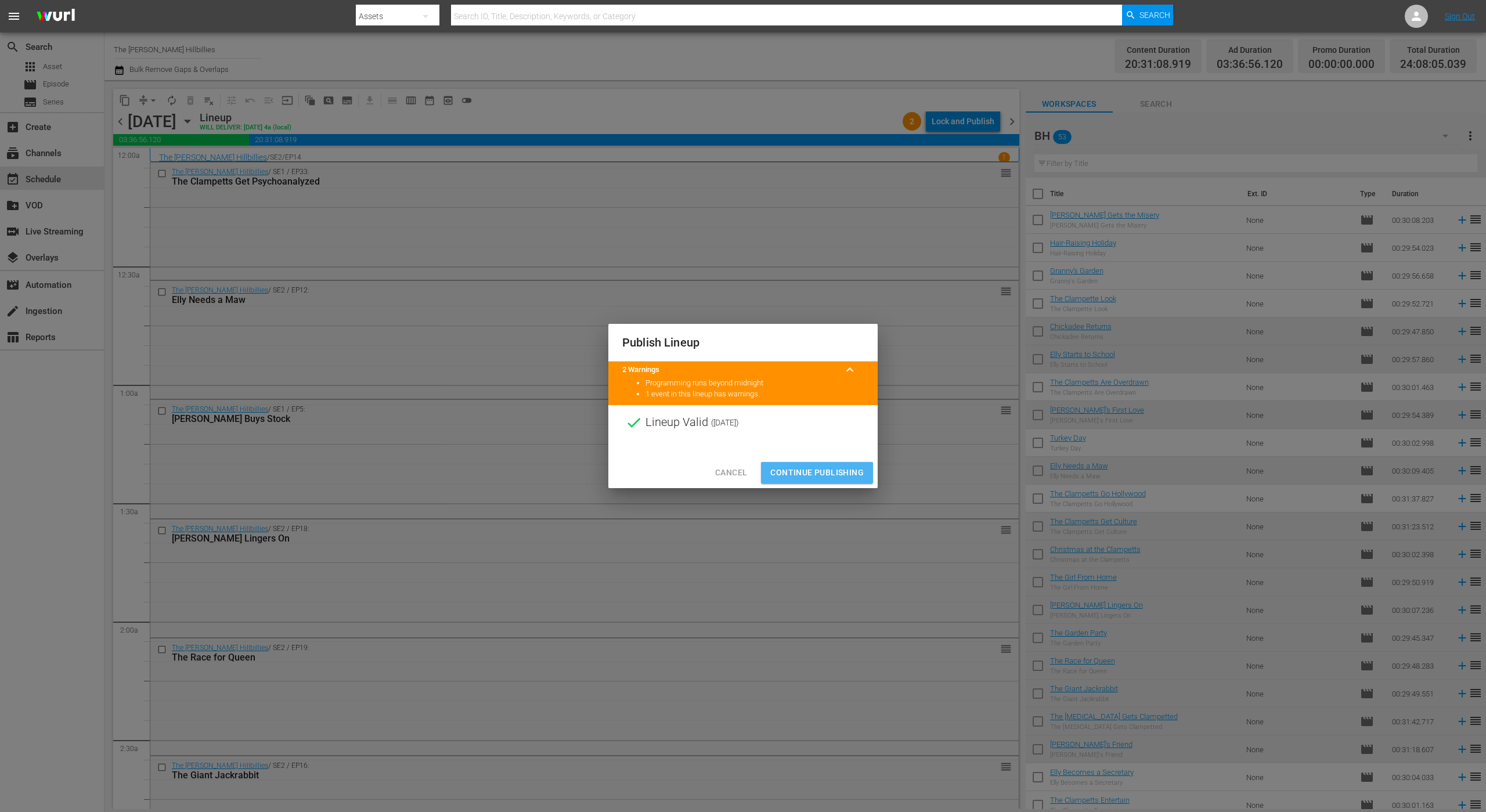
click at [805, 472] on span "Continue Publishing" at bounding box center [817, 472] width 93 height 14
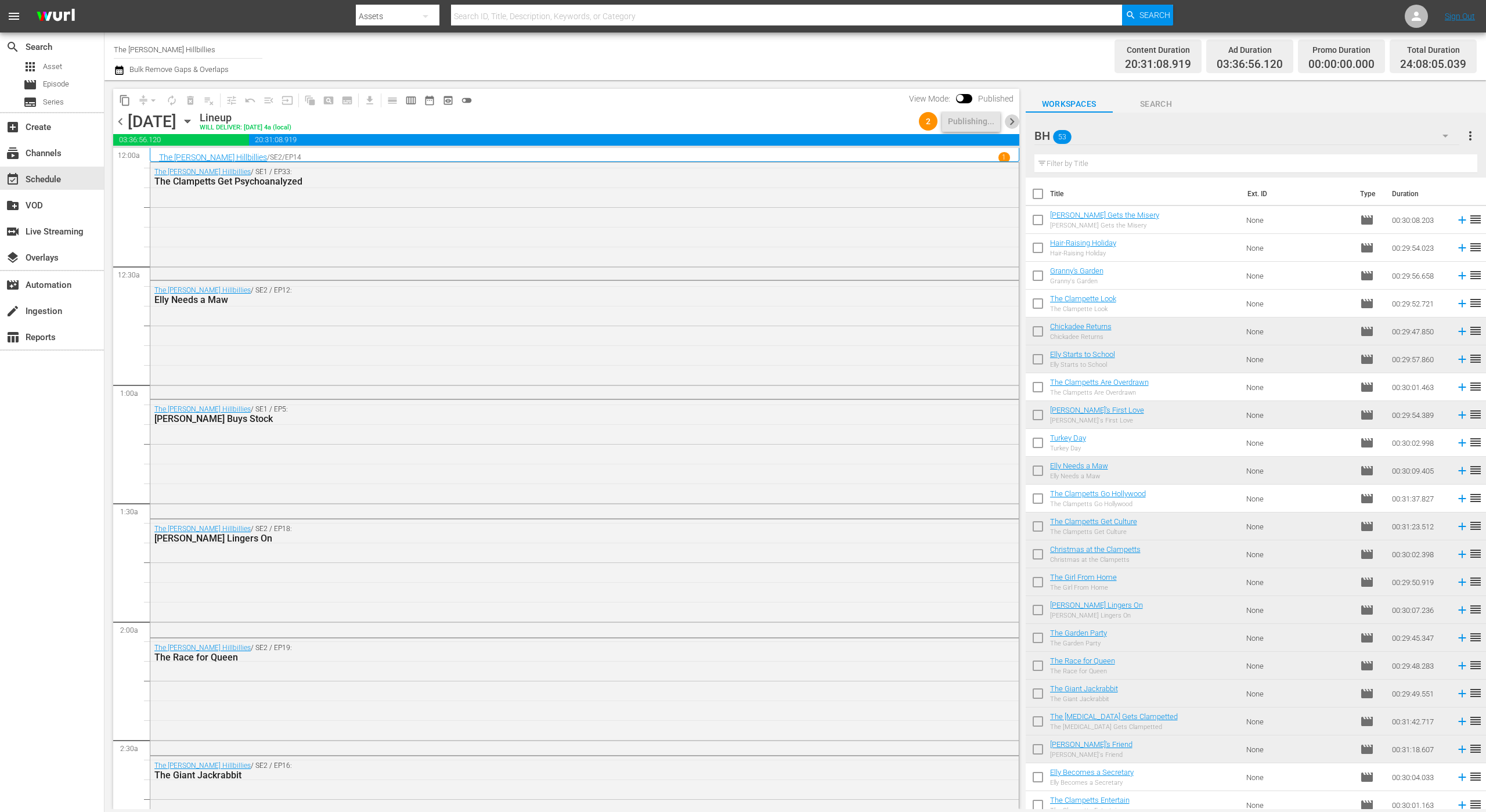
click at [1011, 118] on span "chevron_right" at bounding box center [1011, 121] width 14 height 14
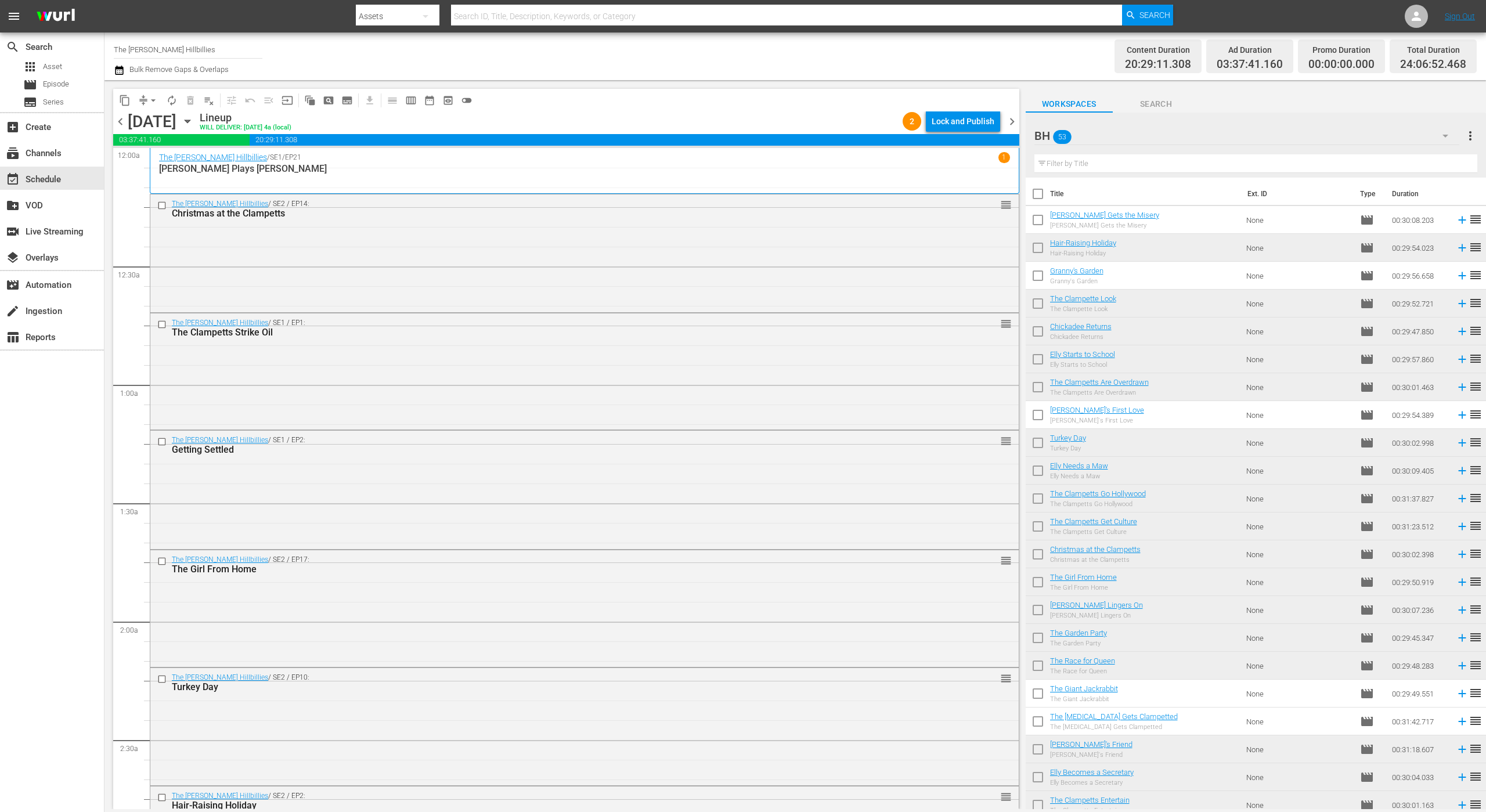
click at [951, 114] on div "Lock and Publish" at bounding box center [963, 121] width 62 height 21
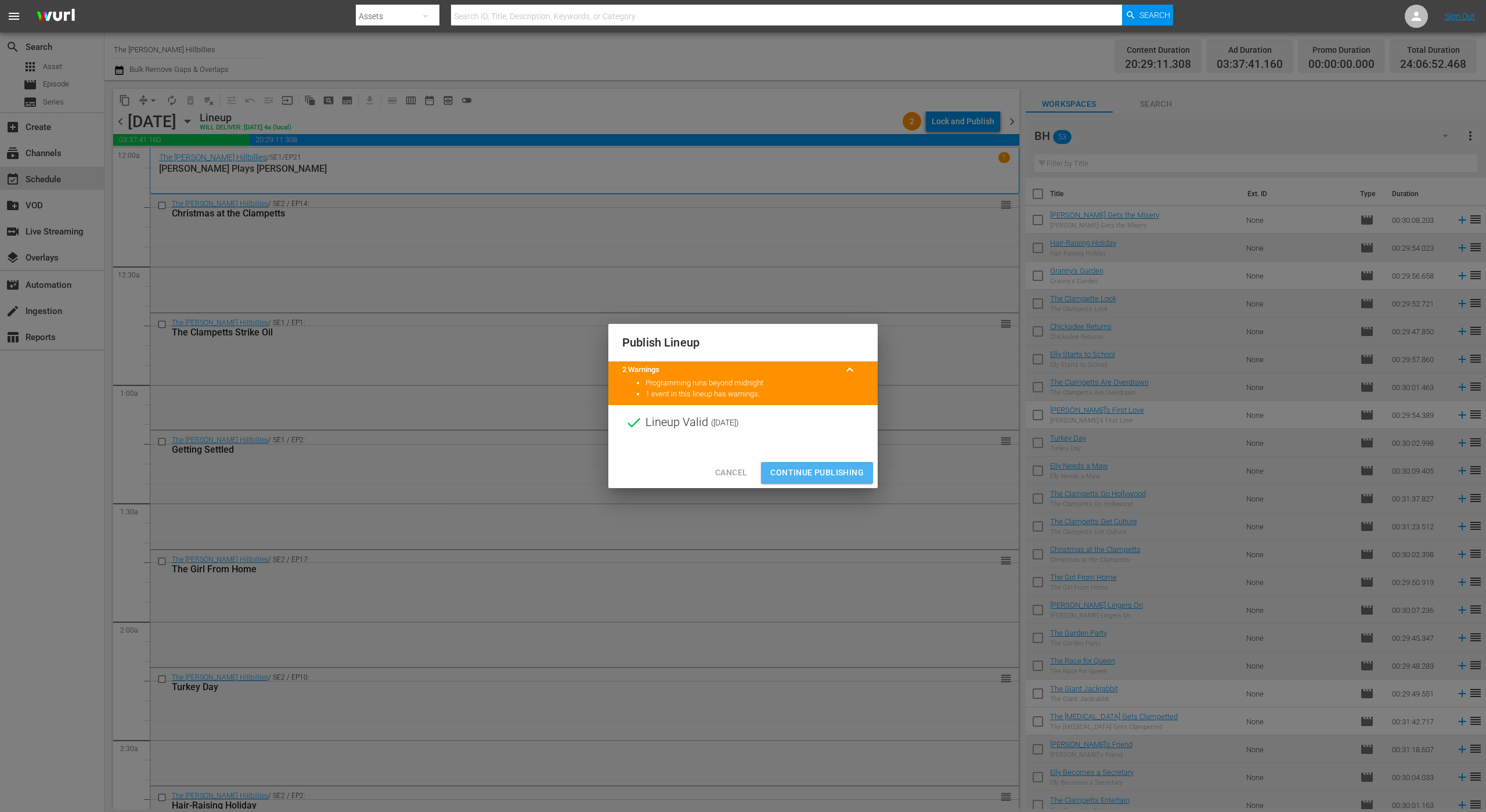
click at [798, 475] on span "Continue Publishing" at bounding box center [817, 472] width 93 height 14
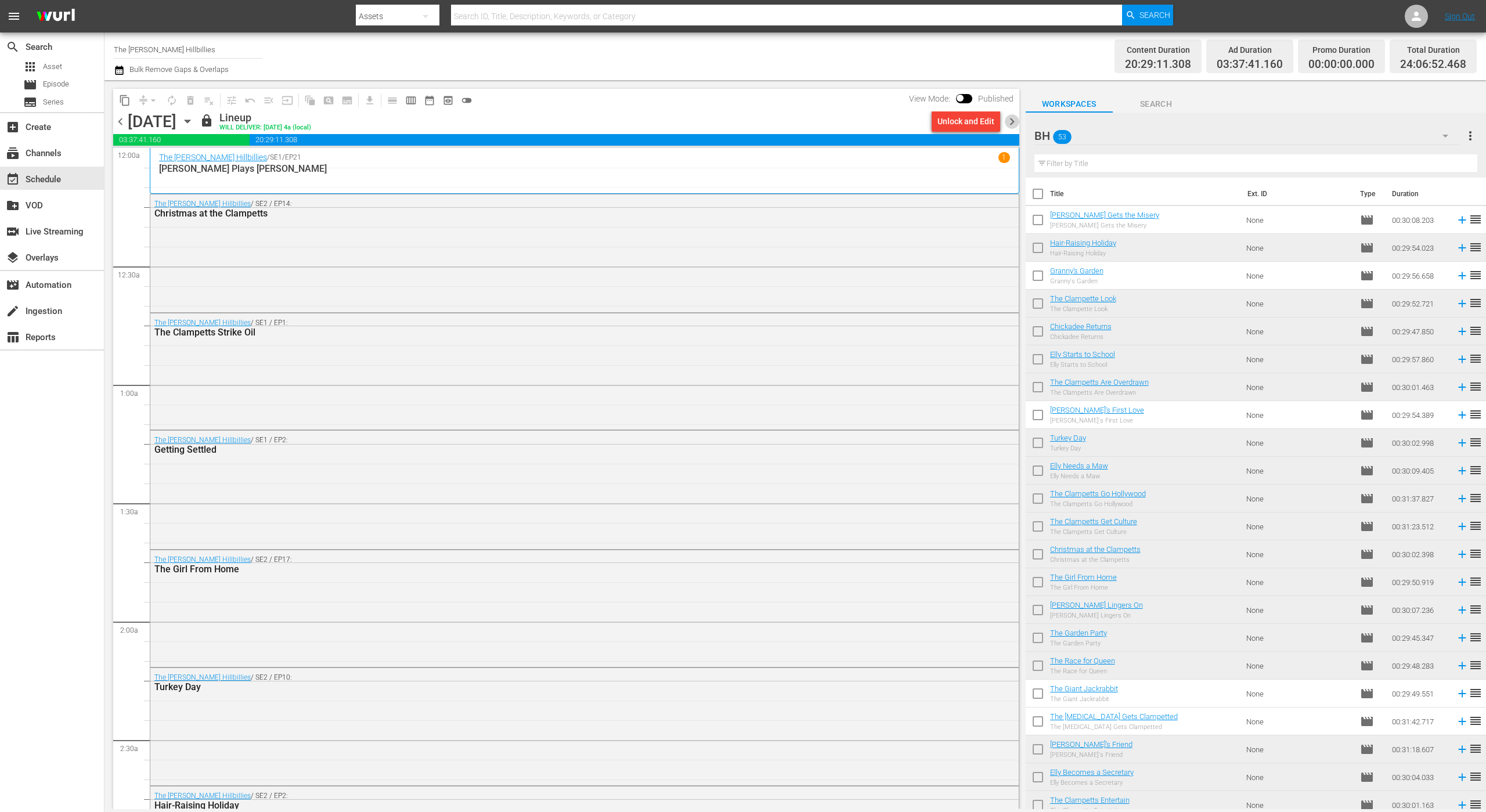
click at [1010, 125] on span "chevron_right" at bounding box center [1011, 121] width 14 height 14
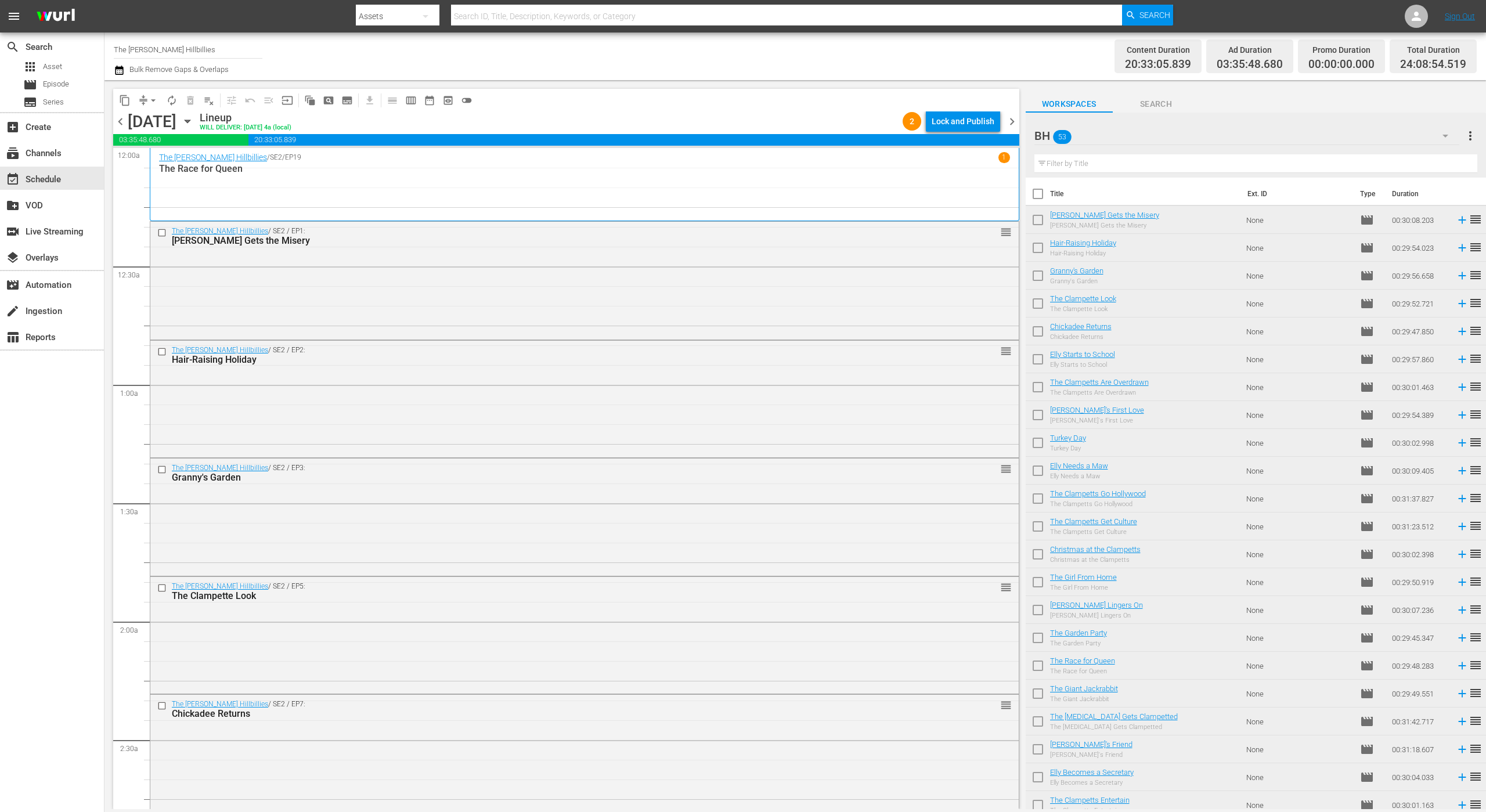
click at [975, 117] on div "Lock and Publish" at bounding box center [963, 121] width 62 height 21
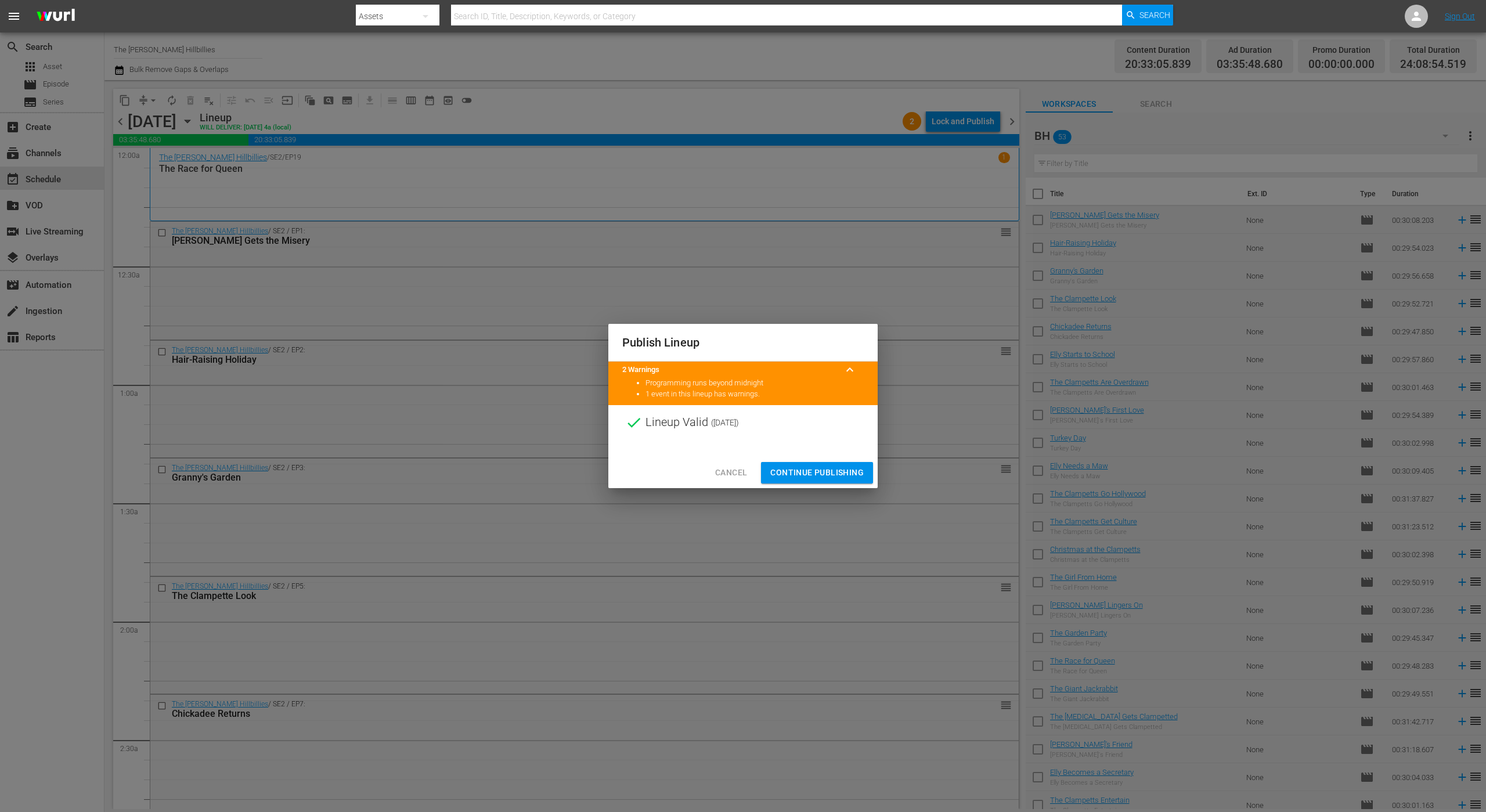
click at [799, 469] on span "Continue Publishing" at bounding box center [817, 472] width 93 height 14
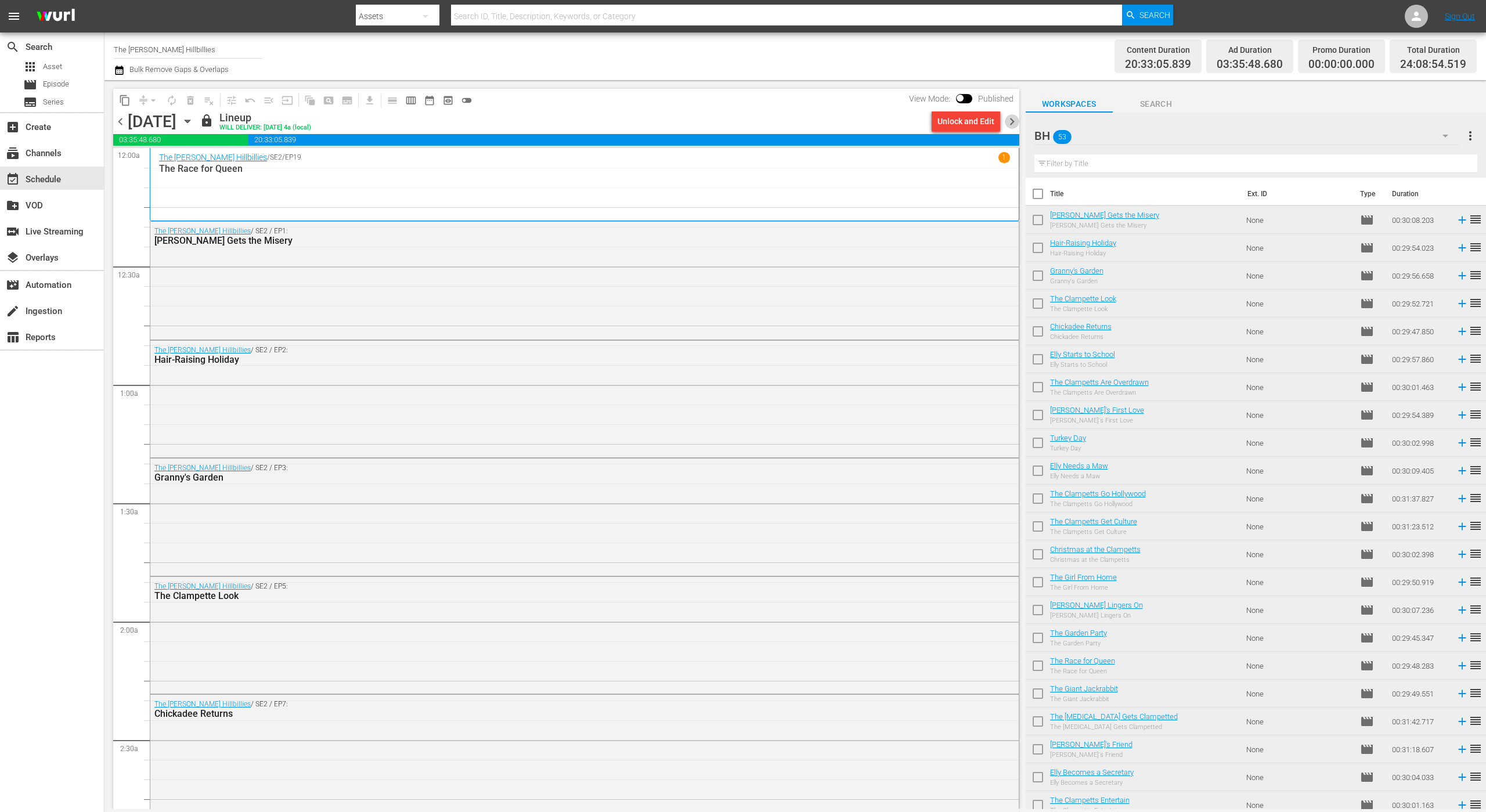
click at [1009, 123] on span "chevron_right" at bounding box center [1011, 121] width 14 height 14
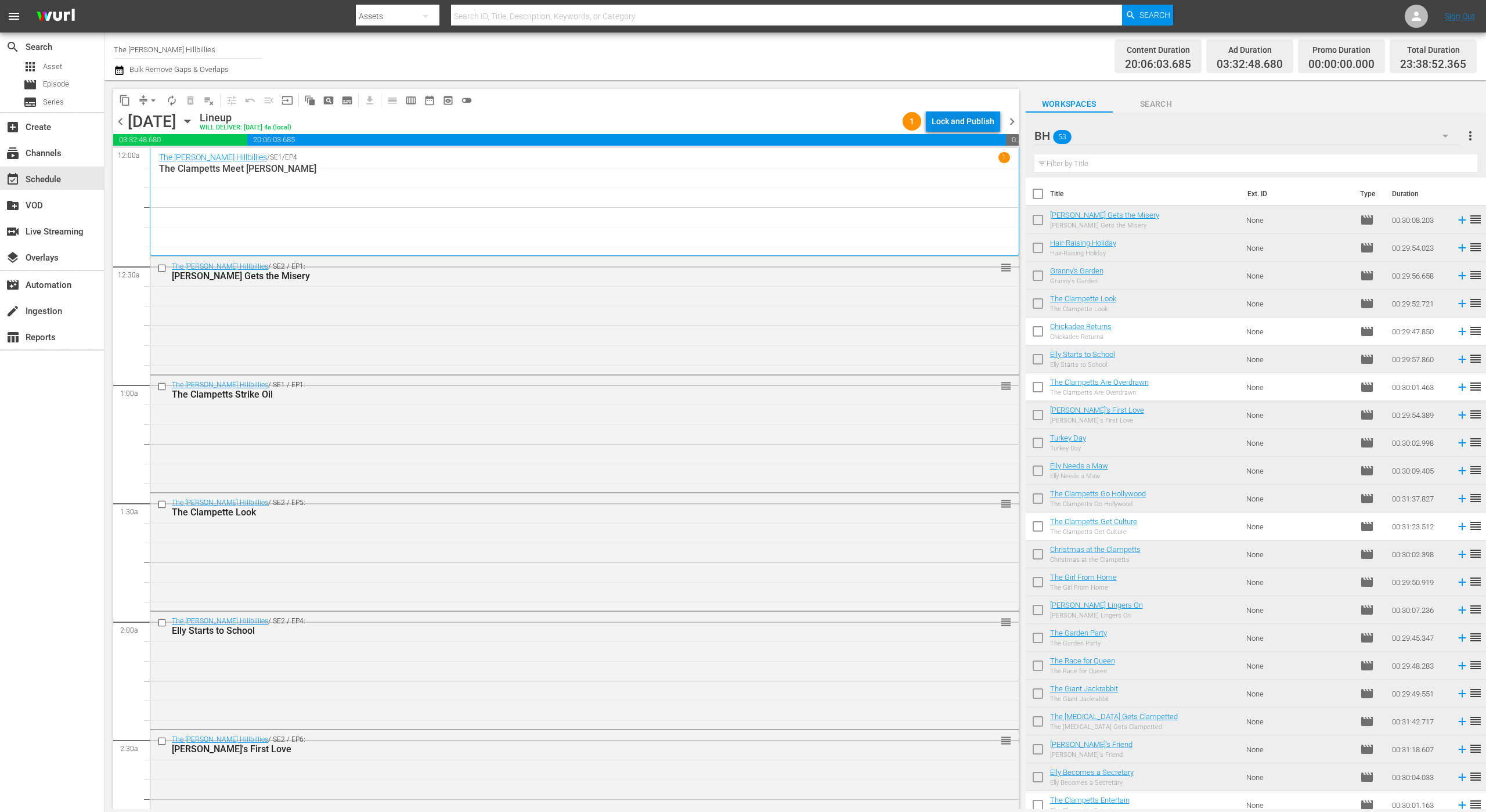
click at [981, 120] on div "Lock and Publish" at bounding box center [963, 121] width 62 height 21
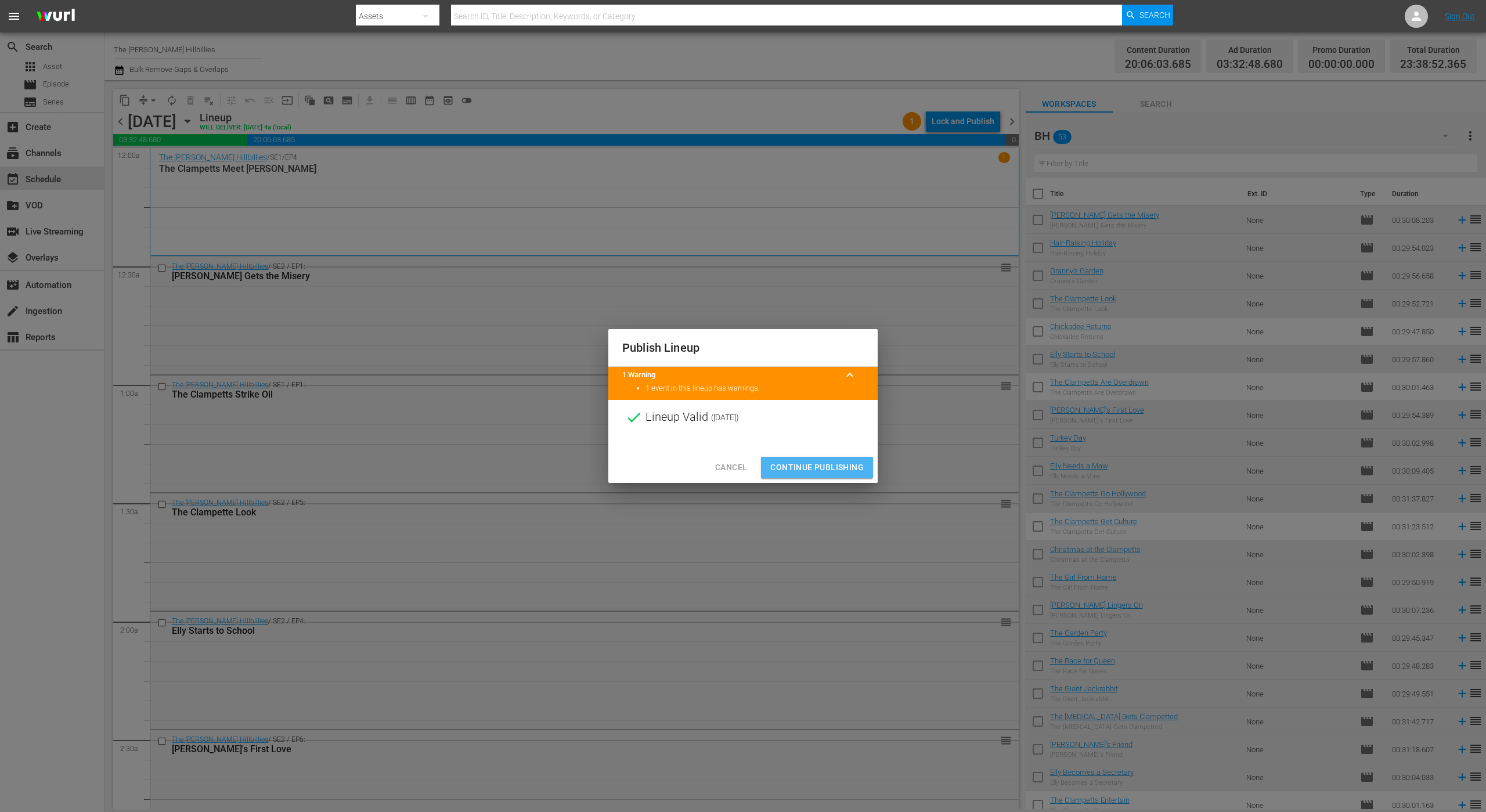
click at [795, 477] on button "Continue Publishing" at bounding box center [817, 467] width 112 height 22
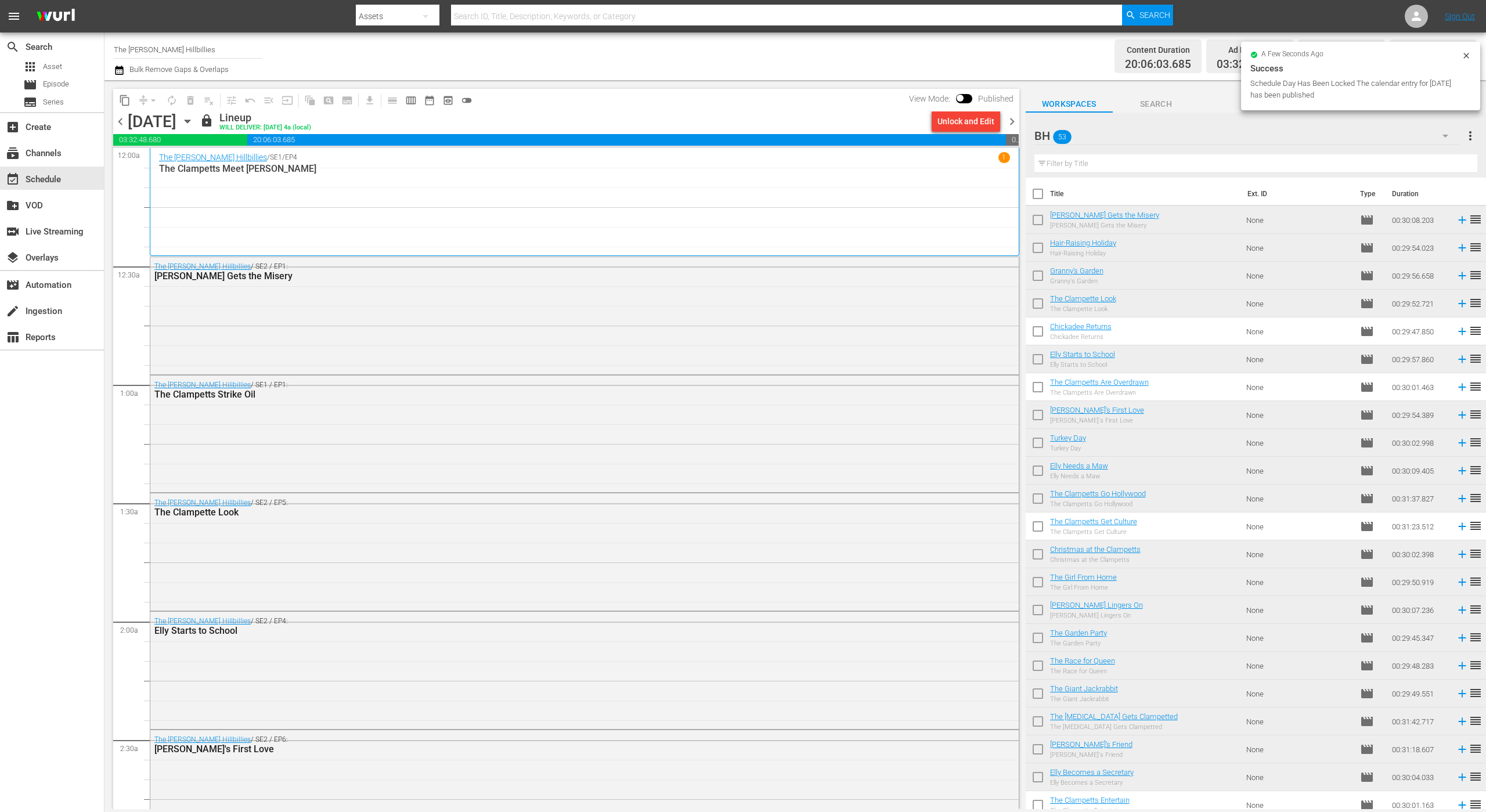
click at [1008, 126] on span "chevron_right" at bounding box center [1011, 121] width 14 height 14
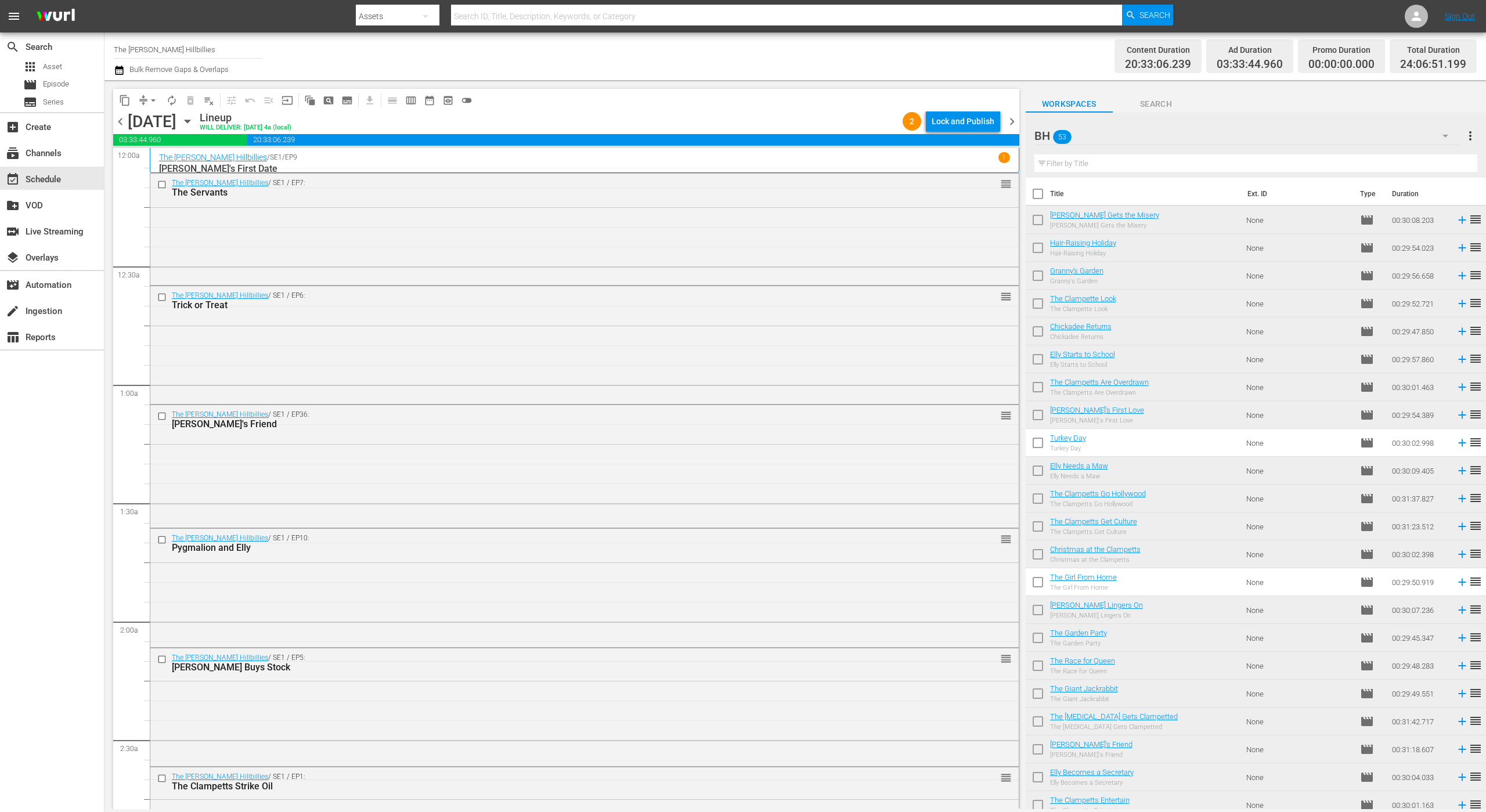
click at [966, 120] on div "Lock and Publish" at bounding box center [963, 121] width 62 height 21
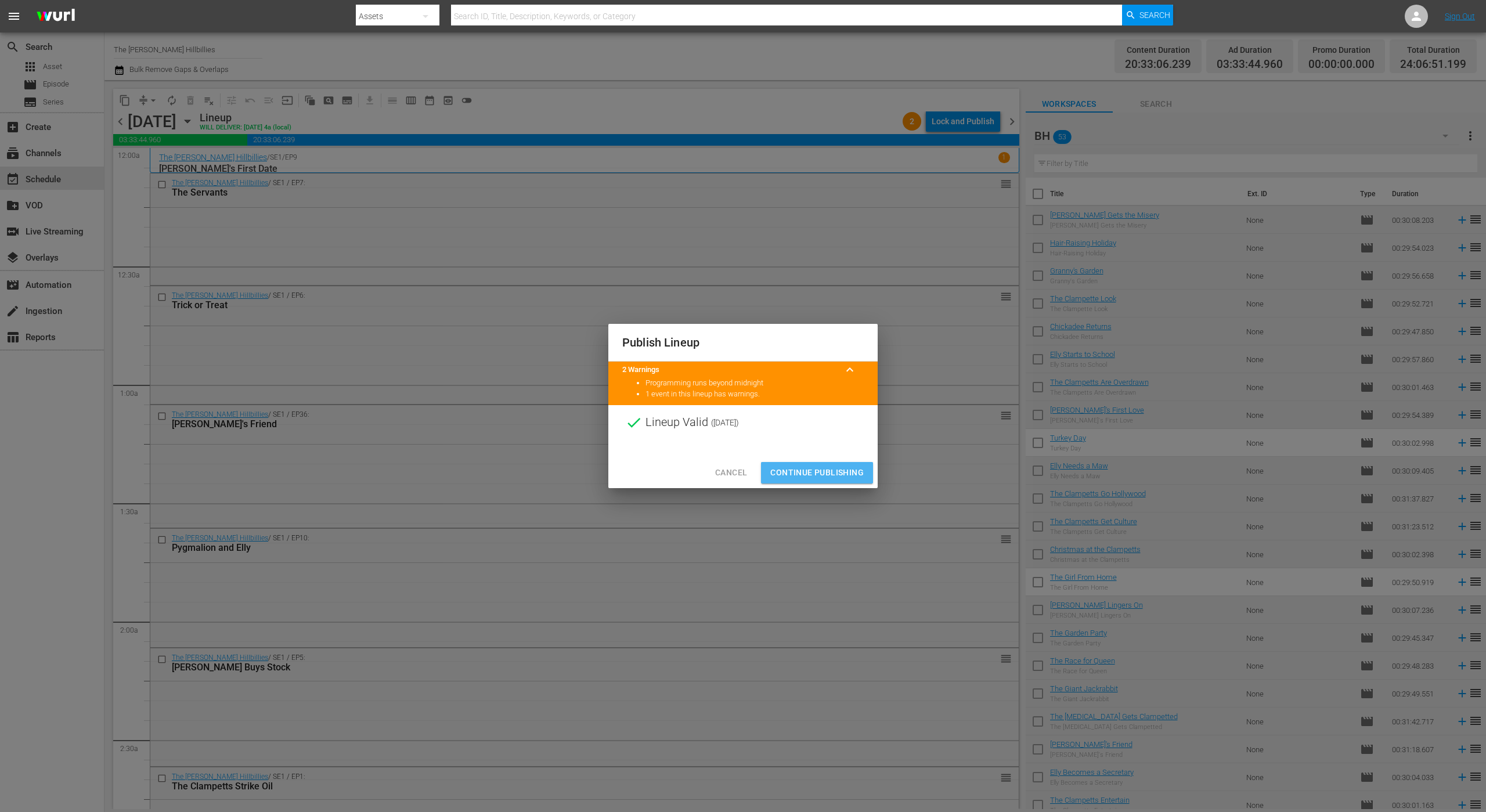
click at [826, 477] on span "Continue Publishing" at bounding box center [817, 472] width 93 height 14
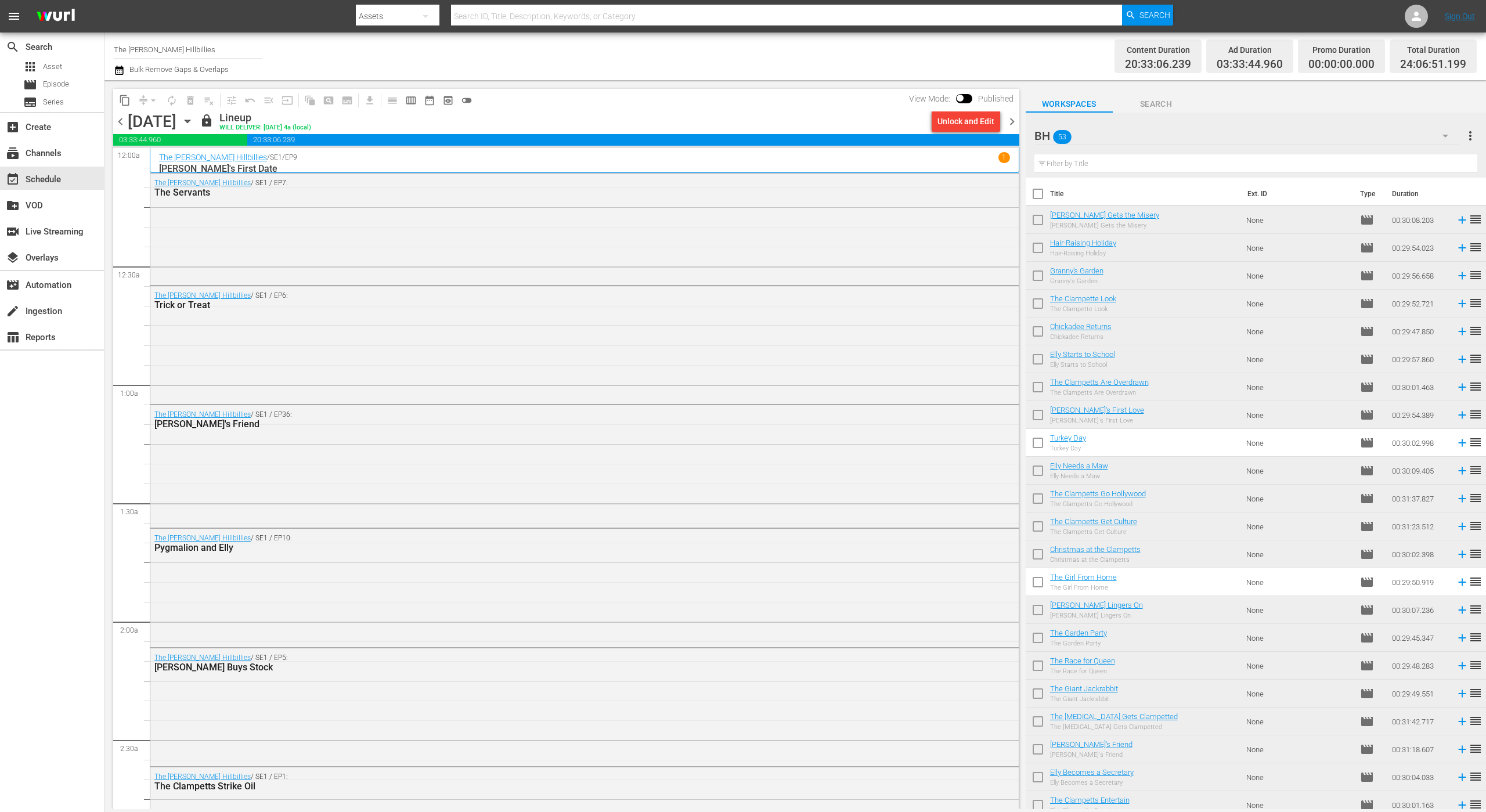
click at [1015, 121] on span "chevron_right" at bounding box center [1011, 121] width 14 height 14
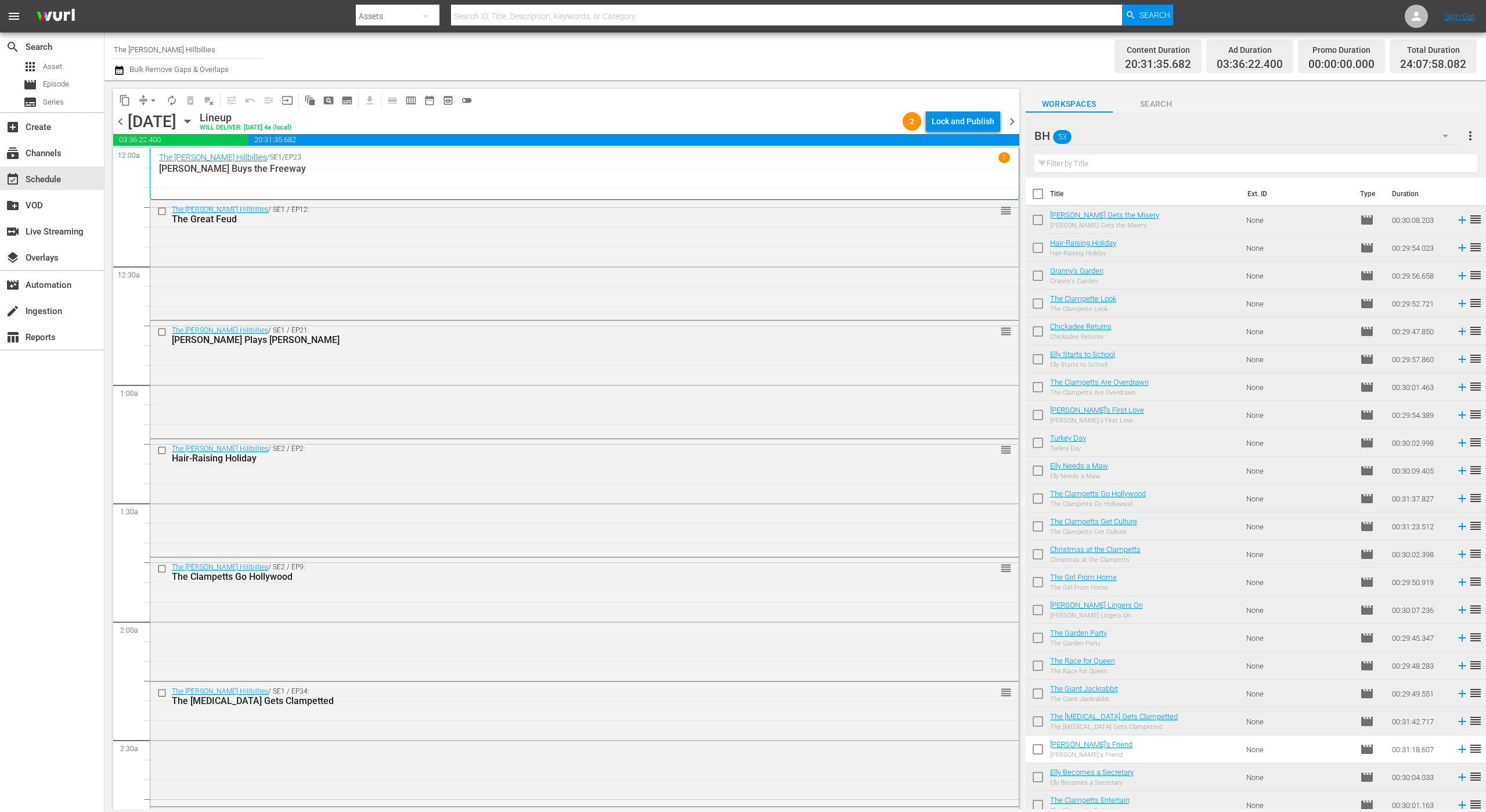
click at [976, 123] on div "Lock and Publish" at bounding box center [963, 121] width 62 height 21
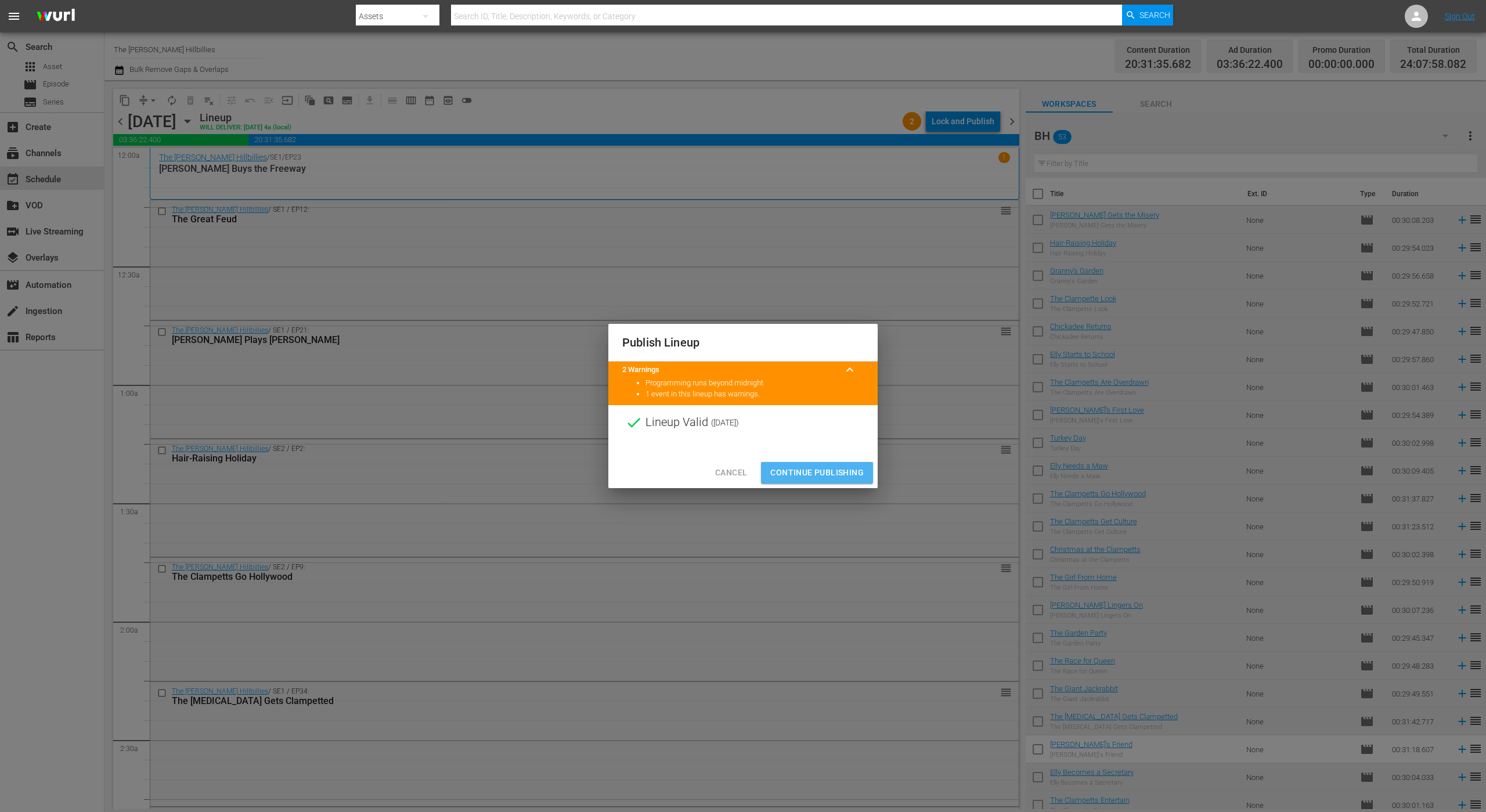
click at [818, 469] on span "Continue Publishing" at bounding box center [817, 472] width 93 height 14
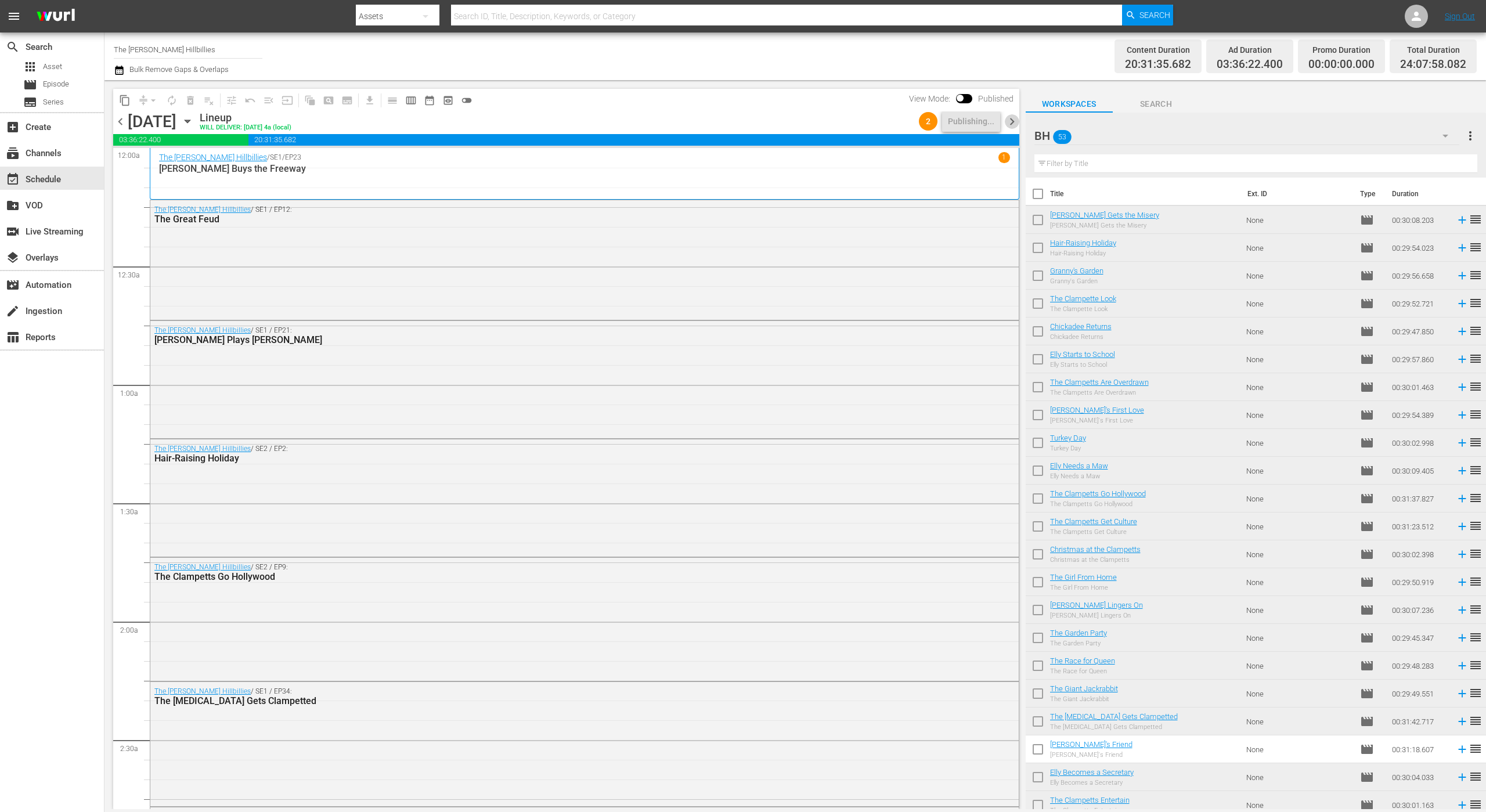
click at [1008, 114] on span "chevron_right" at bounding box center [1011, 121] width 14 height 14
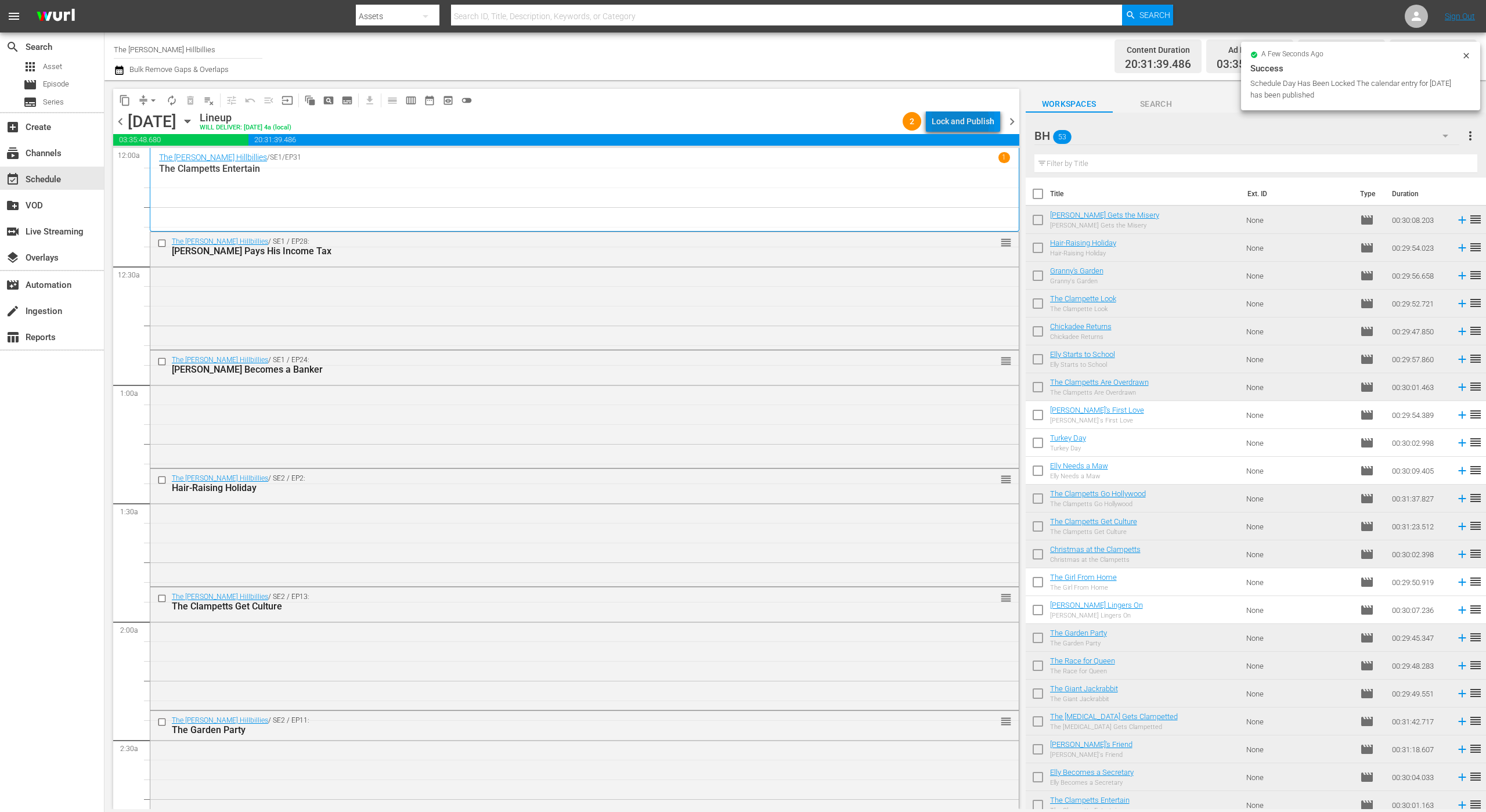
click at [951, 122] on div "Lock and Publish" at bounding box center [963, 121] width 62 height 21
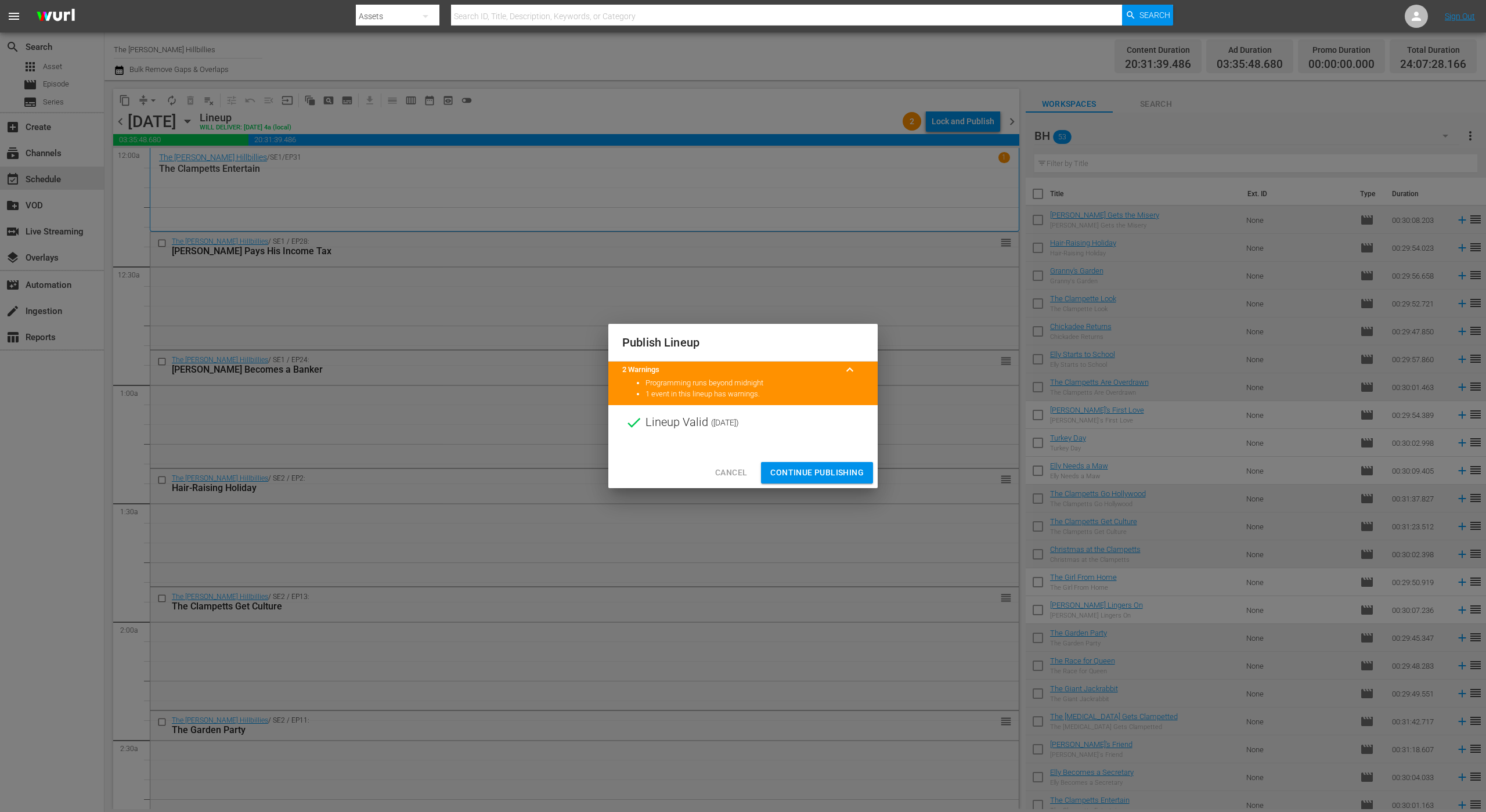
click at [826, 450] on div at bounding box center [743, 448] width 269 height 17
click at [815, 469] on span "Continue Publishing" at bounding box center [817, 472] width 93 height 14
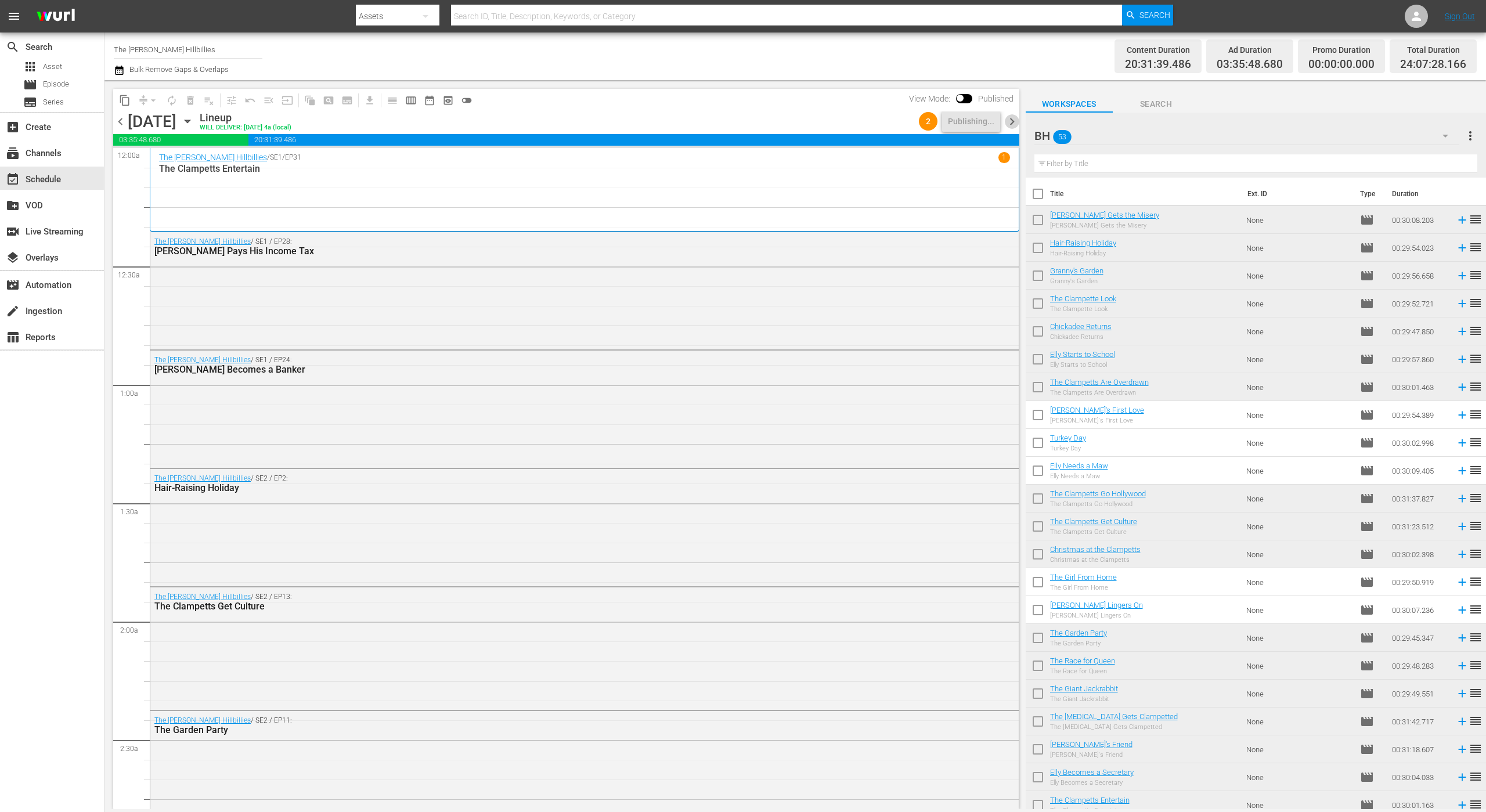
click at [1006, 123] on span "chevron_right" at bounding box center [1011, 121] width 14 height 14
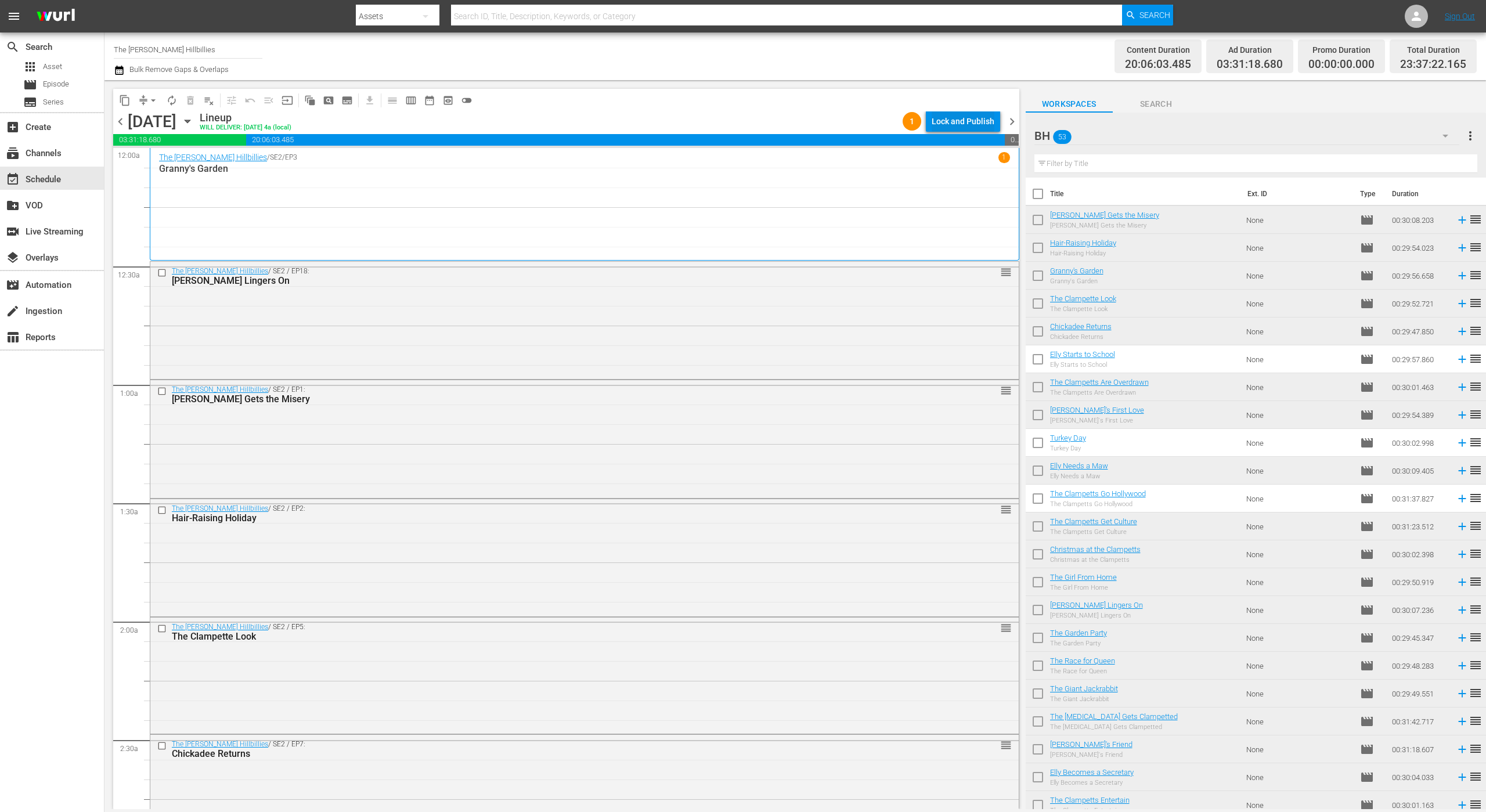
click at [981, 123] on div "Lock and Publish" at bounding box center [963, 121] width 62 height 21
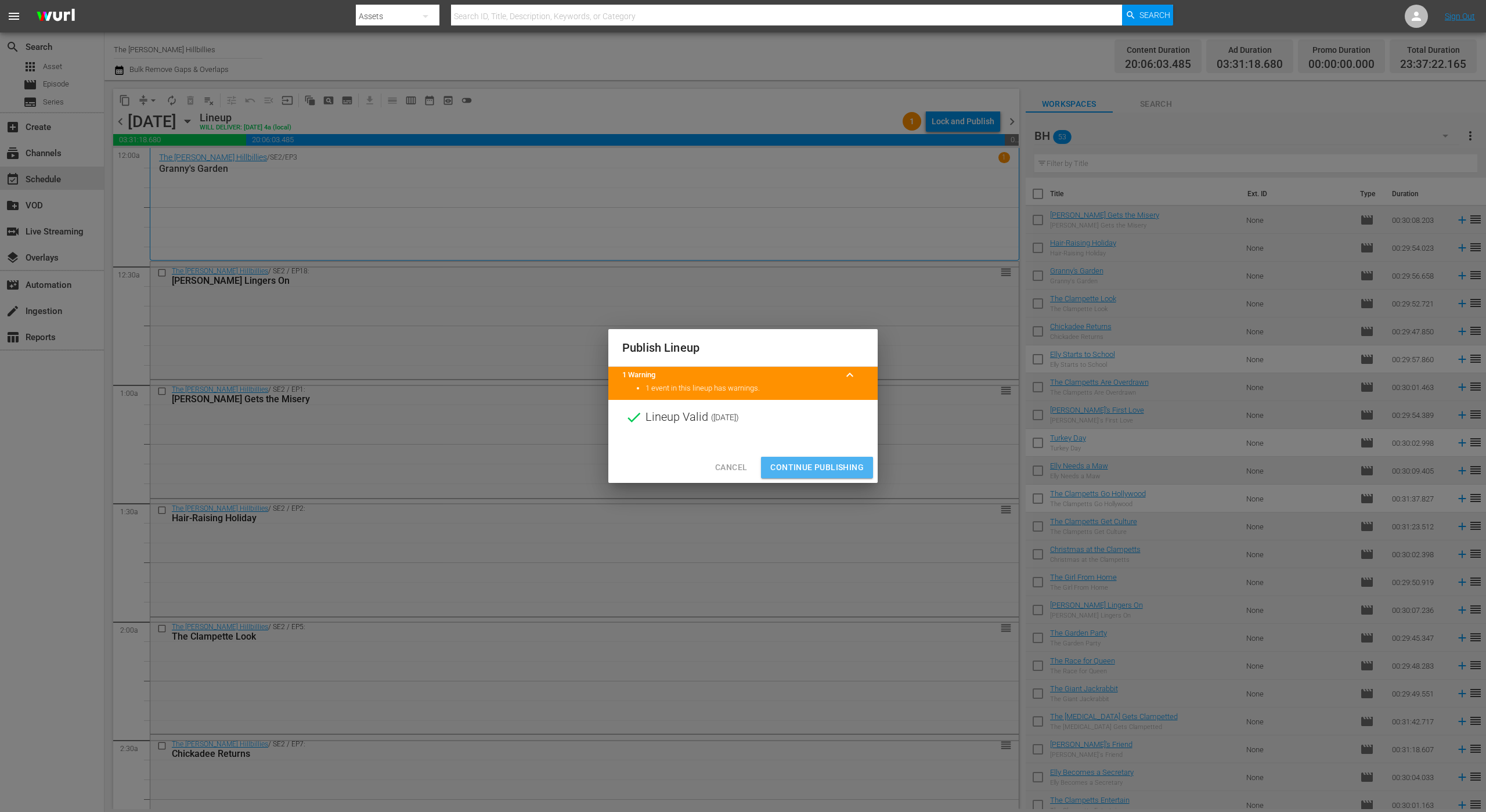
click at [815, 471] on span "Continue Publishing" at bounding box center [817, 467] width 93 height 14
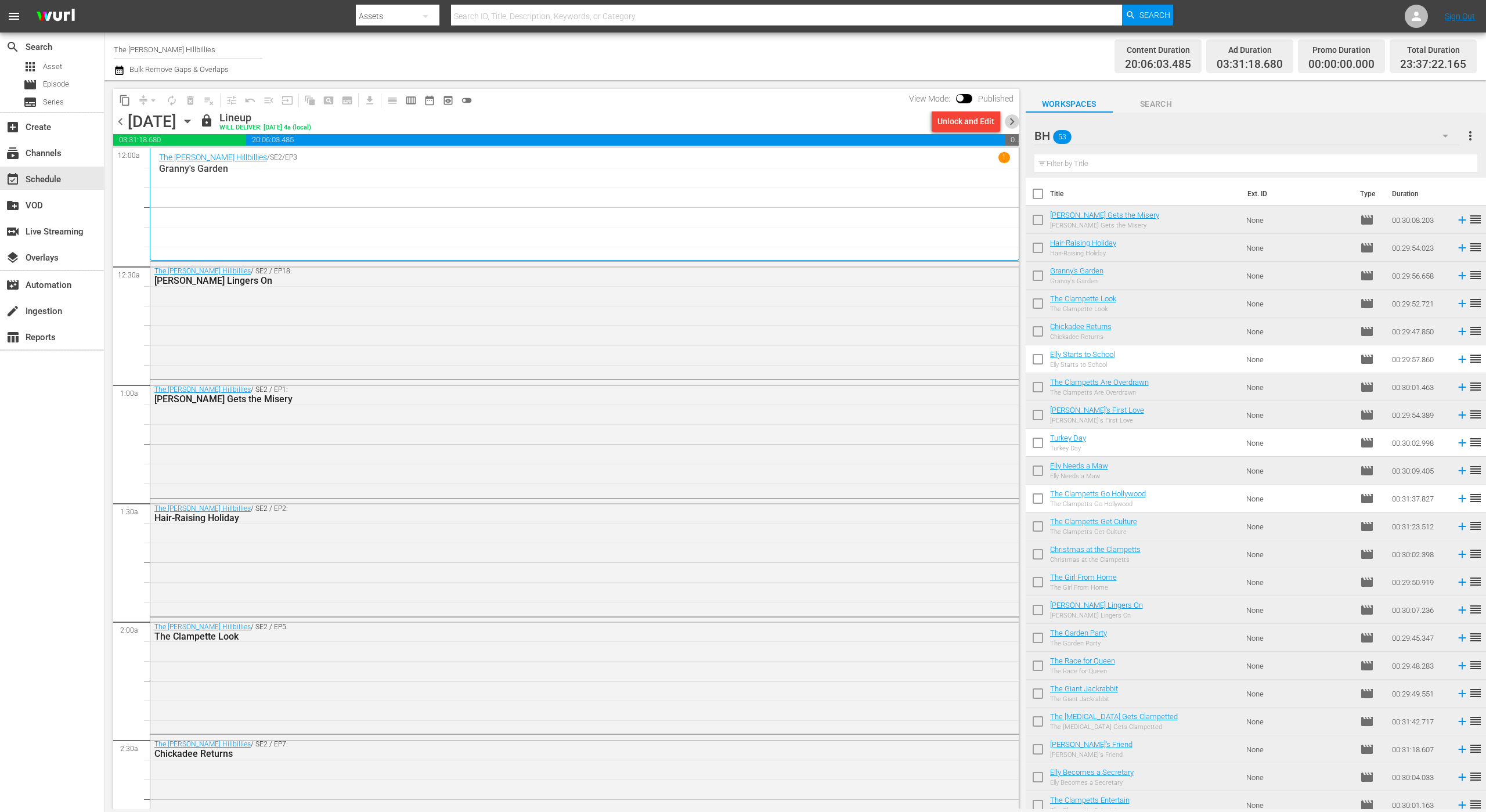
click at [1016, 121] on span "chevron_right" at bounding box center [1011, 121] width 14 height 14
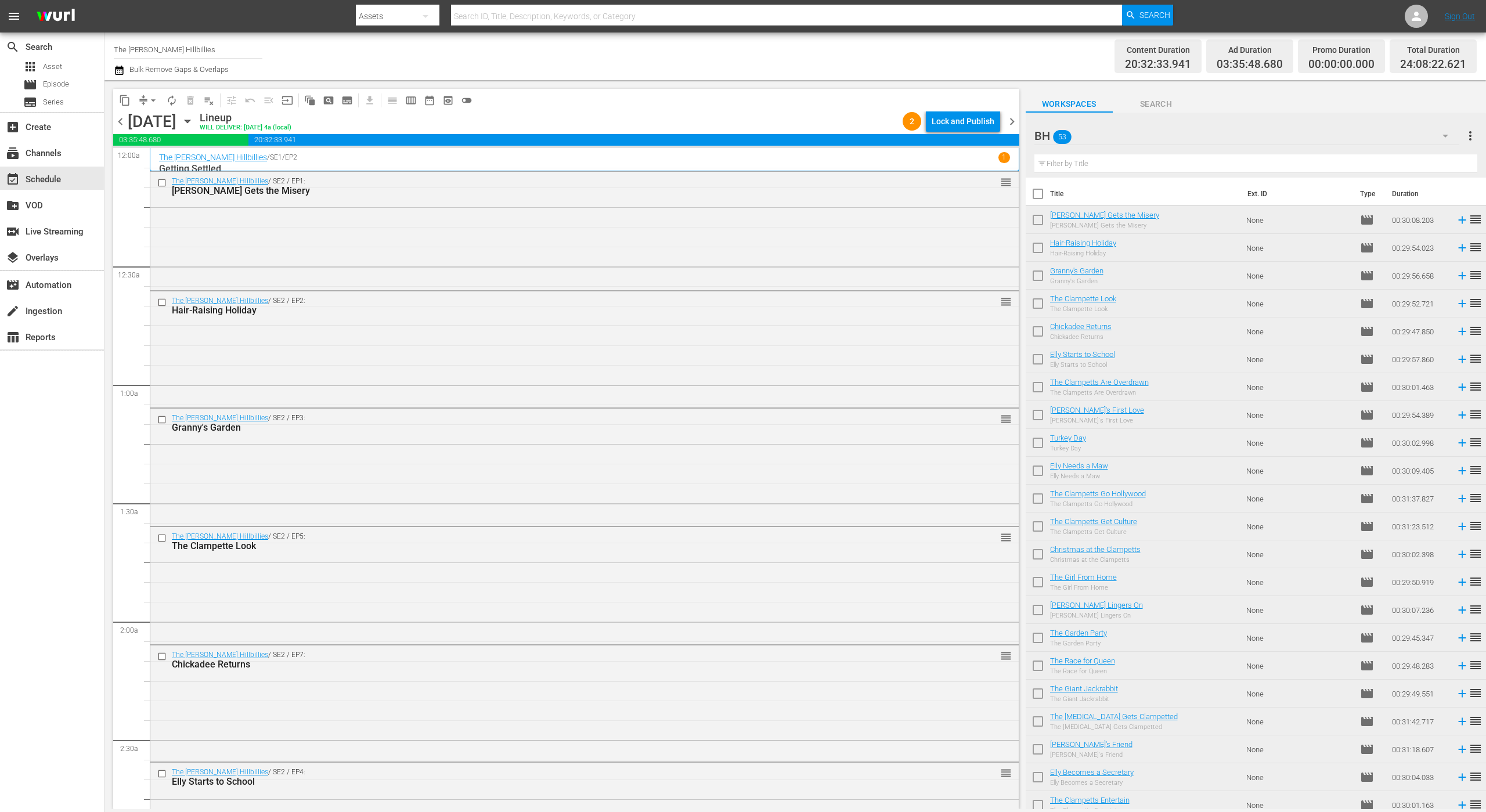
click at [970, 116] on div "Lock and Publish" at bounding box center [963, 121] width 62 height 21
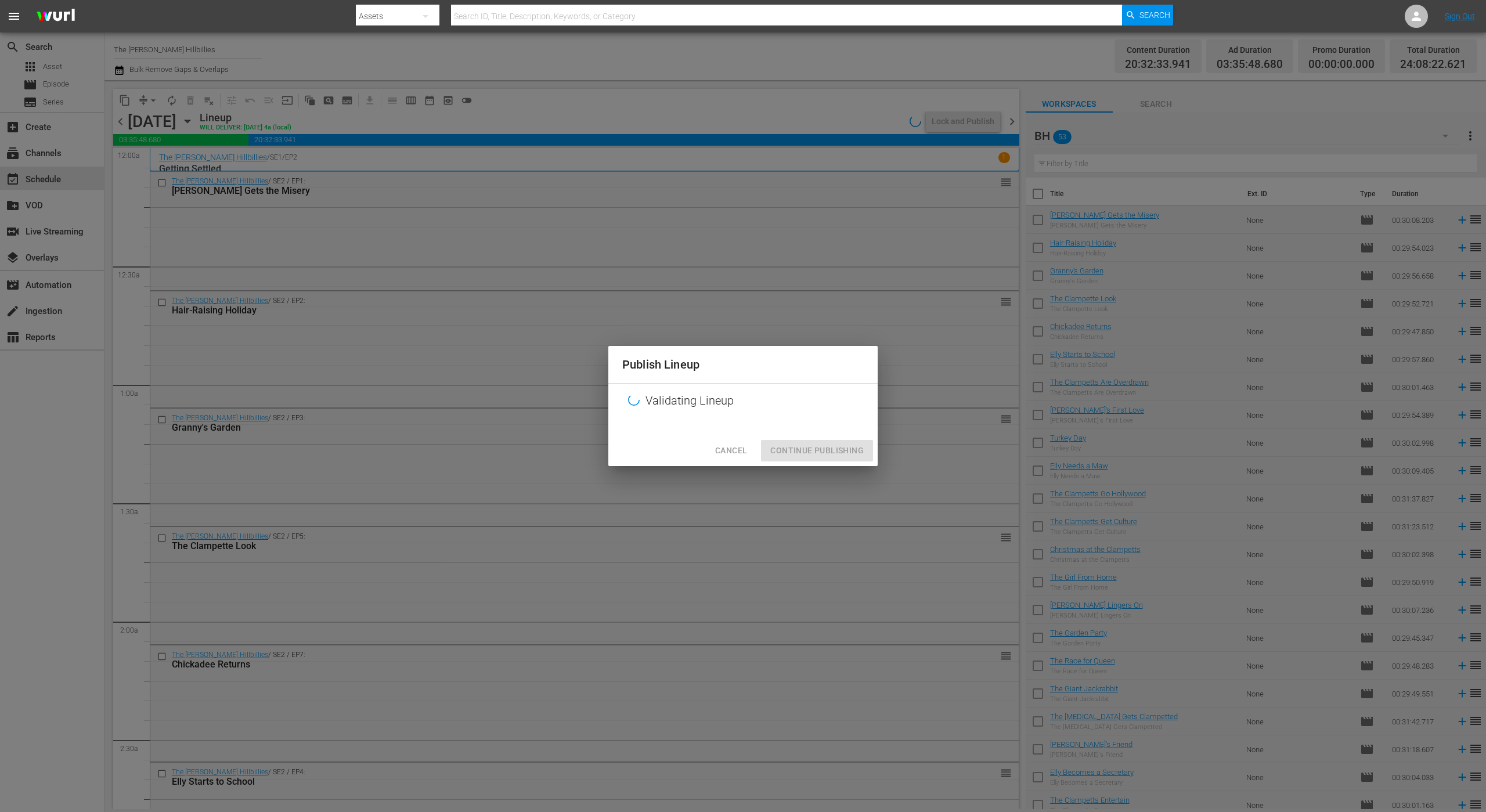
click at [782, 449] on div "Publish Lineup Validating Lineup Cancel Continue Publishing" at bounding box center [743, 405] width 269 height 120
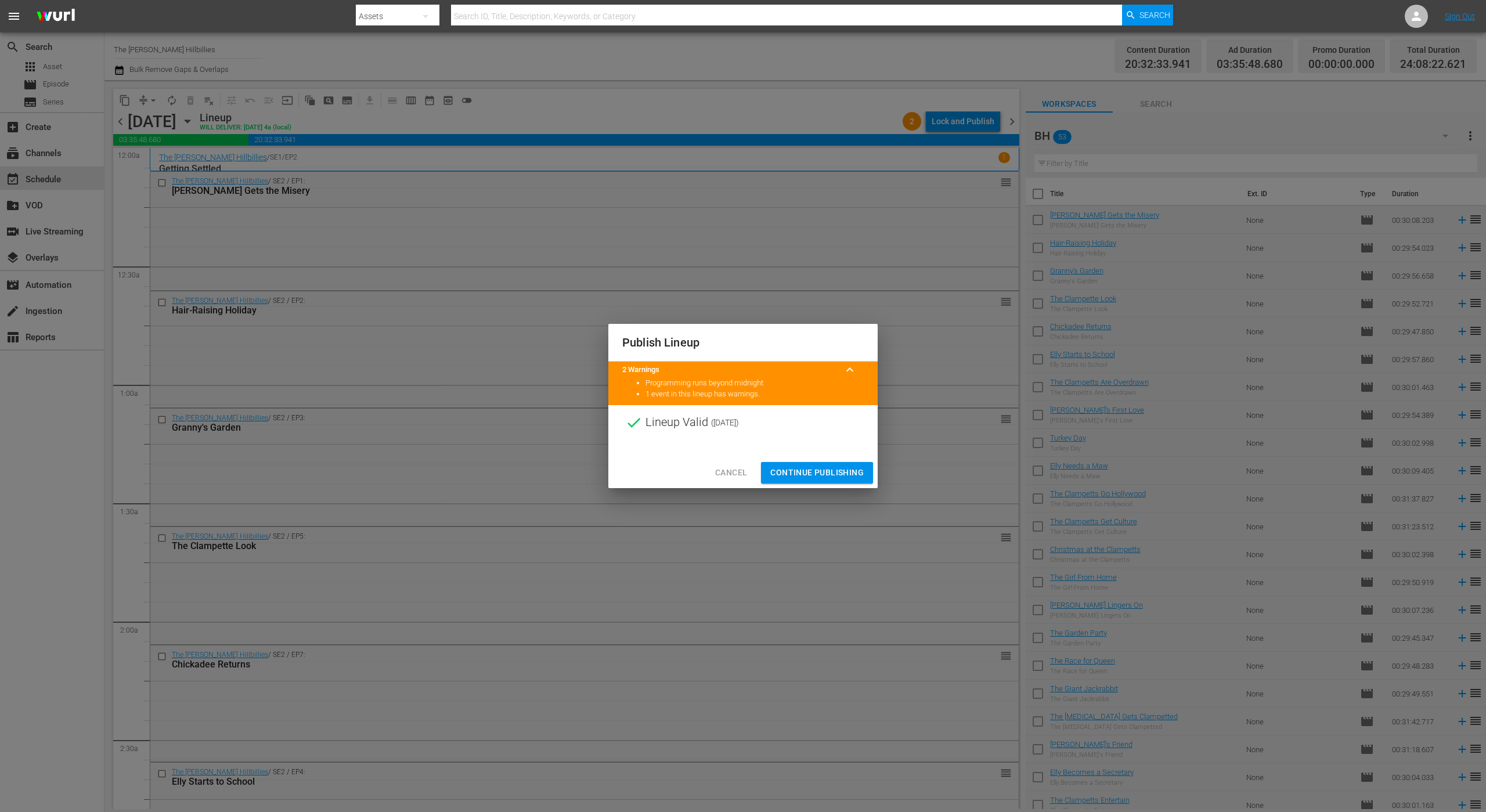
click at [782, 468] on span "Continue Publishing" at bounding box center [817, 472] width 93 height 14
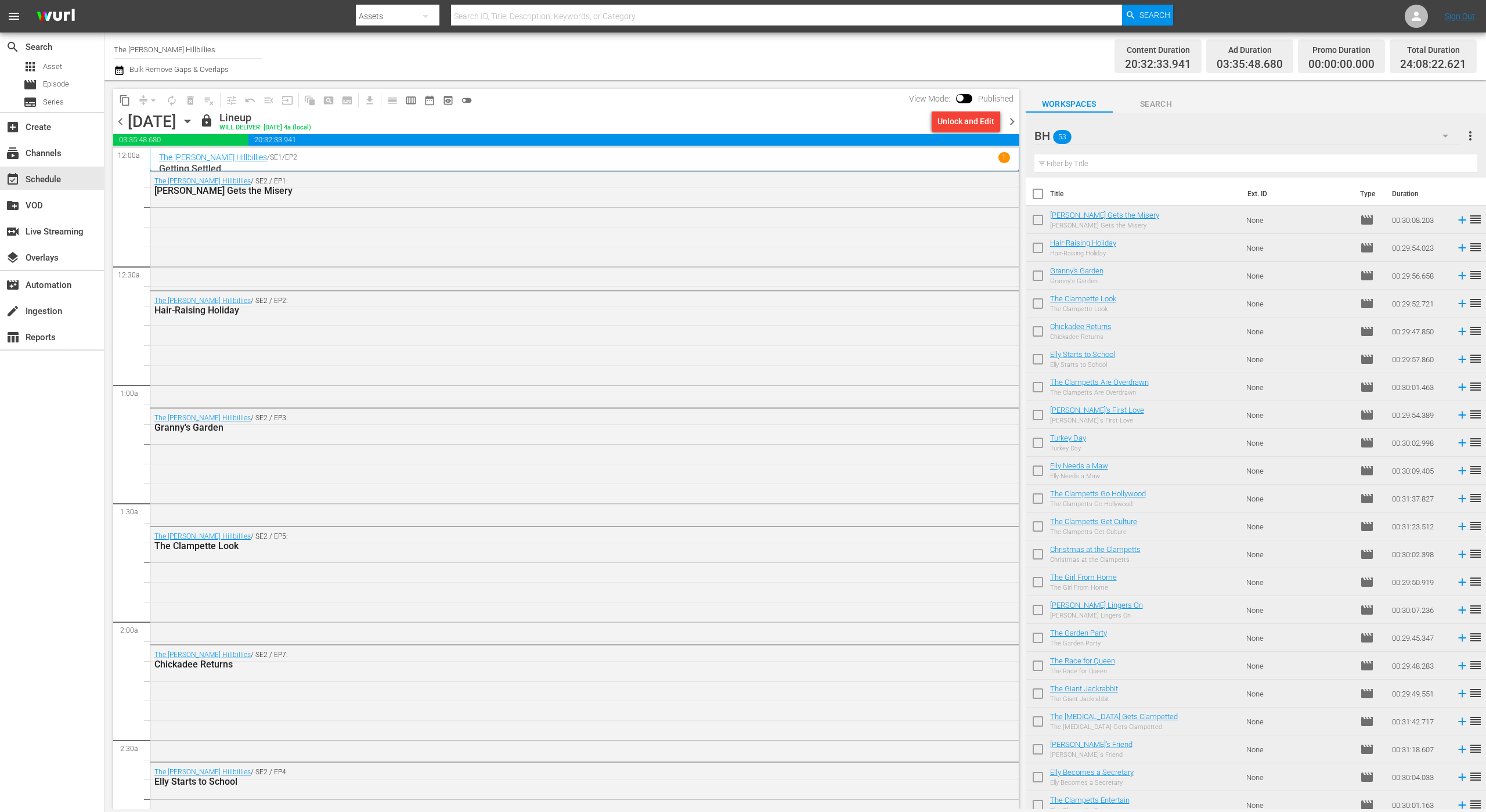
click at [1011, 125] on span "chevron_right" at bounding box center [1011, 121] width 14 height 14
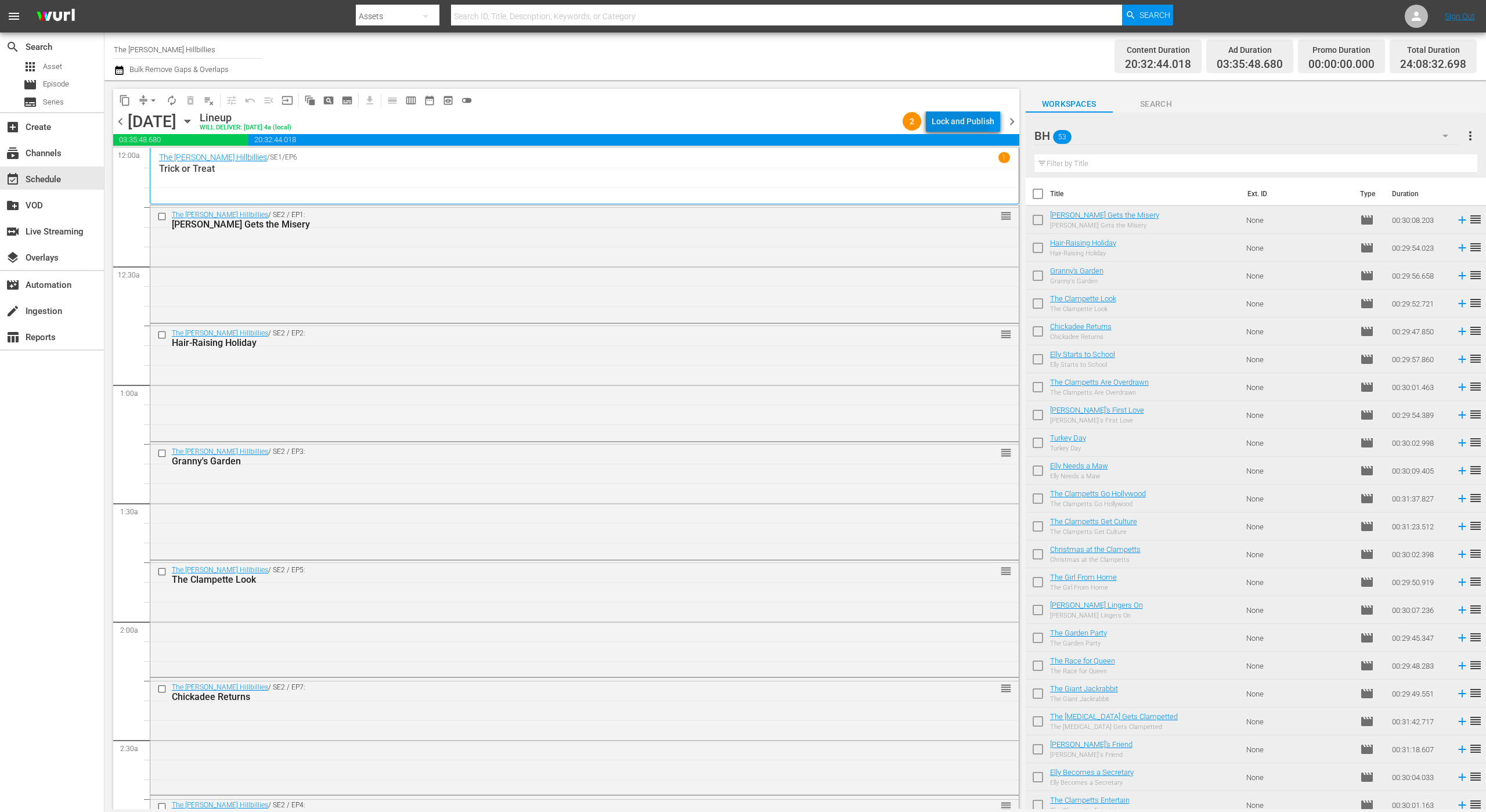
drag, startPoint x: 971, startPoint y: 123, endPoint x: 935, endPoint y: 120, distance: 36.1
click at [935, 120] on div "Lock and Publish" at bounding box center [963, 121] width 62 height 21
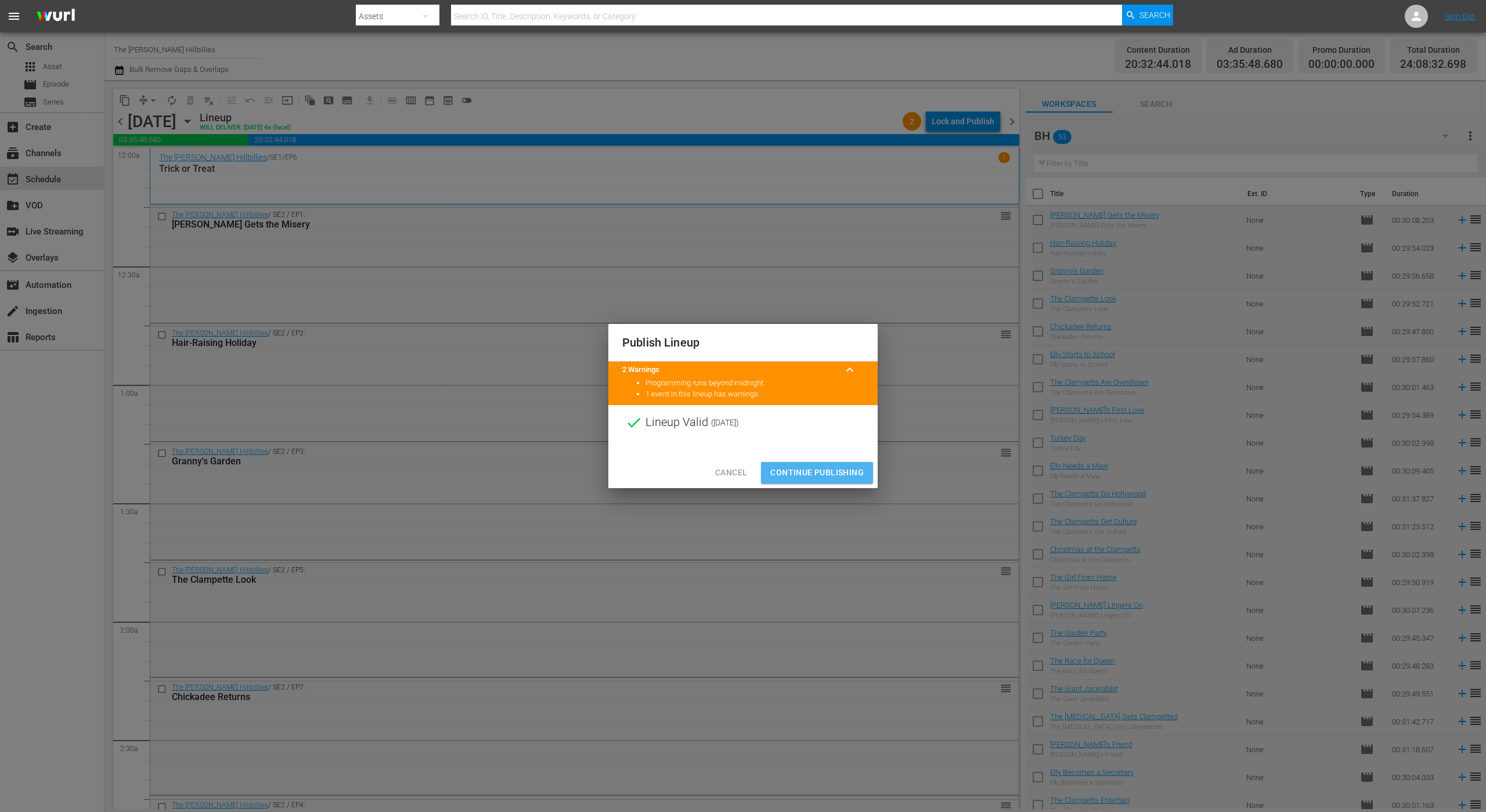
click at [804, 467] on span "Continue Publishing" at bounding box center [817, 472] width 93 height 14
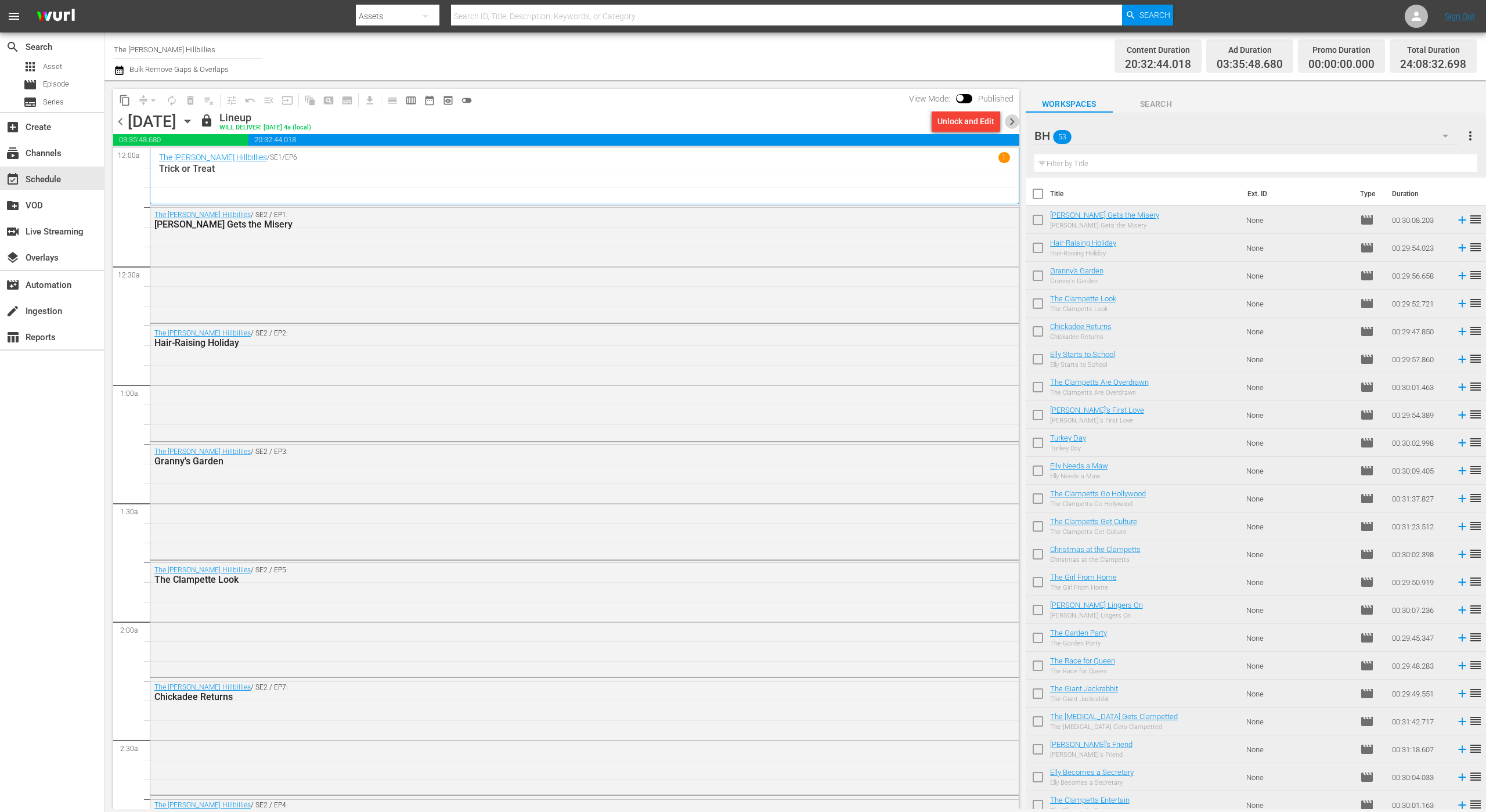
click at [1014, 126] on span "chevron_right" at bounding box center [1011, 121] width 14 height 14
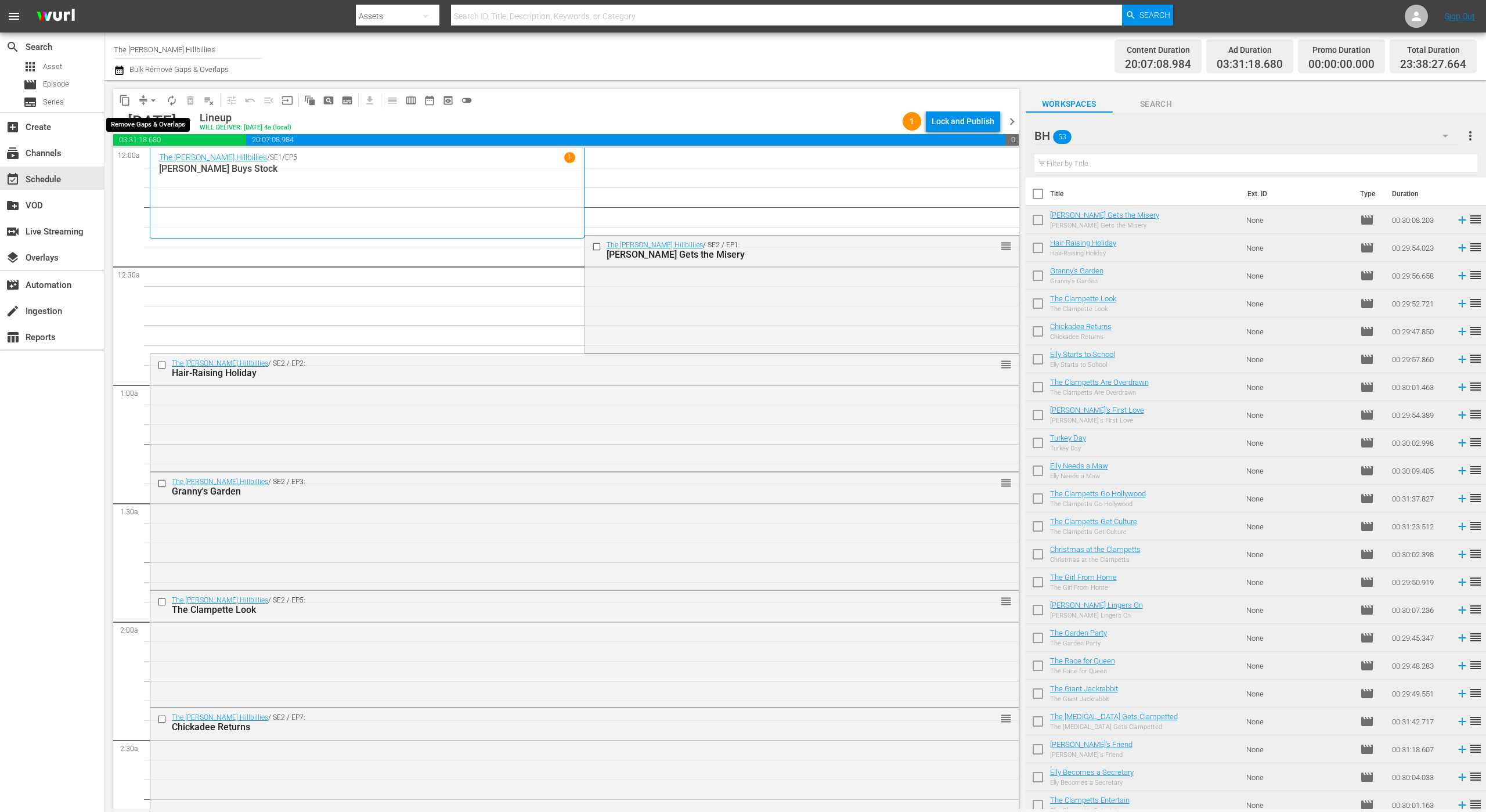
click at [153, 98] on span "arrow_drop_down" at bounding box center [153, 100] width 11 height 11
click at [123, 68] on icon "button" at bounding box center [119, 70] width 8 height 9
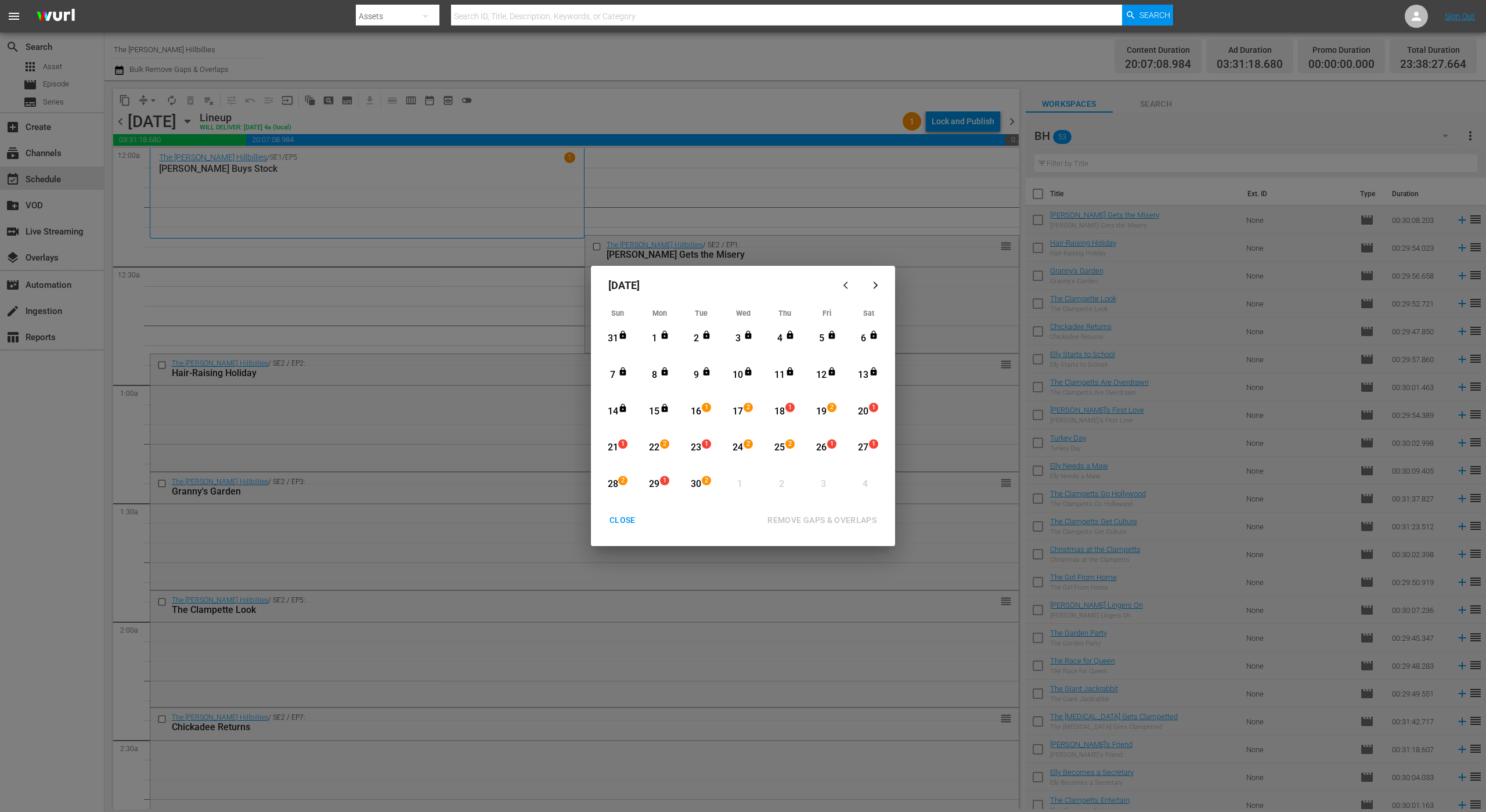
click at [697, 416] on div "16" at bounding box center [696, 412] width 14 height 14
click at [699, 485] on div "30" at bounding box center [696, 484] width 14 height 14
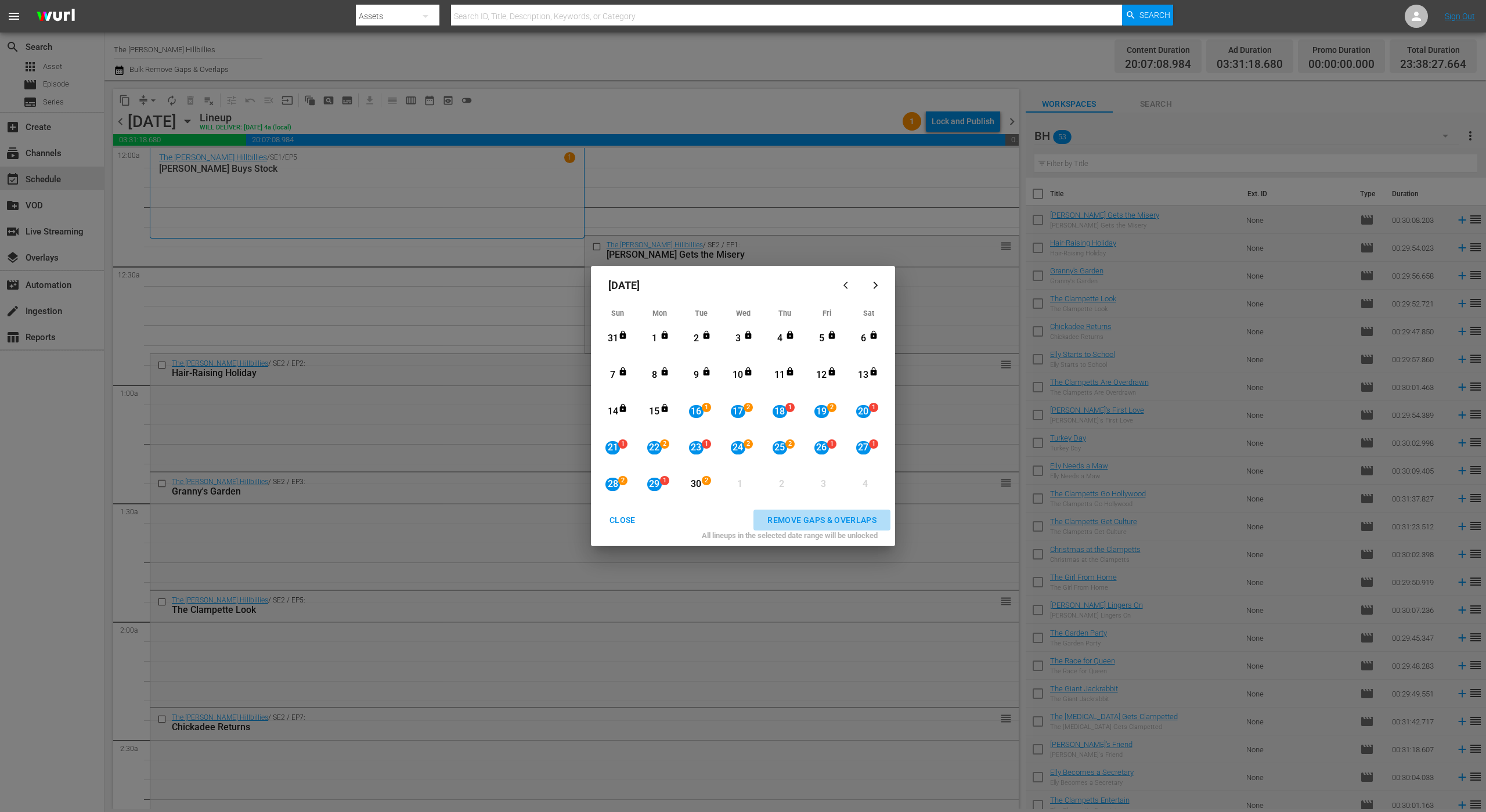
click at [815, 515] on div "REMOVE GAPS & OVERLAPS" at bounding box center [822, 520] width 128 height 14
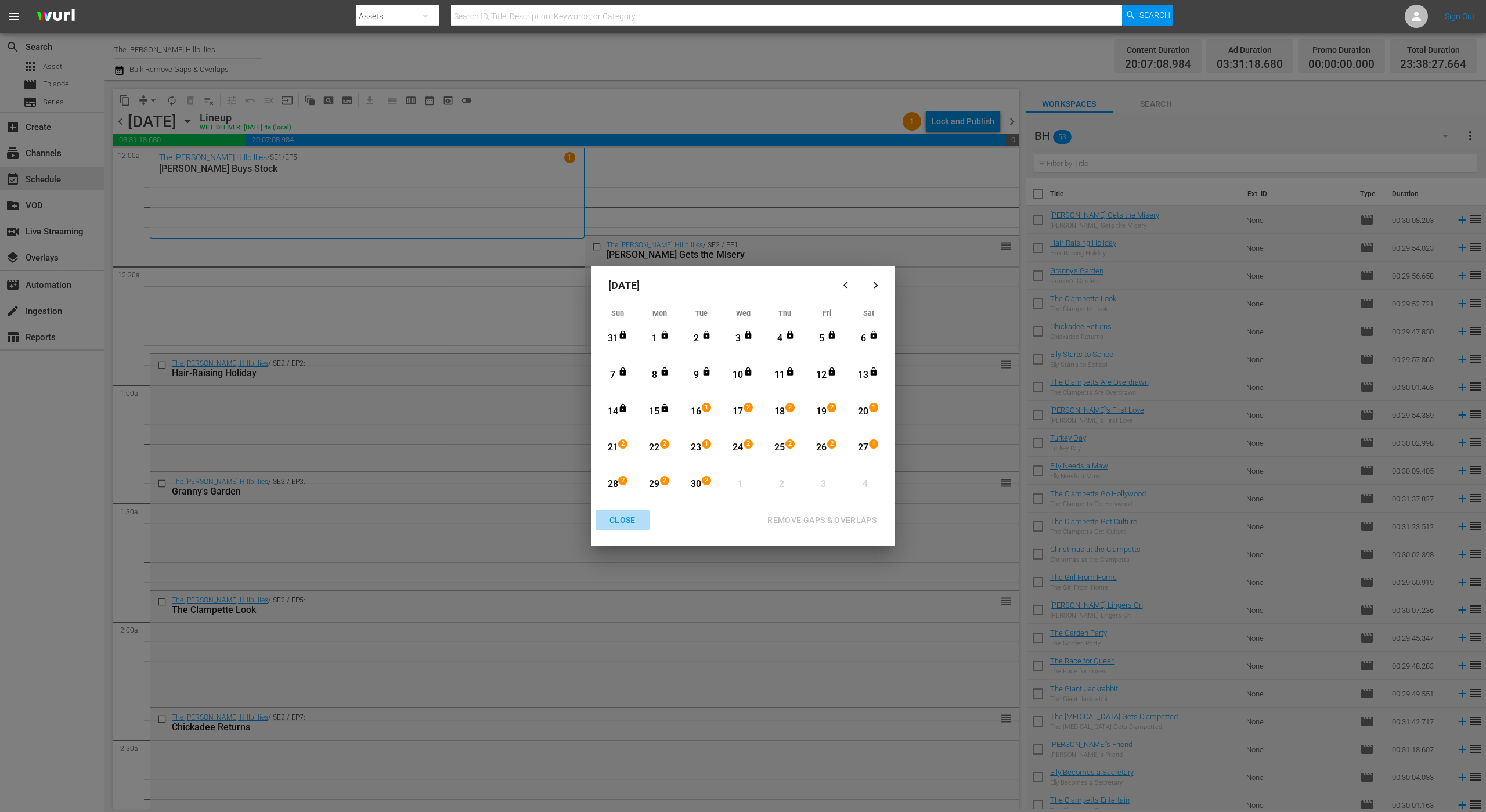
click at [623, 526] on div "CLOSE" at bounding box center [622, 520] width 44 height 14
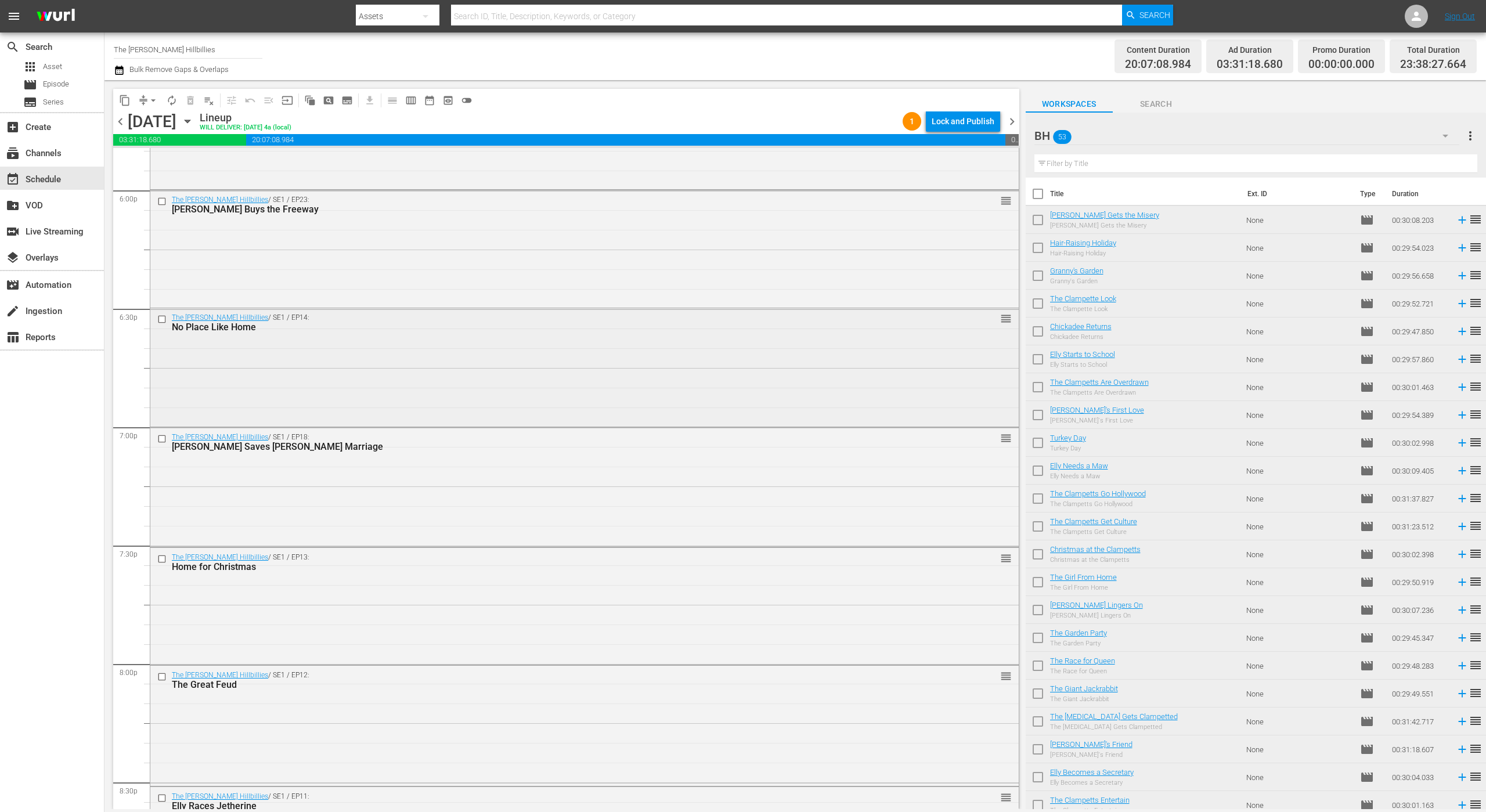
scroll to position [4241, 0]
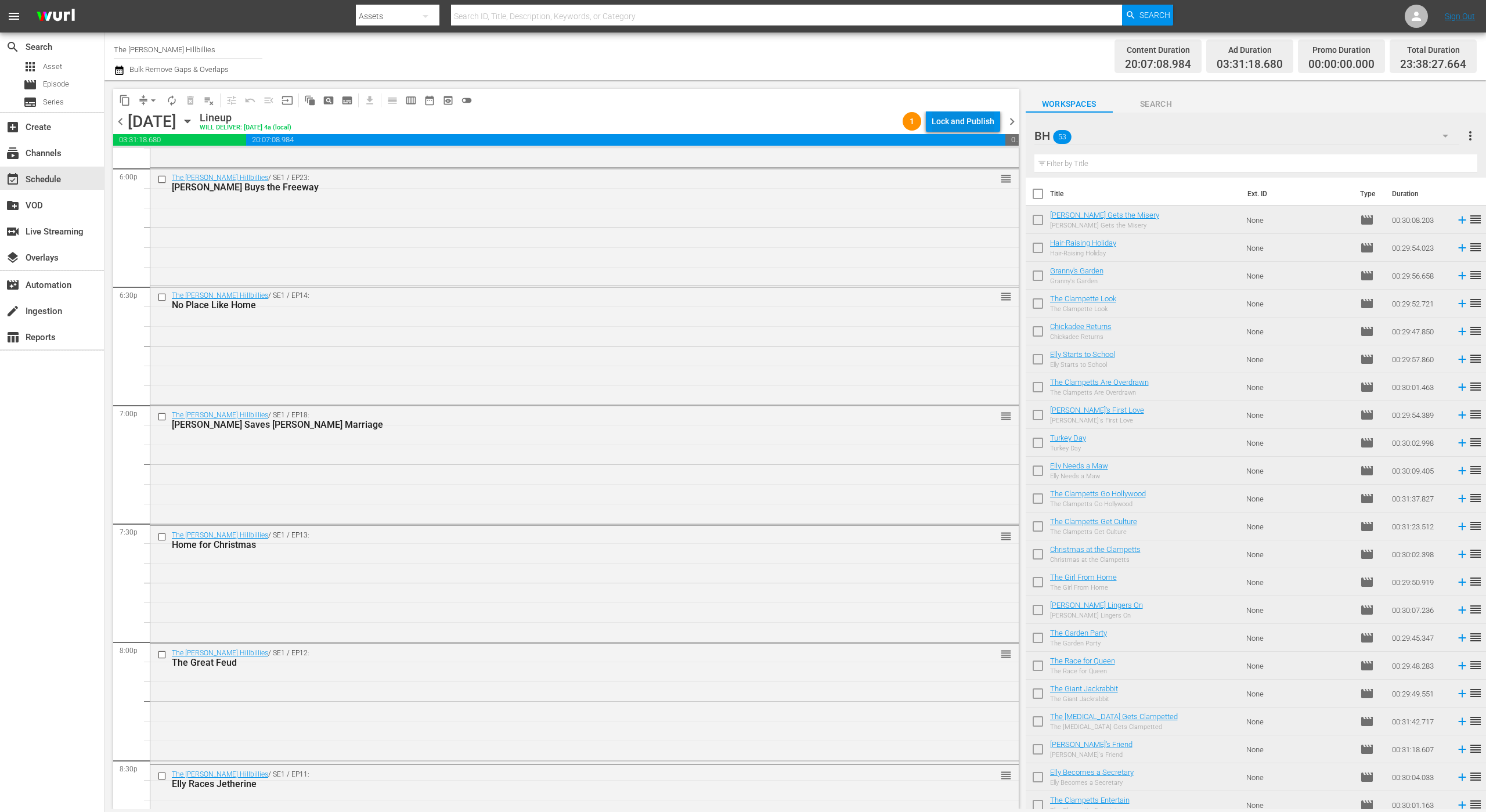
click at [939, 126] on div "Lock and Publish" at bounding box center [963, 121] width 62 height 21
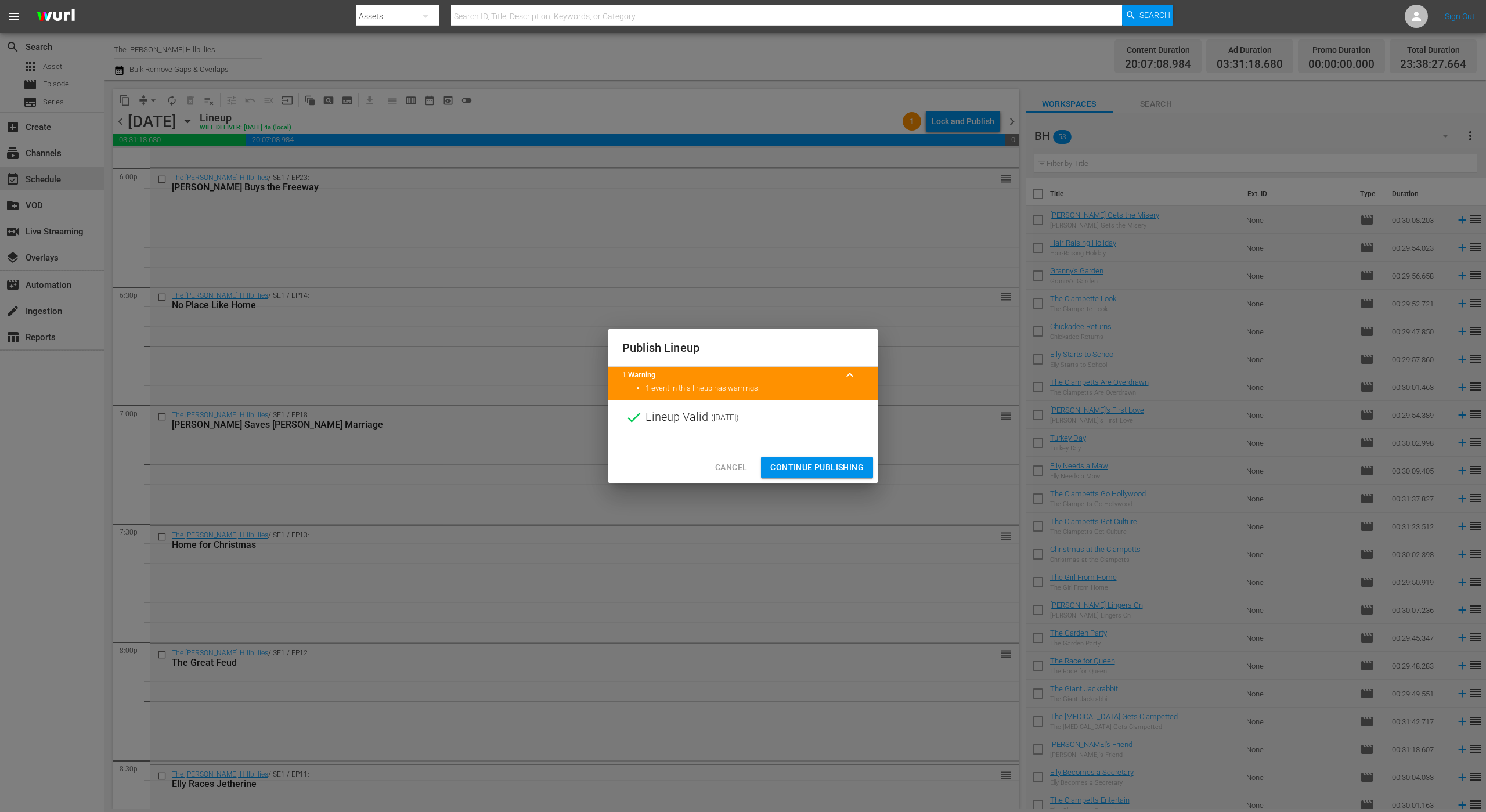
click at [829, 459] on button "Continue Publishing" at bounding box center [817, 467] width 112 height 22
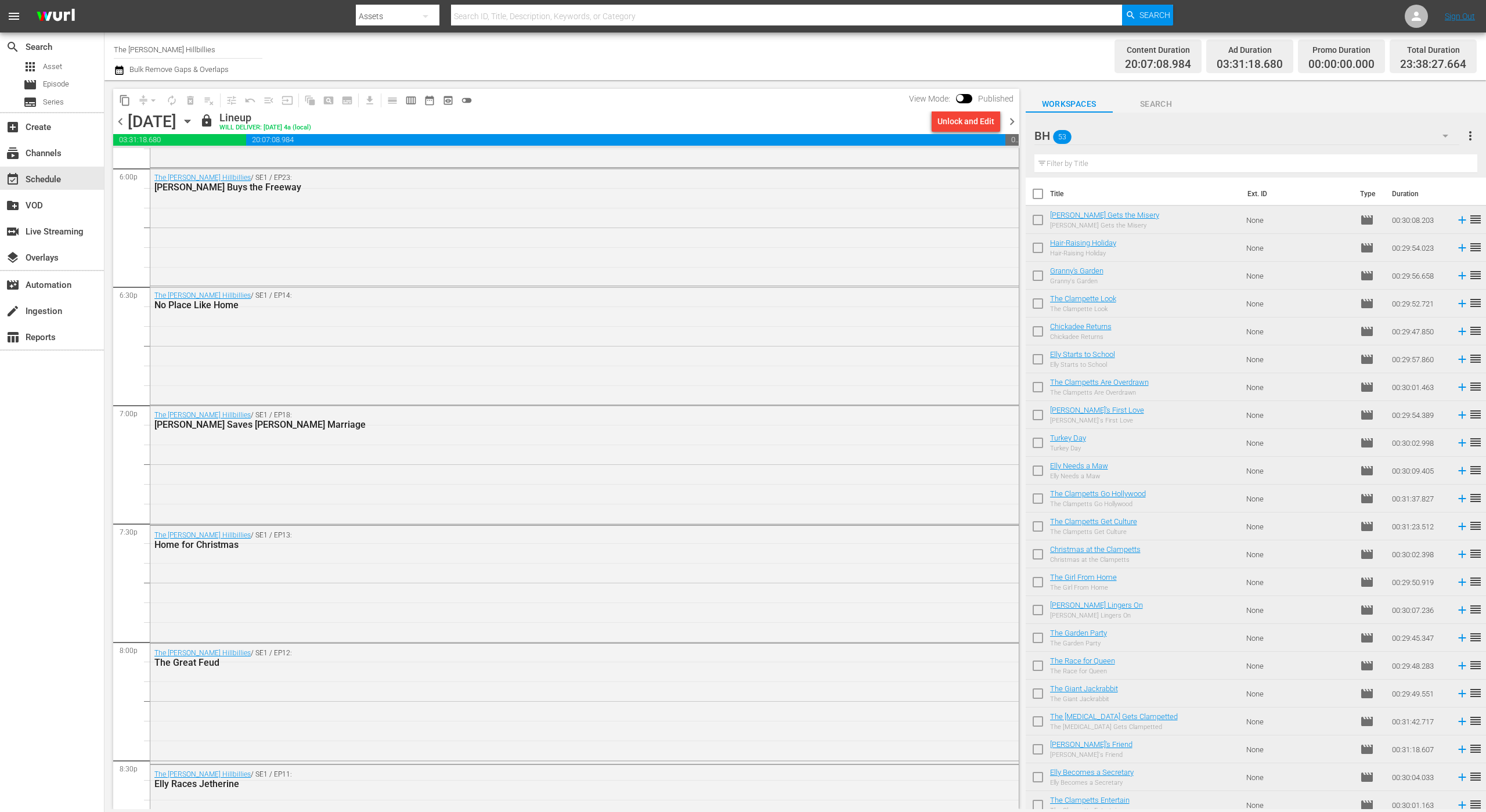
click at [1008, 120] on span "chevron_right" at bounding box center [1011, 121] width 14 height 14
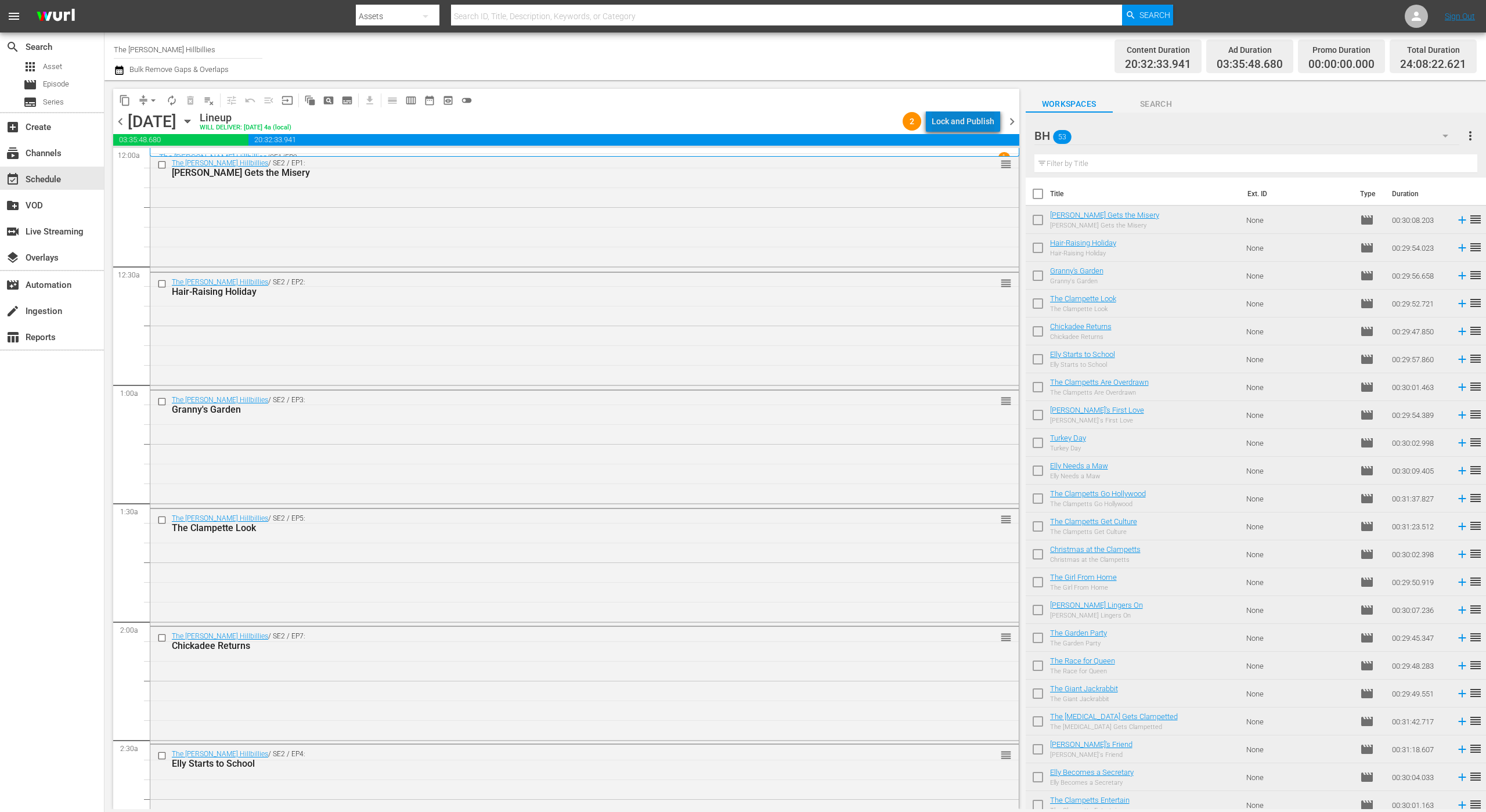
click at [980, 116] on div "Lock and Publish" at bounding box center [963, 121] width 62 height 21
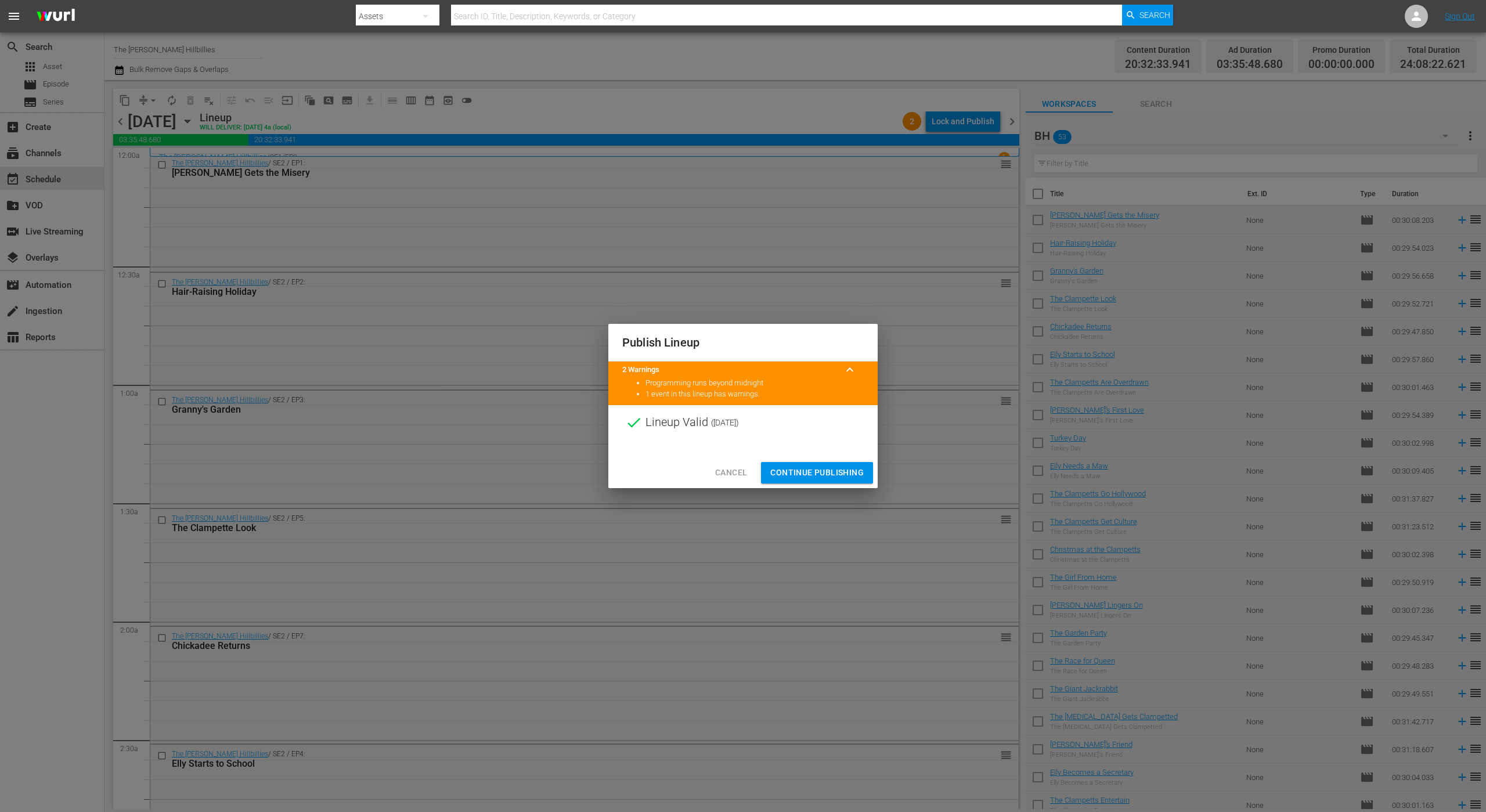
click at [796, 477] on span "Continue Publishing" at bounding box center [817, 472] width 93 height 14
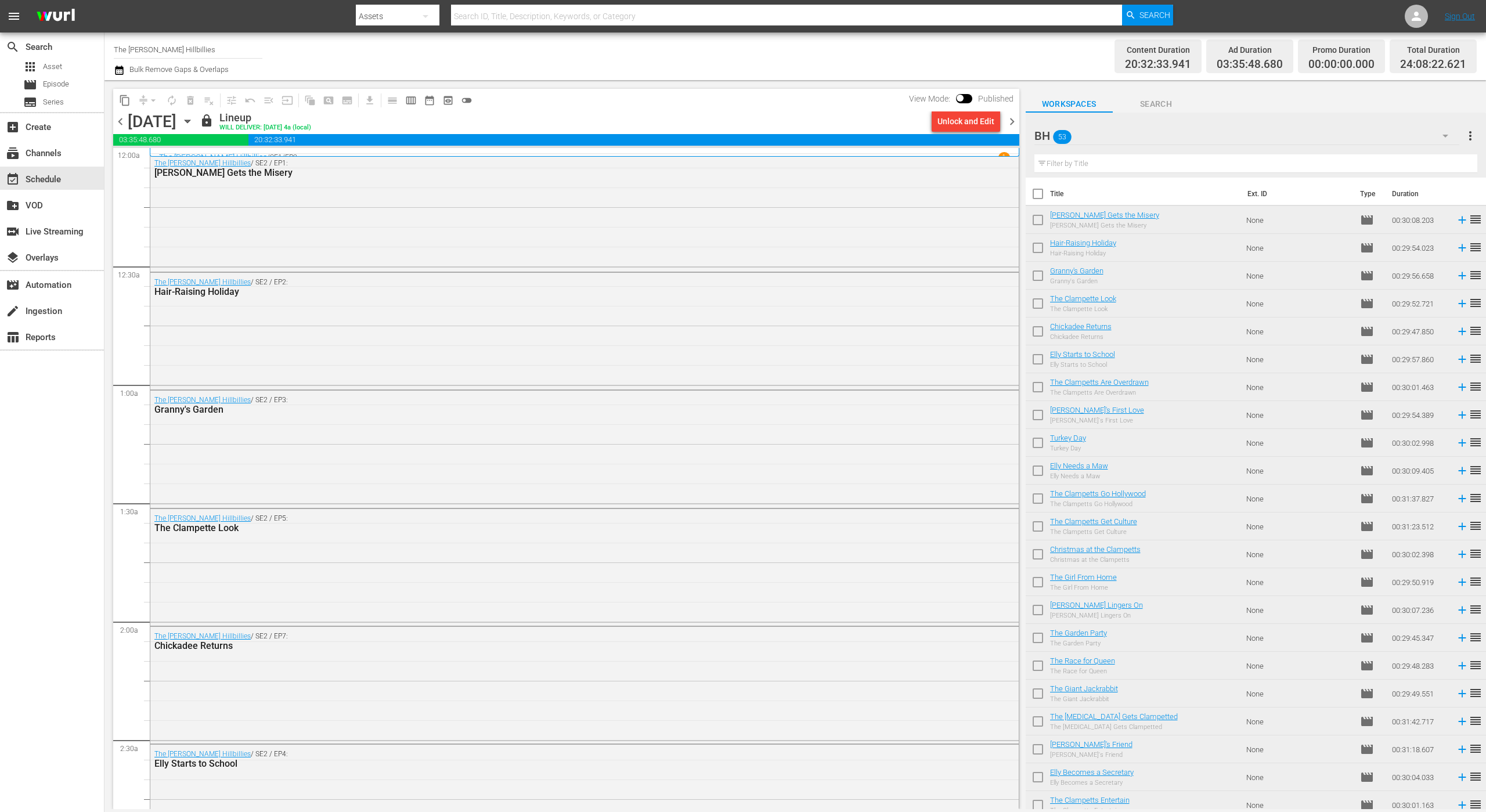
click at [1011, 123] on span "chevron_right" at bounding box center [1011, 121] width 14 height 14
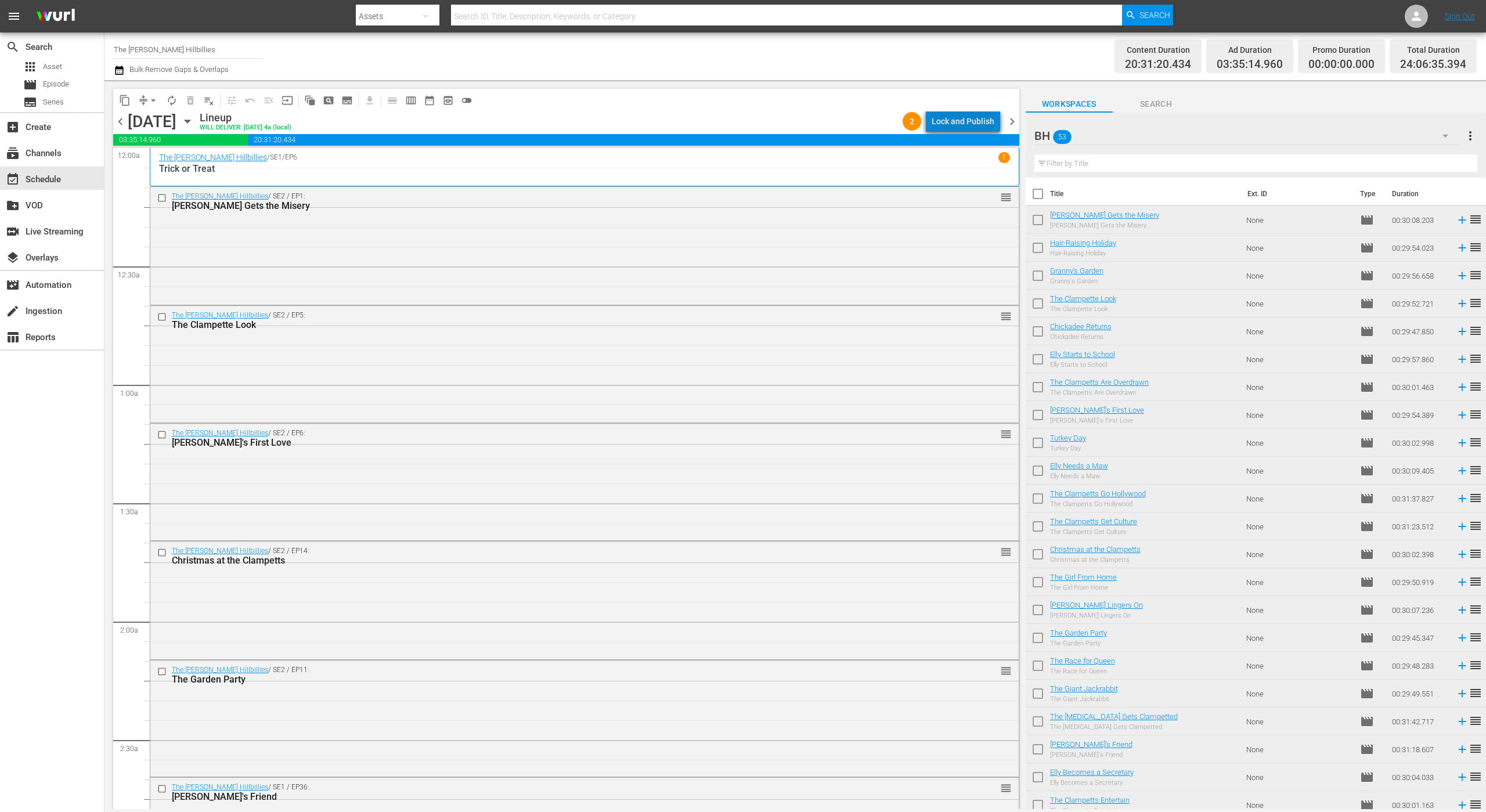
click at [972, 118] on div "Lock and Publish" at bounding box center [963, 121] width 62 height 21
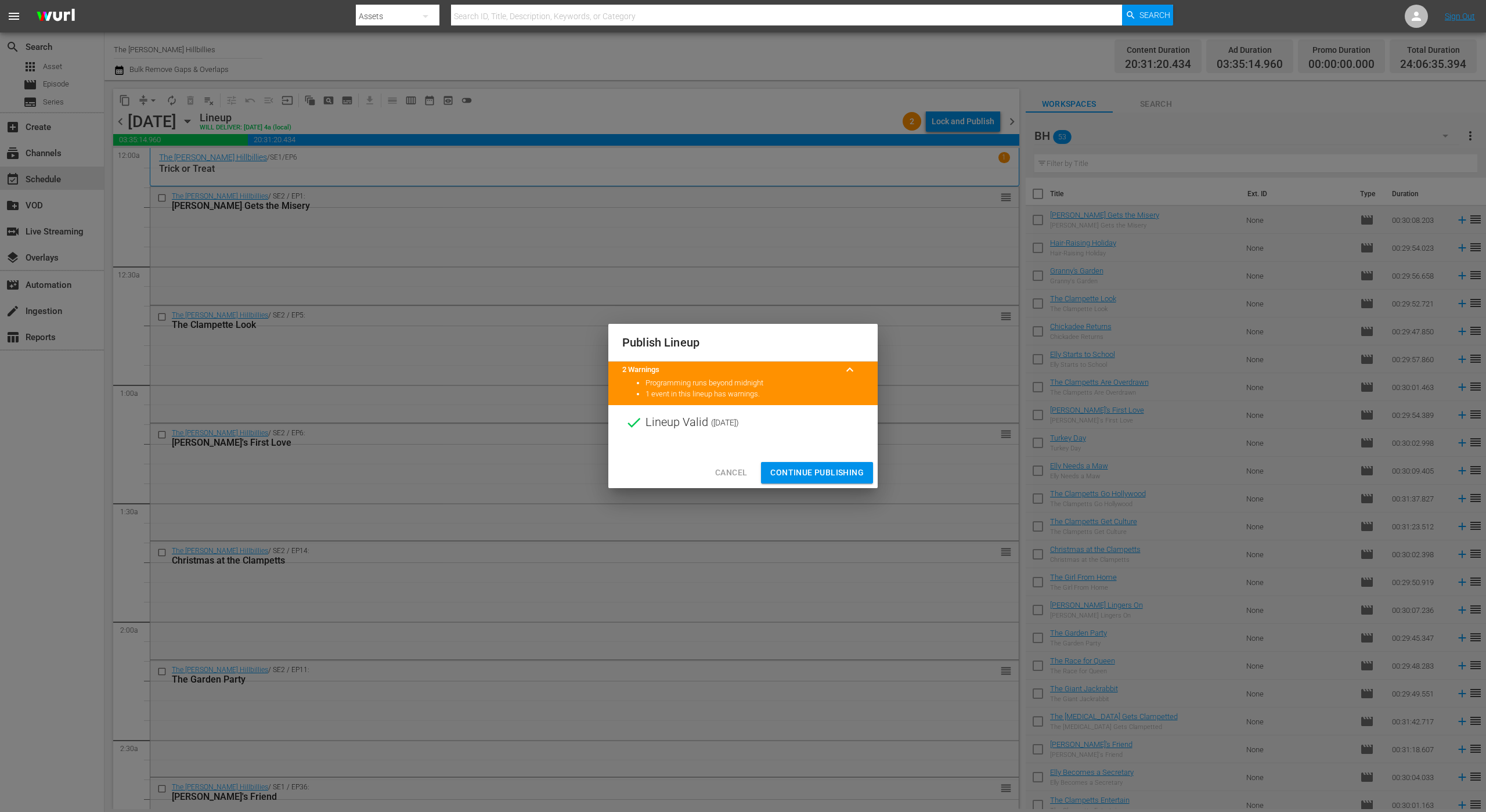
click at [816, 484] on div "Cancel Continue Publishing" at bounding box center [743, 472] width 269 height 31
click at [819, 465] on span "Continue Publishing" at bounding box center [817, 472] width 93 height 14
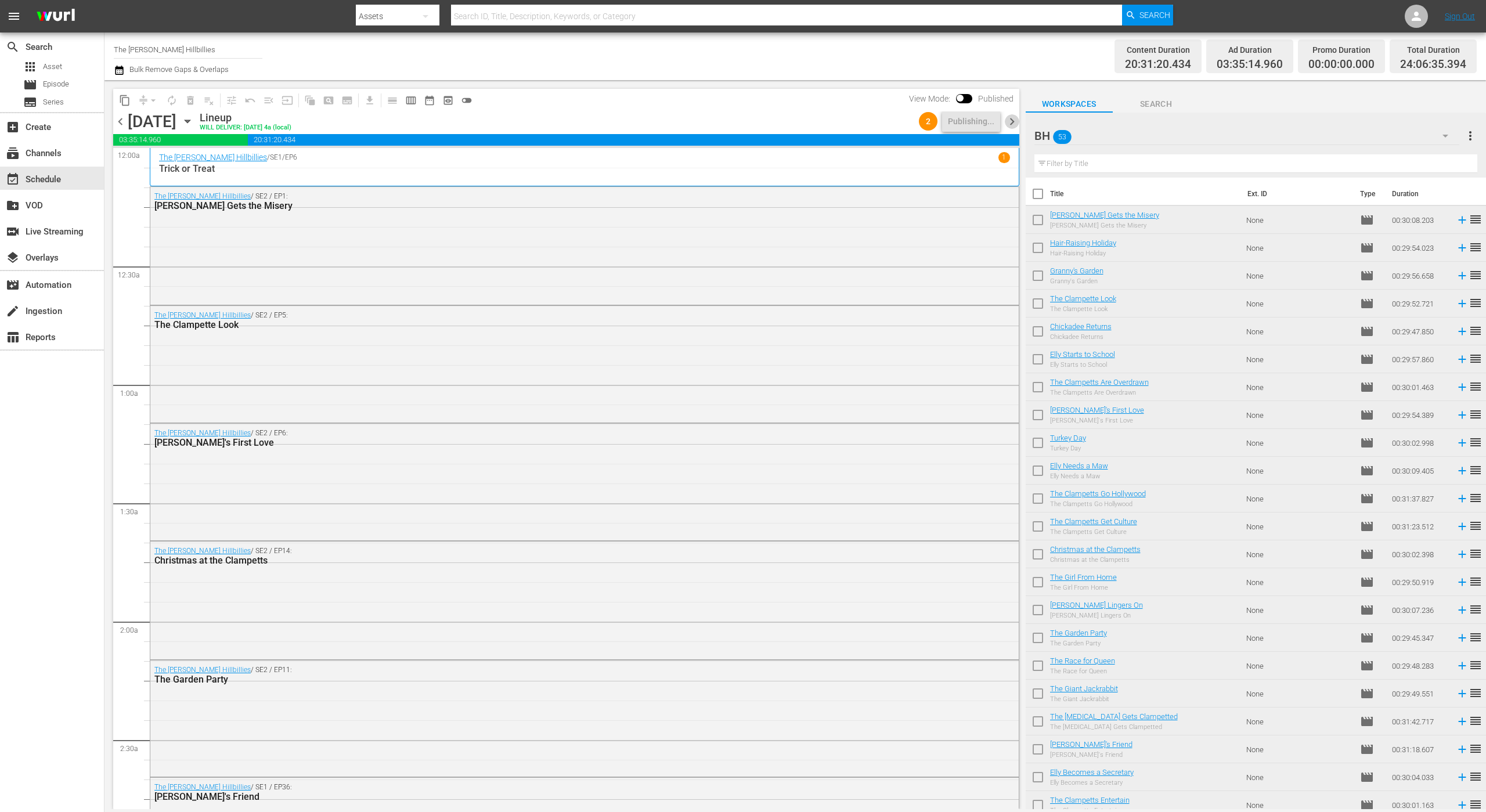
click at [1008, 124] on span "chevron_right" at bounding box center [1011, 121] width 14 height 14
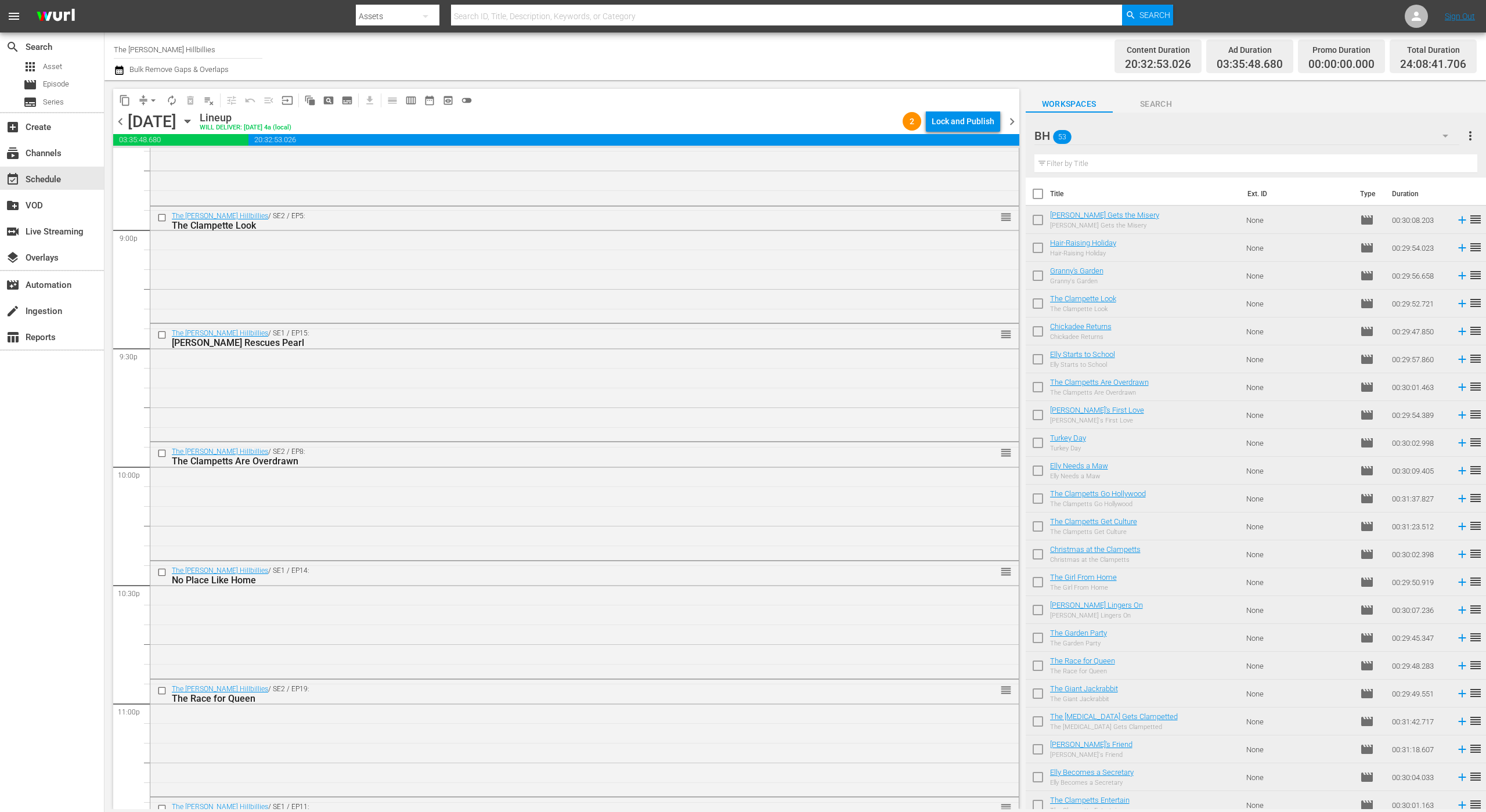
scroll to position [5120, 0]
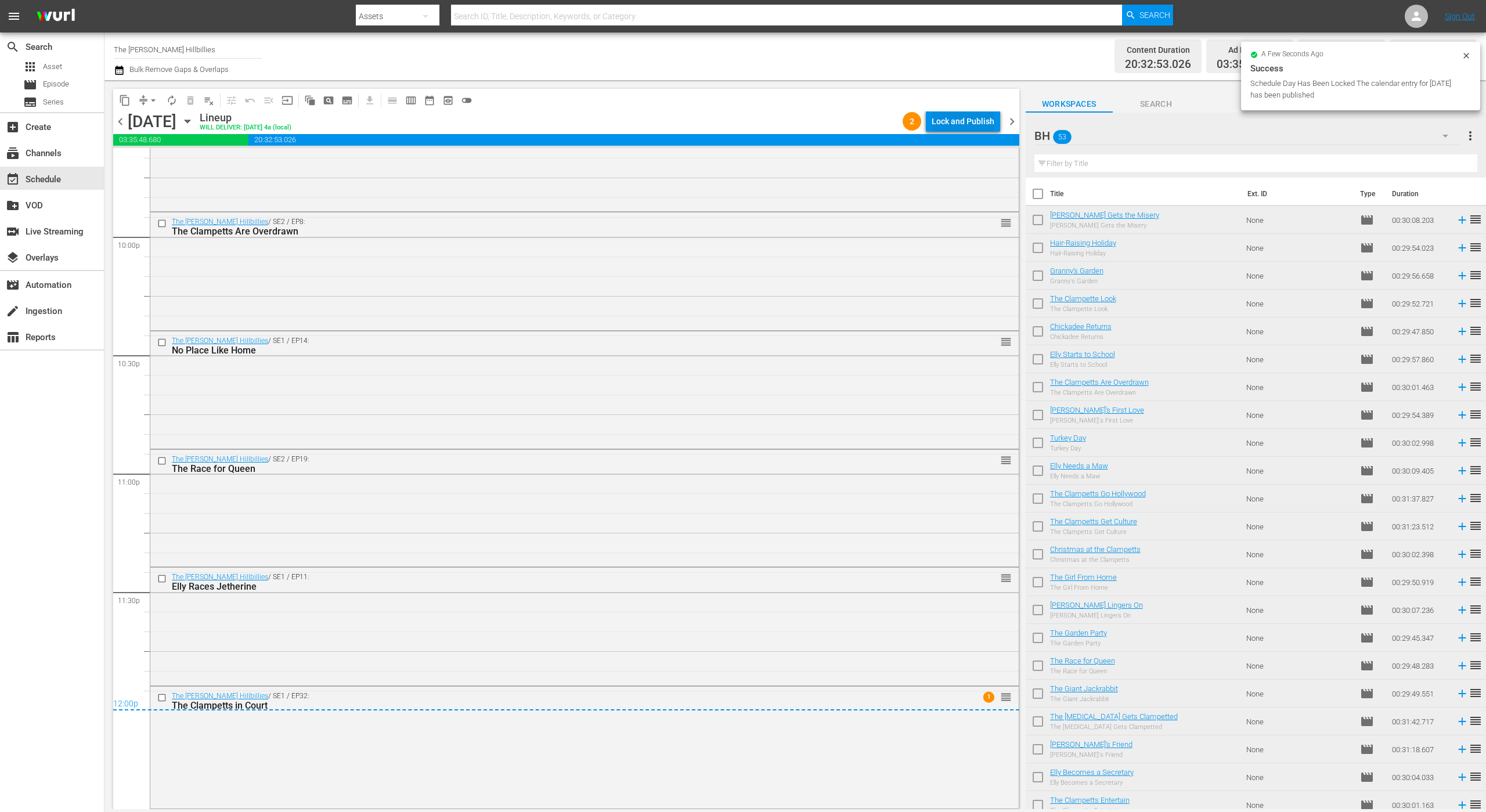
click at [975, 121] on div "Lock and Publish" at bounding box center [963, 121] width 62 height 21
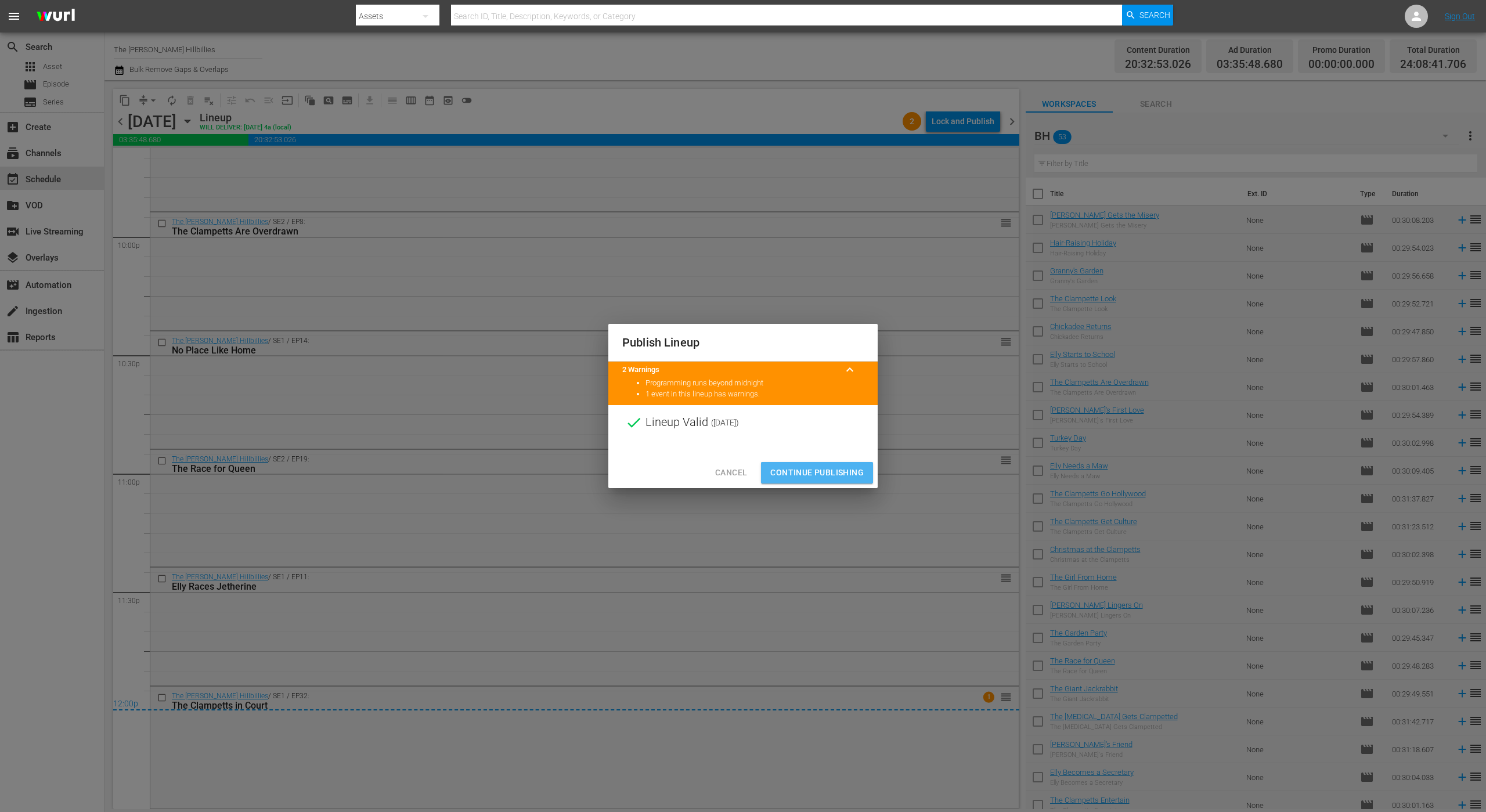
click at [829, 474] on span "Continue Publishing" at bounding box center [817, 472] width 93 height 14
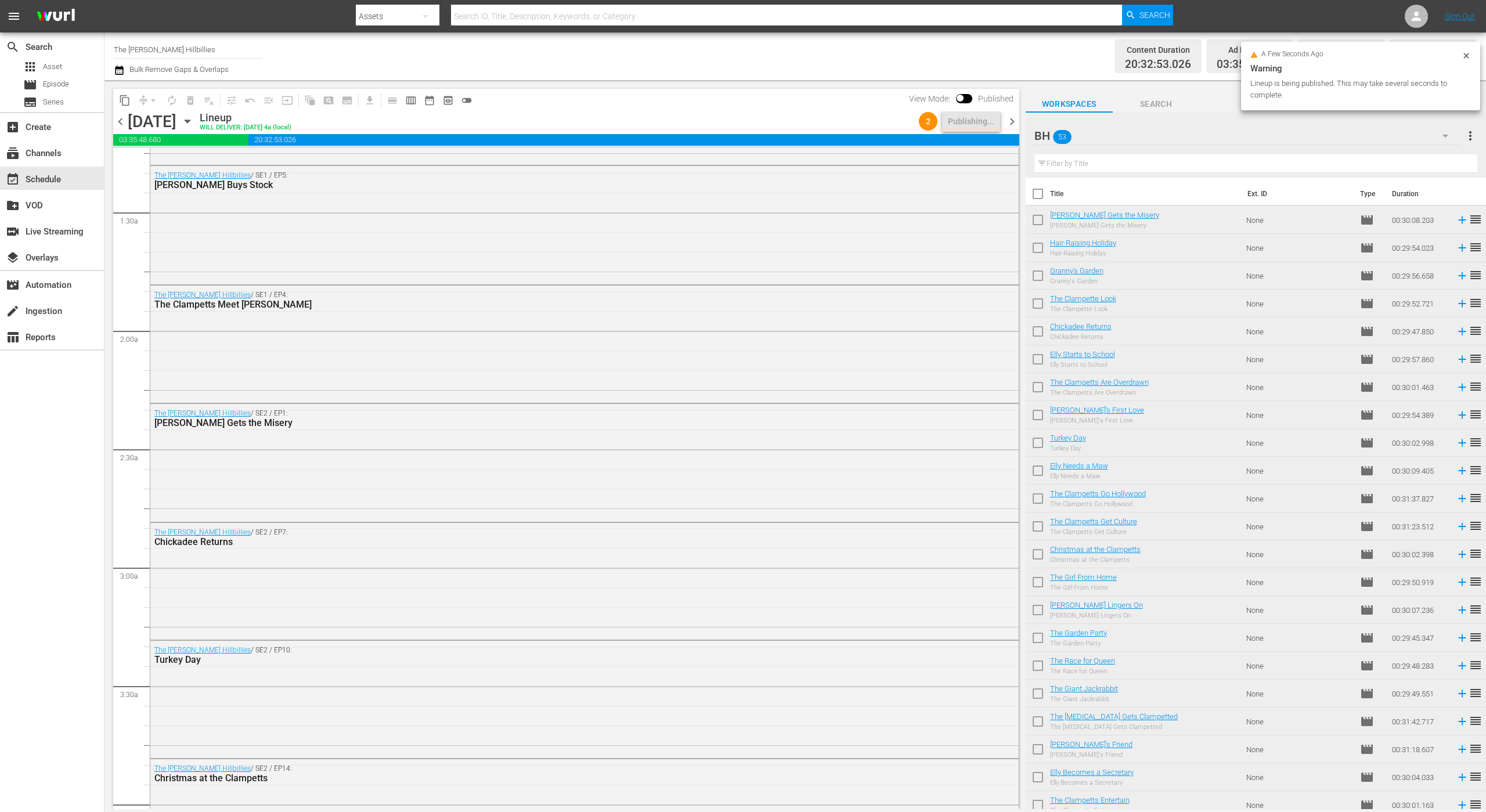
scroll to position [0, 0]
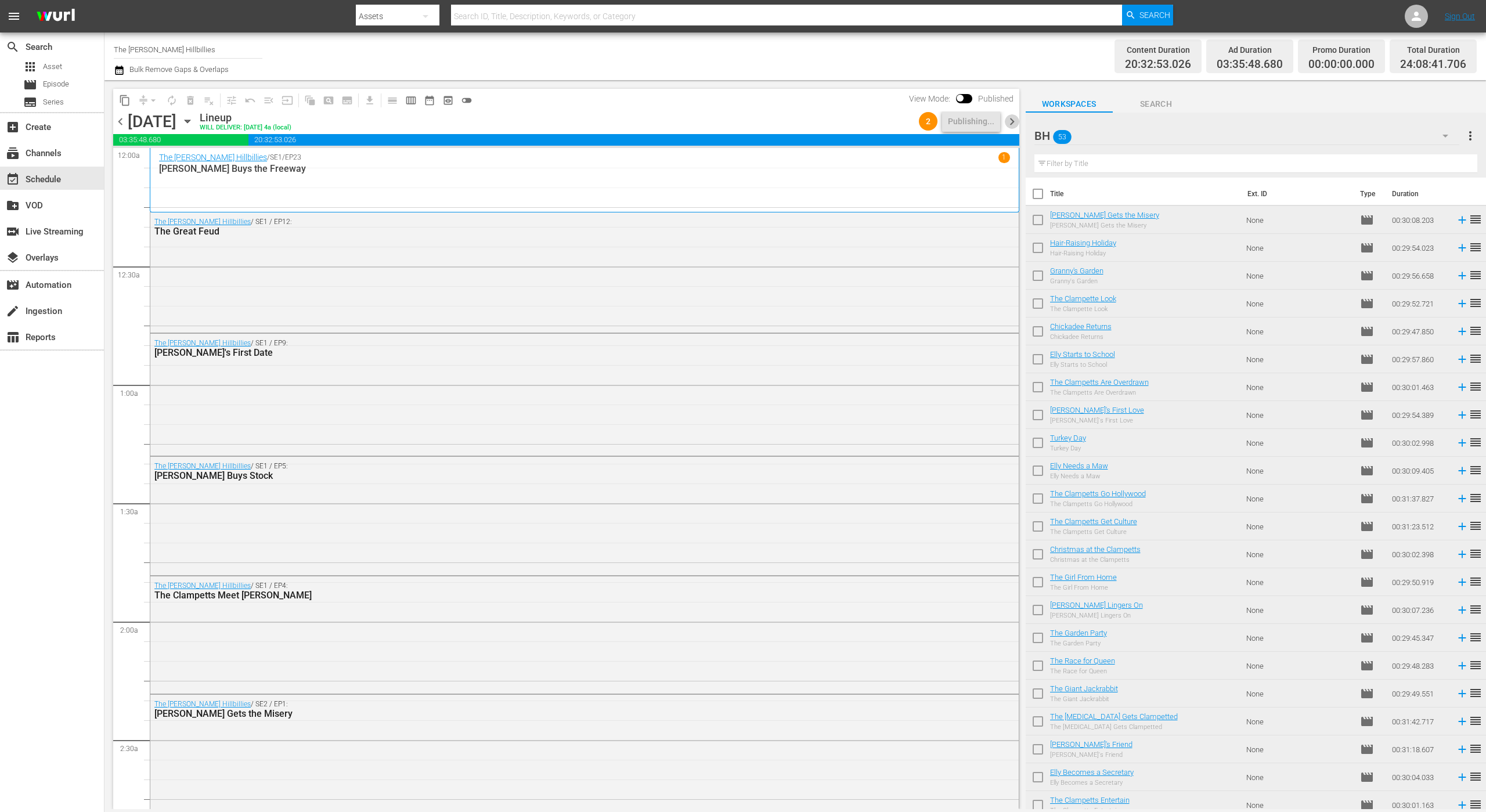
click at [1007, 121] on span "chevron_right" at bounding box center [1011, 121] width 14 height 14
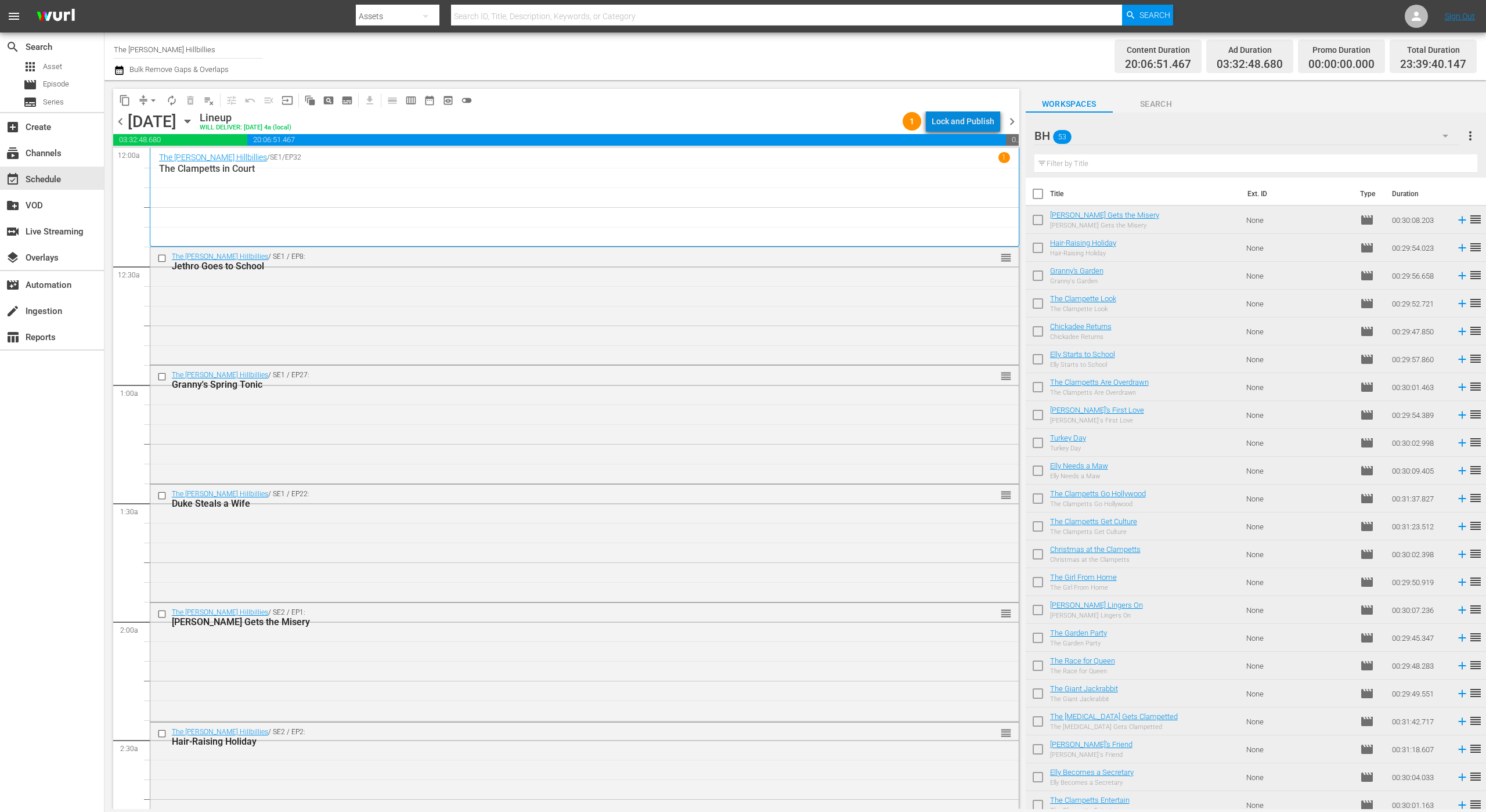
click at [976, 120] on div "Lock and Publish" at bounding box center [963, 121] width 62 height 21
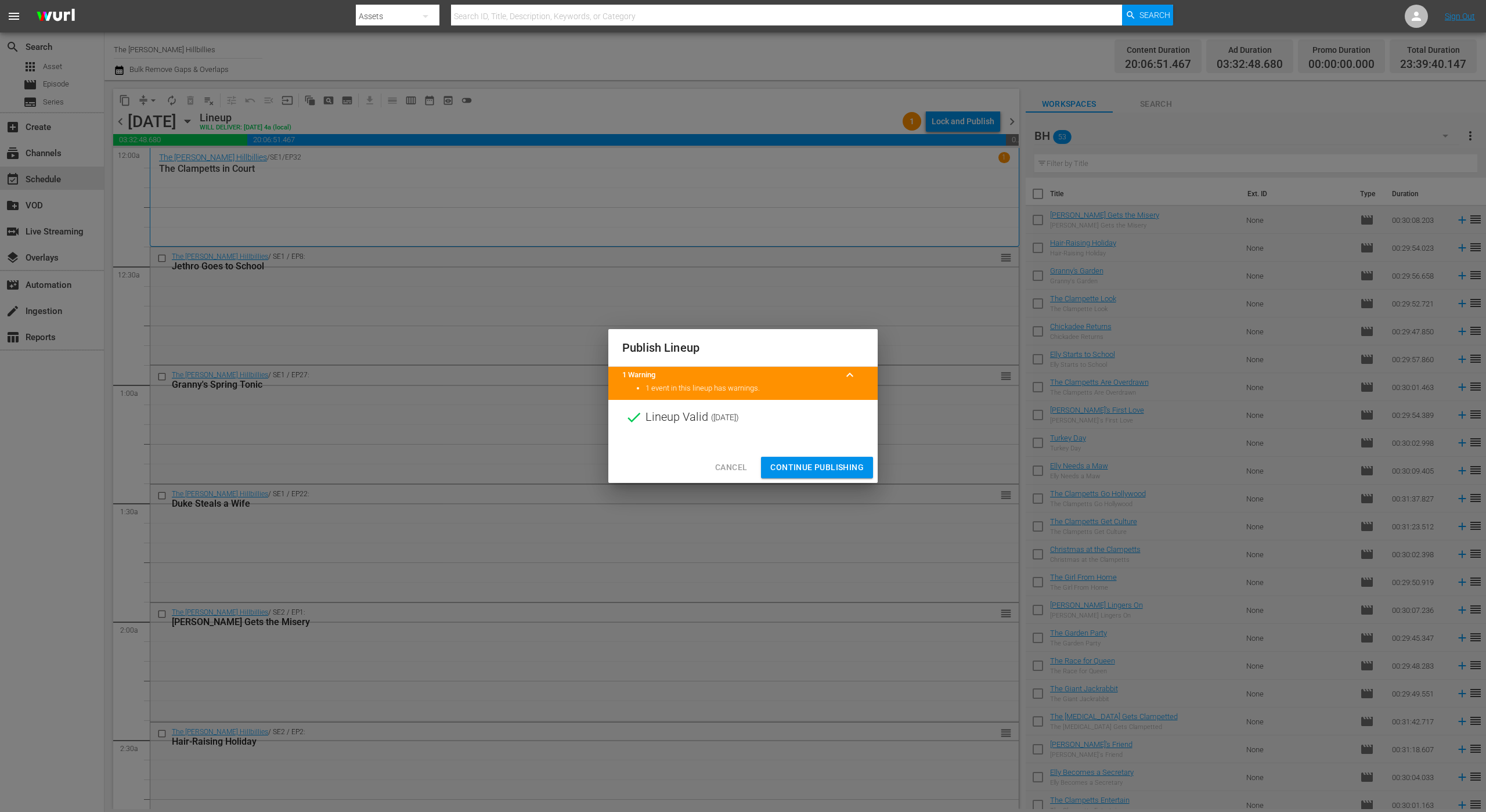
click at [839, 464] on span "Continue Publishing" at bounding box center [817, 467] width 93 height 14
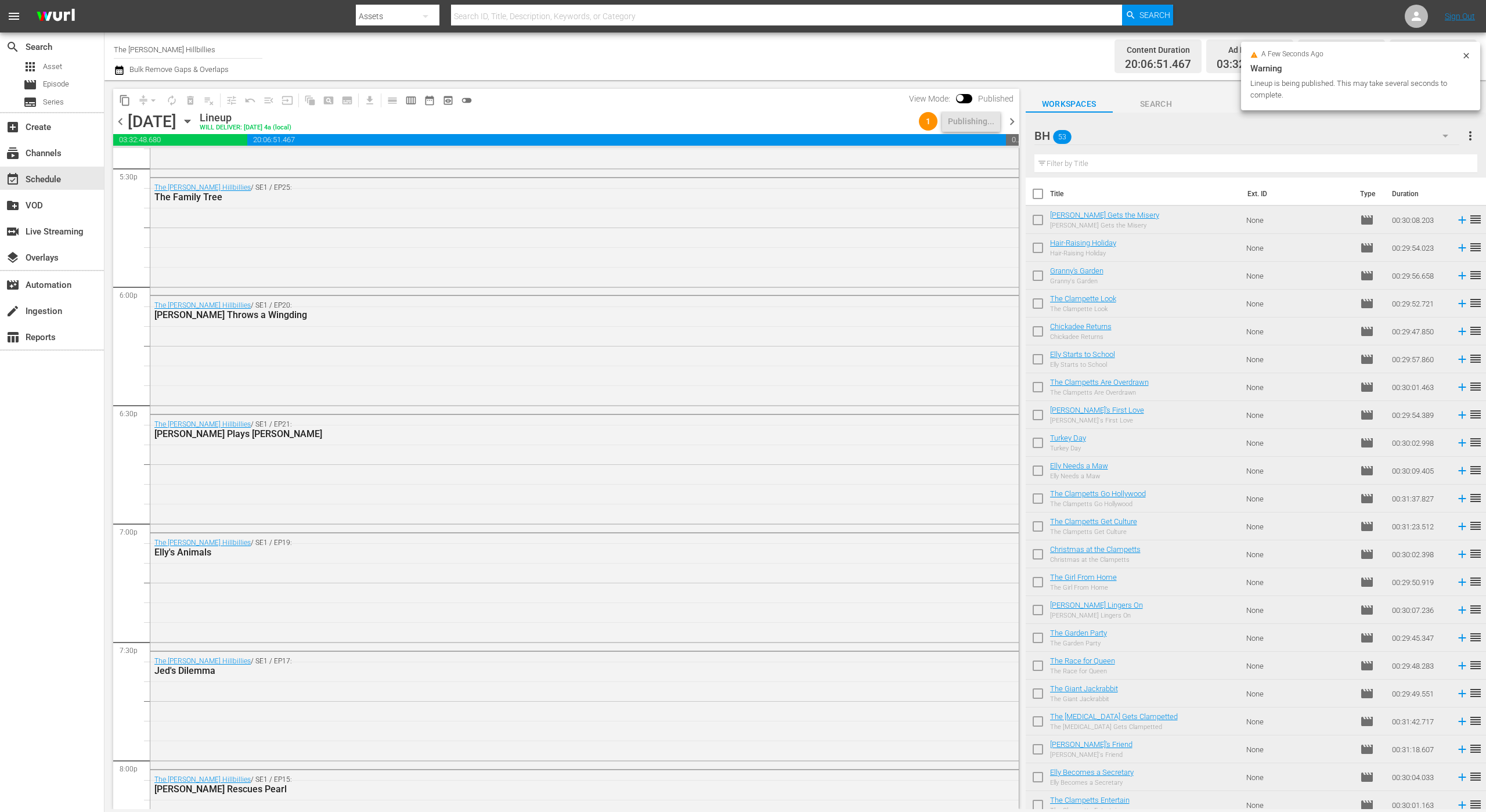
scroll to position [5040, 0]
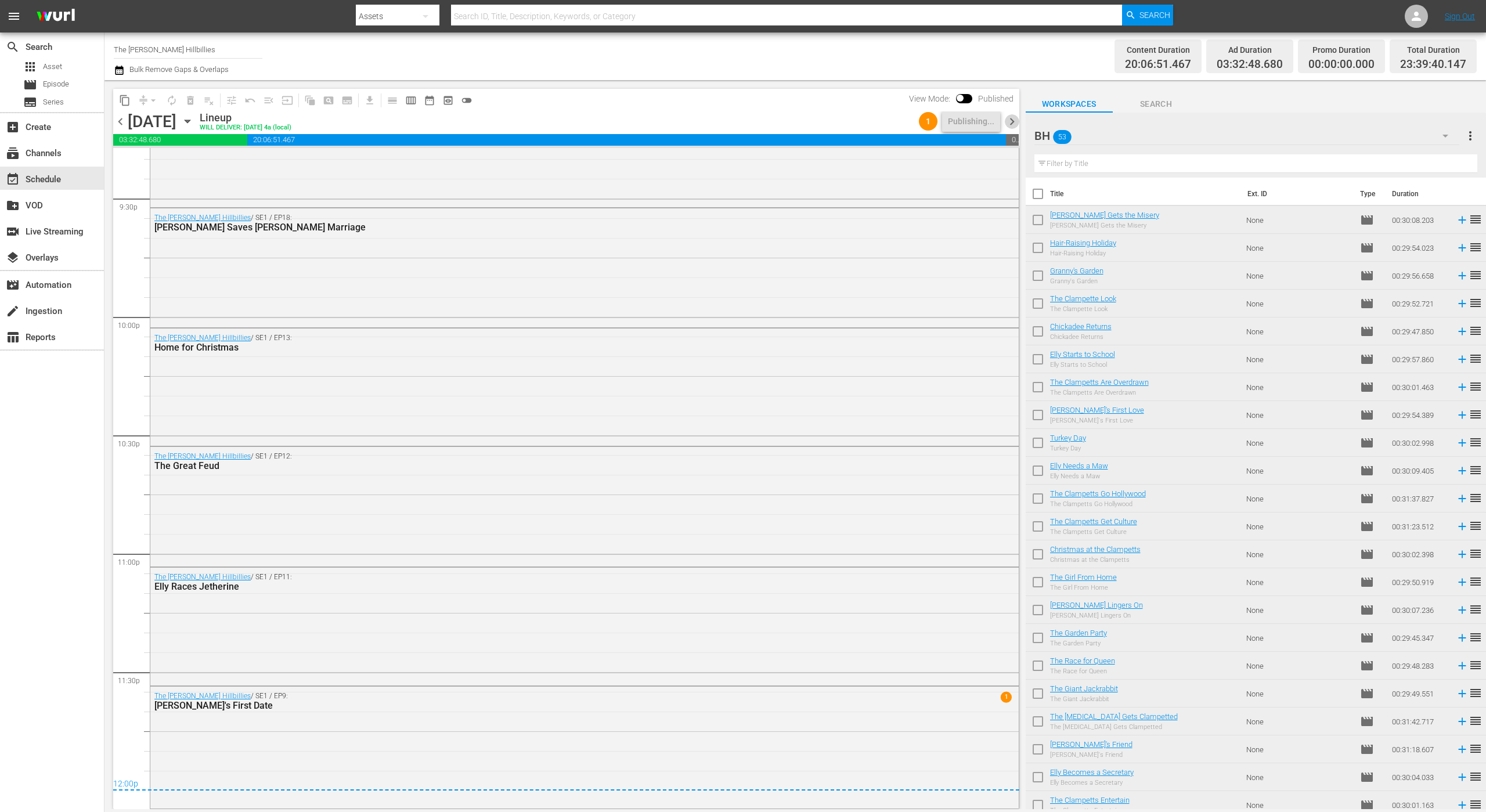
click at [1008, 122] on span "chevron_right" at bounding box center [1011, 121] width 14 height 14
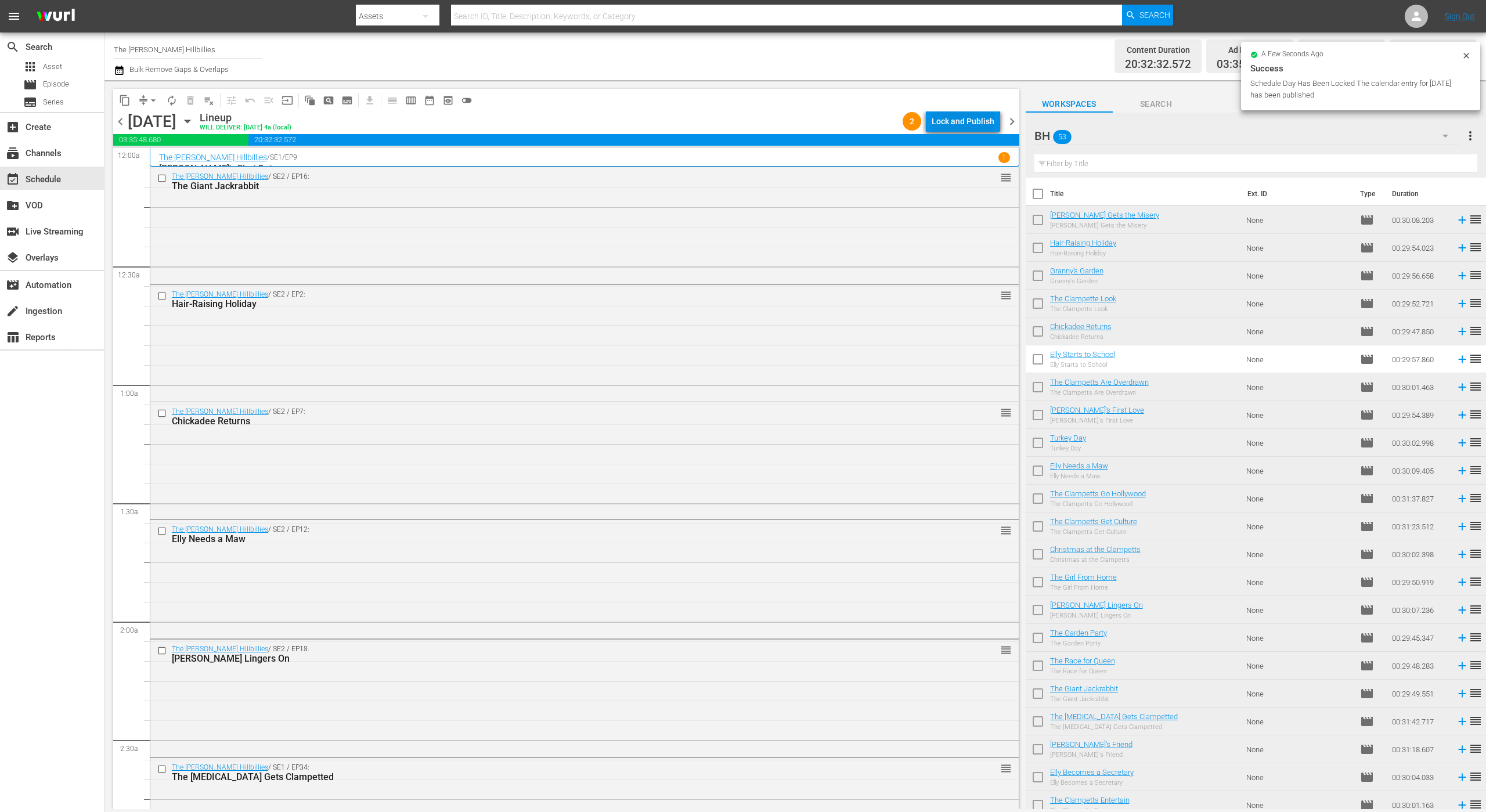
click at [953, 118] on div "Lock and Publish" at bounding box center [963, 121] width 62 height 21
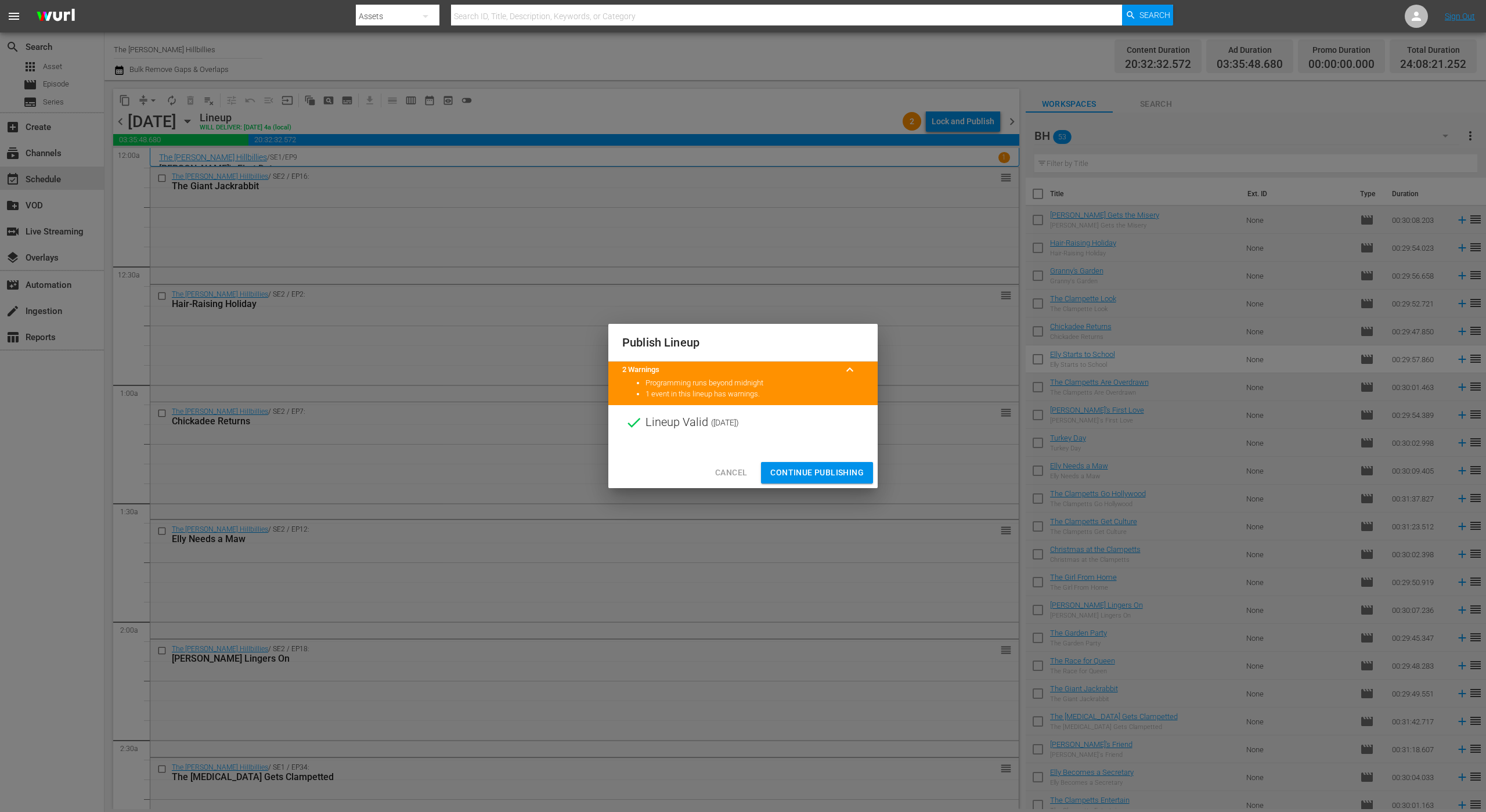
click at [809, 466] on span "Continue Publishing" at bounding box center [817, 472] width 93 height 14
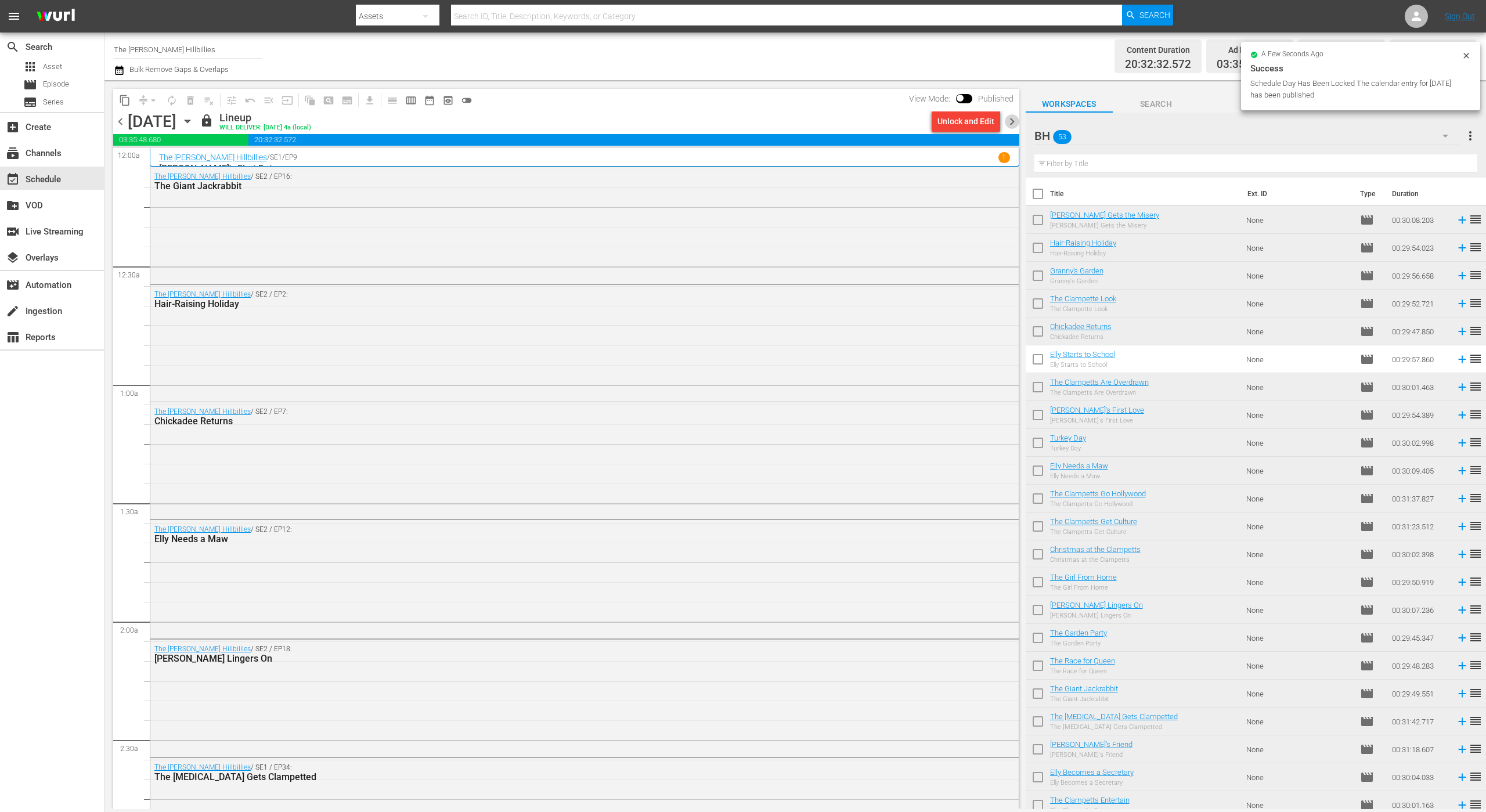
click at [1008, 123] on span "chevron_right" at bounding box center [1011, 121] width 14 height 14
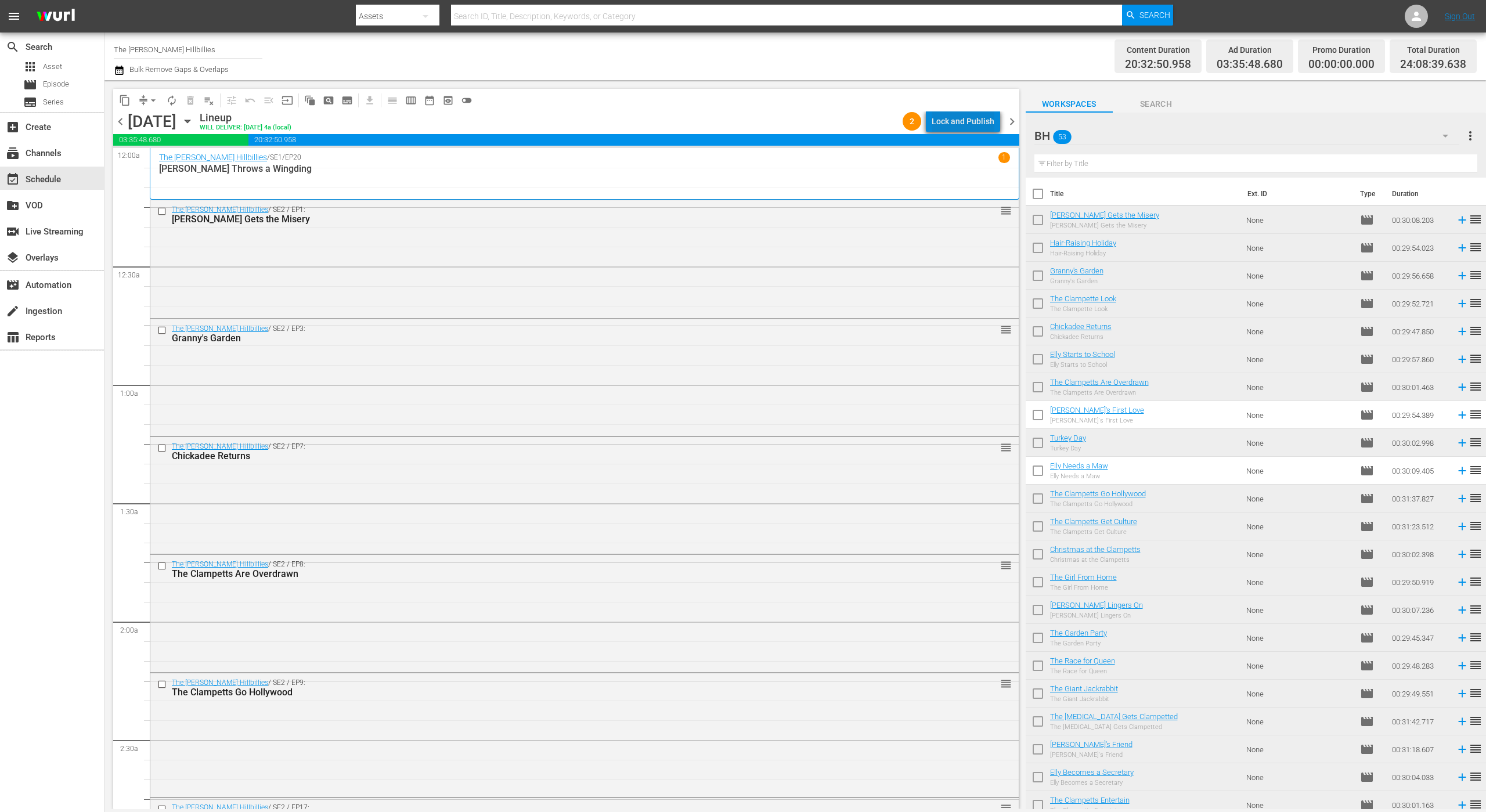
click at [979, 123] on div "Lock and Publish" at bounding box center [963, 121] width 62 height 21
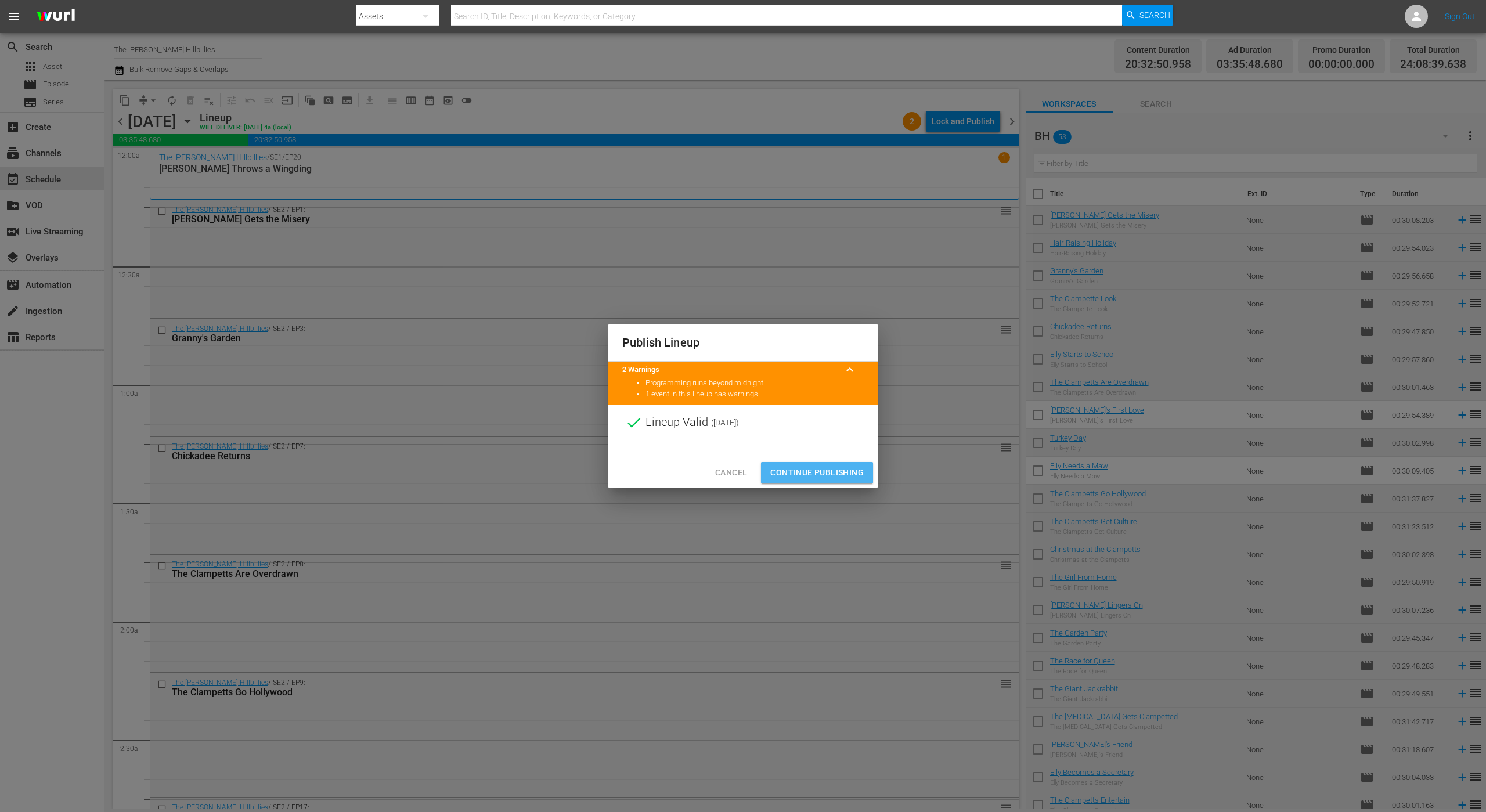
click at [839, 477] on span "Continue Publishing" at bounding box center [817, 472] width 93 height 14
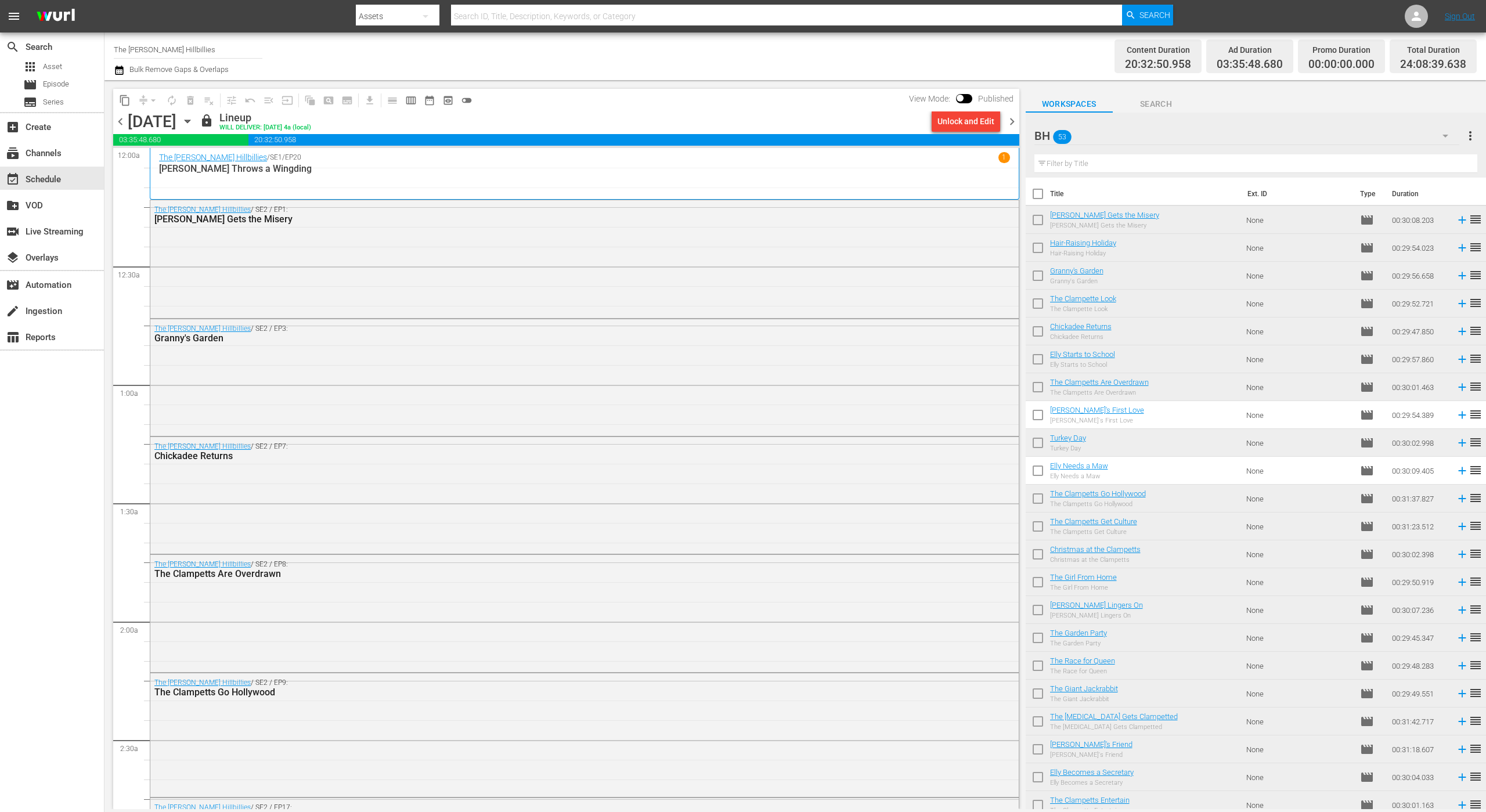
click at [1013, 116] on span "chevron_right" at bounding box center [1011, 121] width 14 height 14
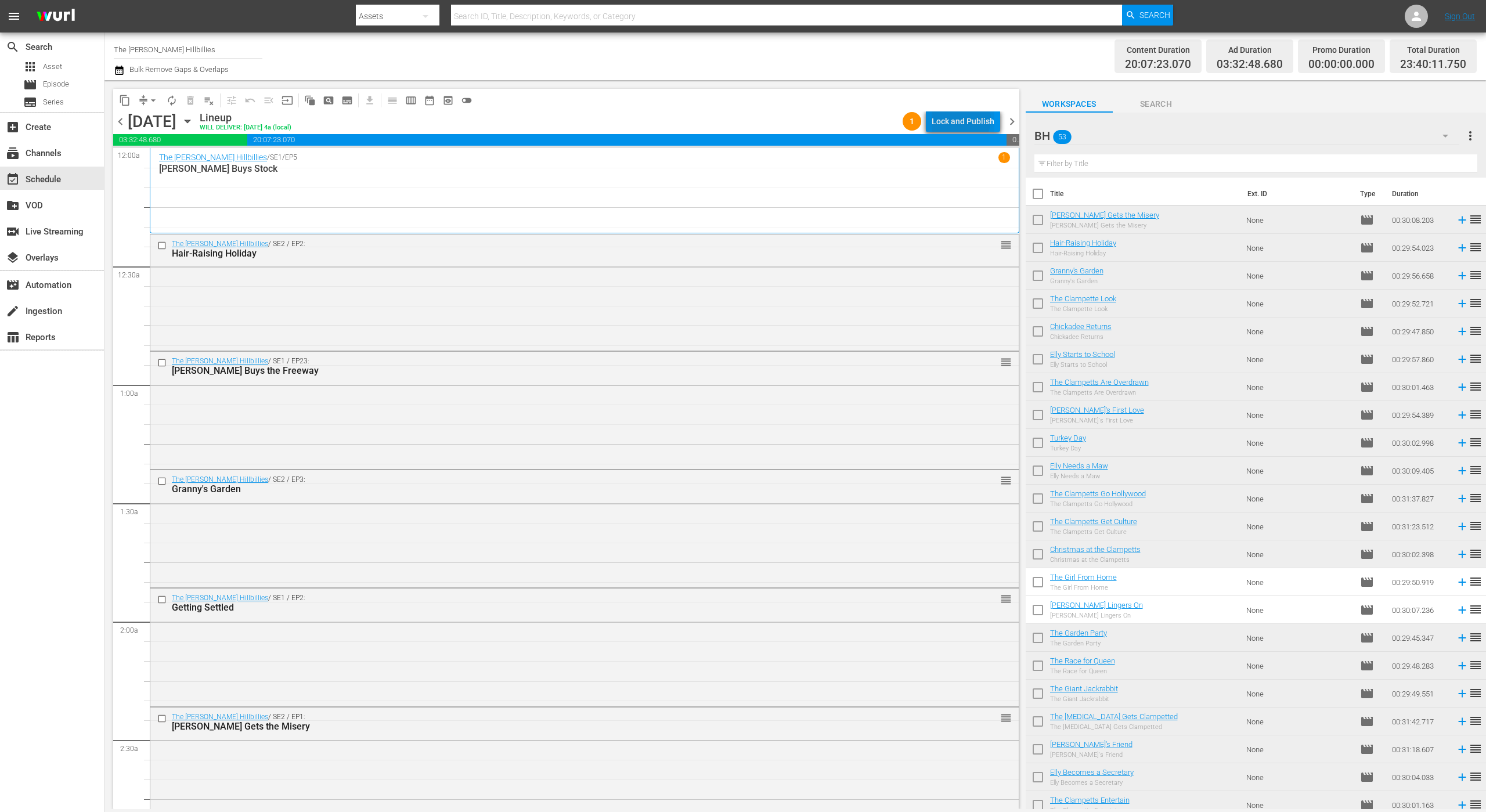
click at [963, 120] on div "Lock and Publish" at bounding box center [963, 121] width 62 height 21
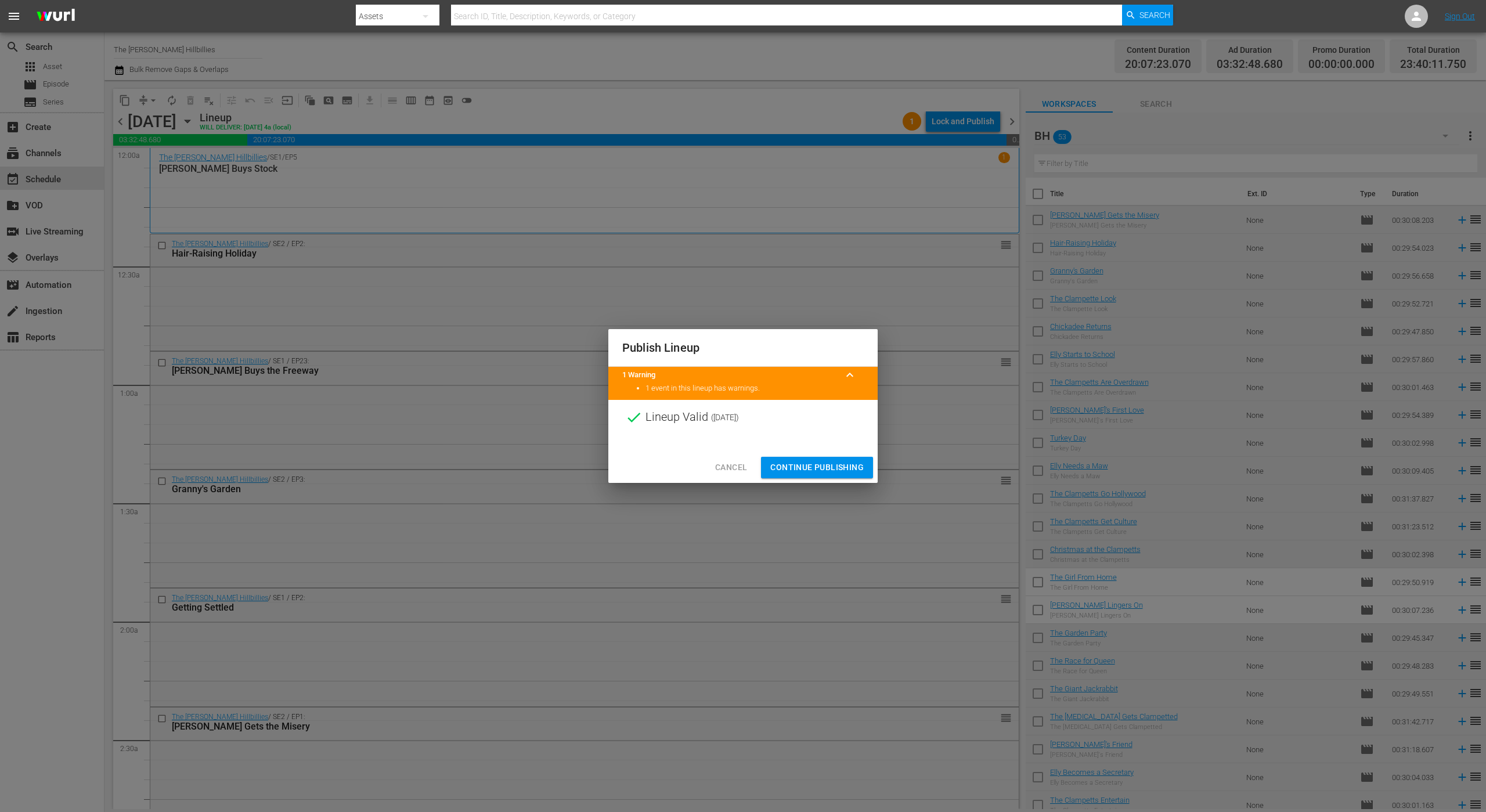
click at [826, 467] on span "Continue Publishing" at bounding box center [817, 467] width 93 height 14
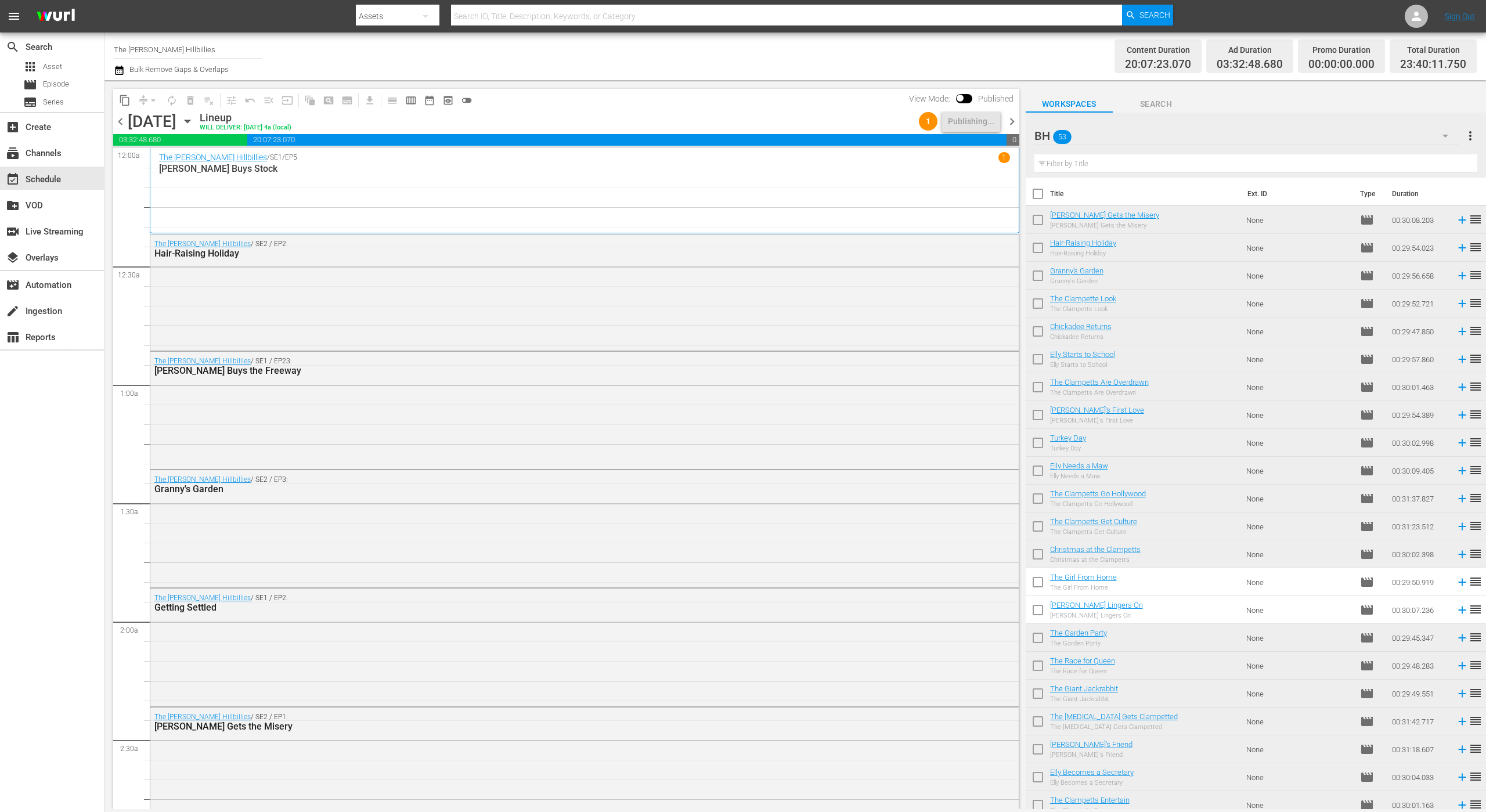
click at [1010, 126] on span "chevron_right" at bounding box center [1011, 121] width 14 height 14
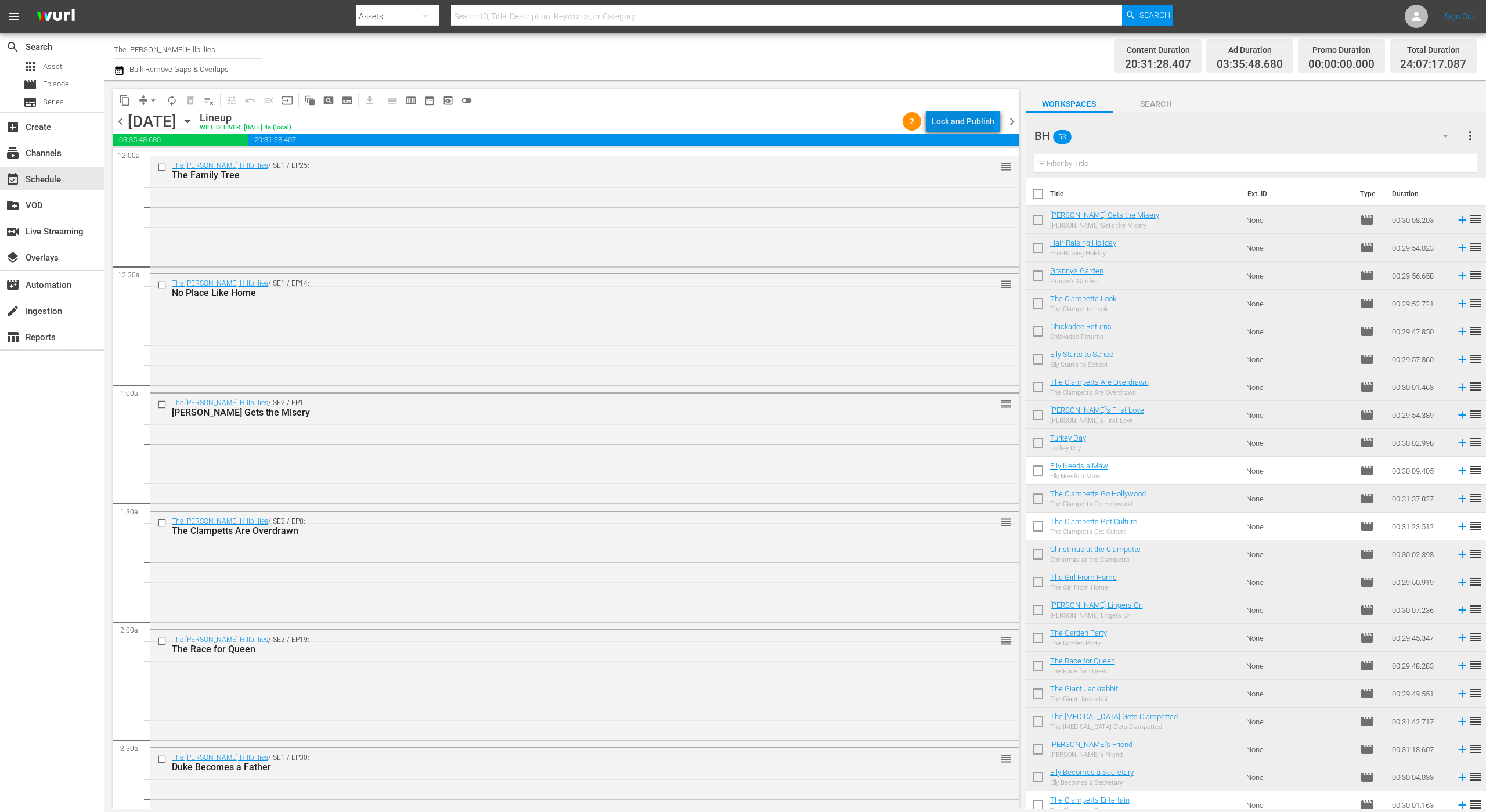
click at [966, 121] on div "Lock and Publish" at bounding box center [963, 121] width 62 height 21
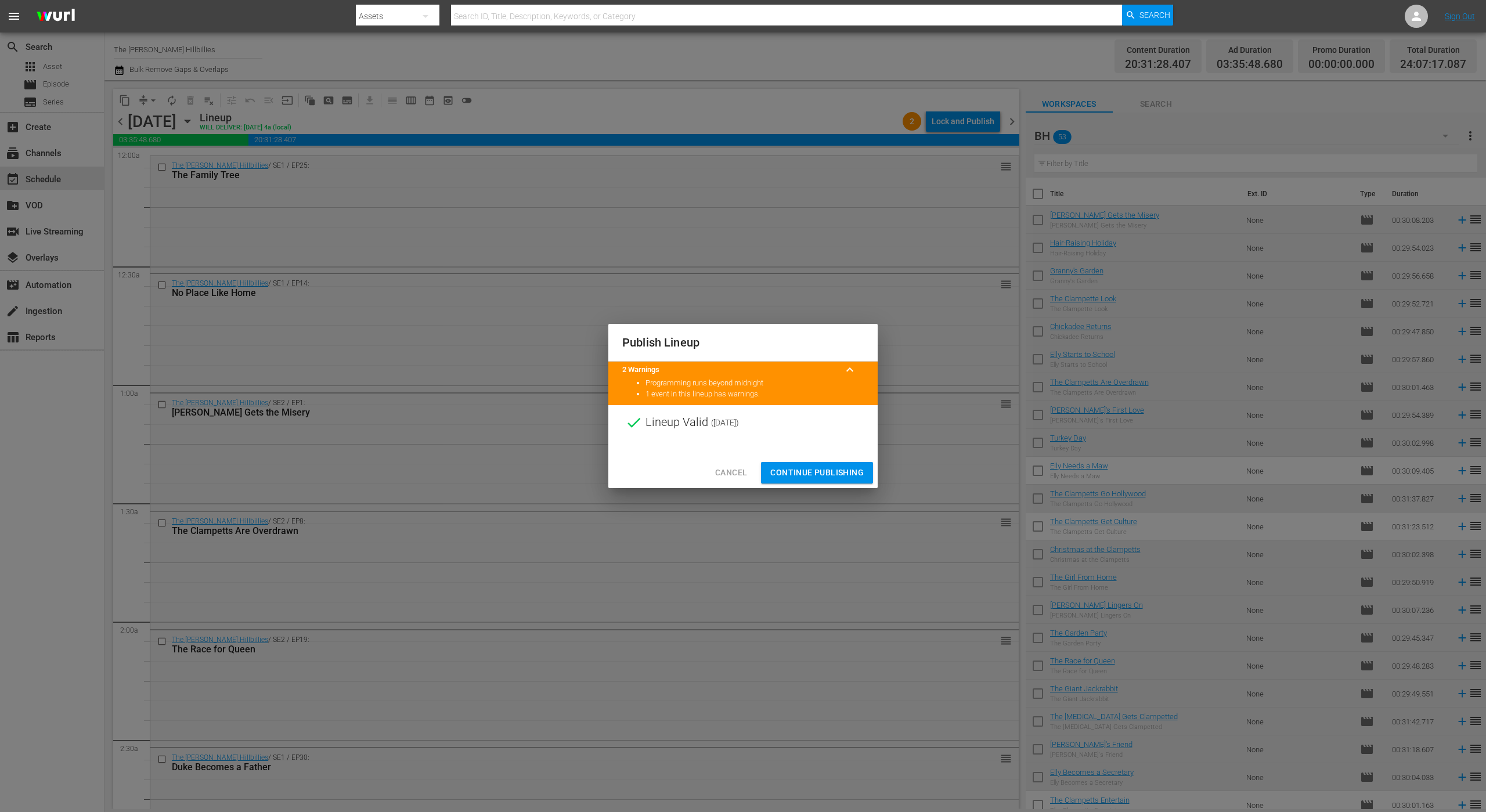
click at [823, 476] on span "Continue Publishing" at bounding box center [817, 472] width 93 height 14
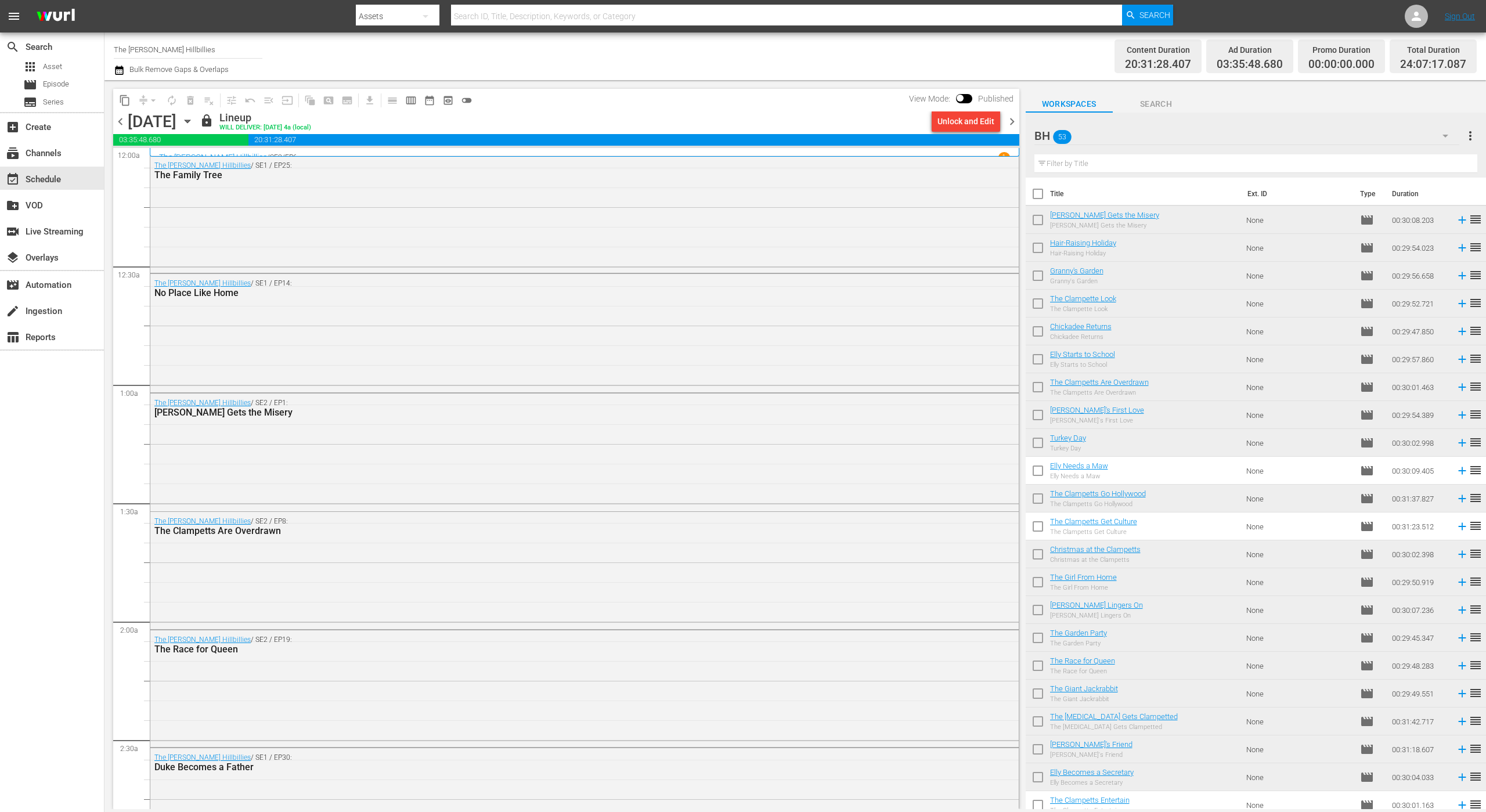
click at [1013, 124] on span "chevron_right" at bounding box center [1011, 121] width 14 height 14
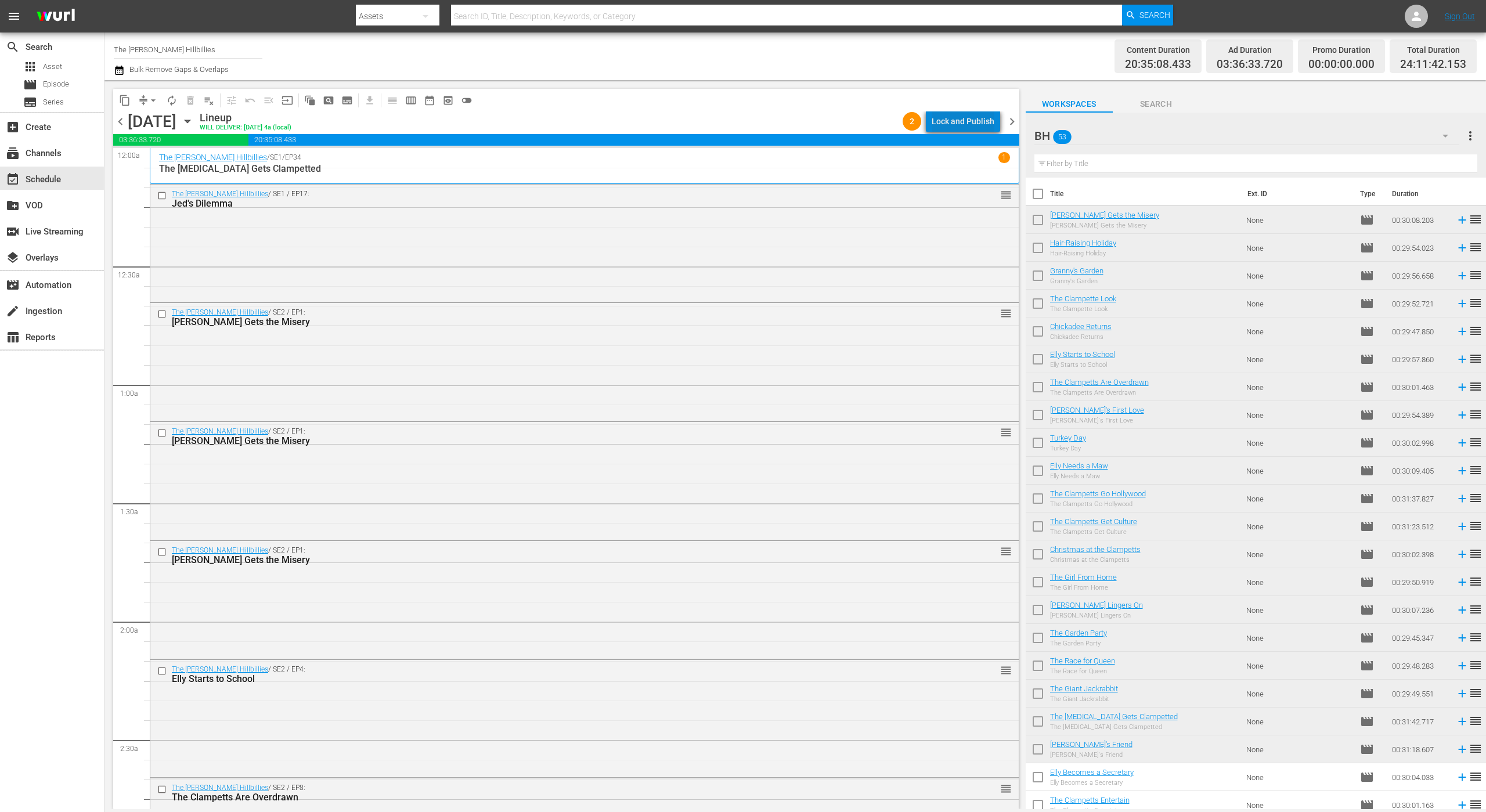
click at [988, 114] on div "Lock and Publish" at bounding box center [963, 121] width 62 height 21
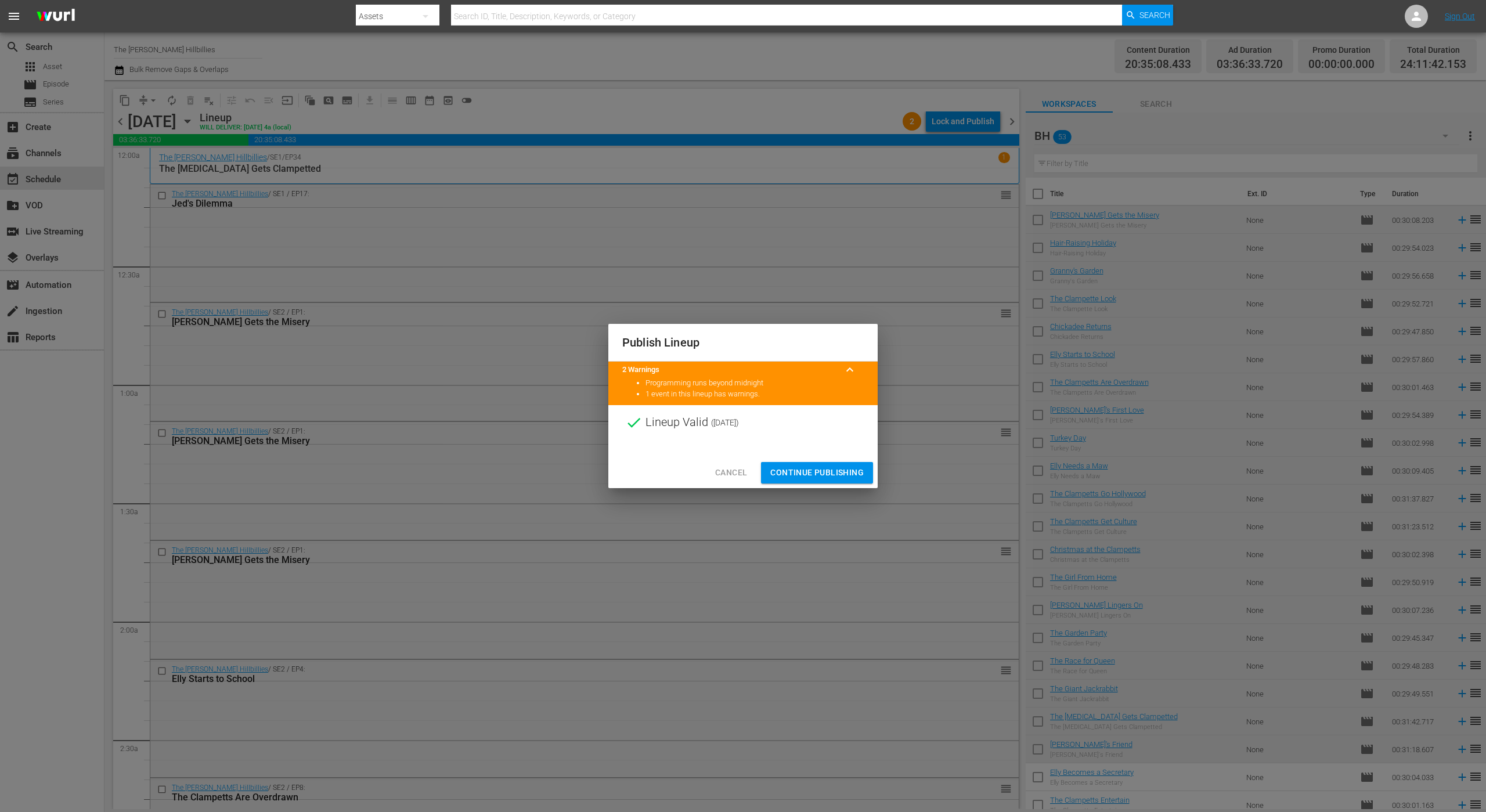
click at [802, 477] on span "Continue Publishing" at bounding box center [817, 472] width 93 height 14
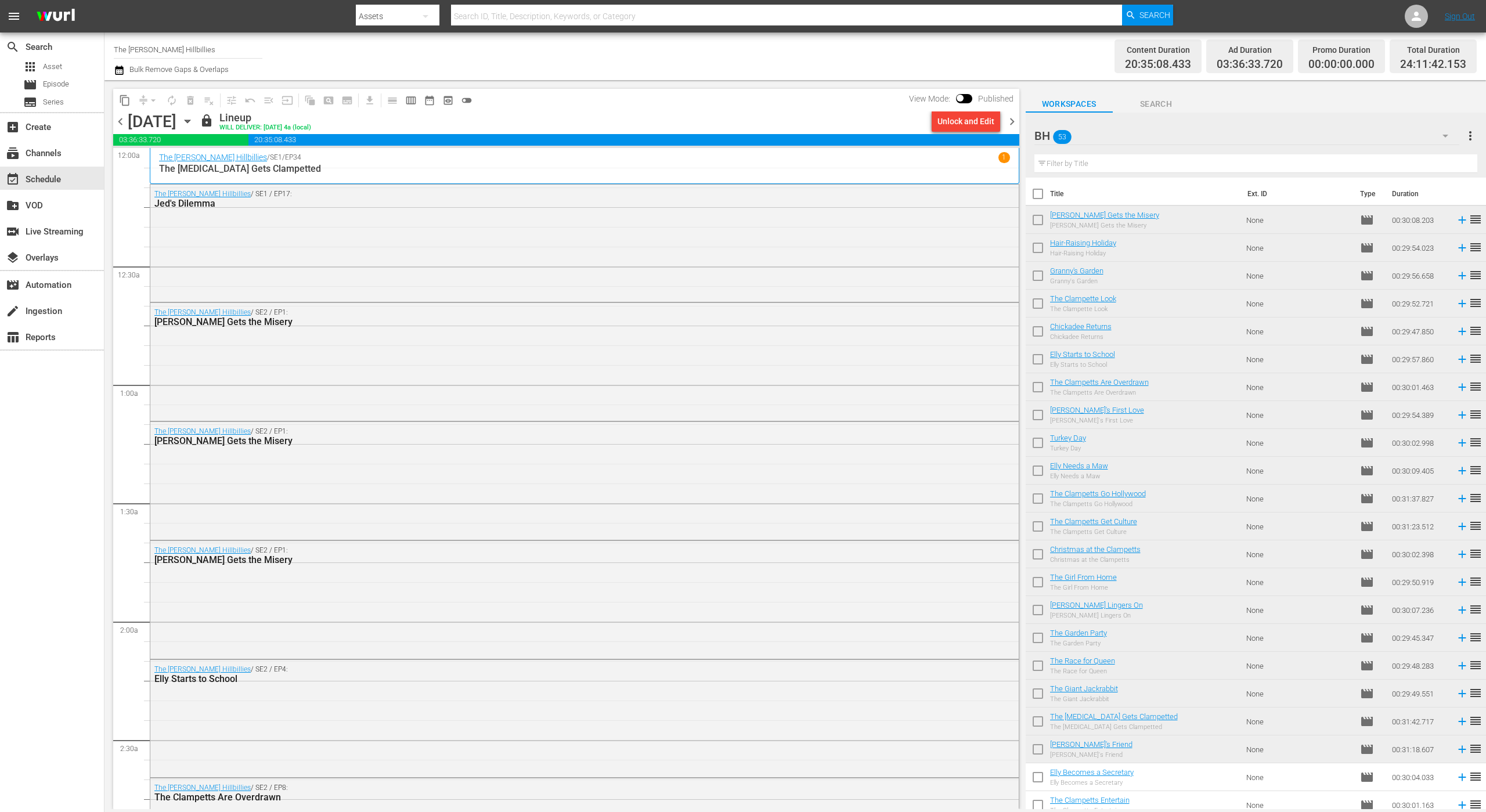
click at [1011, 114] on span "chevron_right" at bounding box center [1011, 121] width 14 height 14
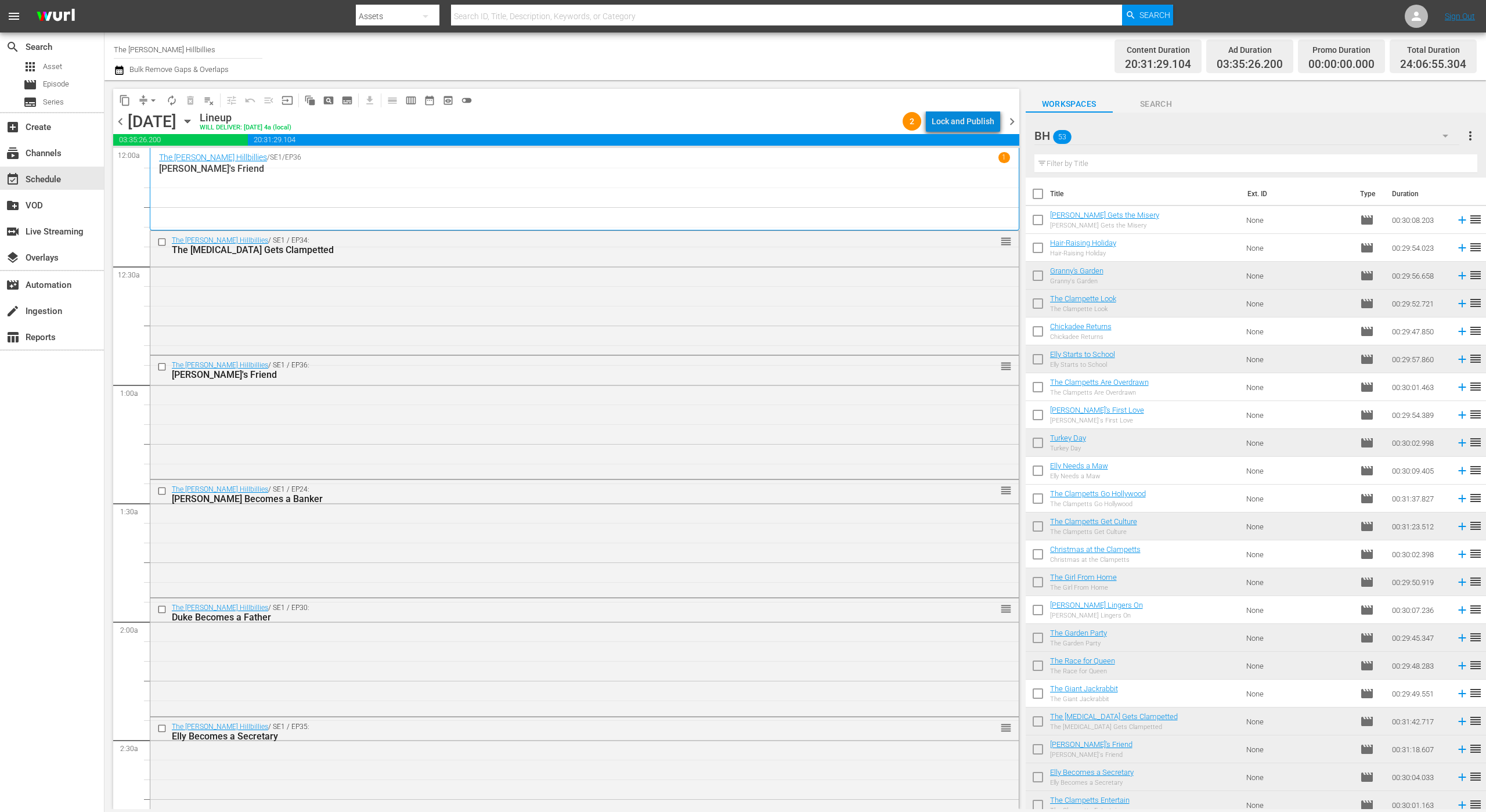
click at [969, 123] on div "Lock and Publish" at bounding box center [963, 121] width 62 height 21
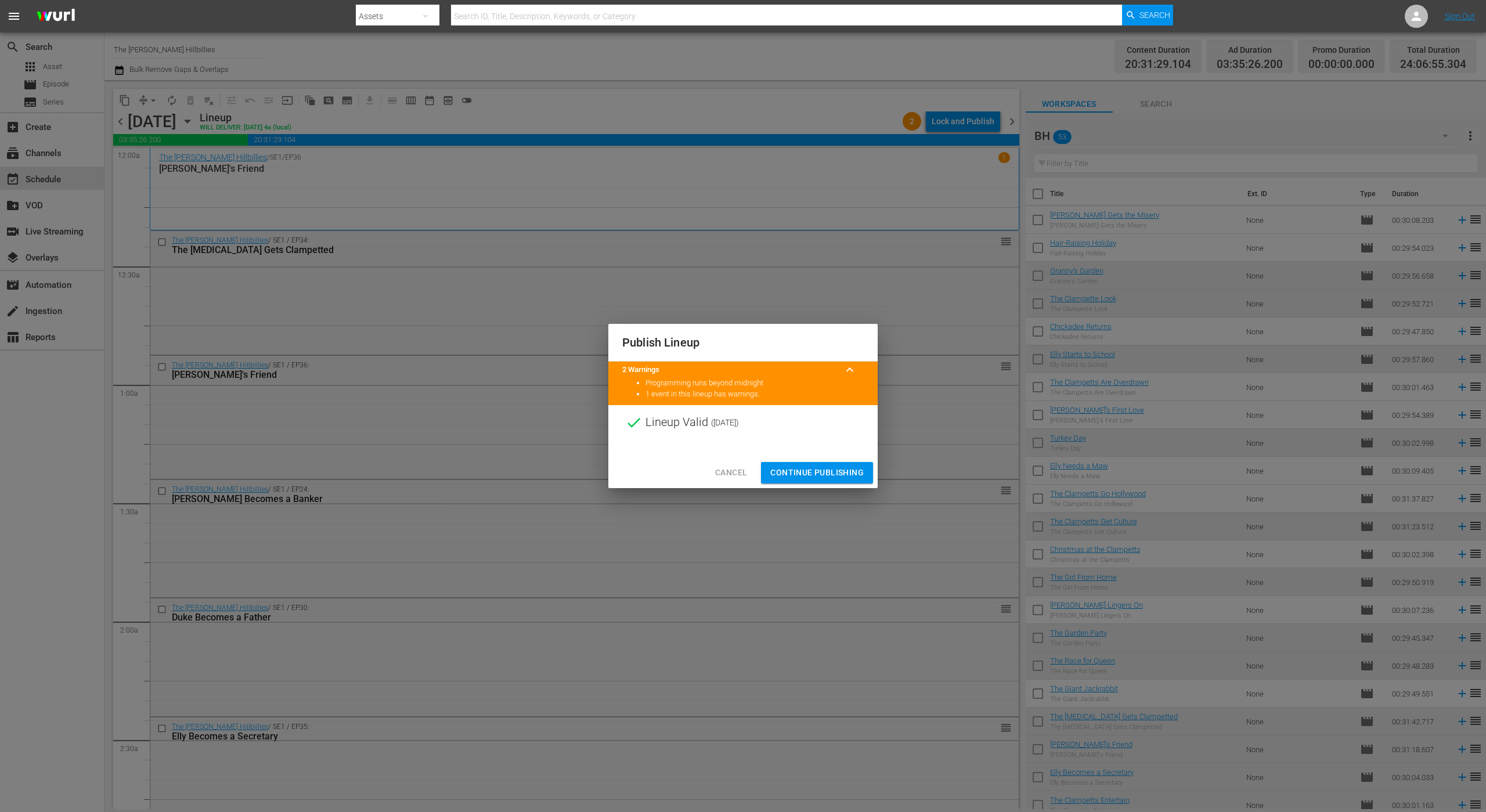
drag, startPoint x: 785, startPoint y: 480, endPoint x: 783, endPoint y: 415, distance: 65.0
click at [783, 415] on div "Lineup Valid ( 2025-09-26 )" at bounding box center [743, 423] width 269 height 35
click at [808, 477] on span "Continue Publishing" at bounding box center [817, 472] width 93 height 14
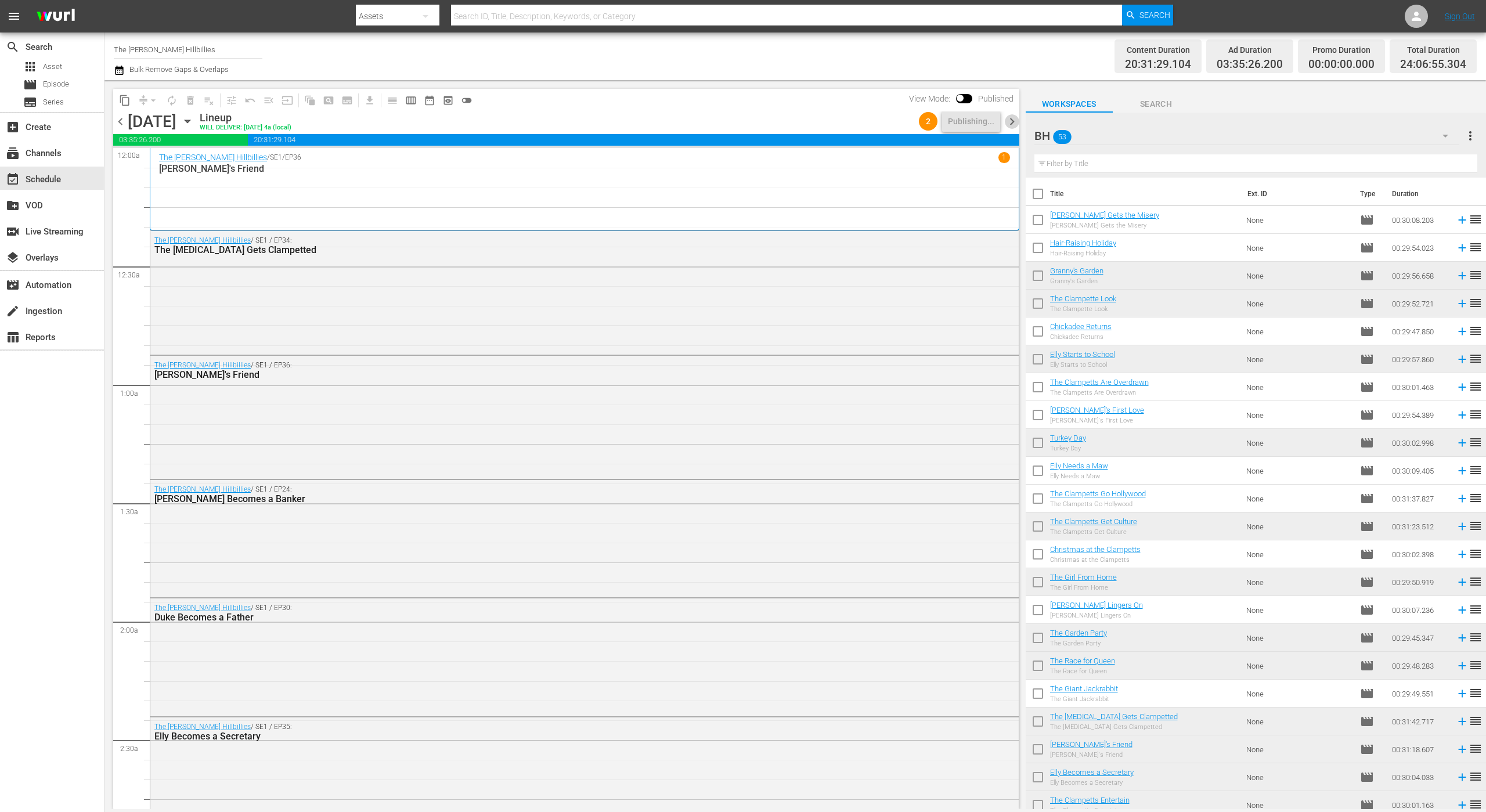
click at [1016, 120] on span "chevron_right" at bounding box center [1011, 121] width 14 height 14
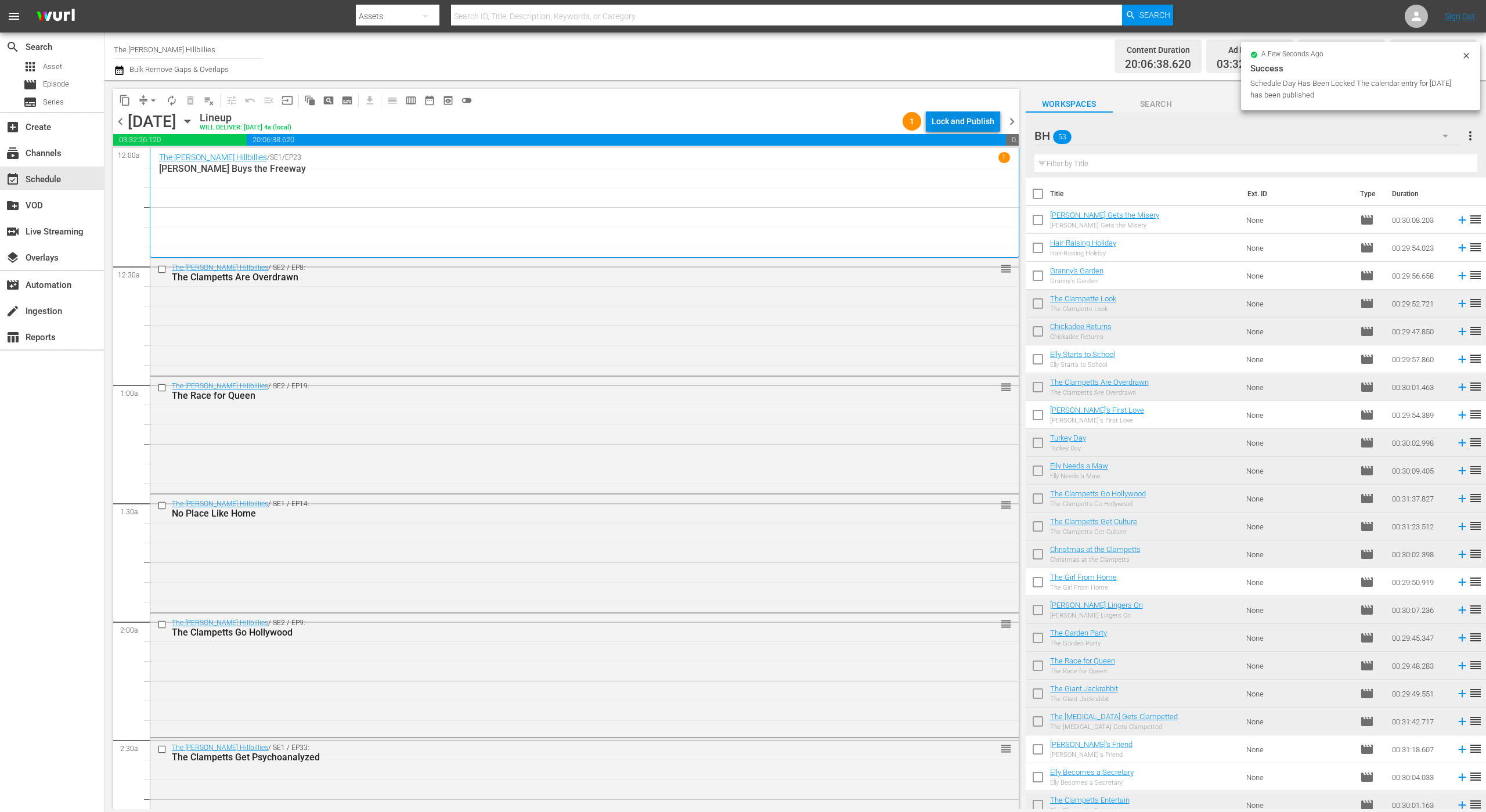
click at [972, 119] on div "Lock and Publish" at bounding box center [963, 121] width 62 height 21
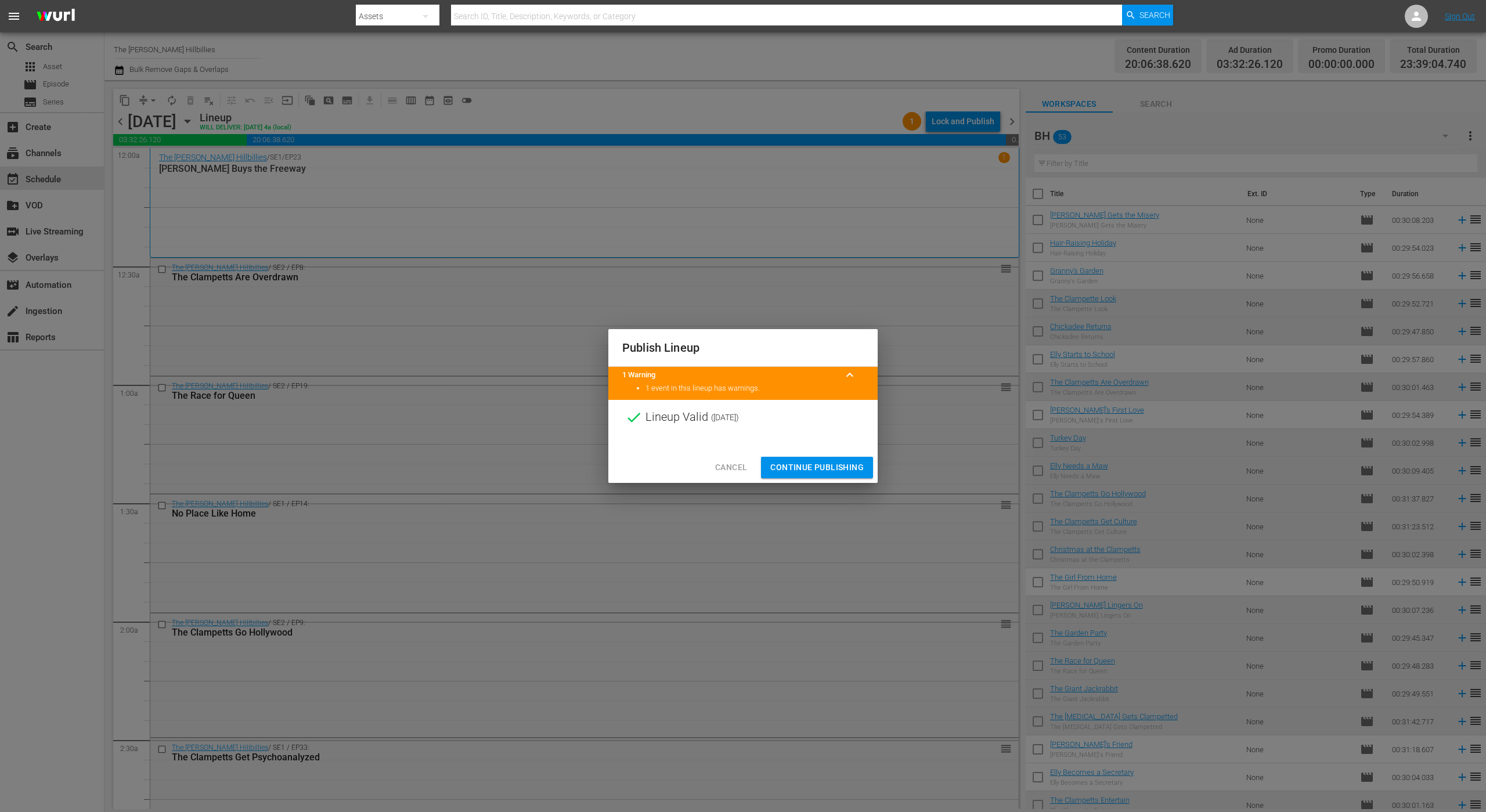
click at [811, 468] on span "Continue Publishing" at bounding box center [817, 467] width 93 height 14
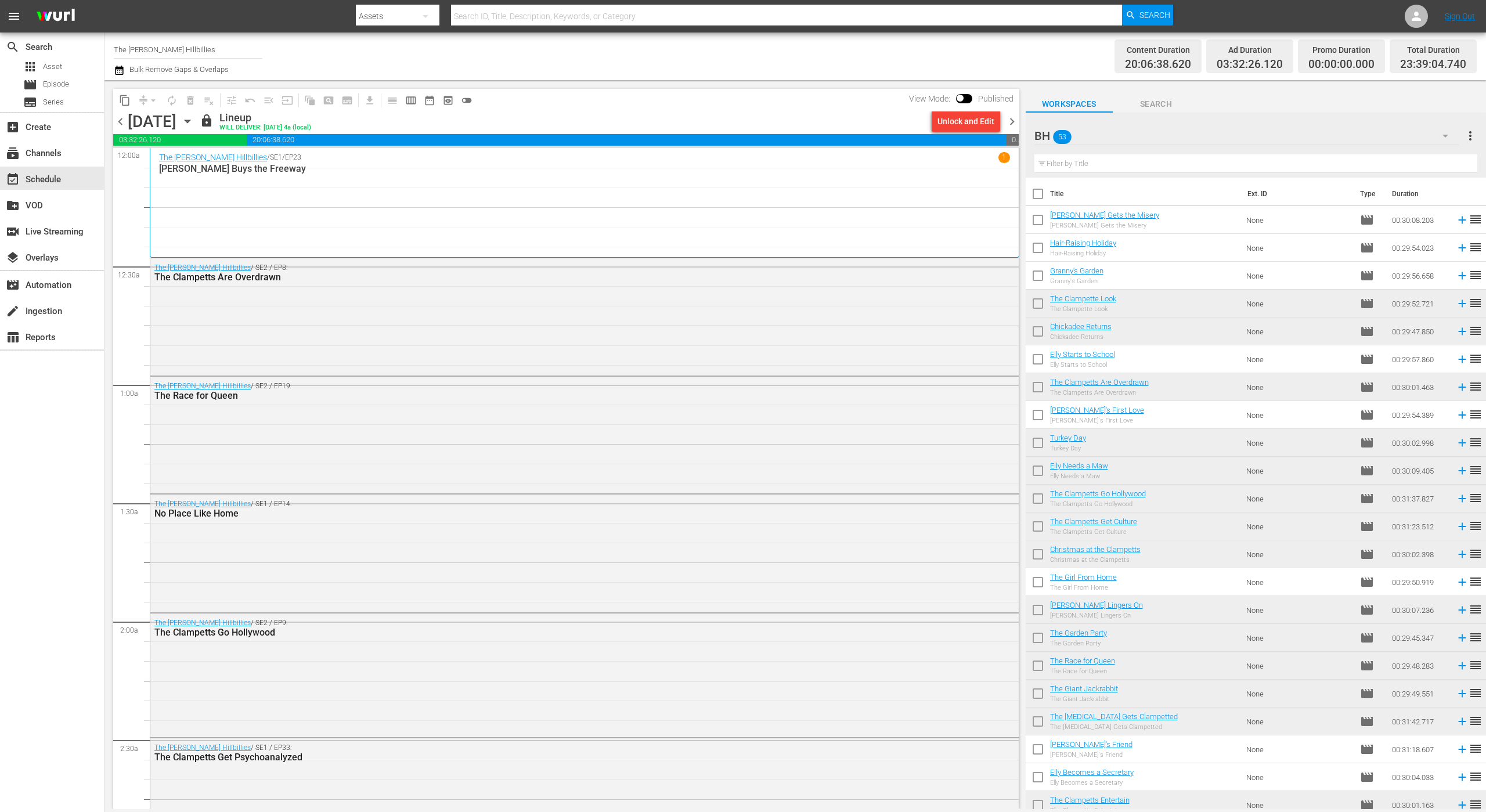
click at [1011, 126] on span "chevron_right" at bounding box center [1011, 121] width 14 height 14
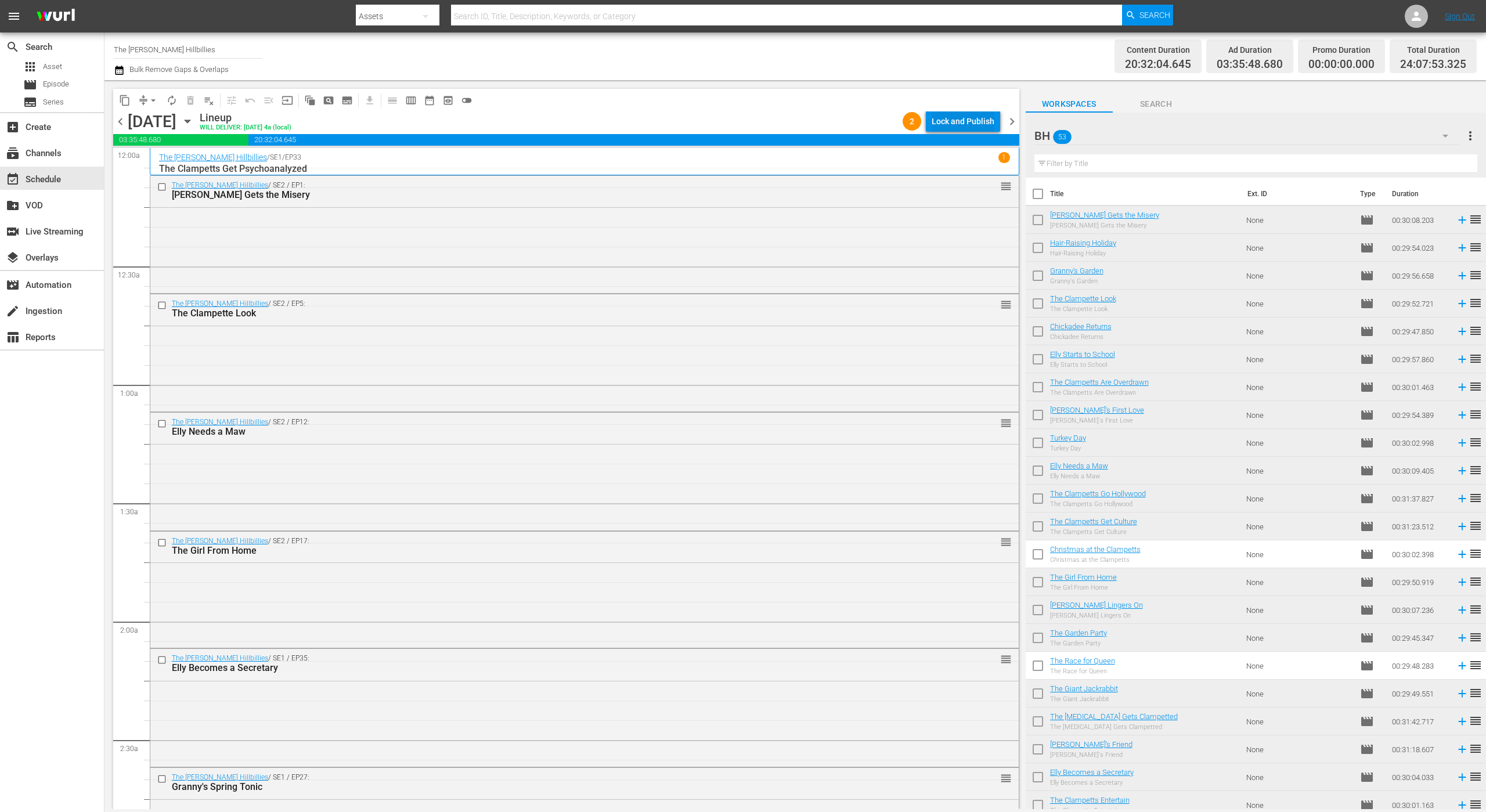
click at [979, 113] on div "Lock and Publish" at bounding box center [963, 121] width 62 height 21
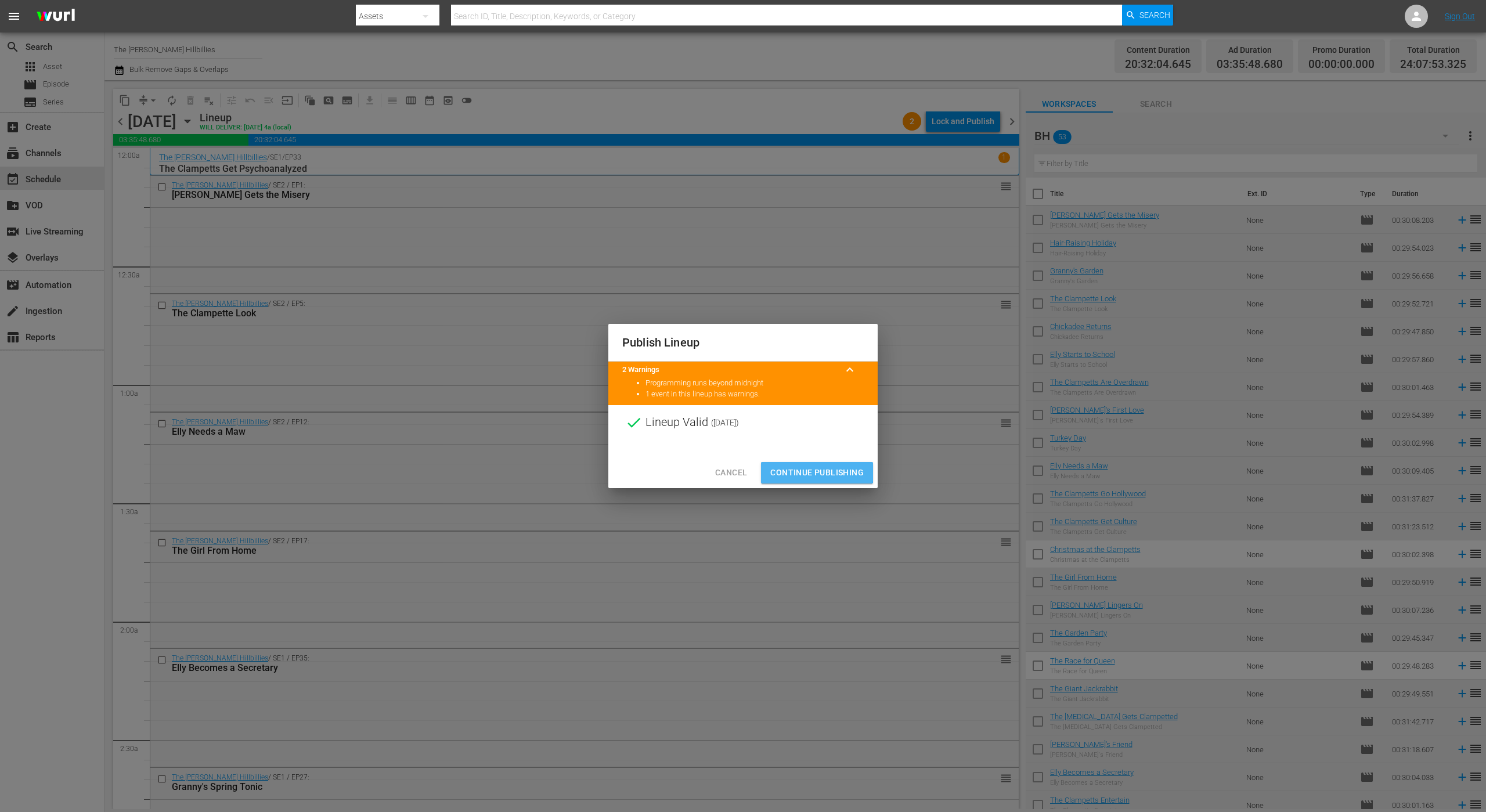
click at [793, 467] on span "Continue Publishing" at bounding box center [817, 472] width 93 height 14
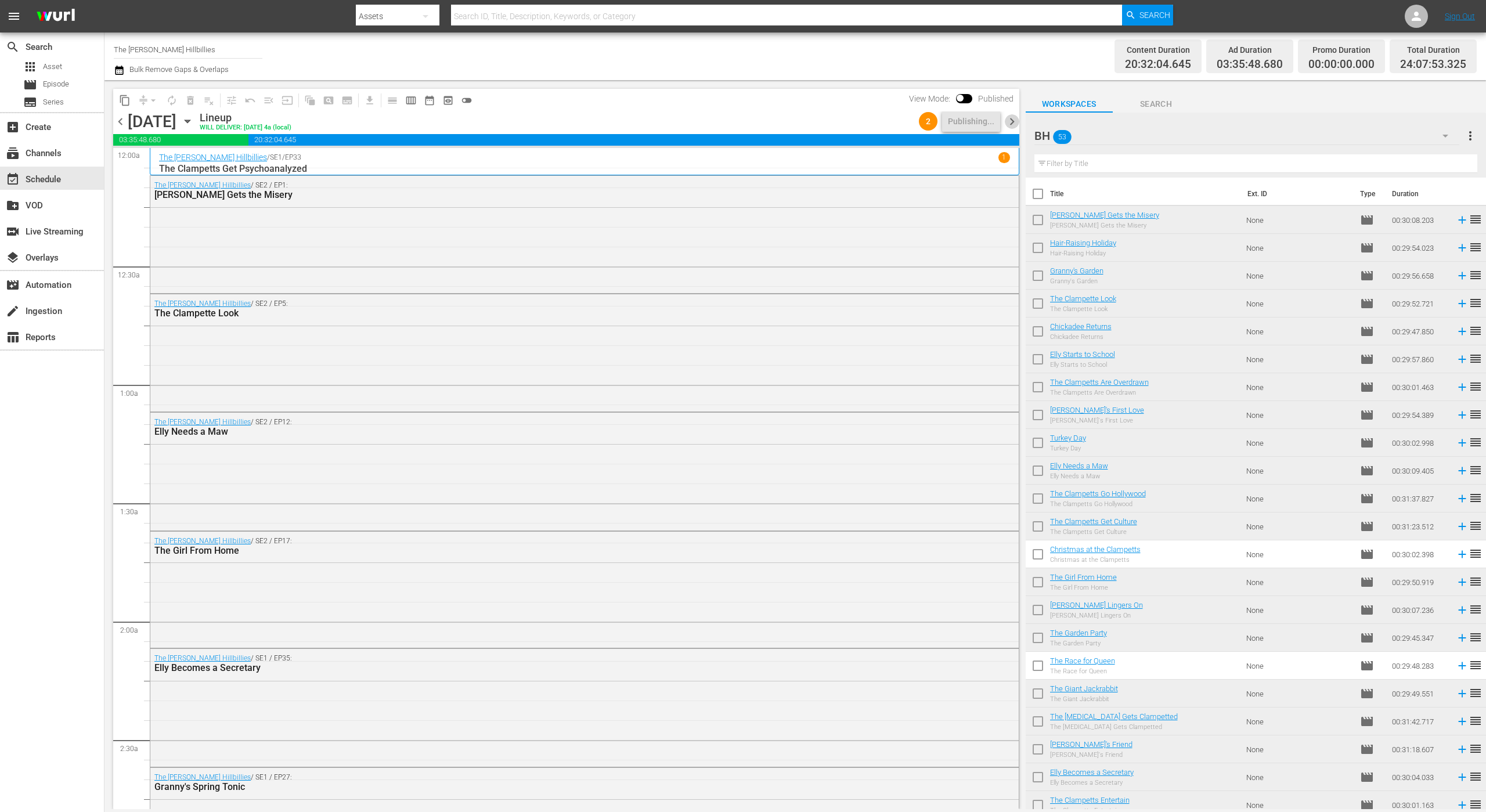
click at [1011, 126] on span "chevron_right" at bounding box center [1011, 121] width 14 height 14
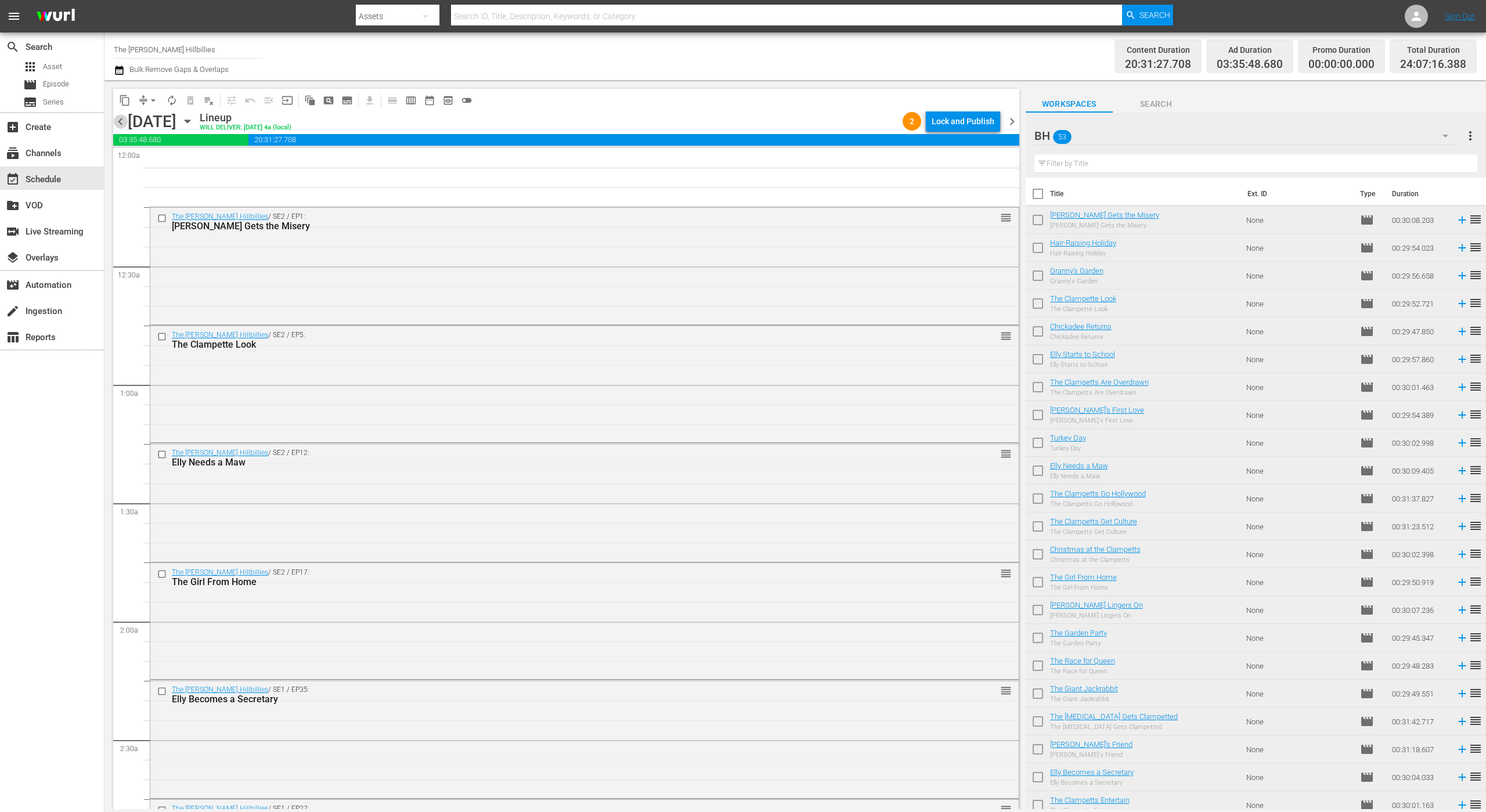
click at [123, 120] on span "chevron_left" at bounding box center [120, 121] width 14 height 14
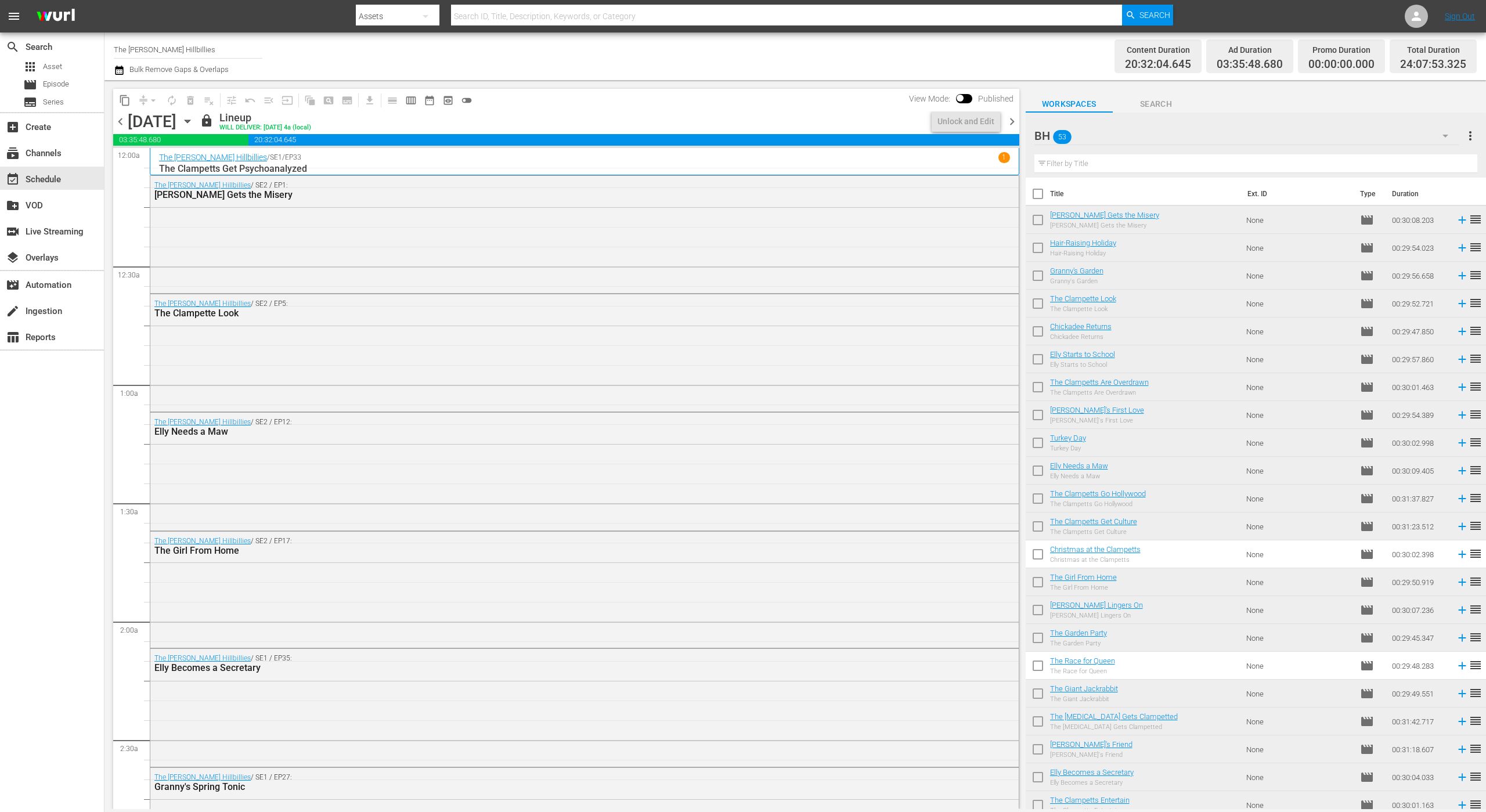
click at [1008, 122] on span "chevron_right" at bounding box center [1011, 121] width 14 height 14
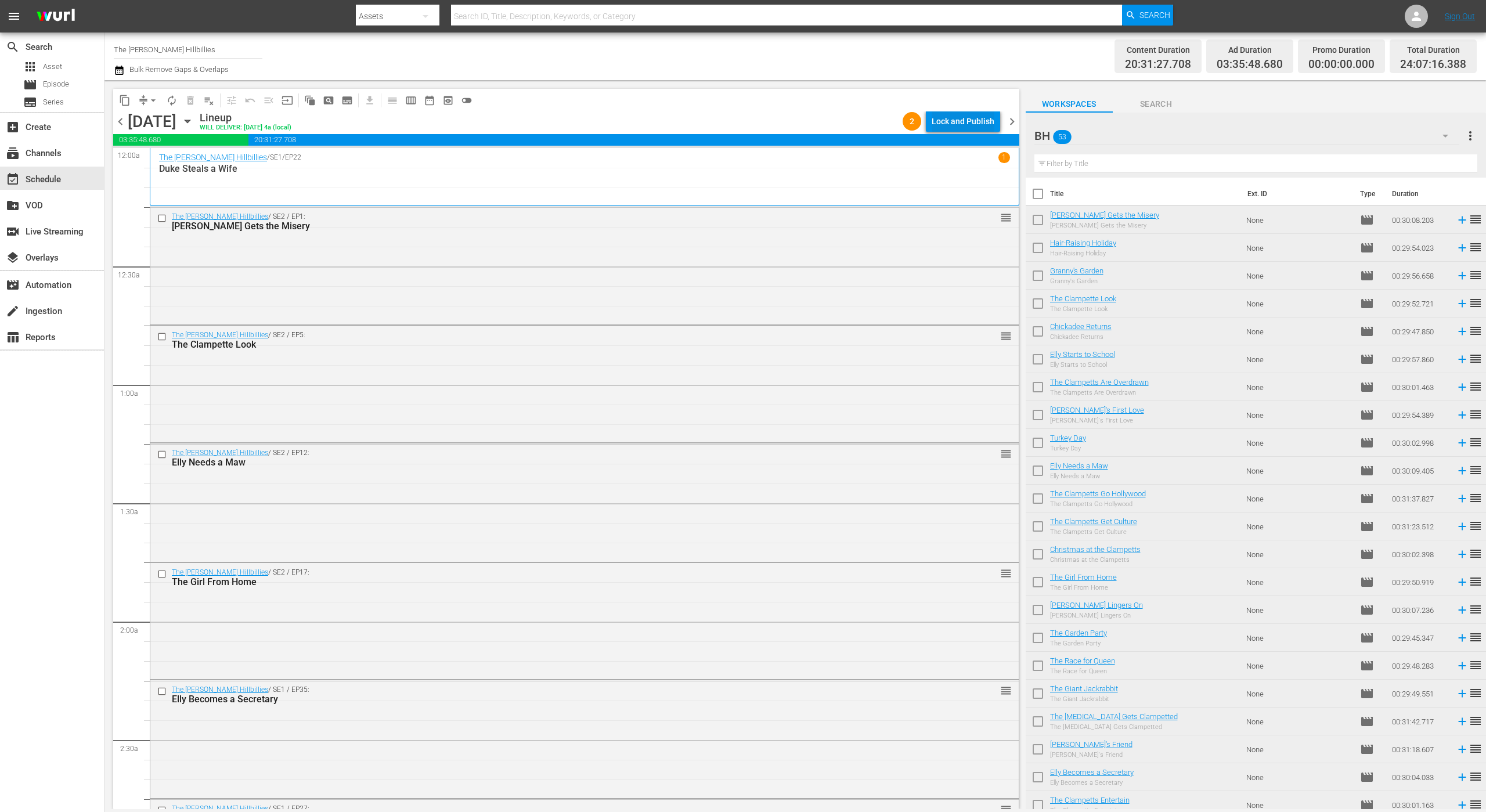
click at [966, 126] on div "Lock and Publish" at bounding box center [963, 121] width 62 height 21
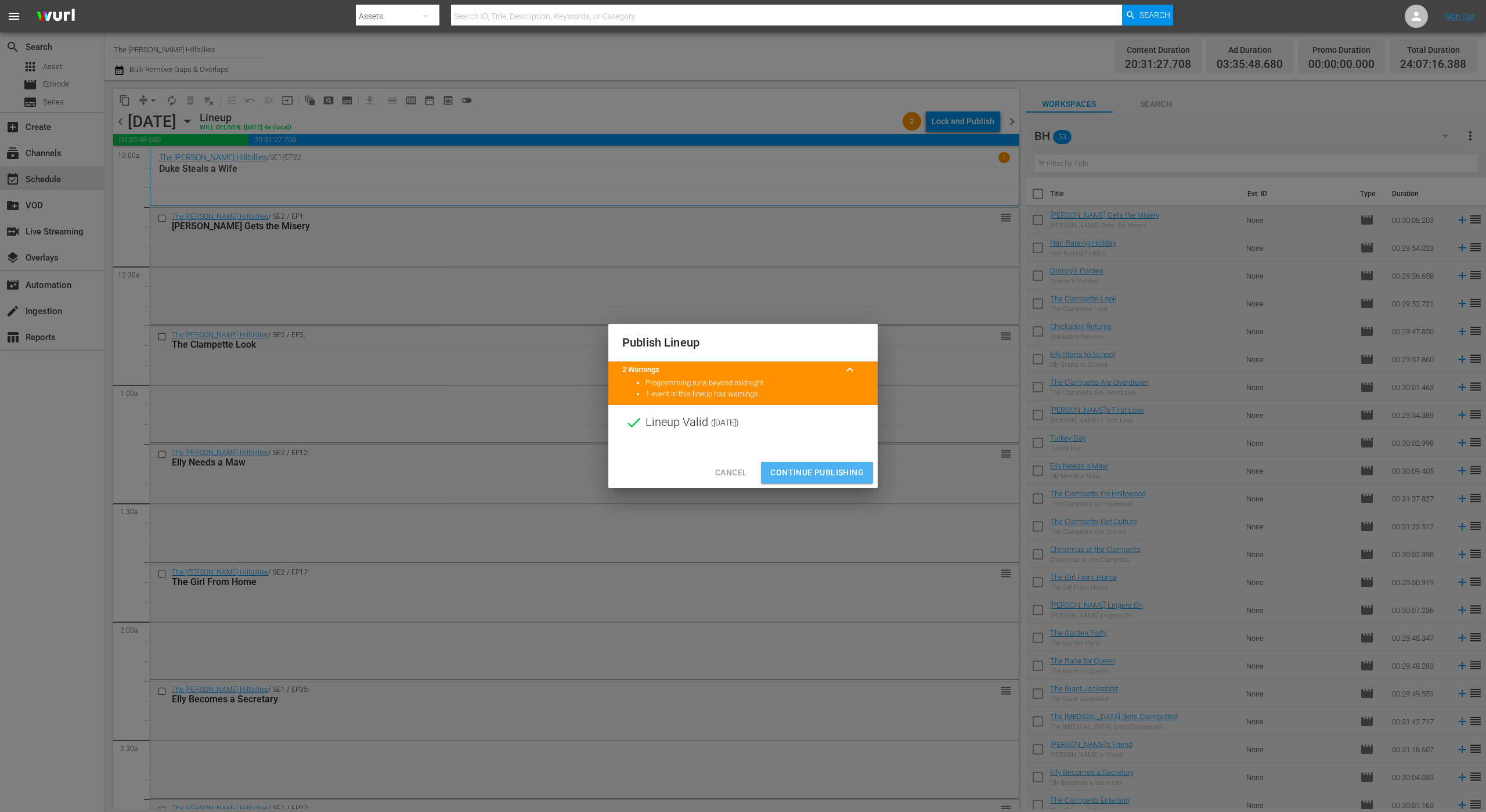
click at [817, 467] on span "Continue Publishing" at bounding box center [817, 472] width 93 height 14
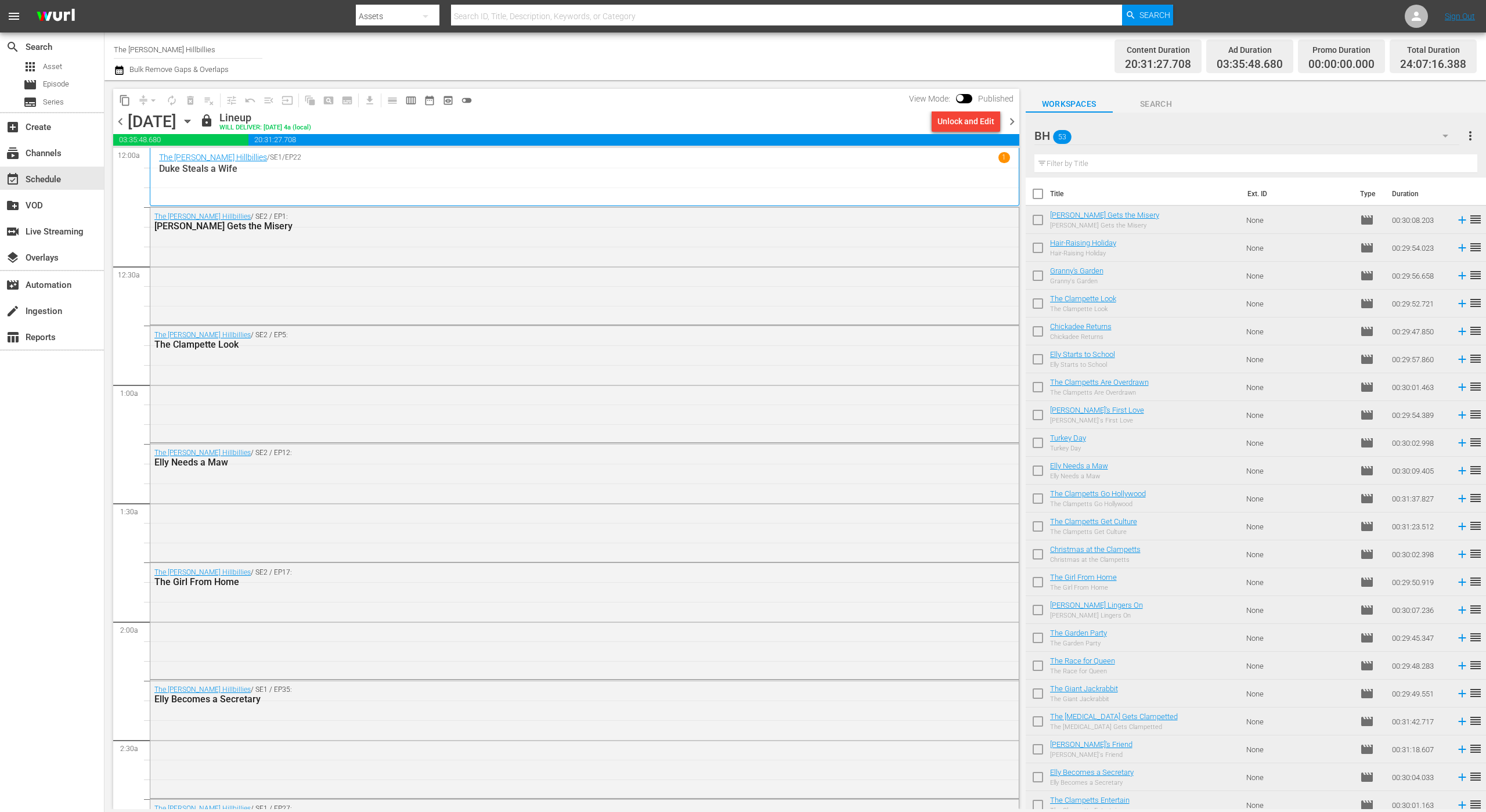
click at [1006, 116] on span "chevron_right" at bounding box center [1011, 121] width 14 height 14
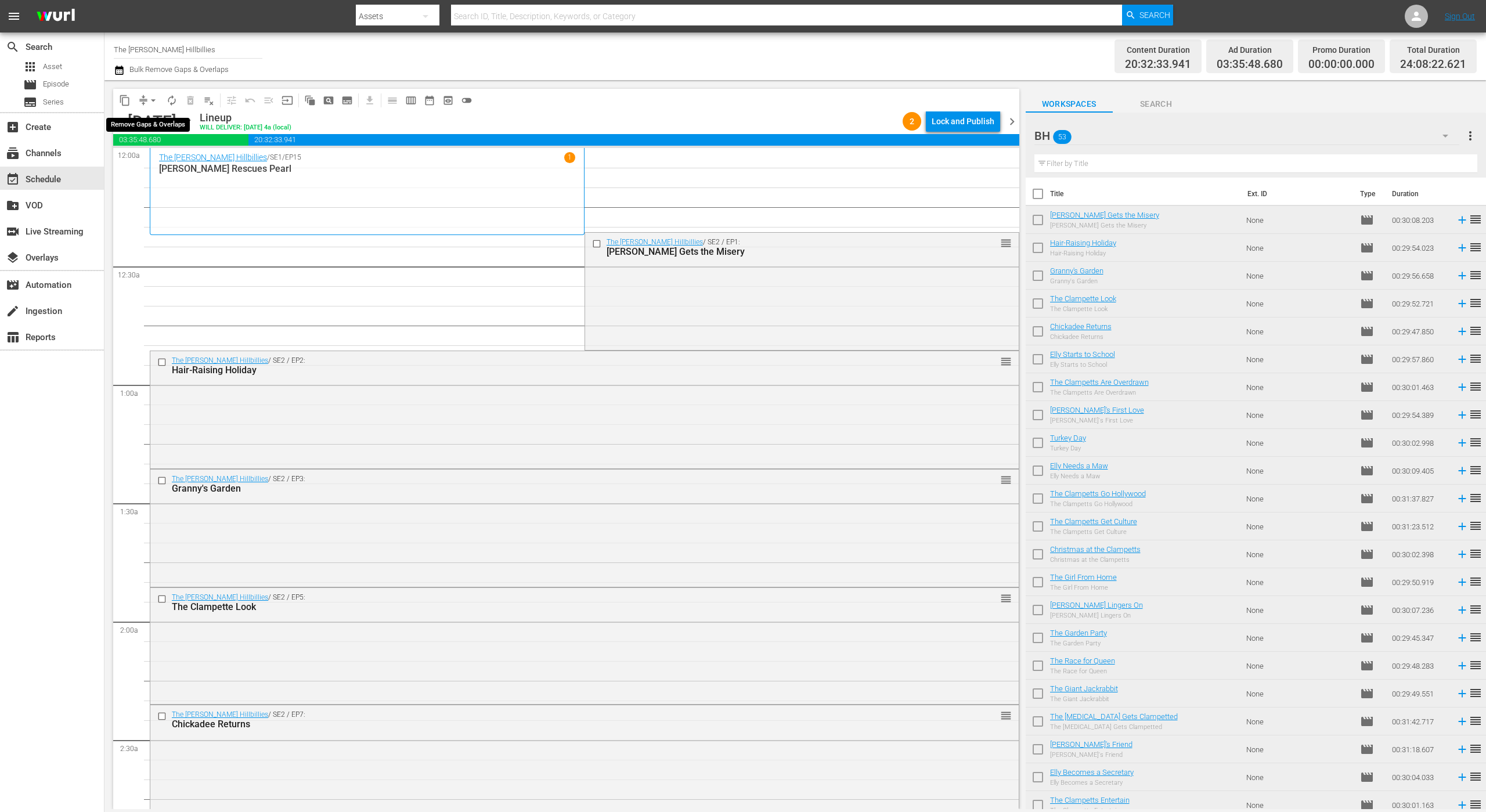
click at [143, 98] on span "compress" at bounding box center [143, 100] width 11 height 11
click at [144, 98] on button "arrow_drop_down" at bounding box center [153, 100] width 19 height 19
click at [170, 167] on li "Align to End of Previous Day" at bounding box center [153, 162] width 122 height 19
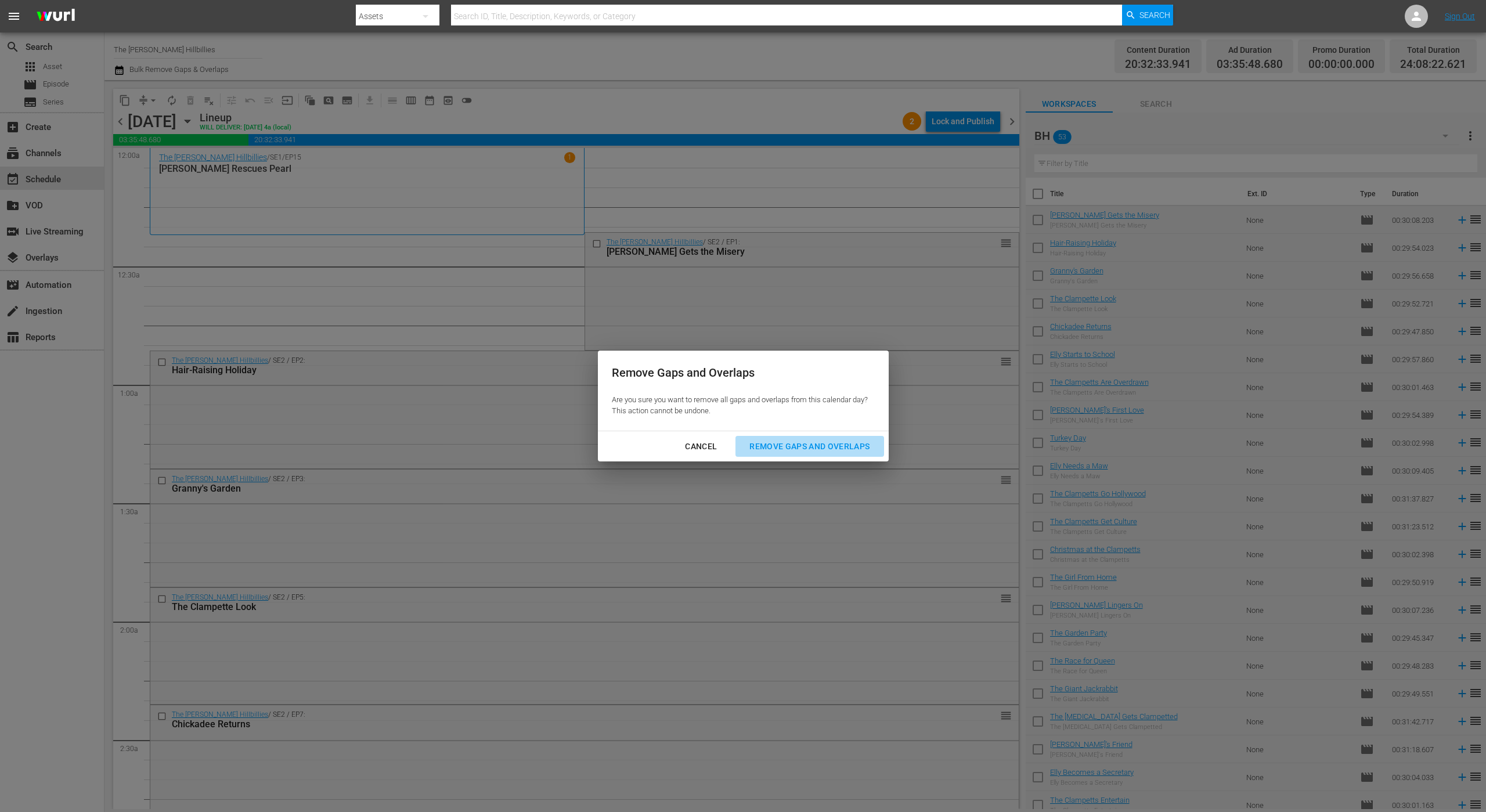
click at [828, 450] on div "Remove Gaps and Overlaps" at bounding box center [809, 446] width 138 height 14
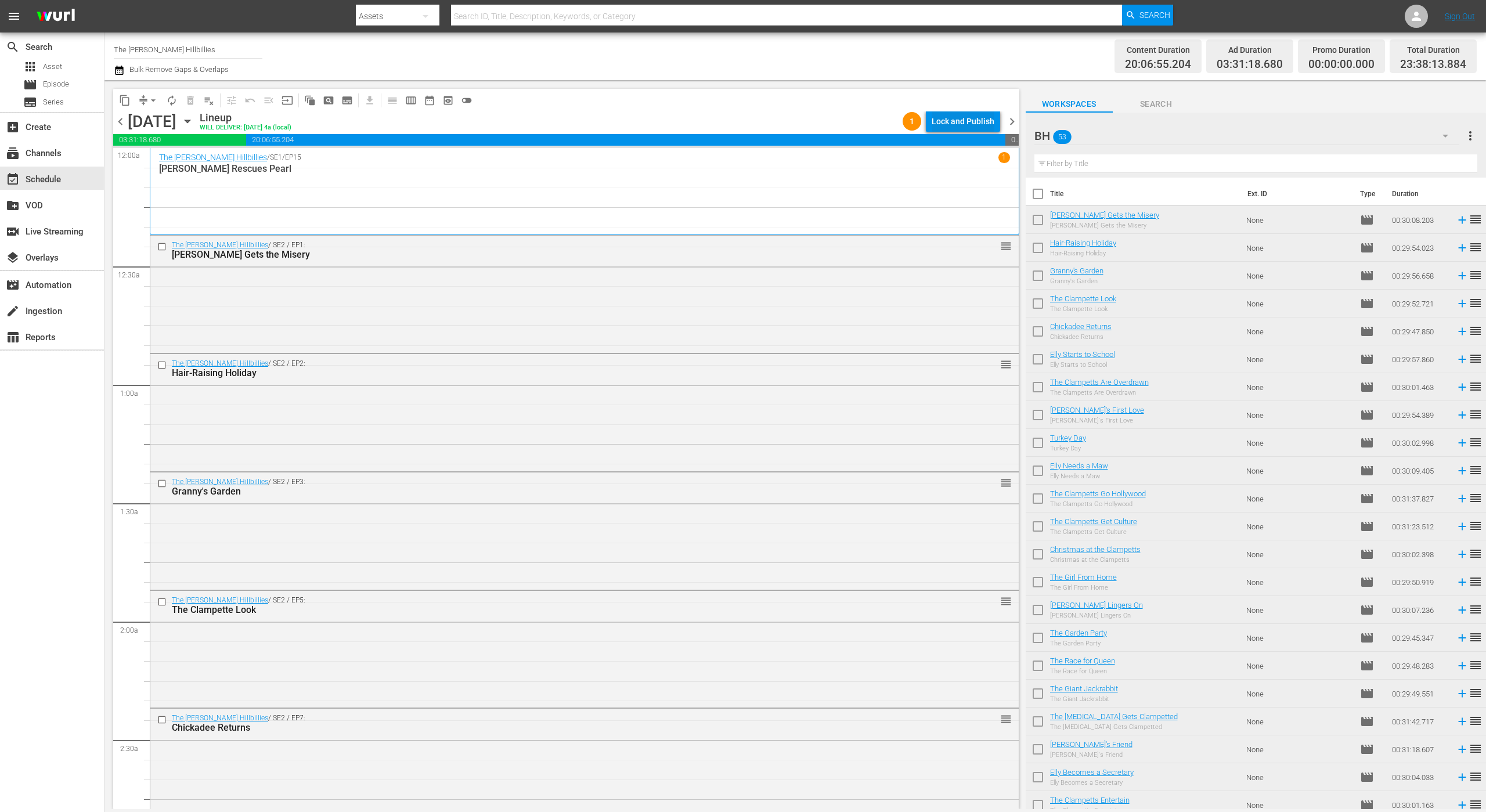
click at [952, 123] on div "Lock and Publish" at bounding box center [963, 121] width 62 height 21
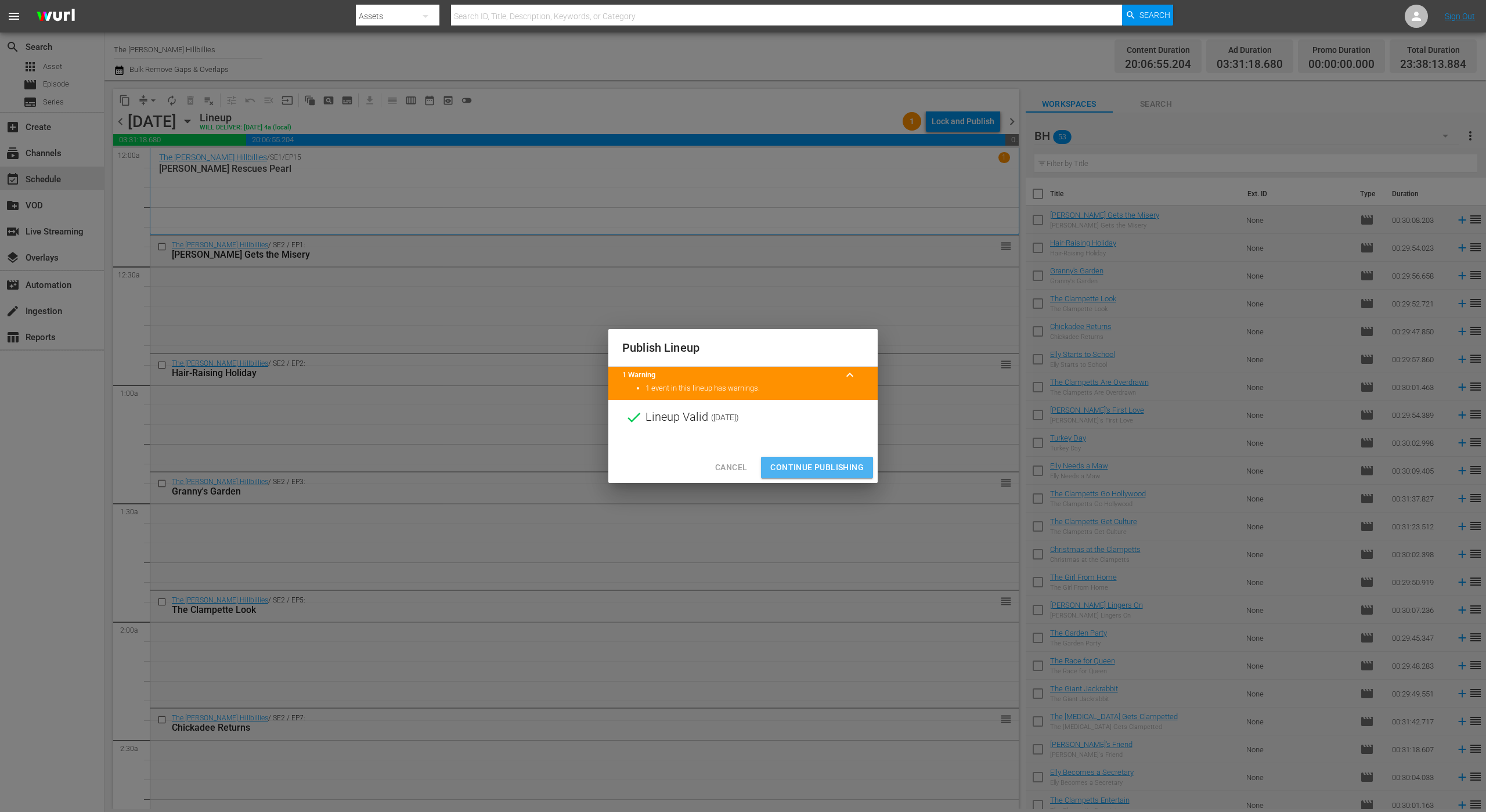
click at [843, 467] on span "Continue Publishing" at bounding box center [817, 467] width 93 height 14
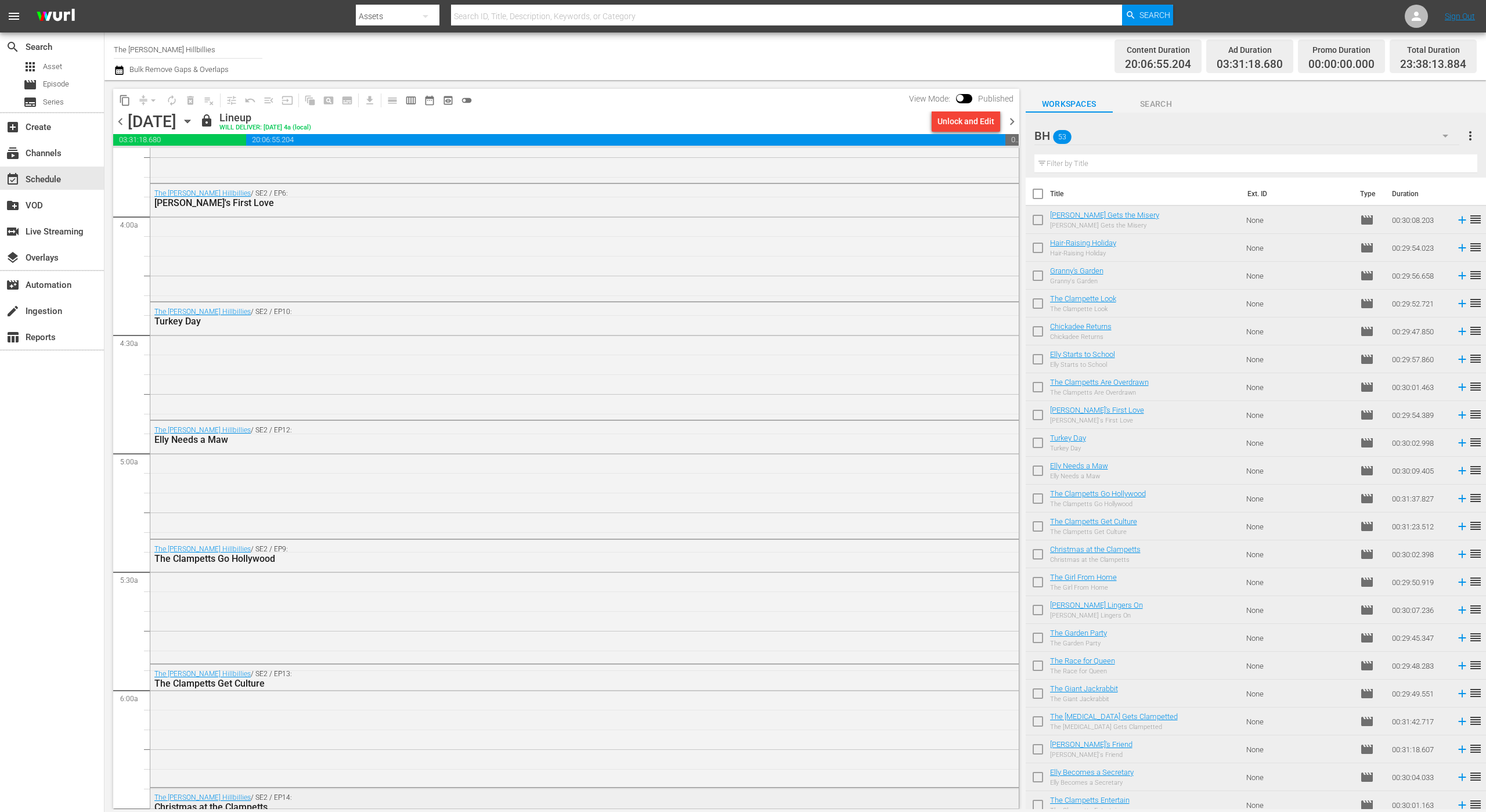
scroll to position [726, 0]
